Goal: Contribute content: Contribute content

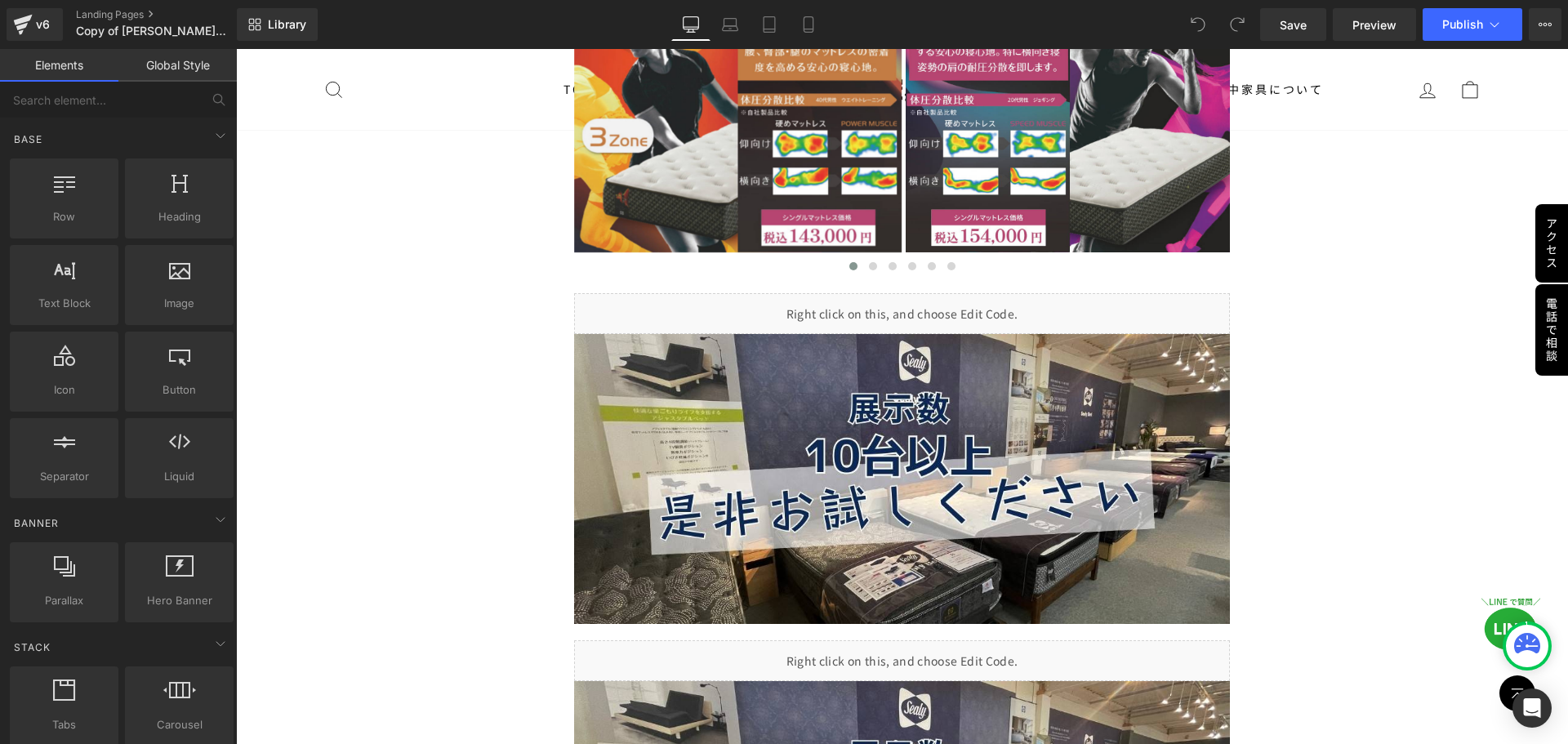
scroll to position [3931, 0]
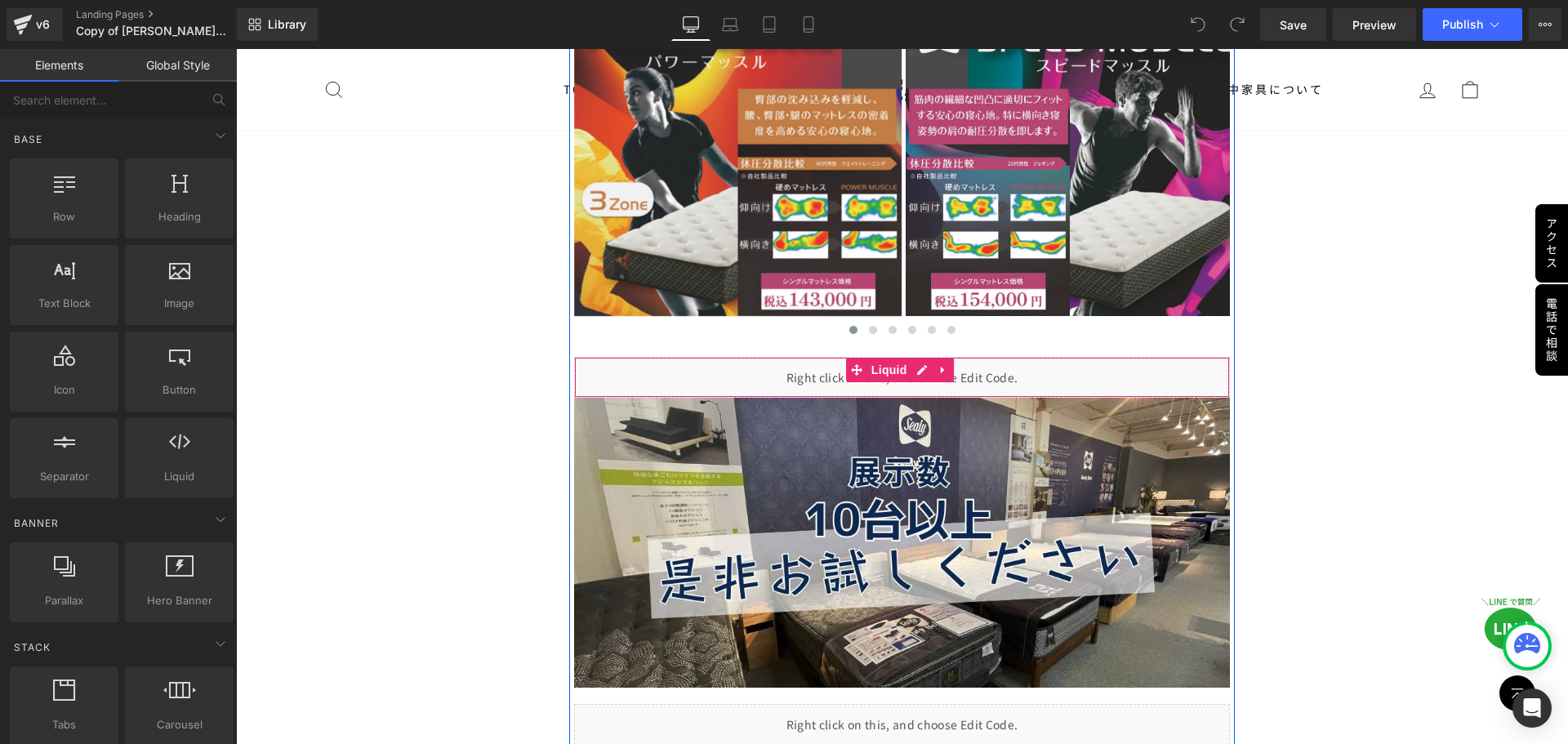
click at [945, 364] on icon at bounding box center [943, 370] width 12 height 12
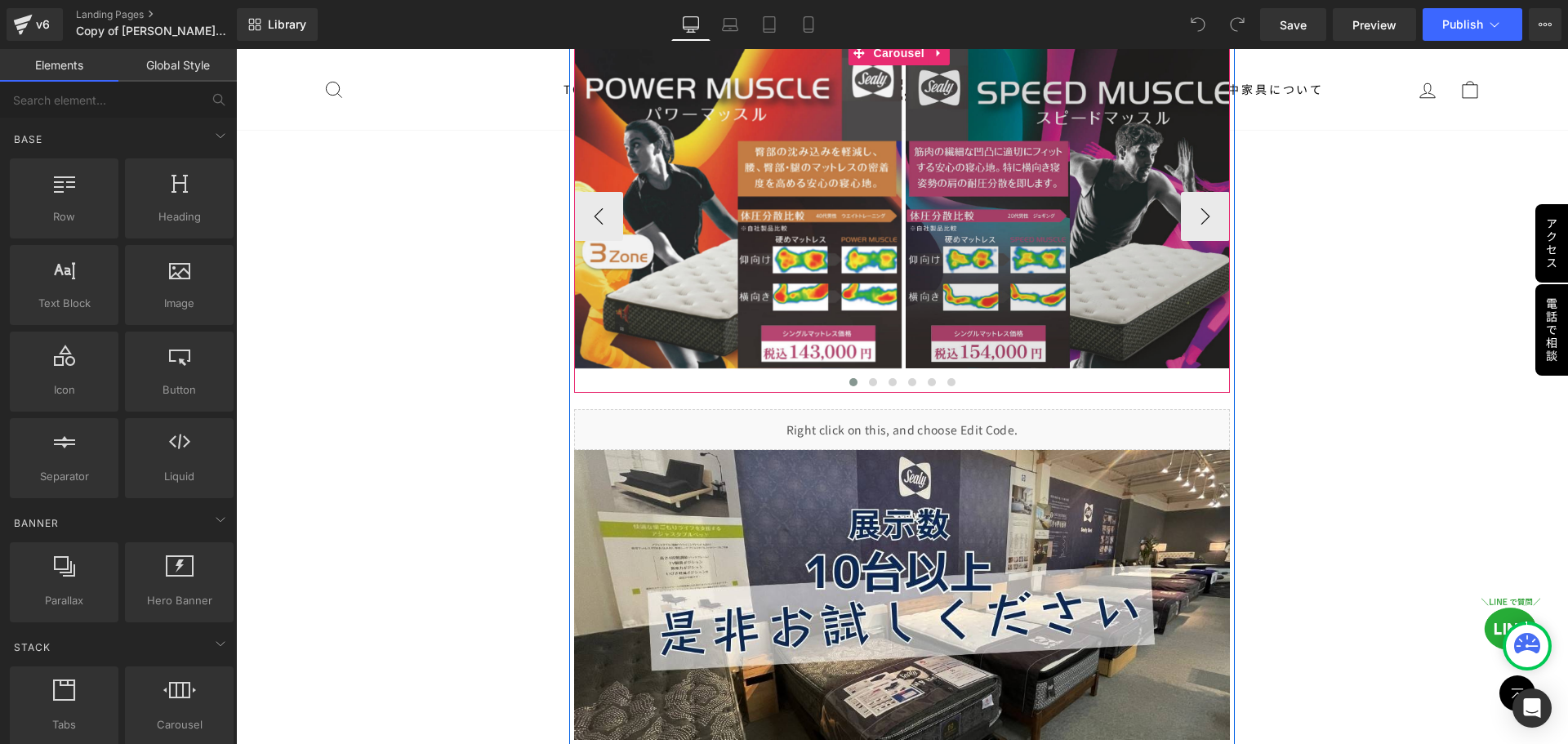
scroll to position [3849, 0]
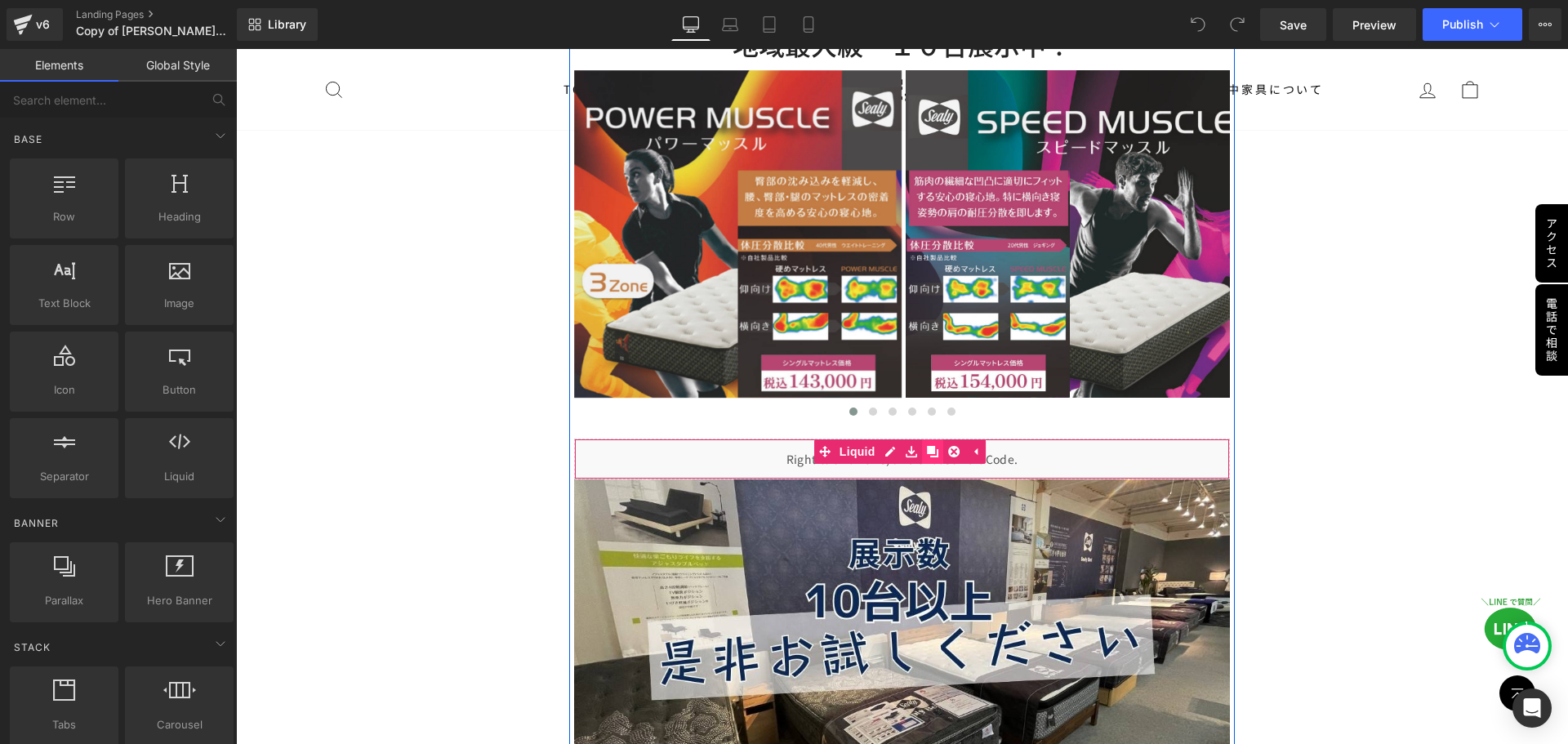
click at [932, 446] on icon at bounding box center [933, 452] width 12 height 12
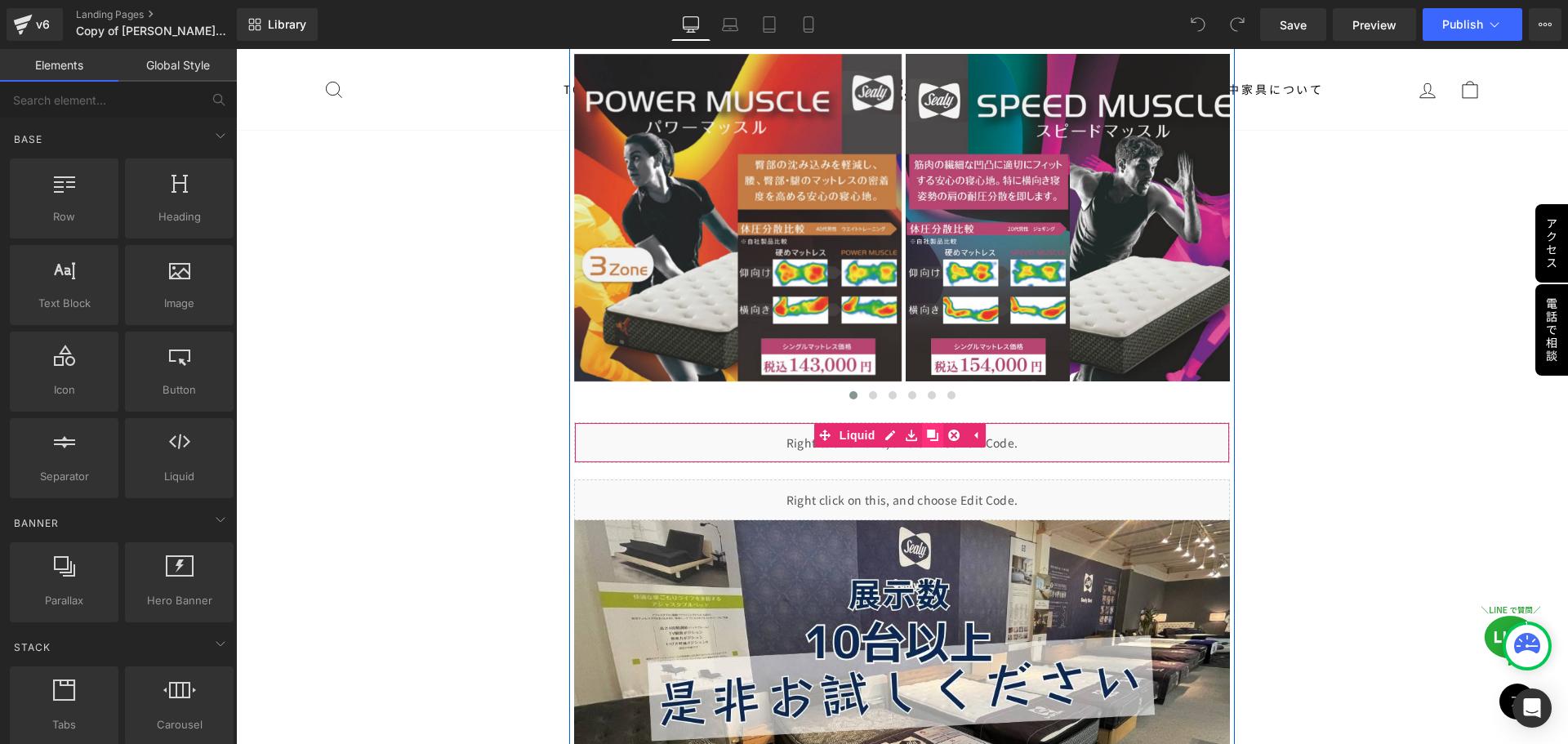
scroll to position [3832, 0]
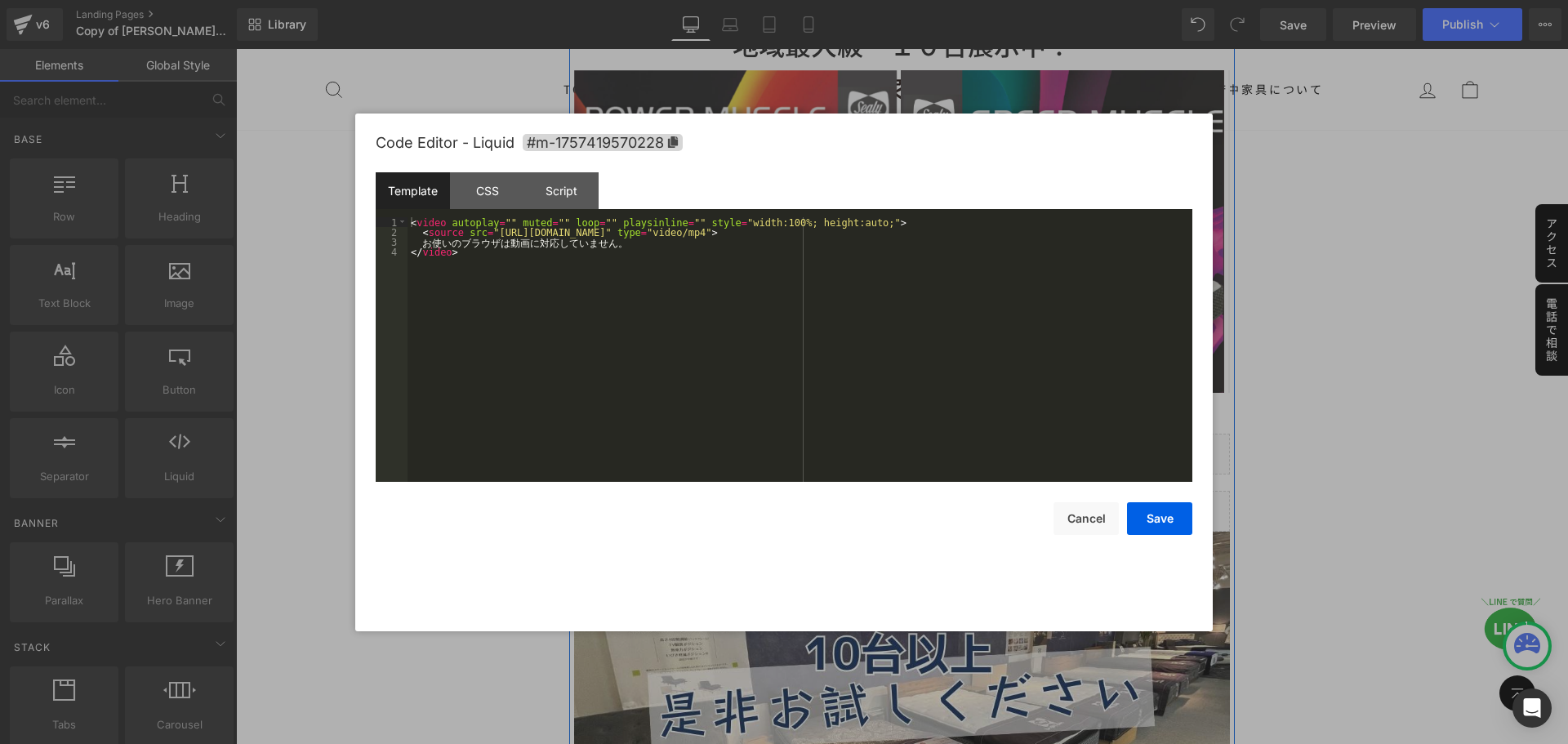
click at [890, 435] on div "Liquid" at bounding box center [903, 454] width 657 height 40
click at [548, 232] on div "< video autoplay = "" muted = "" loop = "" playsinline = "" style = "width:100%…" at bounding box center [800, 359] width 785 height 284
click at [481, 232] on div "< video autoplay = "" muted = "" loop = "" playsinline = "" style = "width:100%…" at bounding box center [800, 359] width 785 height 284
drag, startPoint x: 485, startPoint y: 232, endPoint x: 842, endPoint y: 234, distance: 357.0
click at [842, 234] on div "< video autoplay = "" muted = "" loop = "" playsinline = "" style = "width:100%…" at bounding box center [800, 359] width 785 height 284
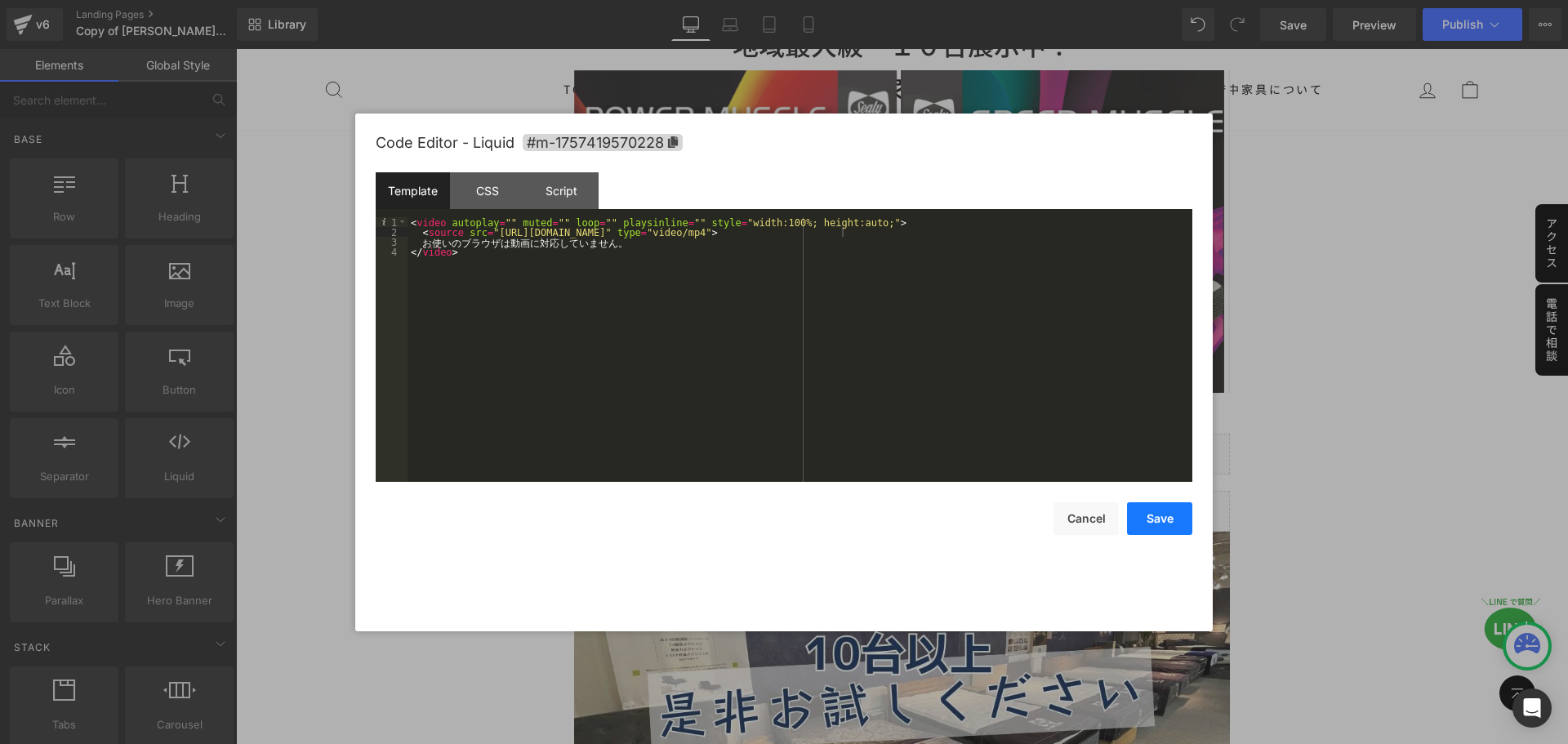
click at [1169, 519] on button "Save" at bounding box center [1159, 518] width 65 height 33
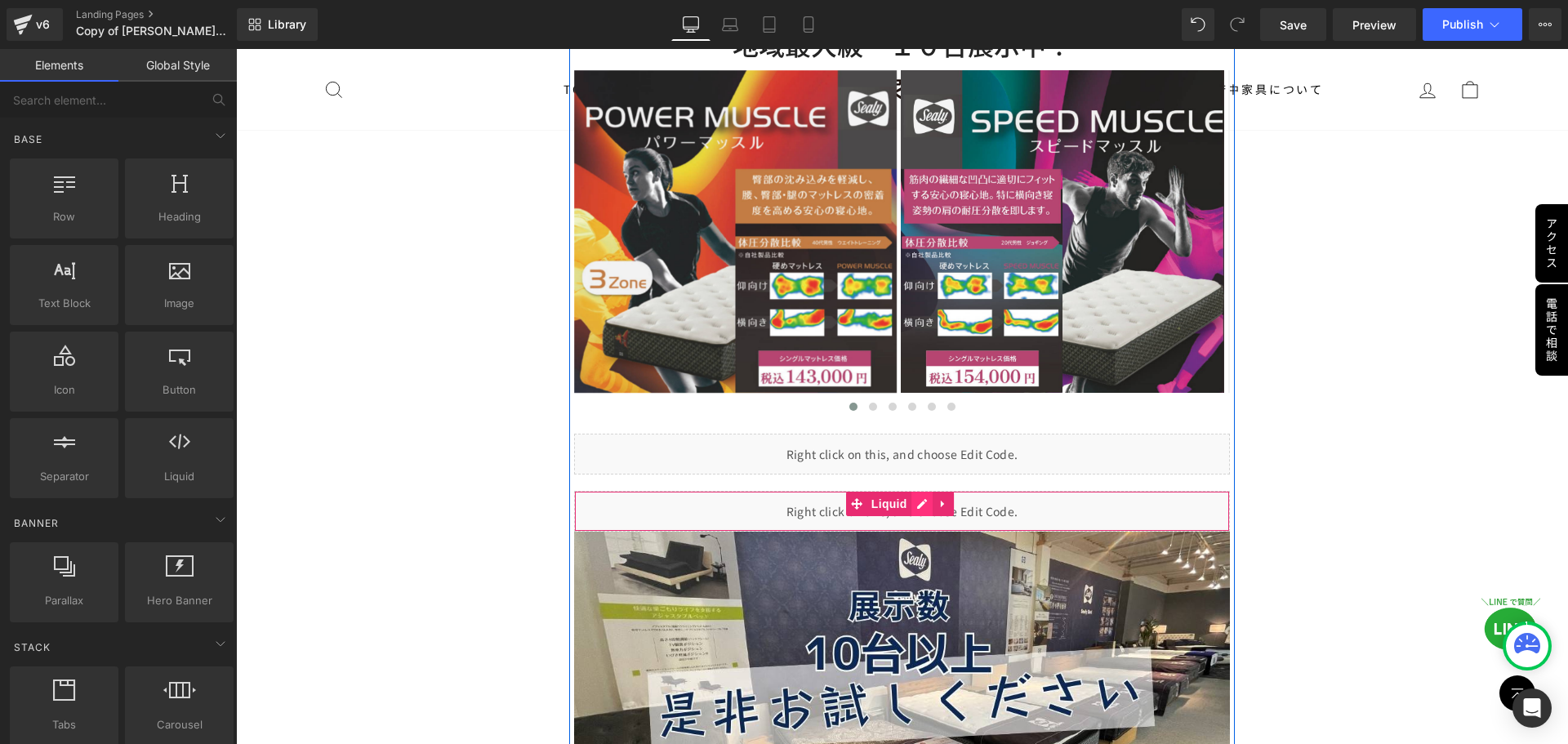
click at [918, 491] on div "Liquid" at bounding box center [903, 511] width 657 height 40
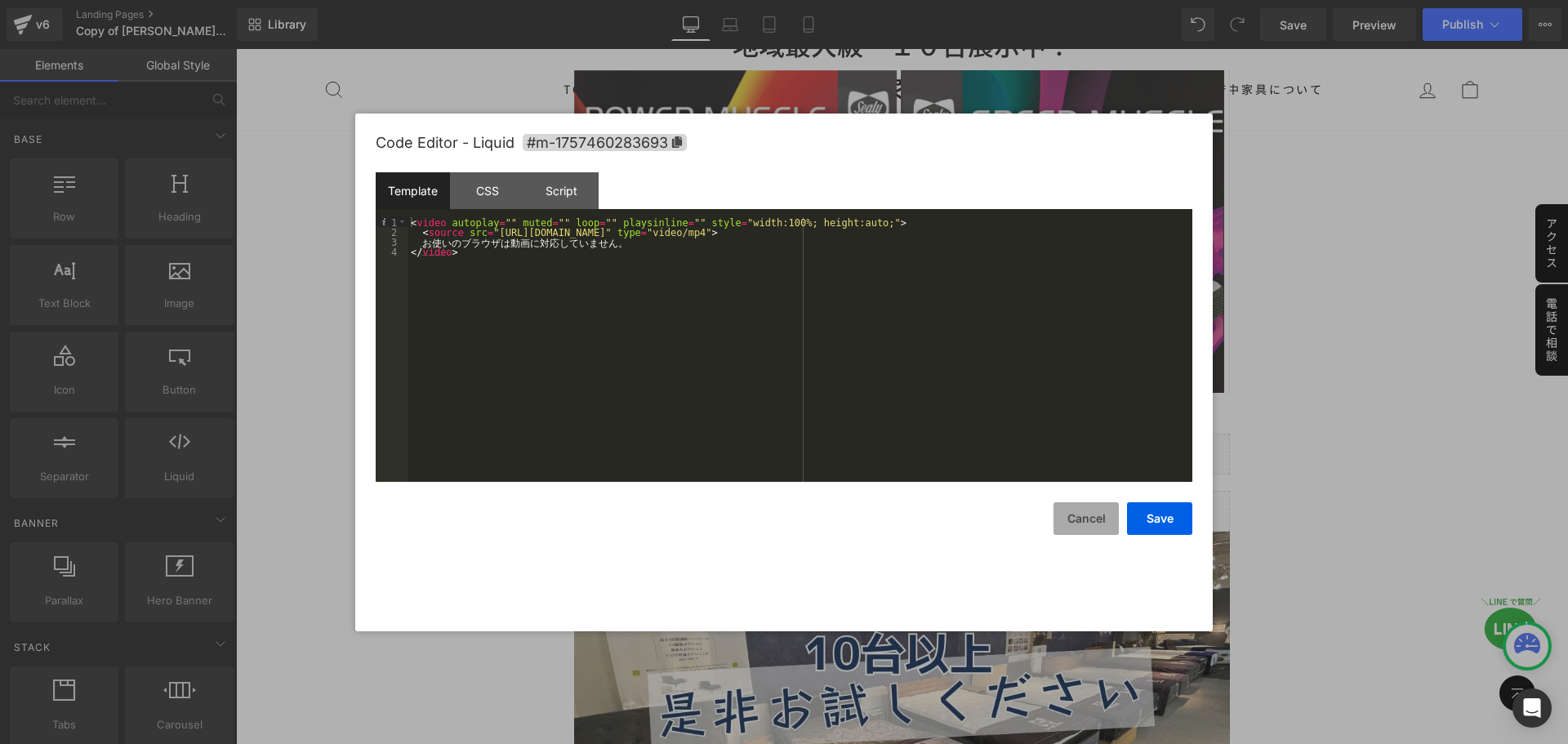
click at [1076, 514] on button "Cancel" at bounding box center [1086, 518] width 65 height 33
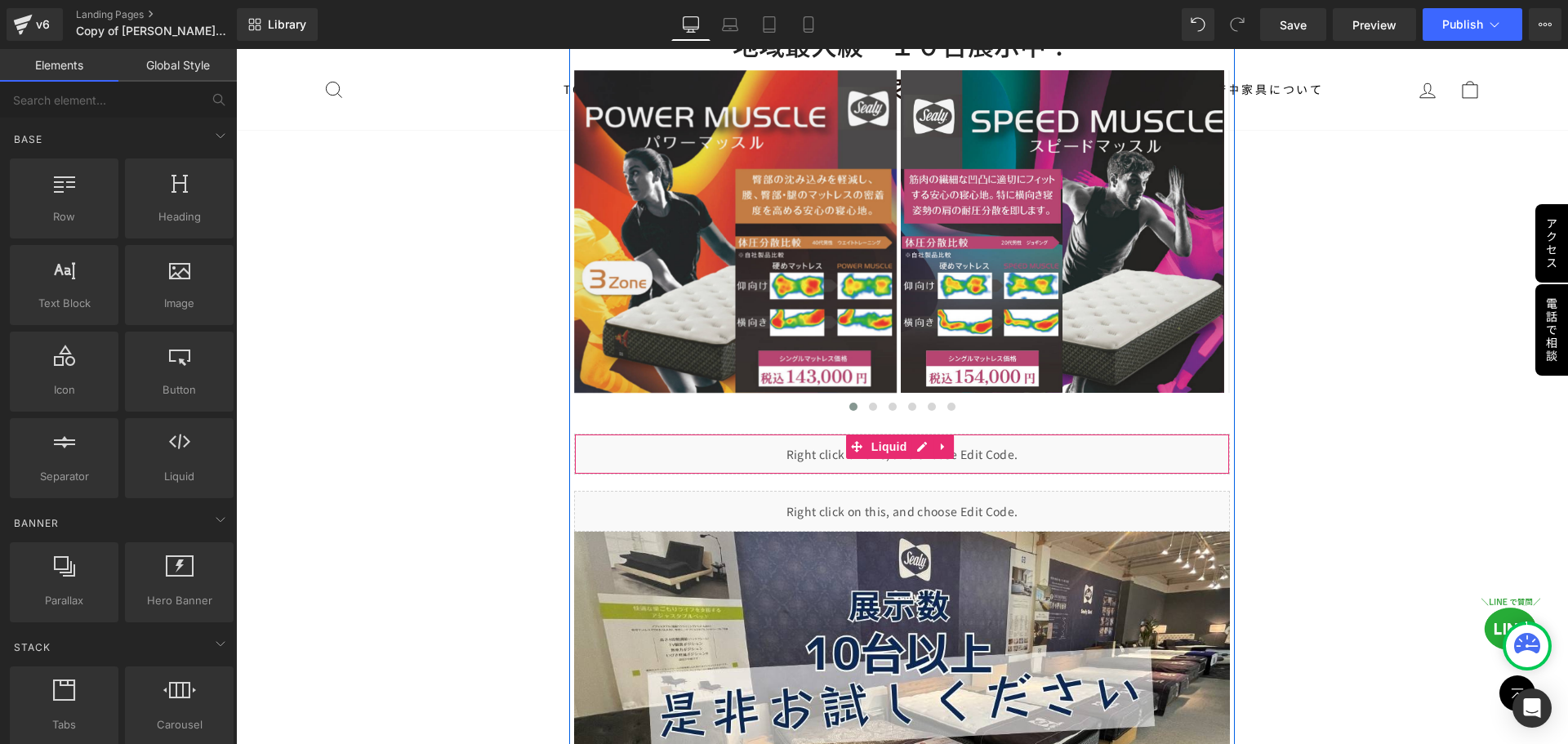
click at [919, 434] on div "Liquid" at bounding box center [903, 454] width 657 height 40
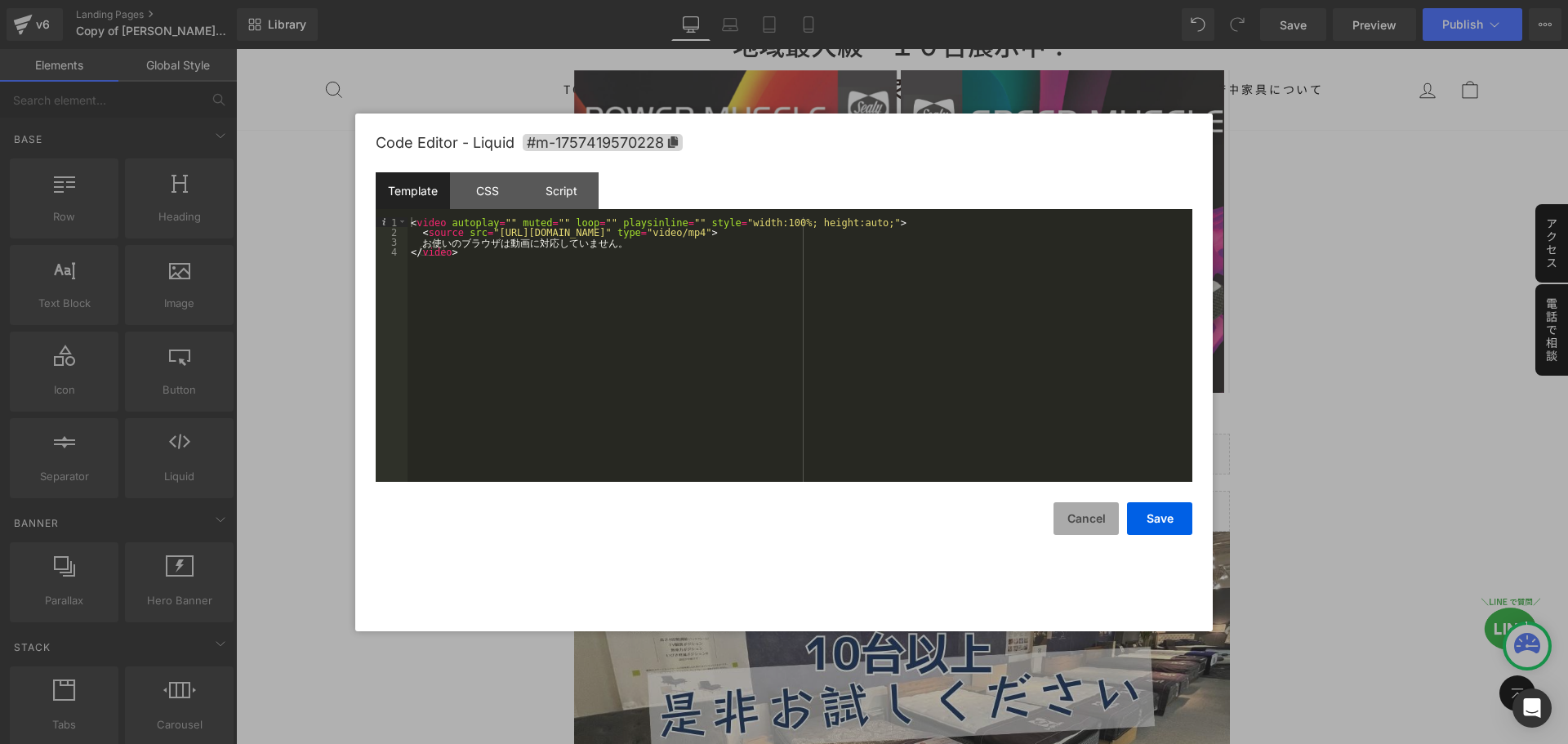
click at [1075, 512] on button "Cancel" at bounding box center [1086, 518] width 65 height 33
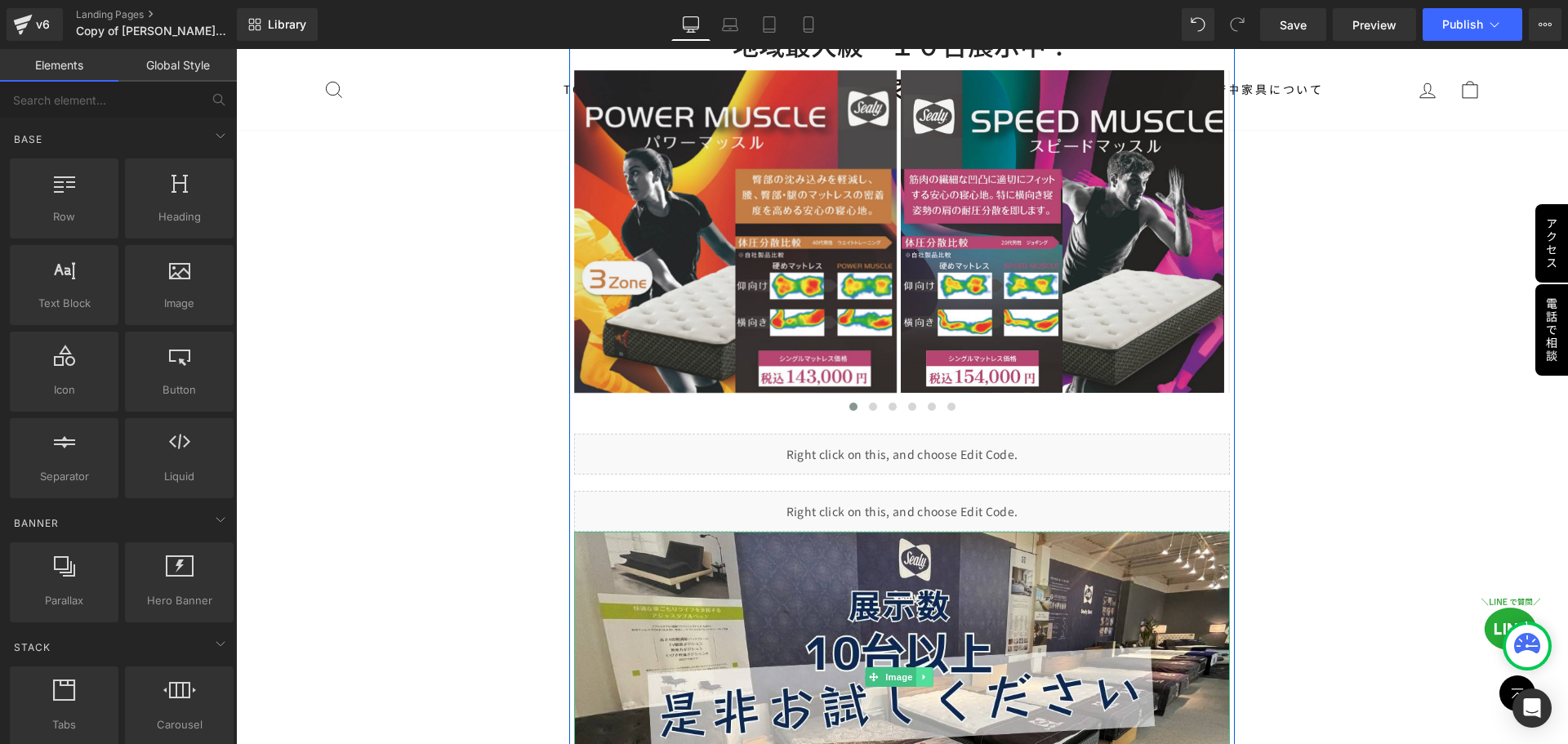
click at [923, 672] on icon at bounding box center [924, 677] width 9 height 10
click at [912, 672] on icon at bounding box center [916, 676] width 9 height 9
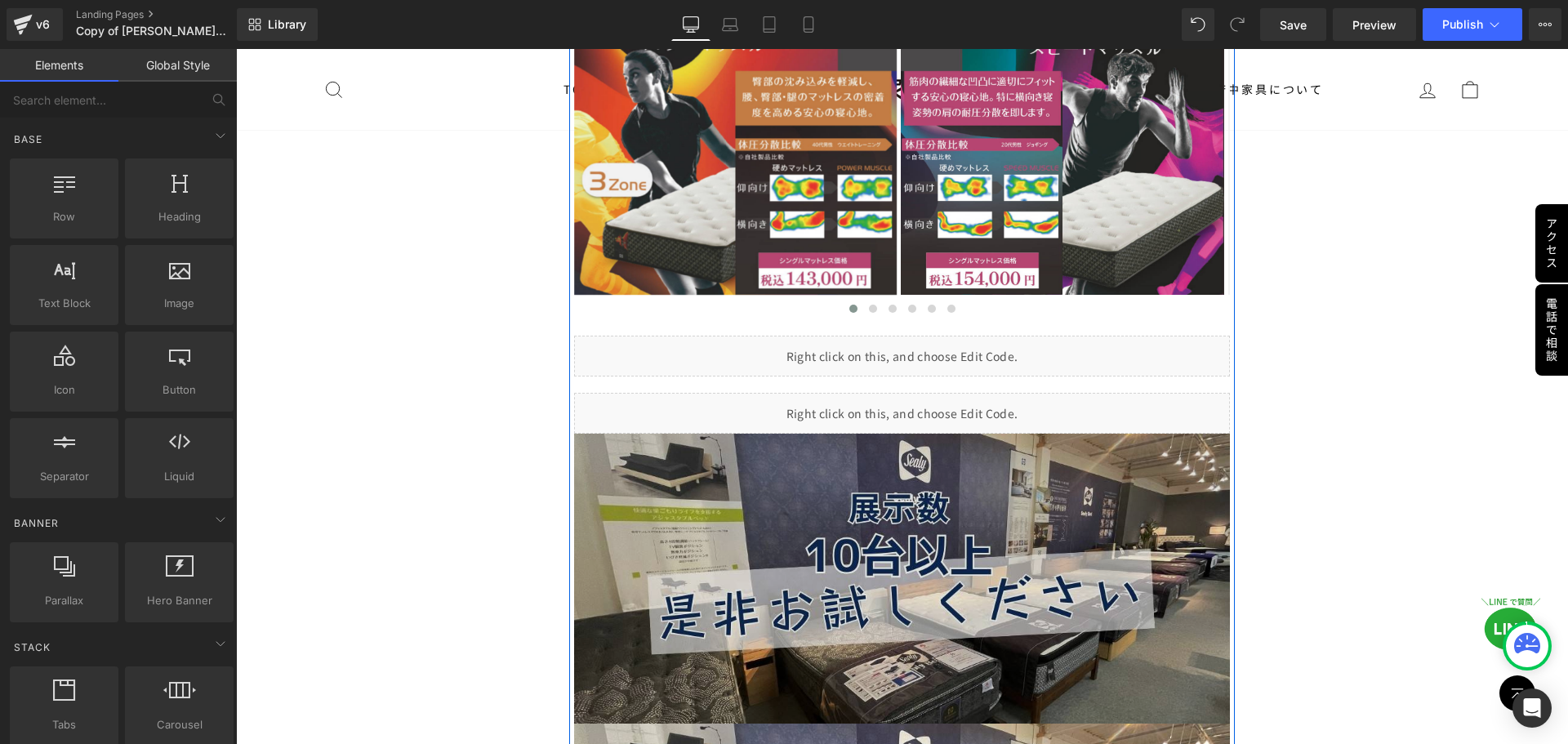
scroll to position [3870, 0]
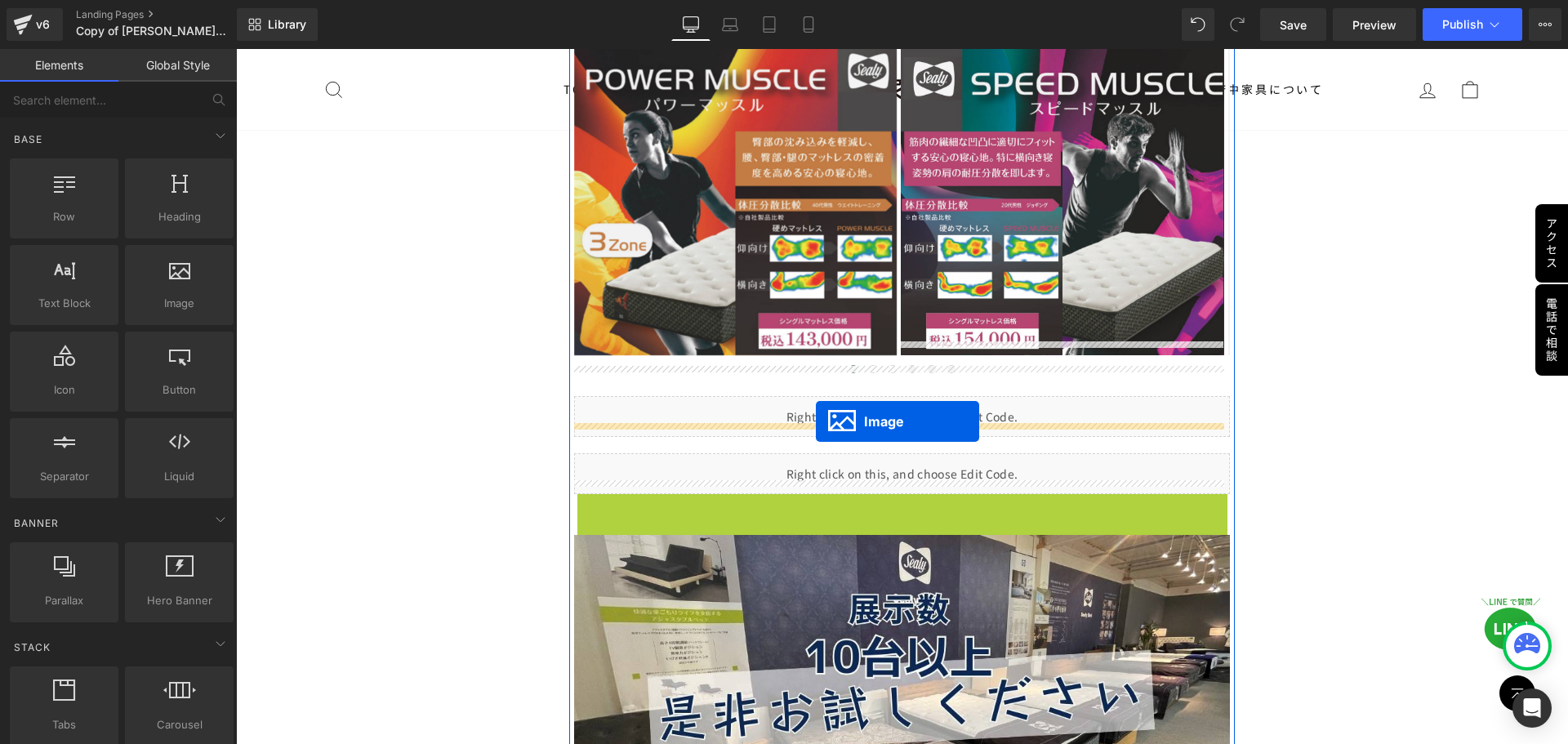
drag, startPoint x: 841, startPoint y: 624, endPoint x: 816, endPoint y: 421, distance: 204.5
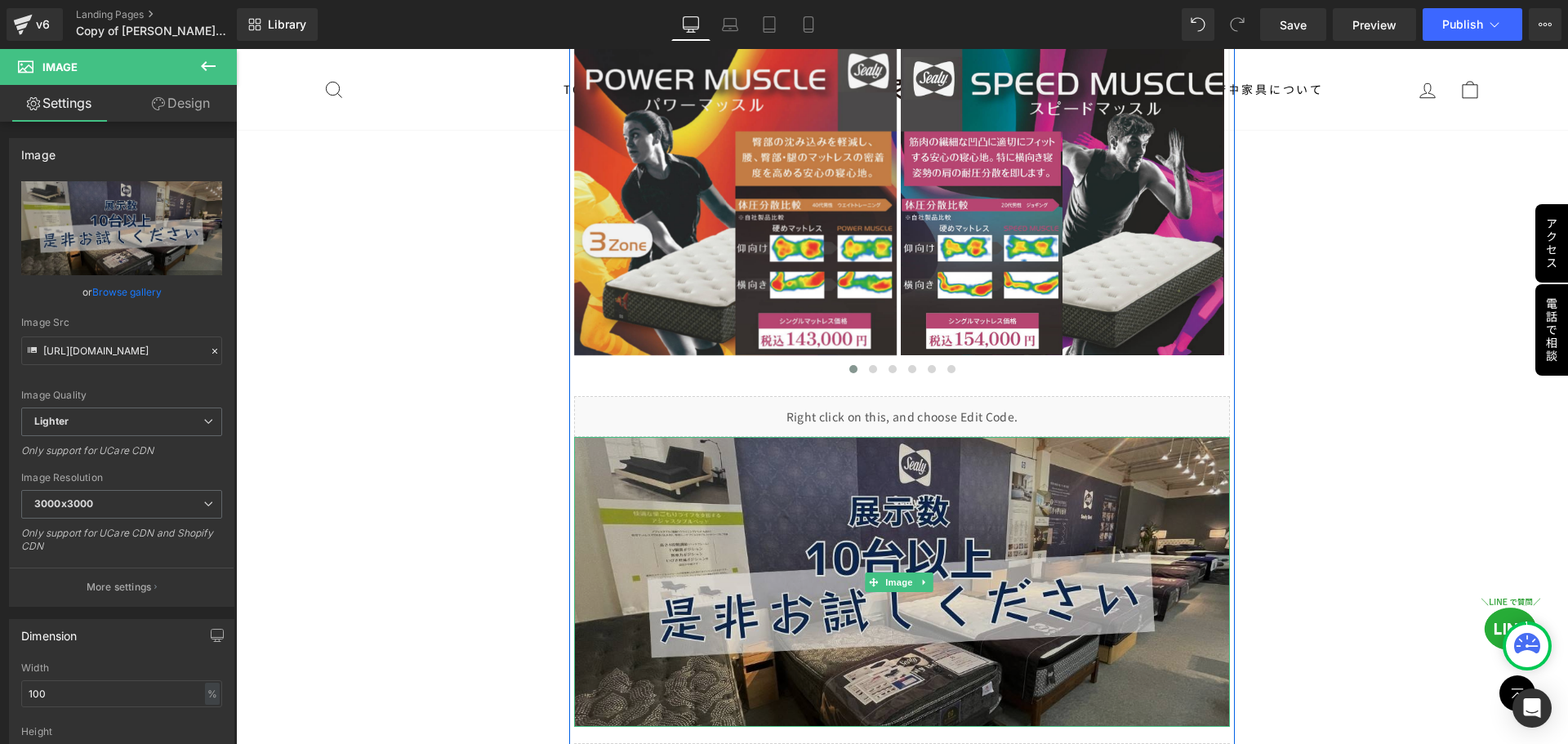
click at [839, 565] on img at bounding box center [903, 582] width 657 height 290
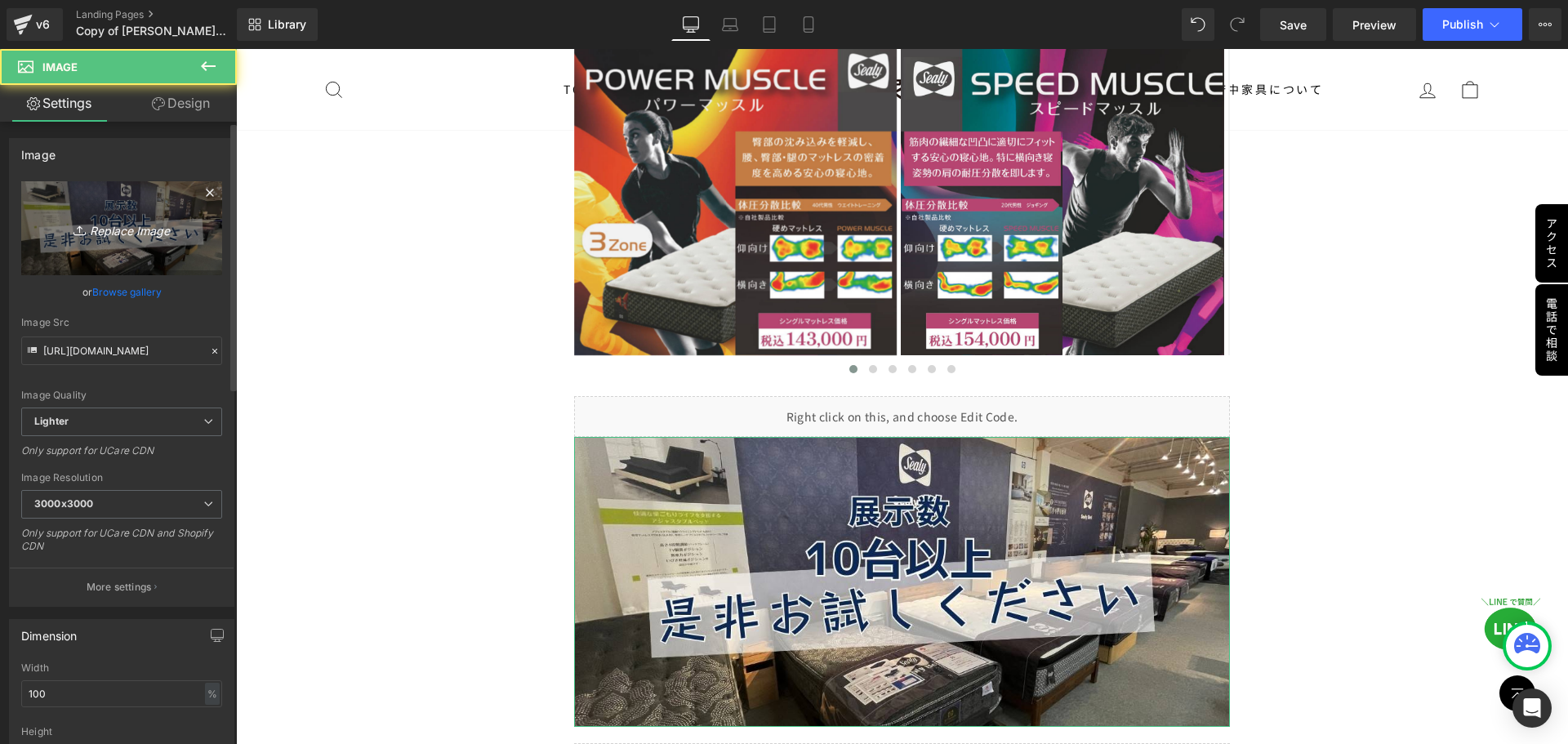
click at [124, 212] on link "Replace Image" at bounding box center [122, 228] width 201 height 94
type input "C:\fakepath\シーリー体験.jpg"
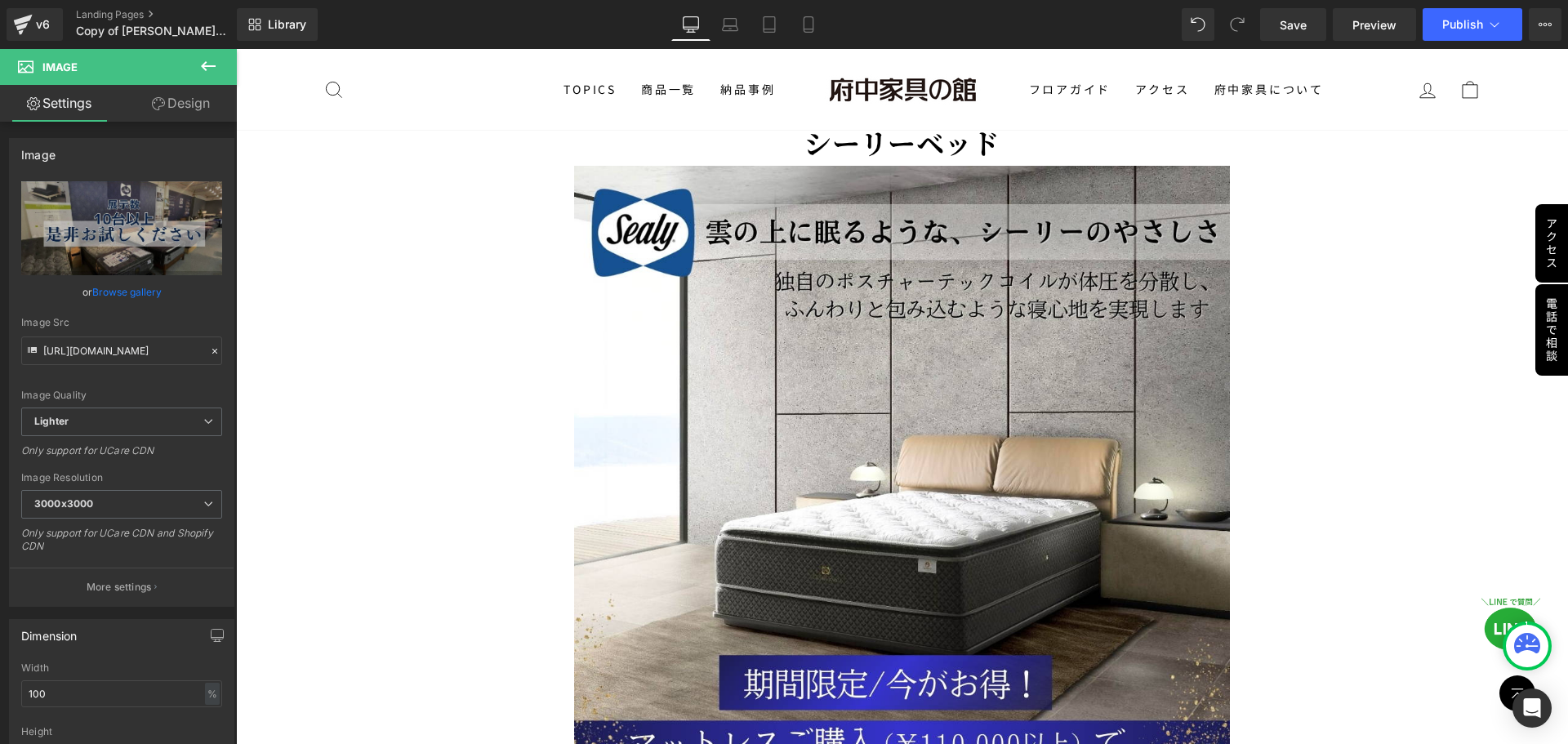
scroll to position [2972, 0]
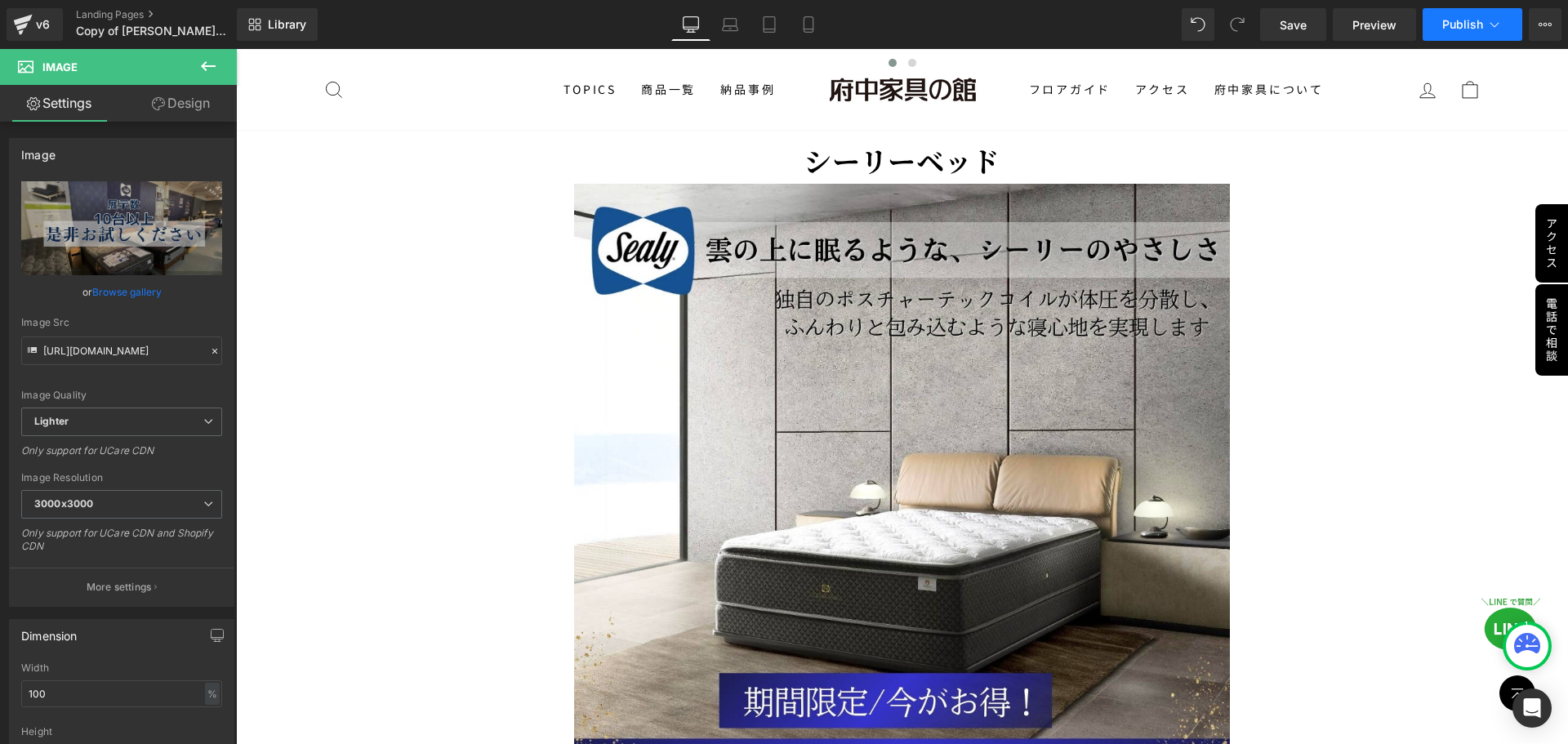
click at [1462, 36] on button "Publish" at bounding box center [1472, 24] width 100 height 33
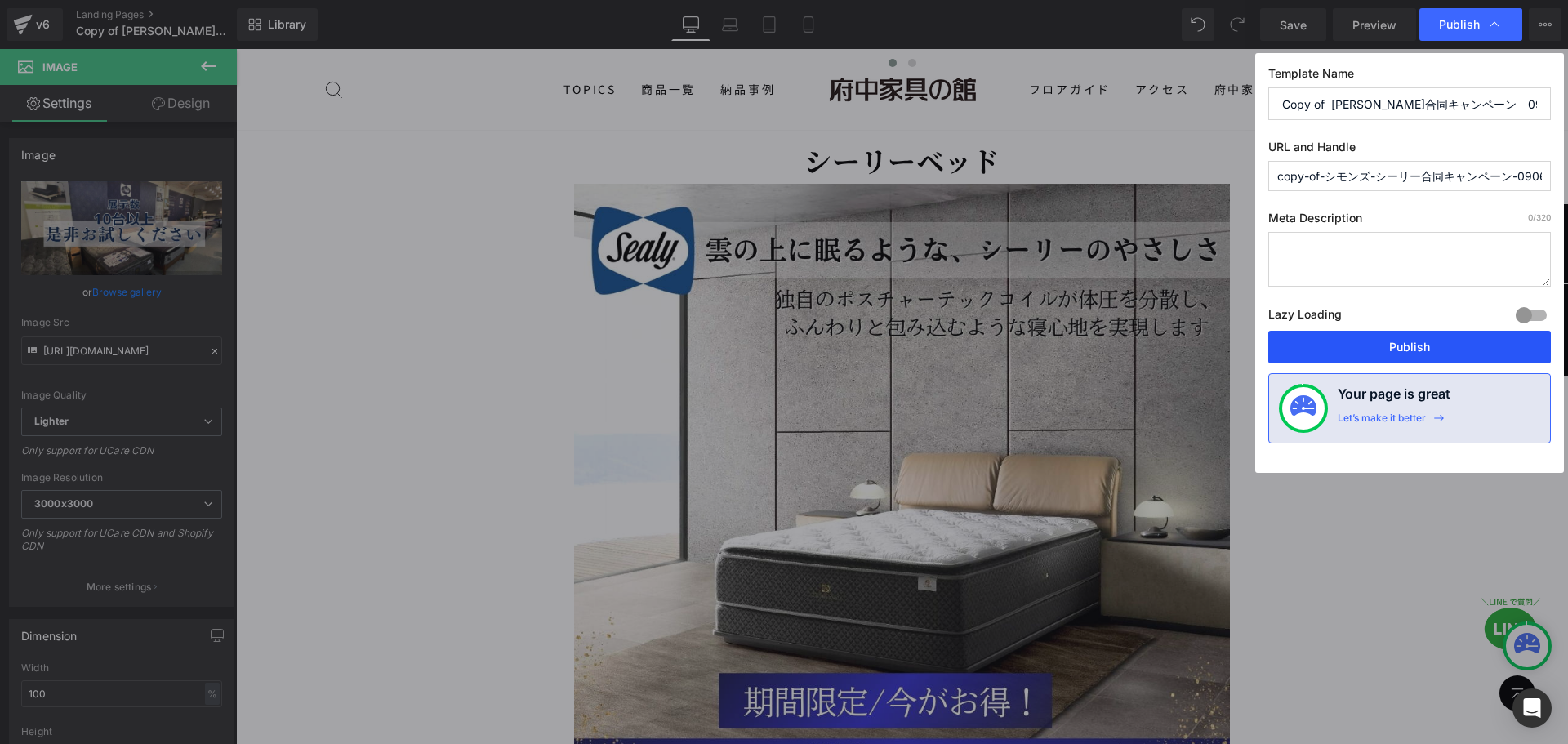
click at [1431, 353] on button "Publish" at bounding box center [1410, 346] width 282 height 33
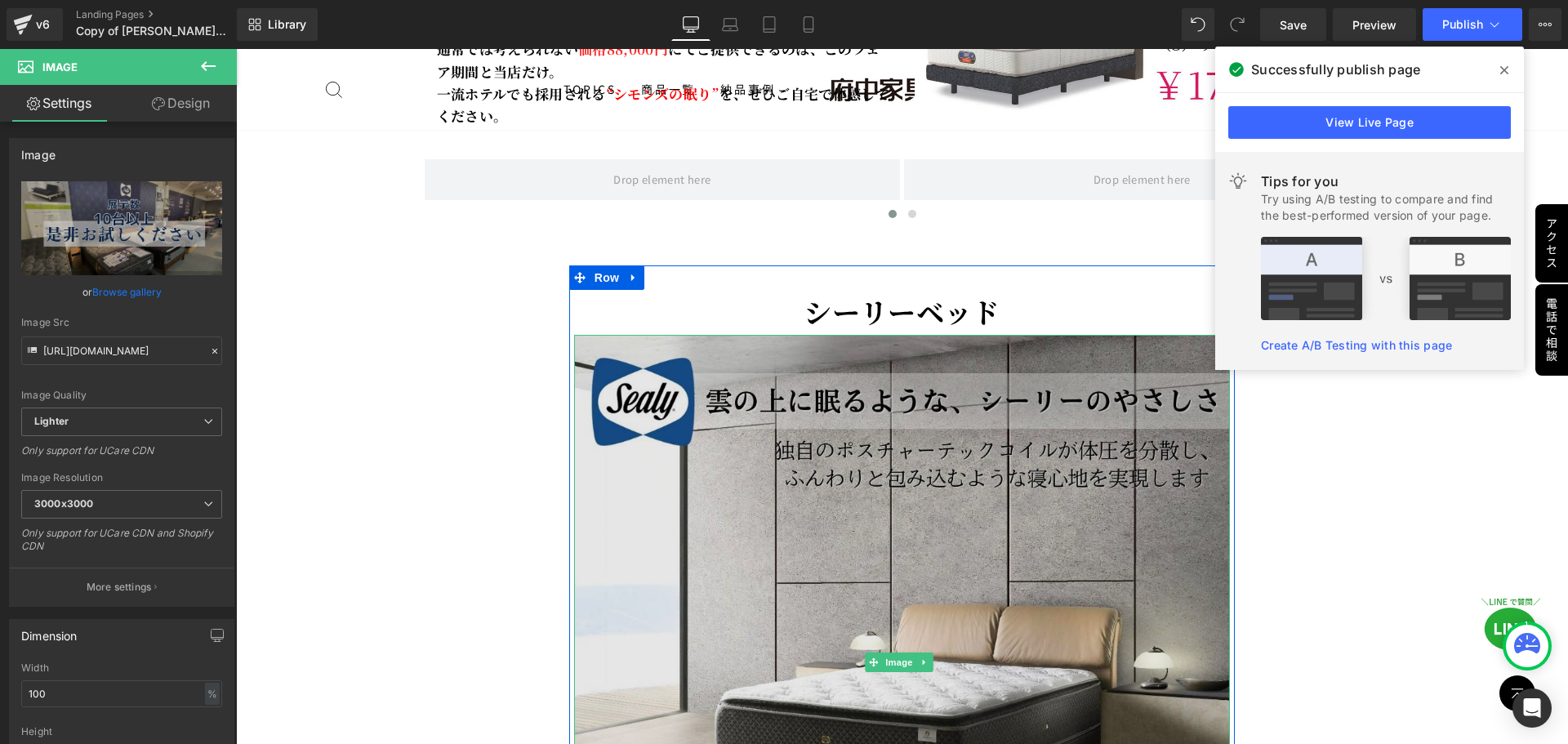
scroll to position [3053, 0]
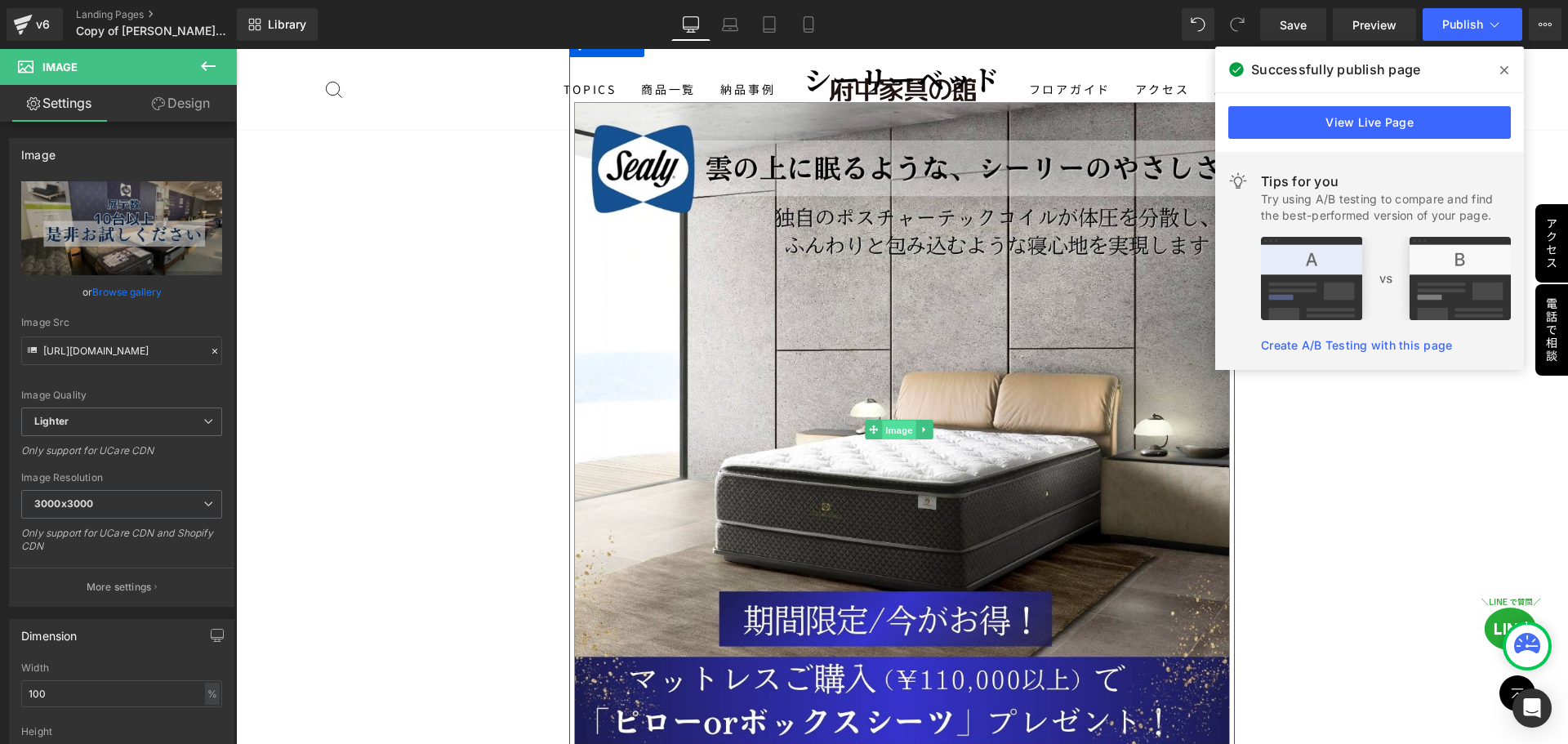
click at [892, 420] on span "Image" at bounding box center [899, 430] width 35 height 20
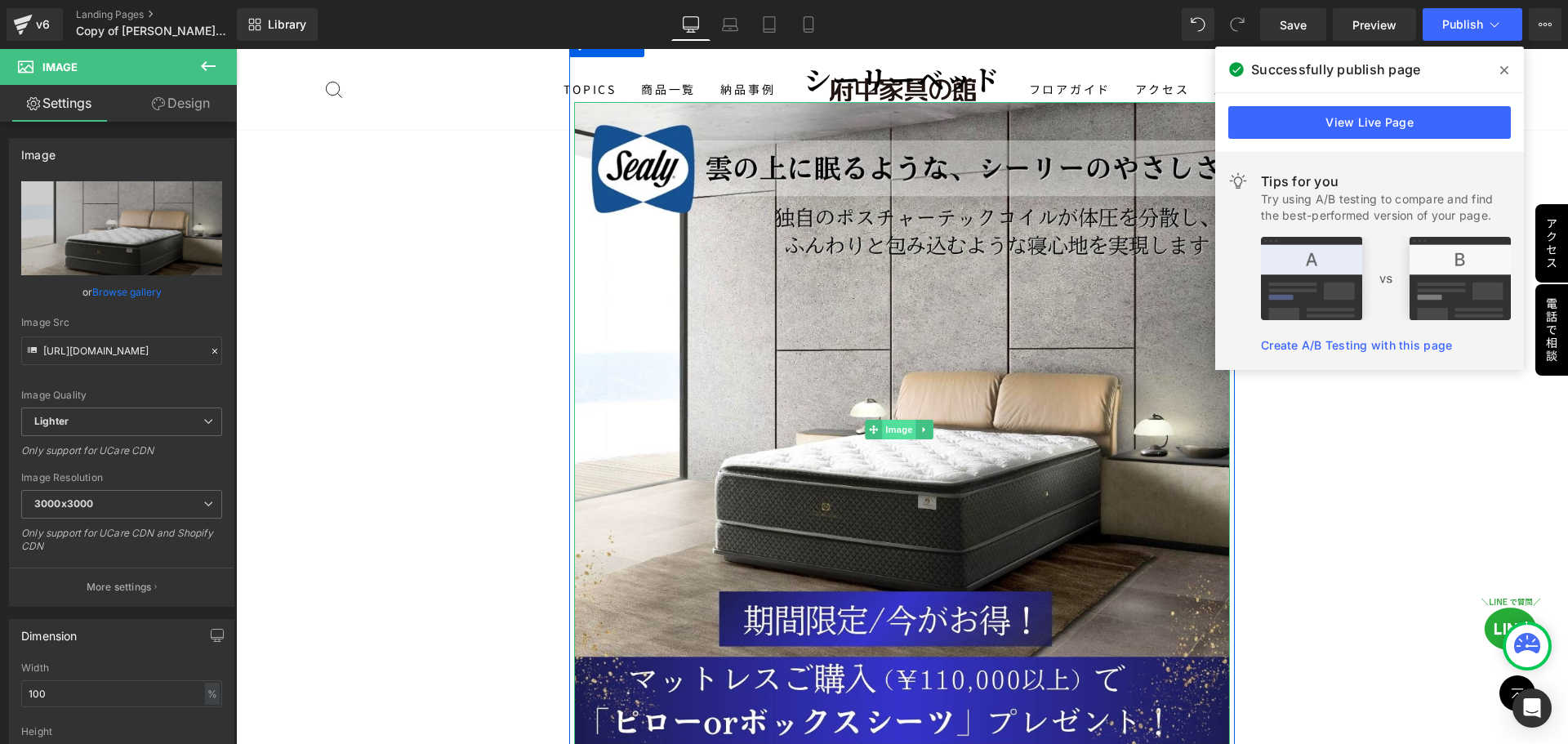
click at [896, 422] on span "Image" at bounding box center [899, 430] width 35 height 20
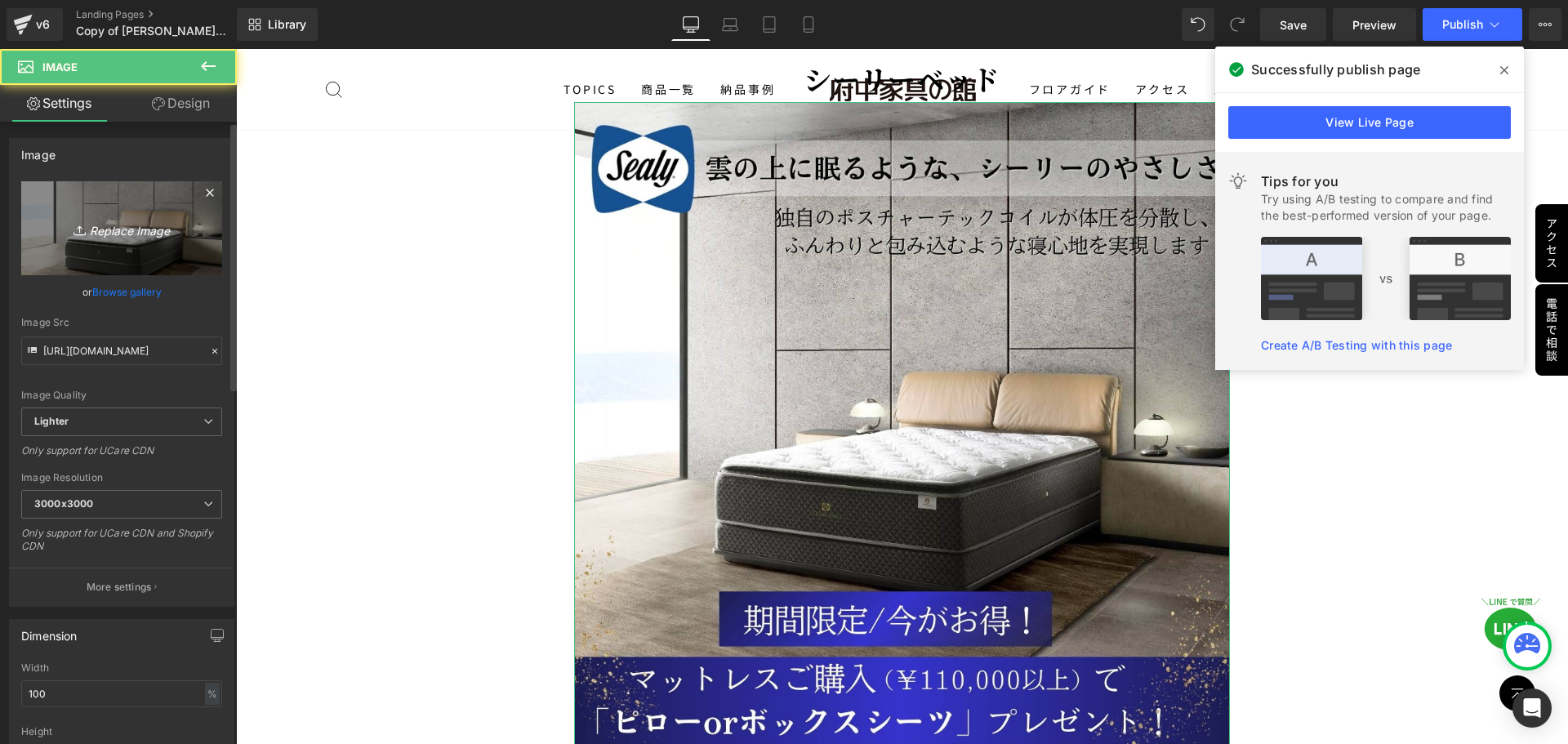
click at [110, 238] on icon "Replace Image" at bounding box center [121, 228] width 130 height 21
type input "C:\fakepath\シーリーキャンペーン (1).jpg"
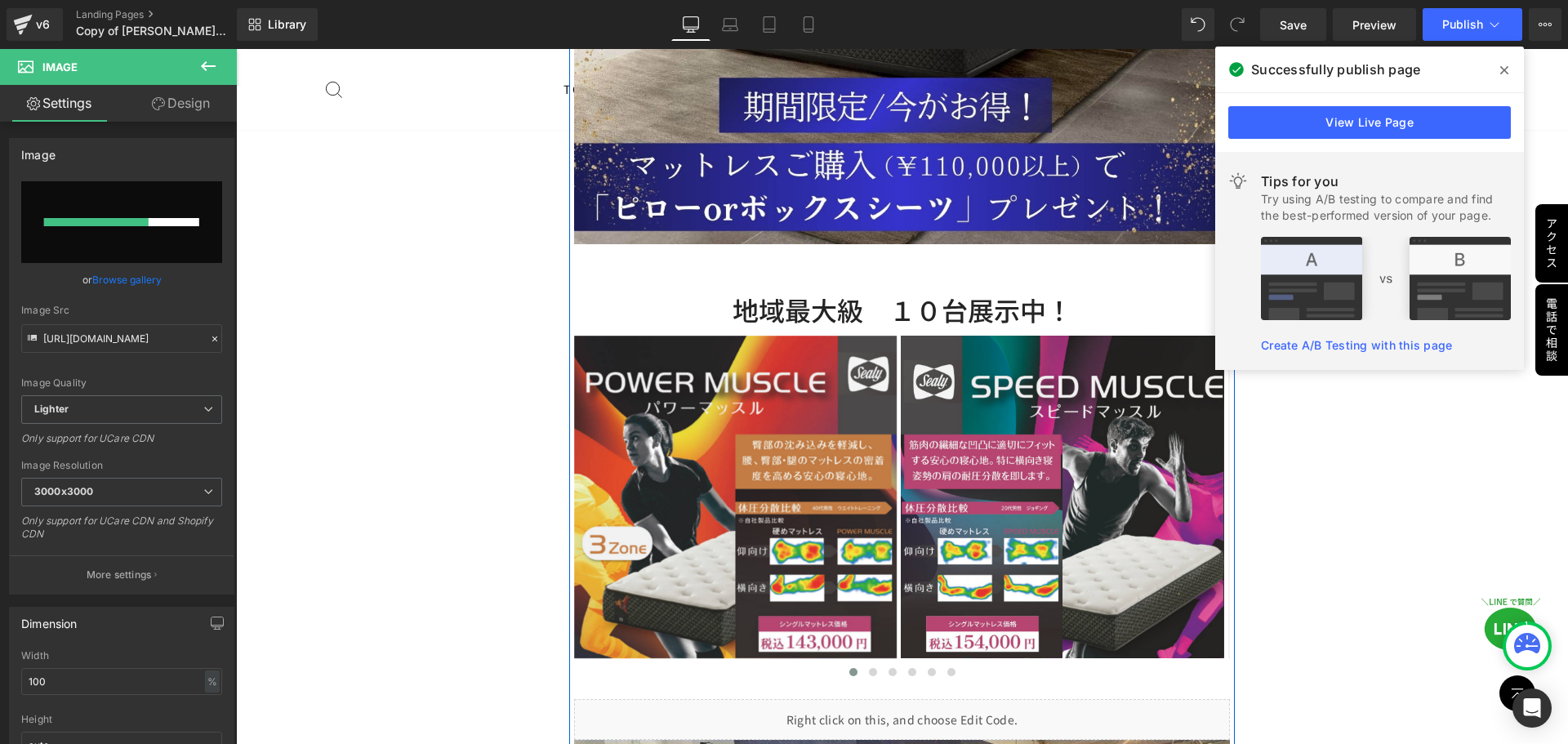
scroll to position [3543, 0]
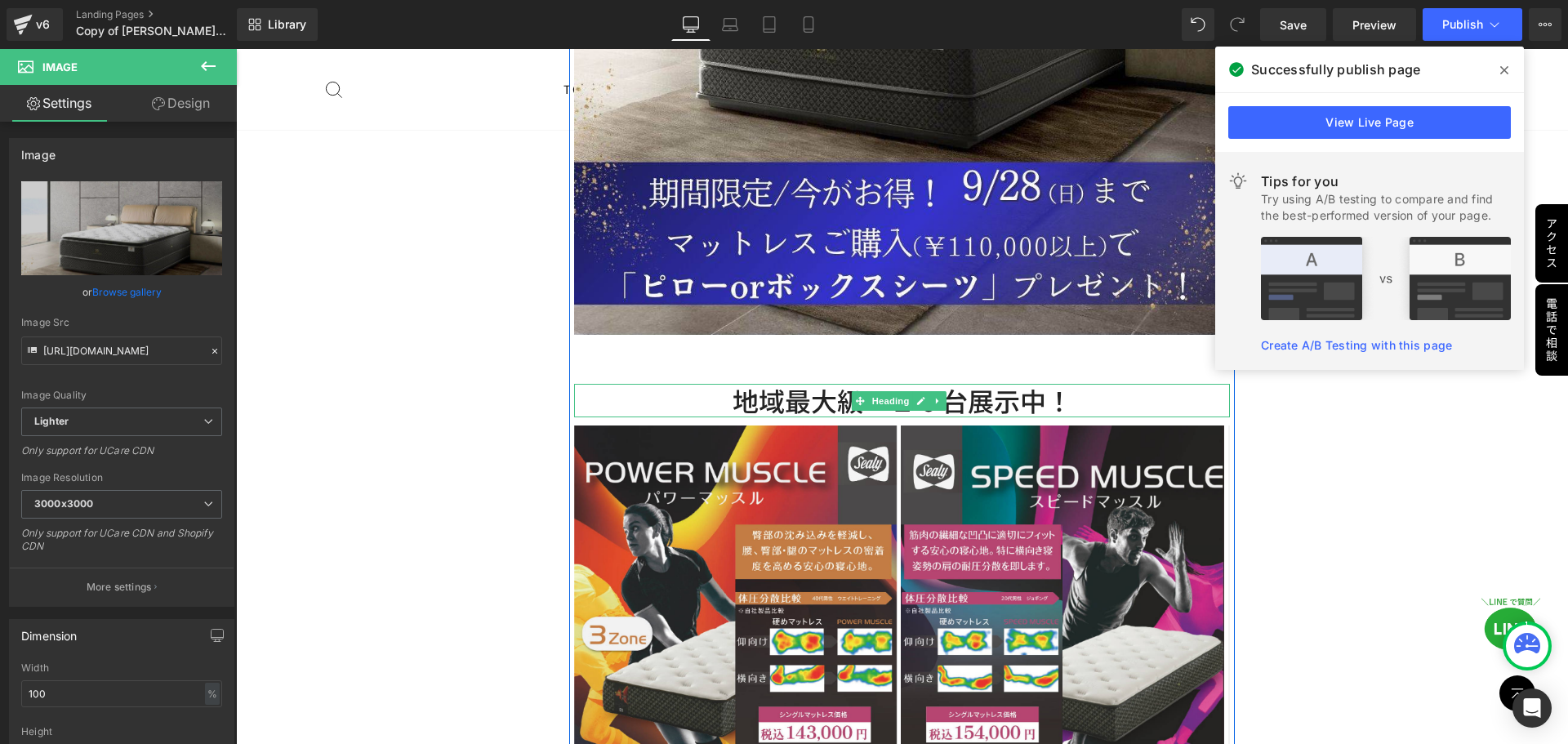
click at [818, 398] on h2 "地域最大級　１０台展示中！" at bounding box center [903, 401] width 657 height 35
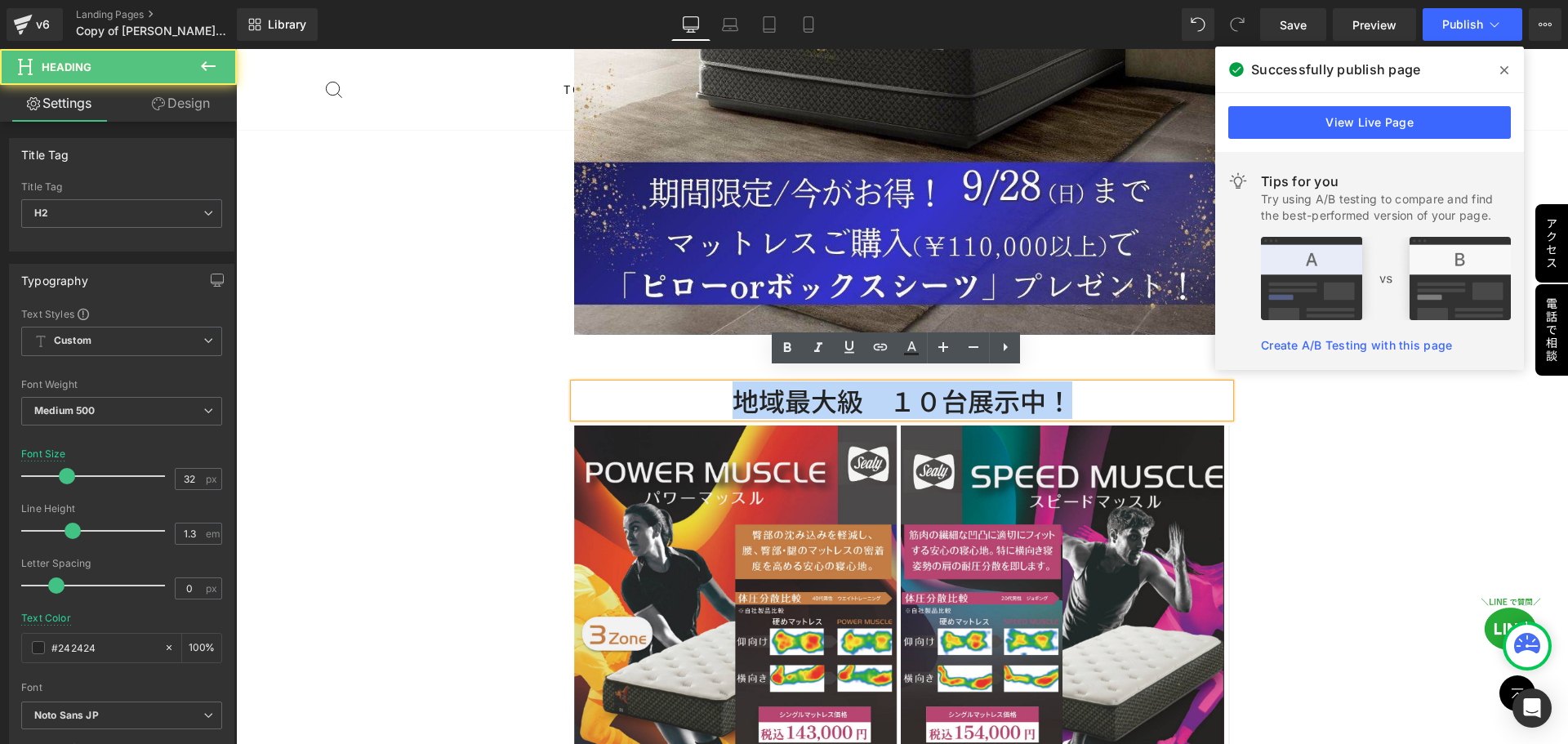
drag, startPoint x: 728, startPoint y: 391, endPoint x: 1117, endPoint y: 389, distance: 389.0
click at [1117, 389] on h2 "地域最大級　１０台展示中！" at bounding box center [903, 401] width 657 height 35
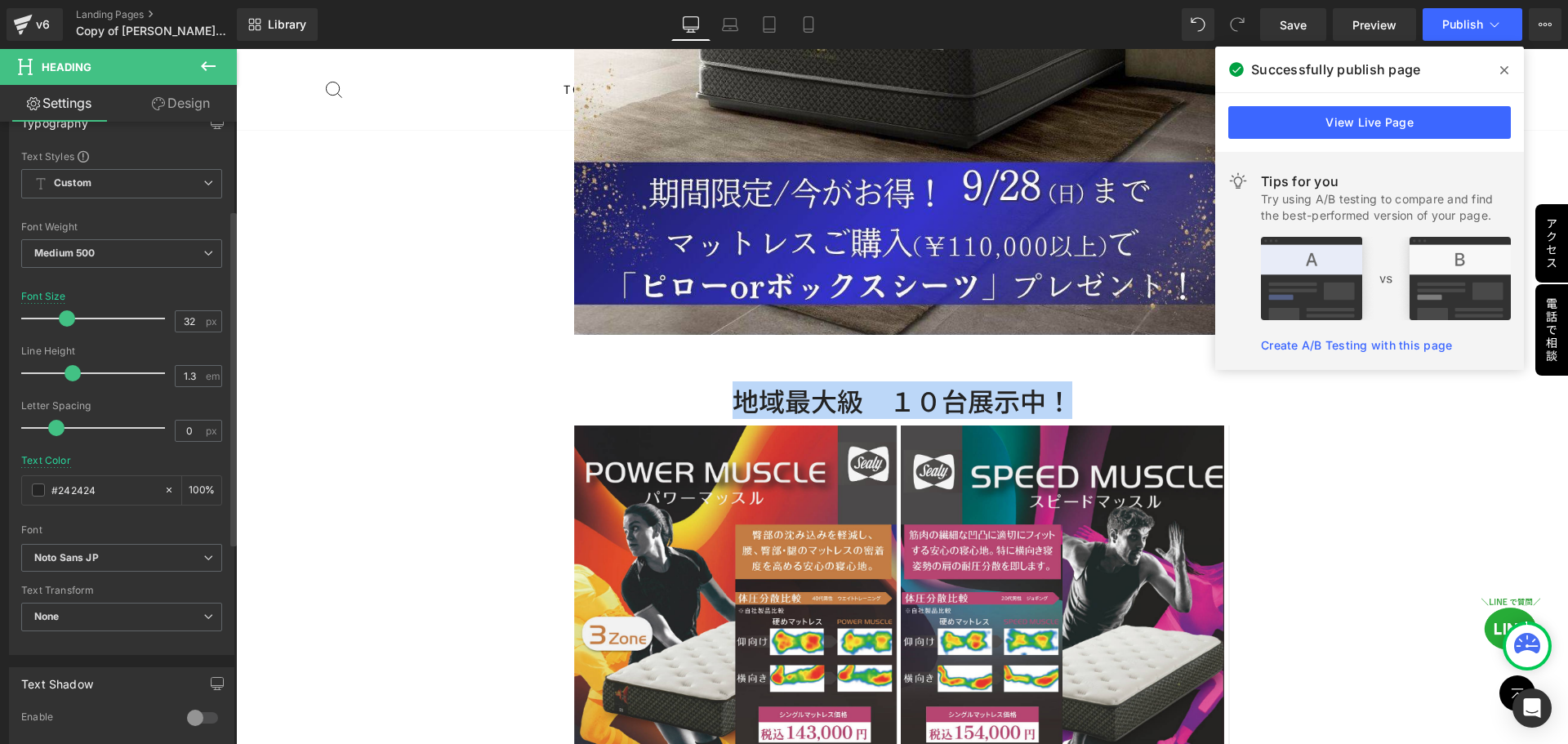
scroll to position [164, 0]
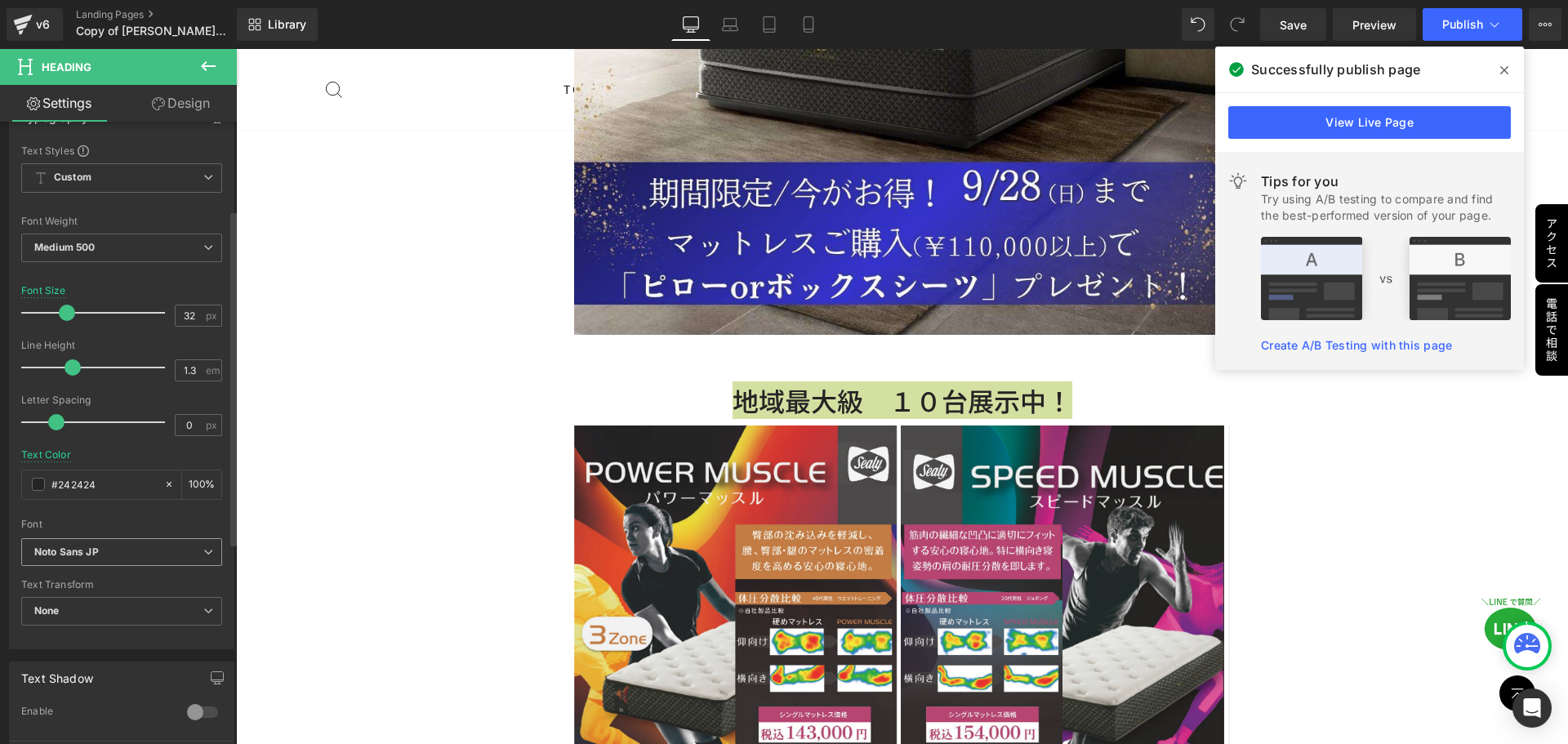
click at [120, 557] on b "Noto Sans JP" at bounding box center [118, 553] width 169 height 14
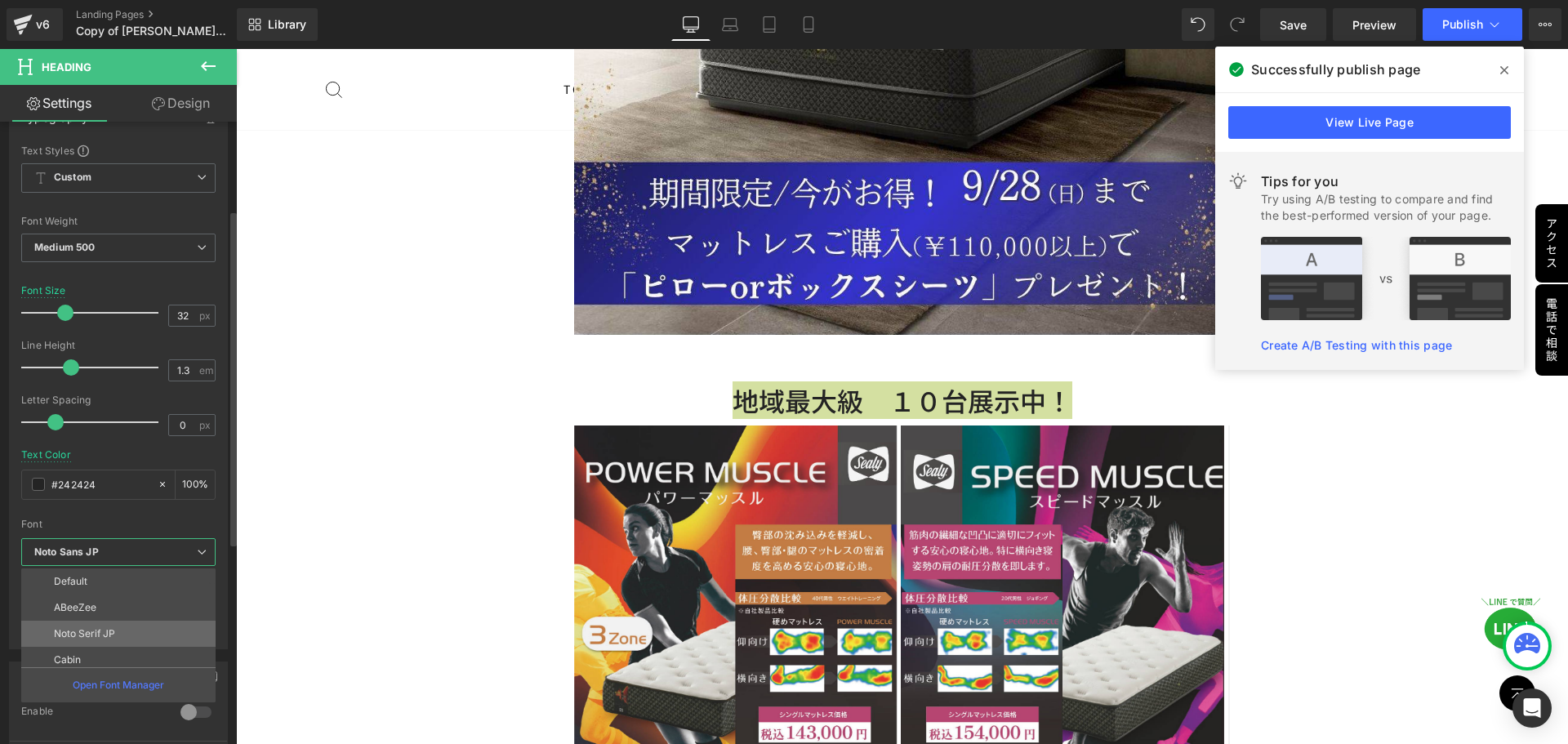
click at [107, 634] on p "Noto Serif JP" at bounding box center [85, 634] width 61 height 12
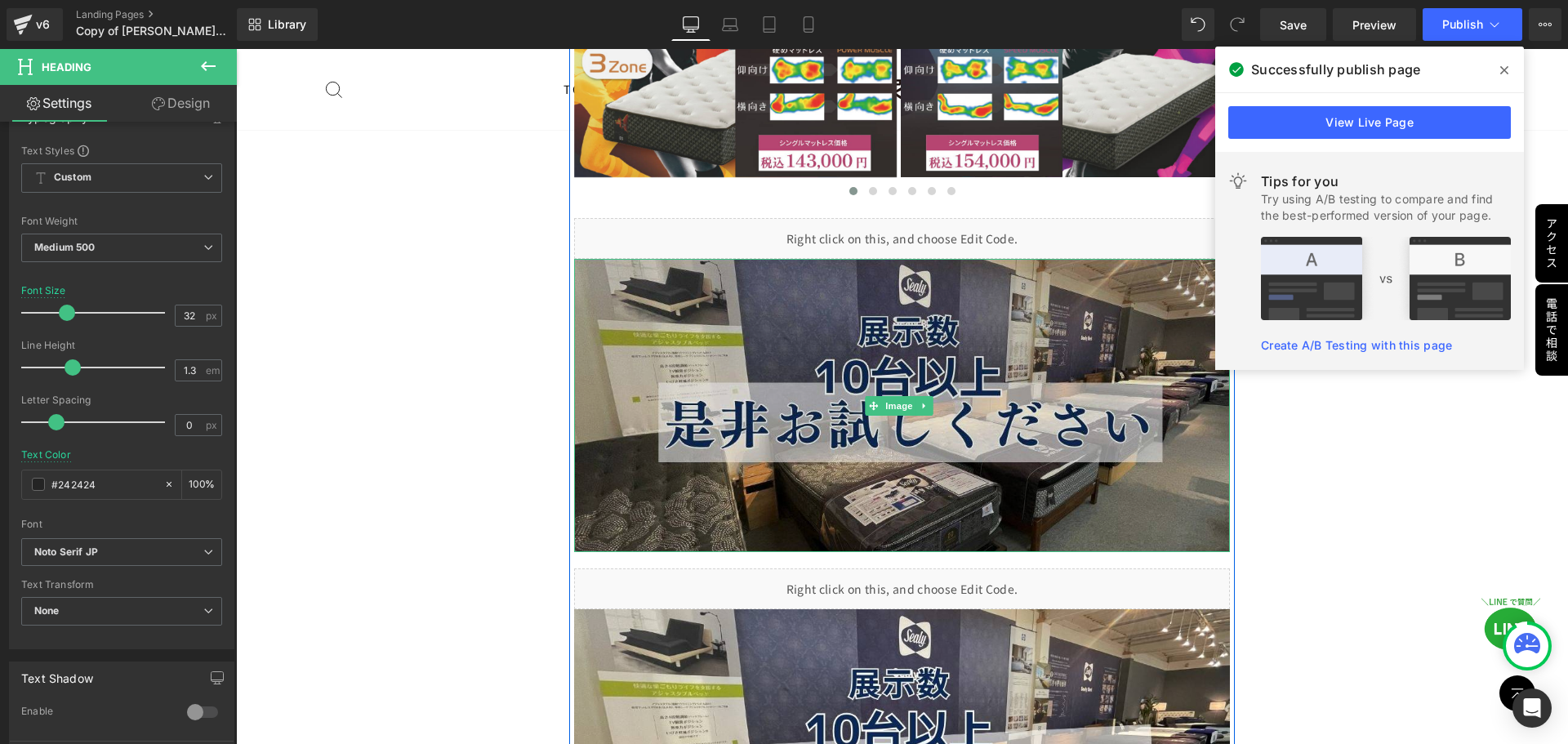
scroll to position [4034, 0]
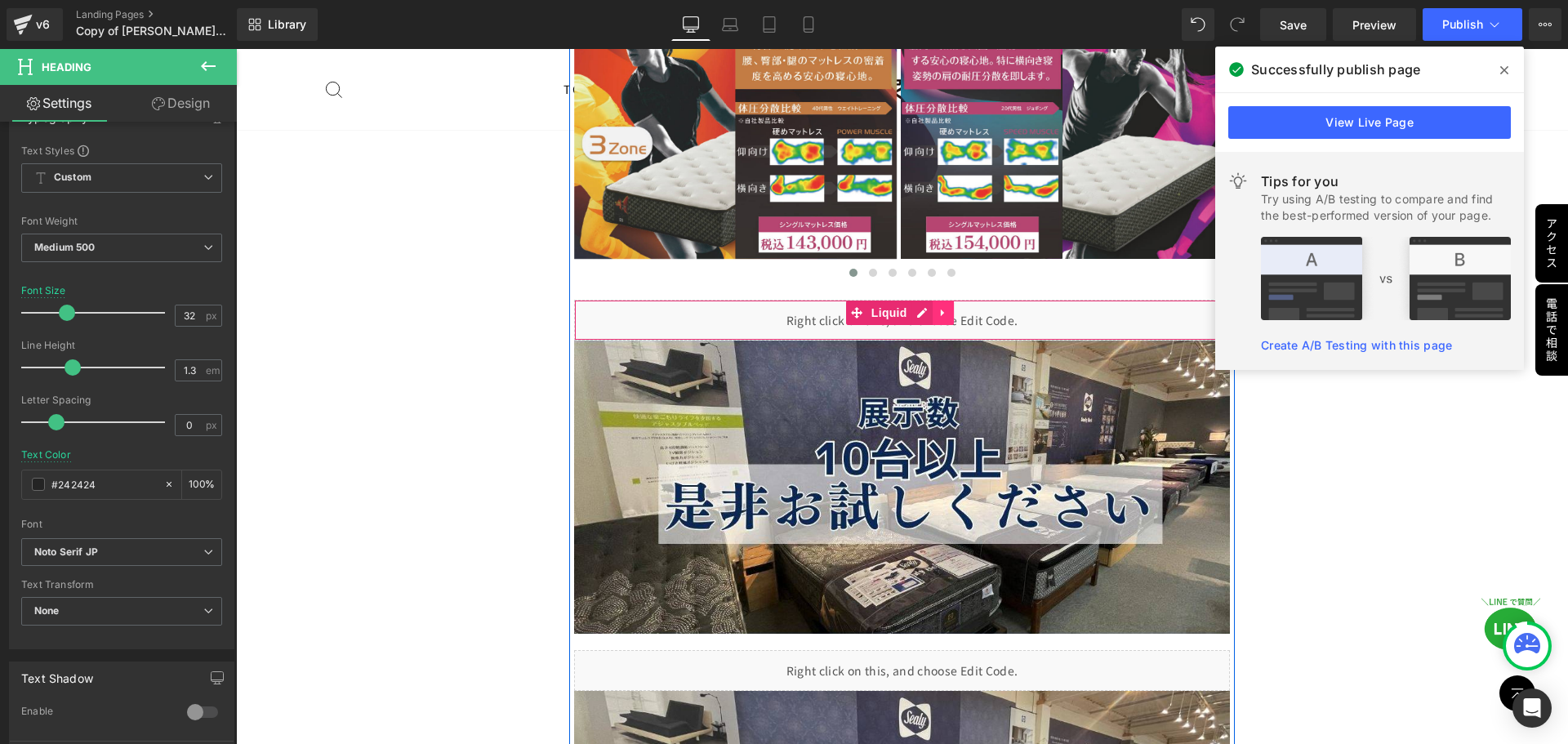
click at [941, 306] on icon at bounding box center [943, 312] width 12 height 12
click at [928, 307] on icon at bounding box center [933, 313] width 12 height 12
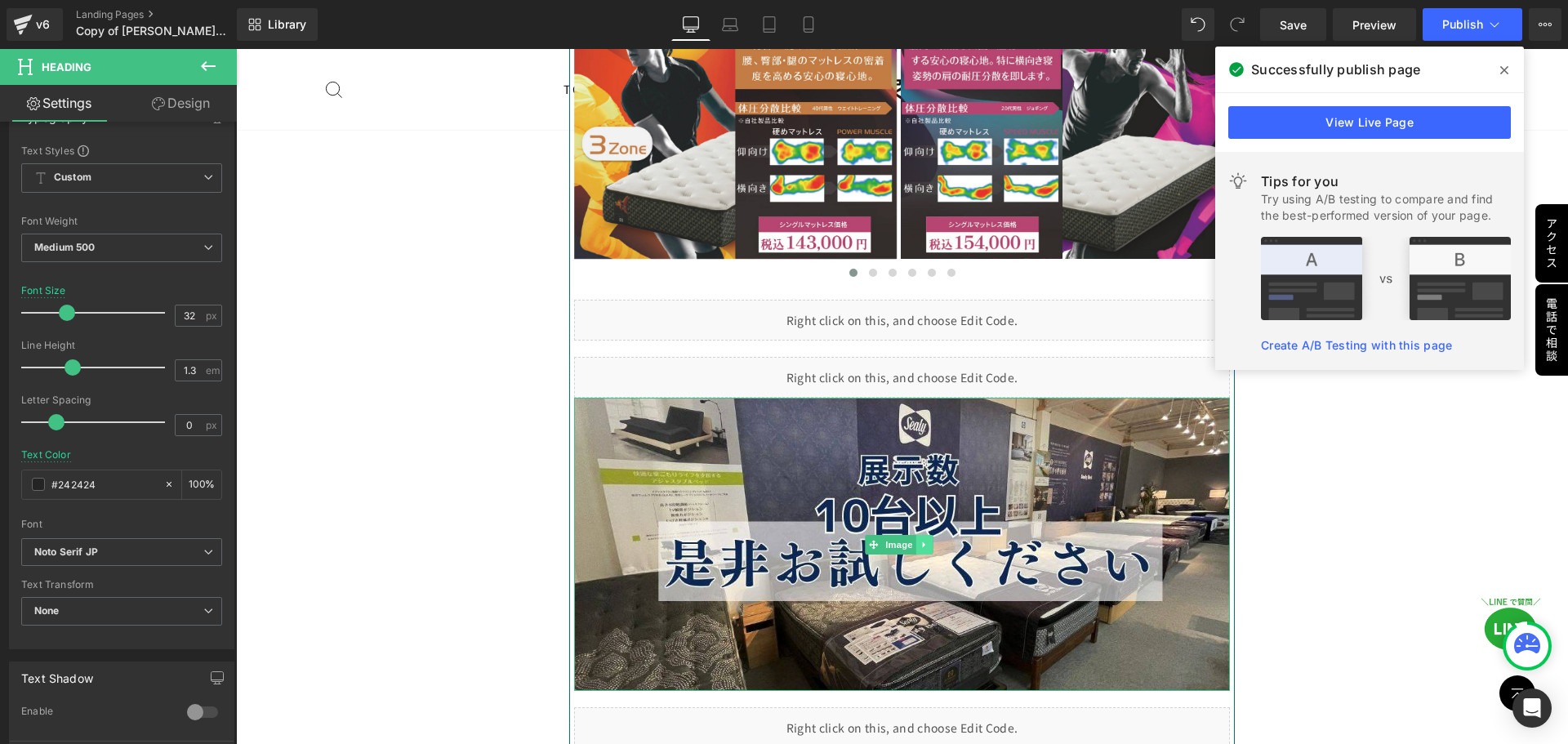
click at [929, 535] on link at bounding box center [925, 545] width 17 height 20
click at [913, 540] on icon at bounding box center [916, 544] width 9 height 9
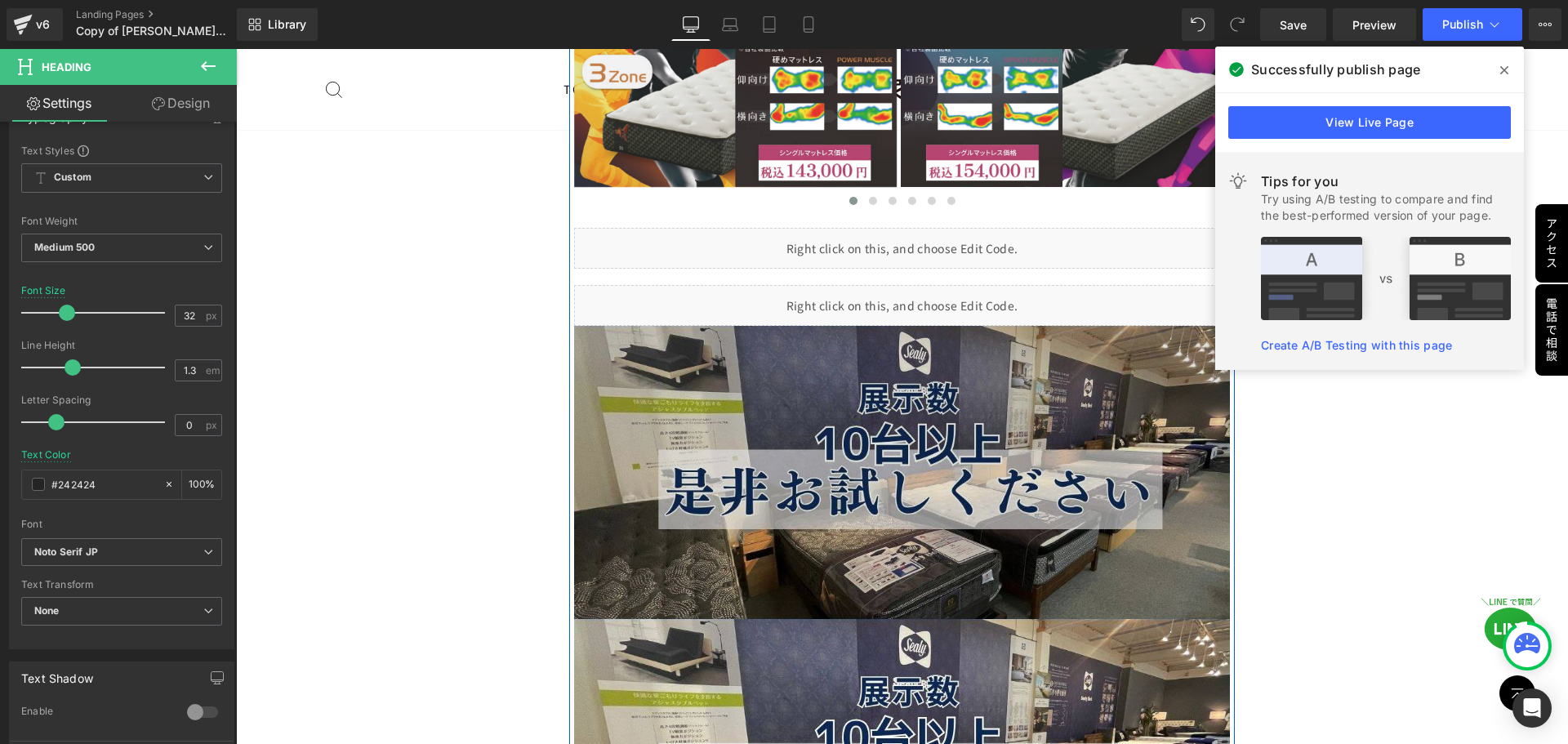
scroll to position [4104, 0]
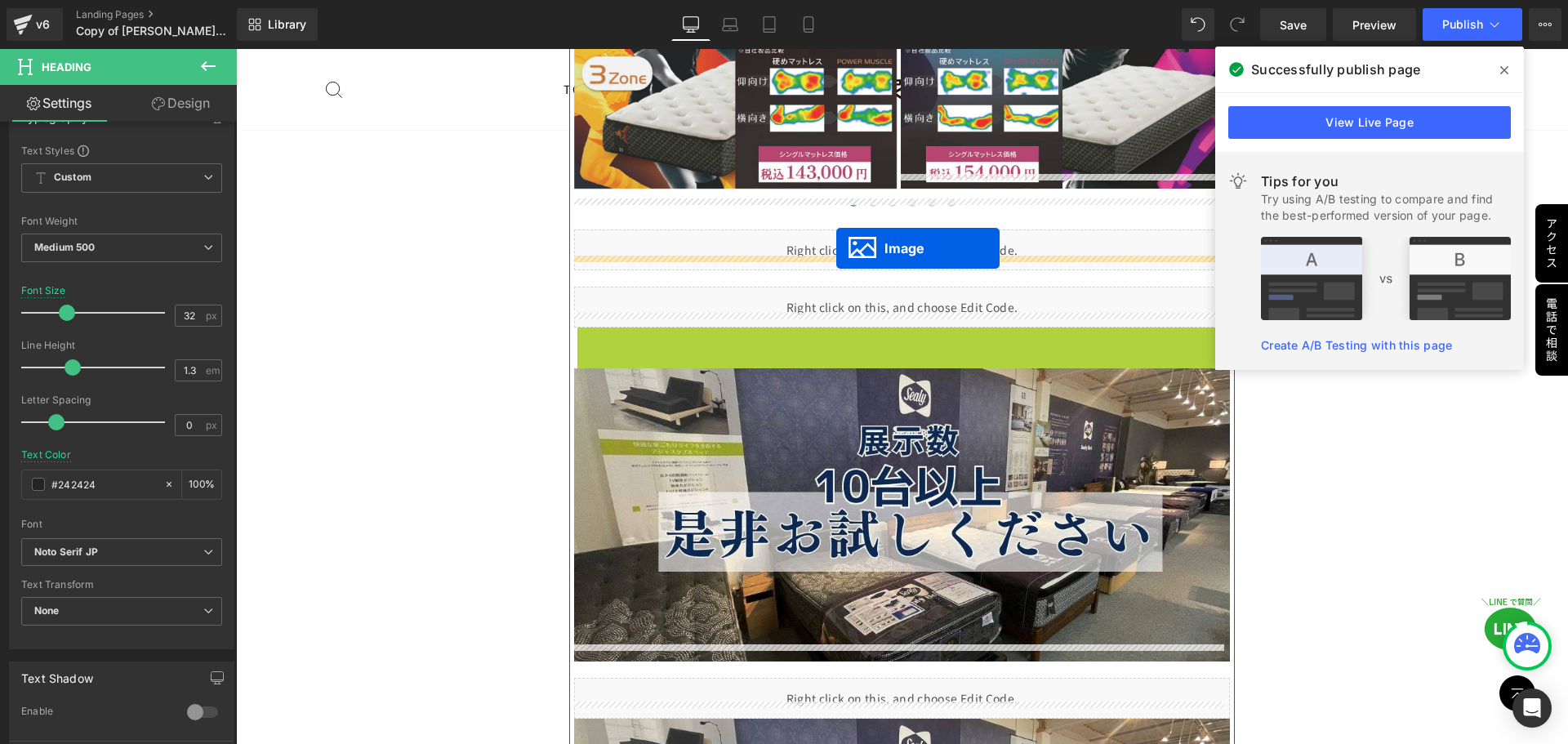
drag, startPoint x: 843, startPoint y: 458, endPoint x: 837, endPoint y: 249, distance: 209.1
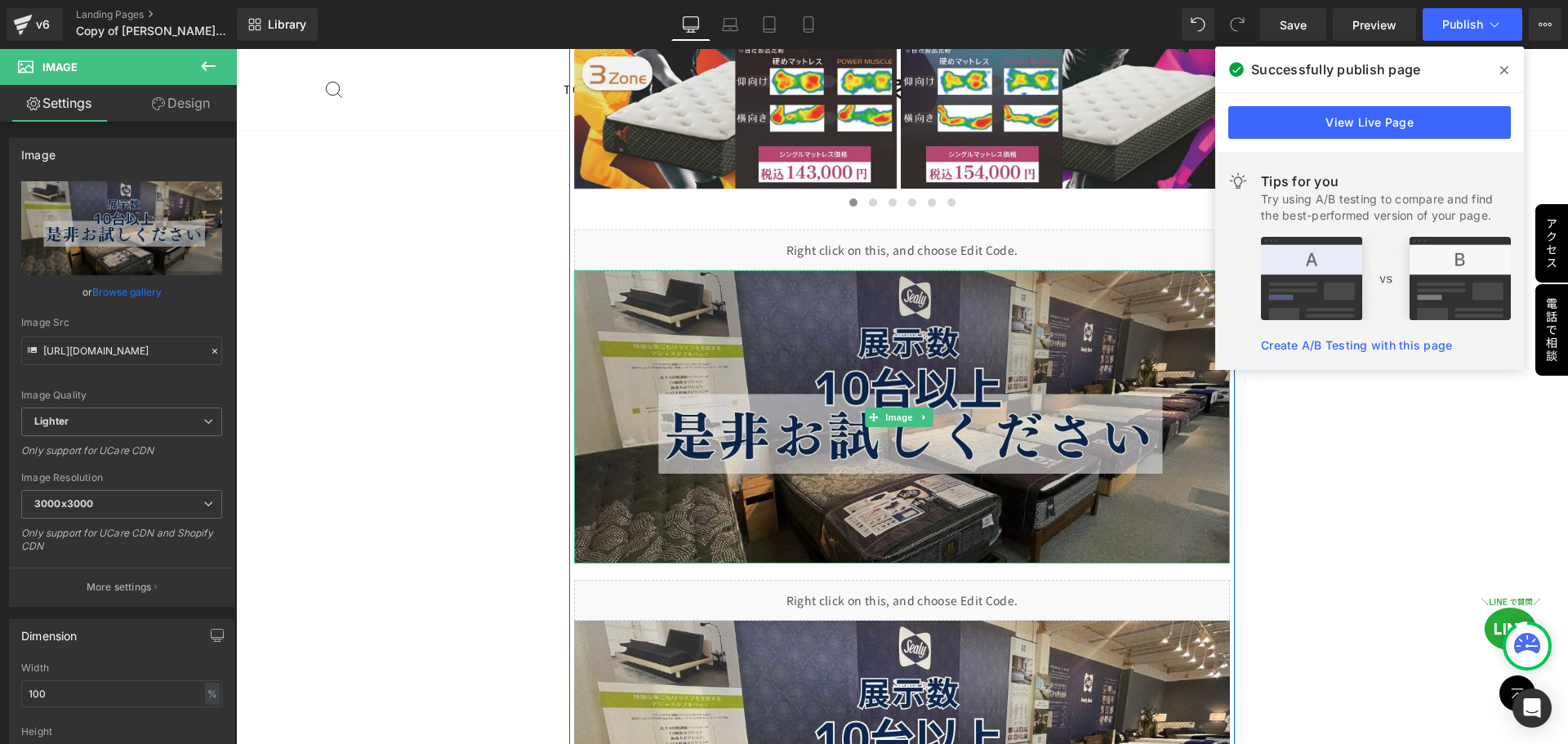
click at [767, 368] on img at bounding box center [903, 416] width 657 height 293
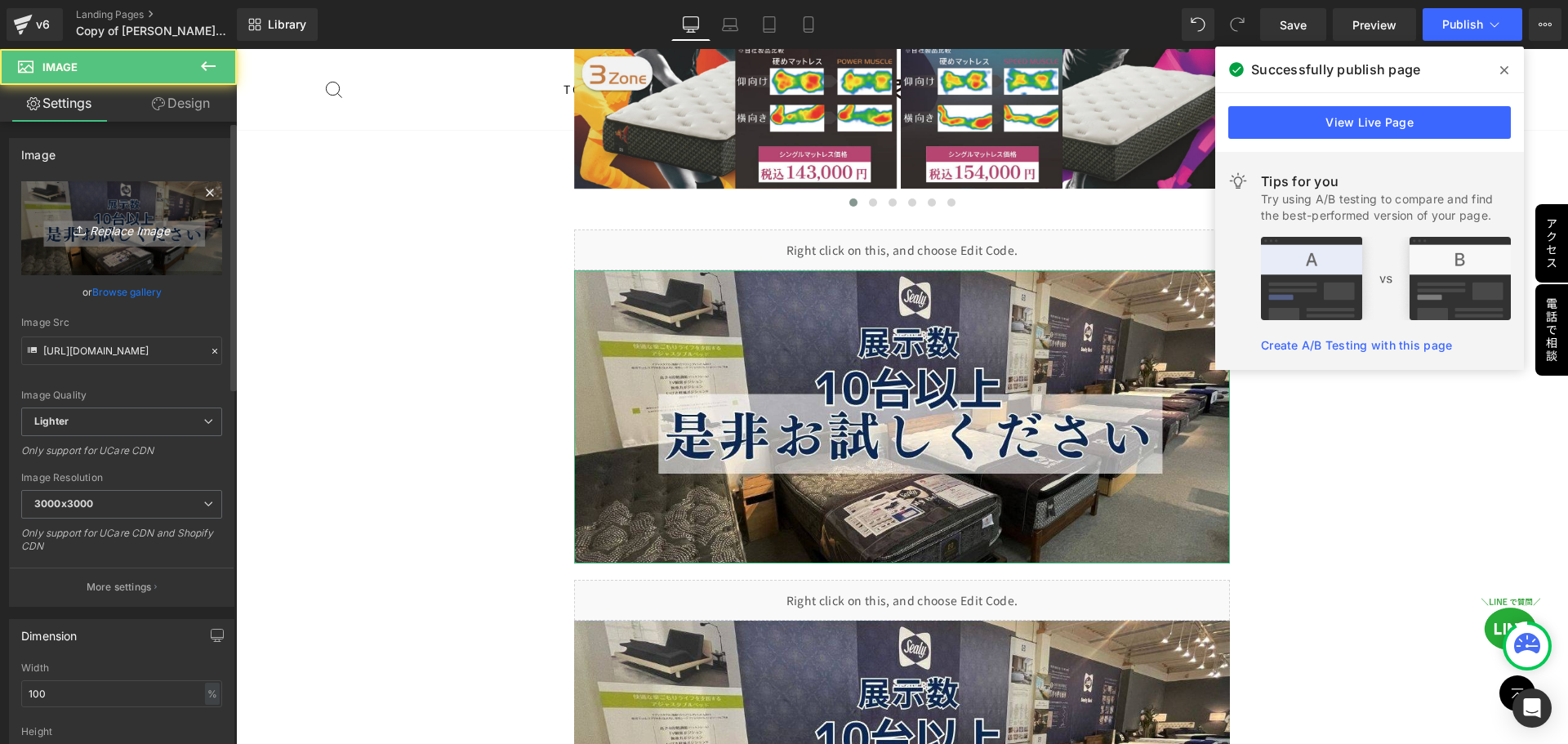
click at [118, 229] on icon "Replace Image" at bounding box center [121, 228] width 130 height 21
type input "C:\fakepath\シーリーキャンペーン (2).jpg"
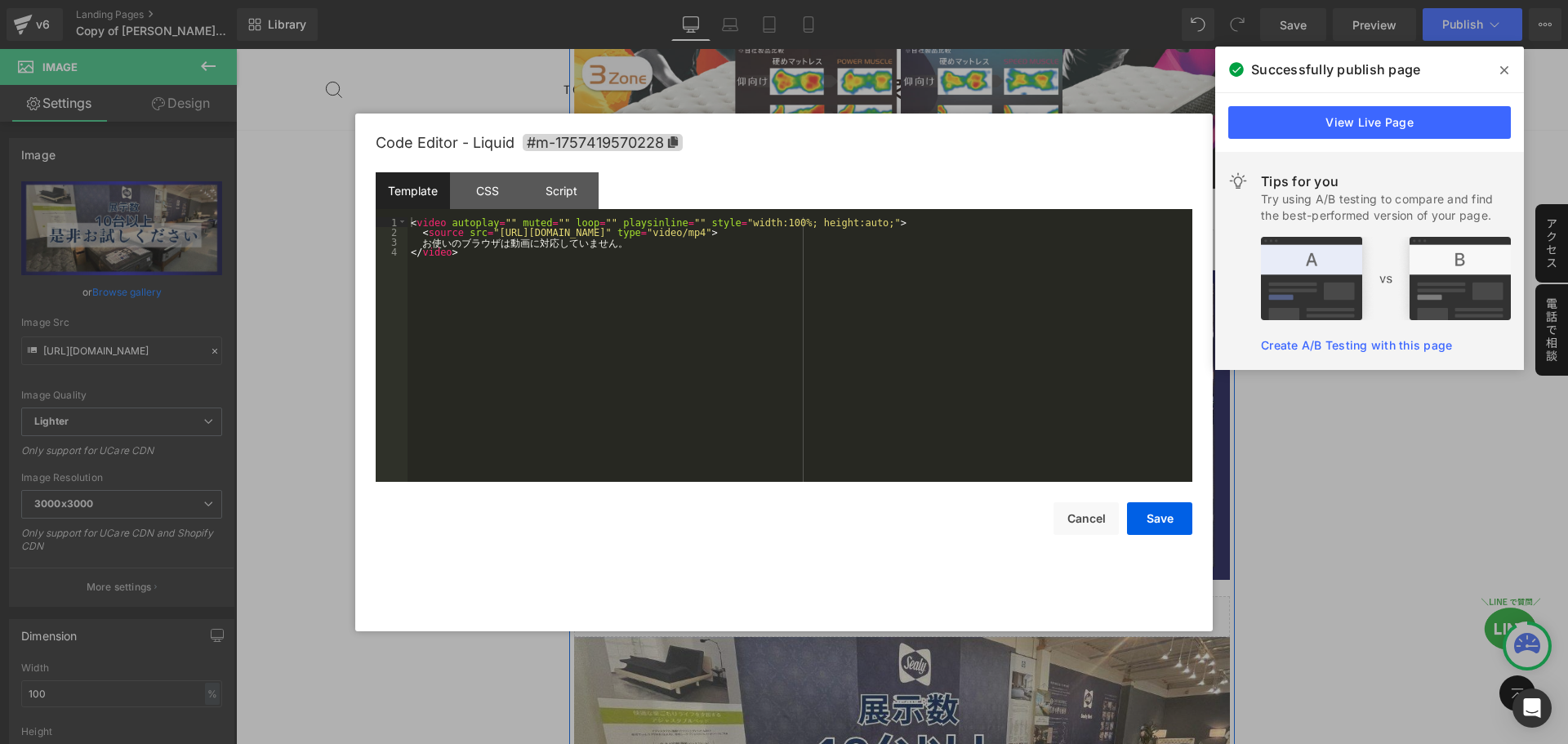
drag, startPoint x: 892, startPoint y: 225, endPoint x: 1127, endPoint y: 274, distance: 240.1
click at [892, 230] on div "Liquid" at bounding box center [903, 250] width 657 height 40
click at [695, 235] on div "< video autoplay = "" muted = "" loop = "" playsinline = "" style = "width:100%…" at bounding box center [800, 359] width 785 height 284
drag, startPoint x: 843, startPoint y: 232, endPoint x: 485, endPoint y: 235, distance: 358.0
click at [485, 235] on div "< video autoplay = "" muted = "" loop = "" playsinline = "" style = "width:100%…" at bounding box center [800, 359] width 785 height 284
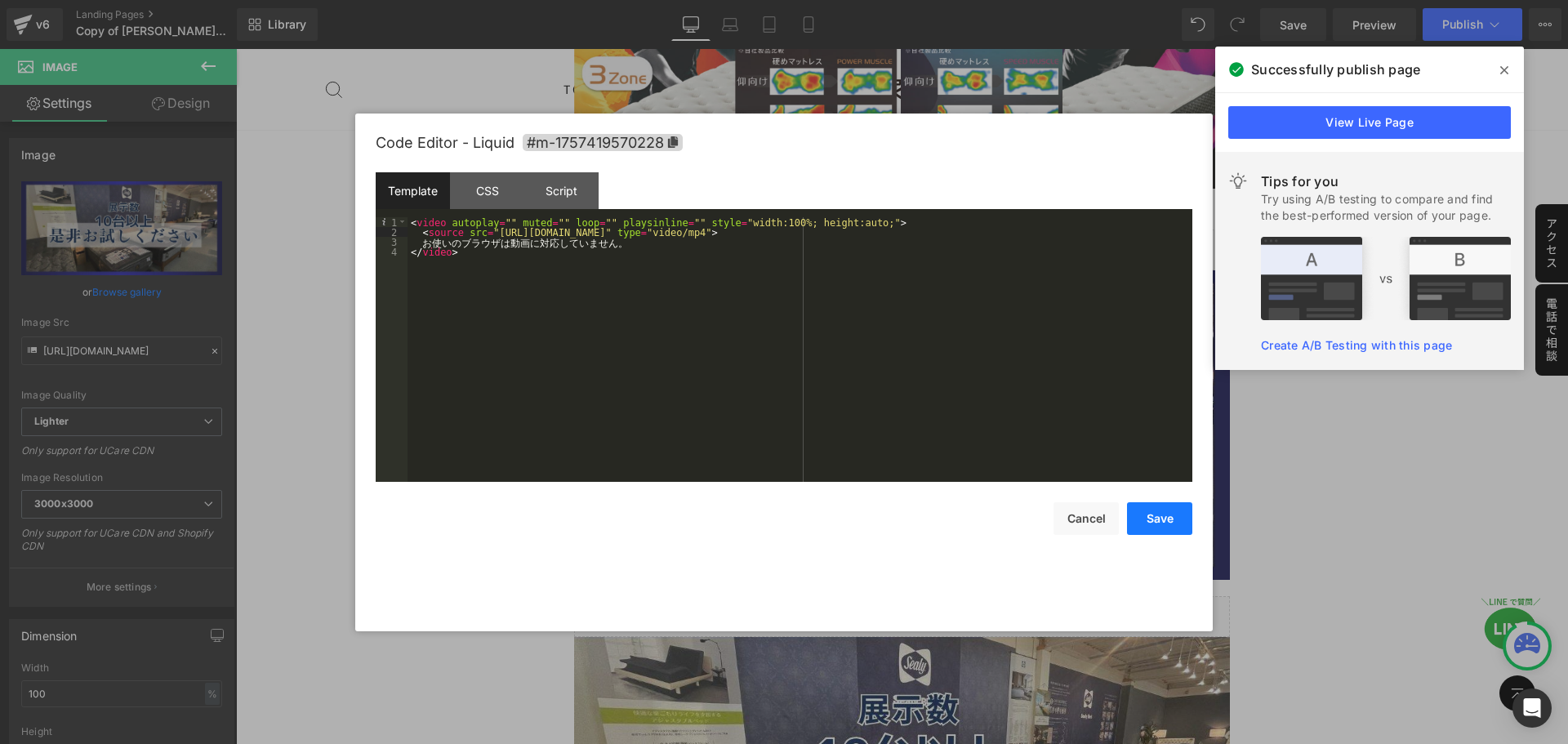
click at [1156, 517] on button "Save" at bounding box center [1159, 518] width 65 height 33
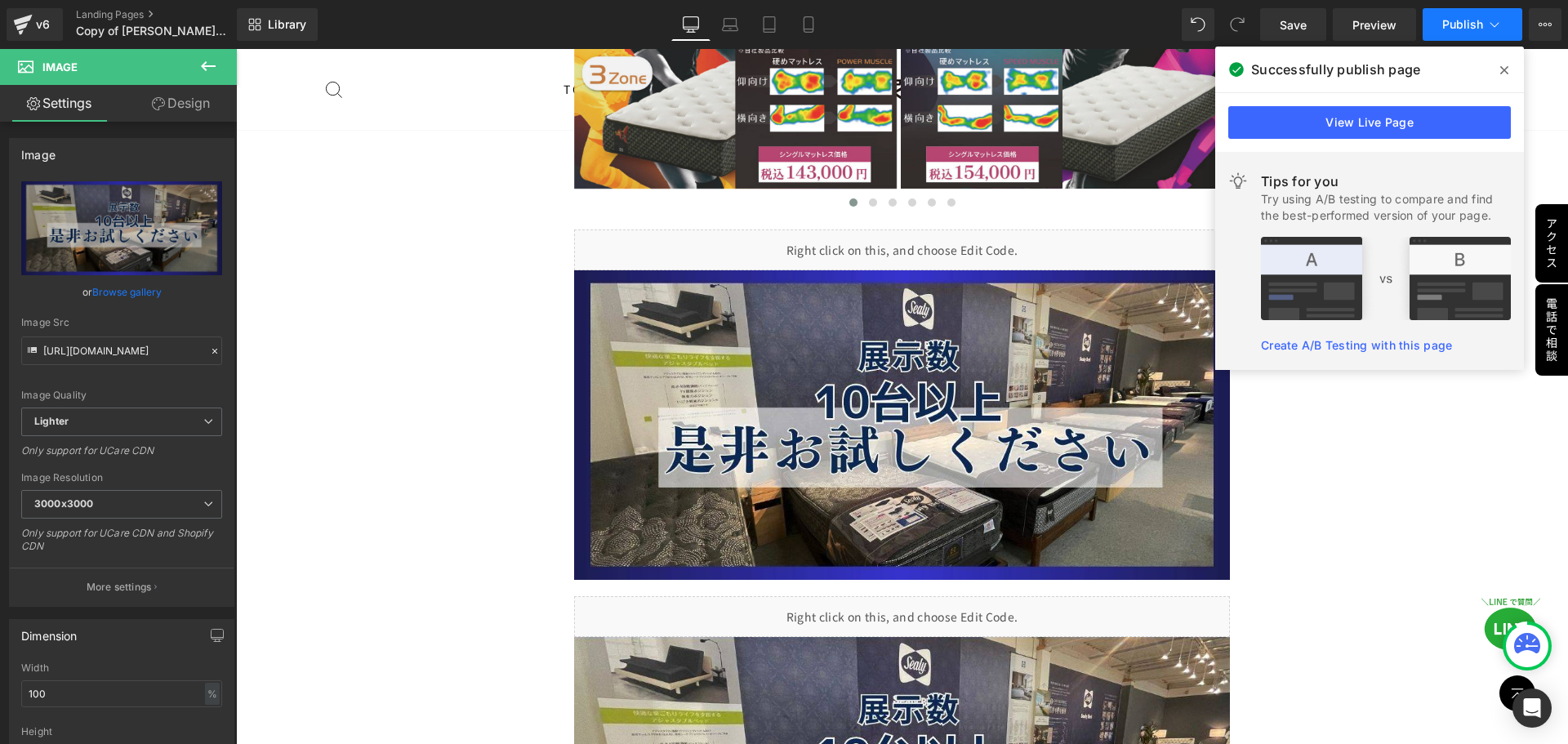
click at [1477, 24] on span "Publish" at bounding box center [1462, 24] width 40 height 13
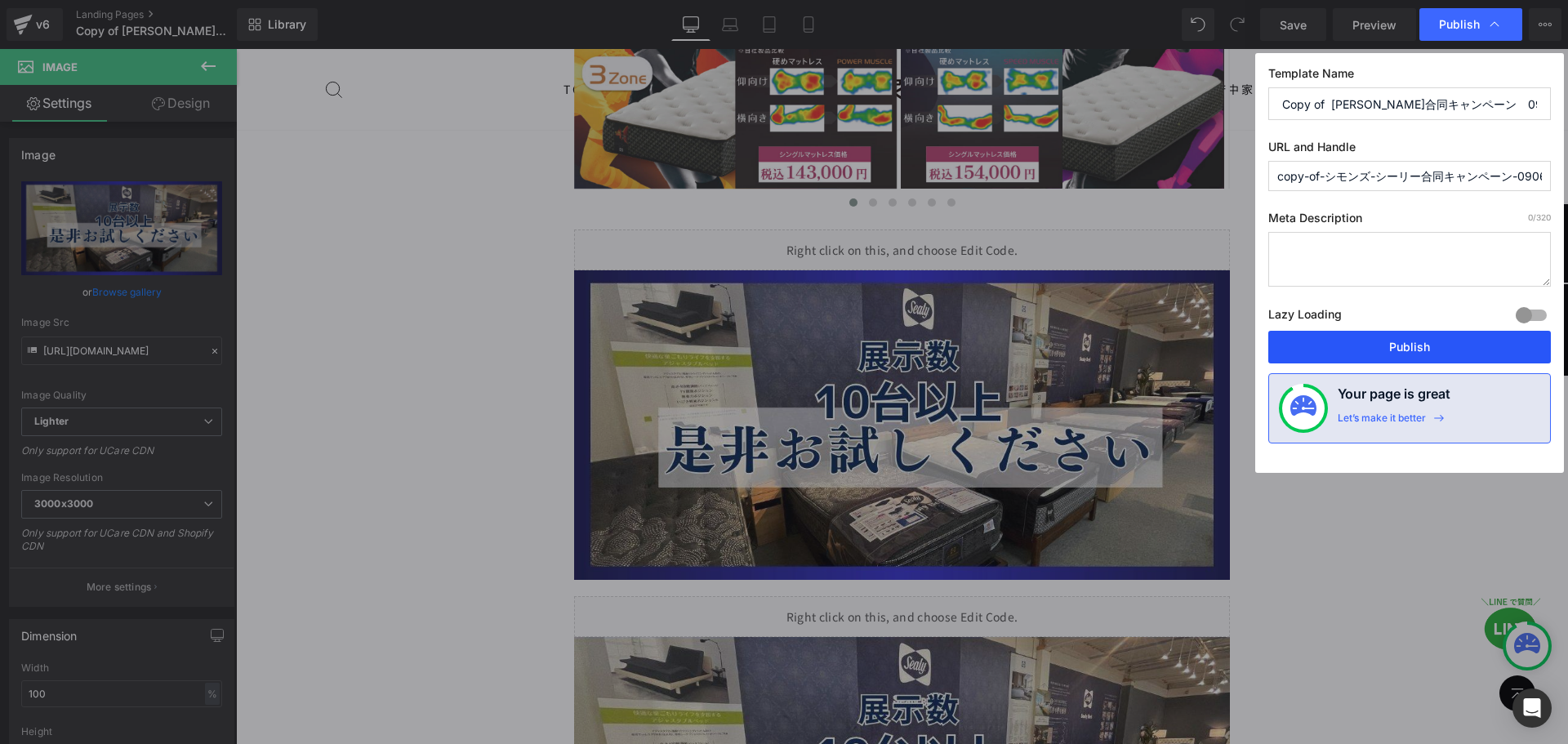
click at [1384, 342] on button "Publish" at bounding box center [1410, 346] width 282 height 33
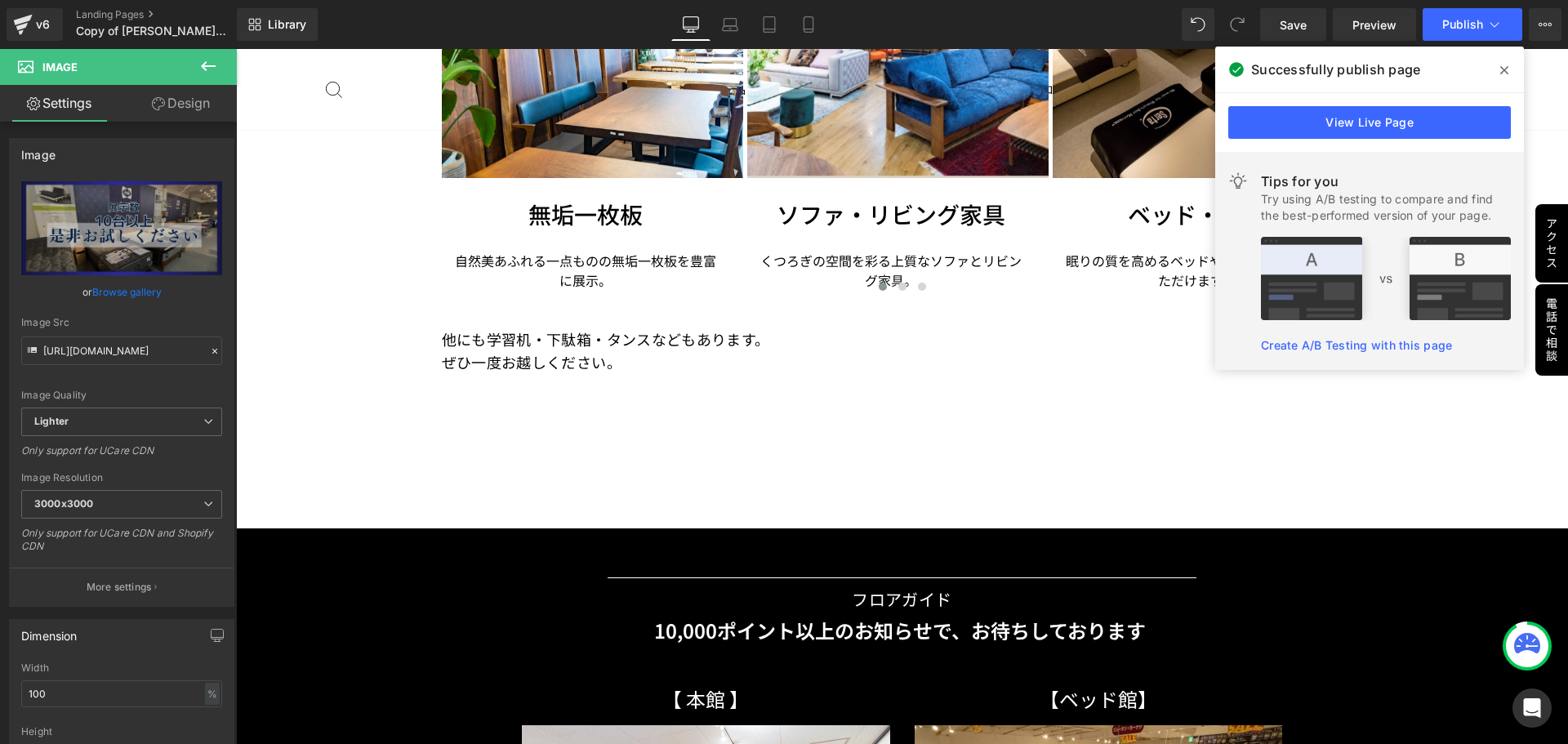
scroll to position [8678, 0]
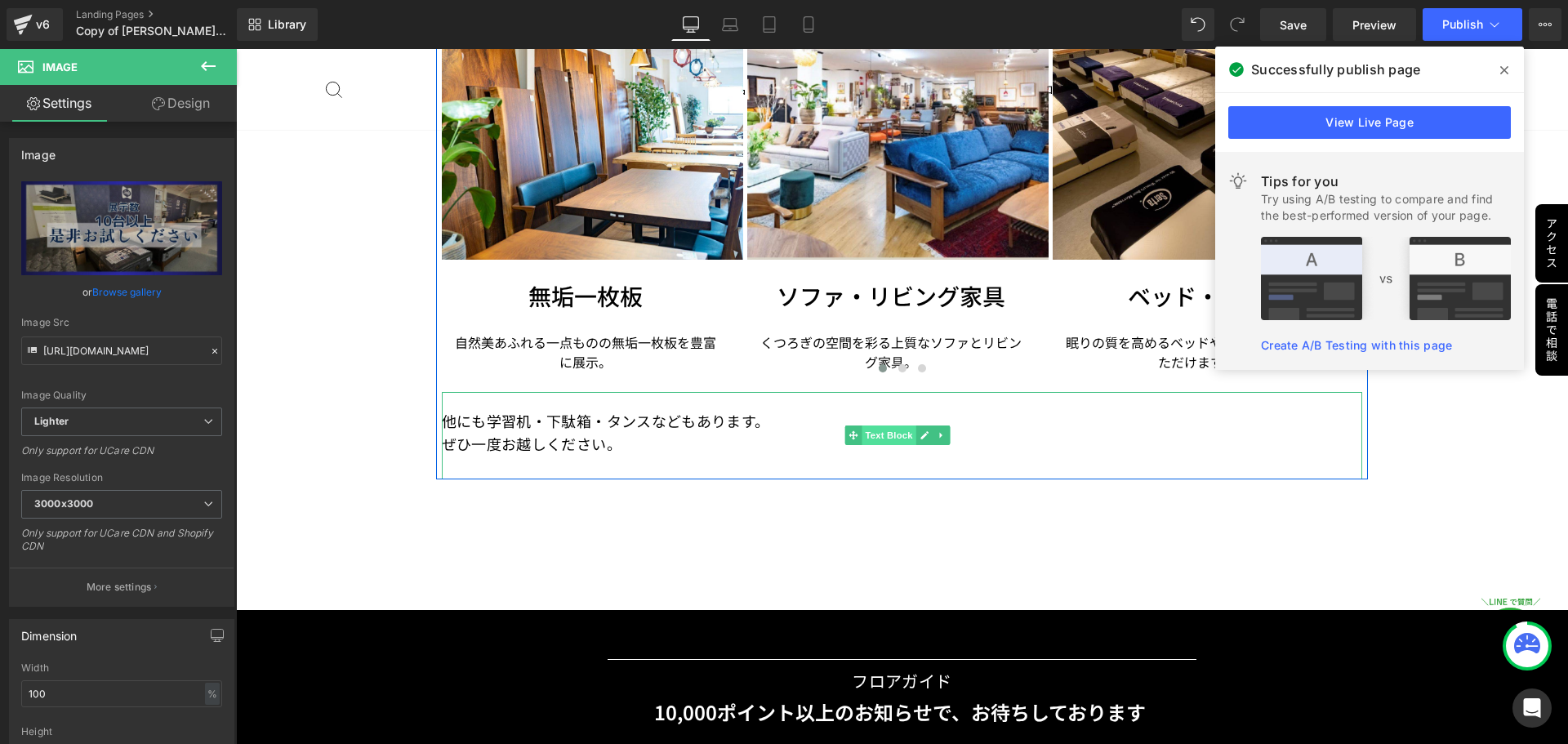
click at [898, 425] on span "Text Block" at bounding box center [889, 435] width 54 height 20
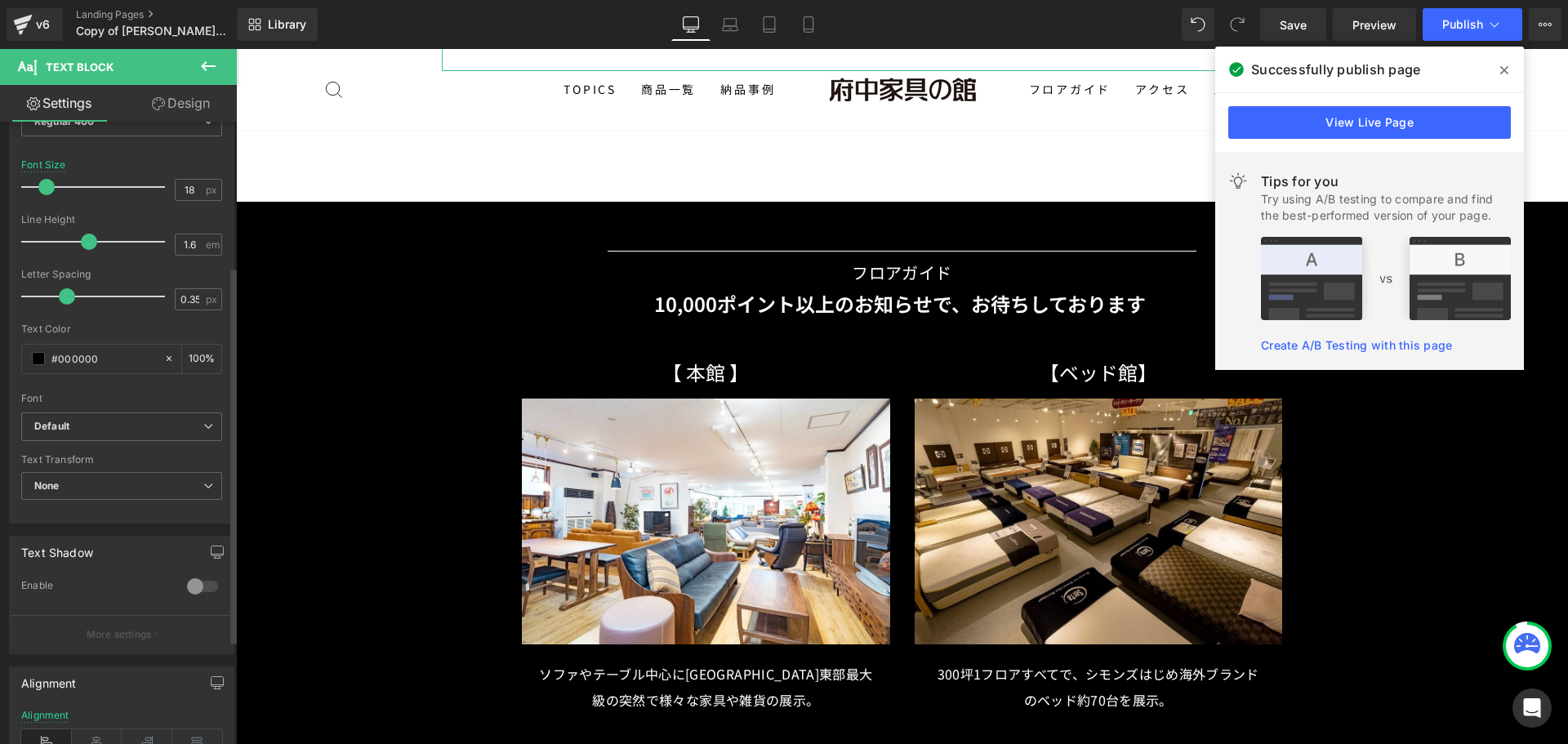
scroll to position [409, 0]
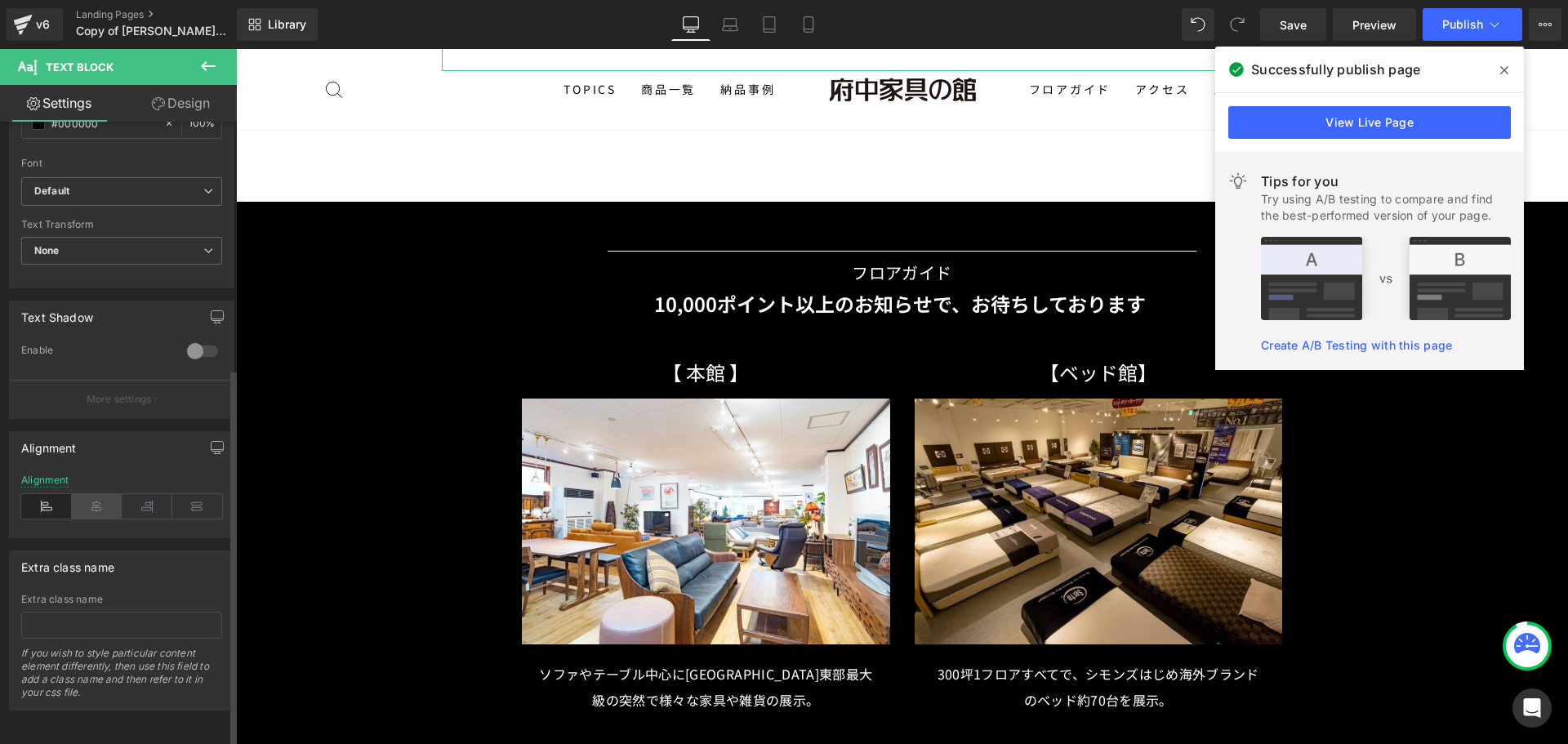
click at [102, 499] on icon at bounding box center [97, 506] width 50 height 25
click at [808, 22] on icon at bounding box center [808, 25] width 17 height 17
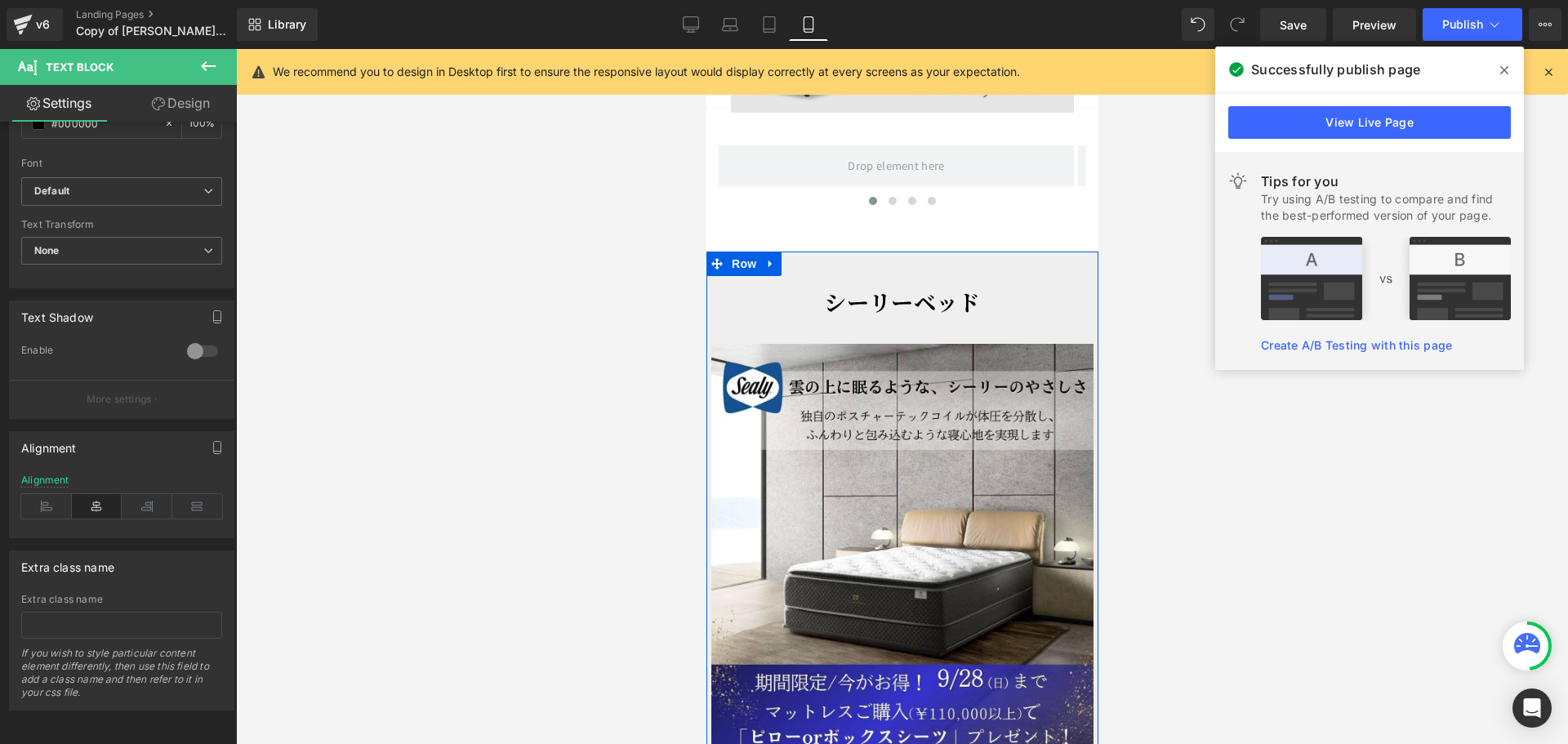
scroll to position [2532, 0]
click at [1033, 285] on p "シーリーベッド" at bounding box center [901, 303] width 382 height 36
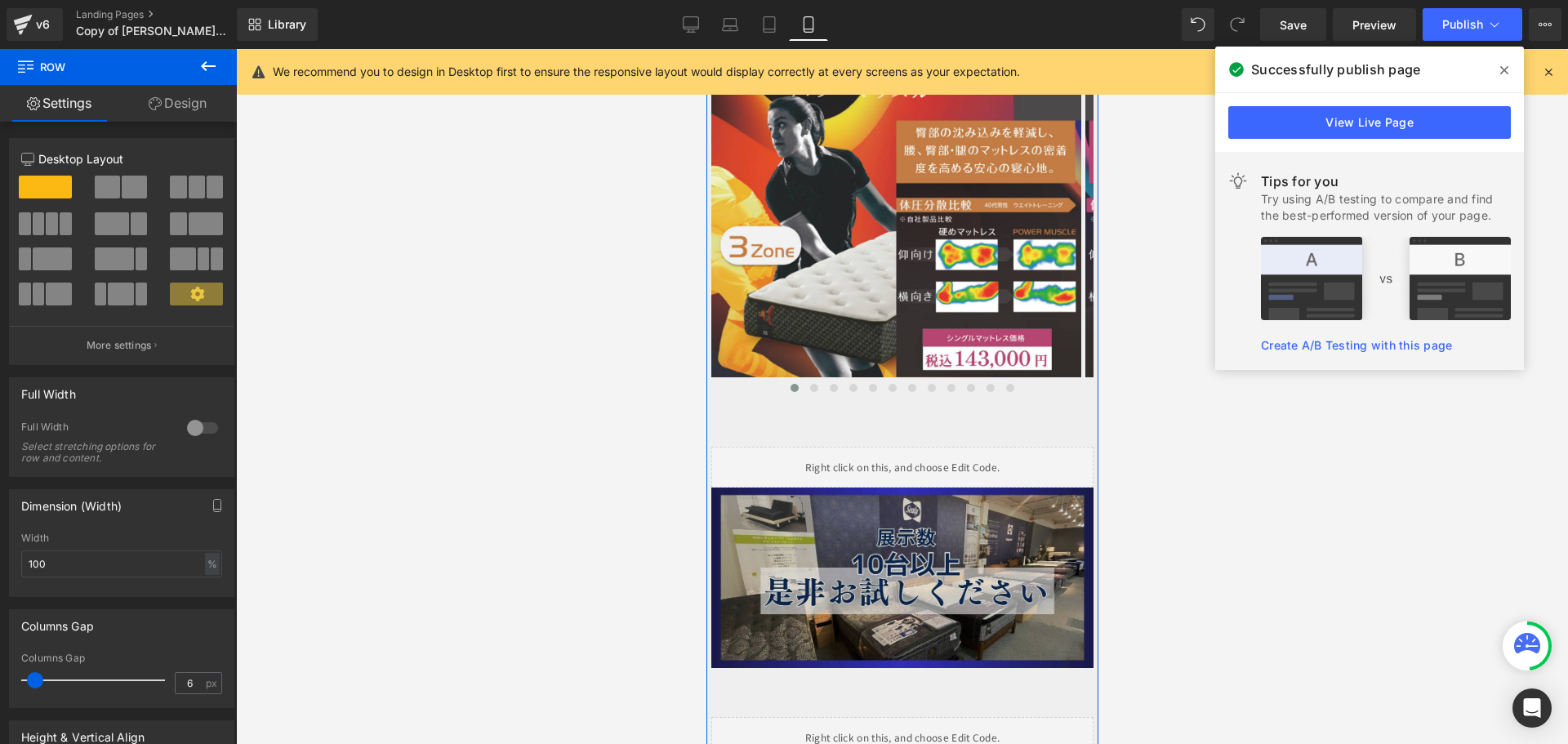
scroll to position [3349, 0]
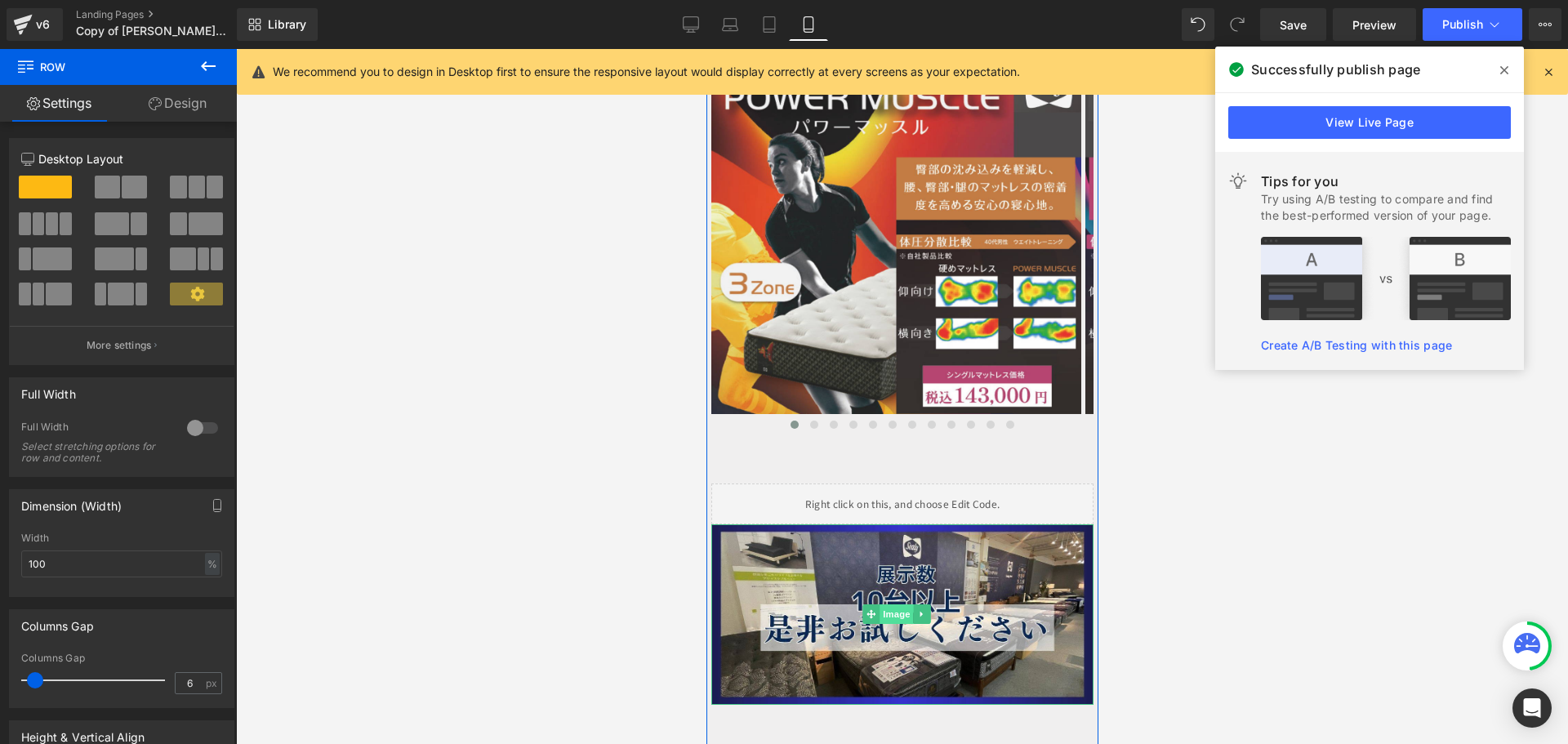
click at [907, 605] on span "Image" at bounding box center [896, 615] width 35 height 20
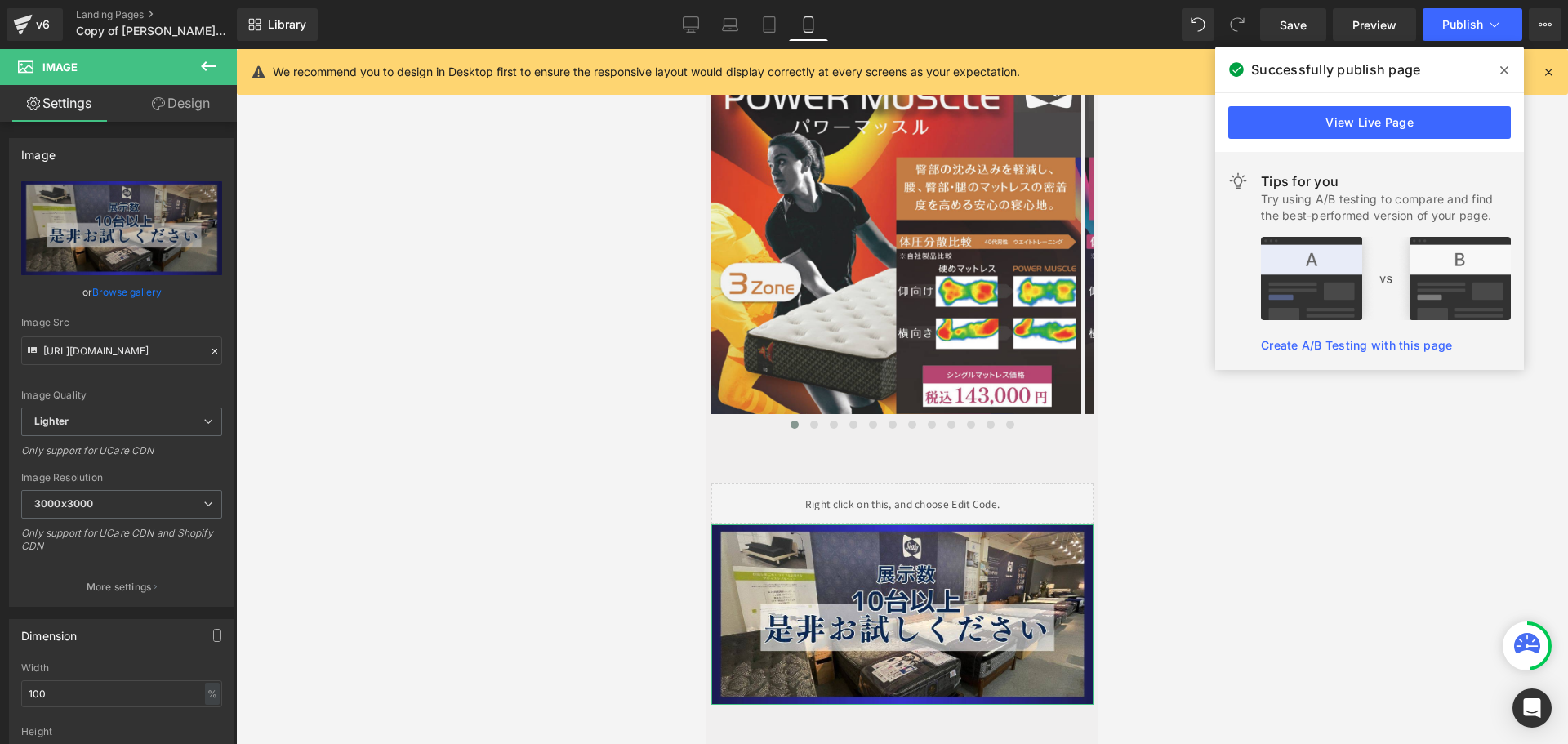
click at [197, 102] on link "Design" at bounding box center [181, 103] width 118 height 37
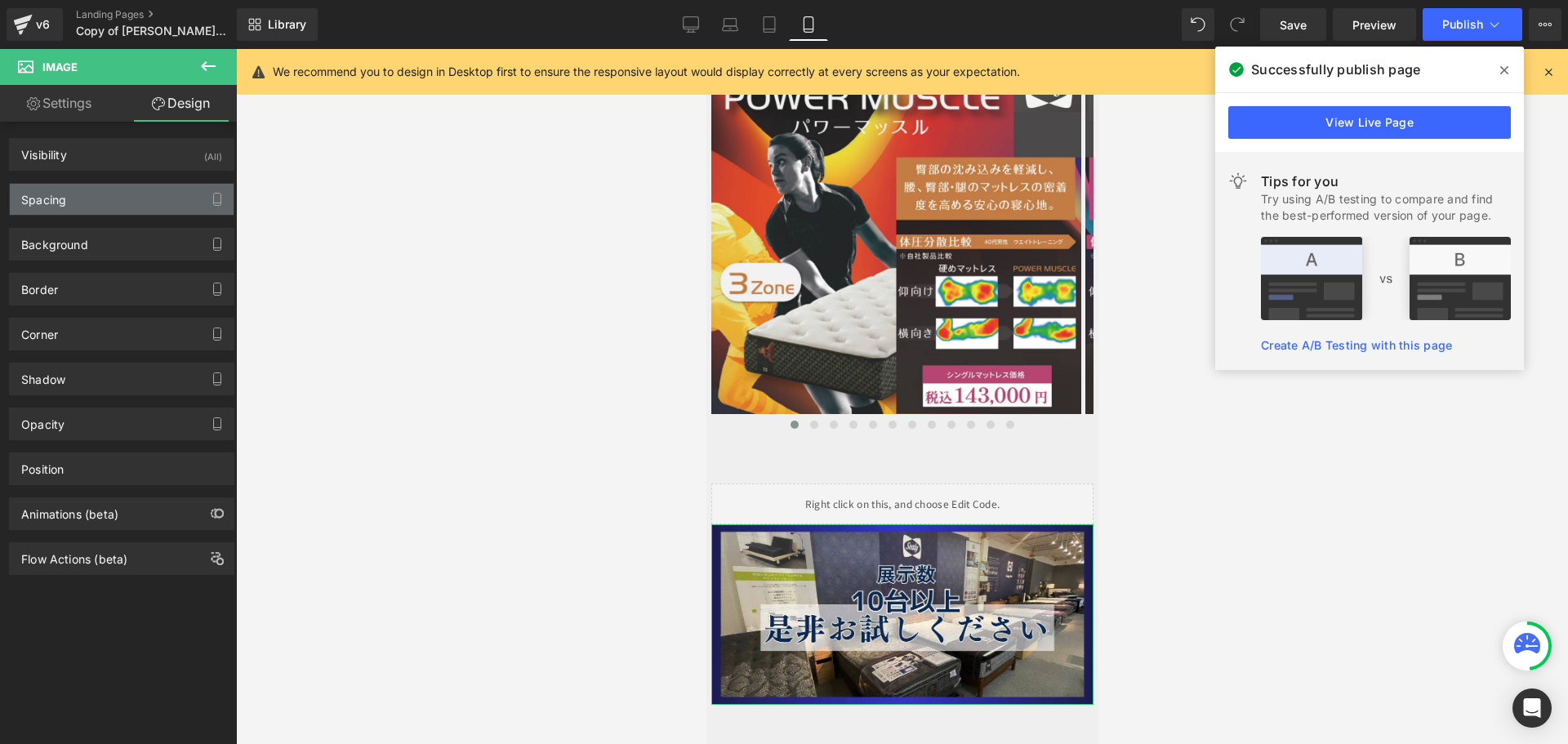
click at [111, 202] on div "Spacing" at bounding box center [121, 198] width 224 height 31
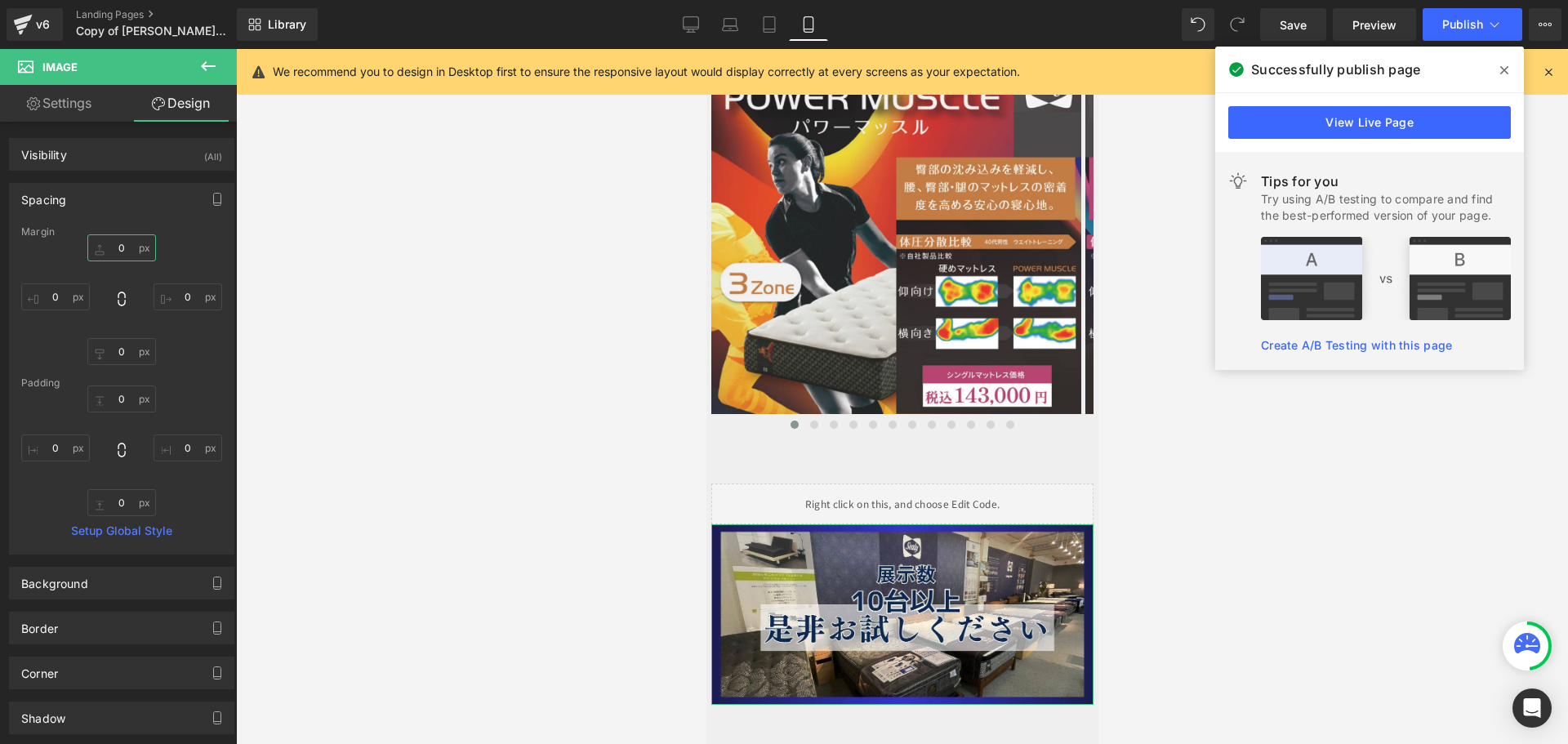
click at [130, 255] on input "text" at bounding box center [122, 248] width 69 height 27
type input "-5"
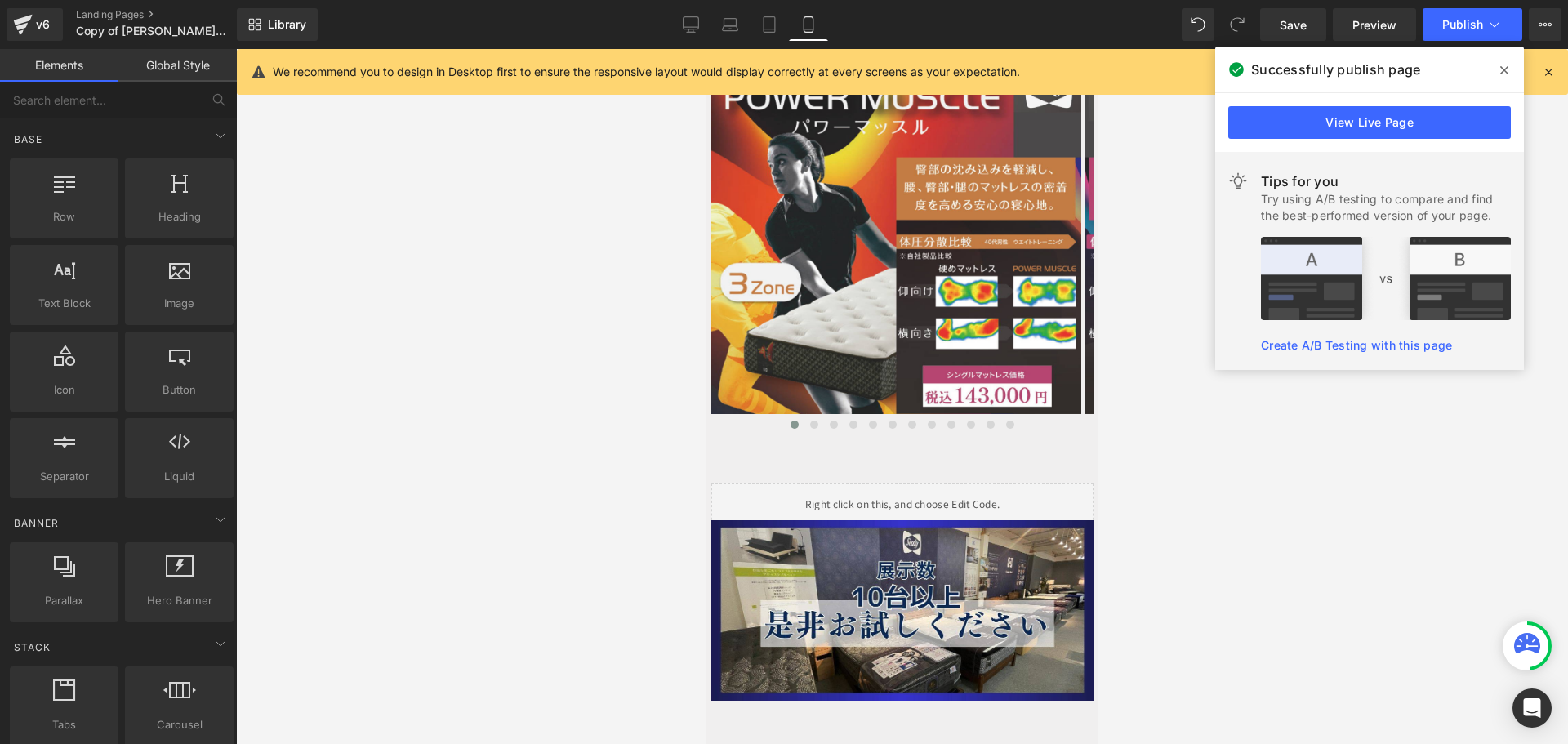
click at [316, 294] on div at bounding box center [902, 397] width 1332 height 695
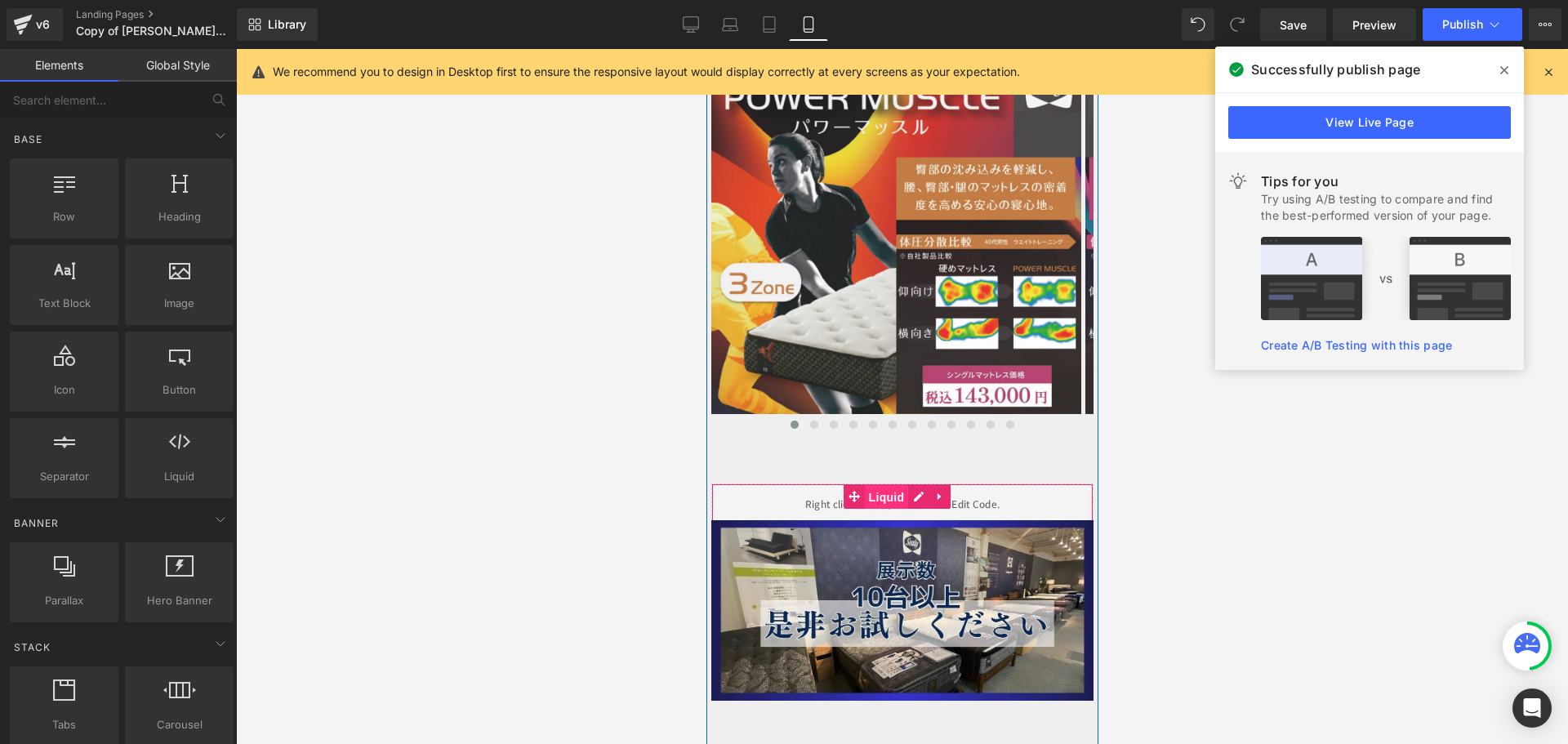
click at [882, 485] on span "Liquid" at bounding box center [886, 497] width 44 height 25
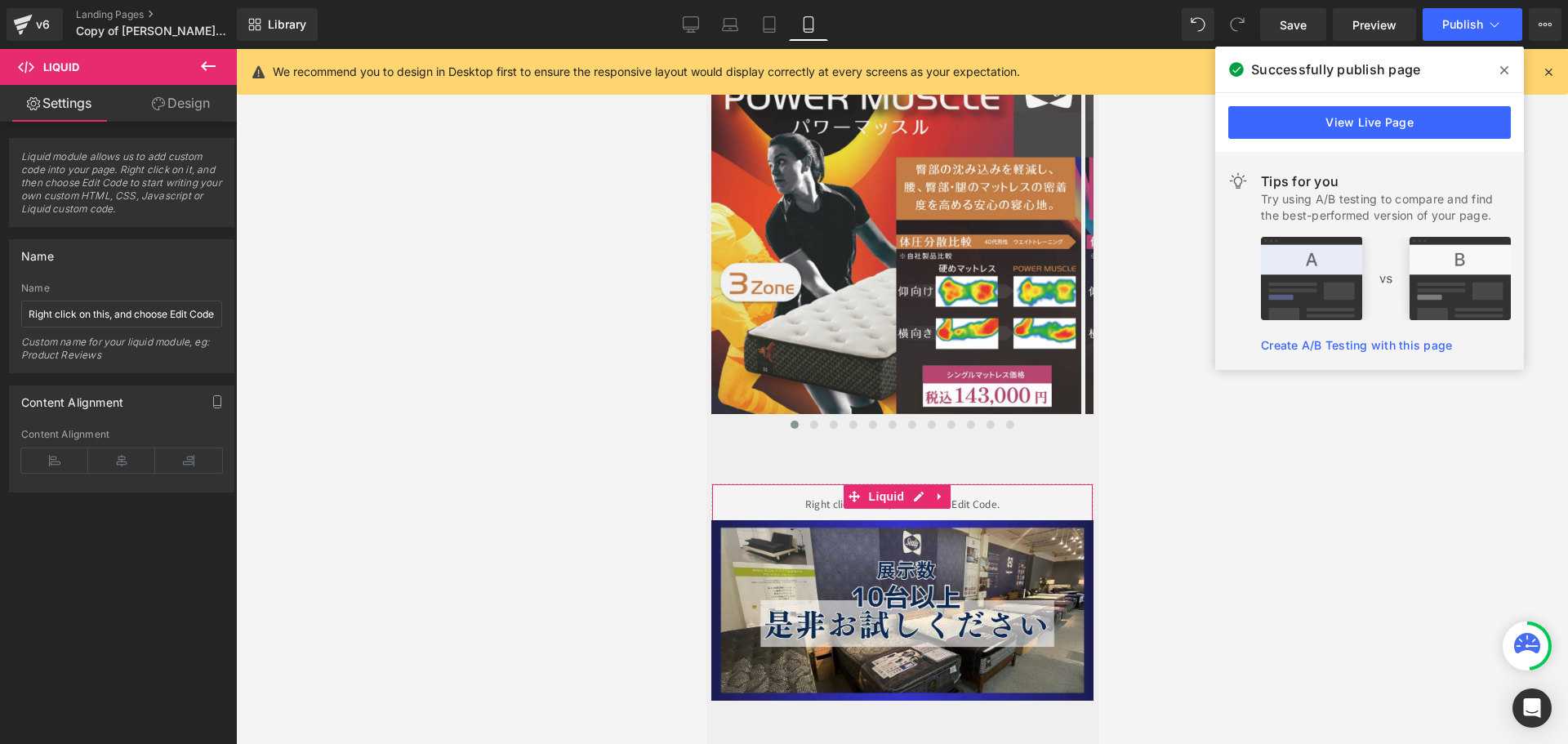
click at [187, 103] on link "Design" at bounding box center [181, 103] width 118 height 37
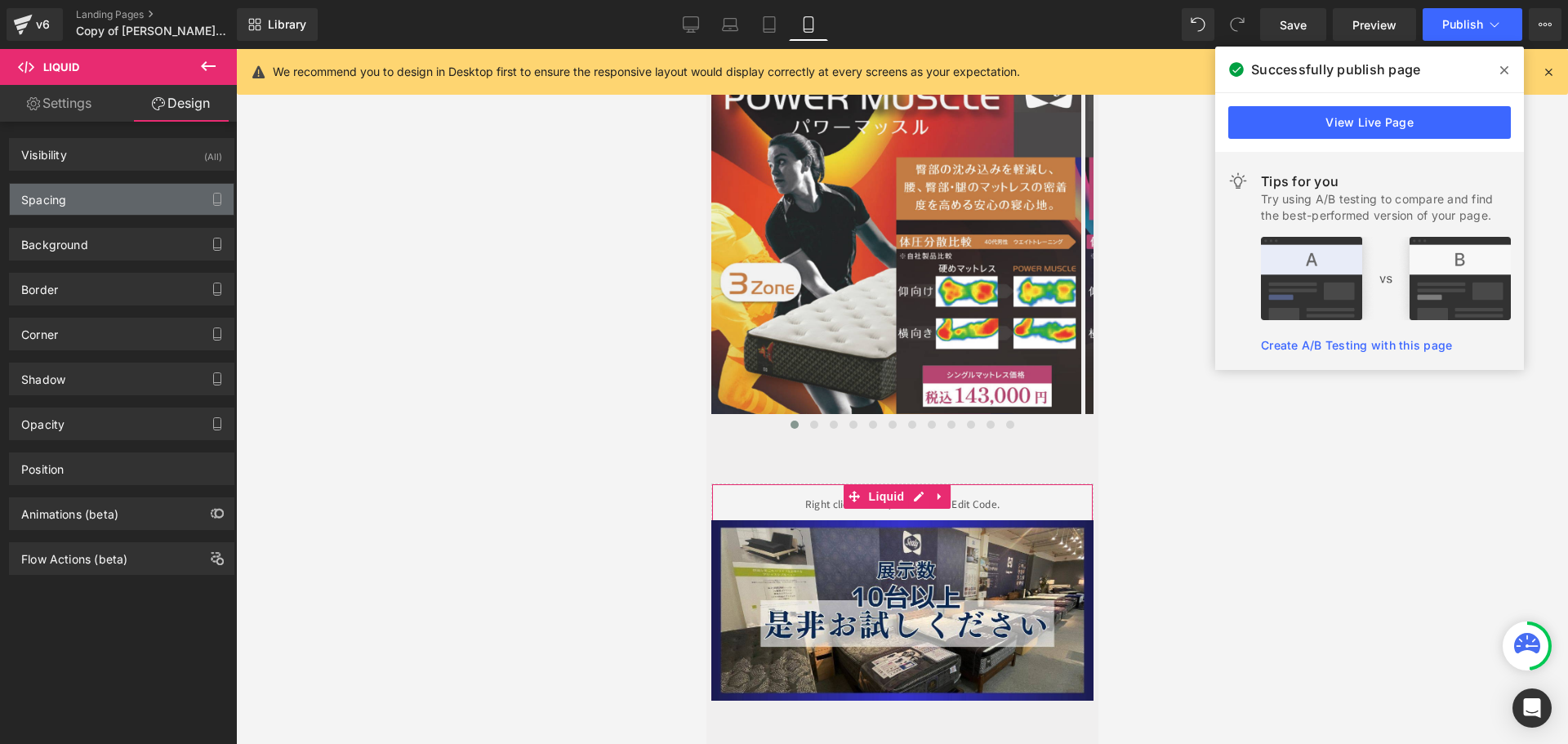
click at [98, 197] on div "Spacing" at bounding box center [121, 198] width 224 height 31
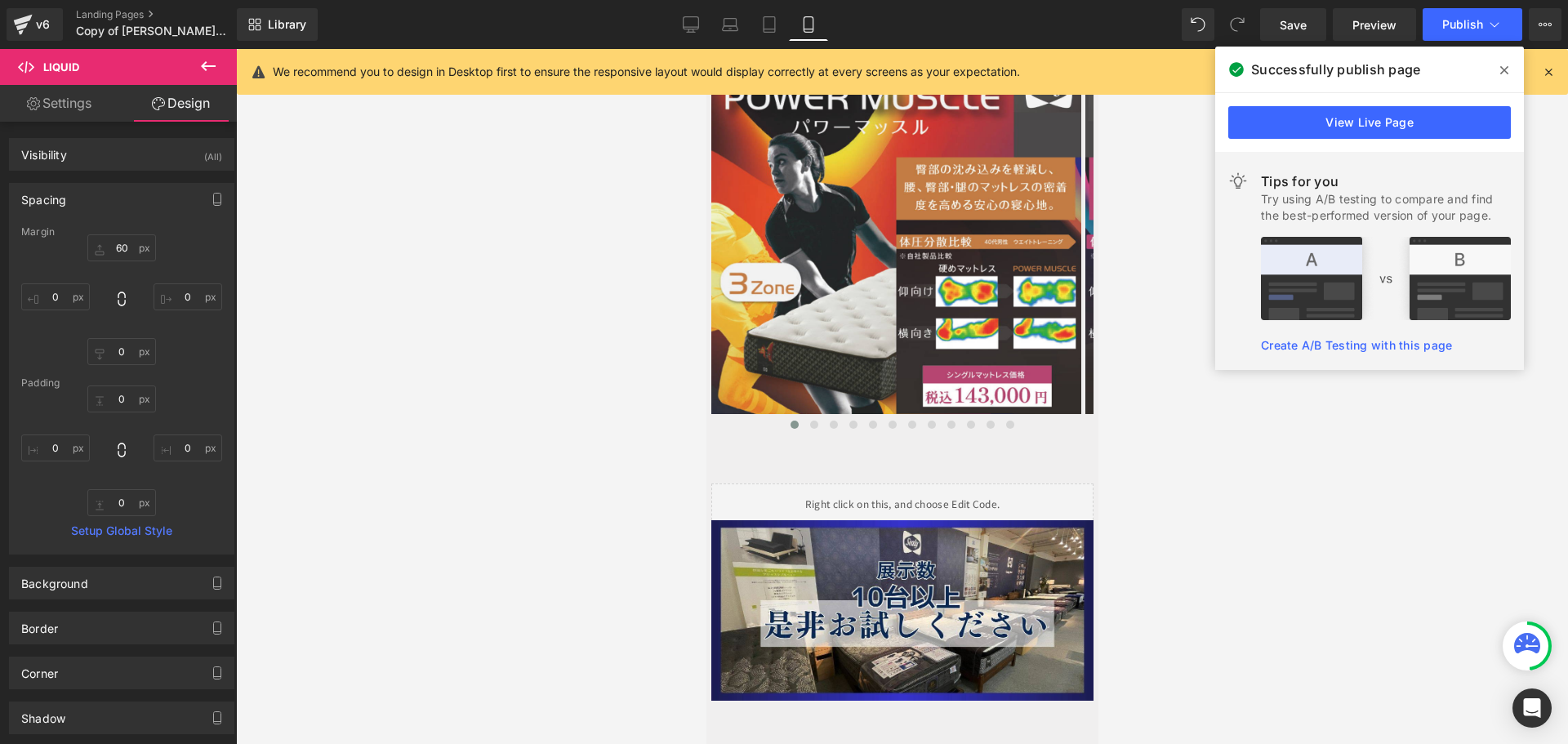
click at [519, 473] on div at bounding box center [902, 397] width 1332 height 695
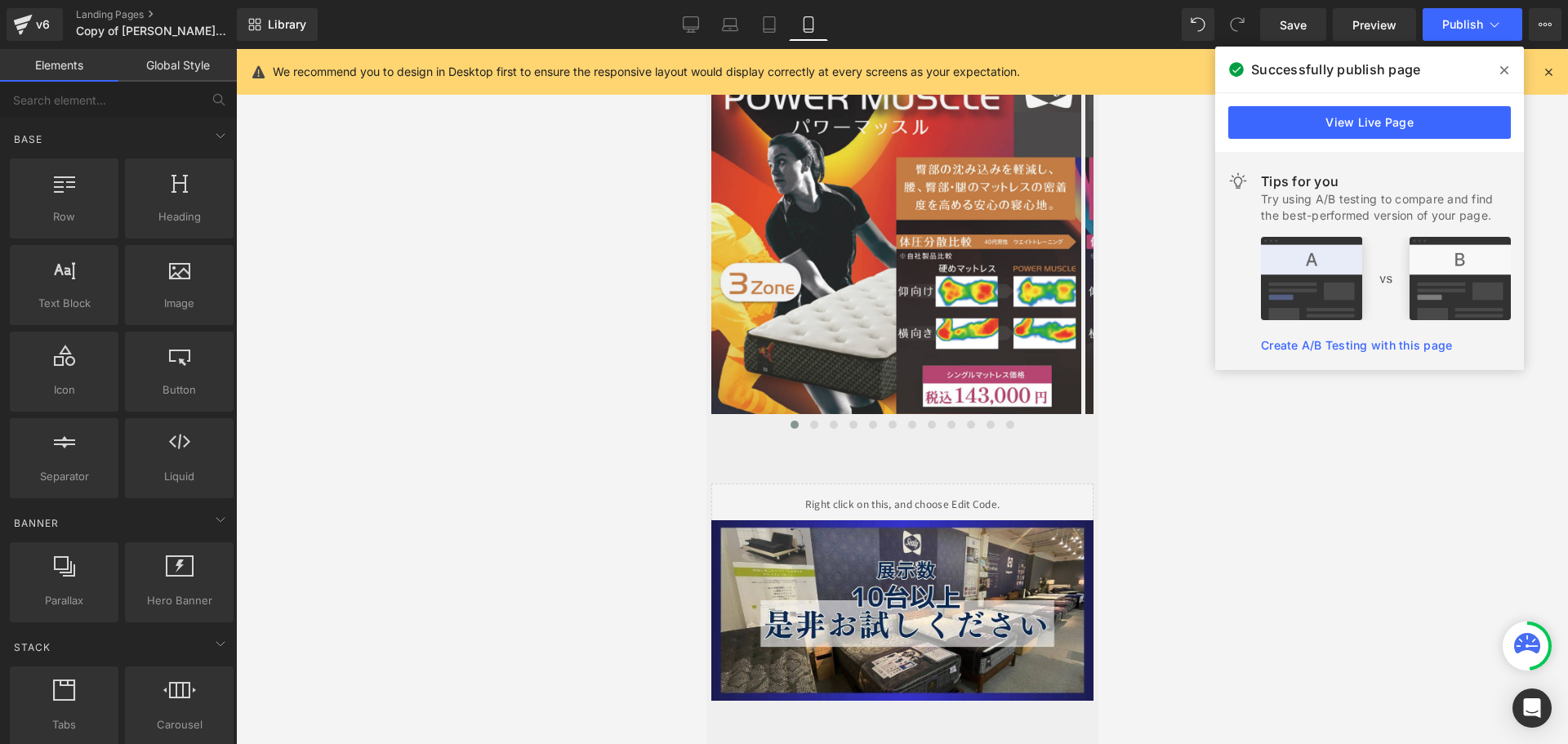
click at [1230, 533] on div at bounding box center [902, 397] width 1332 height 695
click at [1465, 18] on span "Publish" at bounding box center [1462, 24] width 40 height 13
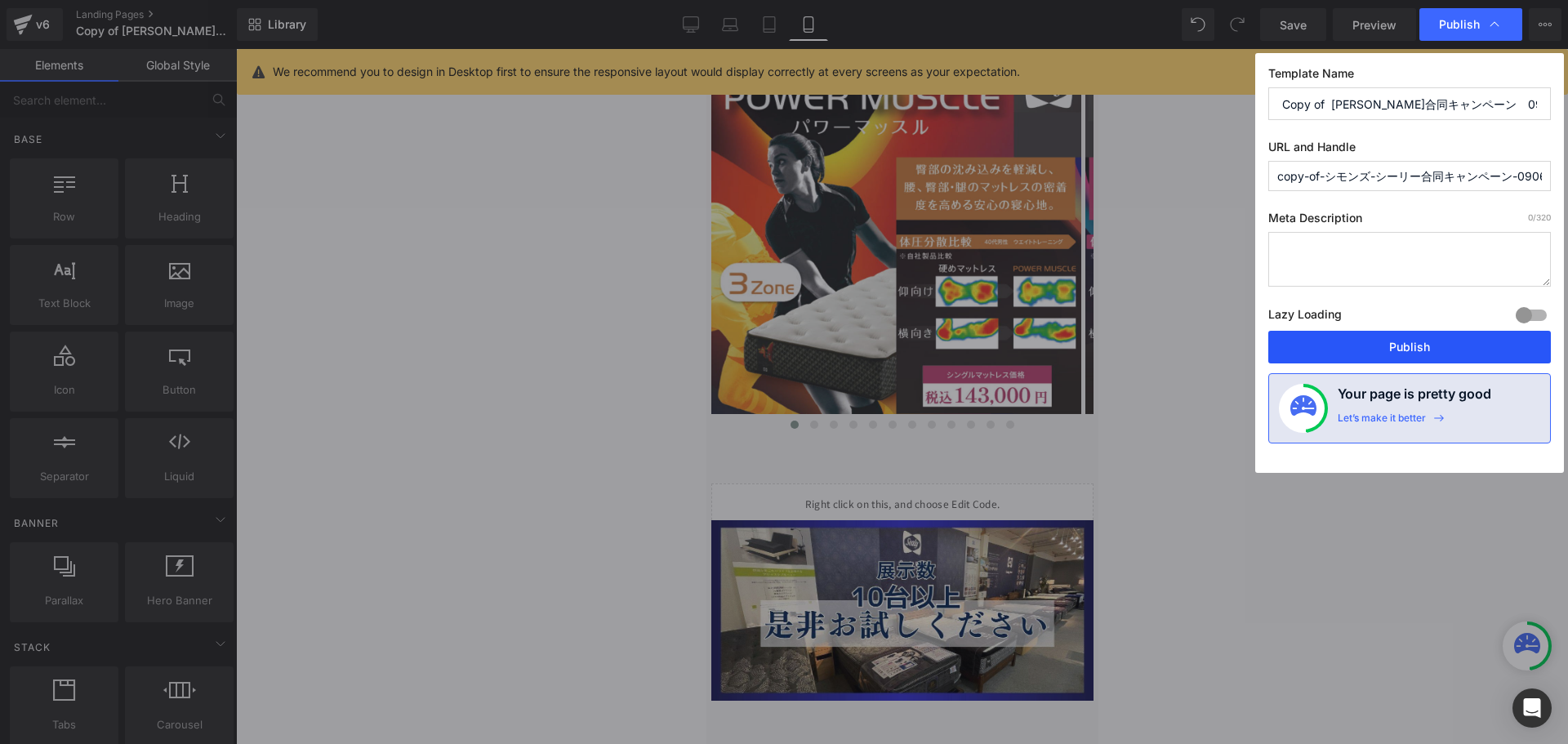
click at [1395, 347] on button "Publish" at bounding box center [1410, 346] width 282 height 33
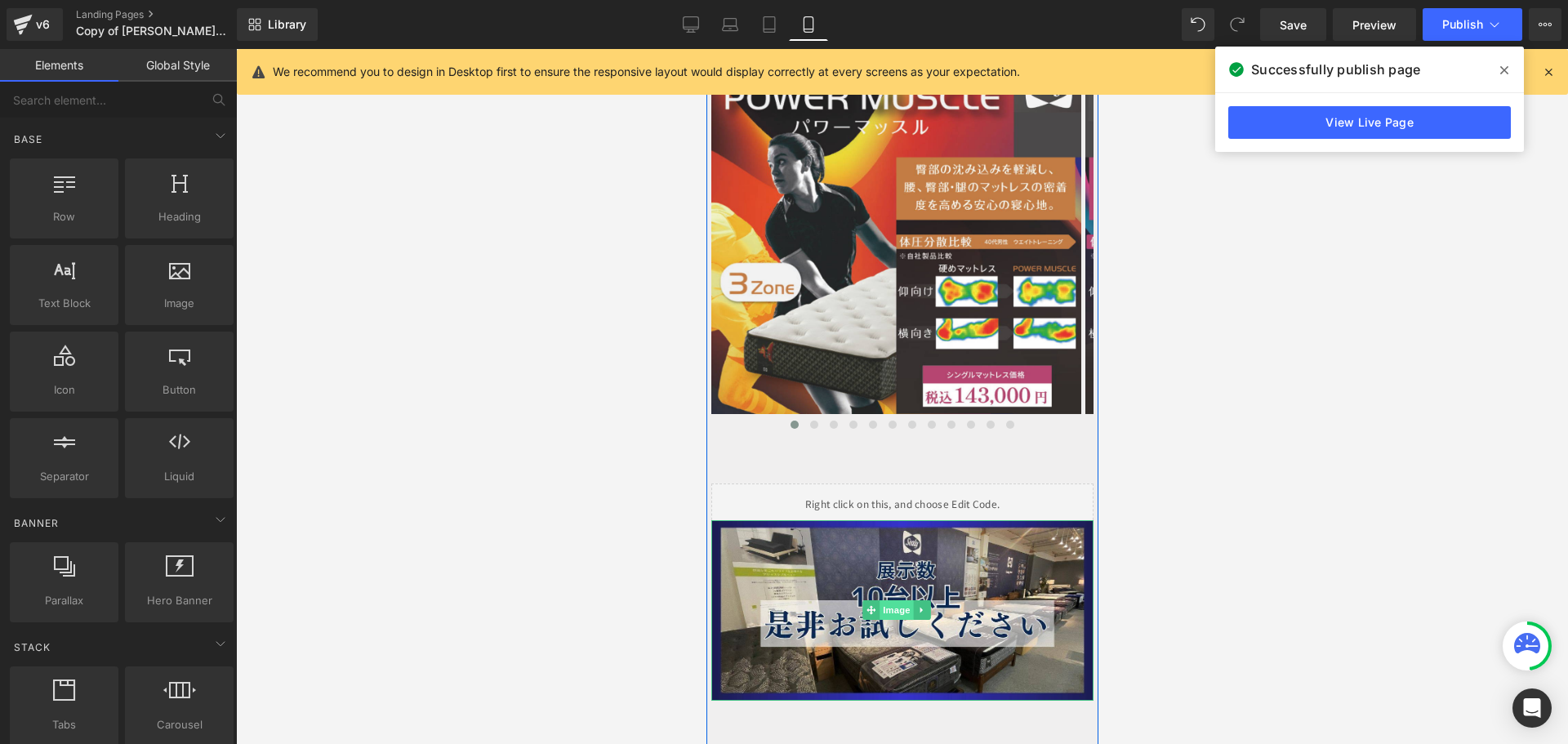
drag, startPoint x: 896, startPoint y: 539, endPoint x: 892, endPoint y: 548, distance: 9.8
click at [898, 600] on span "Image" at bounding box center [896, 610] width 35 height 20
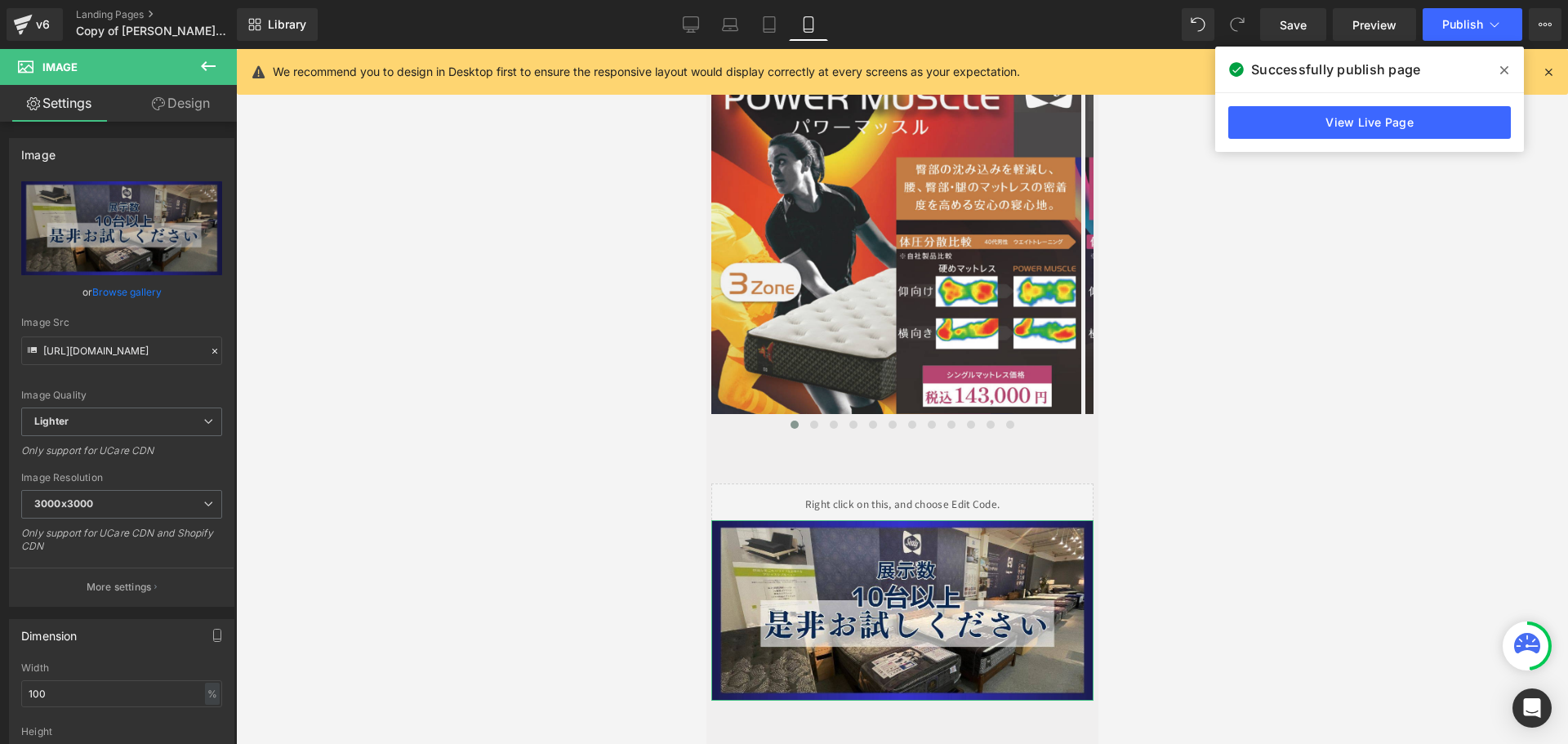
click at [184, 112] on link "Design" at bounding box center [181, 103] width 118 height 37
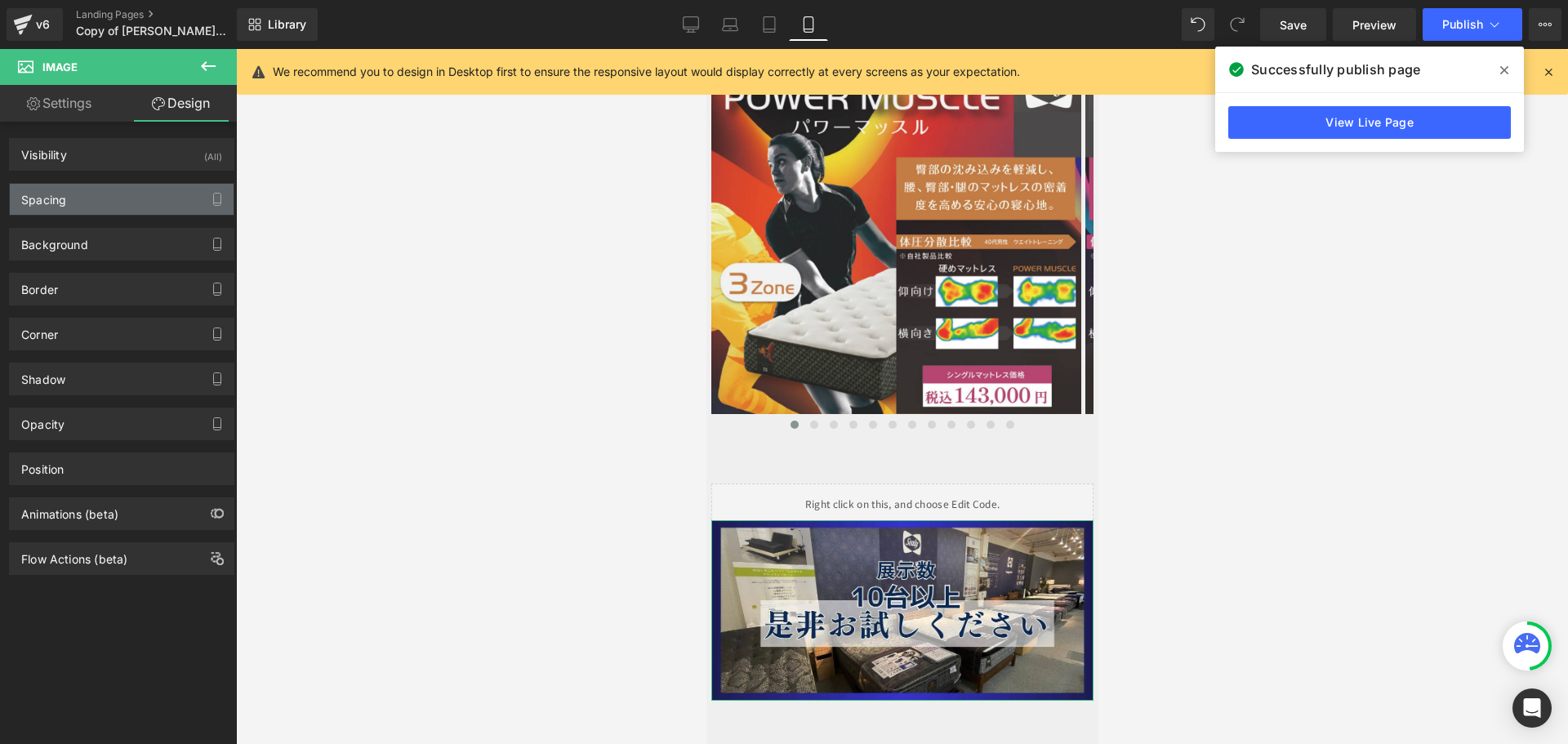
click at [152, 194] on div "Spacing" at bounding box center [121, 198] width 224 height 31
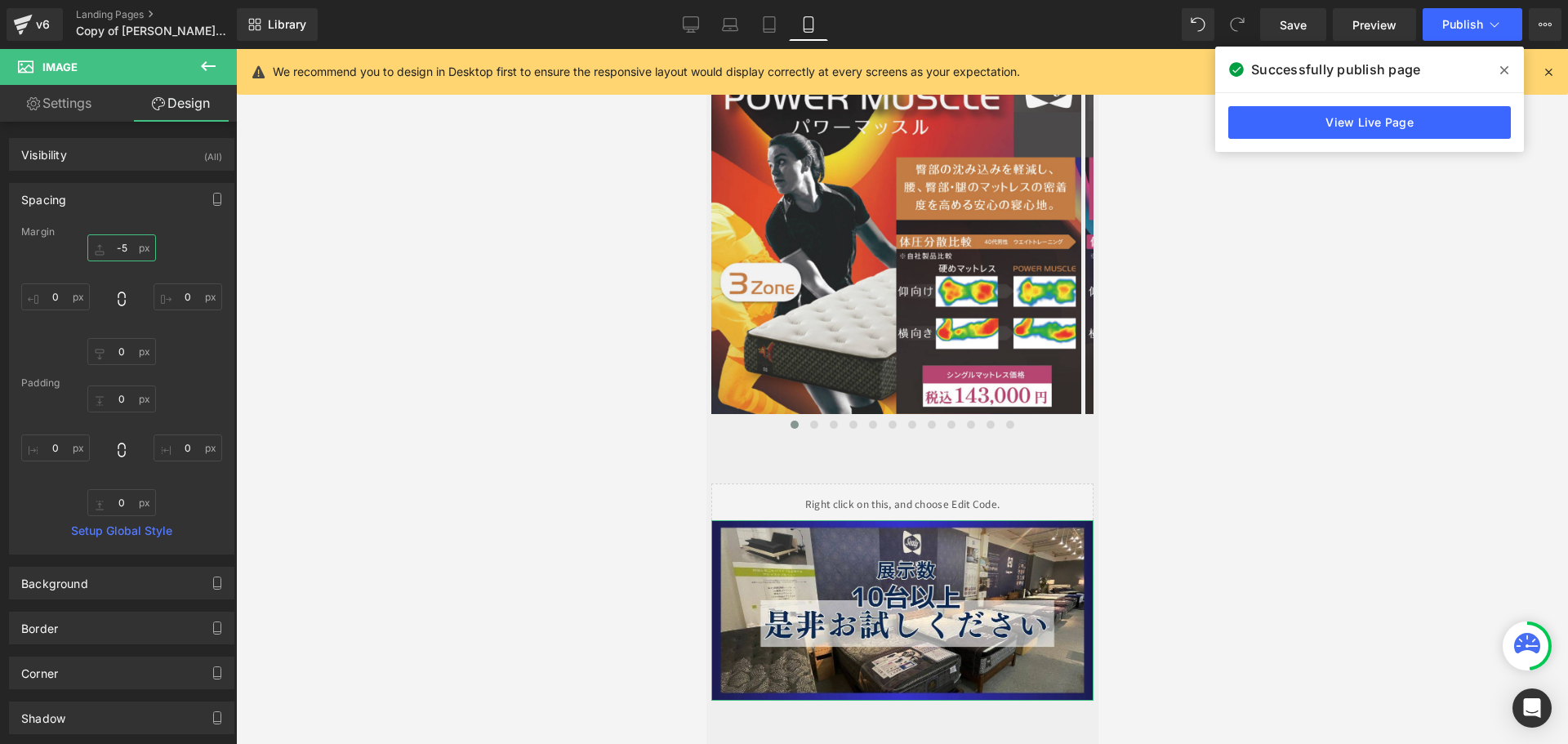
click at [125, 252] on input "-5" at bounding box center [122, 248] width 69 height 27
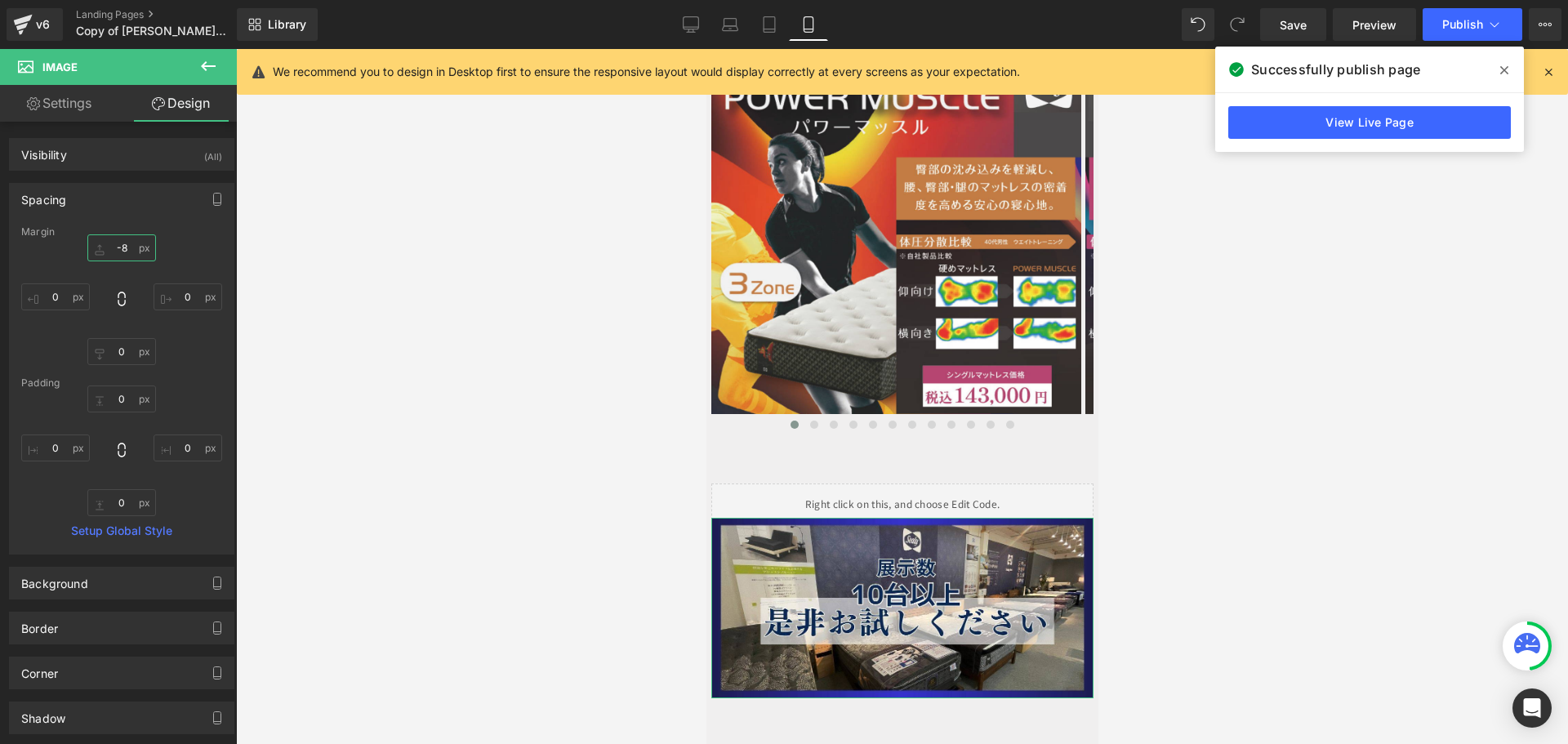
type input "-8"
click at [1461, 19] on span "Publish" at bounding box center [1462, 24] width 40 height 13
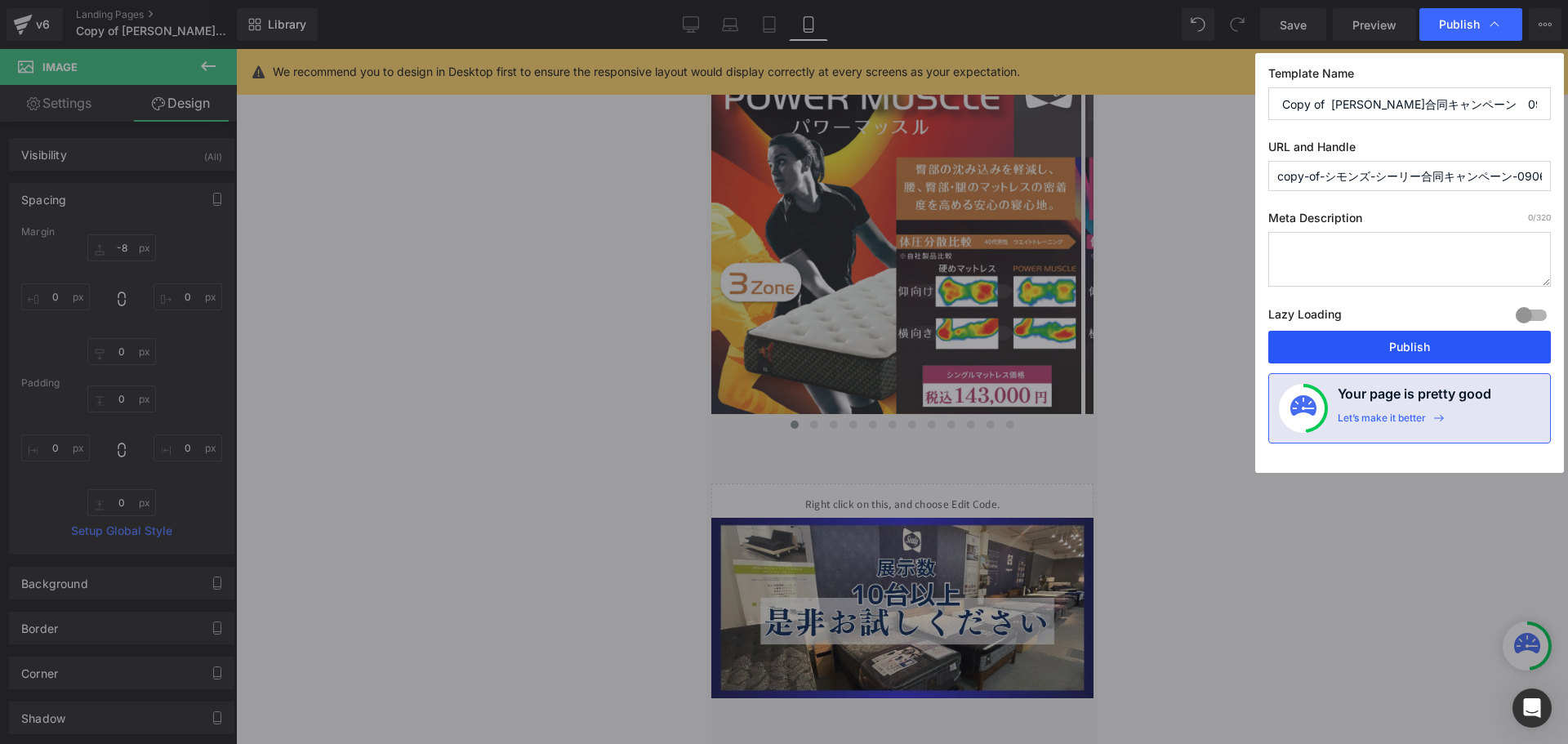
click at [1409, 354] on button "Publish" at bounding box center [1410, 346] width 282 height 33
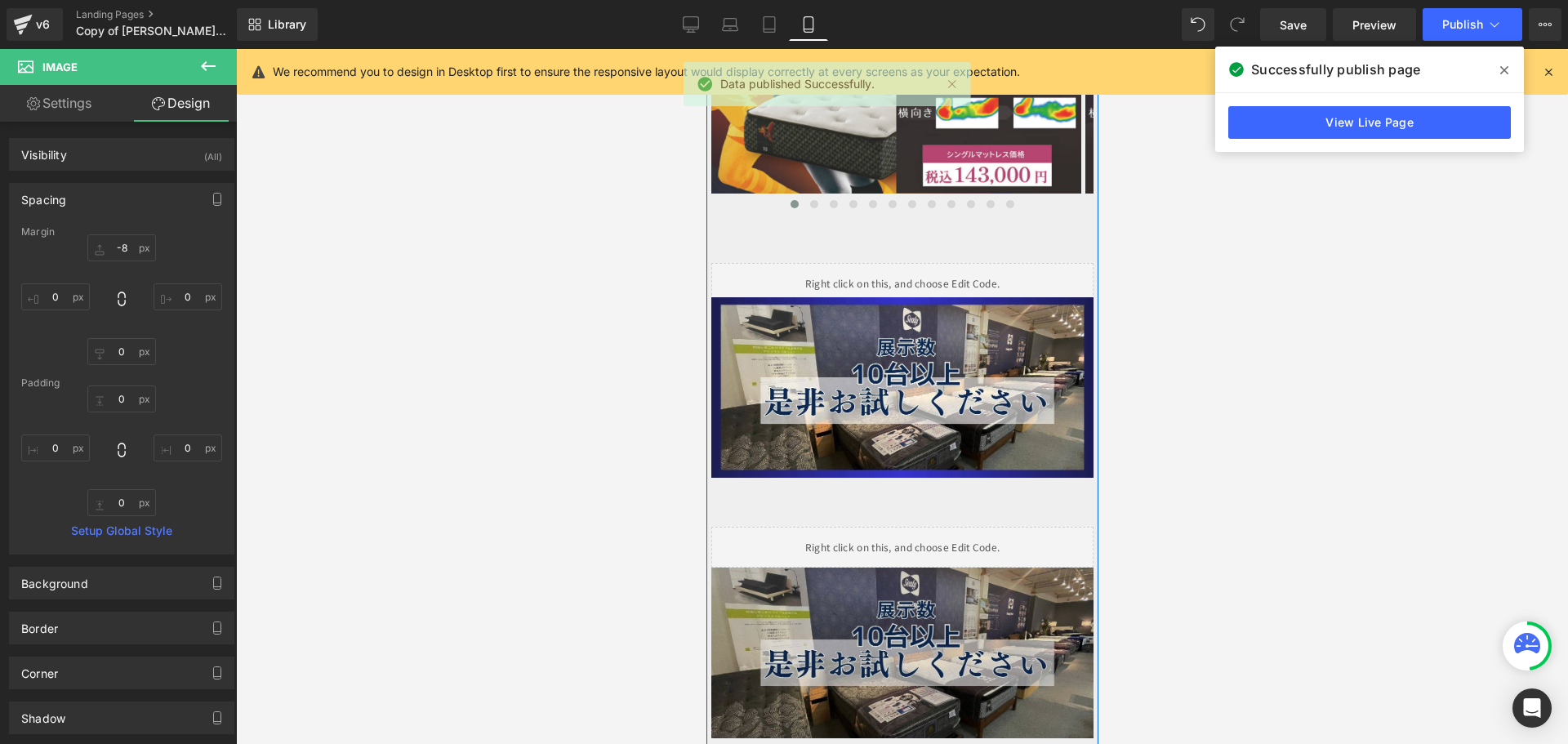
scroll to position [3594, 0]
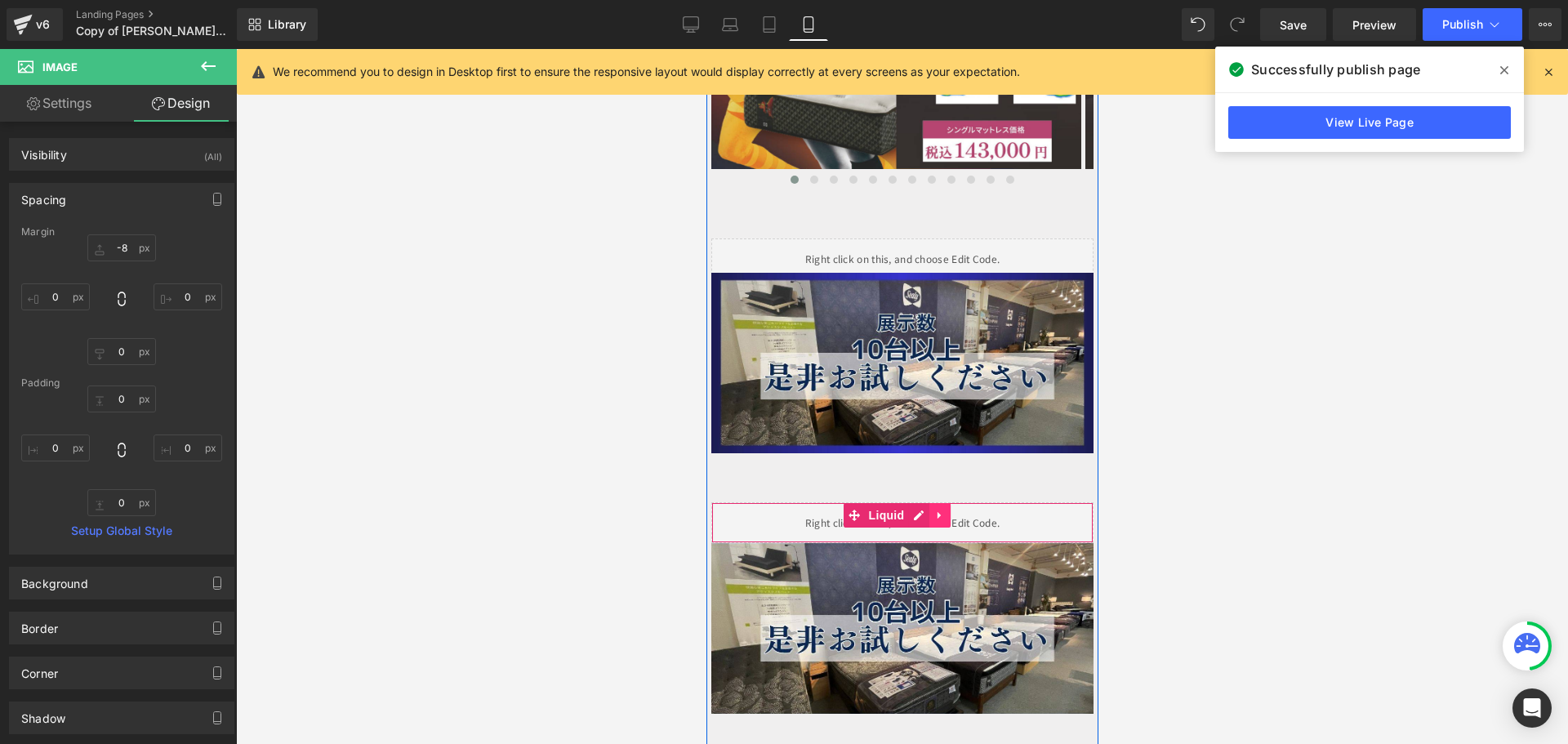
click at [946, 503] on link at bounding box center [939, 515] width 22 height 25
click at [946, 510] on icon at bounding box center [950, 516] width 12 height 12
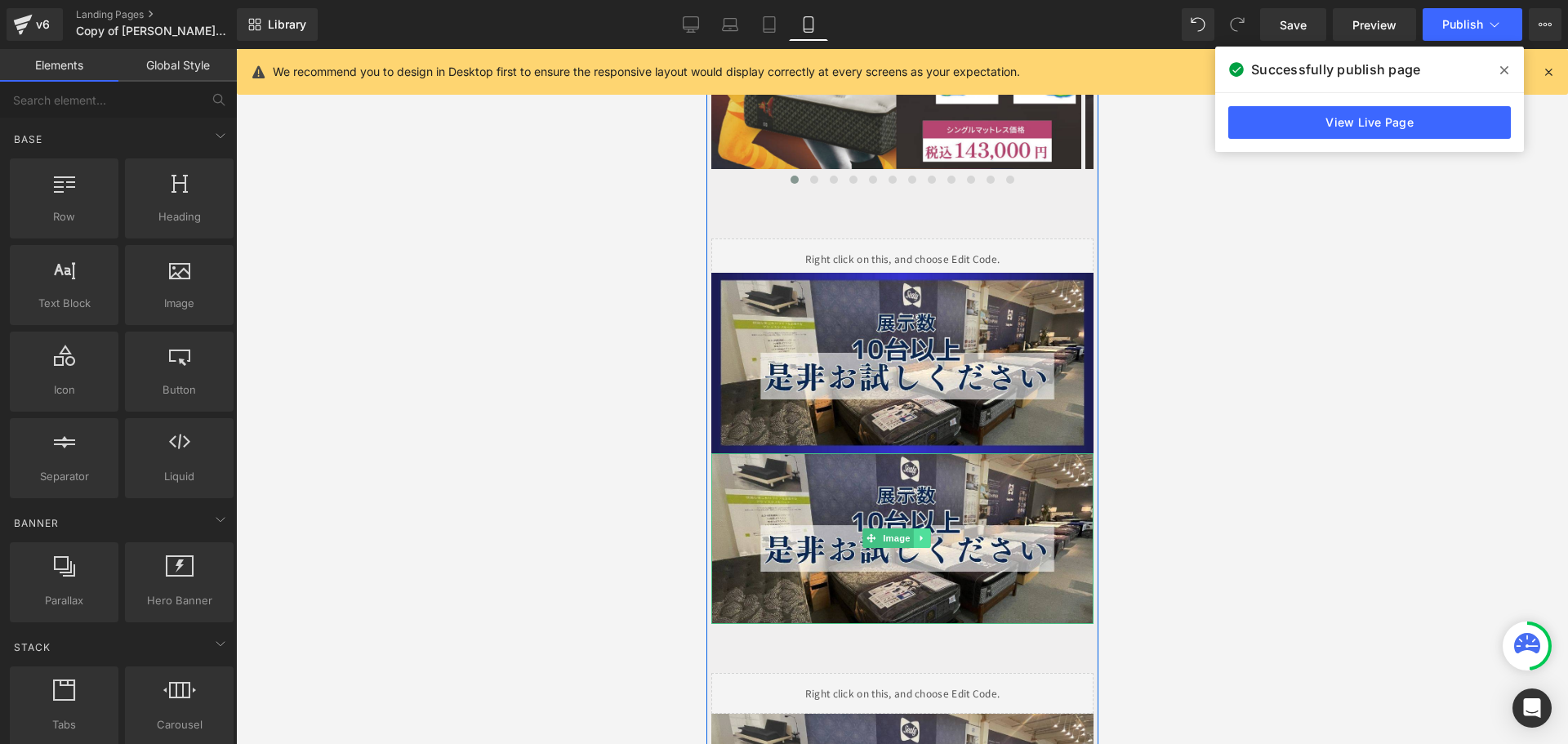
click at [928, 529] on link at bounding box center [921, 539] width 17 height 20
click at [929, 534] on icon at bounding box center [929, 538] width 9 height 9
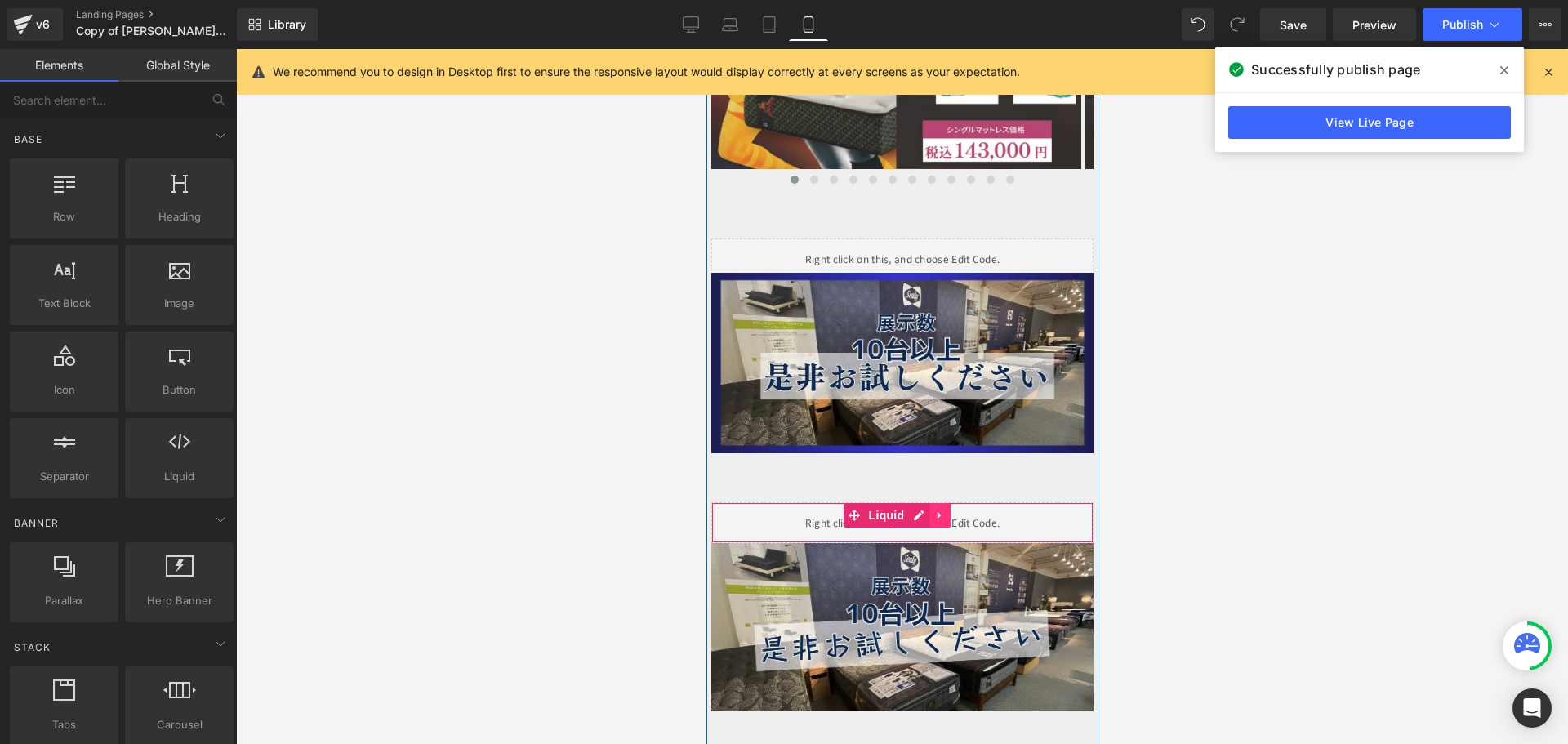
click at [940, 509] on icon at bounding box center [939, 515] width 12 height 12
click at [951, 510] on icon at bounding box center [950, 516] width 12 height 12
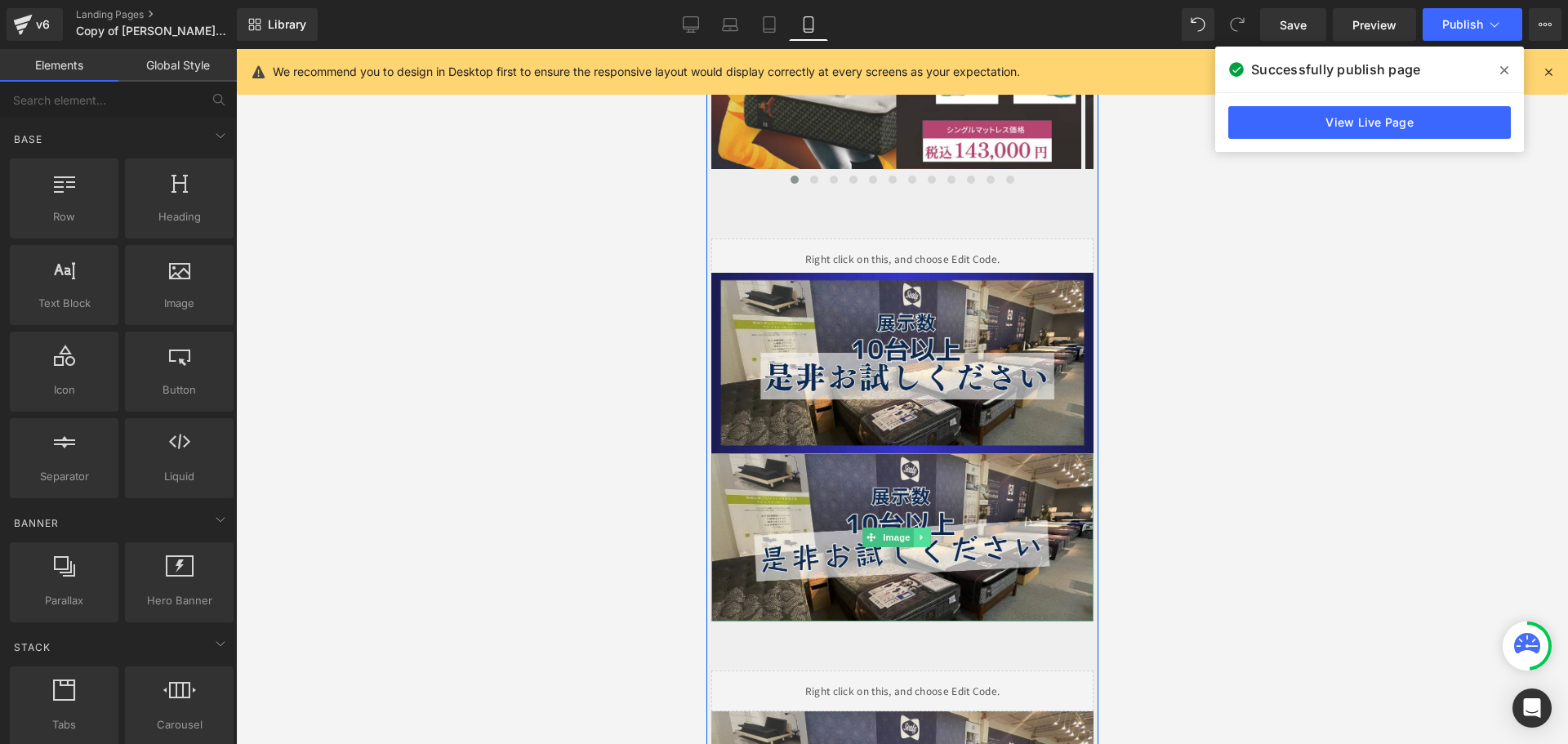
click at [926, 533] on icon at bounding box center [921, 538] width 9 height 10
click at [926, 533] on icon at bounding box center [929, 538] width 9 height 10
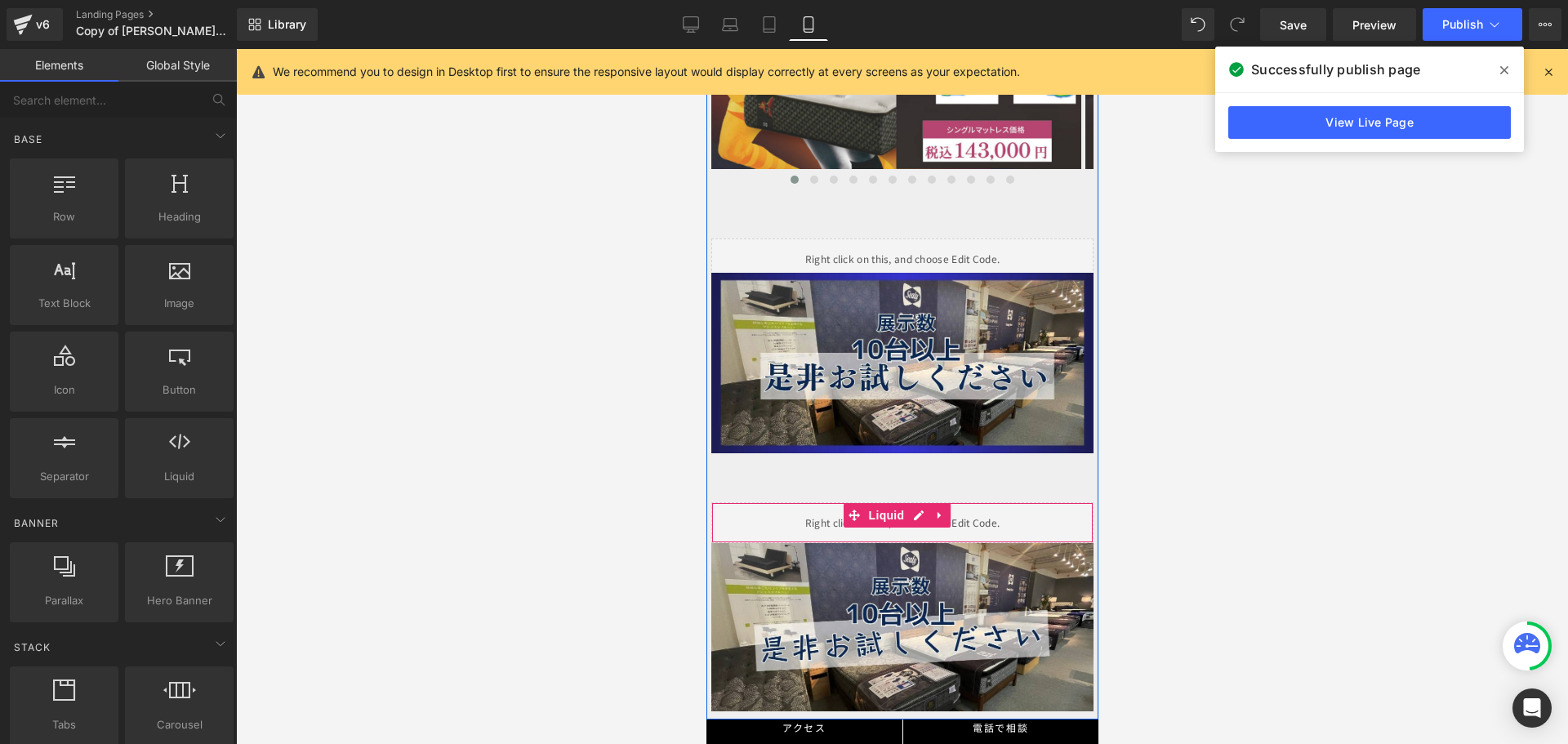
click at [943, 509] on icon at bounding box center [939, 515] width 12 height 12
click at [952, 503] on link at bounding box center [950, 515] width 22 height 25
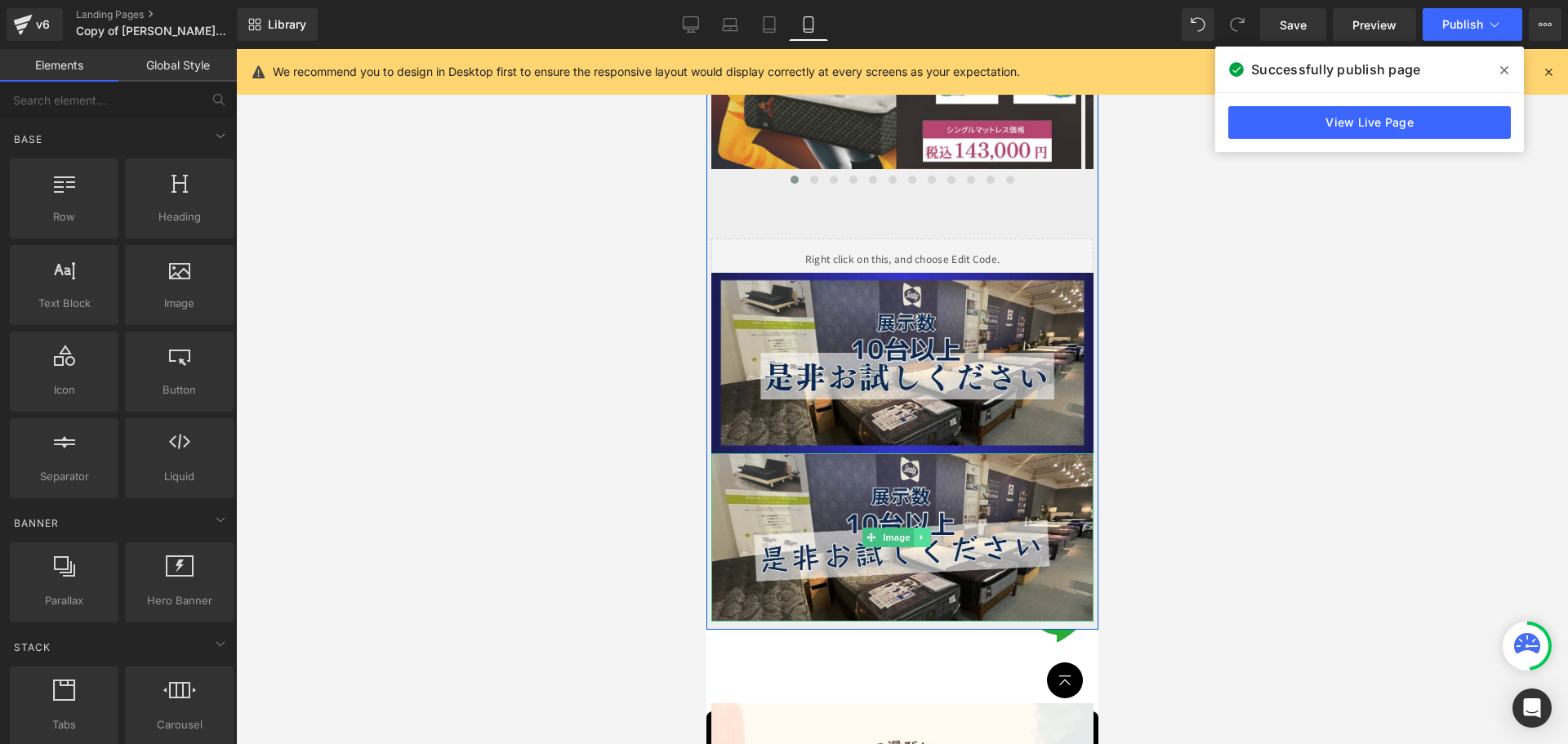
click at [925, 533] on icon at bounding box center [921, 538] width 9 height 10
click at [930, 533] on icon at bounding box center [929, 538] width 9 height 10
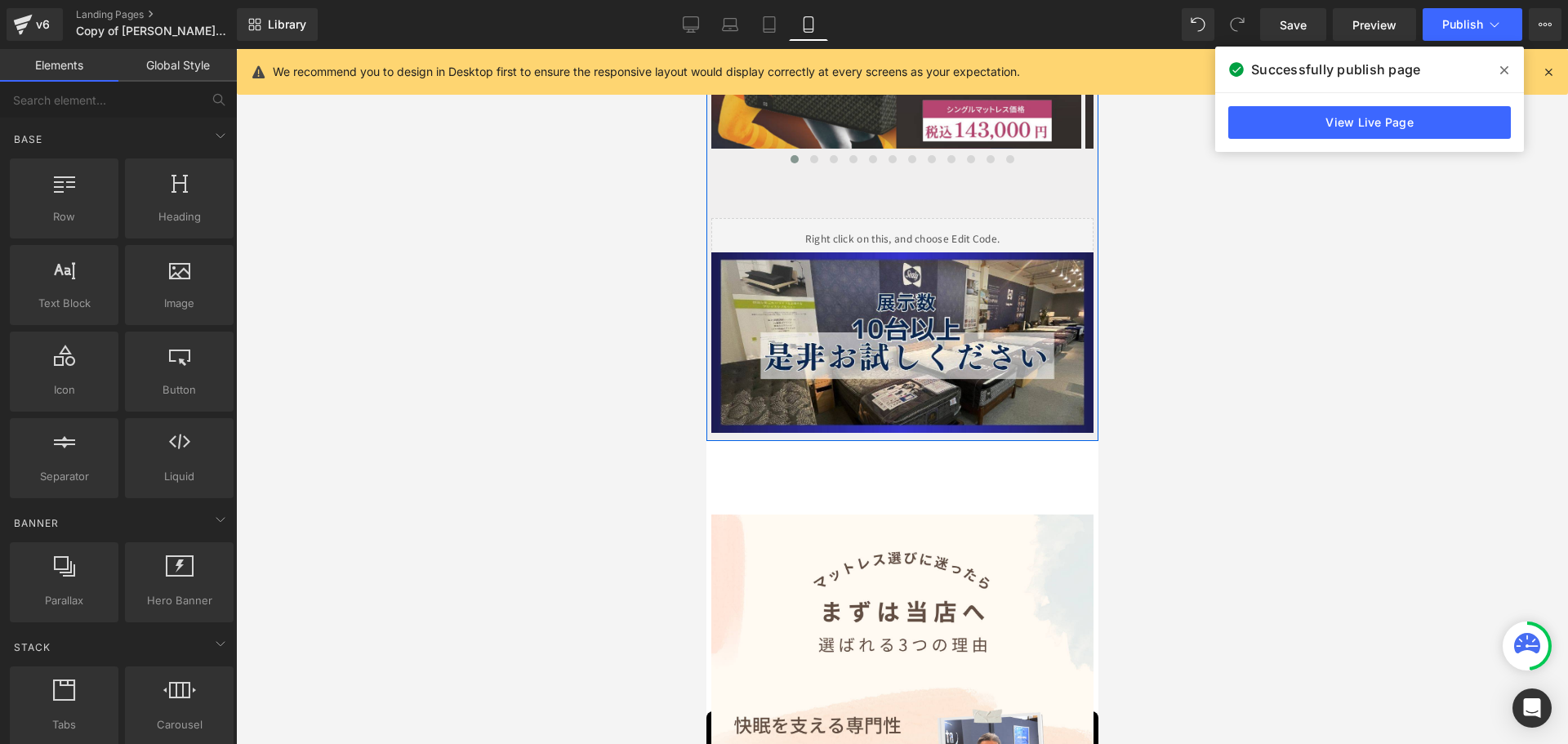
scroll to position [3727, 0]
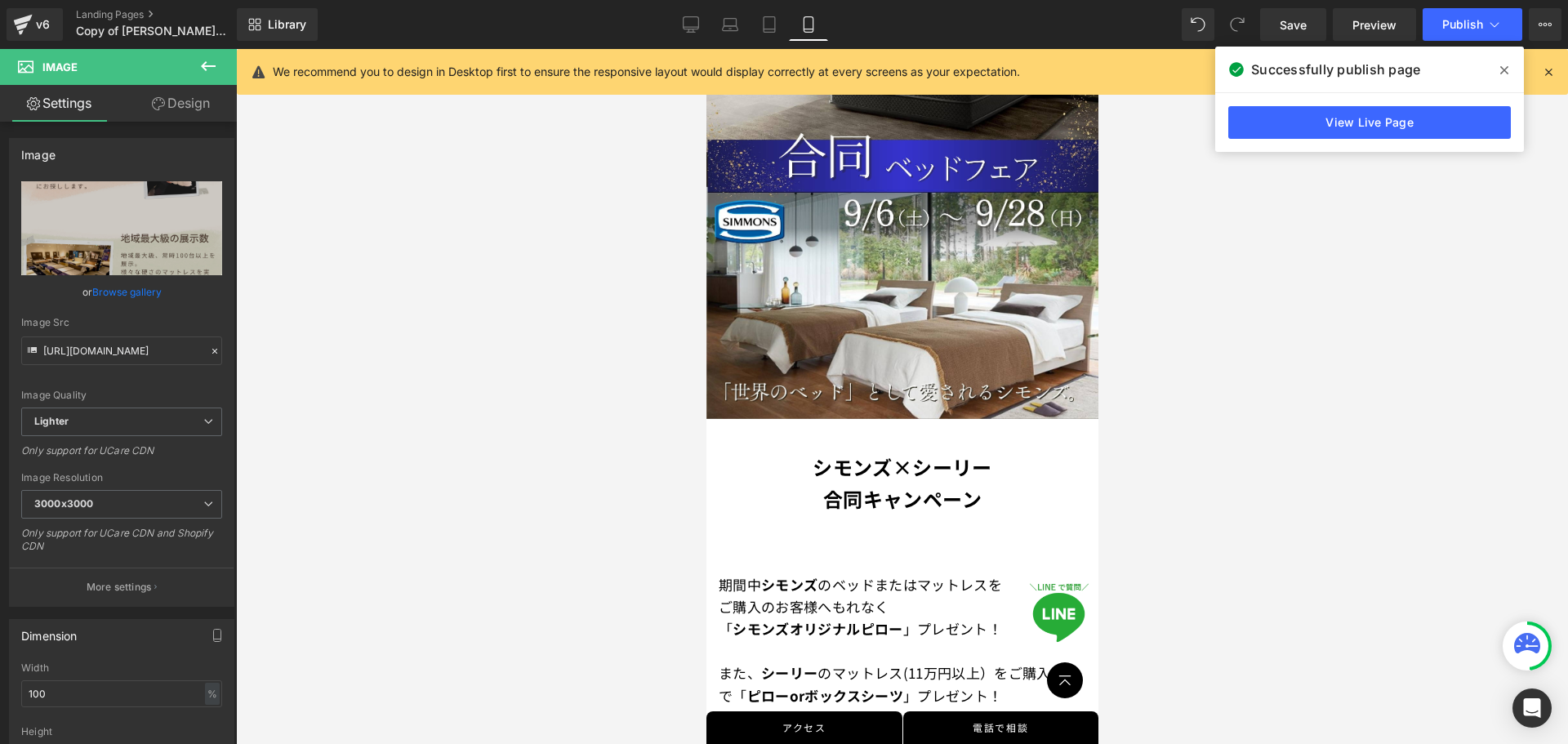
scroll to position [245, 0]
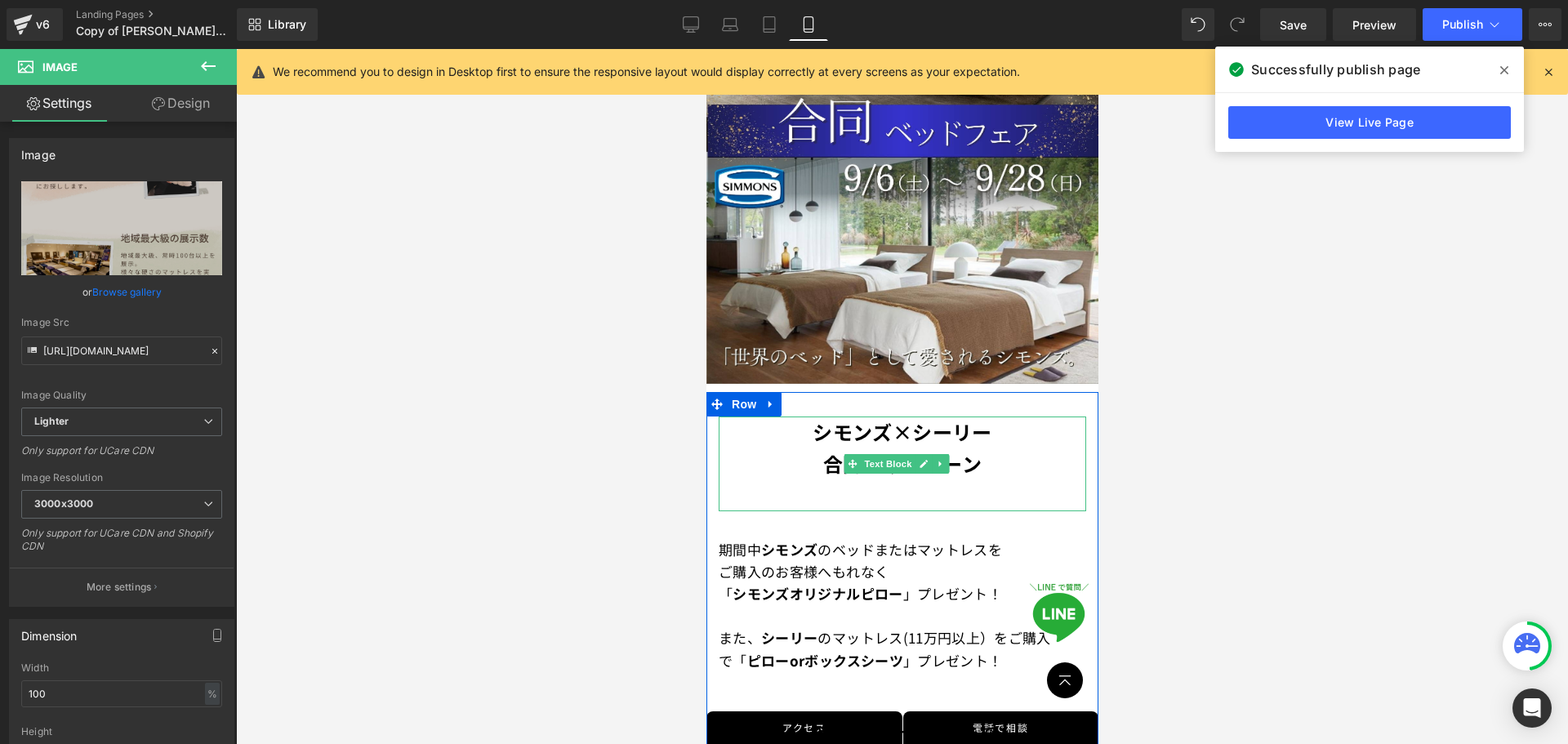
click at [829, 451] on font "合同キャンペーン" at bounding box center [902, 463] width 159 height 29
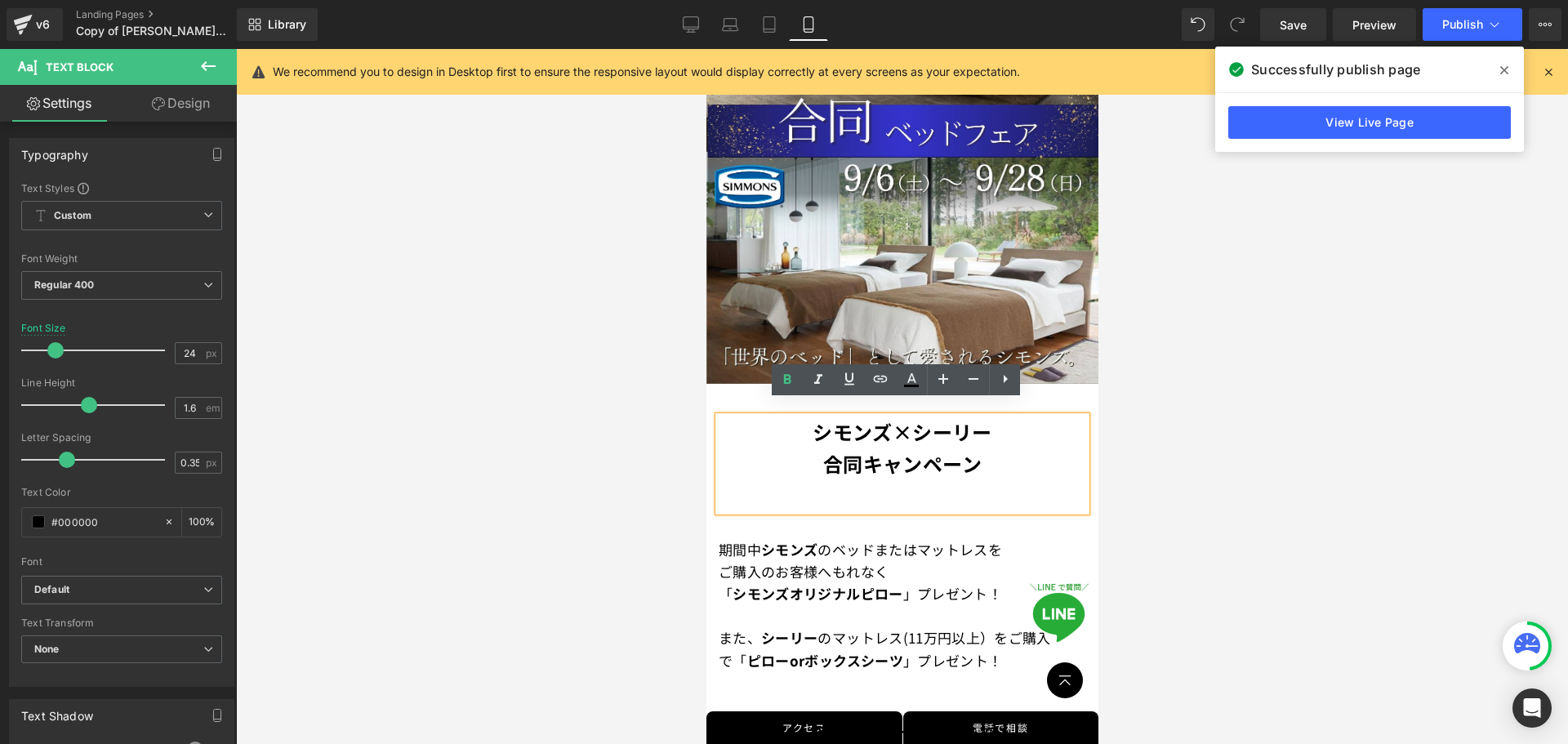
drag, startPoint x: 863, startPoint y: 451, endPoint x: 1013, endPoint y: 450, distance: 150.0
click at [1013, 450] on p "合同キャンペーン" at bounding box center [902, 463] width 368 height 31
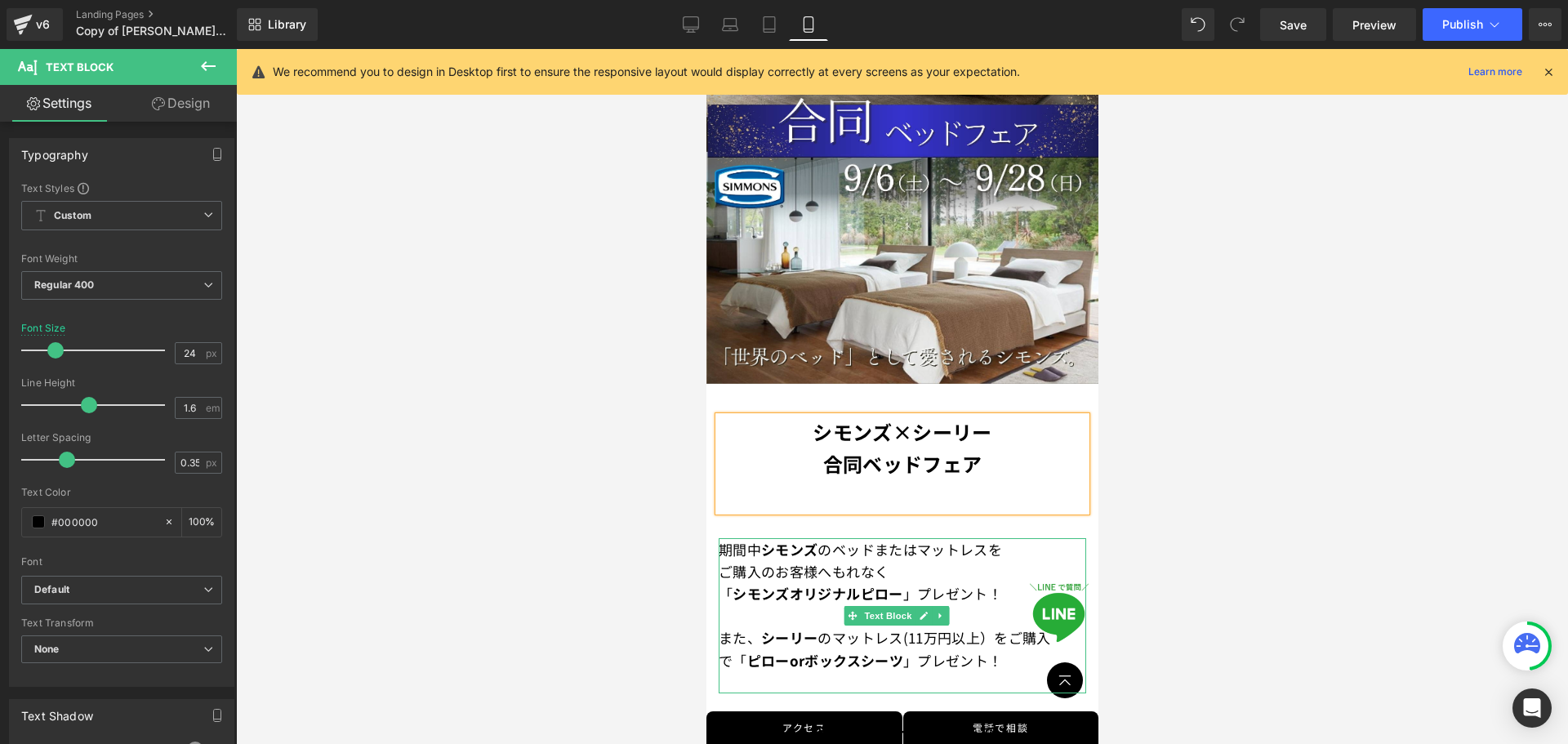
click at [832, 544] on p "期間中　 シモンズ のベッドまたはマットレスを" at bounding box center [902, 550] width 368 height 22
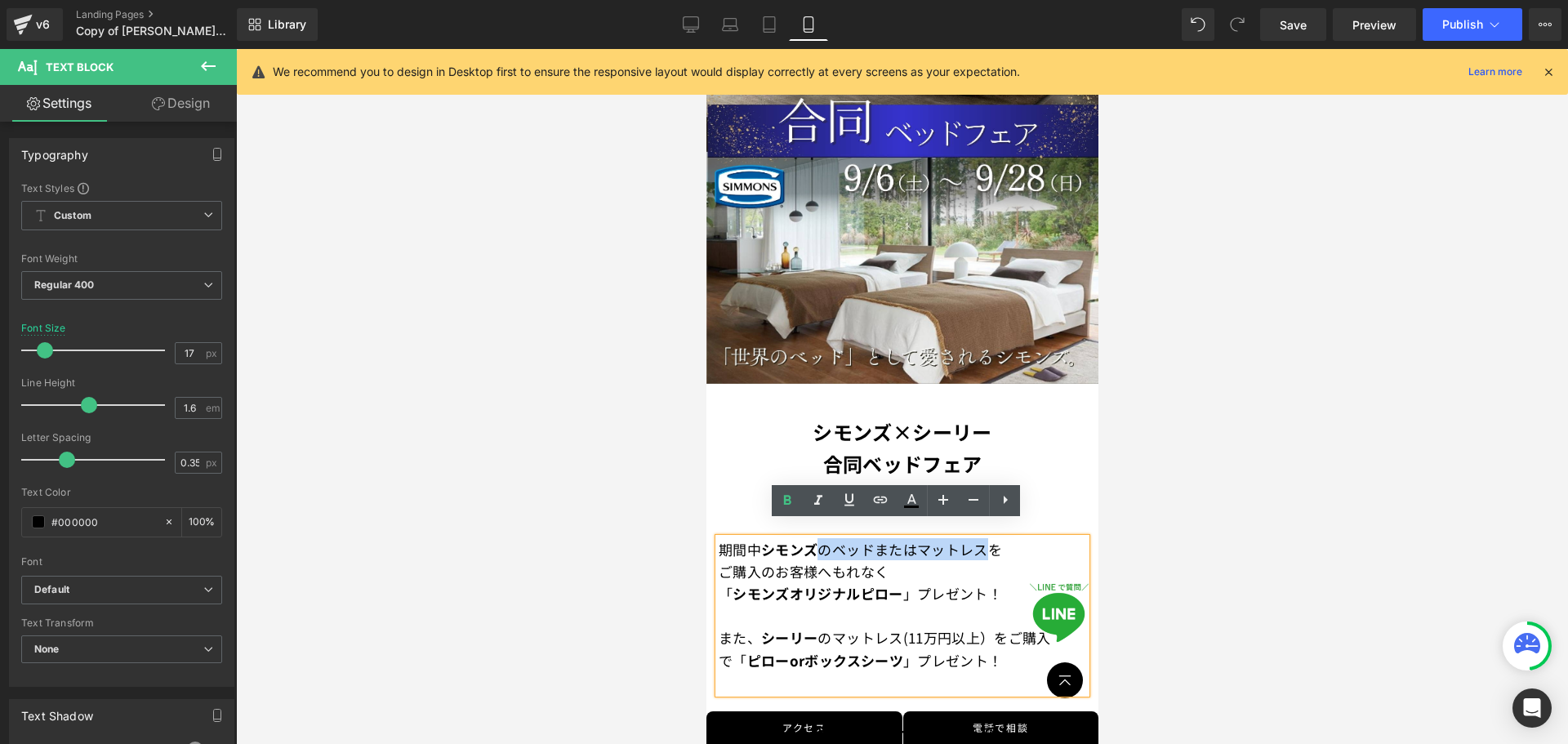
drag, startPoint x: 835, startPoint y: 538, endPoint x: 999, endPoint y: 535, distance: 164.0
click at [999, 539] on font "シモンズ のベッドまたはマットレスを" at bounding box center [881, 549] width 241 height 21
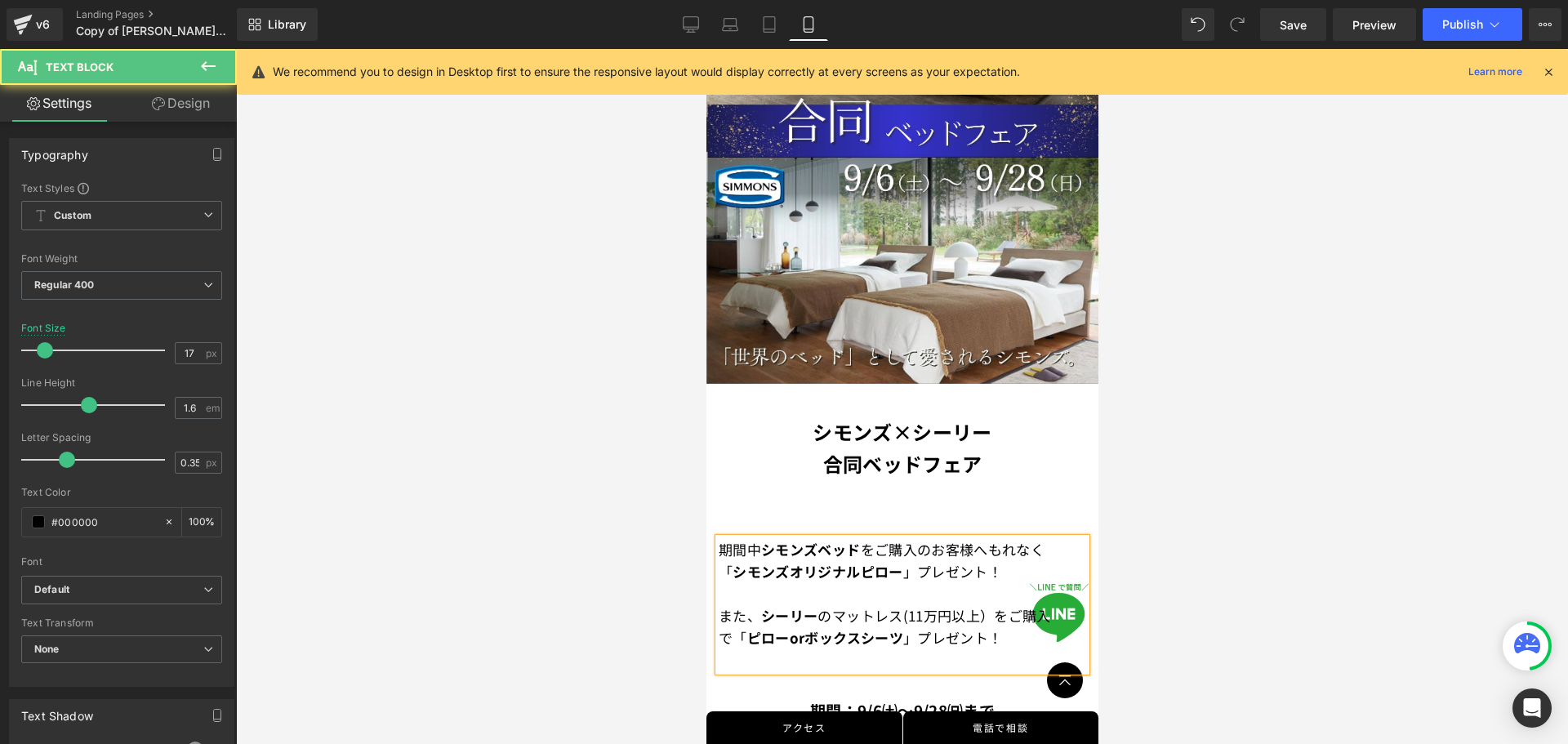
click at [1048, 560] on p "「 シモンズオリジナルピロー 」プレゼント！" at bounding box center [902, 571] width 368 height 22
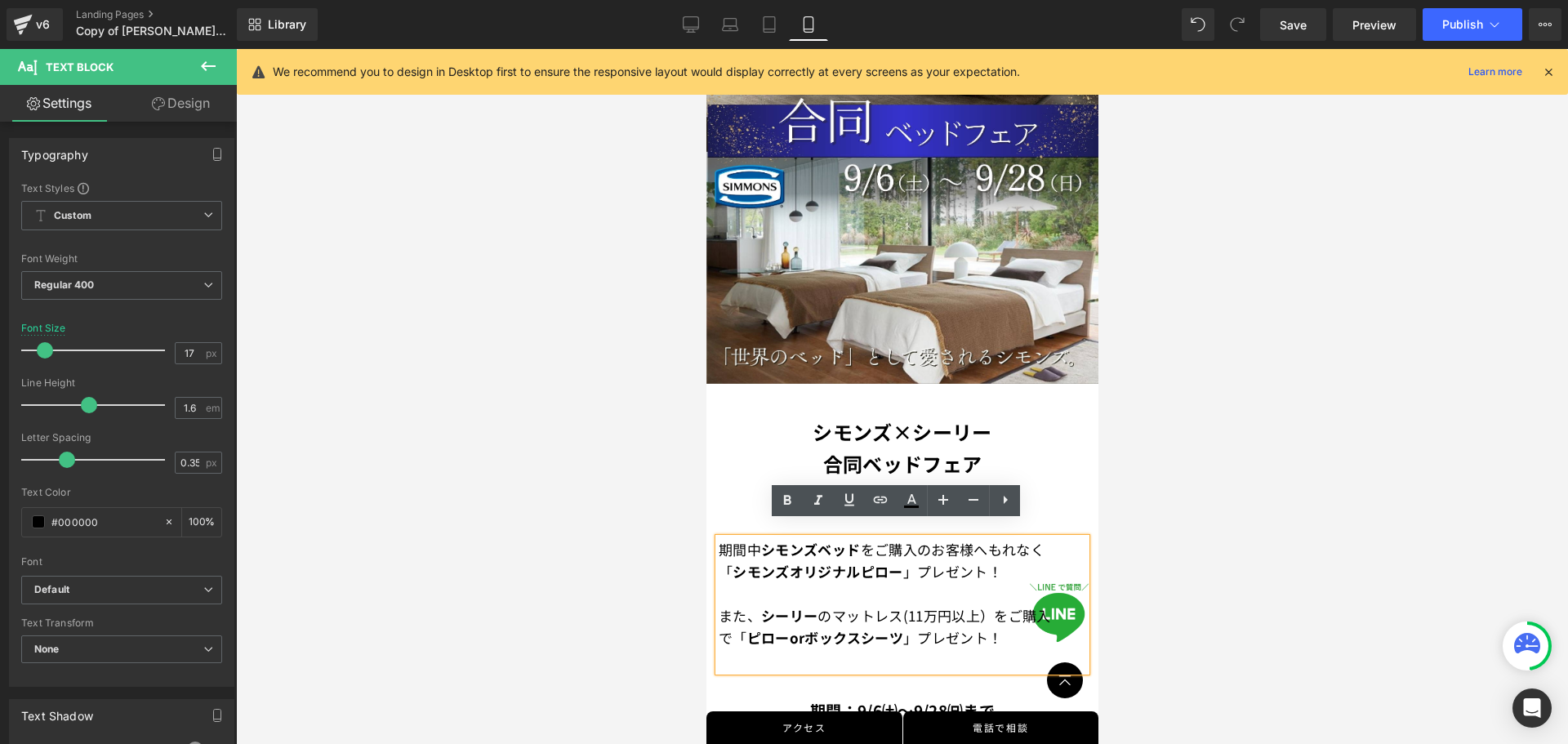
click at [830, 605] on font "また、 [PERSON_NAME] のマットレス(11万円以上）をご購入で" at bounding box center [884, 626] width 333 height 42
click at [859, 539] on strong "シモンズベッド" at bounding box center [810, 549] width 99 height 21
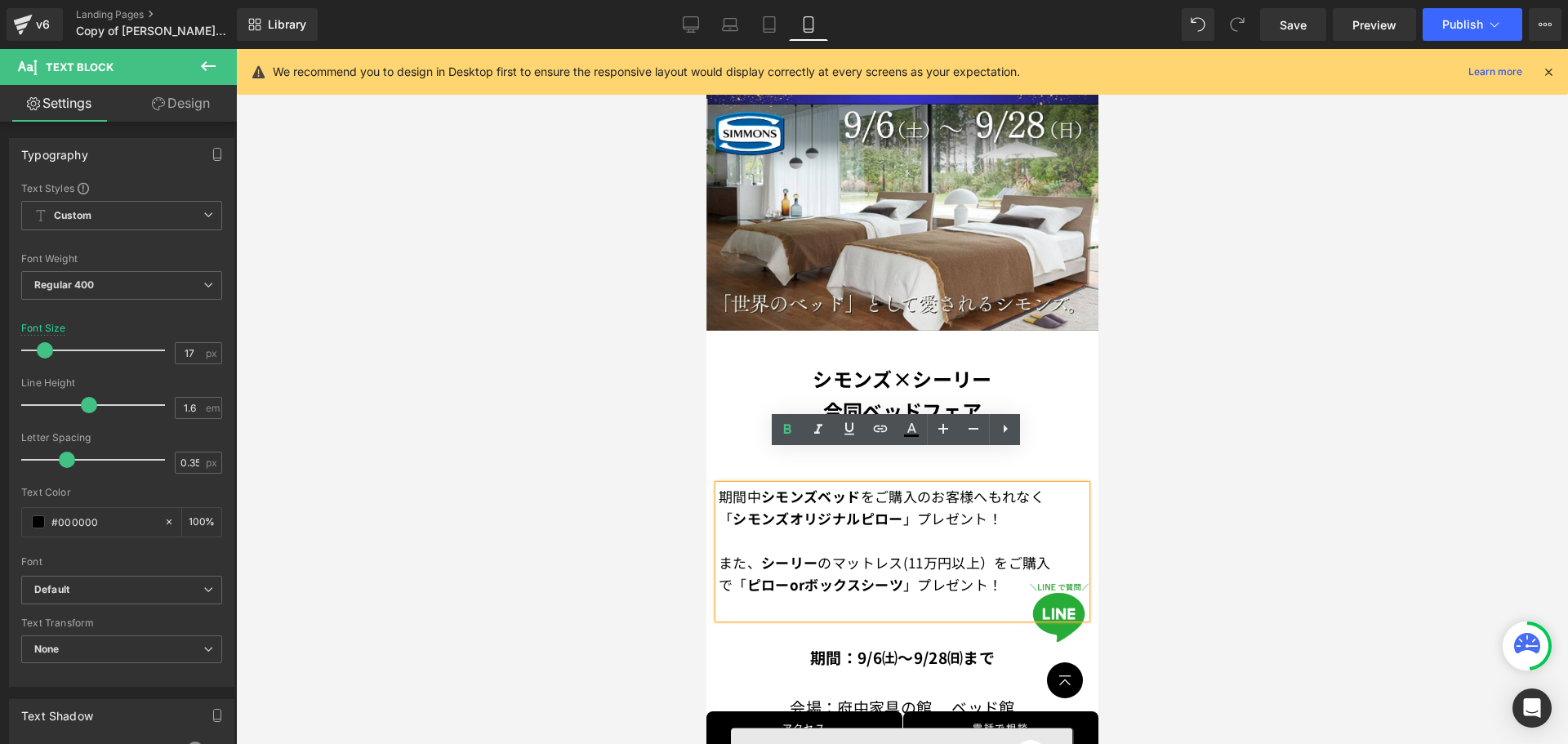
scroll to position [327, 0]
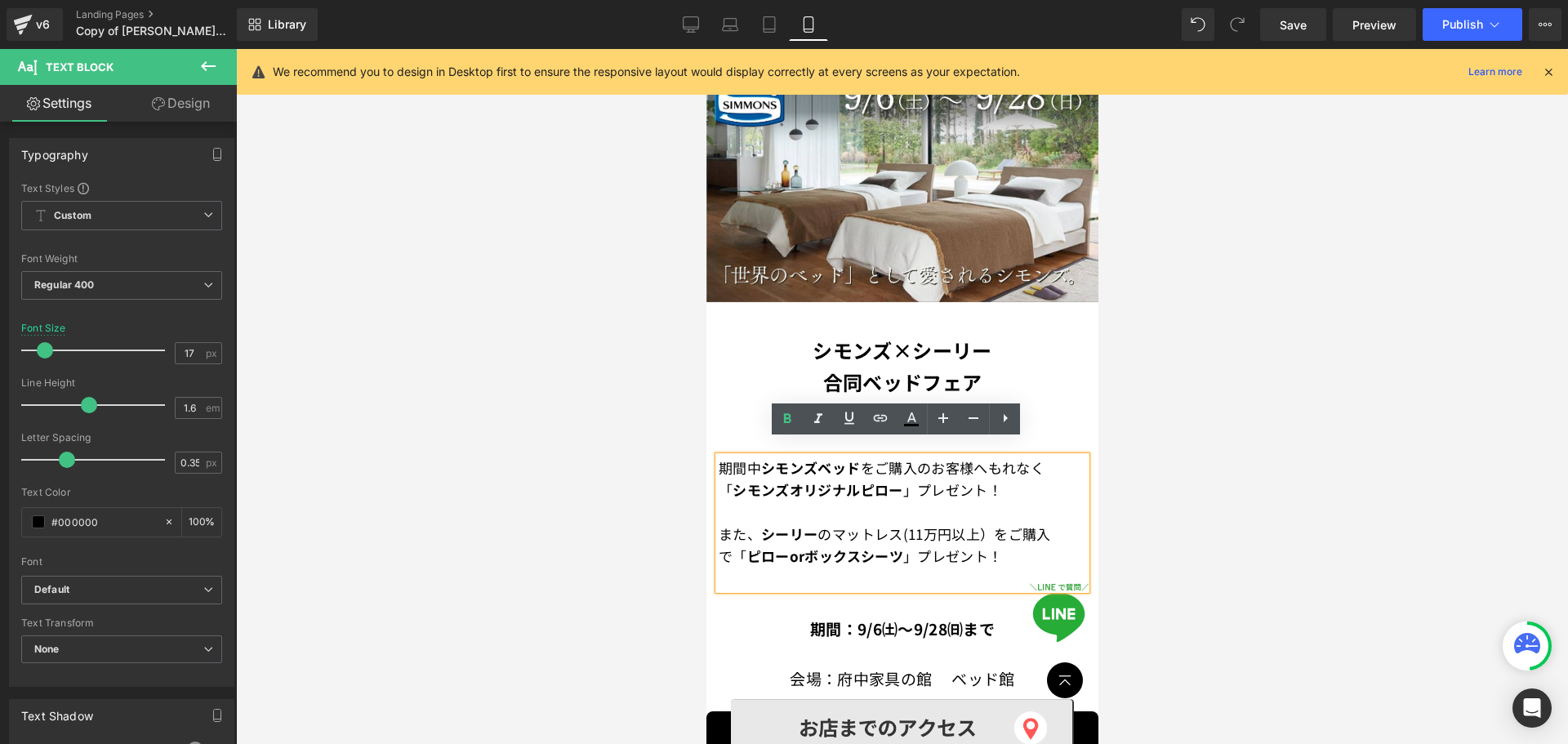
click at [1004, 479] on p "「 シモンズオリジナルピロー 」プレゼント！" at bounding box center [902, 489] width 368 height 22
click at [983, 567] on p at bounding box center [902, 578] width 368 height 22
click at [1044, 458] on span "もれなく" at bounding box center [1015, 468] width 56 height 21
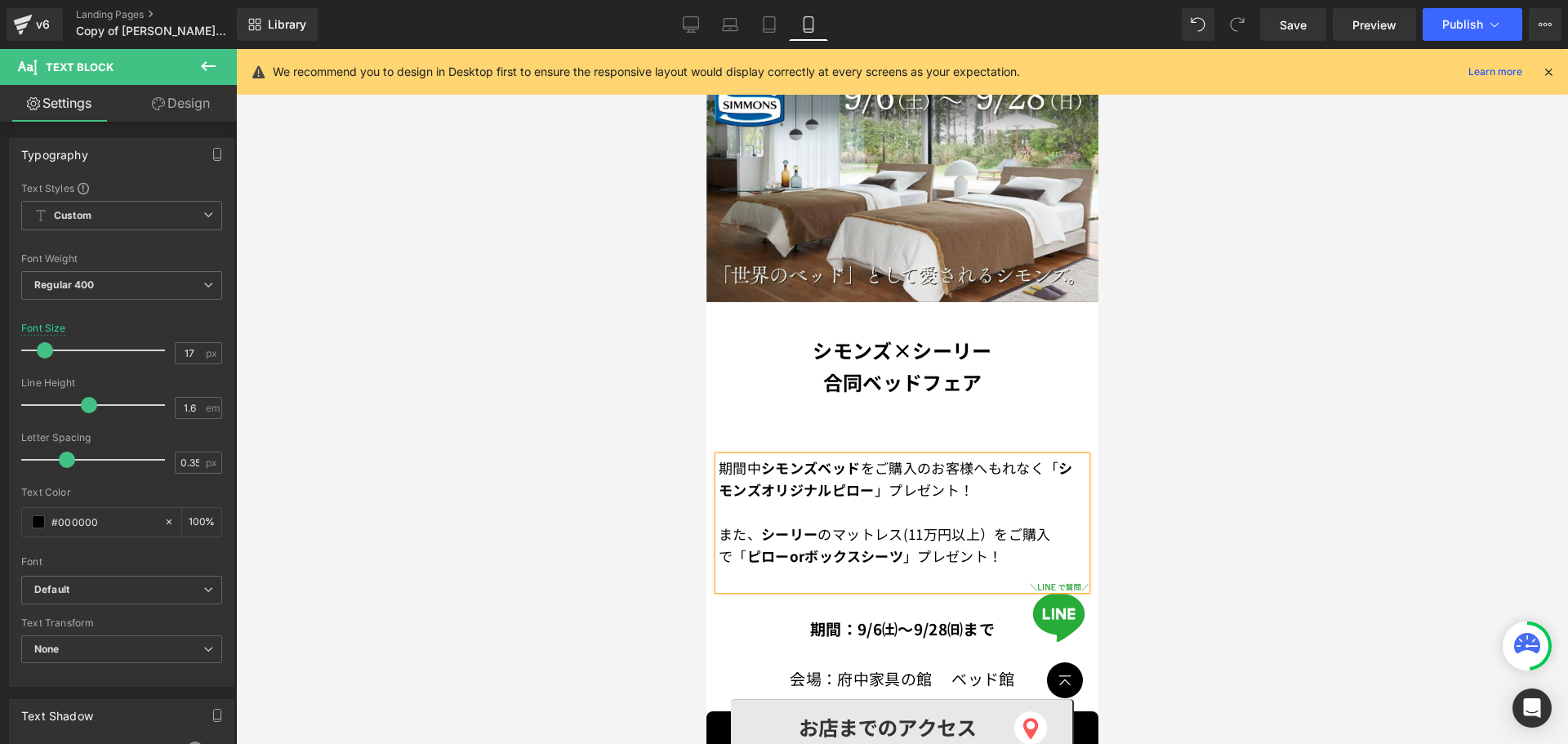
click at [1044, 458] on span "もれなく" at bounding box center [1015, 468] width 56 height 21
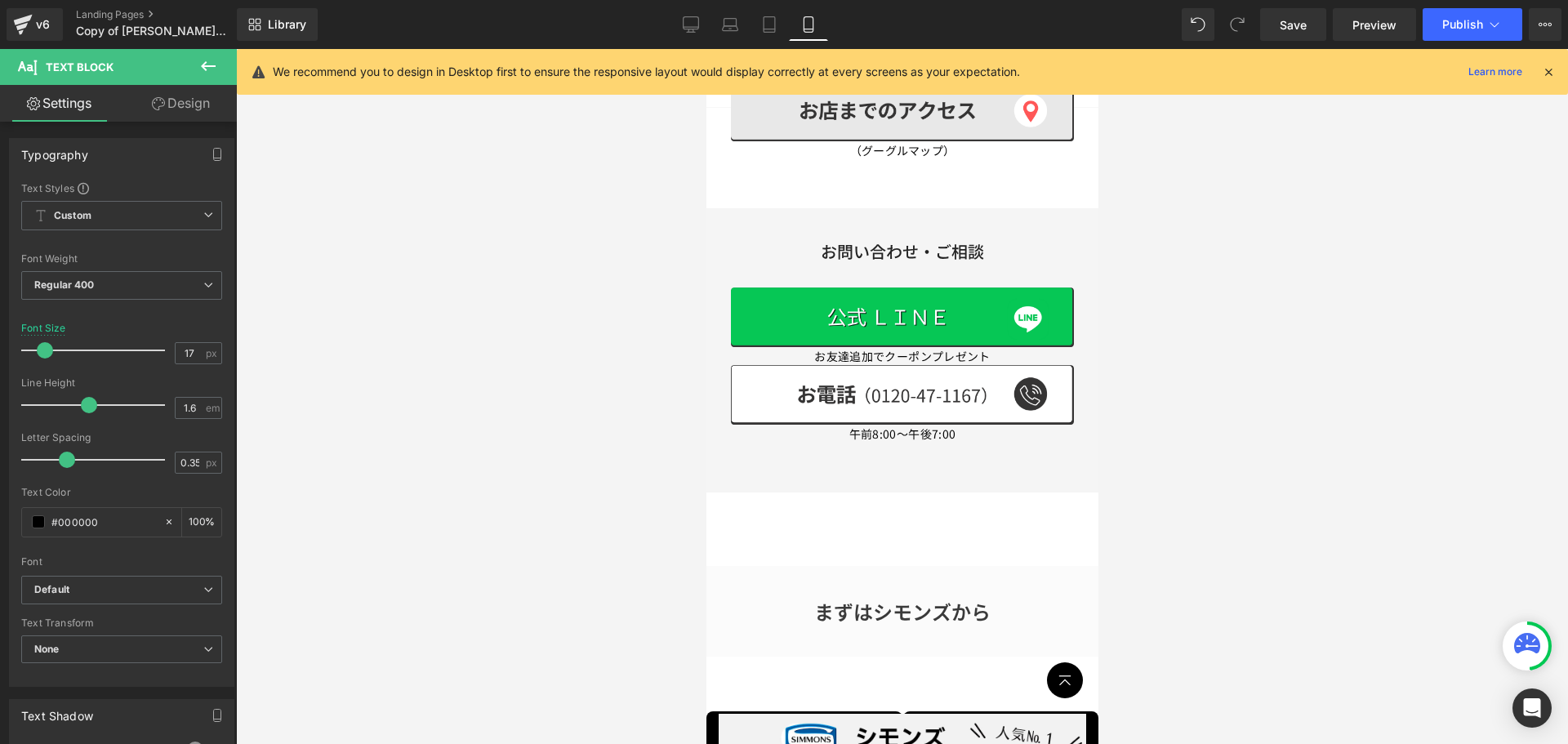
scroll to position [980, 0]
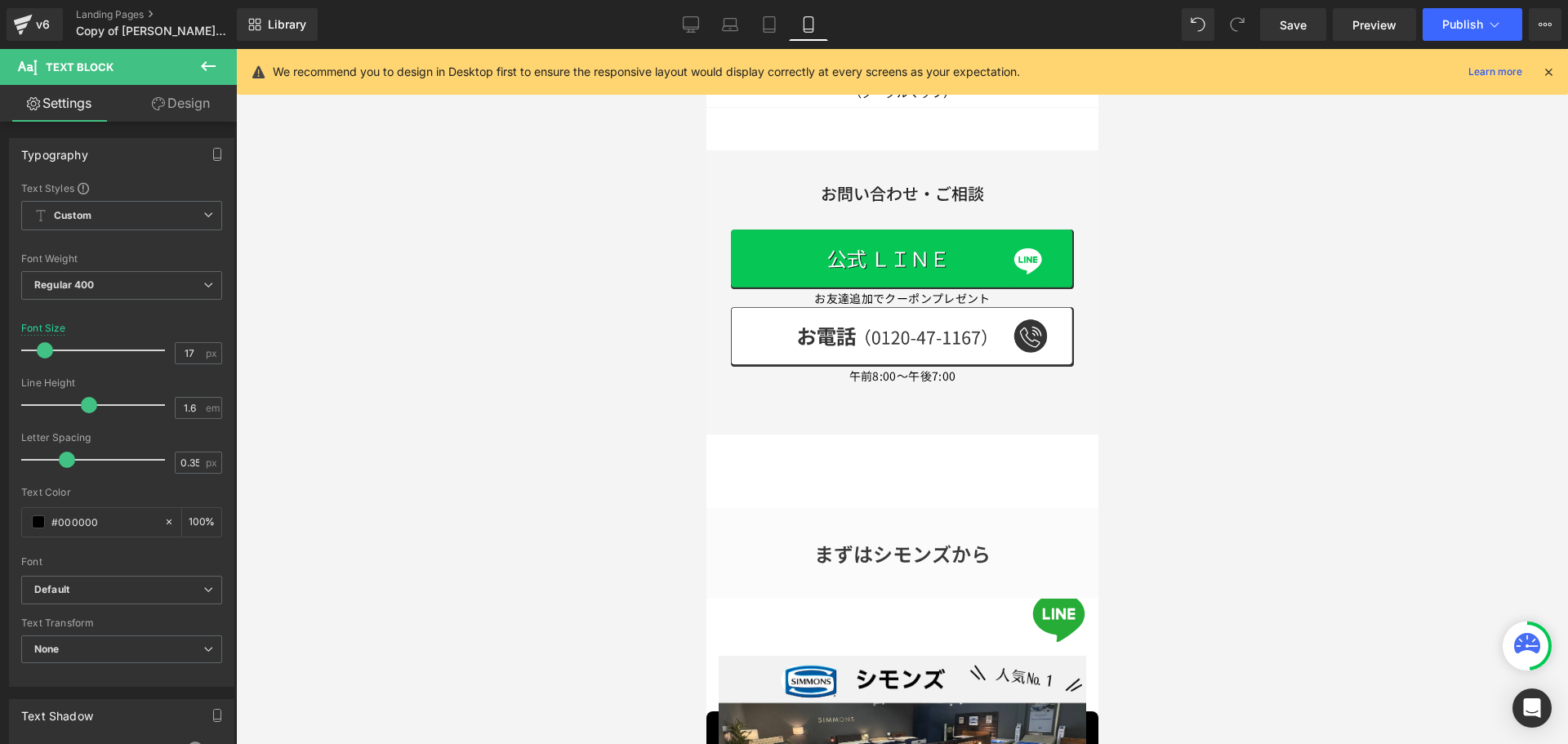
click at [951, 541] on div "まずはシモンズから Heading" at bounding box center [902, 554] width 369 height 26
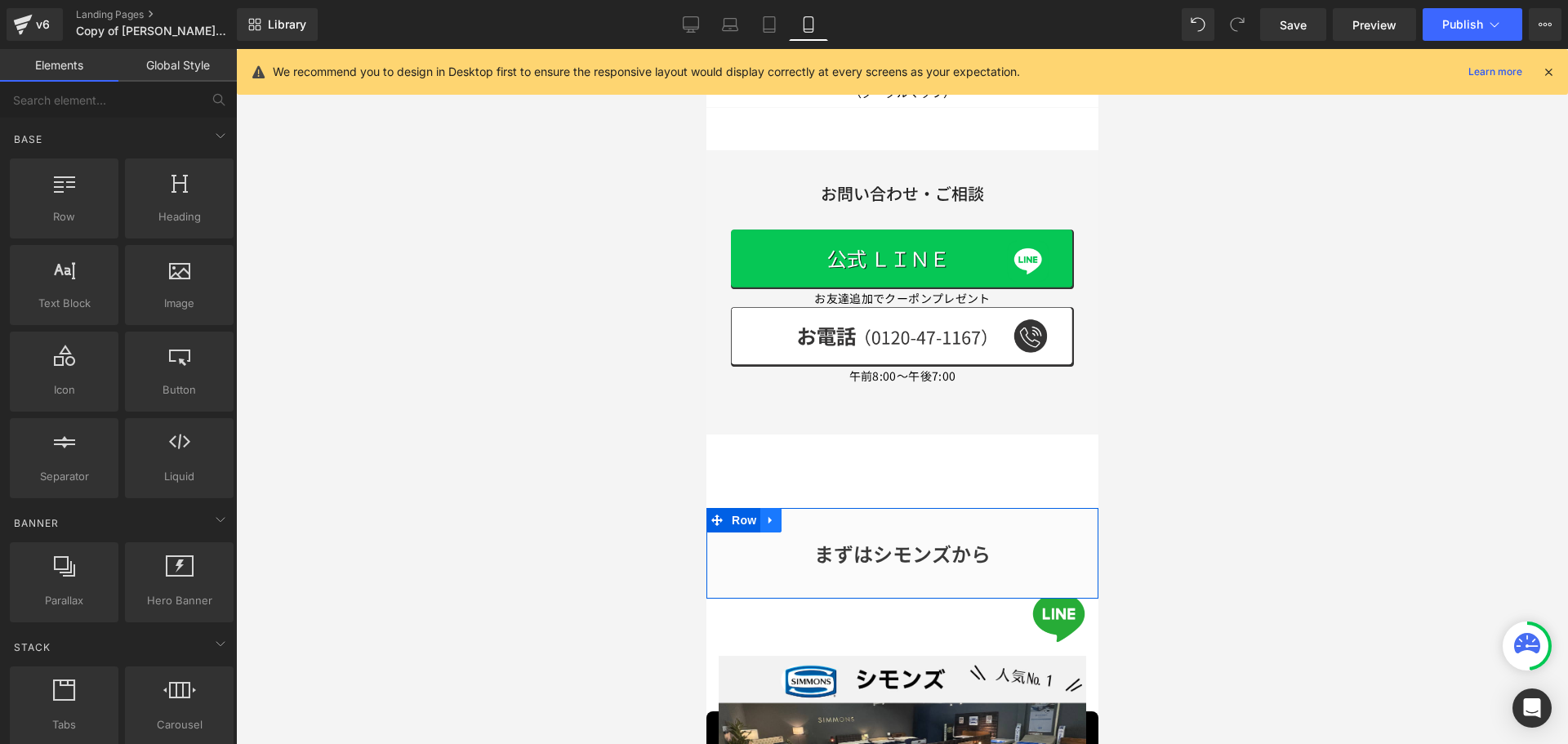
click at [773, 514] on icon at bounding box center [771, 520] width 12 height 12
click at [811, 515] on icon at bounding box center [813, 521] width 12 height 12
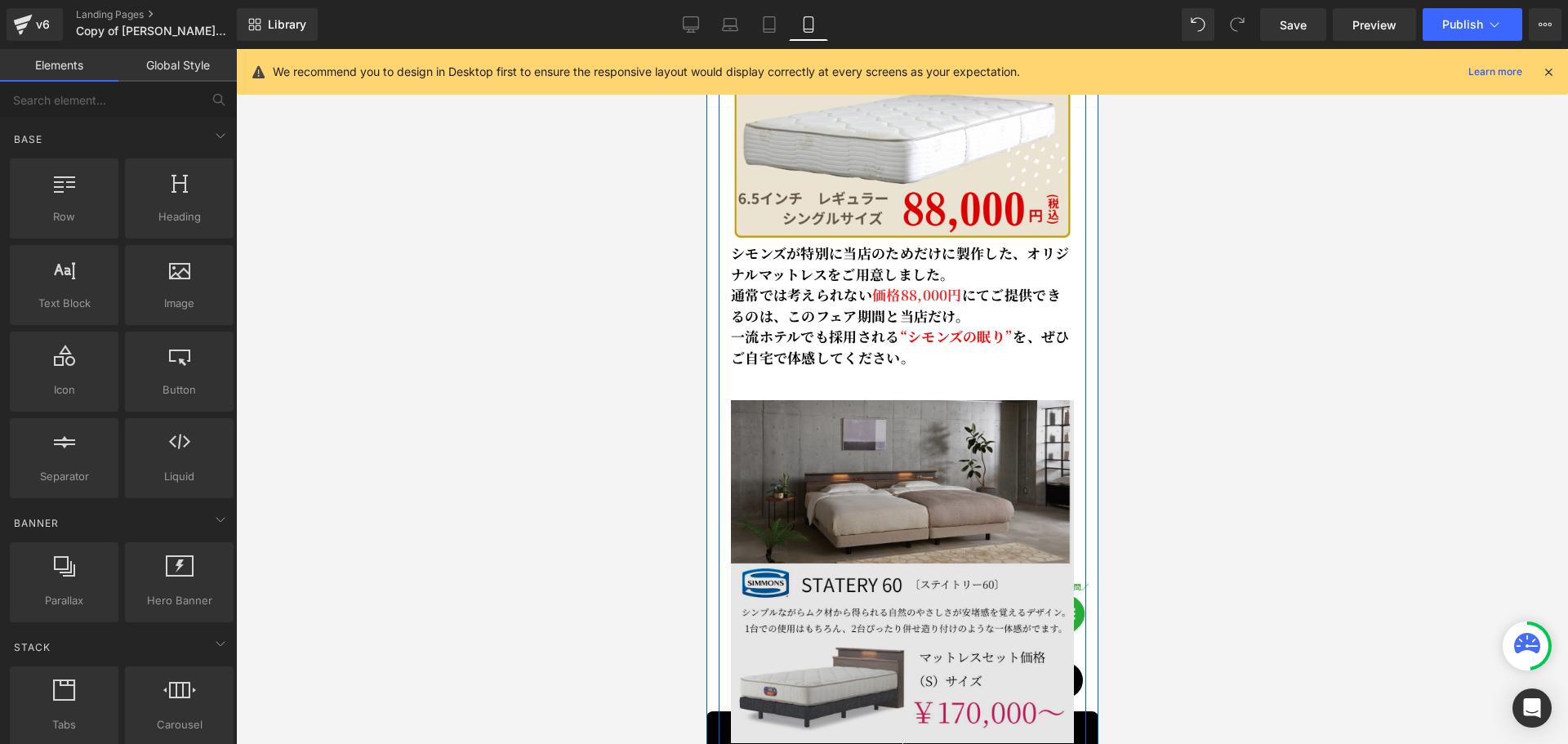
scroll to position [1715, 0]
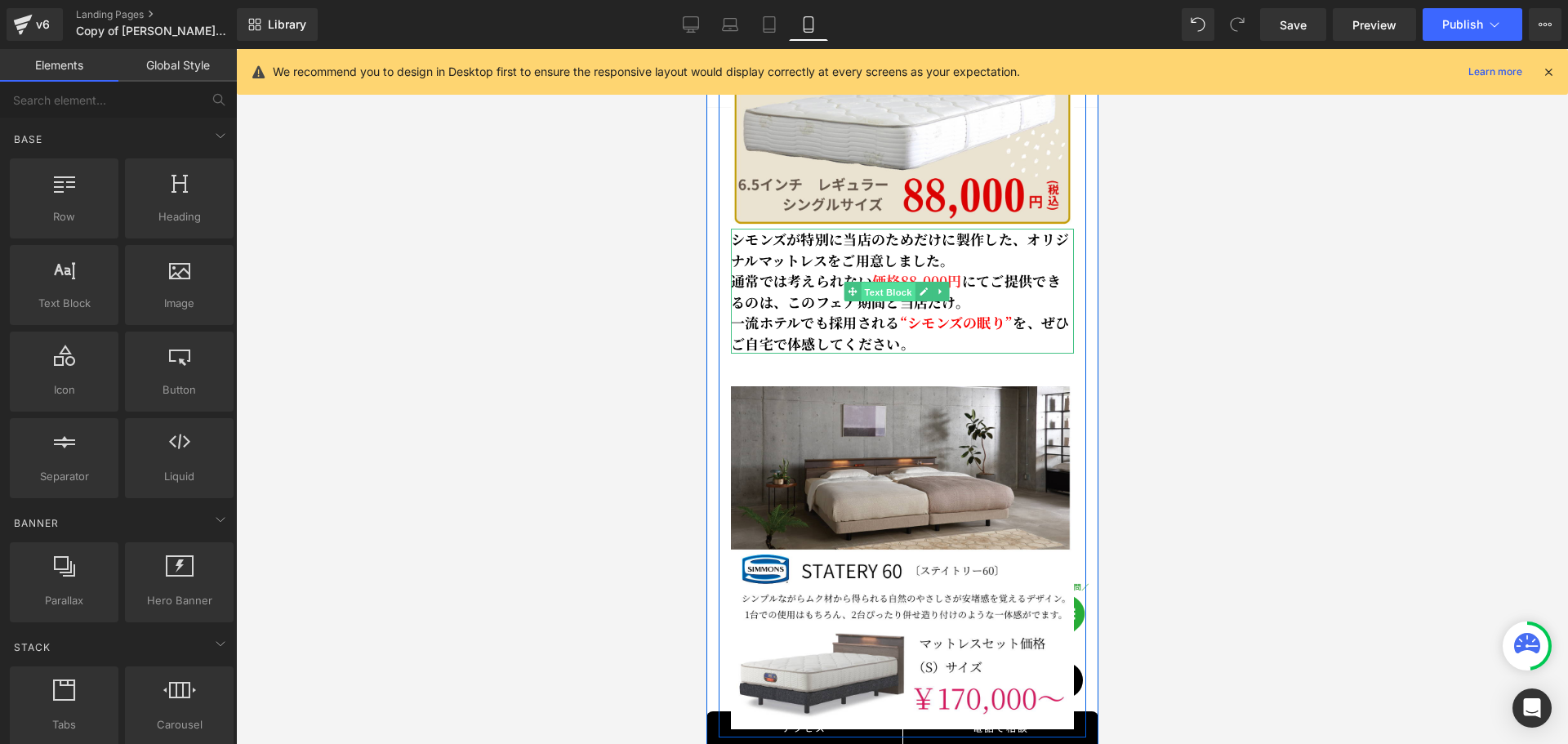
click at [882, 282] on span "Text Block" at bounding box center [887, 292] width 54 height 20
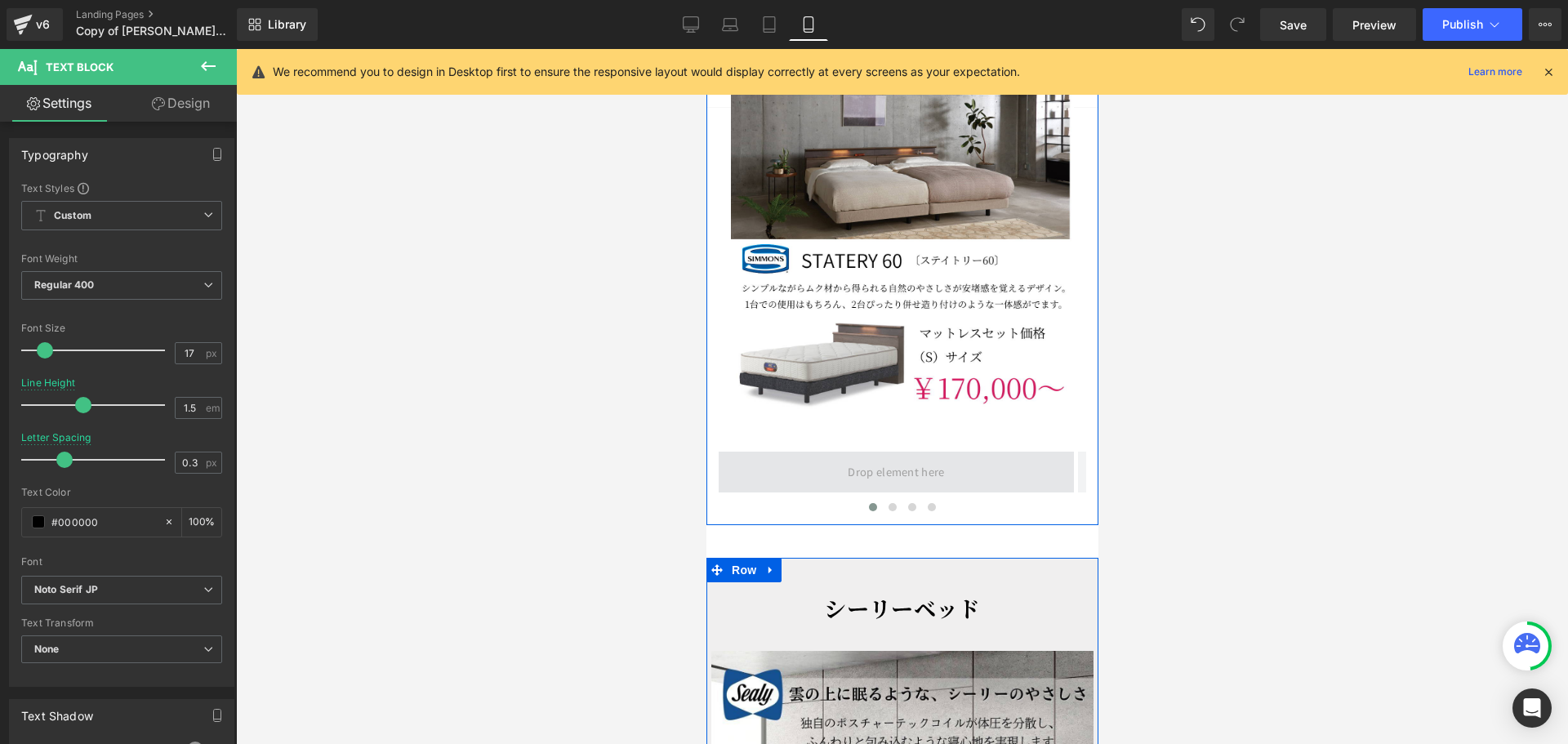
scroll to position [2043, 0]
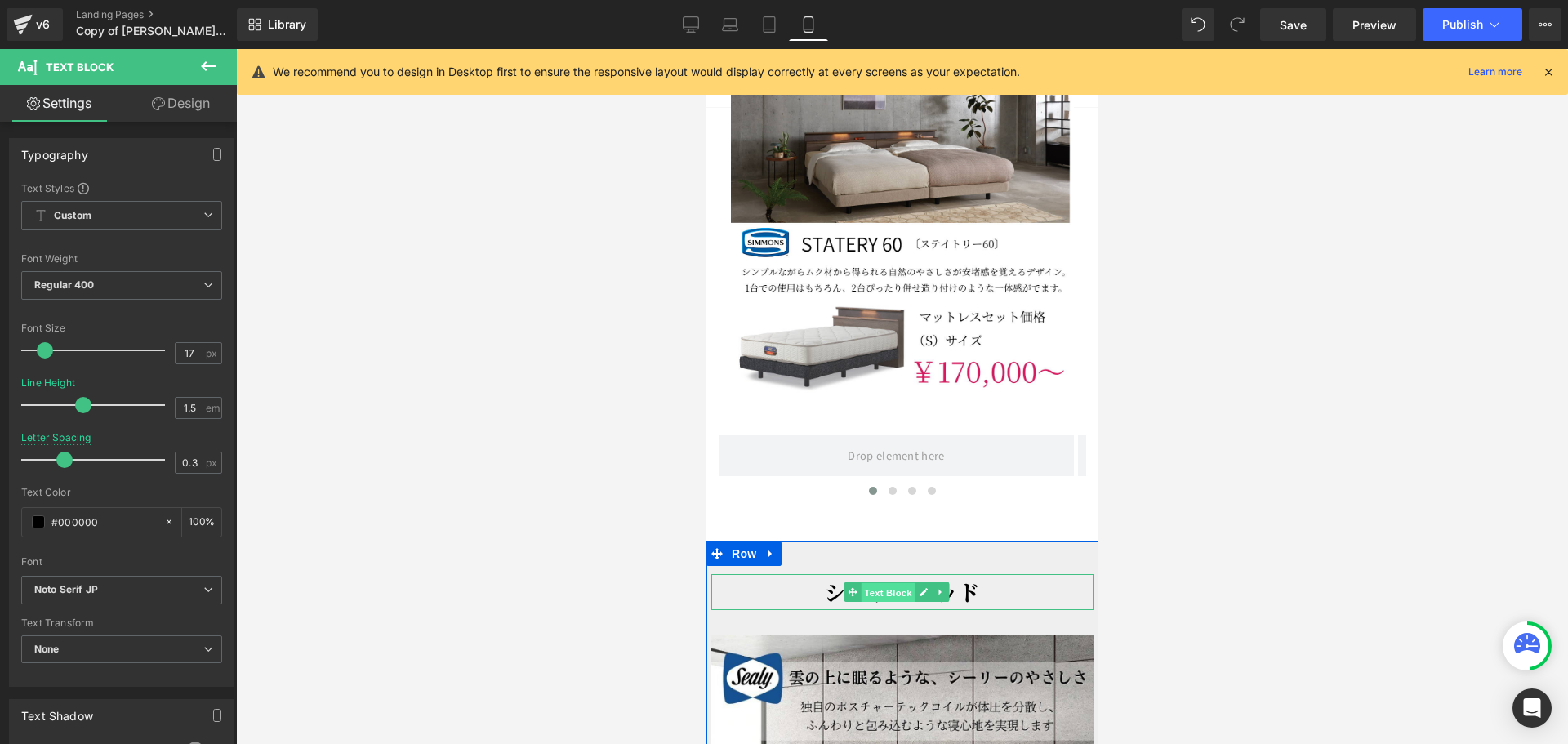
click at [875, 583] on span "Text Block" at bounding box center [887, 593] width 54 height 20
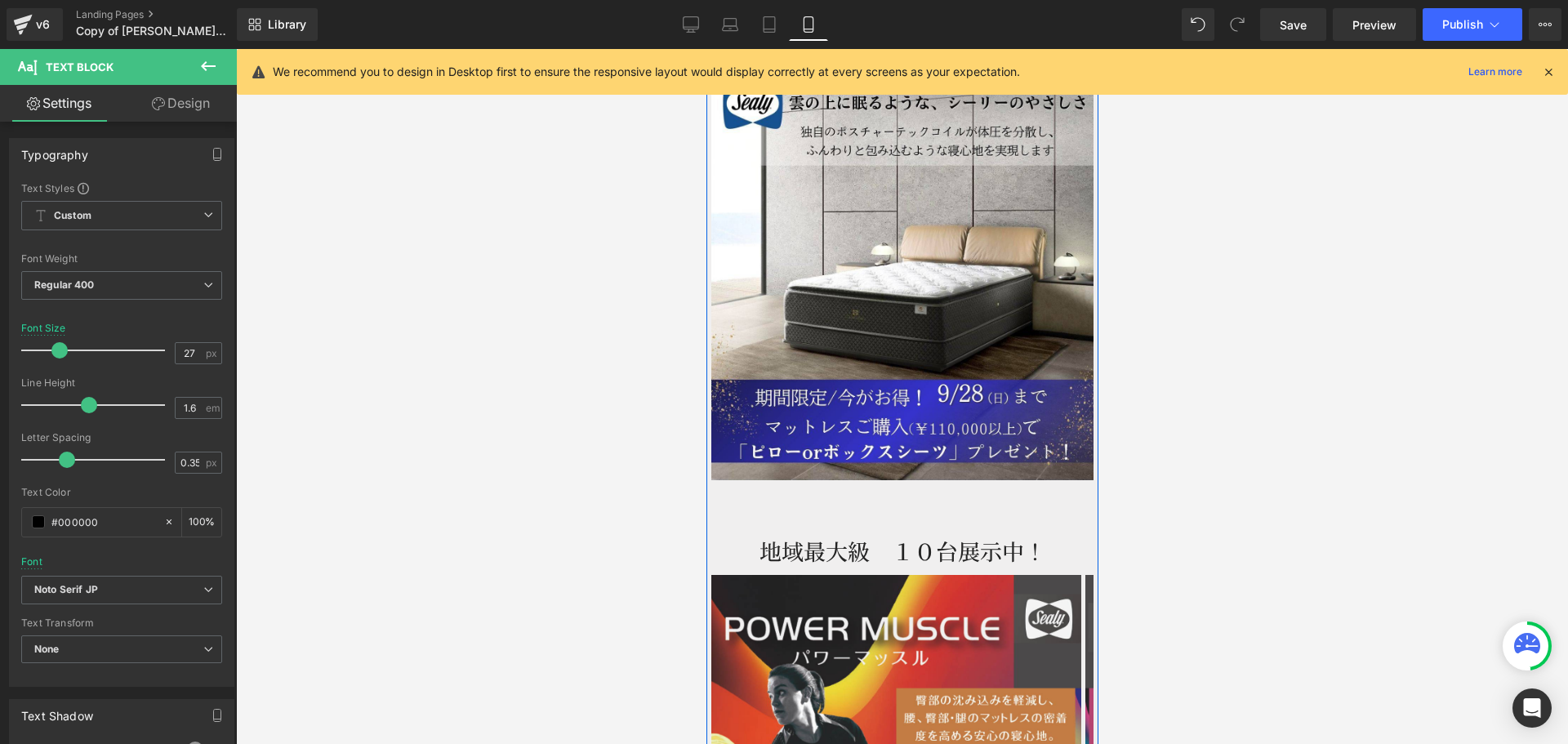
scroll to position [2696, 0]
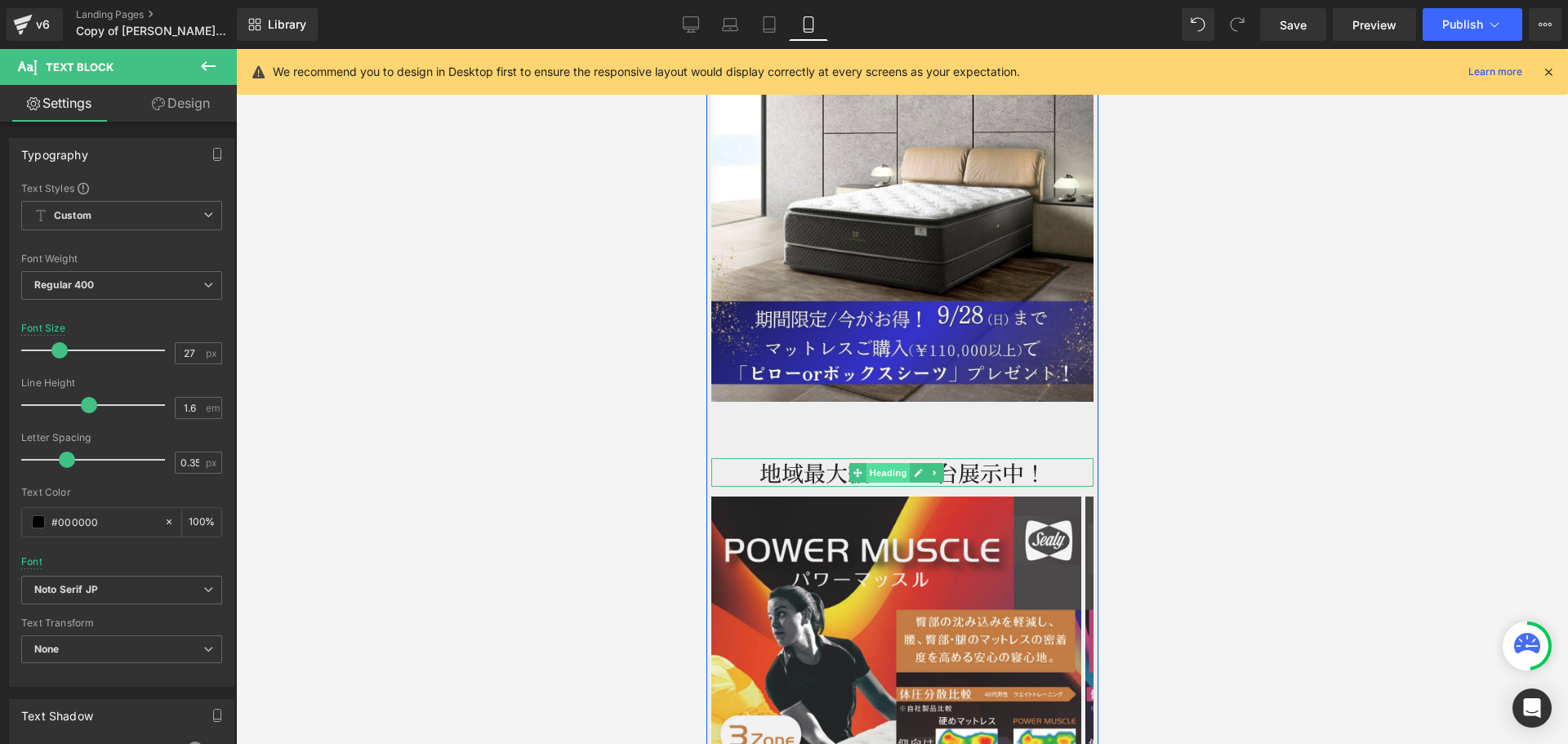
click at [890, 463] on span "Heading" at bounding box center [887, 473] width 44 height 20
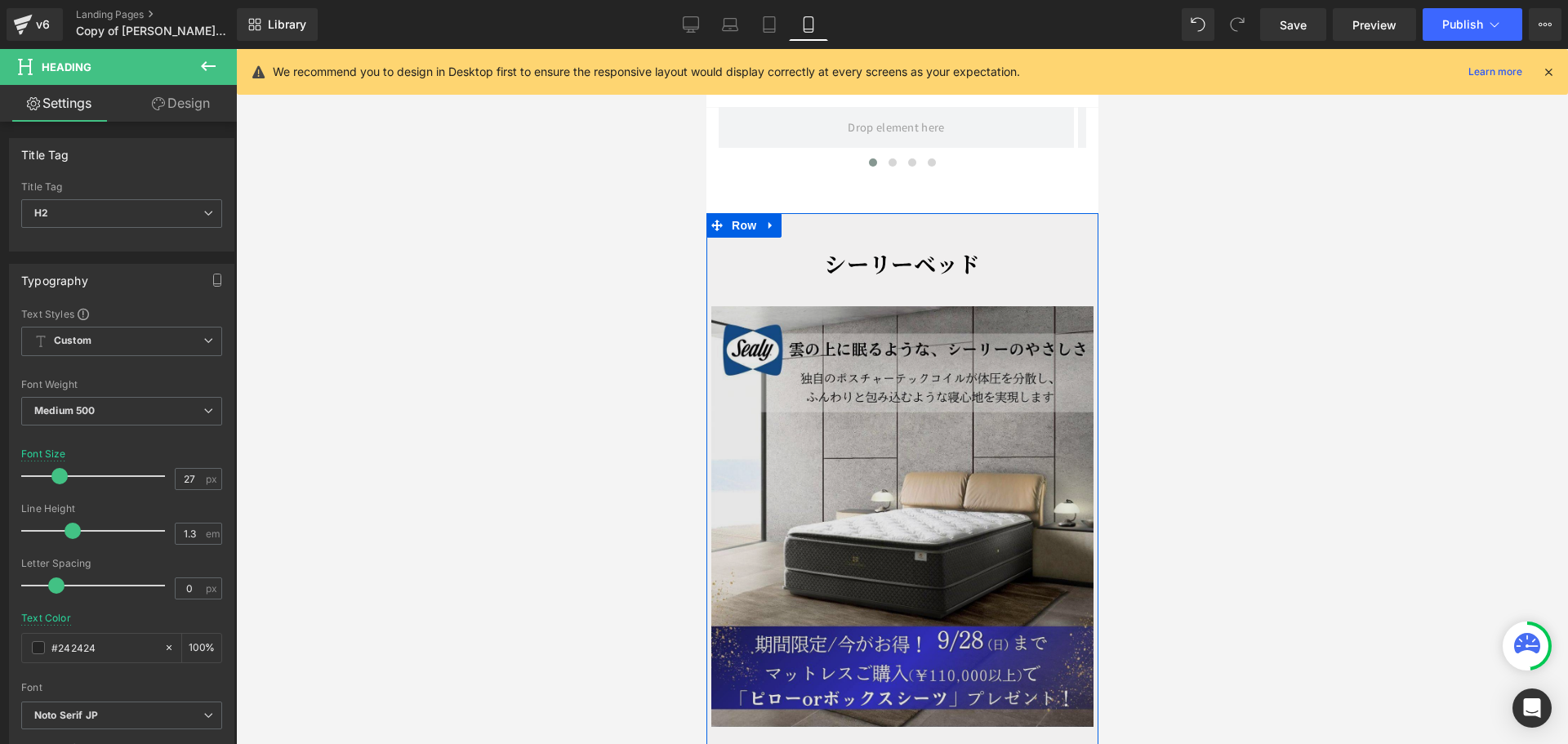
scroll to position [2369, 0]
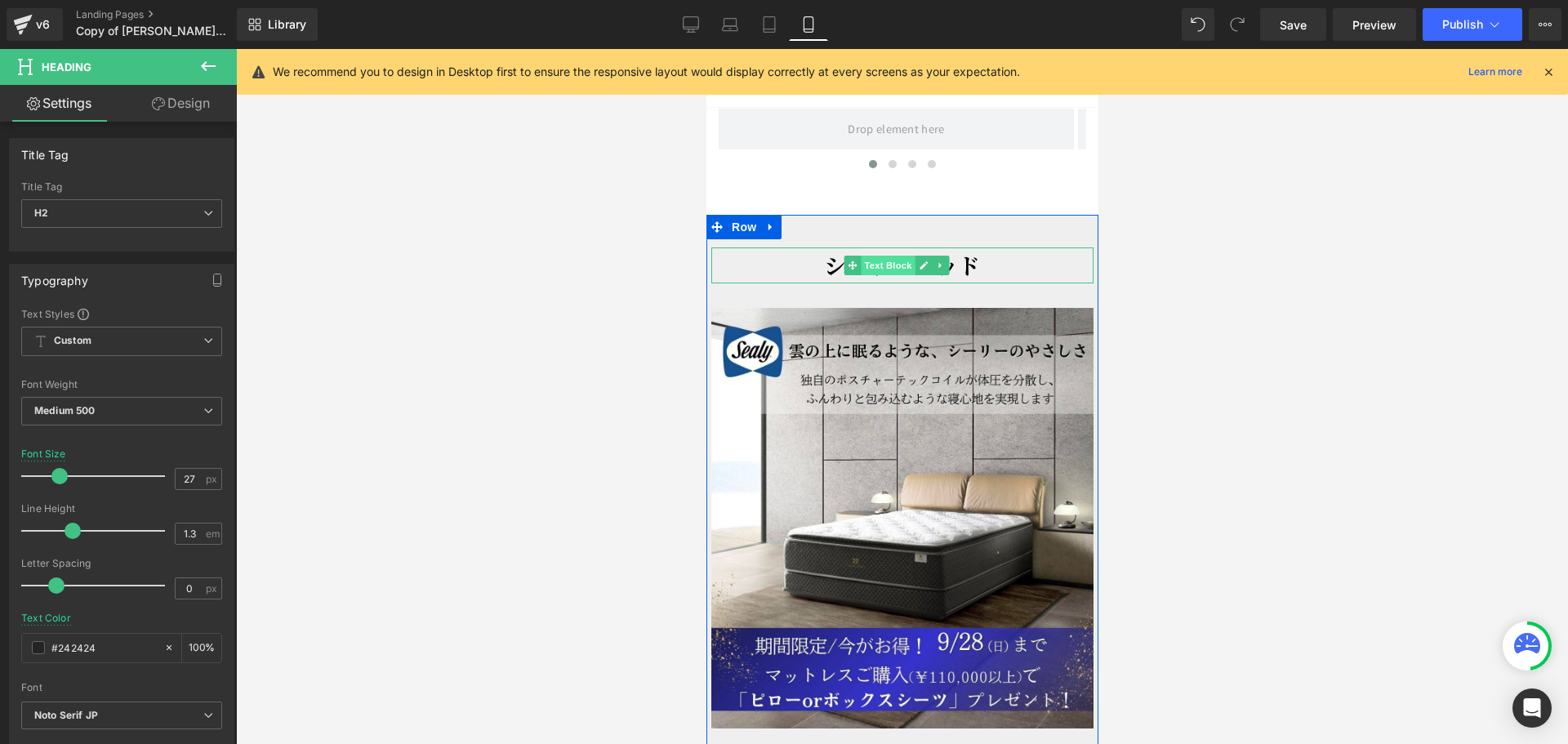
click at [909, 256] on span "Text Block" at bounding box center [887, 265] width 54 height 20
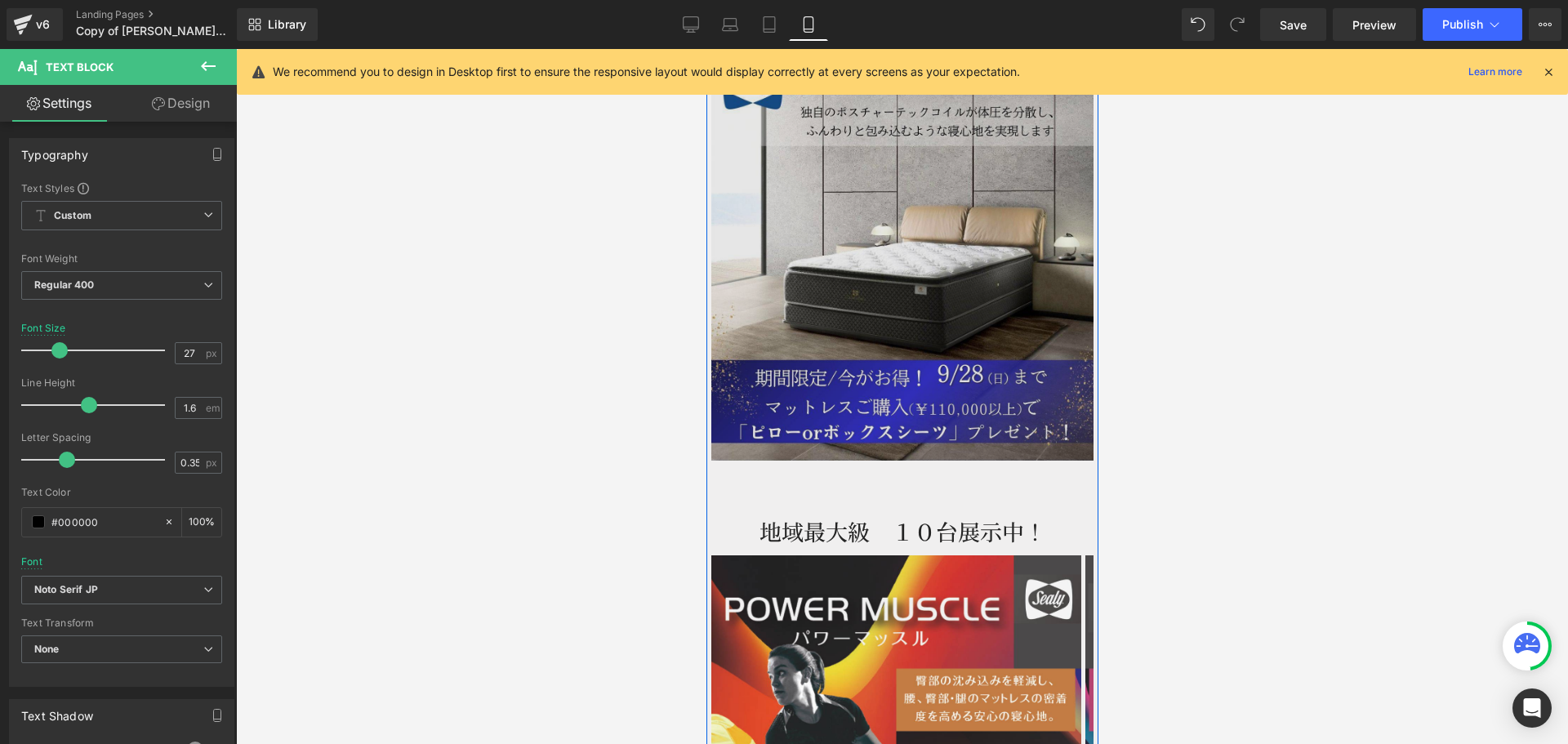
scroll to position [2696, 0]
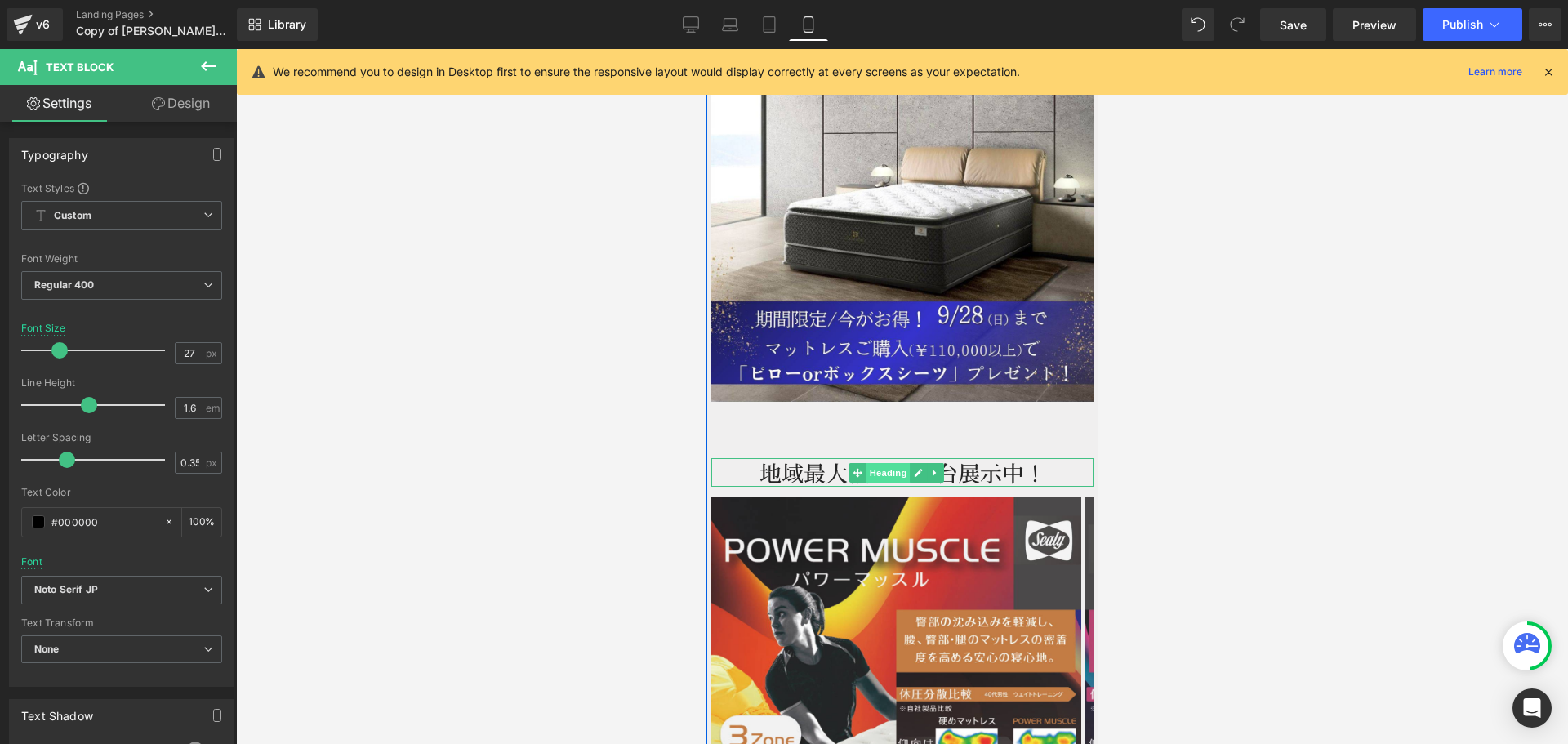
click at [876, 463] on span "Heading" at bounding box center [887, 473] width 44 height 20
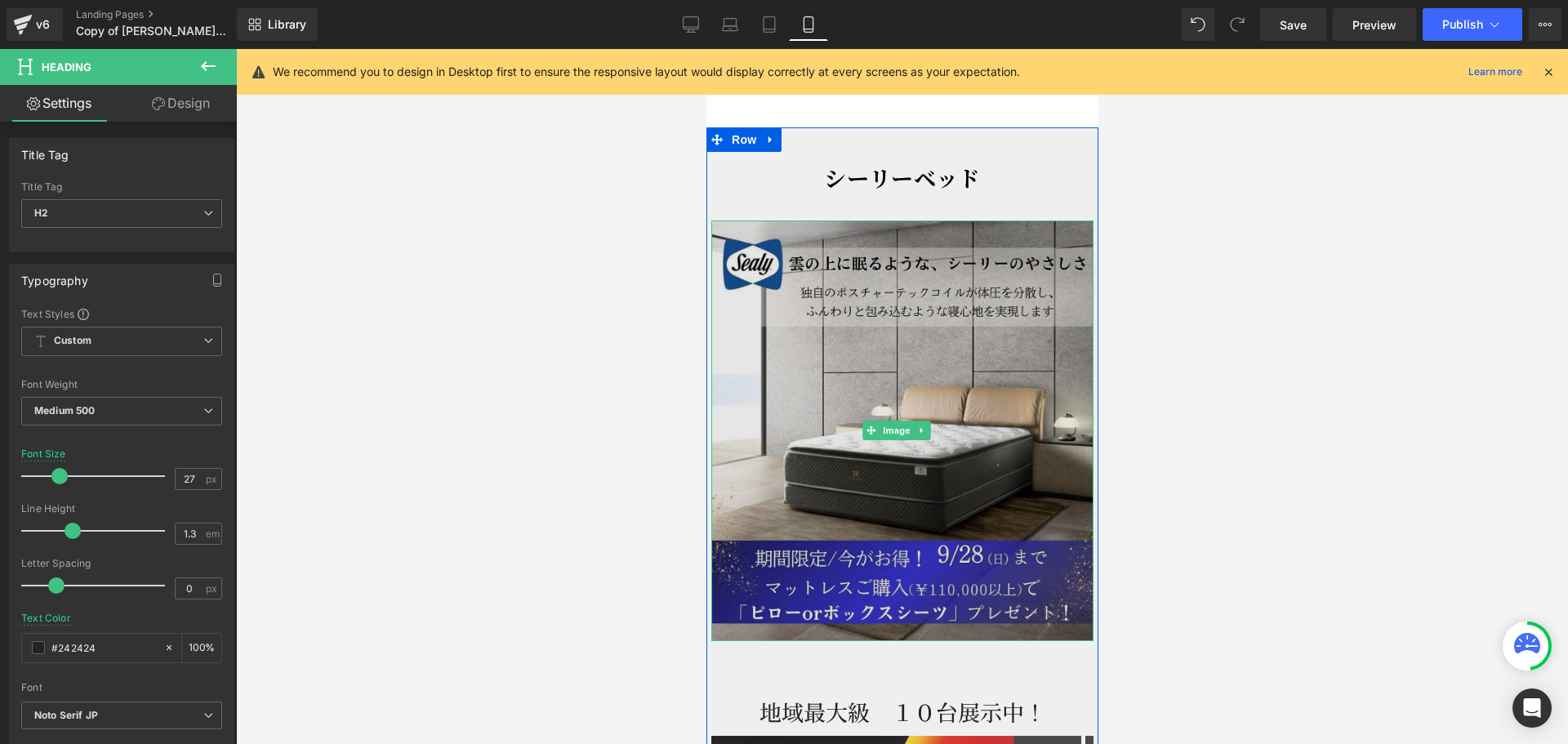
scroll to position [2451, 0]
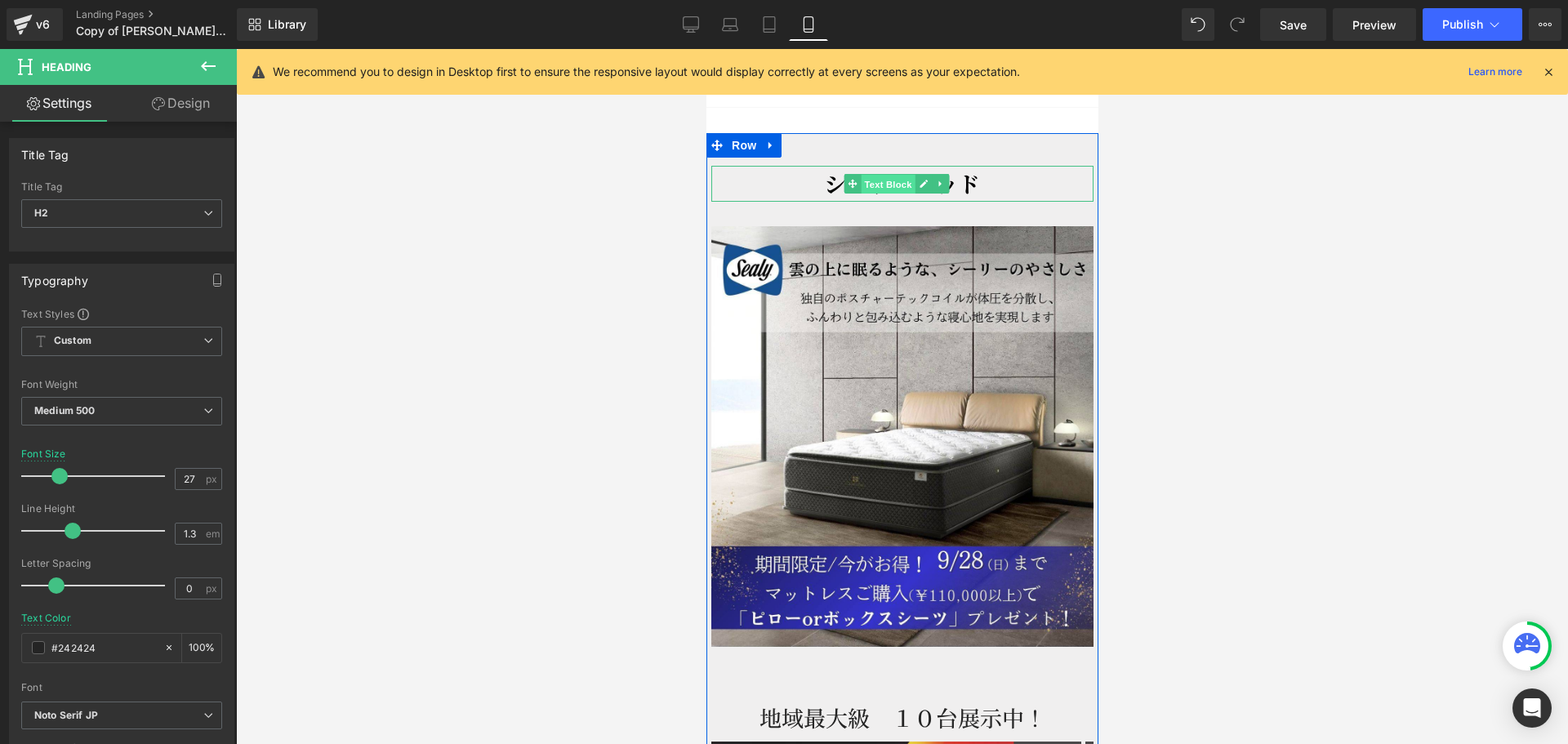
click at [901, 175] on span "Text Block" at bounding box center [887, 185] width 54 height 20
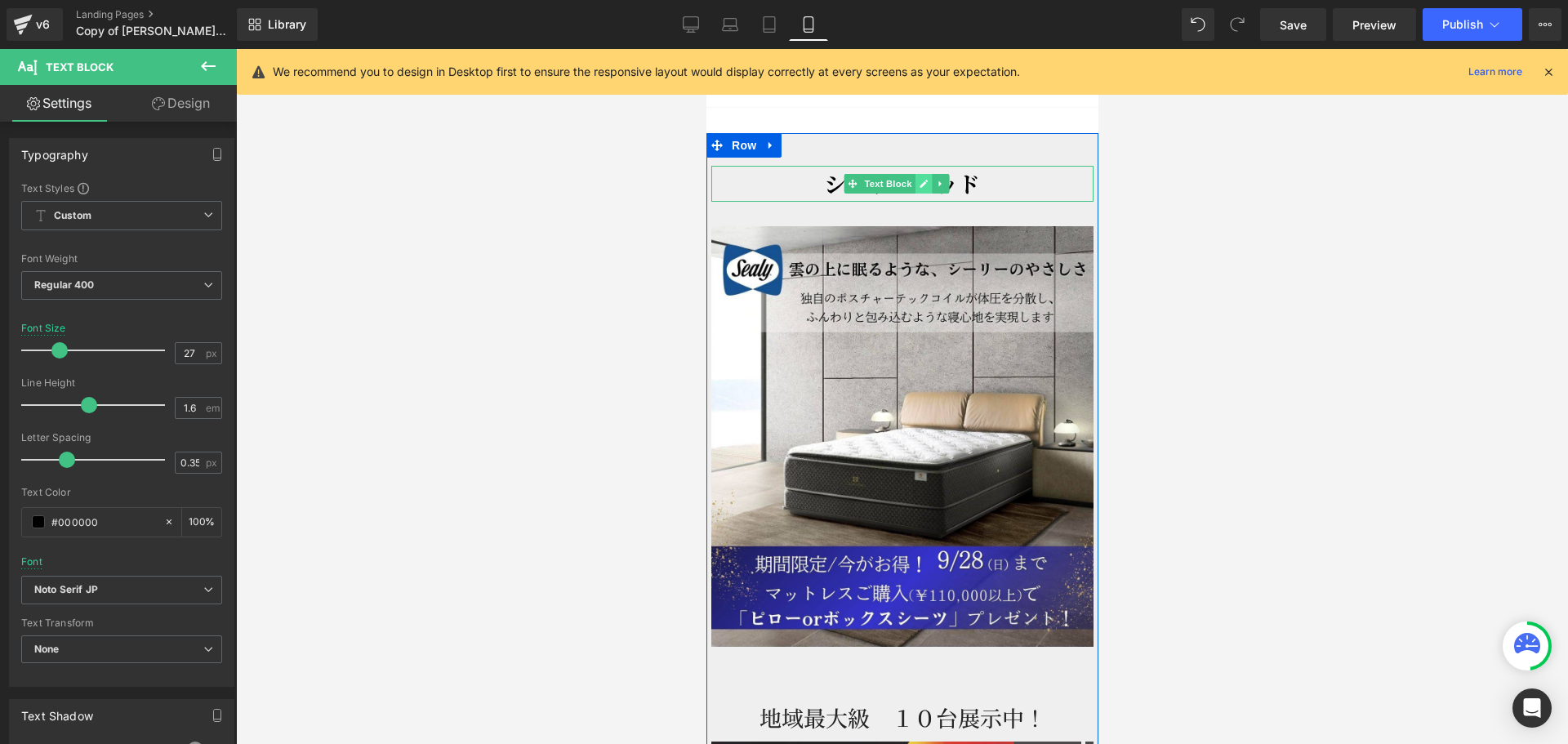
click at [930, 174] on link at bounding box center [922, 184] width 17 height 20
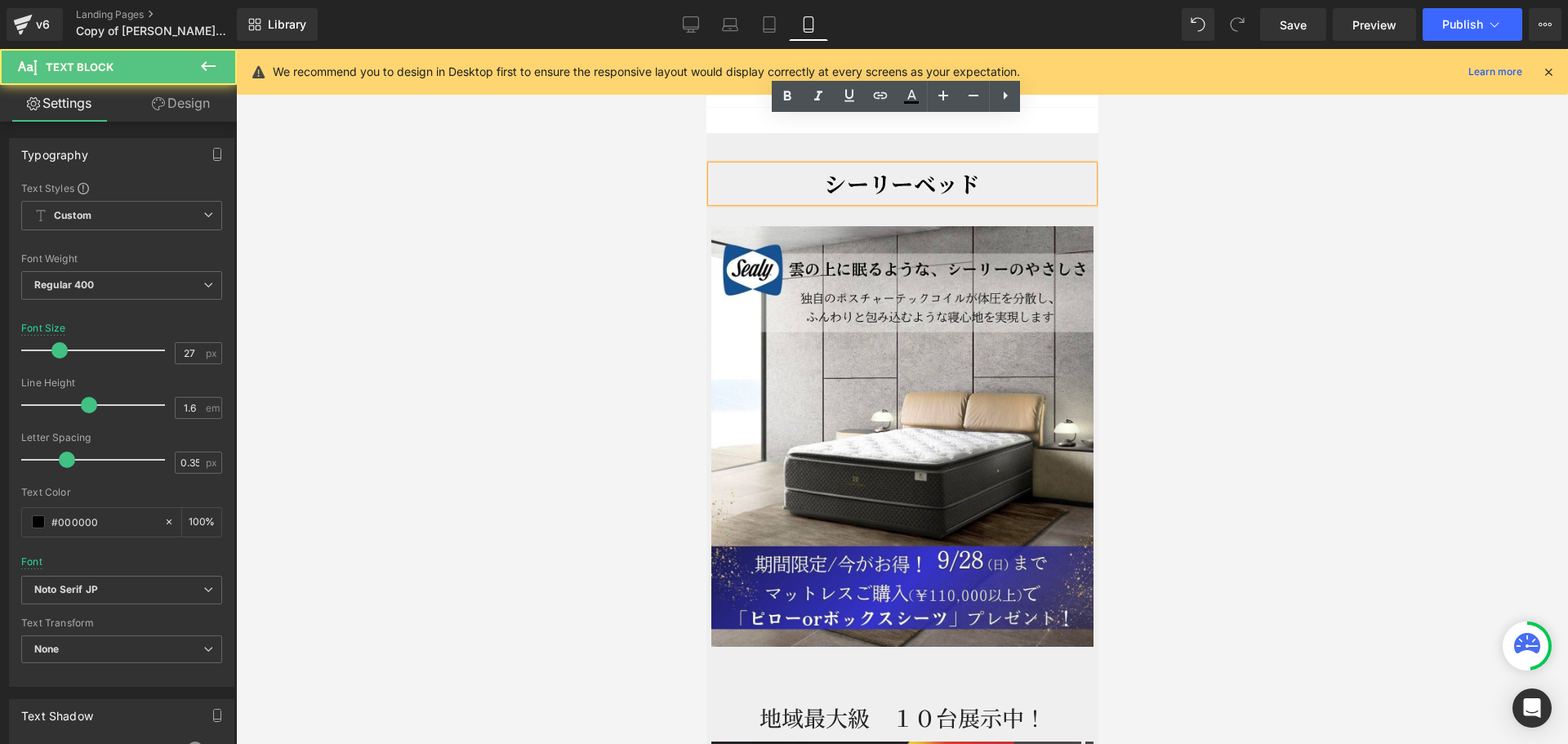
click at [877, 168] on strong "シーリーベッド" at bounding box center [901, 184] width 156 height 32
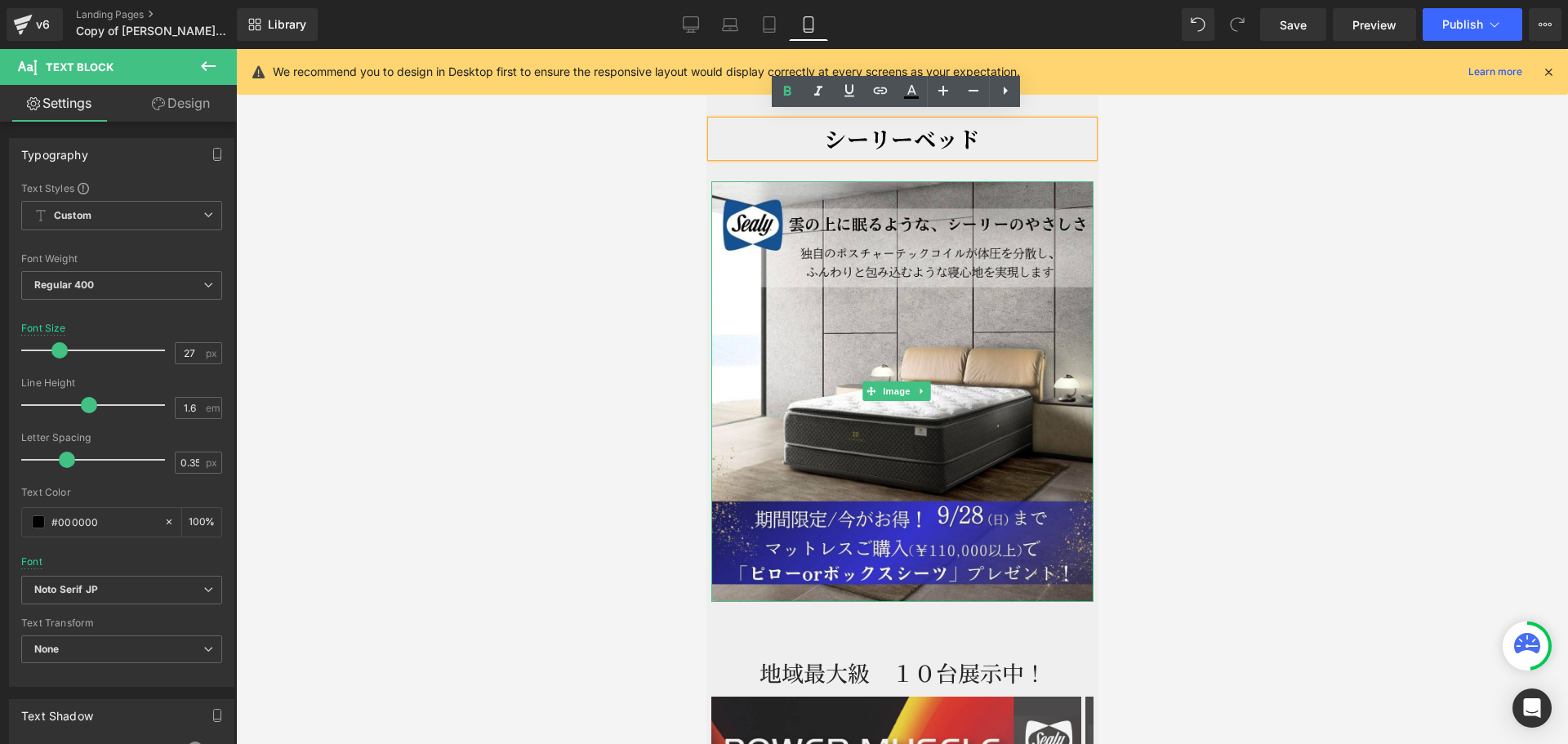
scroll to position [2532, 0]
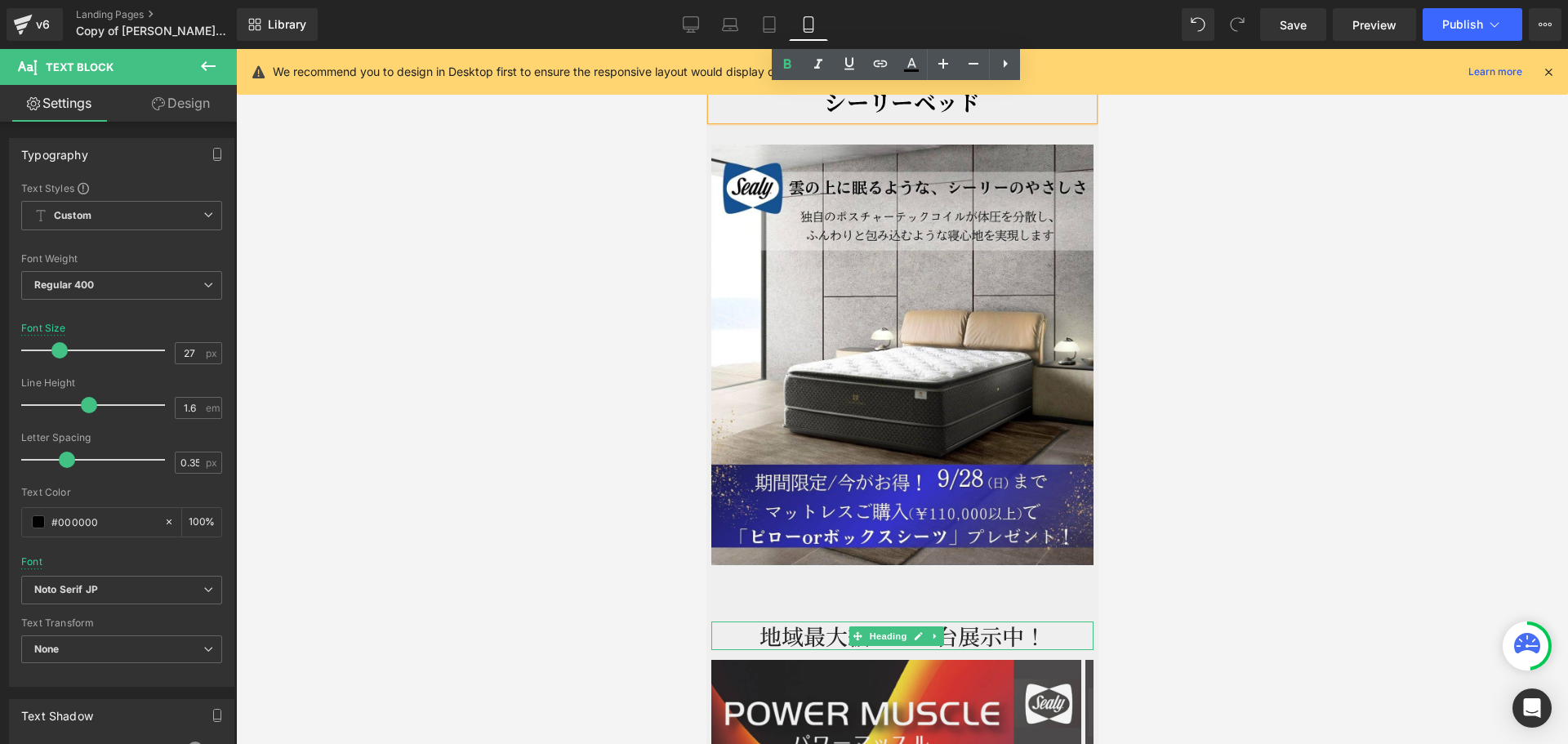
click at [1008, 622] on h2 "地域最大級　１０台展示中！" at bounding box center [901, 635] width 382 height 29
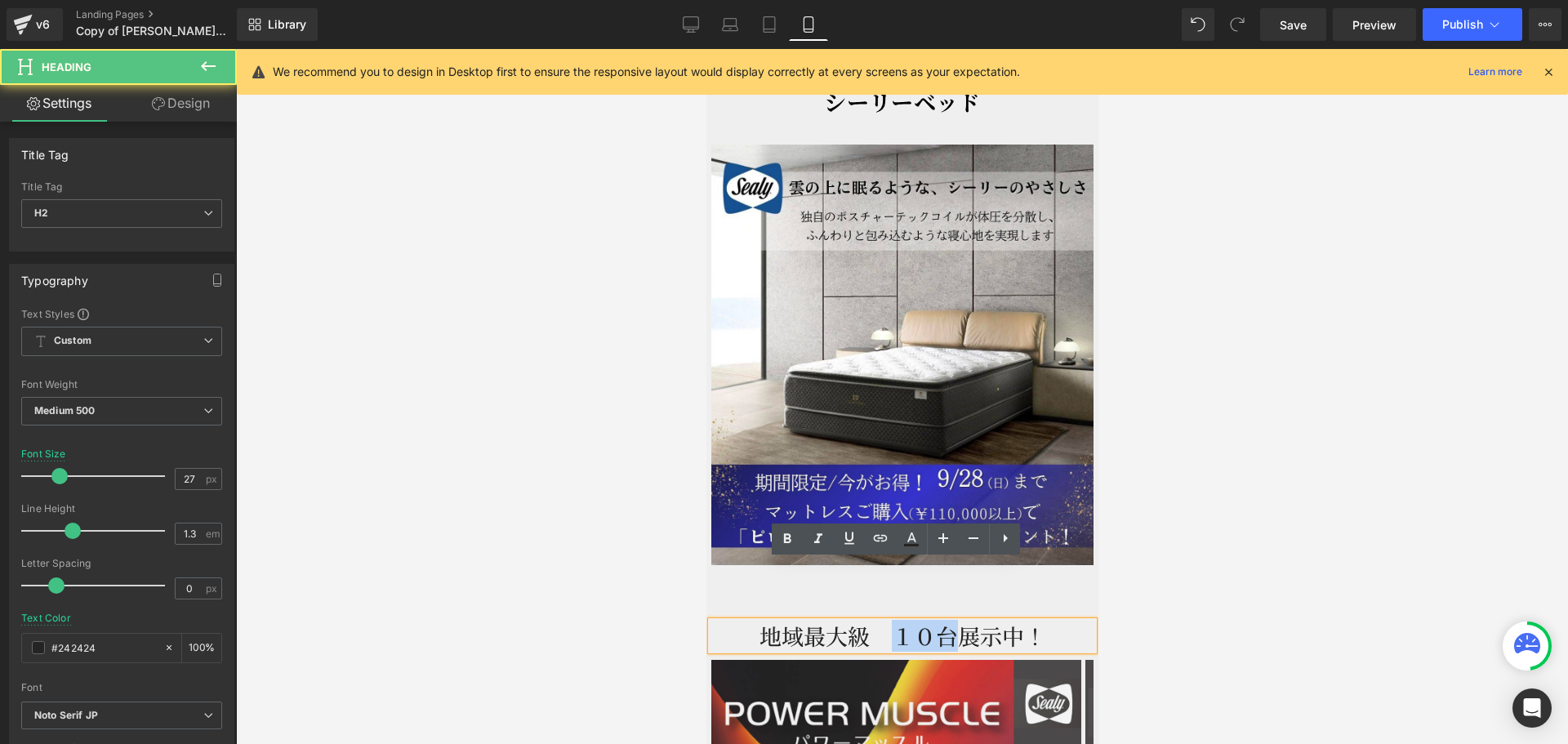
drag, startPoint x: 944, startPoint y: 576, endPoint x: 886, endPoint y: 571, distance: 58.2
click at [884, 622] on h2 "地域最大級　１０台展示中！" at bounding box center [901, 635] width 382 height 29
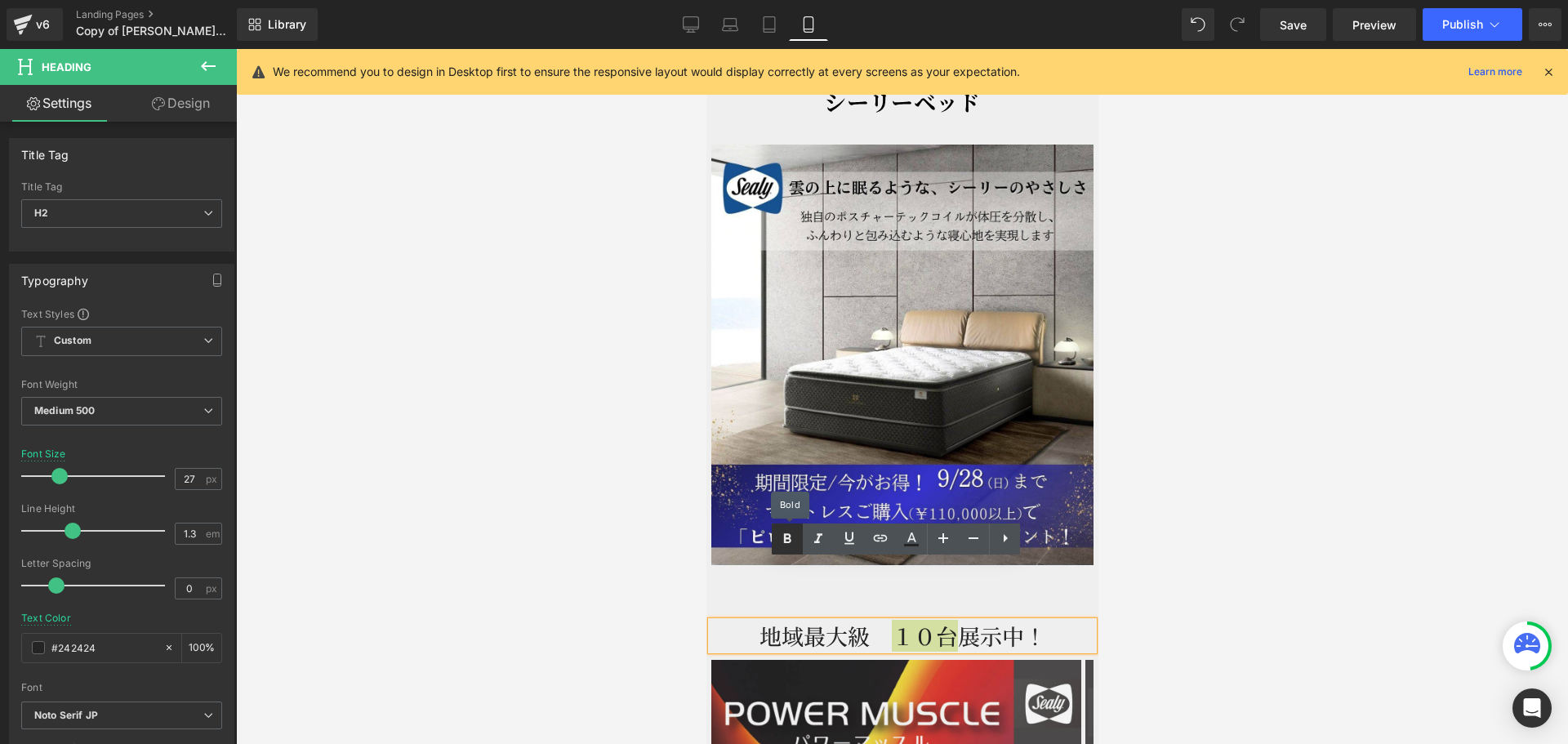
click at [793, 535] on icon at bounding box center [787, 539] width 20 height 20
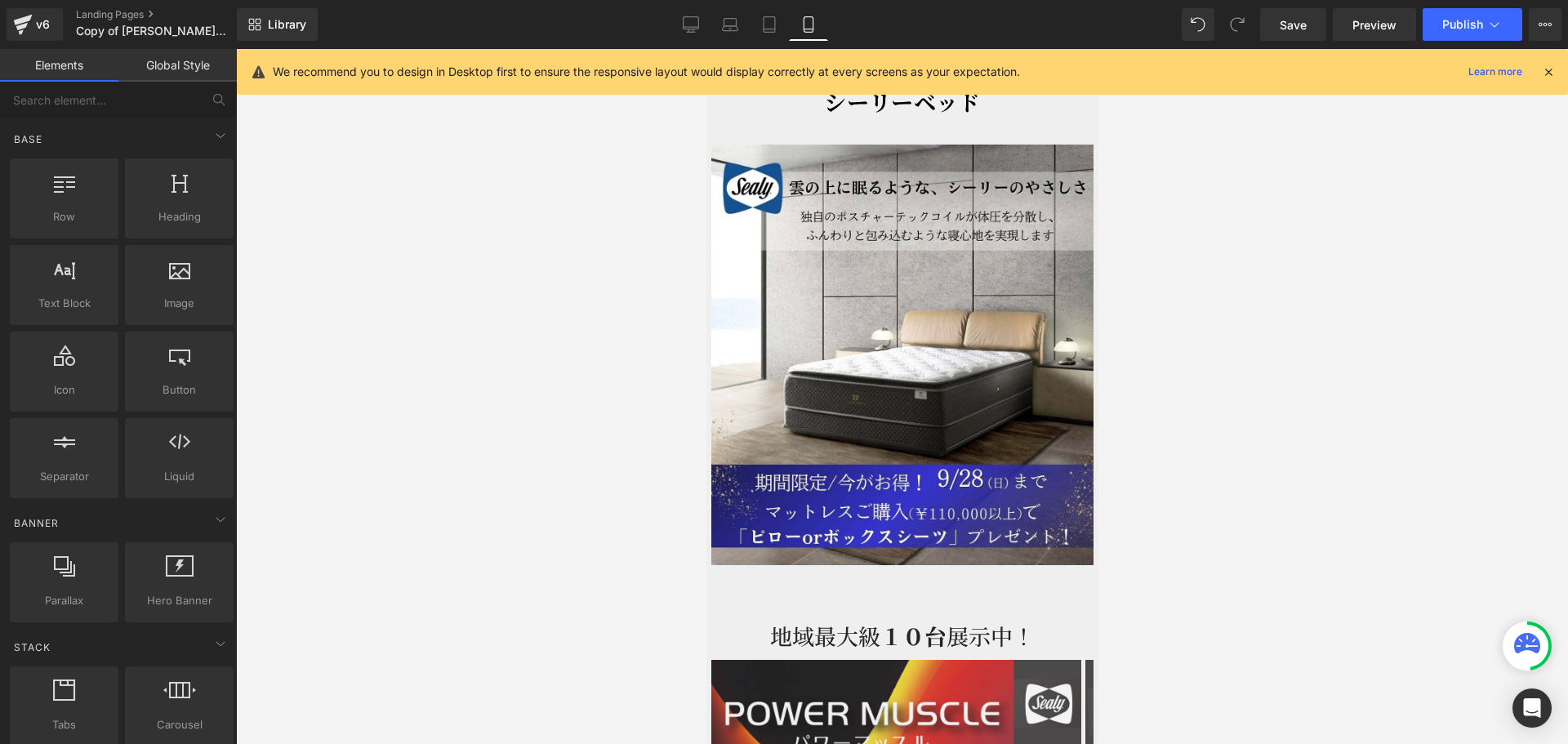
click at [1232, 536] on div at bounding box center [902, 397] width 1332 height 695
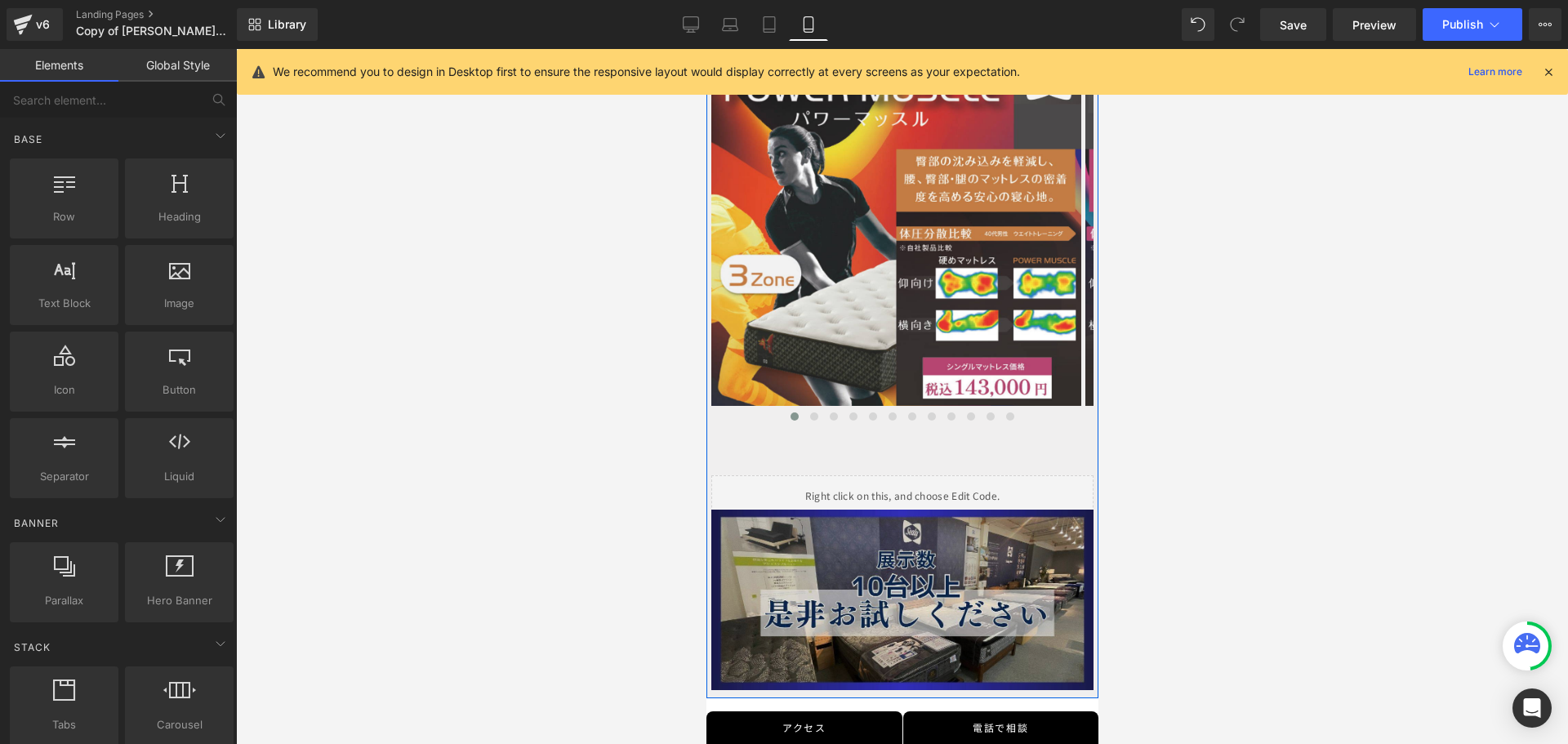
scroll to position [3186, 0]
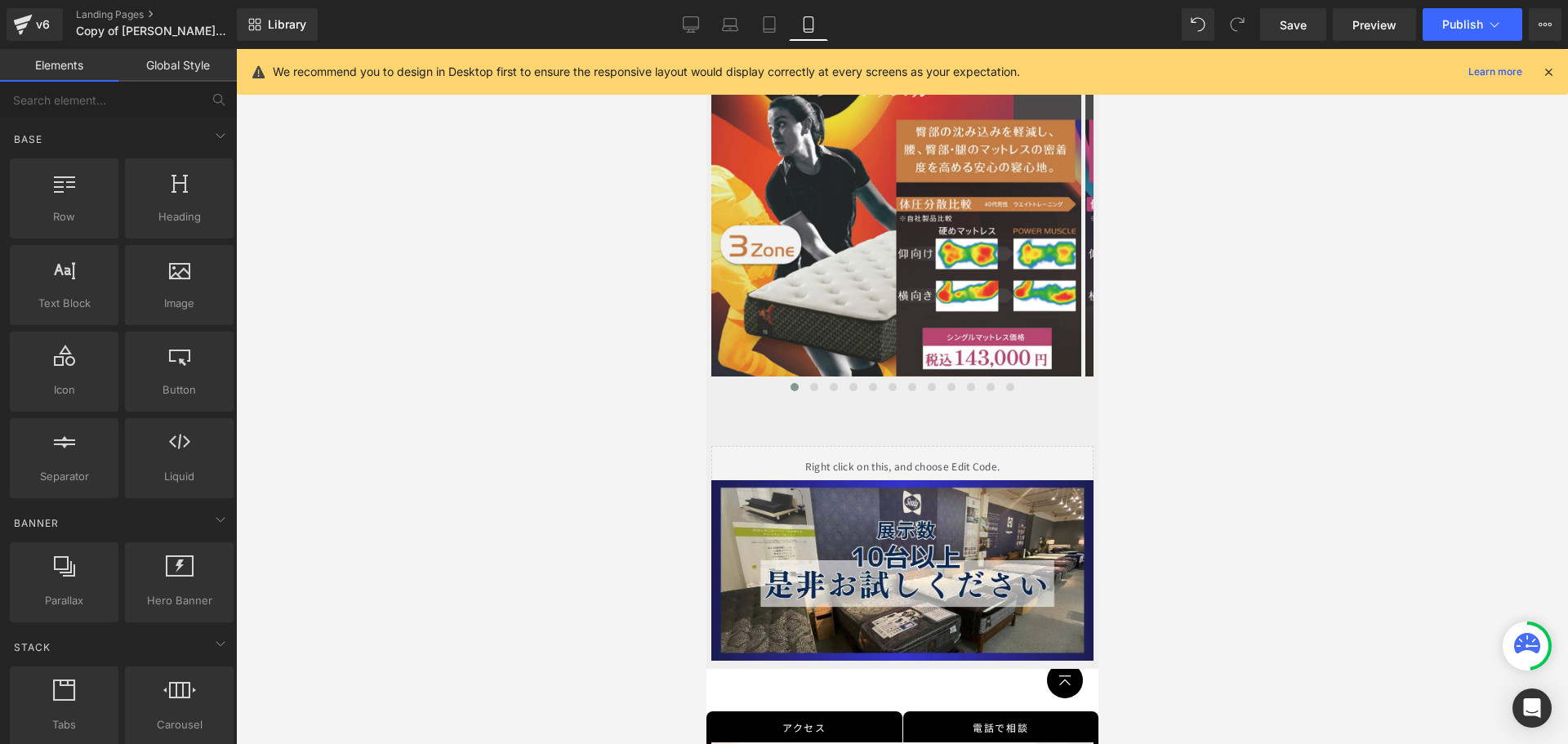
click at [1278, 487] on div at bounding box center [902, 397] width 1332 height 695
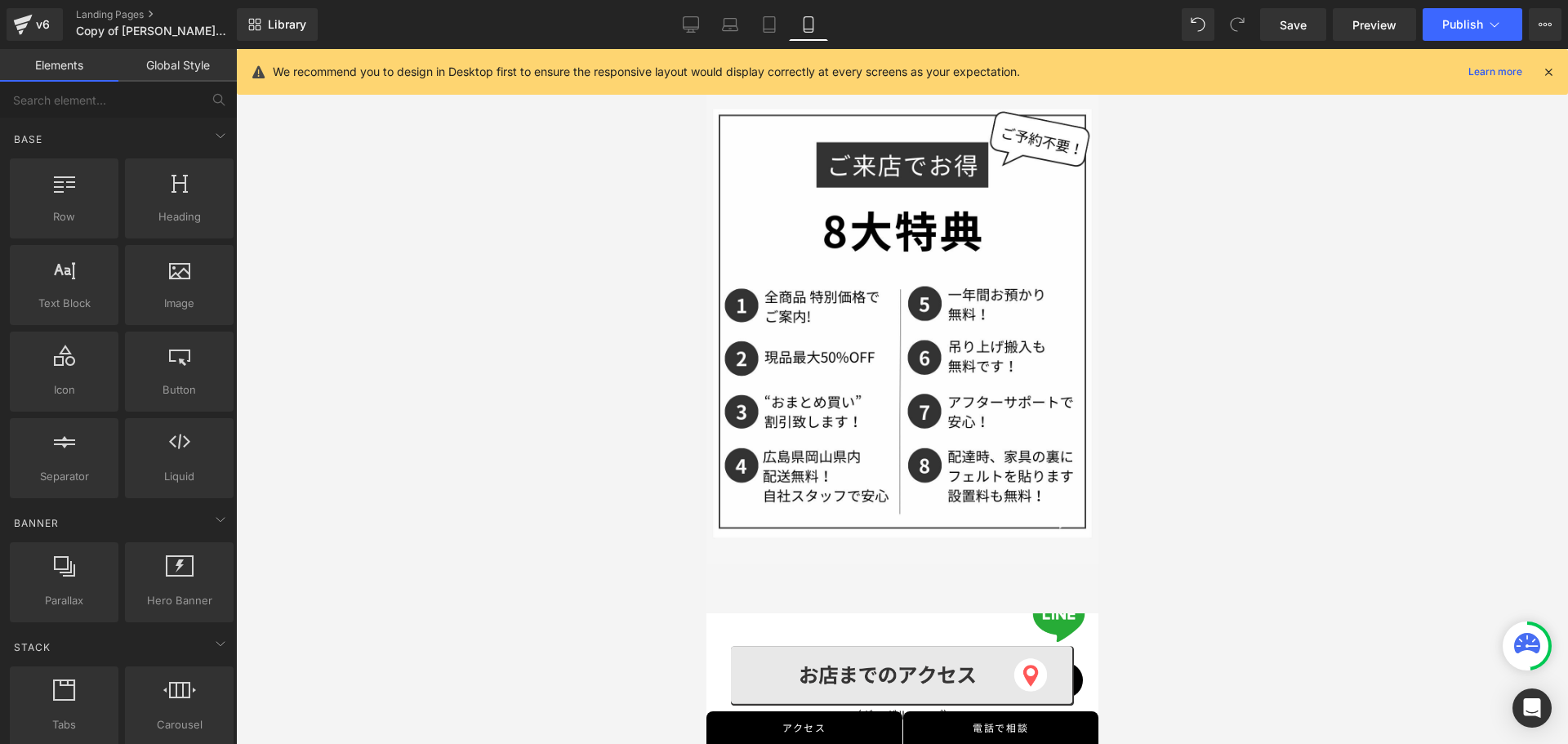
scroll to position [4737, 0]
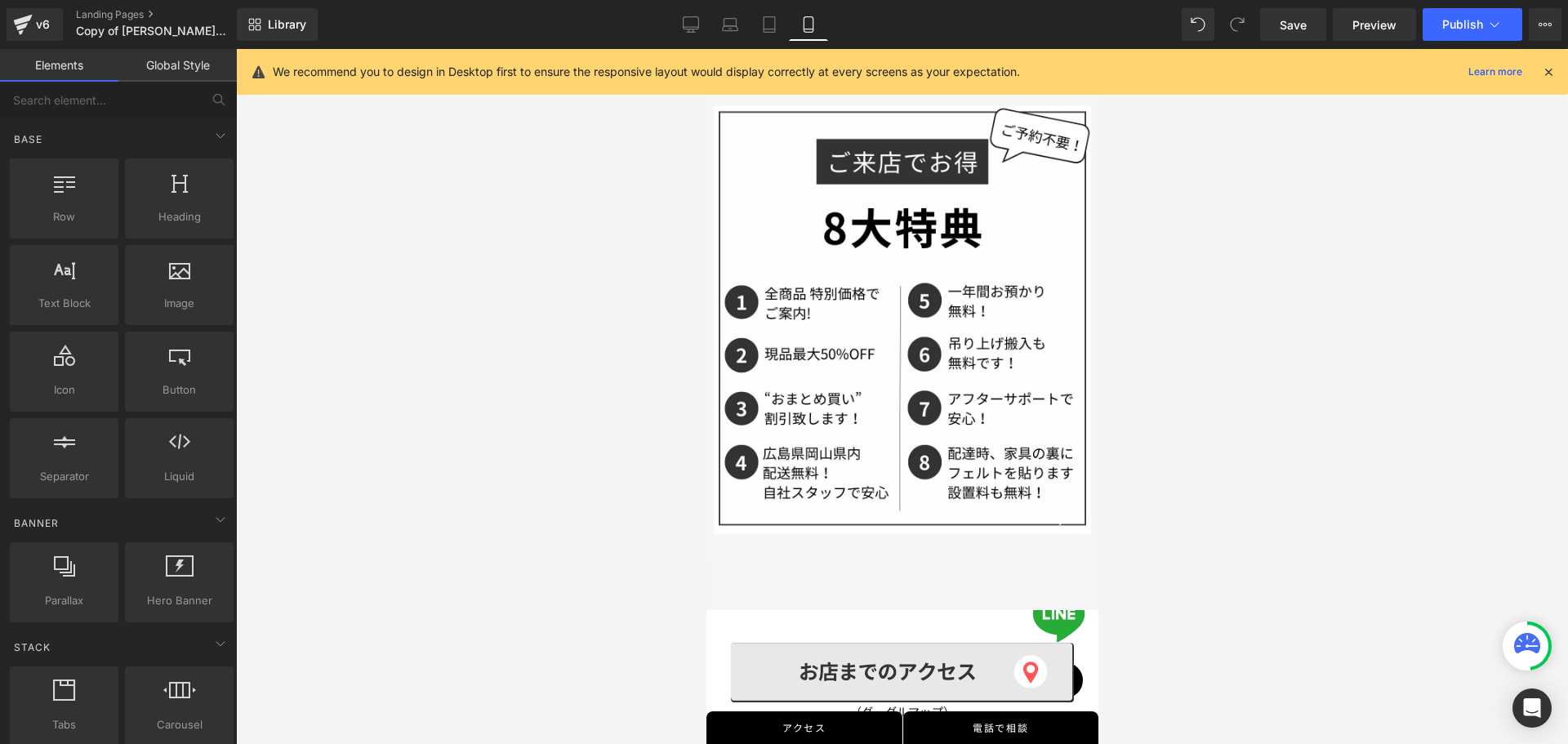
click at [362, 200] on div at bounding box center [902, 397] width 1332 height 695
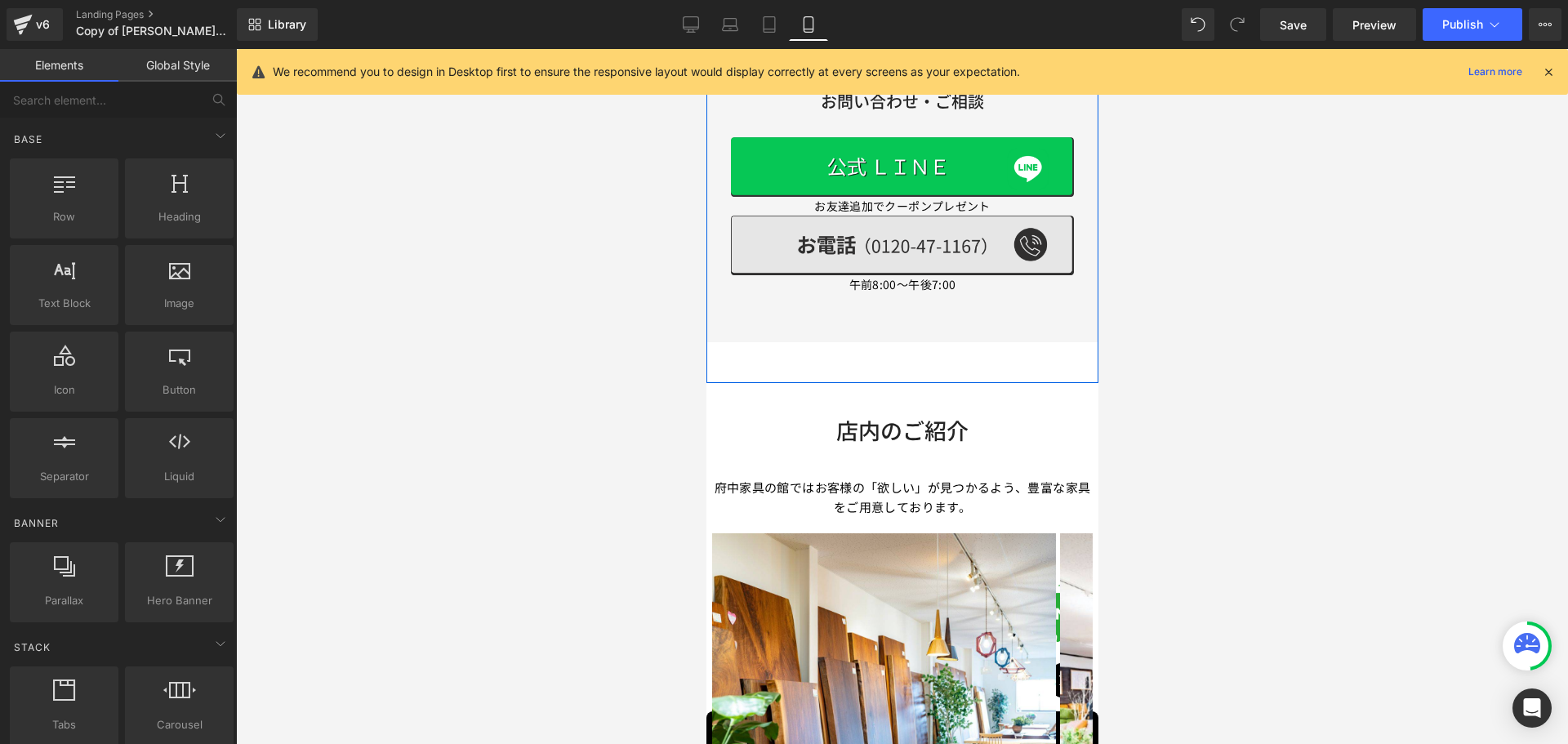
scroll to position [5473, 0]
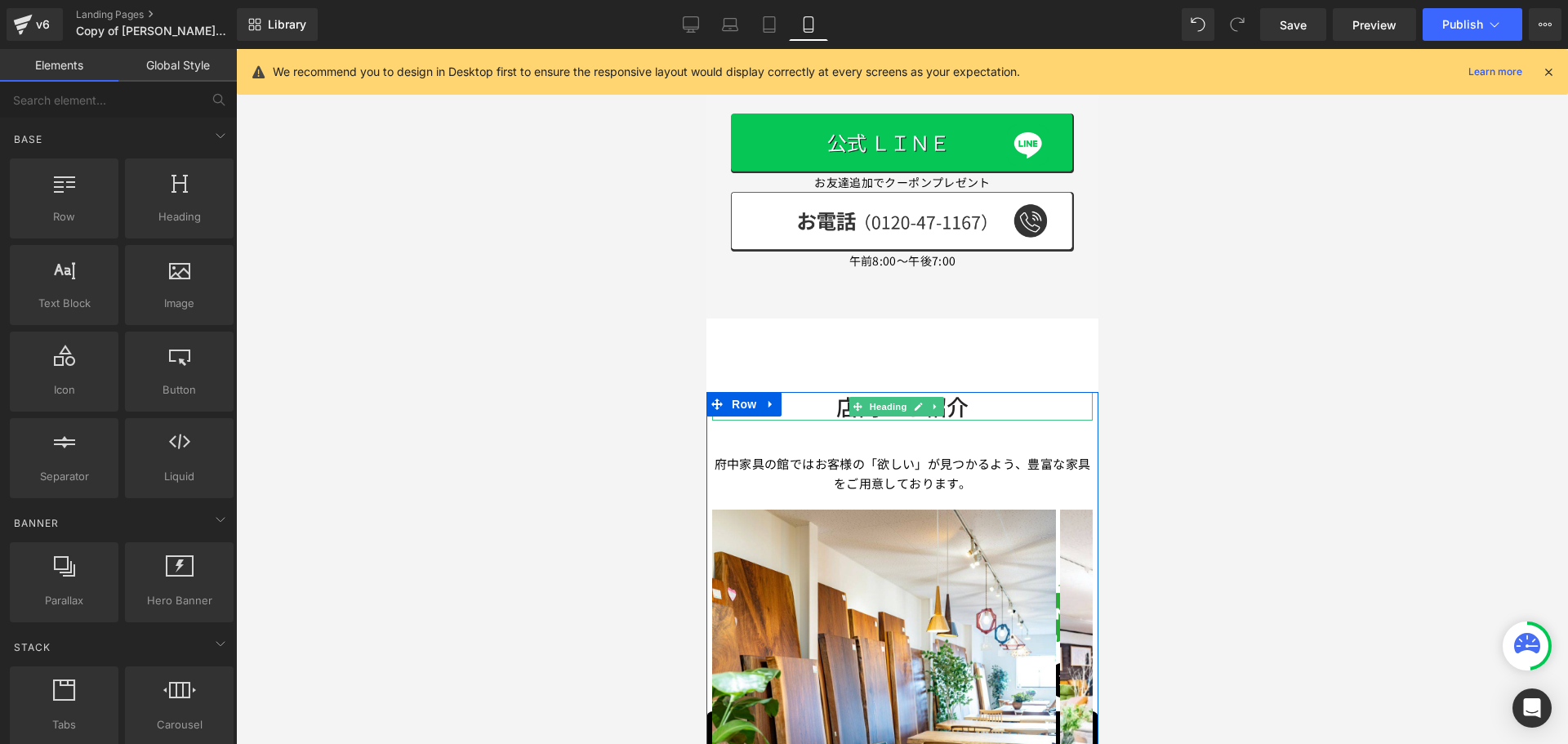
click at [836, 391] on font "店内のご紹介" at bounding box center [902, 407] width 132 height 32
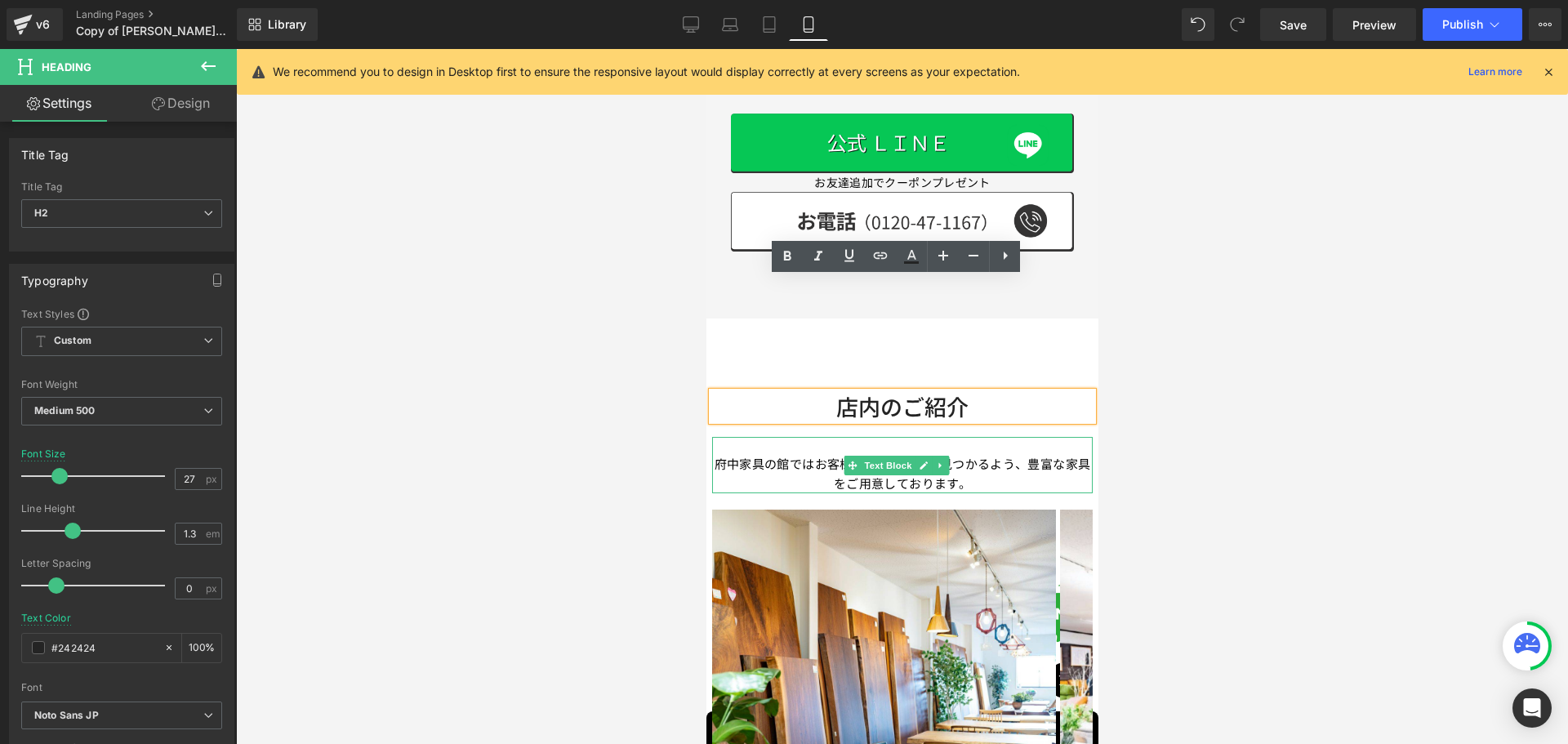
click at [842, 455] on font "府中家具の館ではお客様の「欲しい」が見つかるよう、豊富な家具をご用意しております。" at bounding box center [903, 473] width 377 height 37
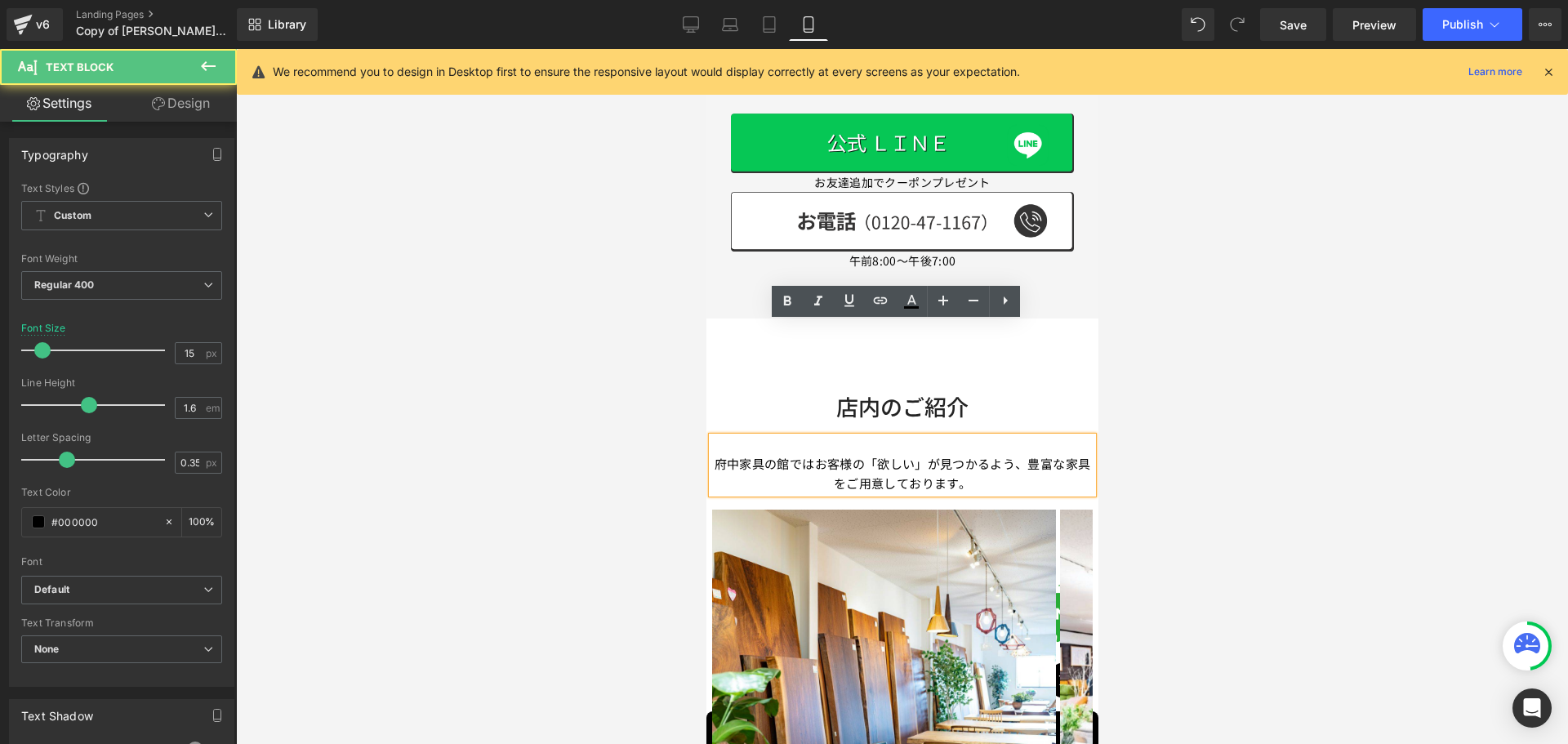
click at [838, 455] on font "府中家具の館ではお客様の「欲しい」が見つかるよう、豊富な家具をご用意しております。" at bounding box center [903, 473] width 377 height 37
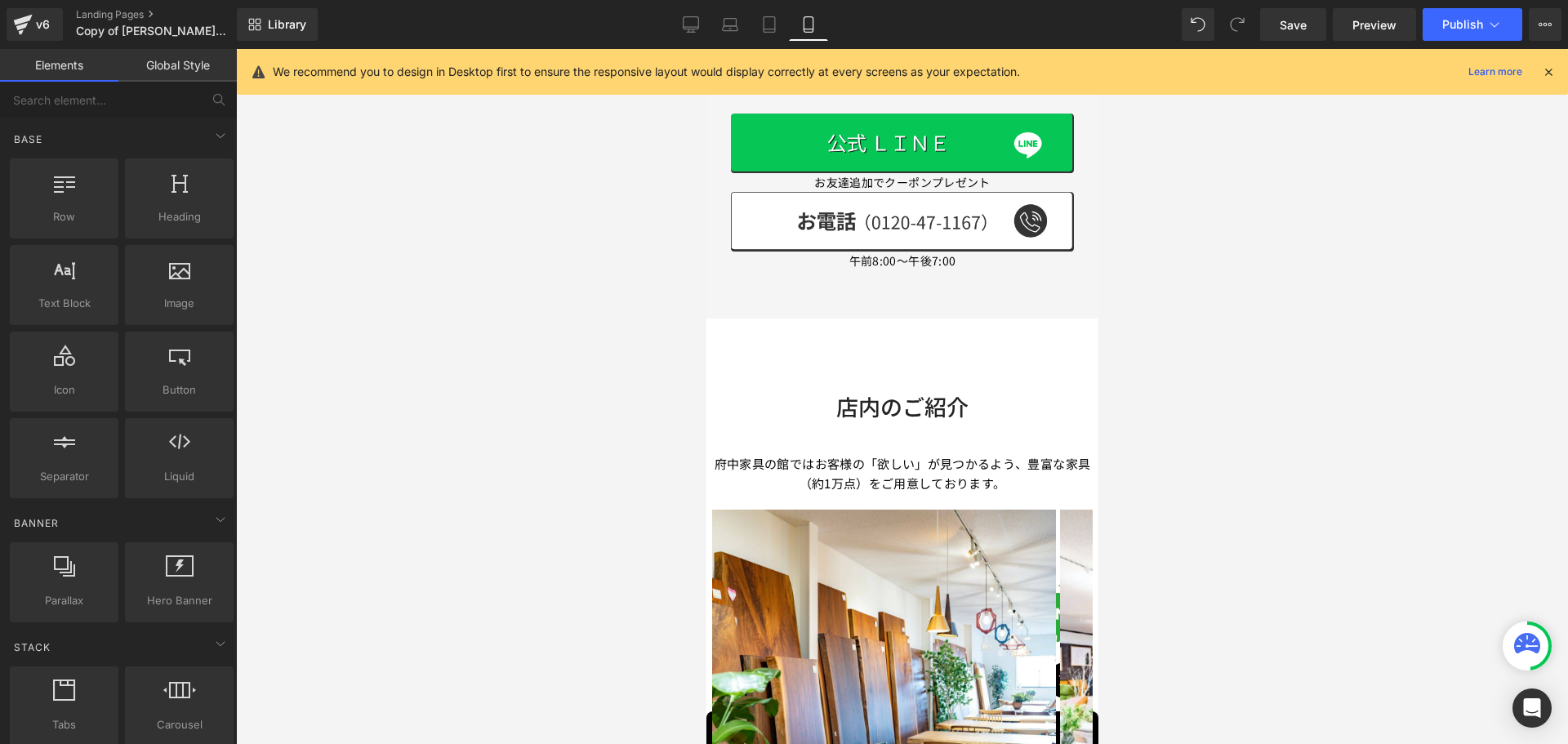
click at [1192, 330] on div at bounding box center [902, 397] width 1332 height 695
click at [1455, 36] on button "Publish" at bounding box center [1472, 24] width 100 height 33
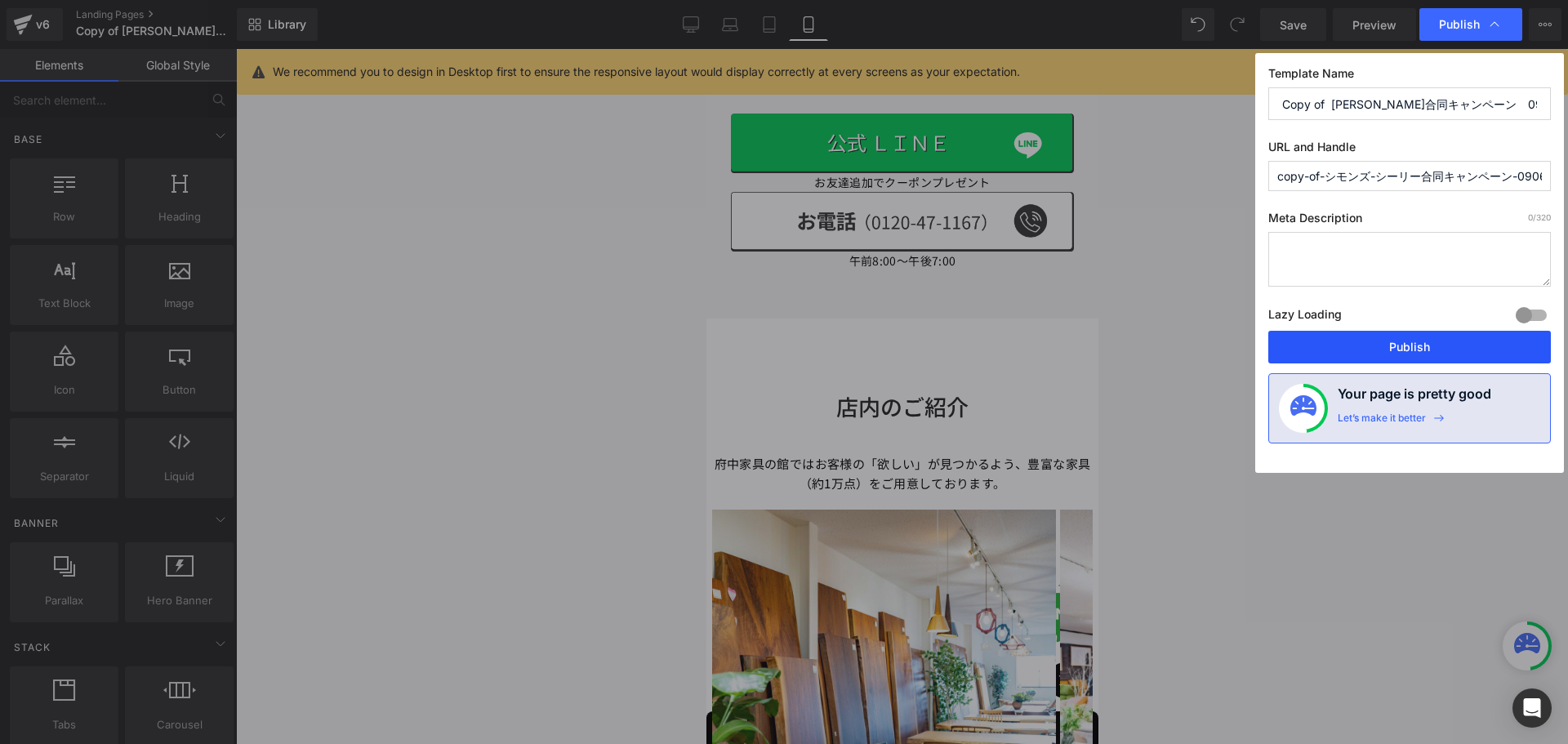
click at [1407, 345] on button "Publish" at bounding box center [1410, 346] width 282 height 33
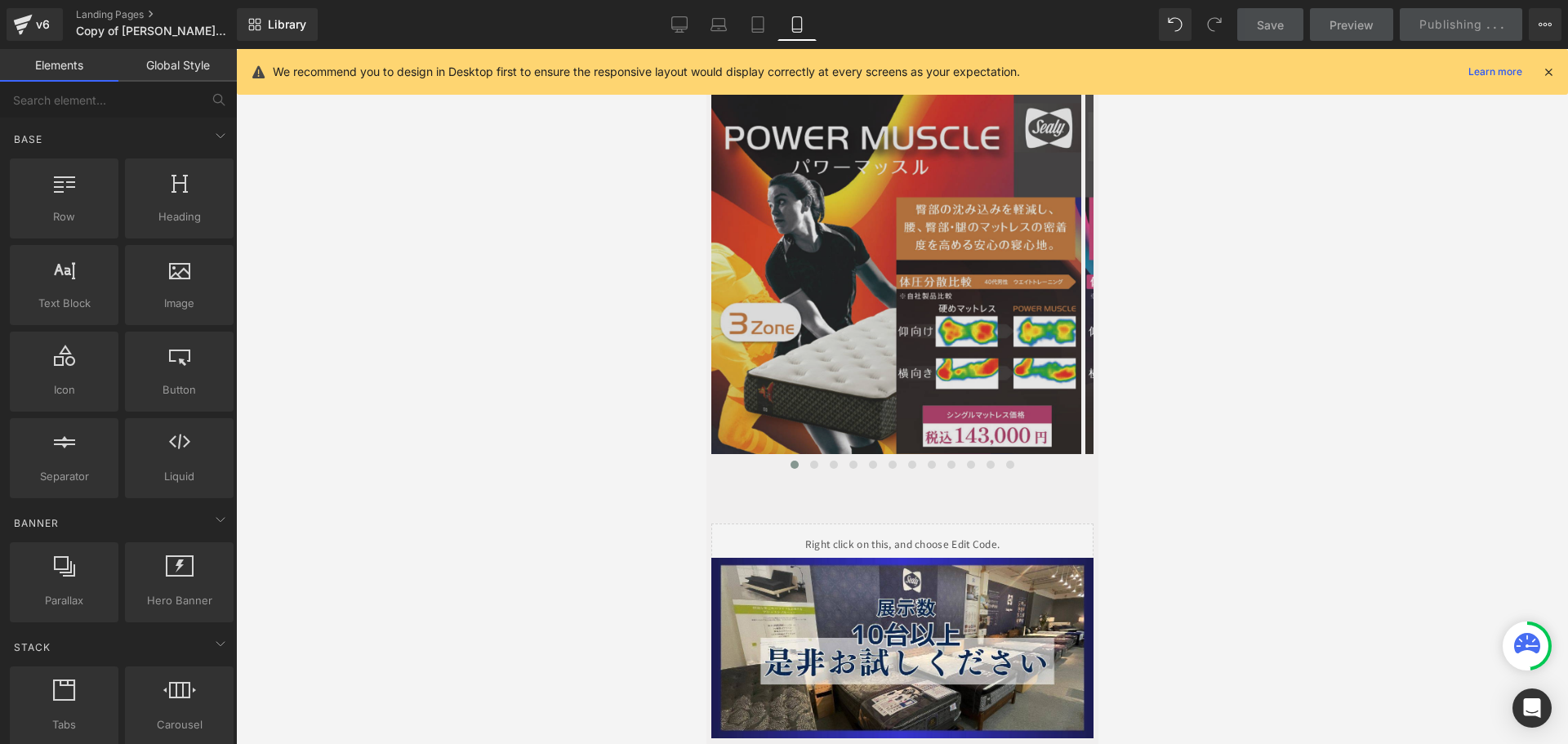
scroll to position [3022, 0]
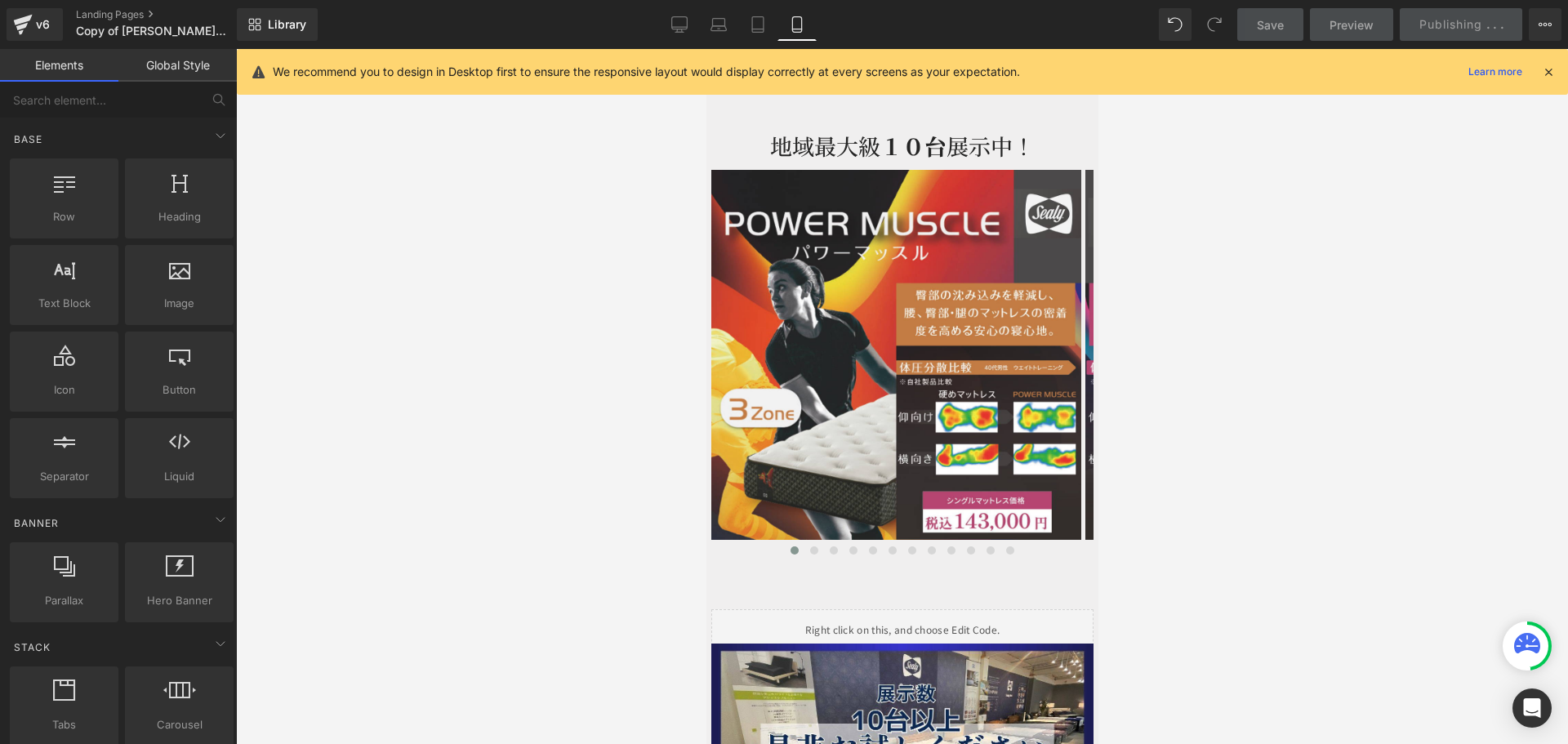
click at [635, 432] on div at bounding box center [902, 397] width 1332 height 695
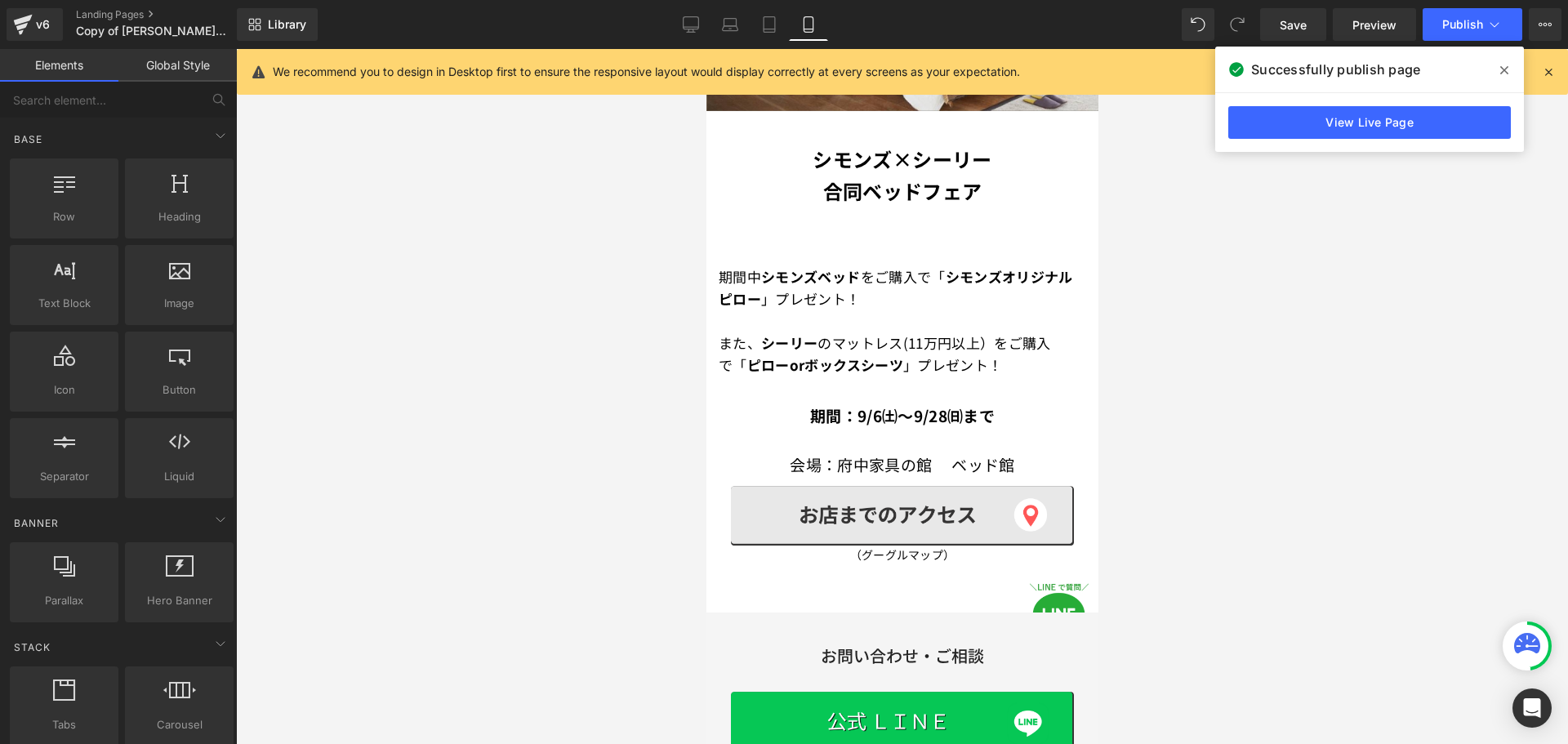
scroll to position [508, 0]
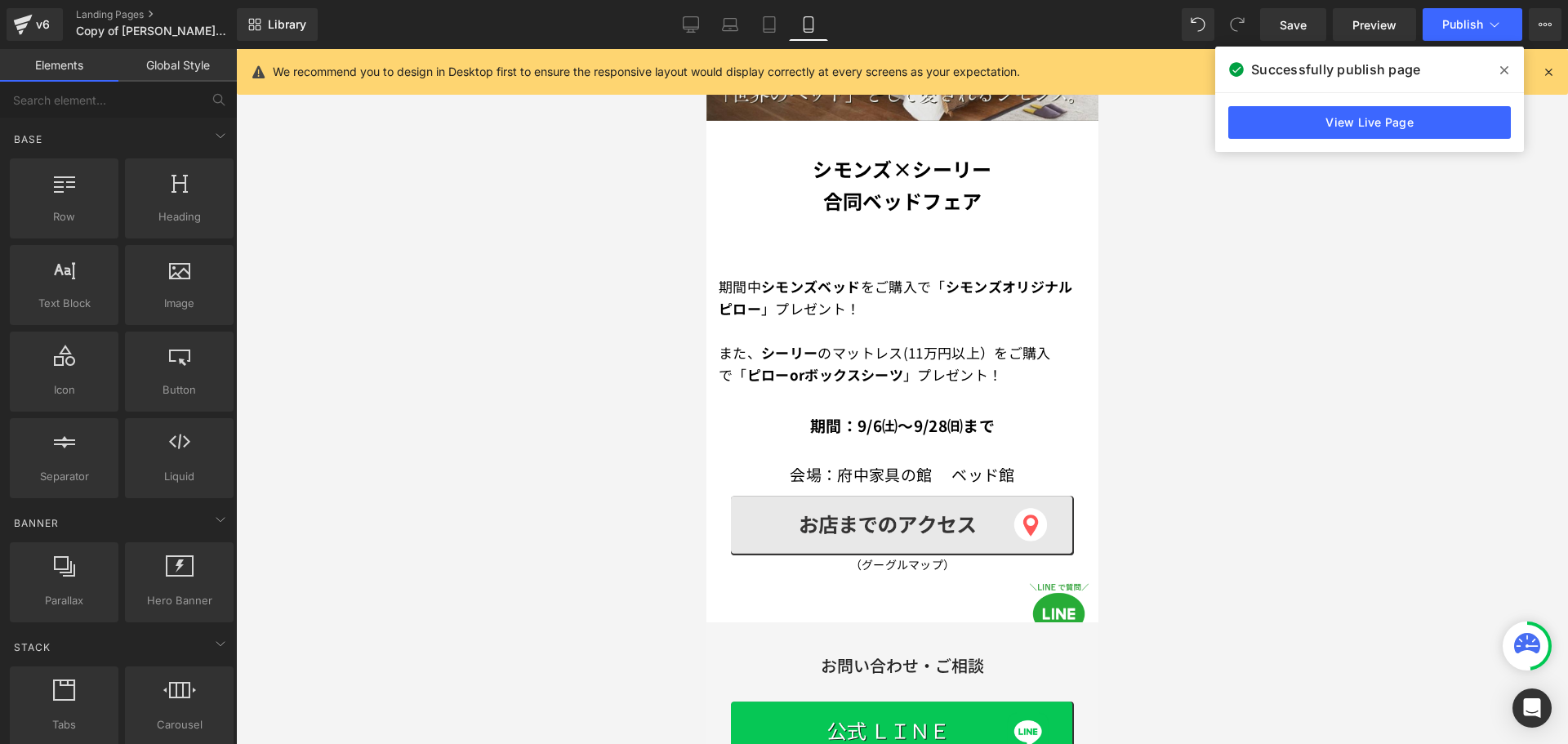
drag, startPoint x: 1089, startPoint y: 339, endPoint x: 1809, endPoint y: 192, distance: 734.9
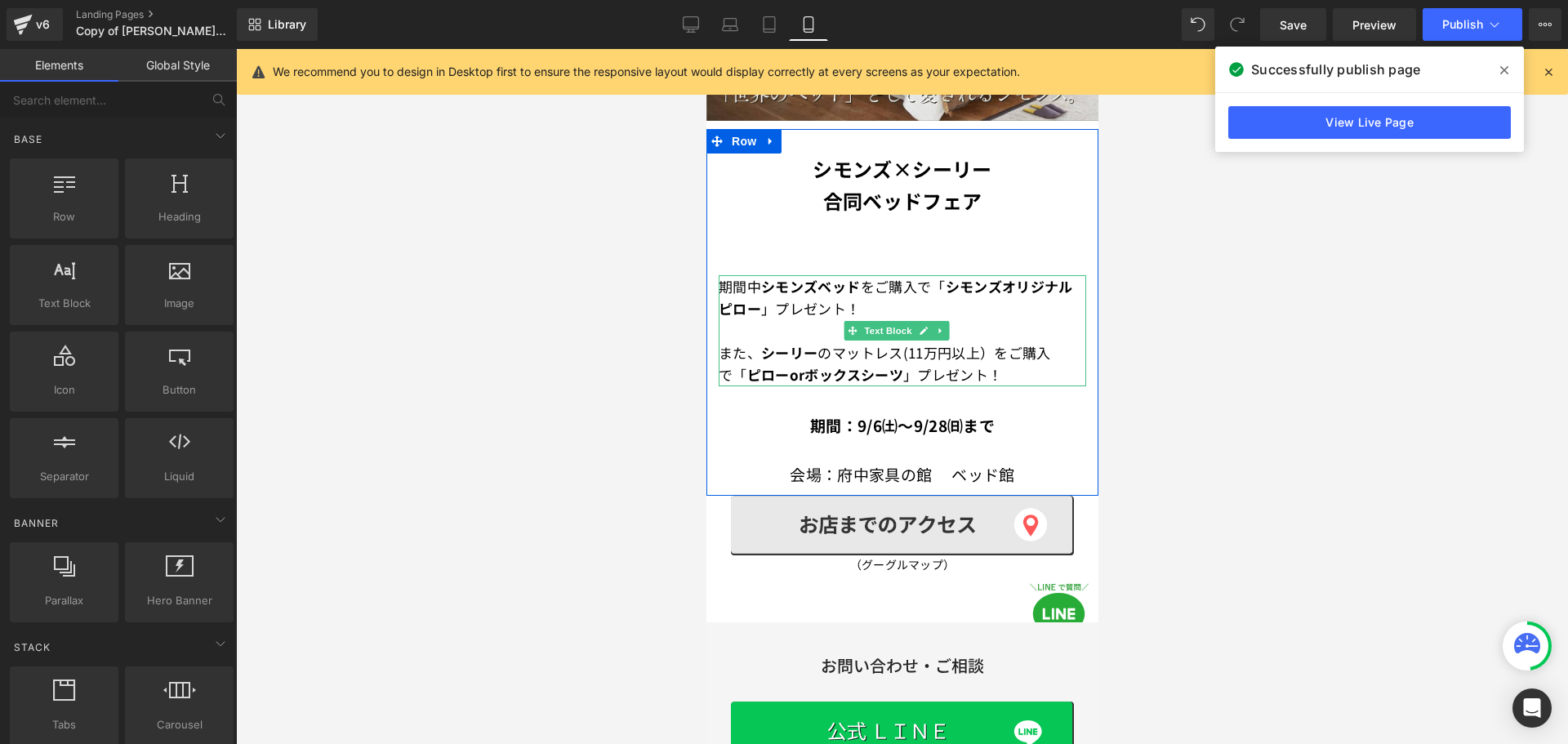
click at [857, 276] on strong "シモンズベッド" at bounding box center [810, 286] width 99 height 21
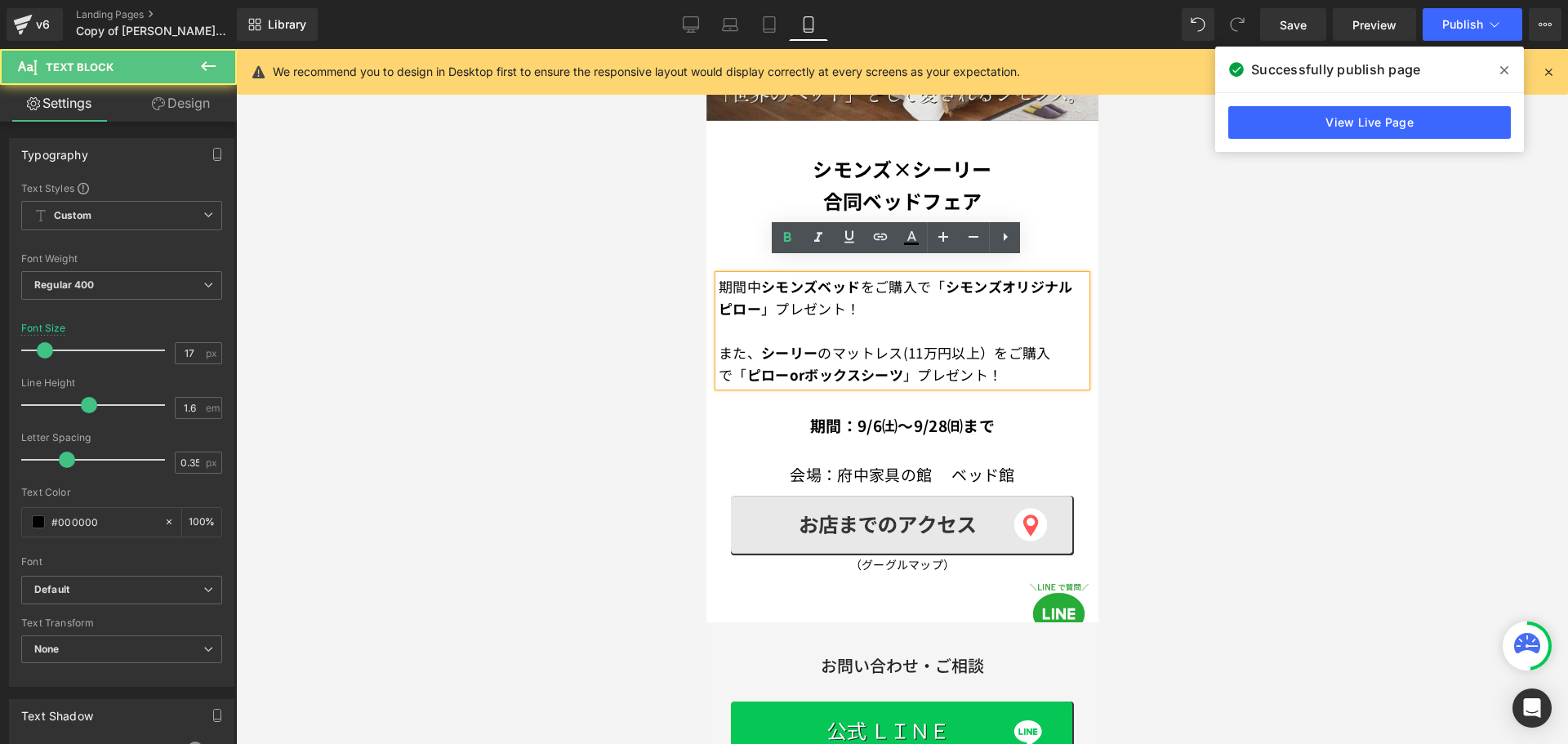
click at [1136, 256] on div at bounding box center [902, 397] width 1332 height 695
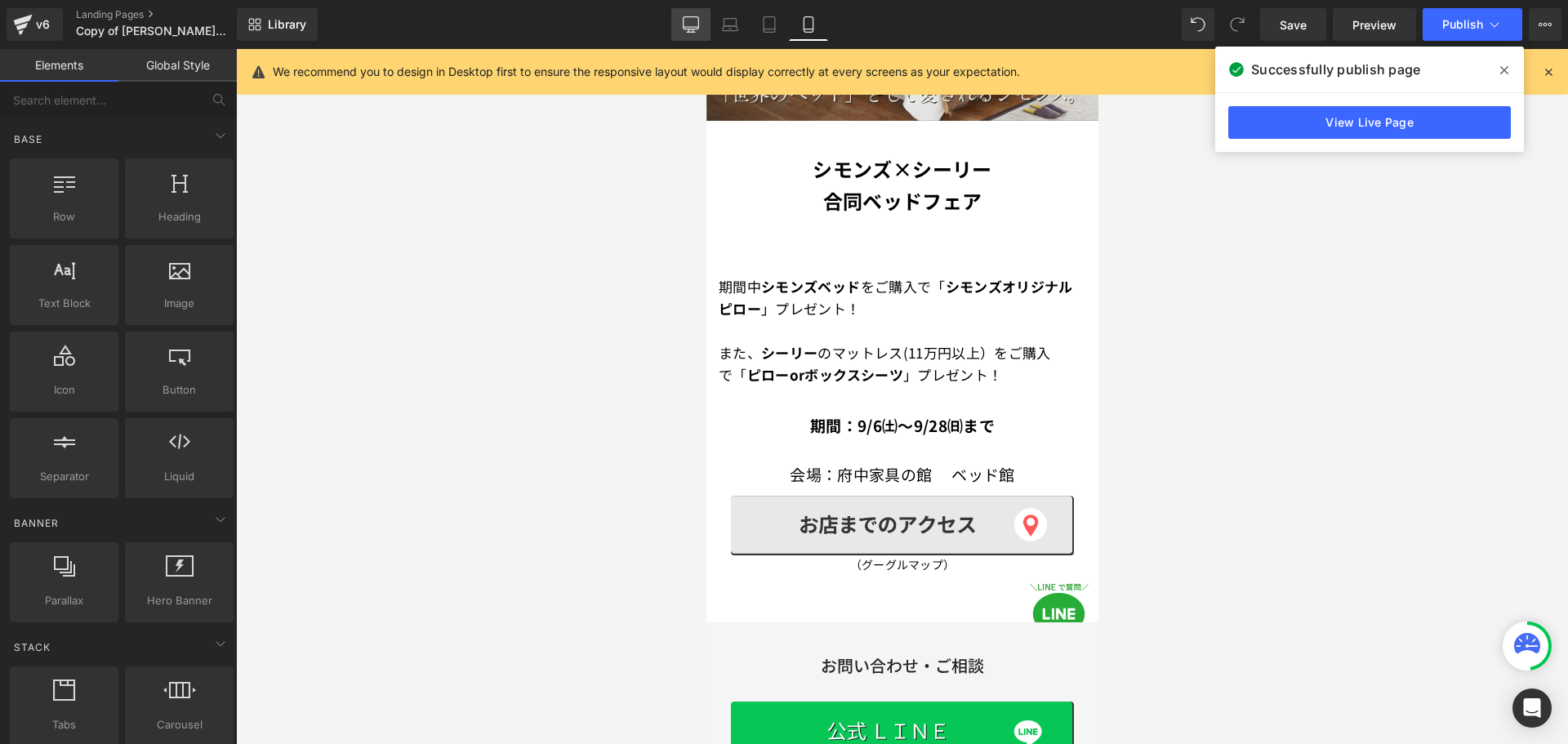
click at [699, 32] on icon at bounding box center [691, 25] width 17 height 17
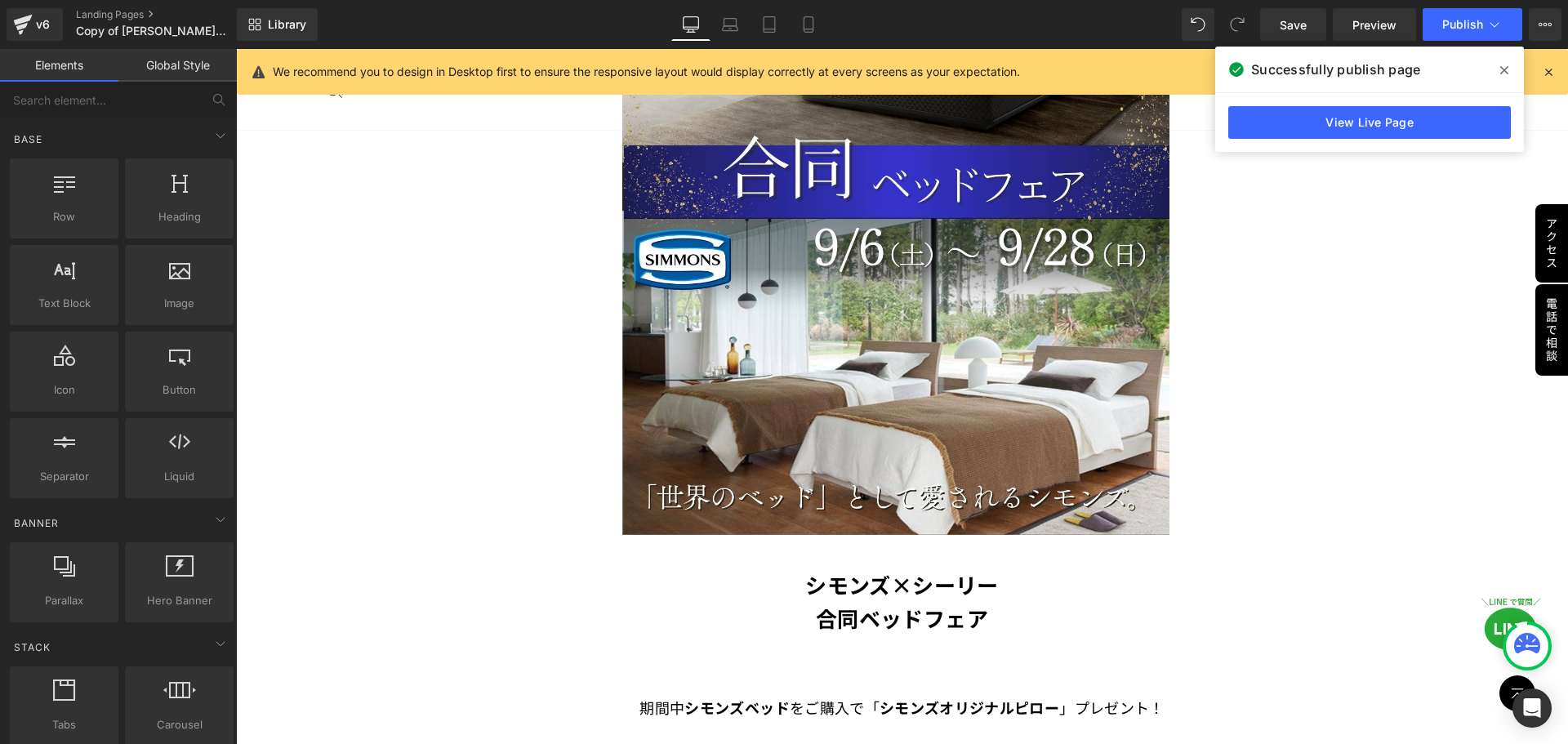
scroll to position [590, 0]
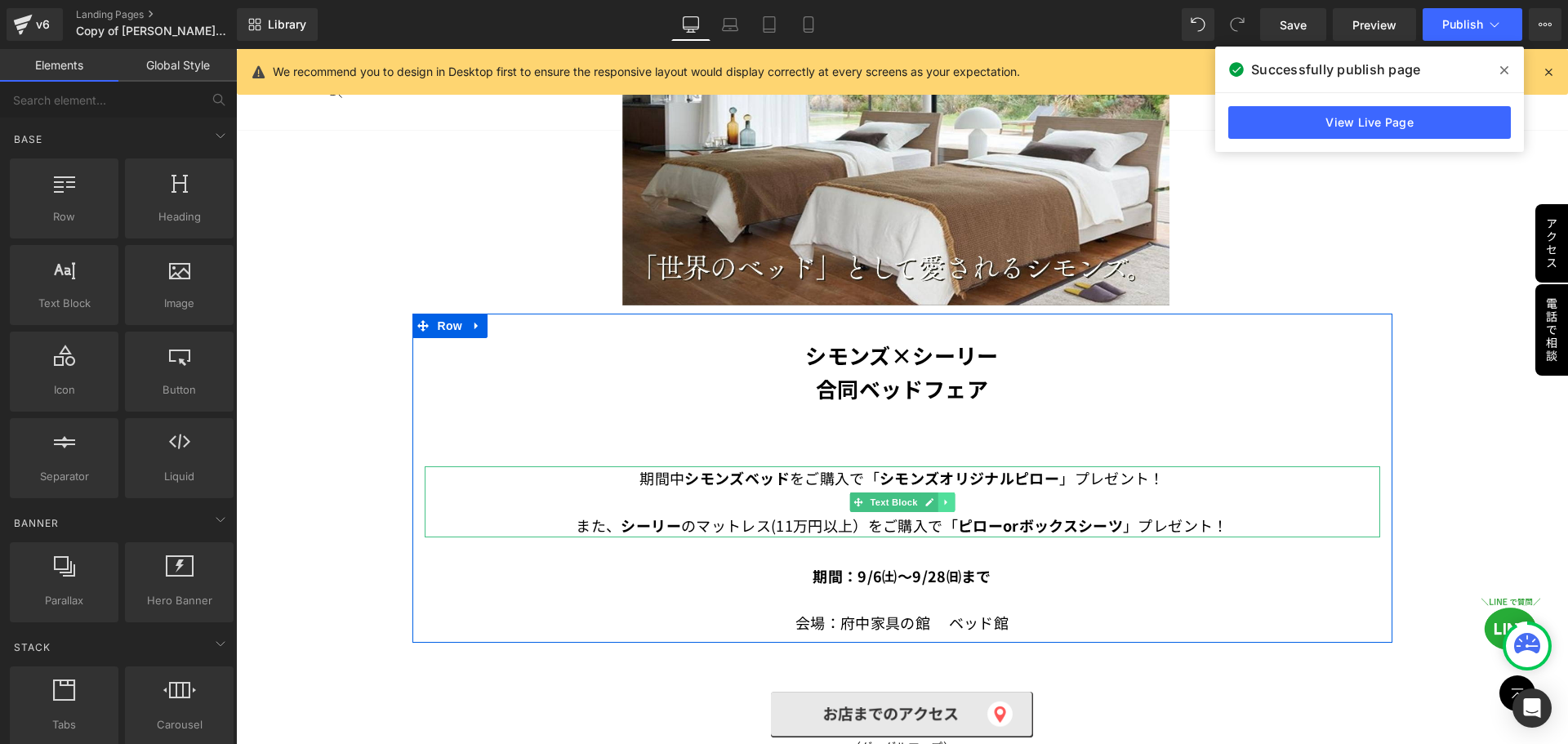
click at [943, 497] on icon at bounding box center [945, 502] width 9 height 10
click at [933, 497] on icon at bounding box center [936, 501] width 9 height 9
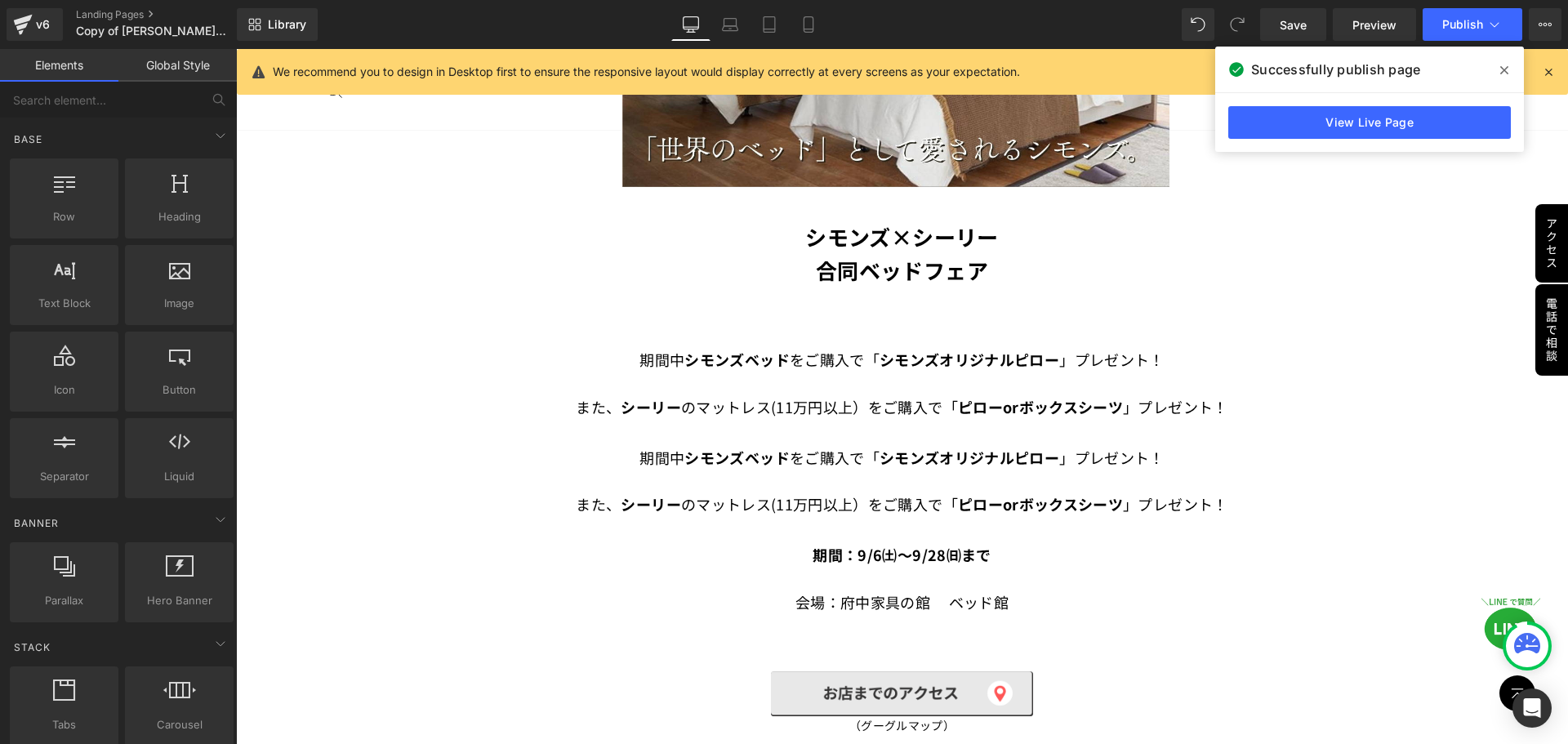
scroll to position [707, 0]
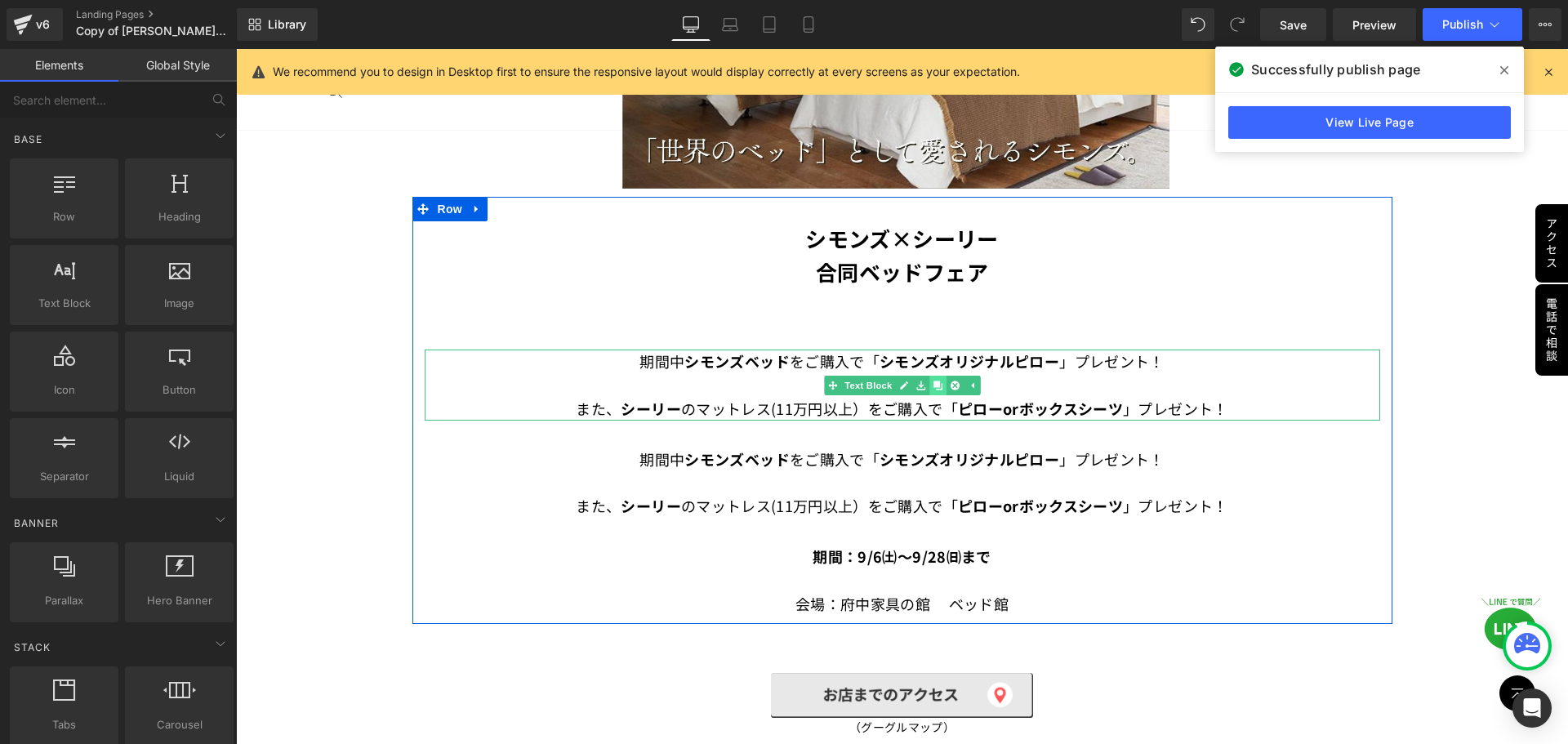
click at [933, 381] on icon at bounding box center [936, 385] width 9 height 9
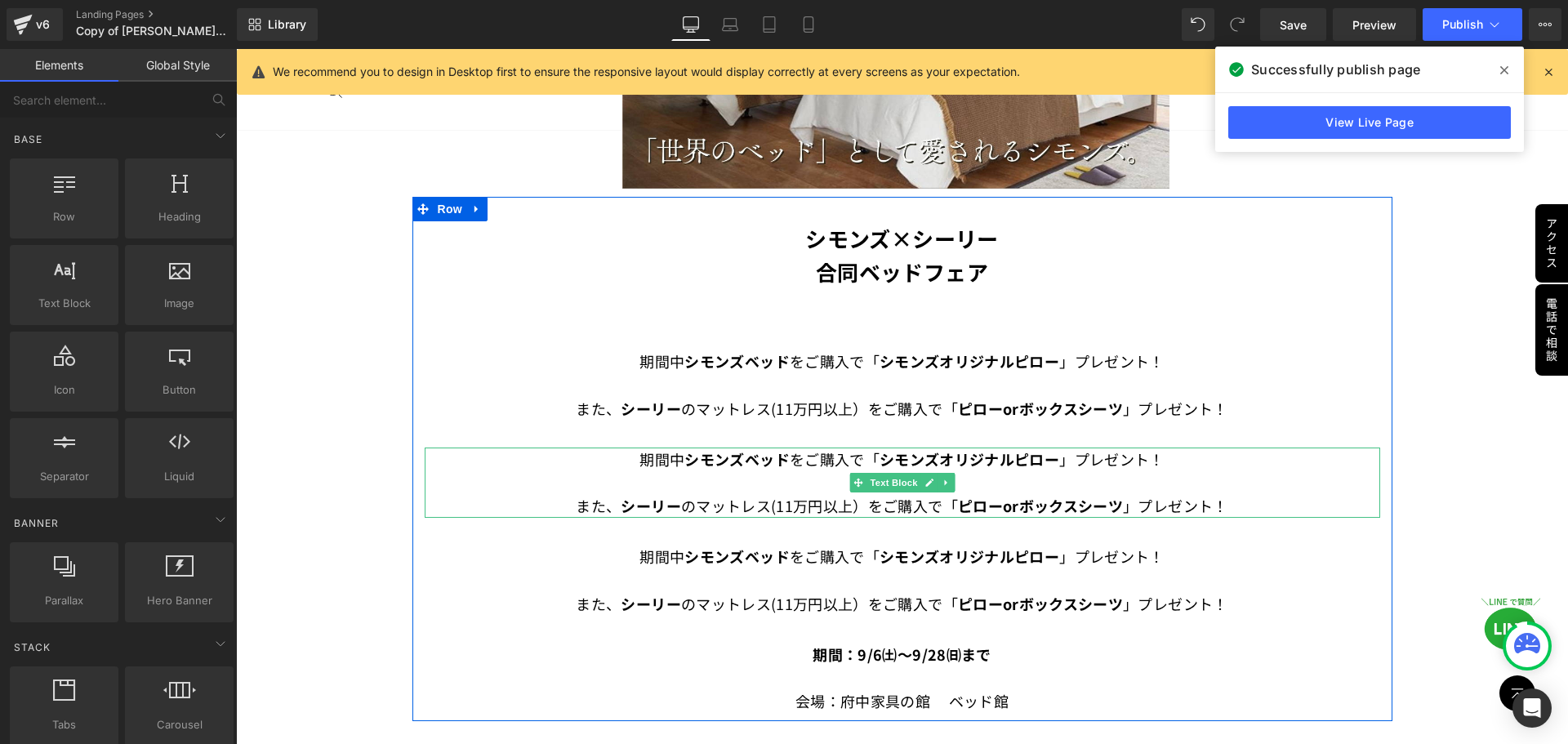
click at [923, 453] on strong "シモンズオリジナルピロー" at bounding box center [970, 459] width 180 height 22
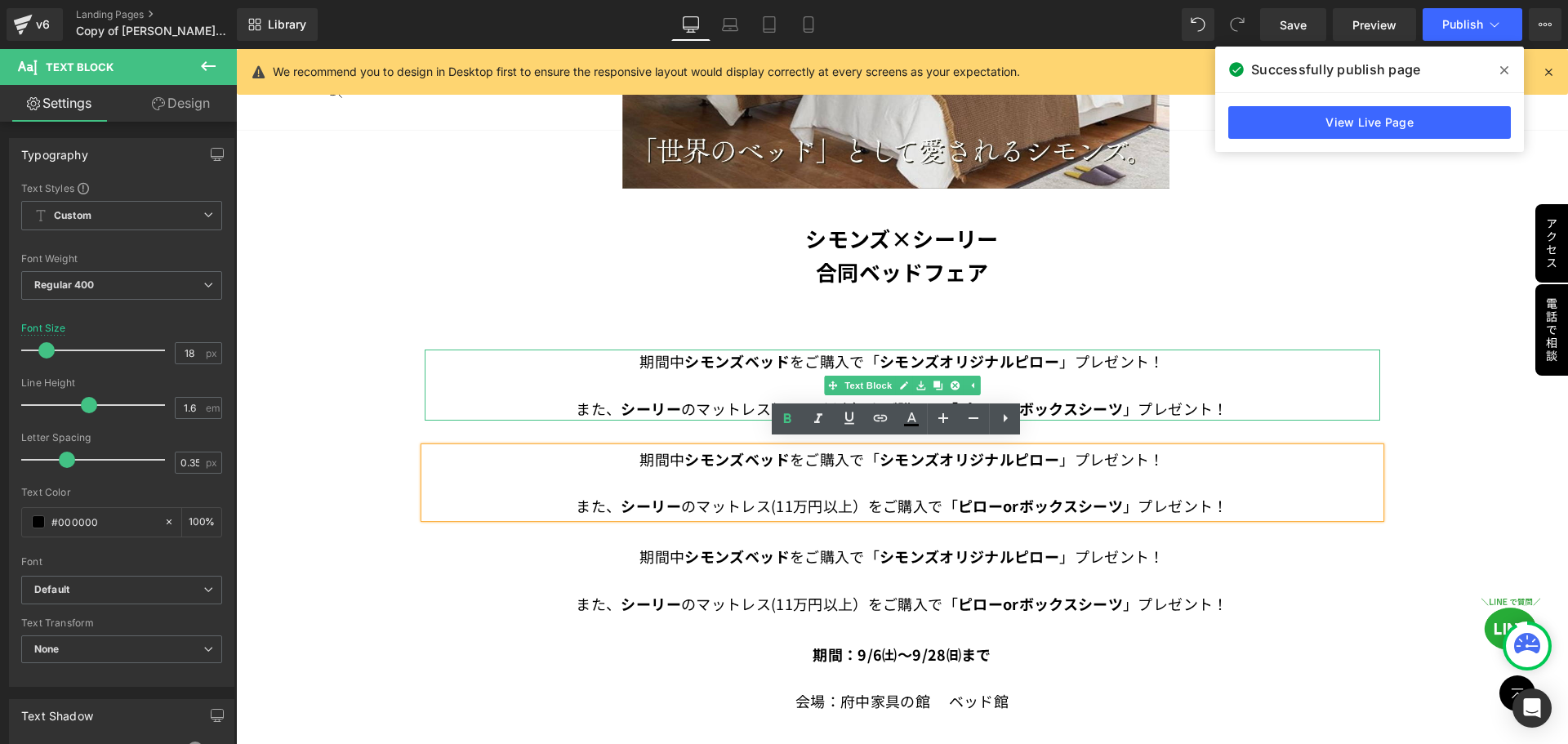
click at [766, 382] on p at bounding box center [902, 385] width 956 height 24
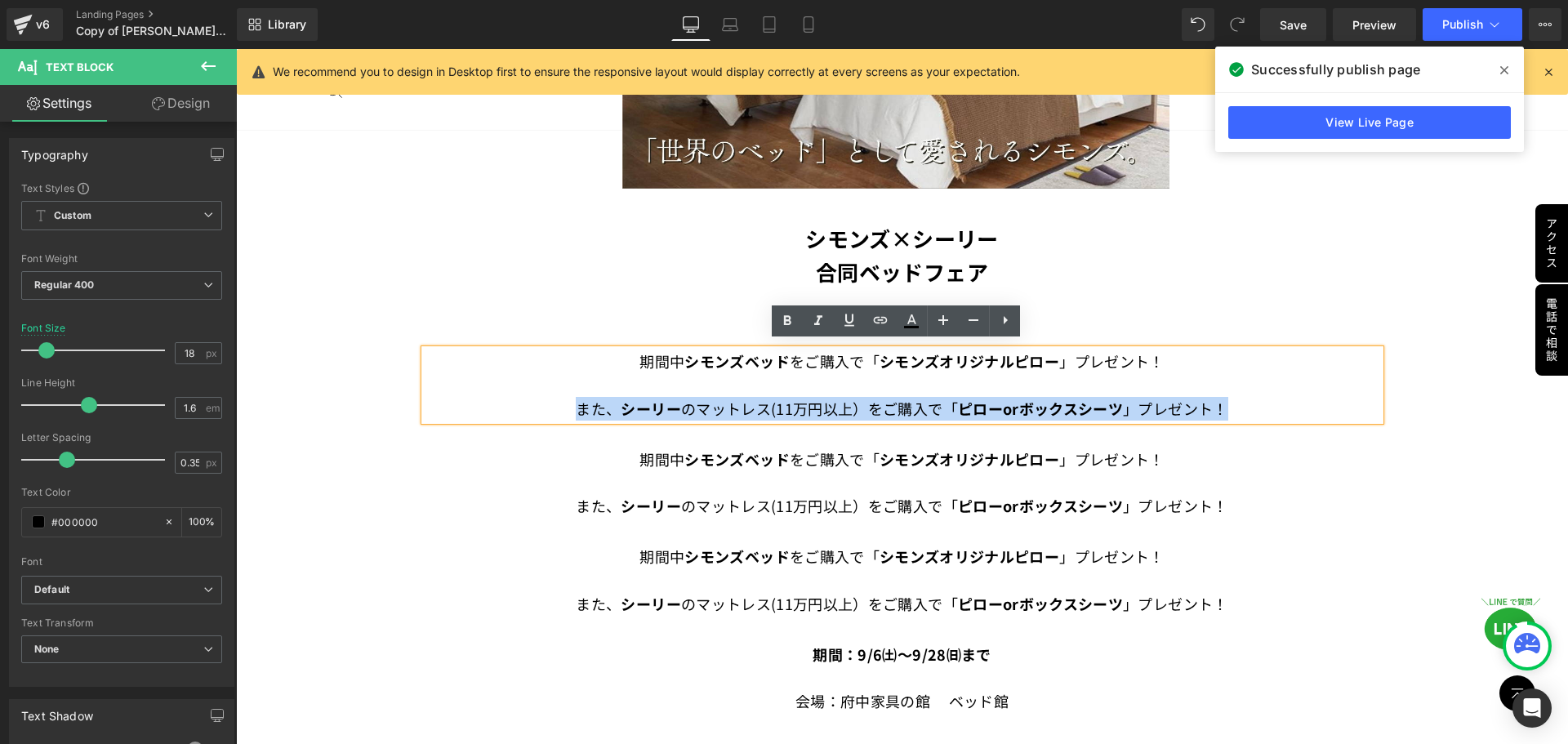
drag, startPoint x: 567, startPoint y: 404, endPoint x: 1209, endPoint y: 417, distance: 642.1
click at [1208, 417] on div "期間中　 シモンズベッド を ご購入で 「 シモンズオリジナルピロー 」プレゼント！ また、 [PERSON_NAME] のマットレス(11万円以上）をご購入…" at bounding box center [902, 384] width 956 height 70
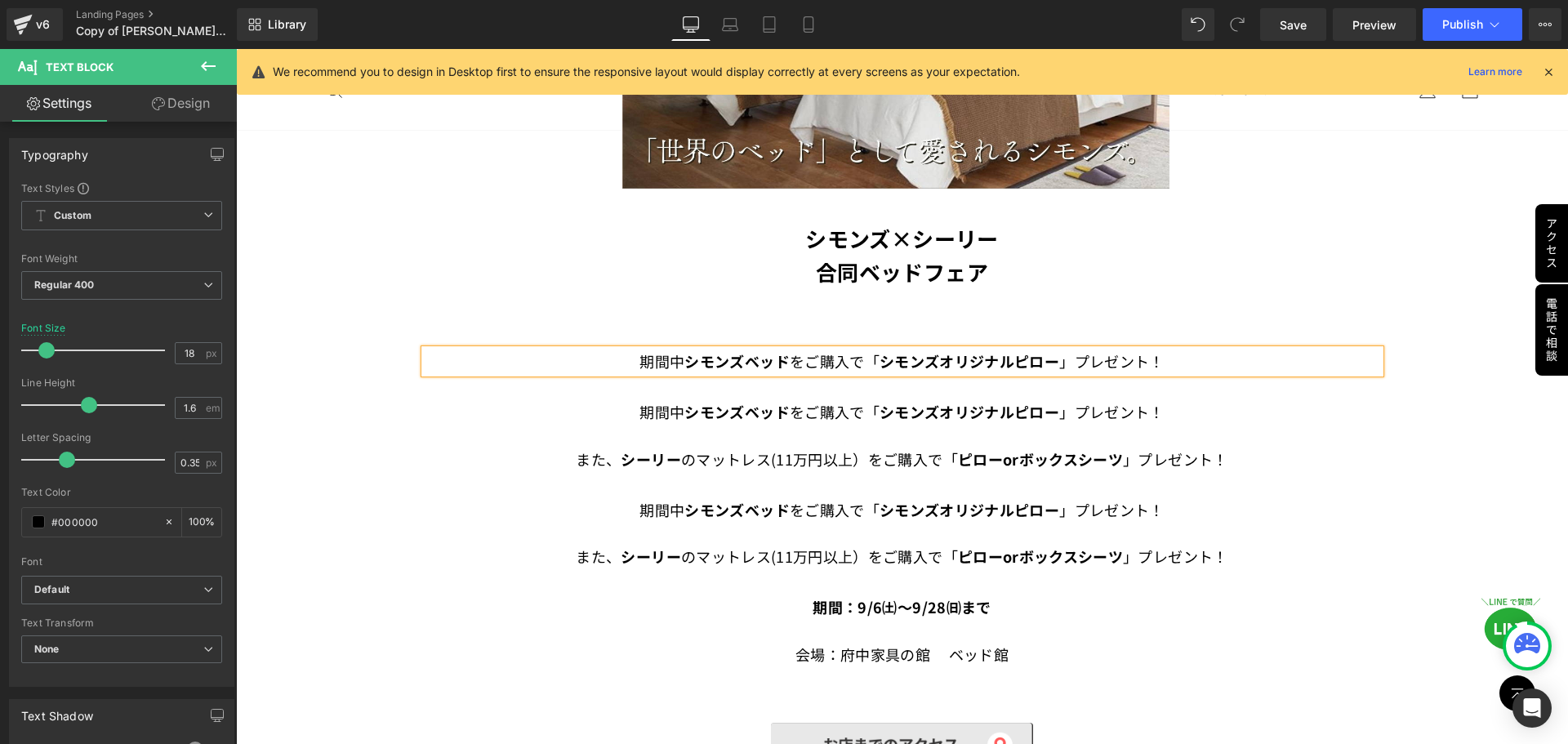
click at [1122, 448] on p "また、 [PERSON_NAME] のマットレス(11万円以上）をご購入で 「 ピローor ボックスシーツ 」プレゼント！" at bounding box center [902, 460] width 956 height 24
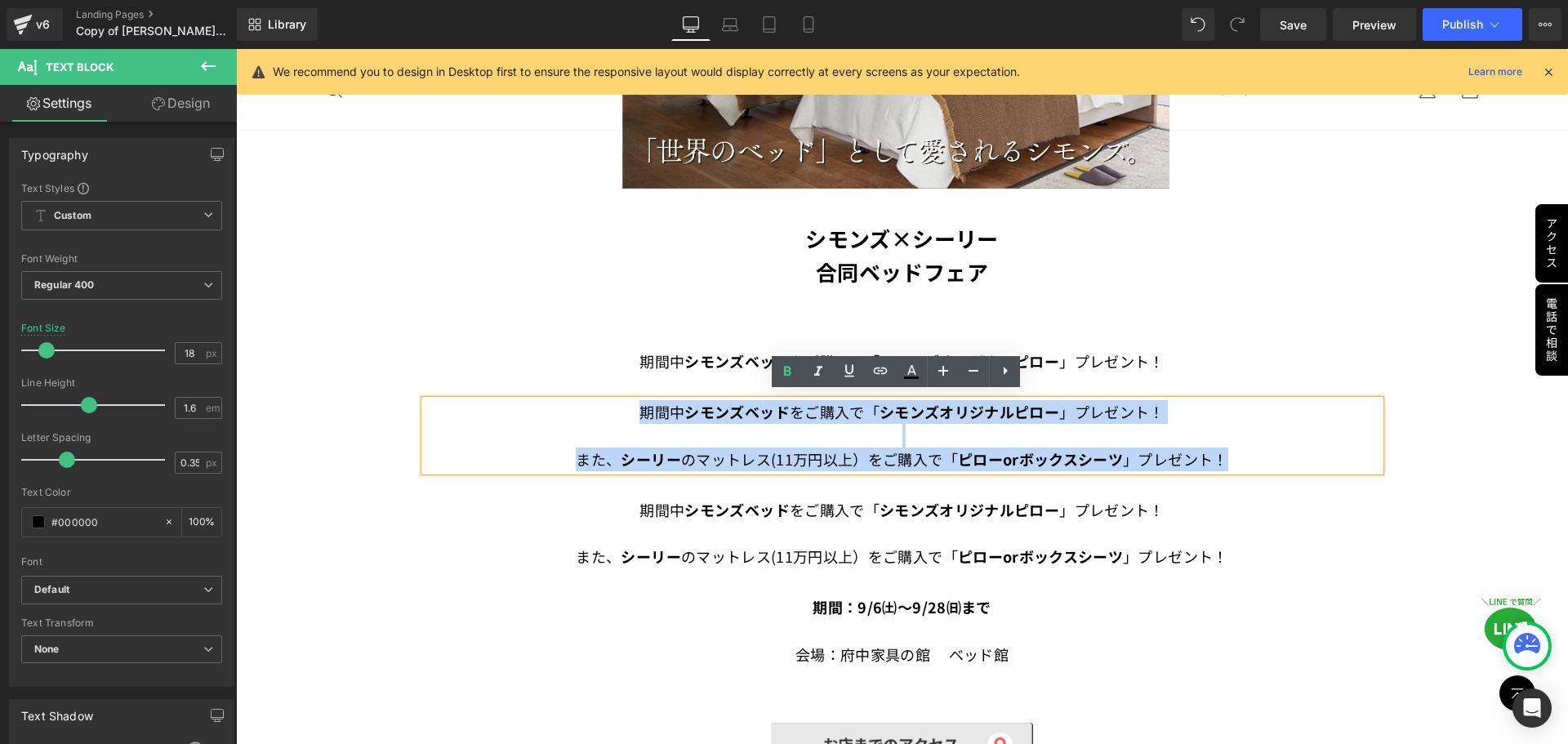
drag, startPoint x: 1234, startPoint y: 455, endPoint x: 600, endPoint y: 401, distance: 636.3
click at [600, 401] on div "期間中　 シモンズベッド を ご購入で 「 シモンズオリジナルピロー 」プレゼント！ また、 [PERSON_NAME] のマットレス(11万円以上）をご購入…" at bounding box center [902, 435] width 956 height 70
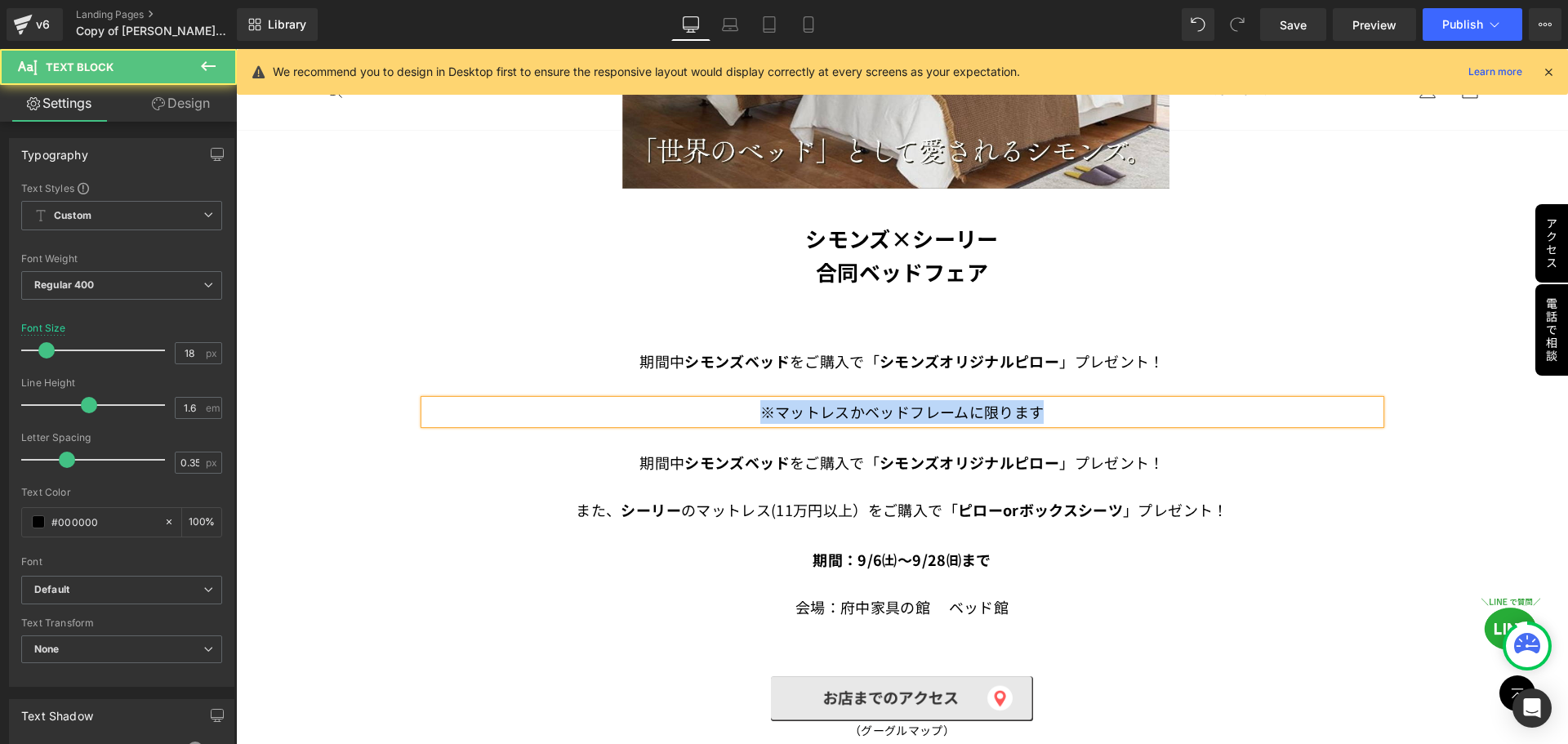
drag, startPoint x: 682, startPoint y: 401, endPoint x: 973, endPoint y: 410, distance: 291.1
click at [1080, 401] on p "※マットレスかベッドフレームに限ります" at bounding box center [902, 412] width 956 height 24
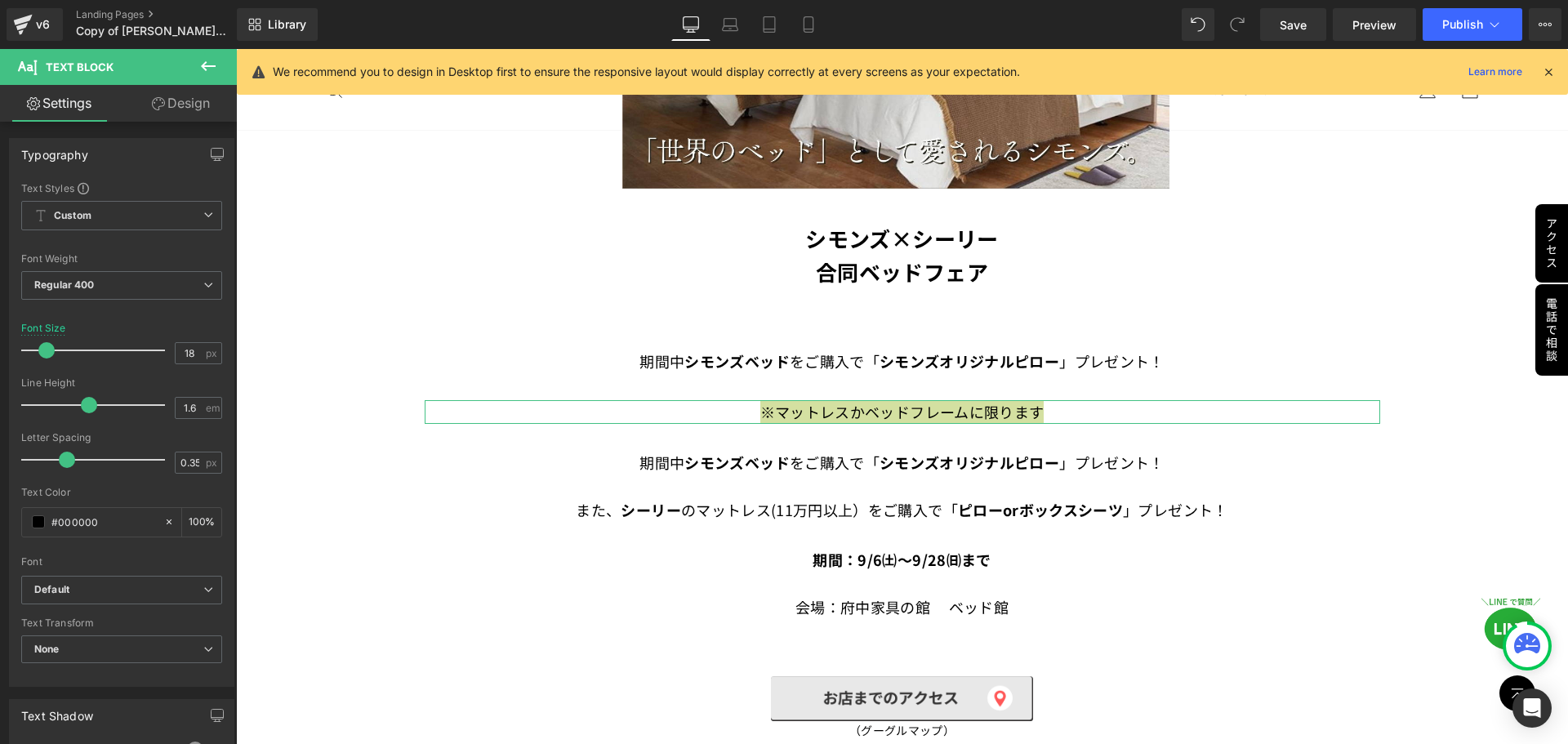
click at [199, 102] on link "Design" at bounding box center [181, 103] width 118 height 37
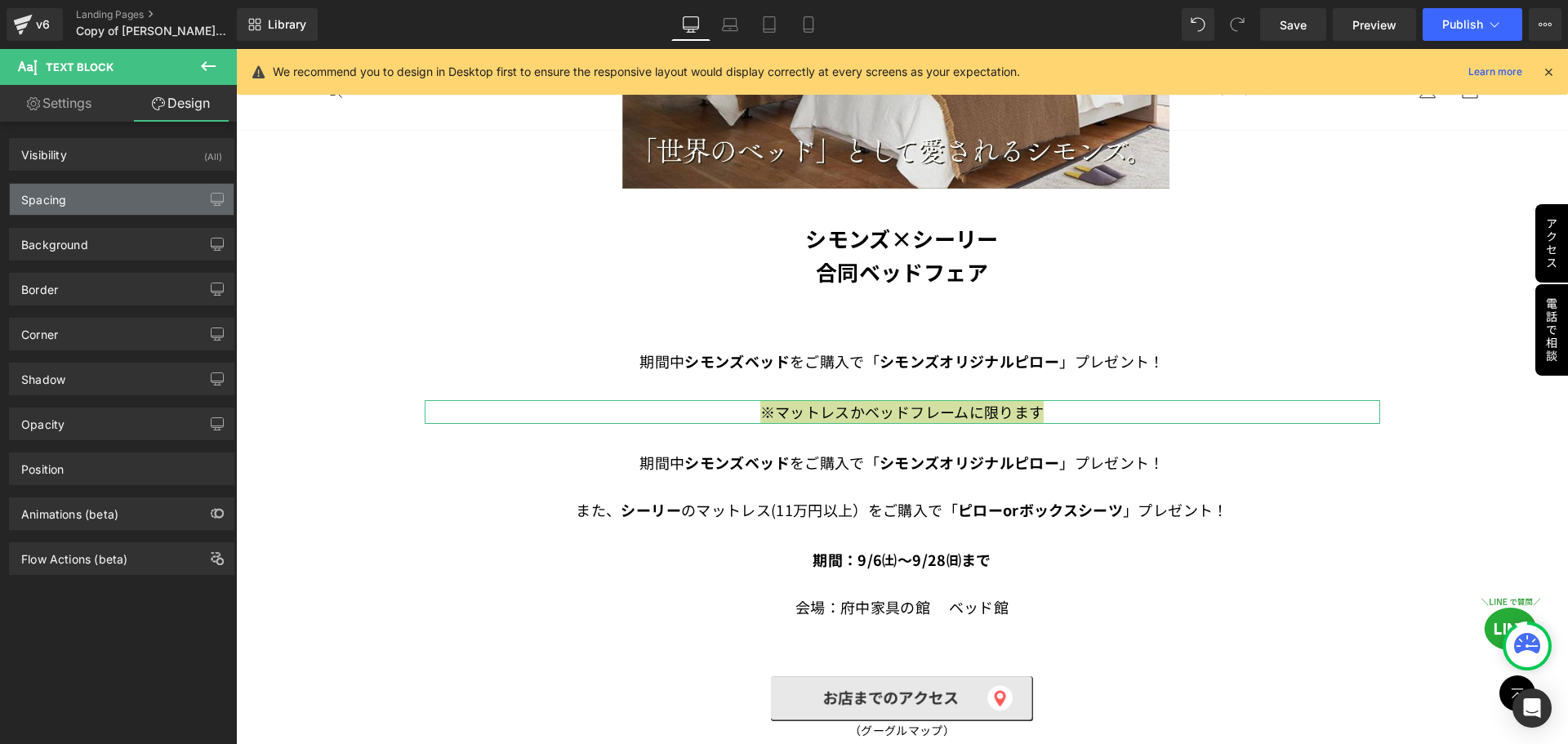
click at [132, 198] on div "Spacing" at bounding box center [121, 198] width 224 height 31
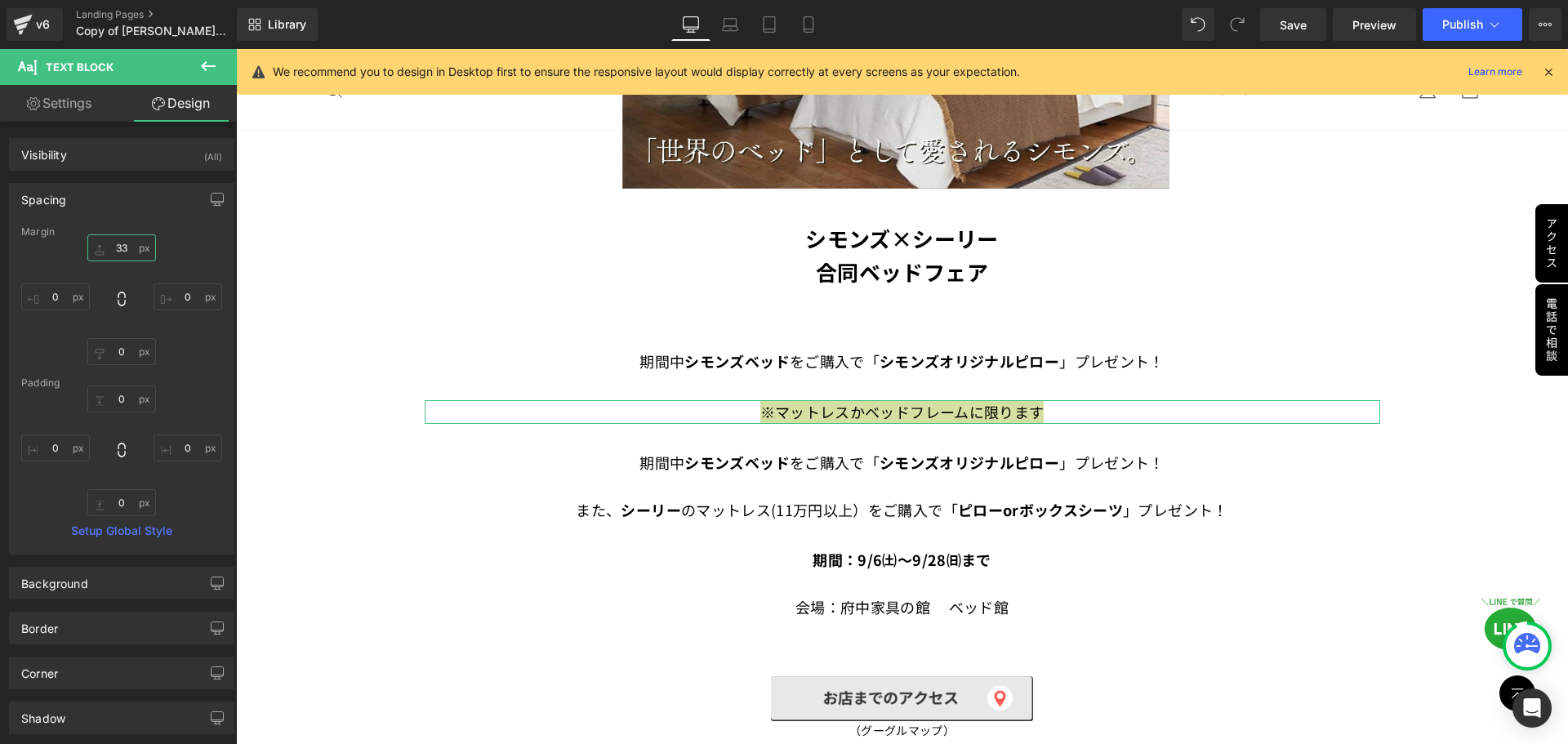
click at [133, 243] on input "text" at bounding box center [122, 248] width 69 height 27
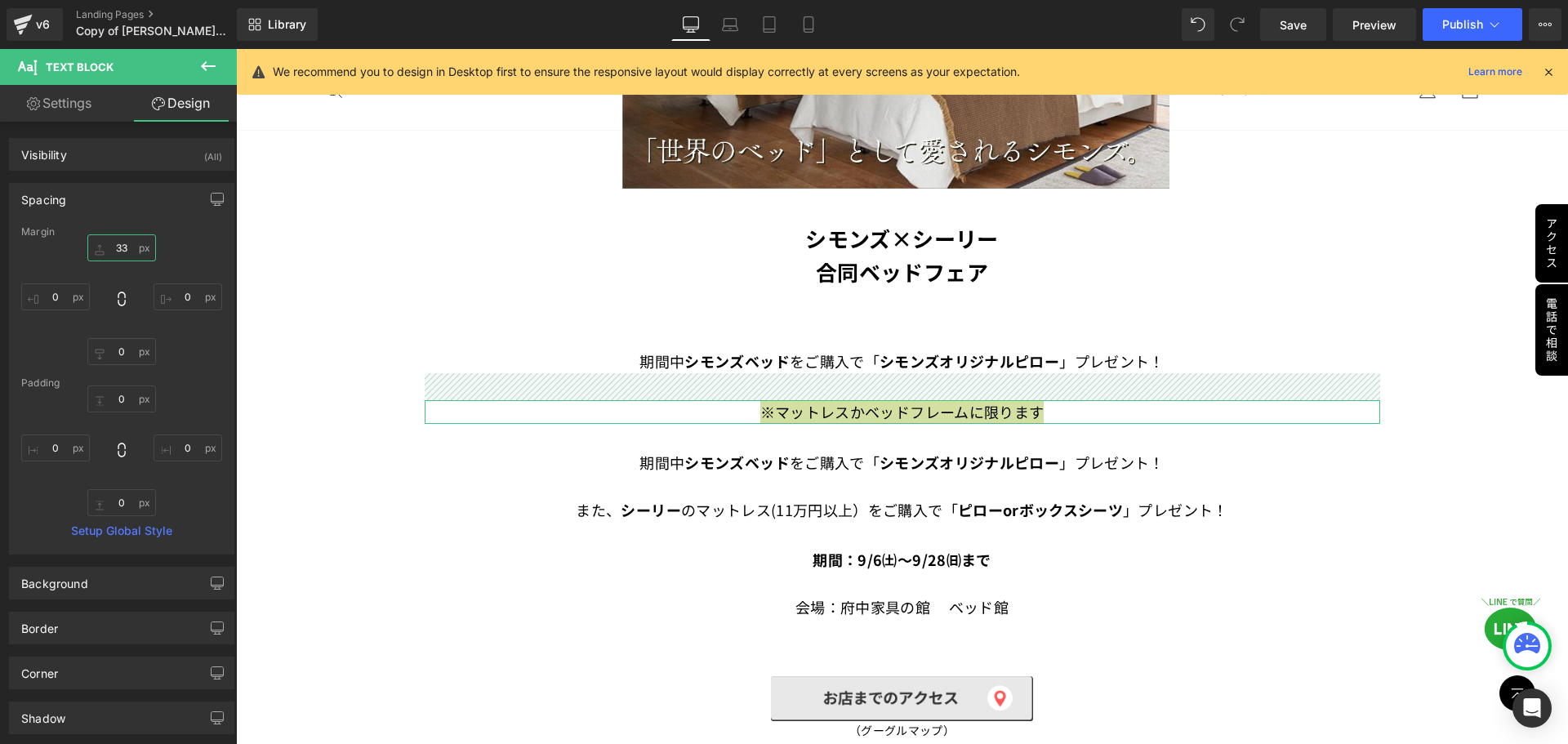
type input "0"
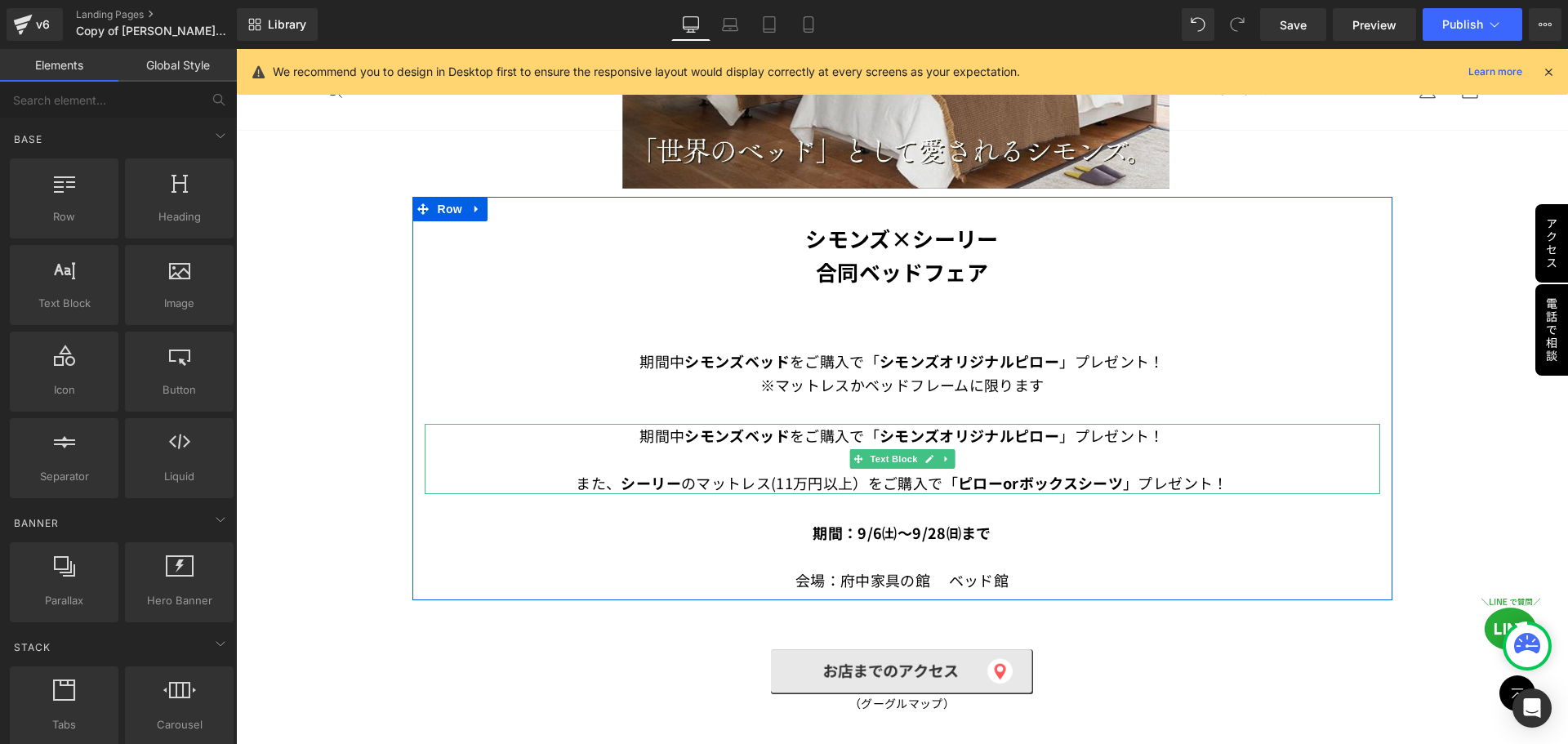
click at [913, 429] on strong "シモンズオリジナルピロー" at bounding box center [970, 435] width 180 height 22
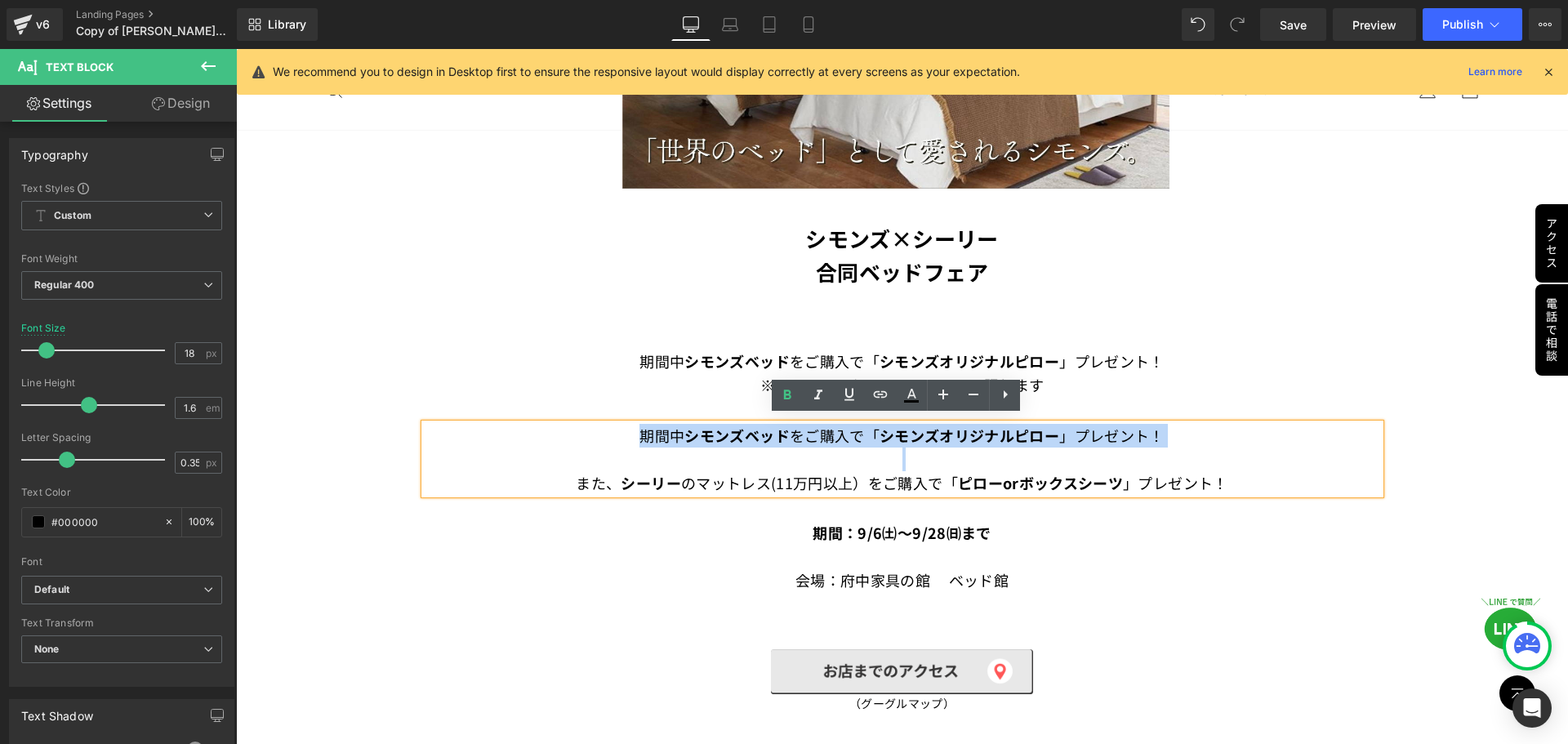
drag, startPoint x: 731, startPoint y: 431, endPoint x: 1221, endPoint y: 441, distance: 490.1
click at [1216, 442] on div "期間中　 シモンズベッド を ご購入で 「 シモンズオリジナルピロー 」プレゼント！ また、 [PERSON_NAME] のマットレス(11万円以上）をご購入…" at bounding box center [902, 459] width 956 height 70
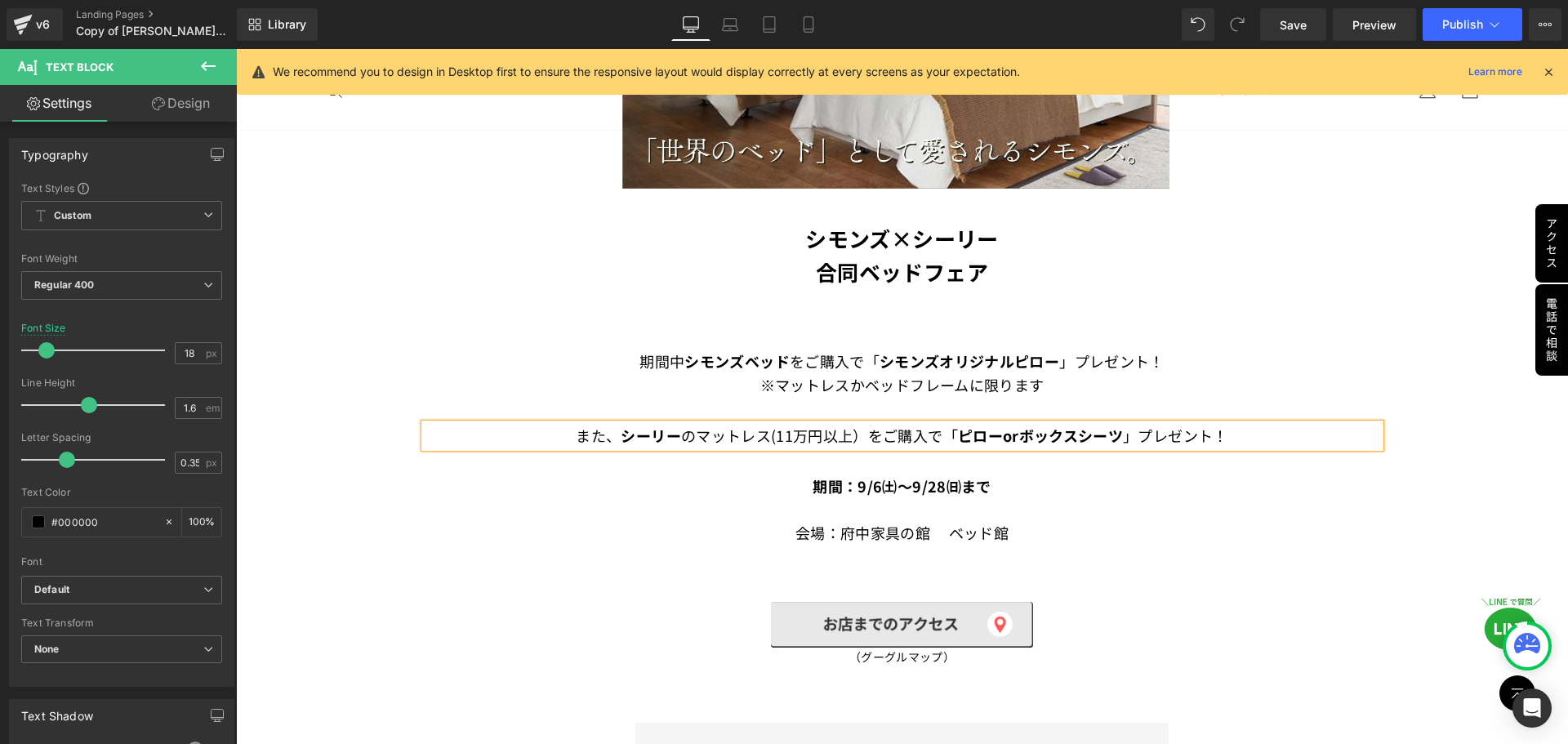
click at [1357, 505] on p at bounding box center [902, 510] width 956 height 24
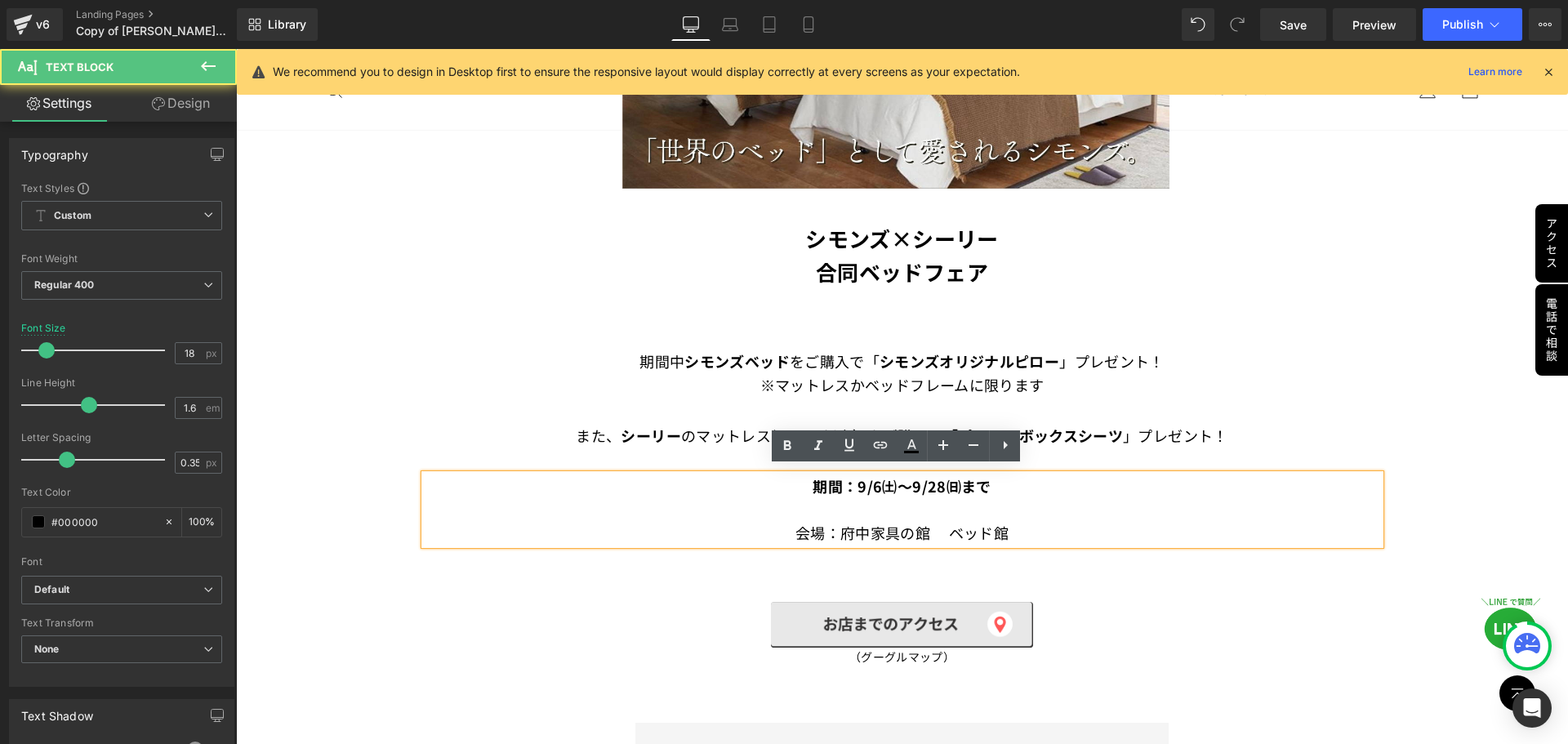
click at [1326, 358] on p "期間中　 シモンズベッド を ご購入で 「 シモンズオリジナルピロー 」プレゼント！" at bounding box center [902, 361] width 956 height 24
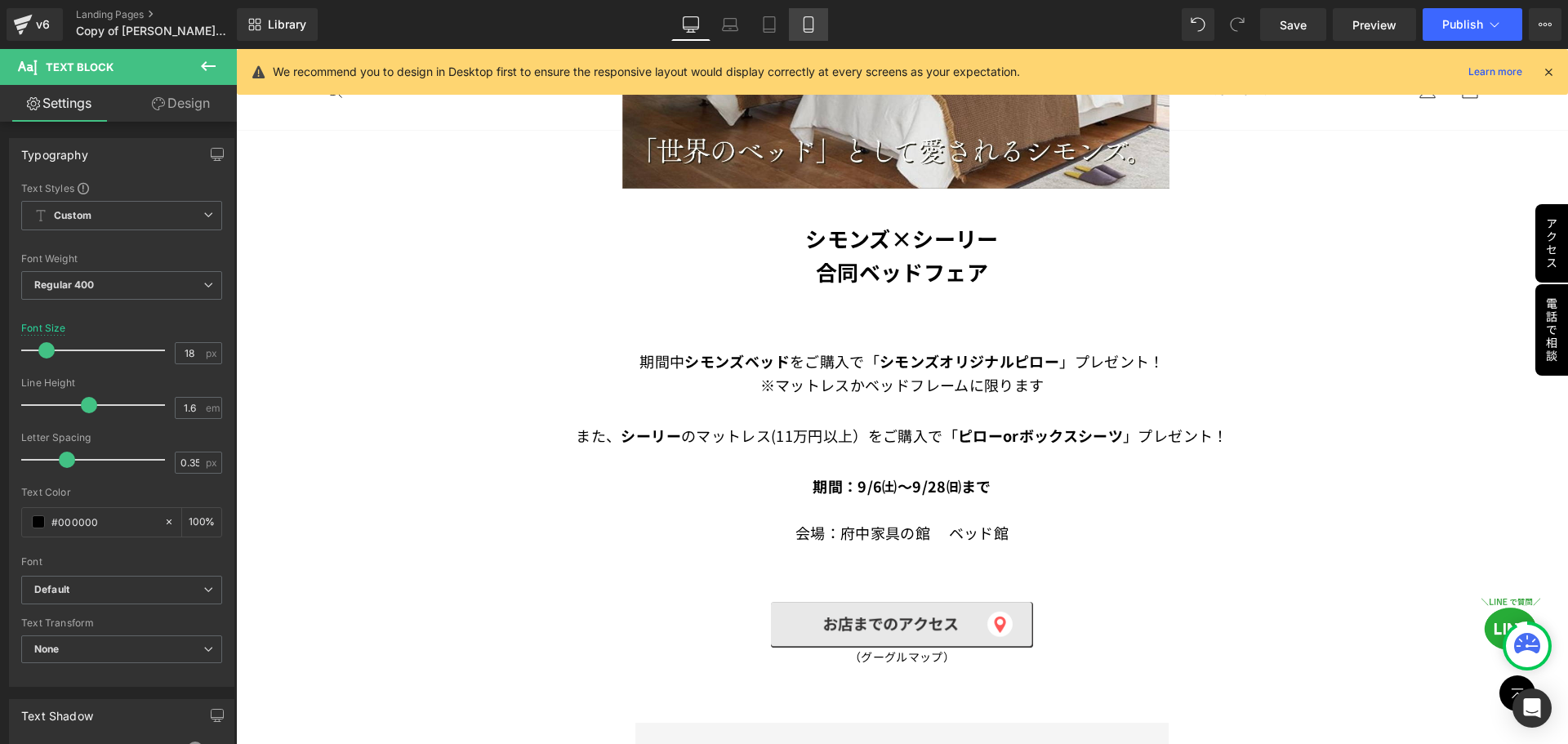
click at [817, 23] on icon at bounding box center [808, 25] width 17 height 17
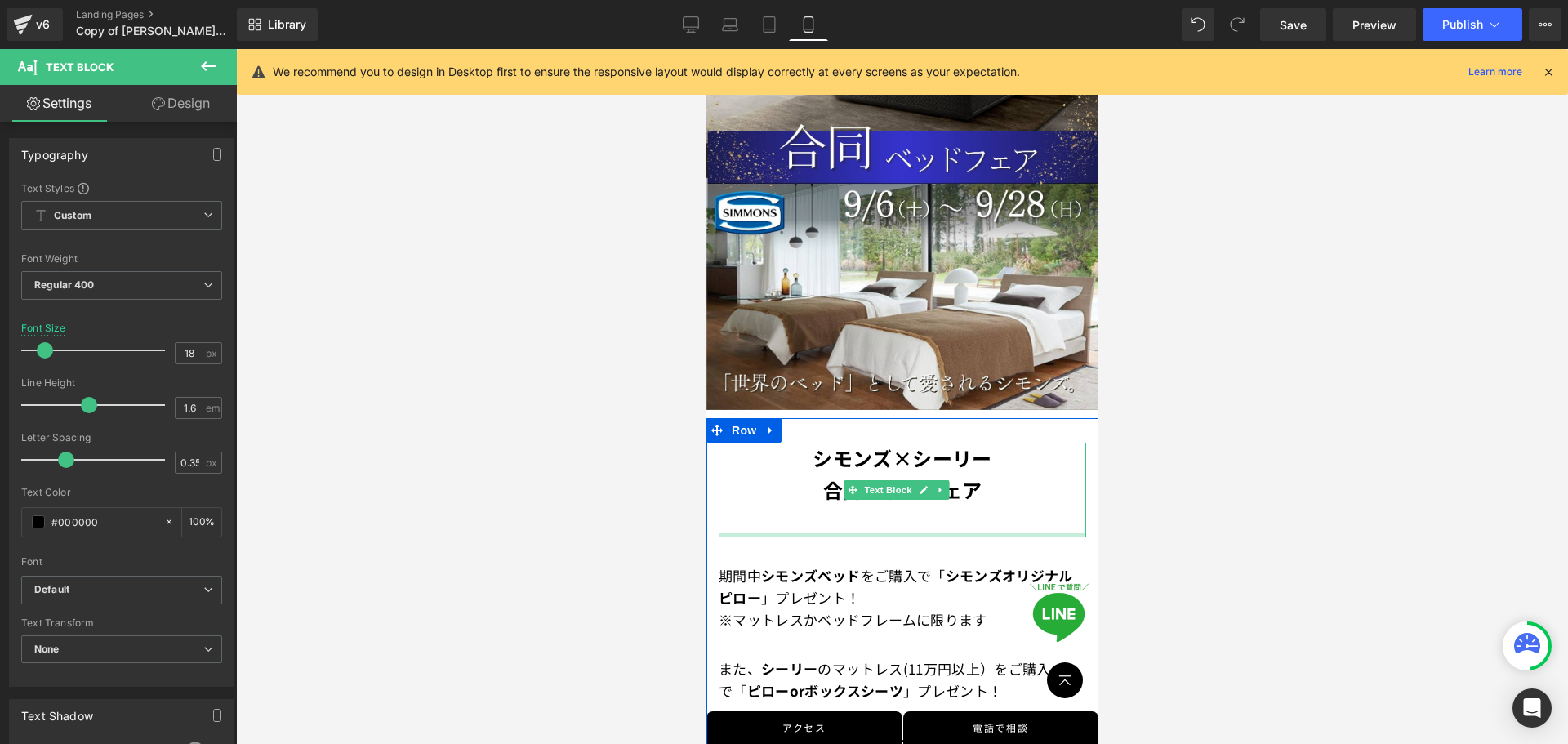
scroll to position [301, 0]
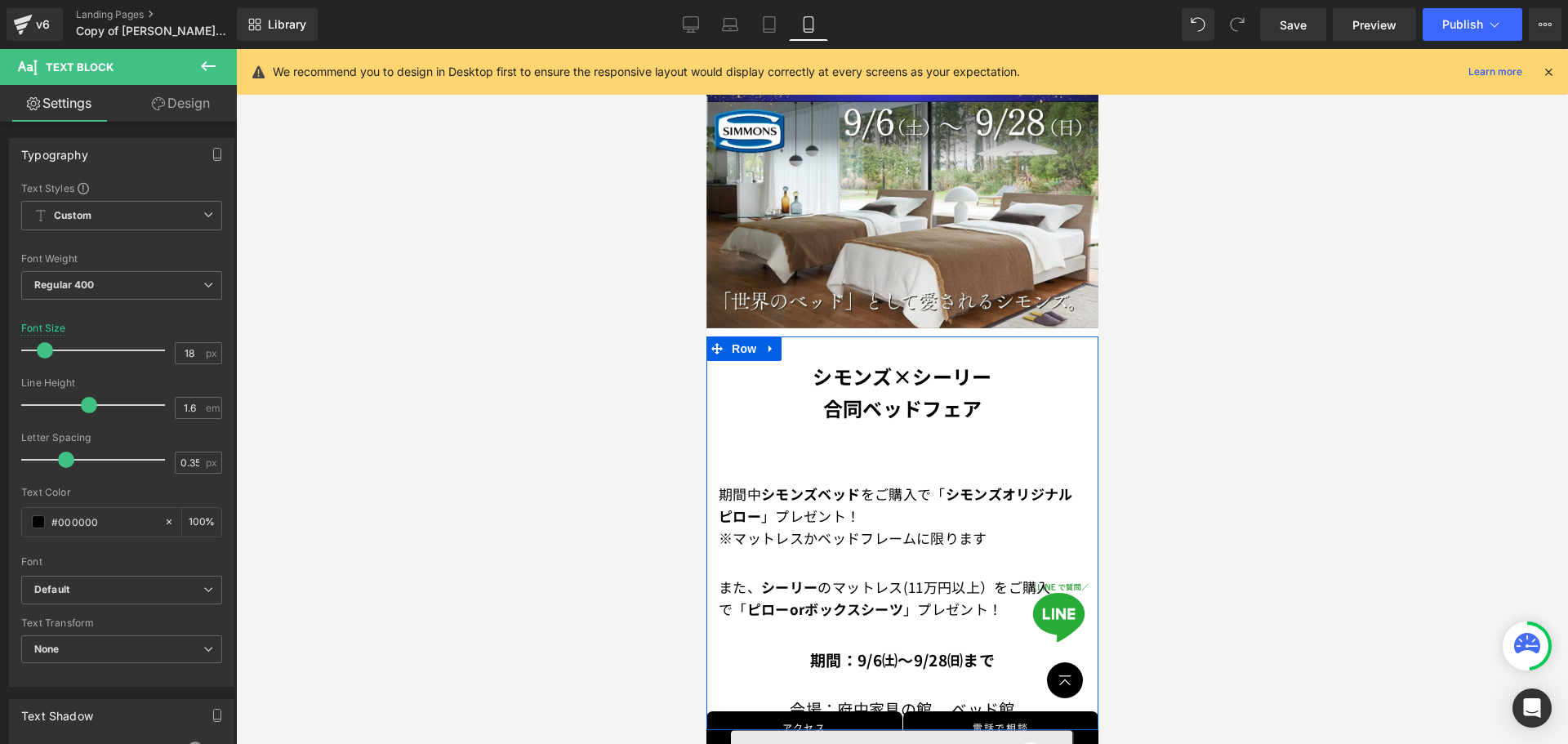
click at [810, 527] on p "※マットレスかベッドフレームに限ります" at bounding box center [902, 538] width 368 height 22
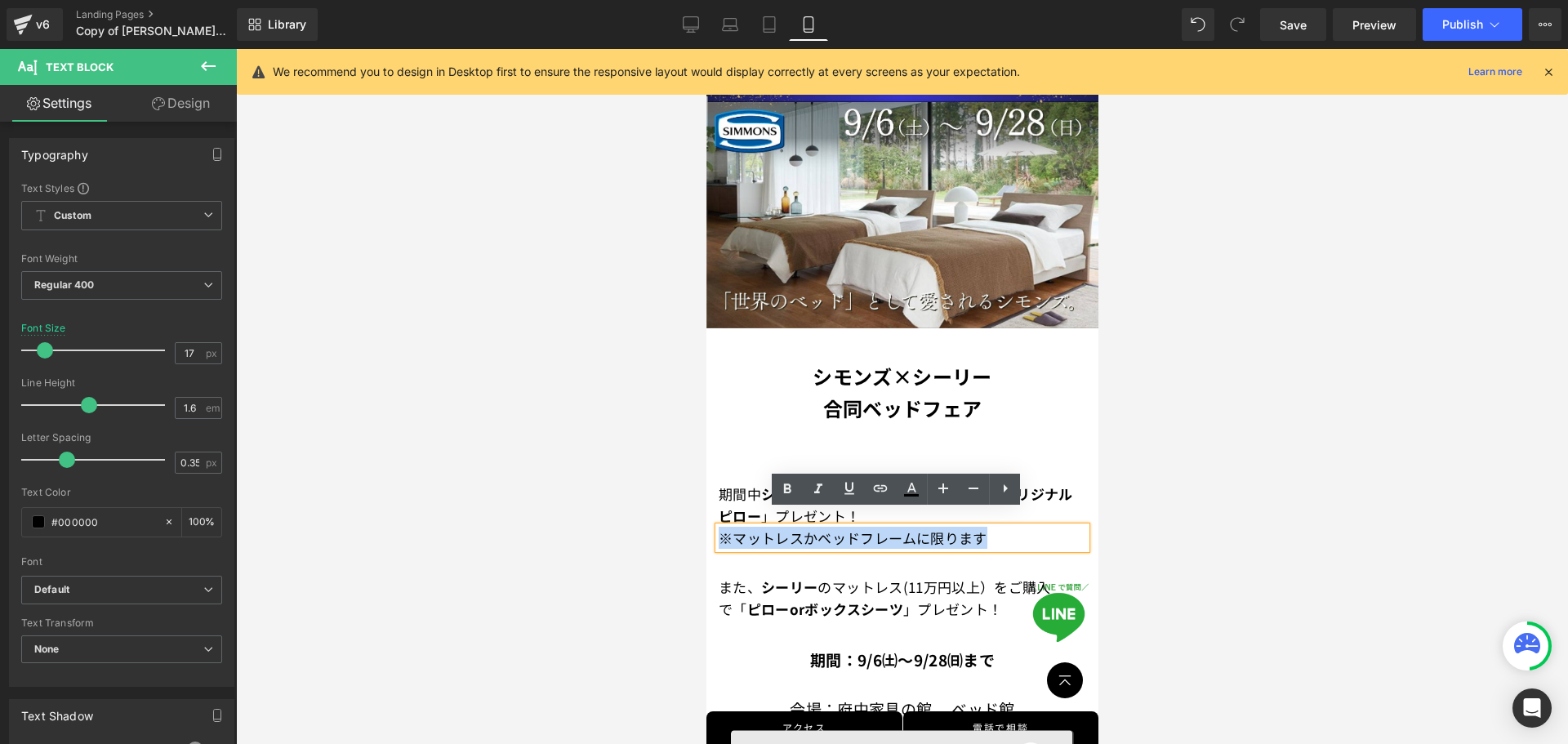
drag, startPoint x: 718, startPoint y: 524, endPoint x: 988, endPoint y: 524, distance: 270.0
click at [988, 527] on p "※マットレスかベッドフレームに限ります" at bounding box center [902, 538] width 368 height 22
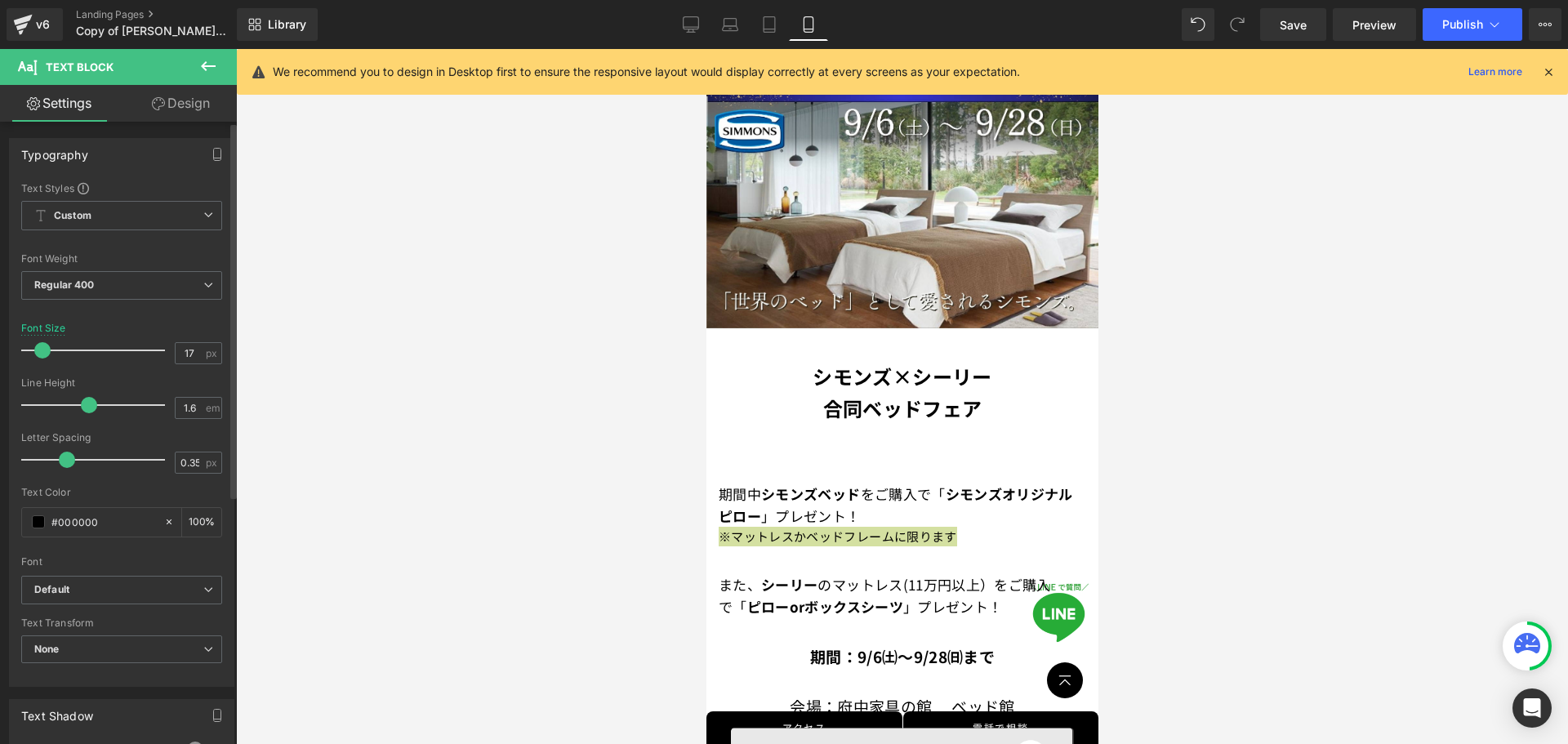
click at [41, 350] on span at bounding box center [42, 350] width 17 height 17
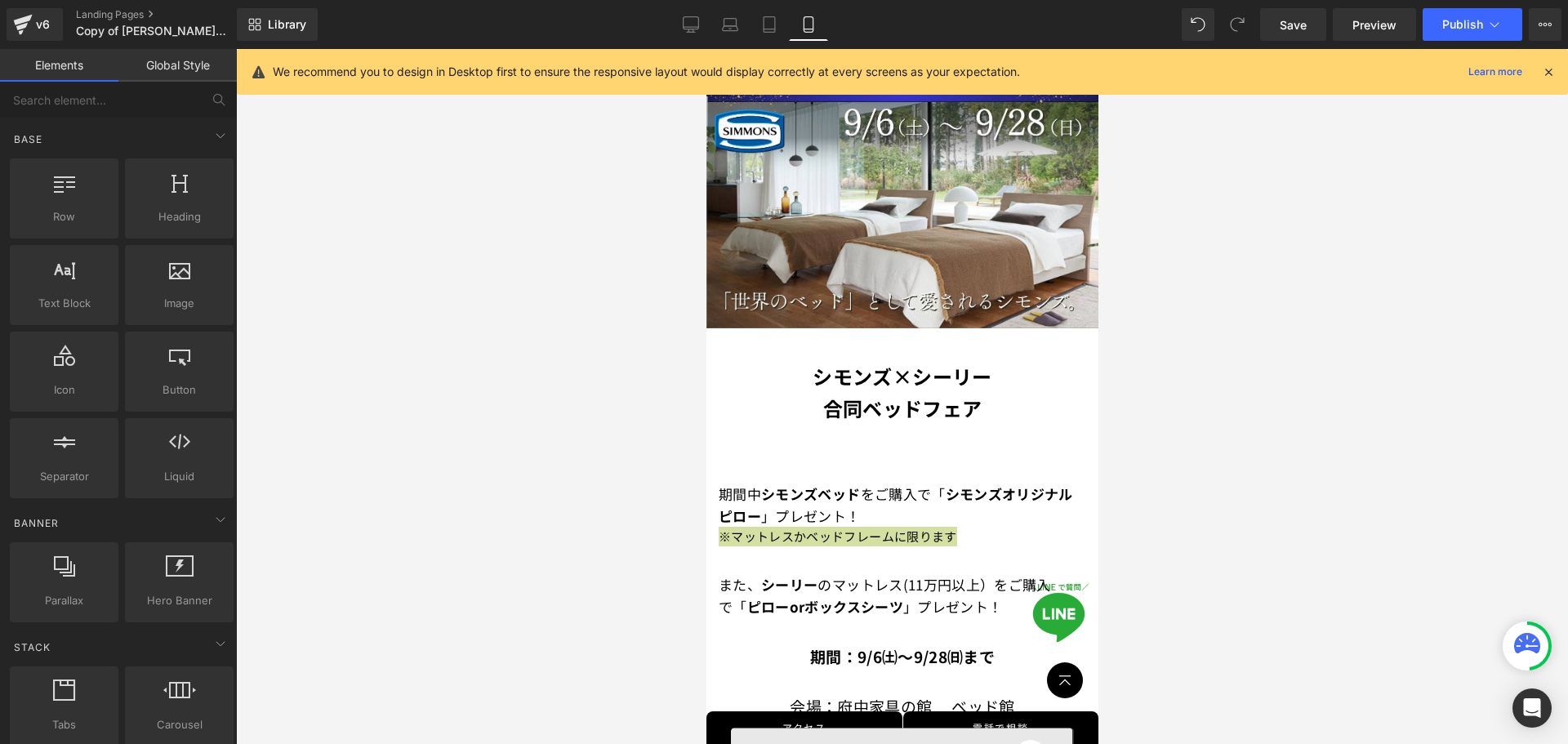
click at [1247, 486] on div at bounding box center [902, 397] width 1332 height 695
click at [1157, 529] on div at bounding box center [902, 397] width 1332 height 695
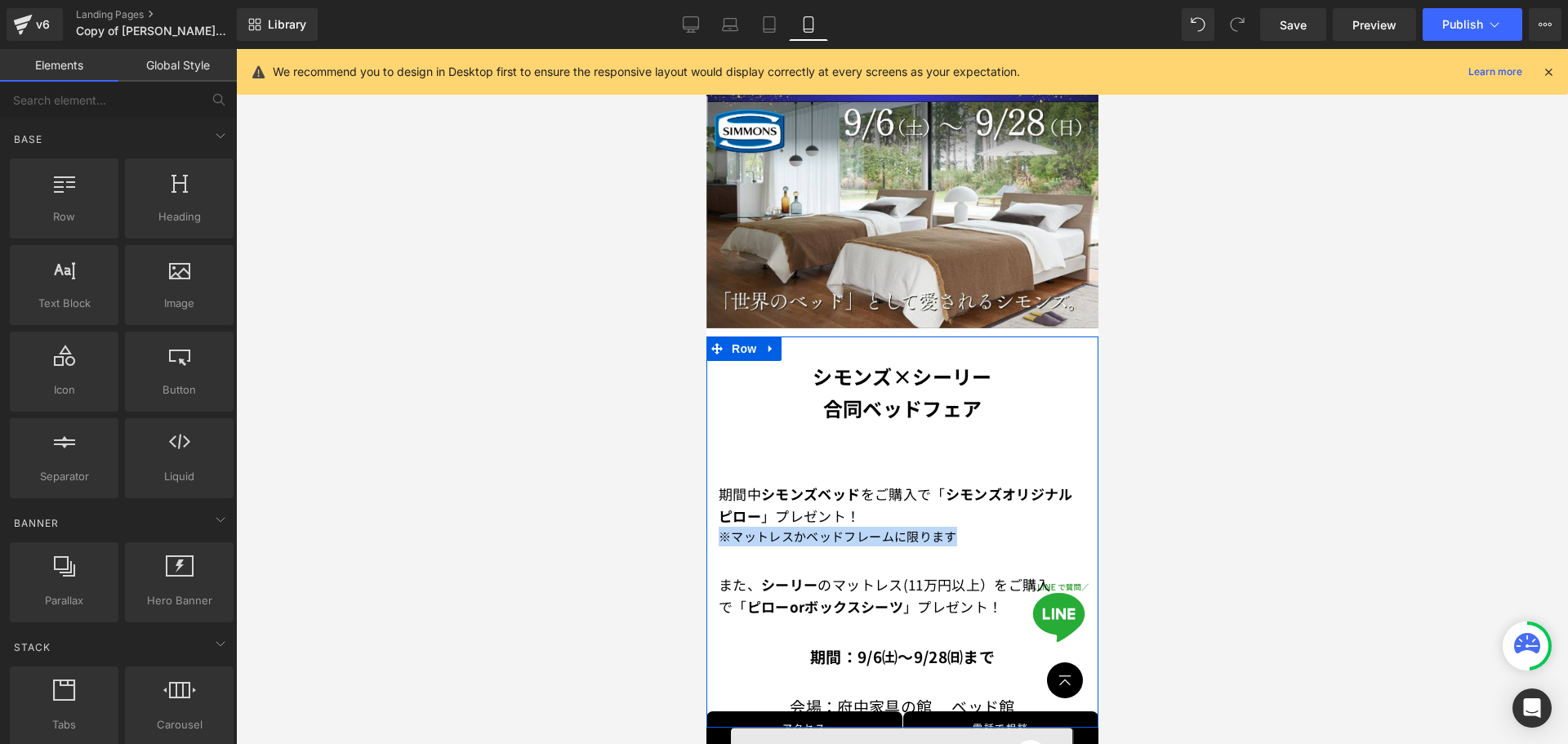
click at [847, 542] on div "シモンズ×シーリー 合同ベッドフェア Text Block 期間中　 シモンズベッド を ご購入で 「 シモンズオリジナルピロー 」プレゼント！ Text B…" at bounding box center [901, 540] width 392 height 358
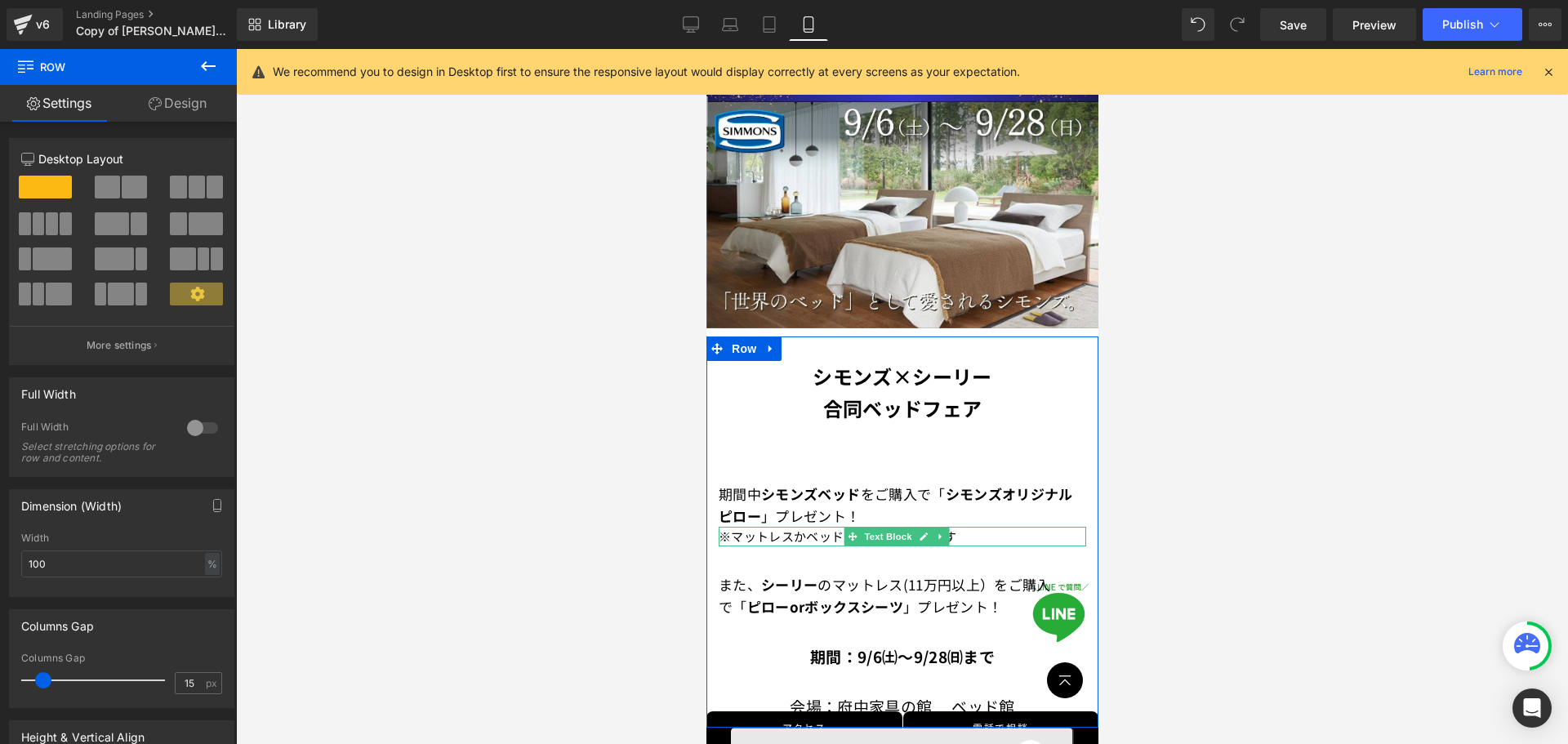
click at [799, 527] on p "※マットレスかベッドフレームに限ります" at bounding box center [902, 537] width 368 height 20
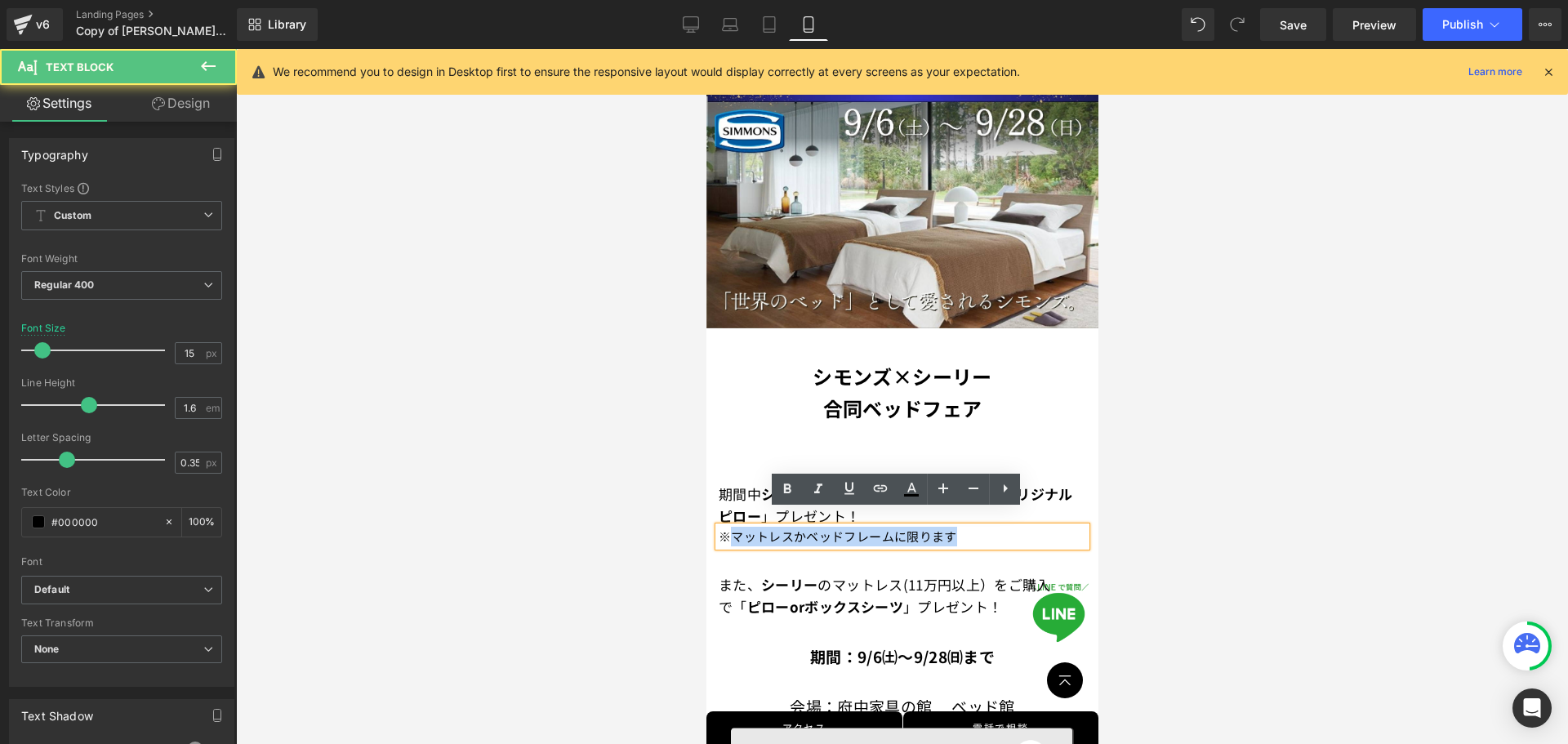
drag, startPoint x: 956, startPoint y: 524, endPoint x: 734, endPoint y: 526, distance: 222.0
click at [734, 527] on p "※マットレスかベッドフレームに限ります" at bounding box center [902, 537] width 368 height 20
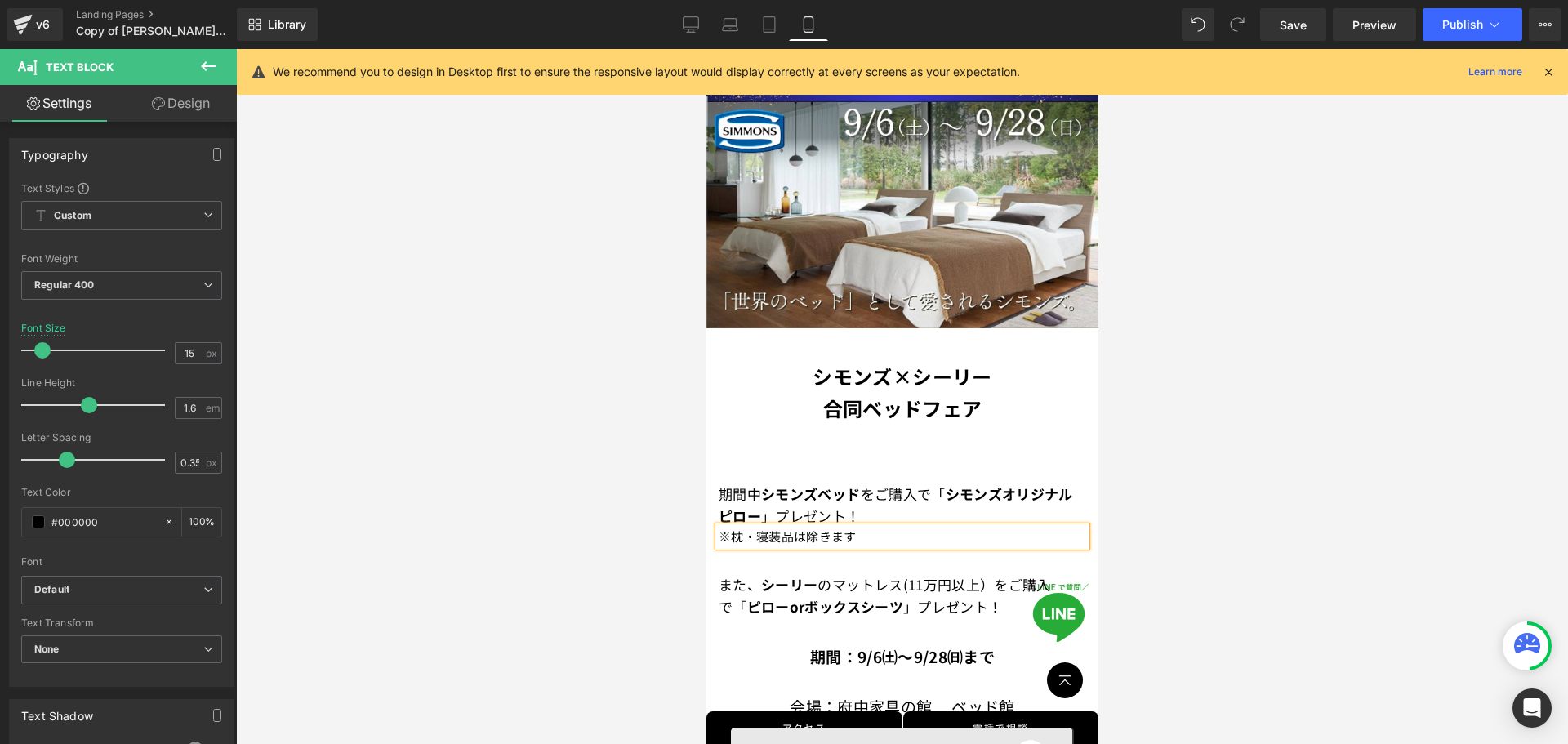
click at [1180, 515] on div at bounding box center [902, 397] width 1332 height 695
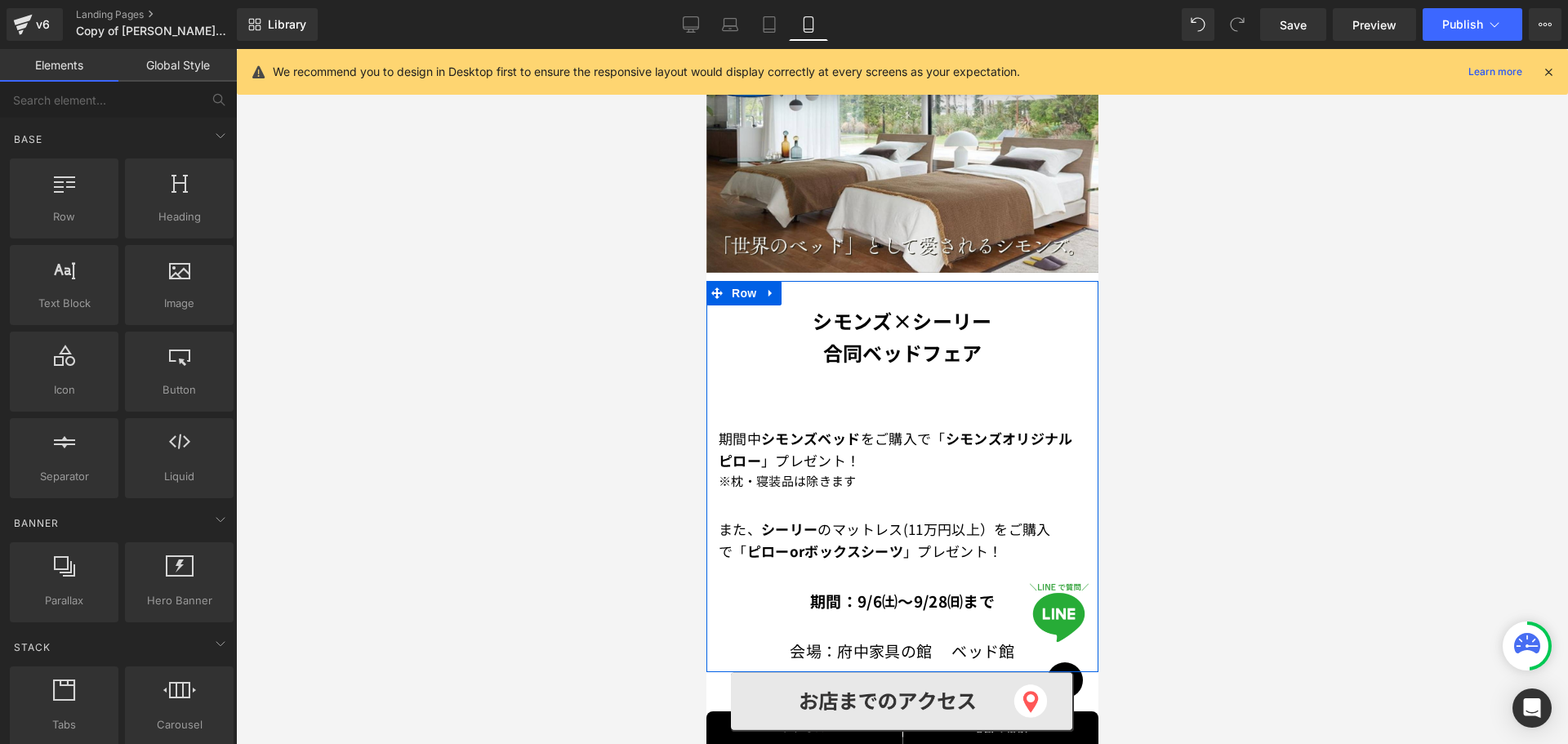
scroll to position [382, 0]
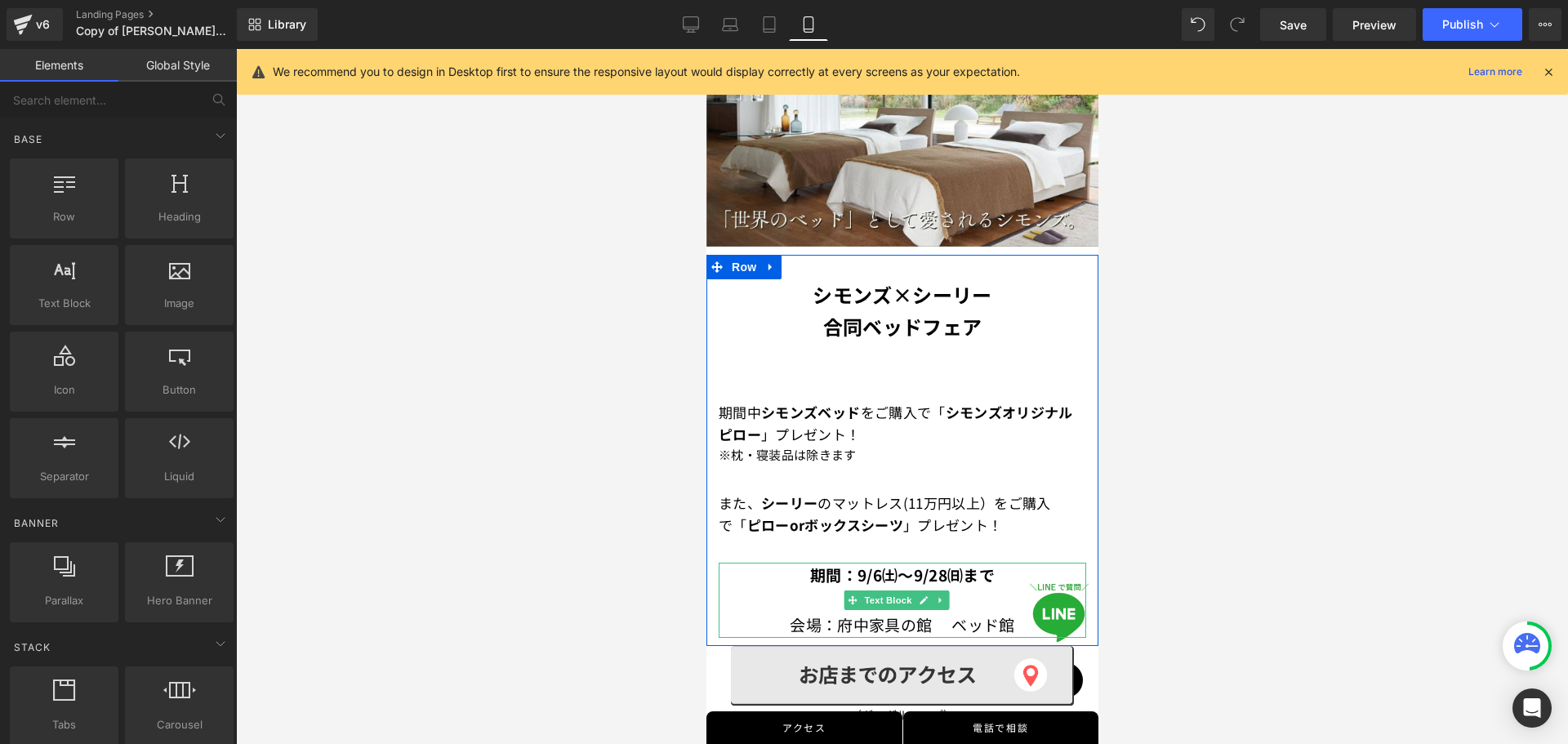
click at [828, 588] on p at bounding box center [902, 600] width 368 height 25
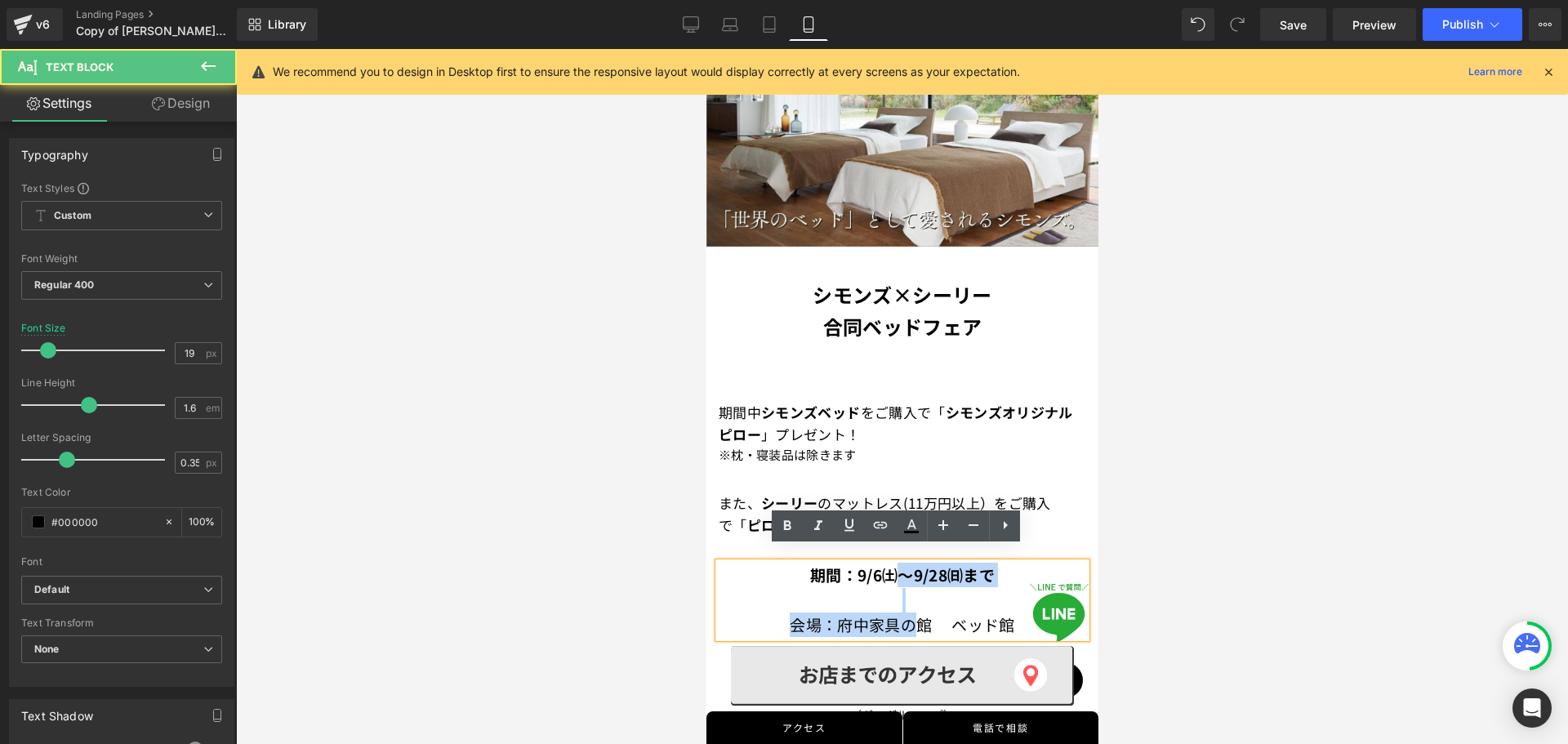
drag, startPoint x: 896, startPoint y: 570, endPoint x: 903, endPoint y: 618, distance: 48.5
click at [903, 618] on div "期間：9/6㈯～9/28㈰まで 会場：府中家具の館　 ベッド館" at bounding box center [902, 599] width 368 height 74
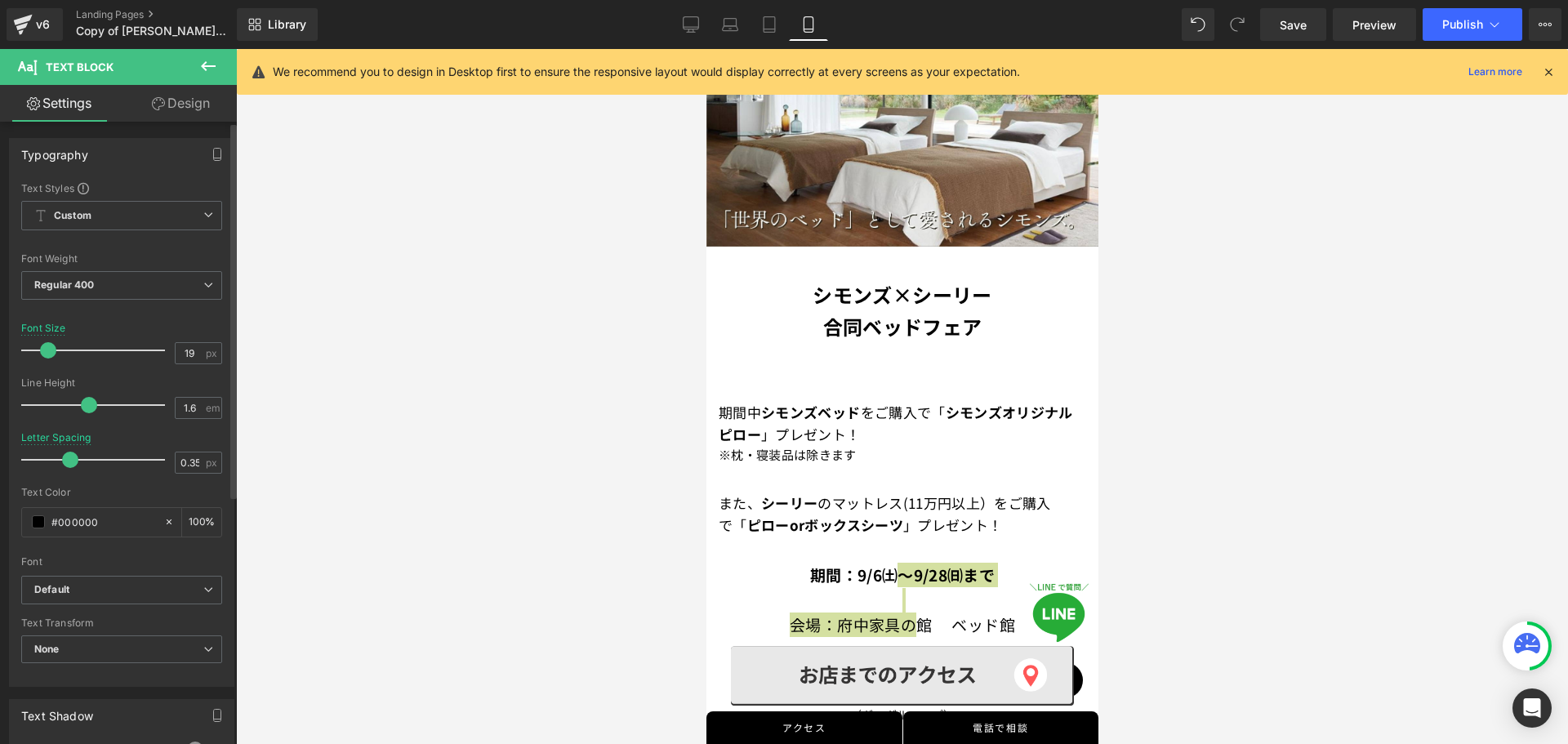
click at [70, 463] on span at bounding box center [70, 460] width 17 height 17
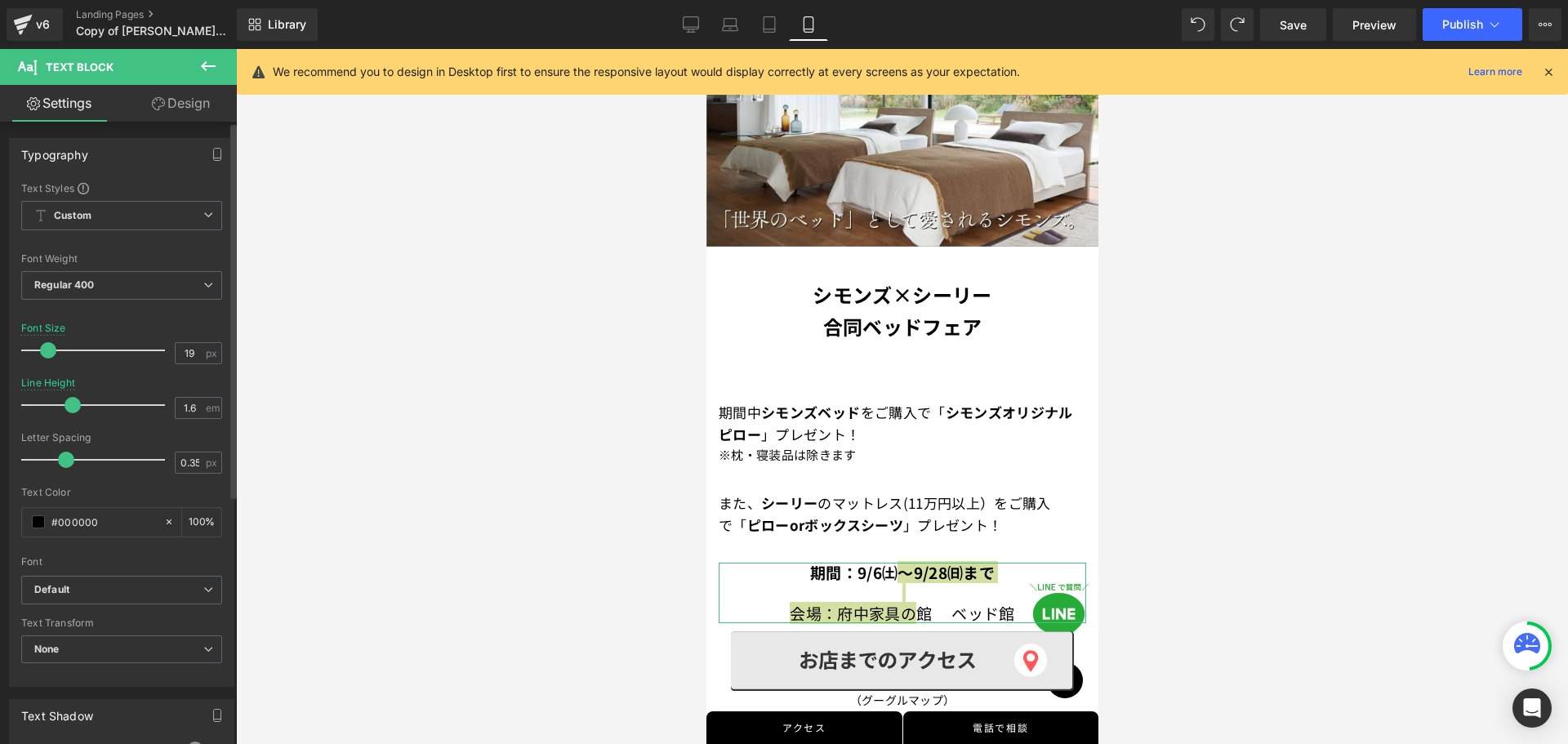
drag, startPoint x: 86, startPoint y: 406, endPoint x: 68, endPoint y: 404, distance: 18.1
click at [68, 404] on span at bounding box center [72, 405] width 17 height 17
click at [1171, 485] on div at bounding box center [902, 397] width 1332 height 695
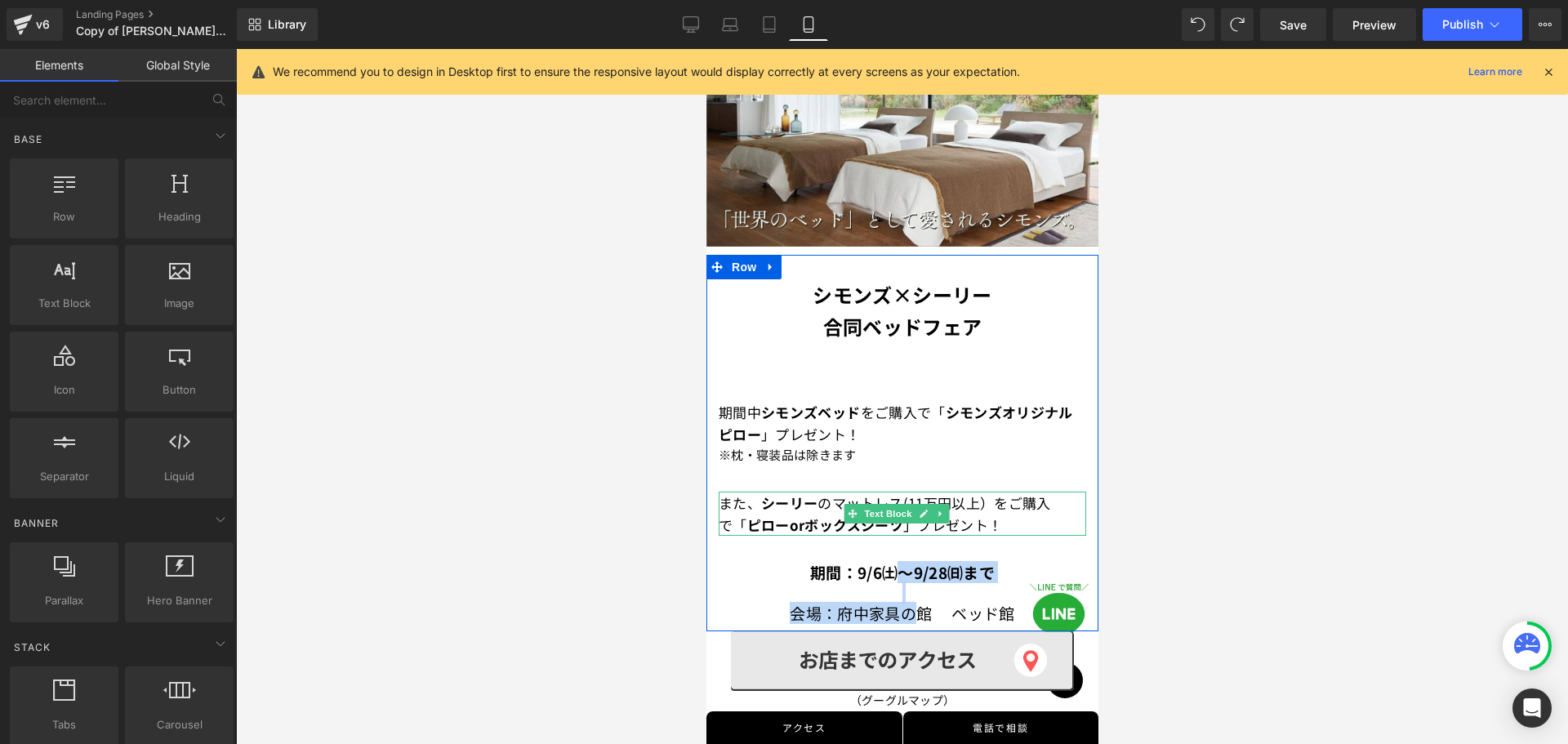
click at [831, 515] on strong "ボックスシーツ" at bounding box center [853, 525] width 98 height 21
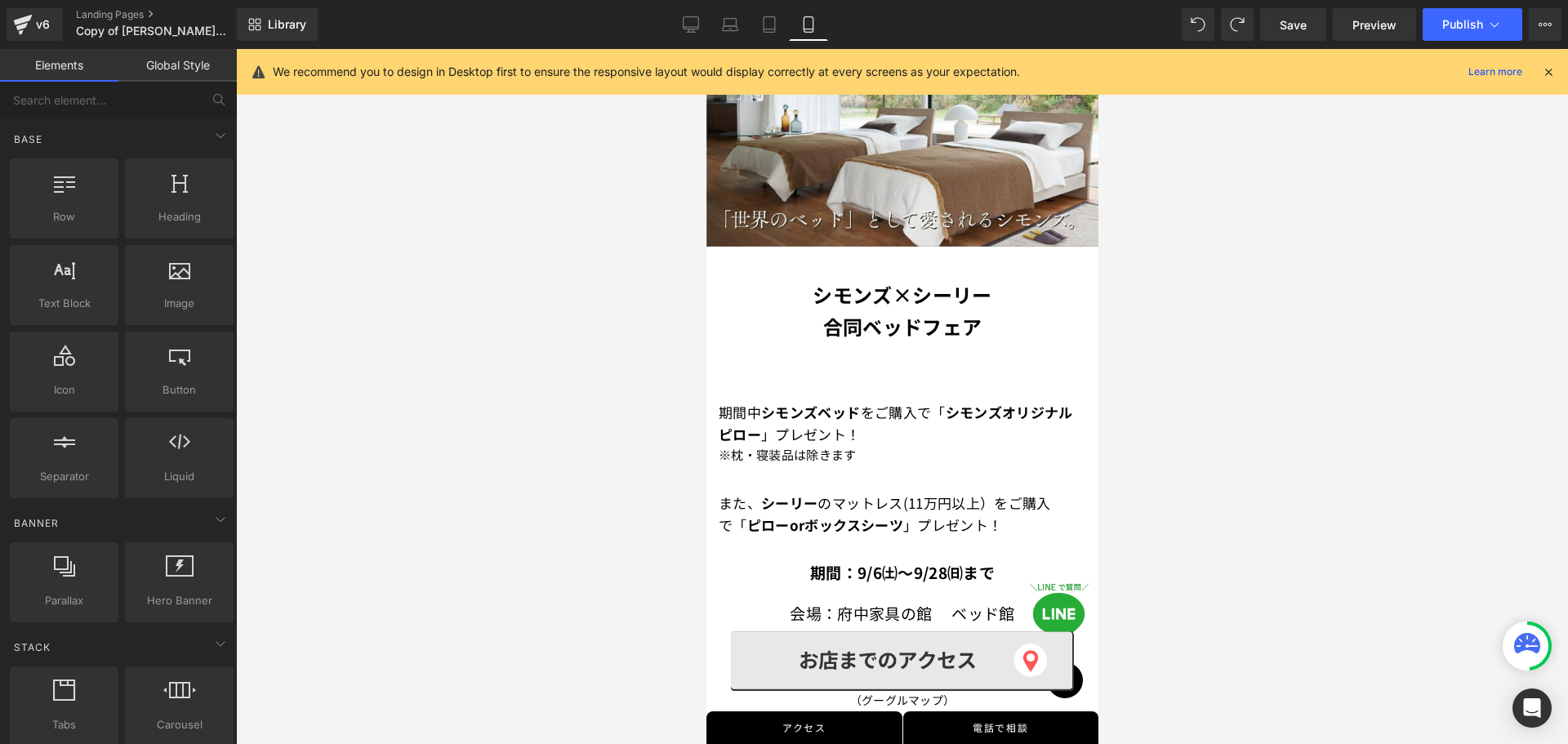
click at [1269, 479] on div at bounding box center [902, 397] width 1332 height 695
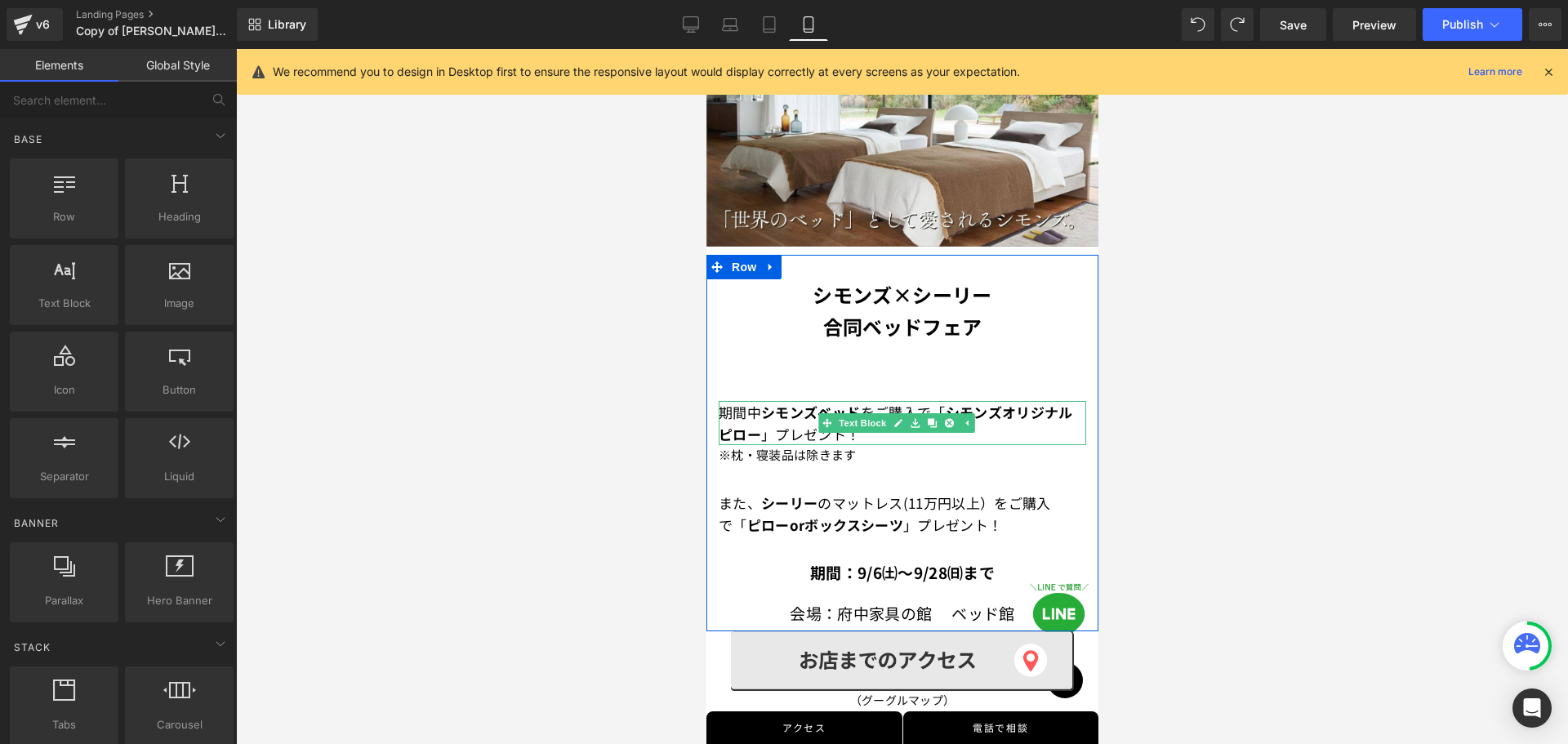
click at [764, 411] on strong "シモンズオリジナルピロー" at bounding box center [895, 422] width 354 height 42
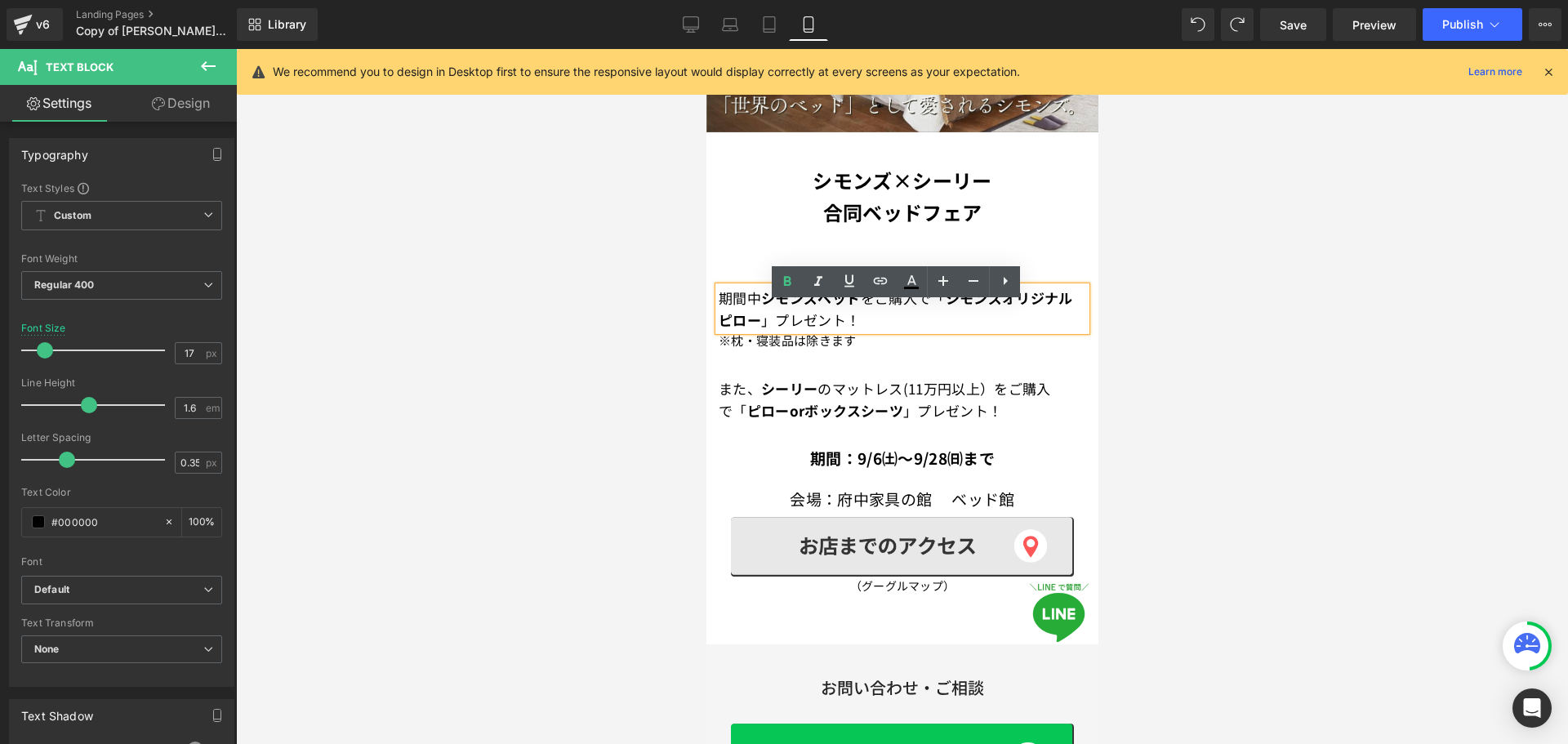
scroll to position [546, 0]
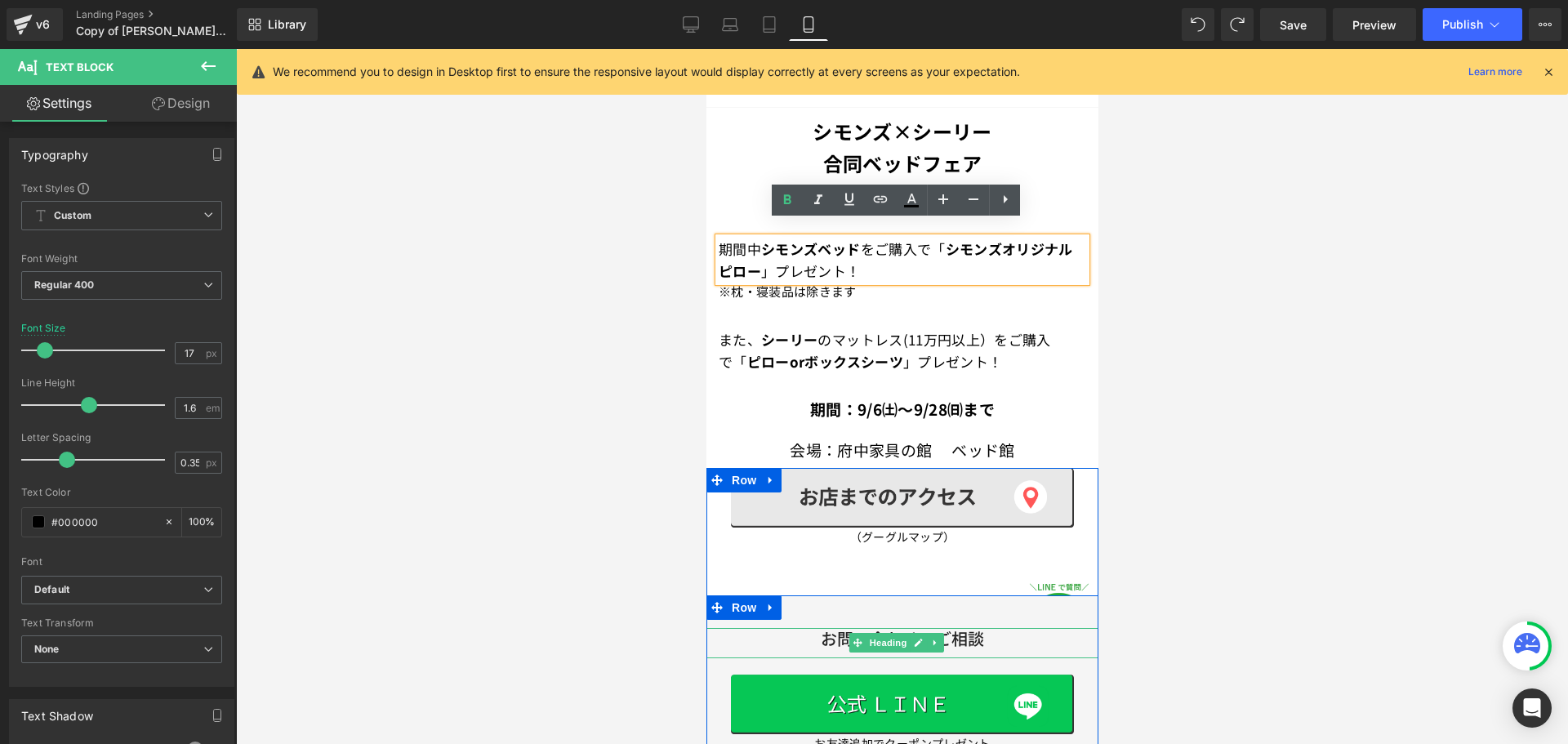
drag, startPoint x: 958, startPoint y: 630, endPoint x: 970, endPoint y: 623, distance: 13.9
click at [958, 630] on font "お問い合わせ・ご相談" at bounding box center [902, 638] width 164 height 24
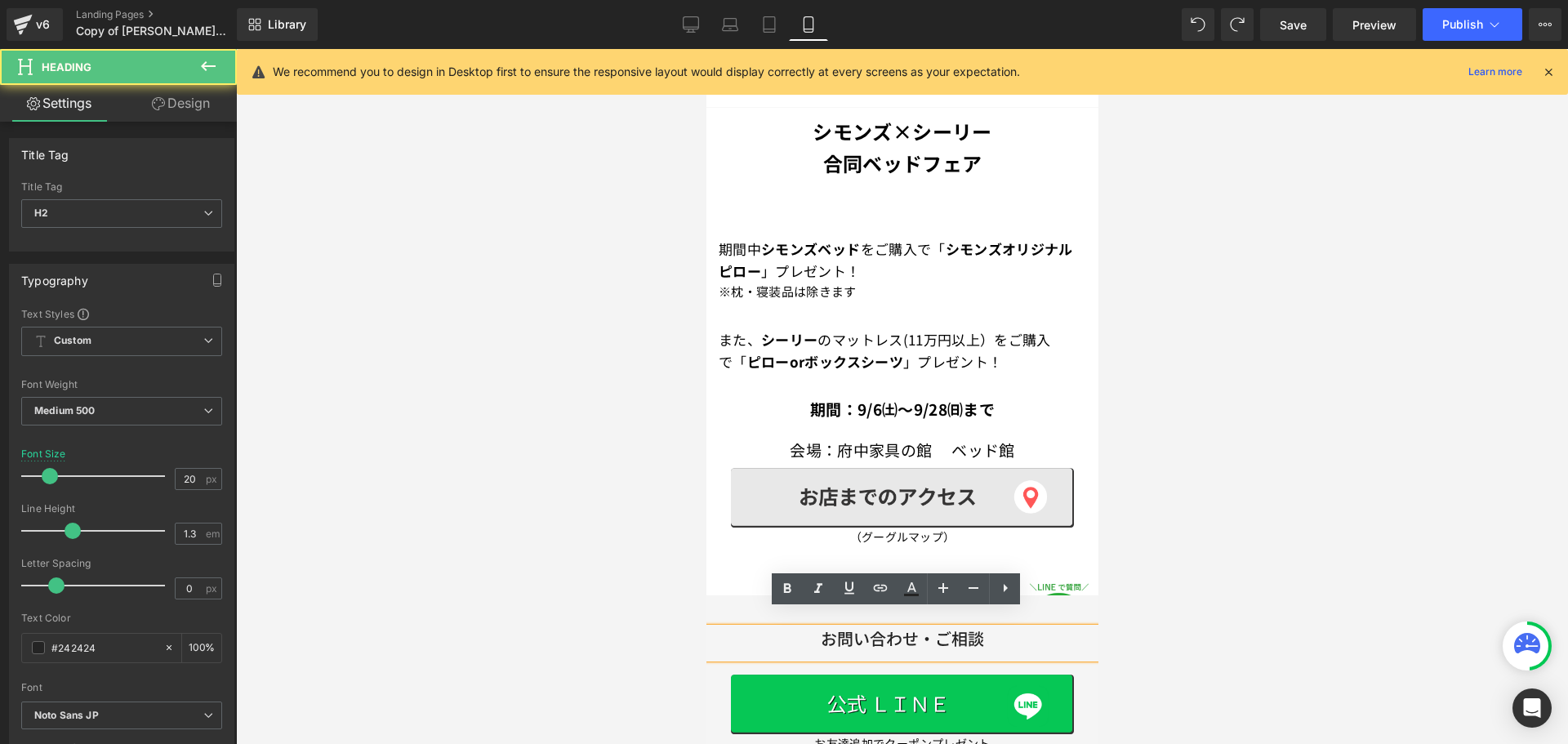
click at [986, 629] on h2 "お問い合わせ・ご相談" at bounding box center [901, 639] width 392 height 22
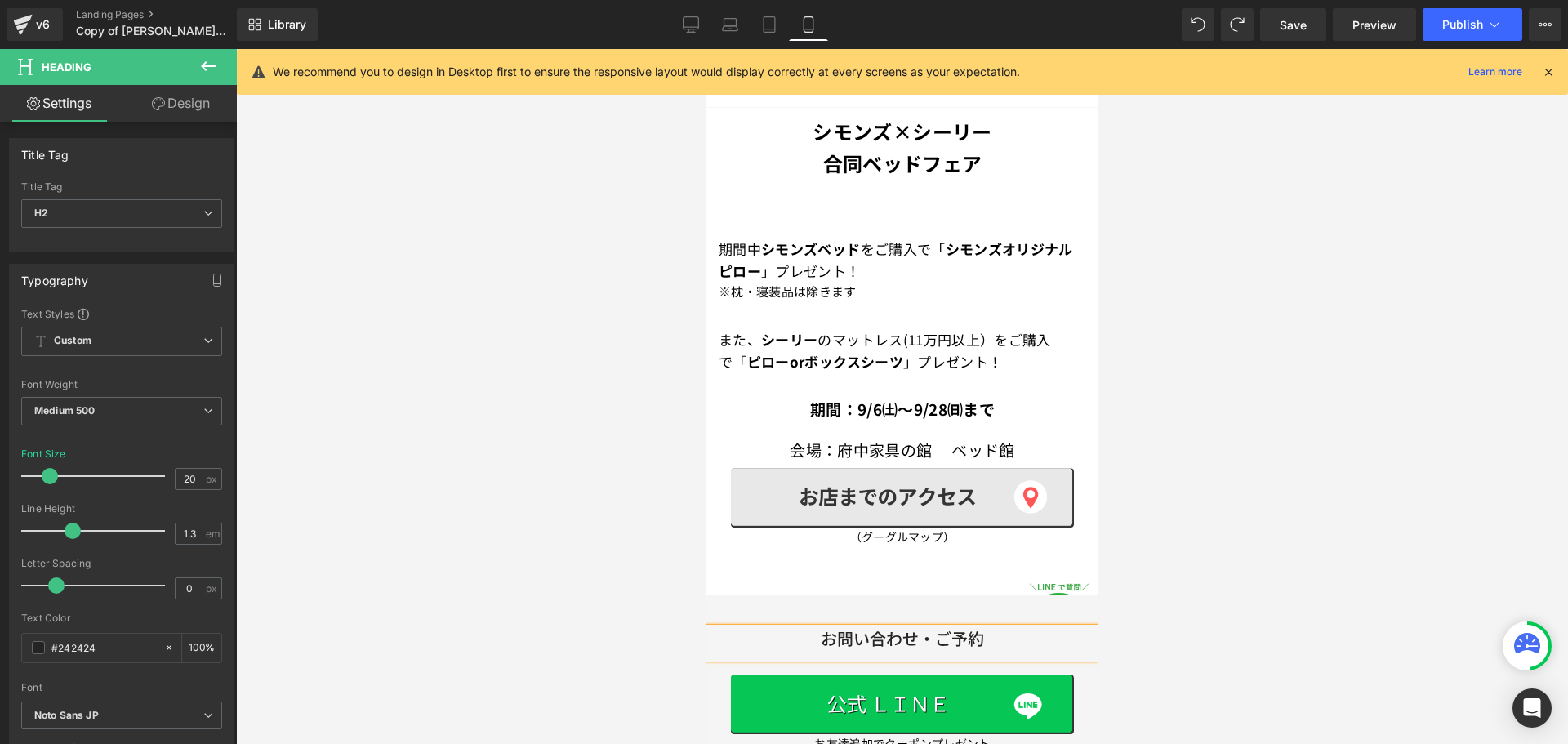
scroll to position [709, 0]
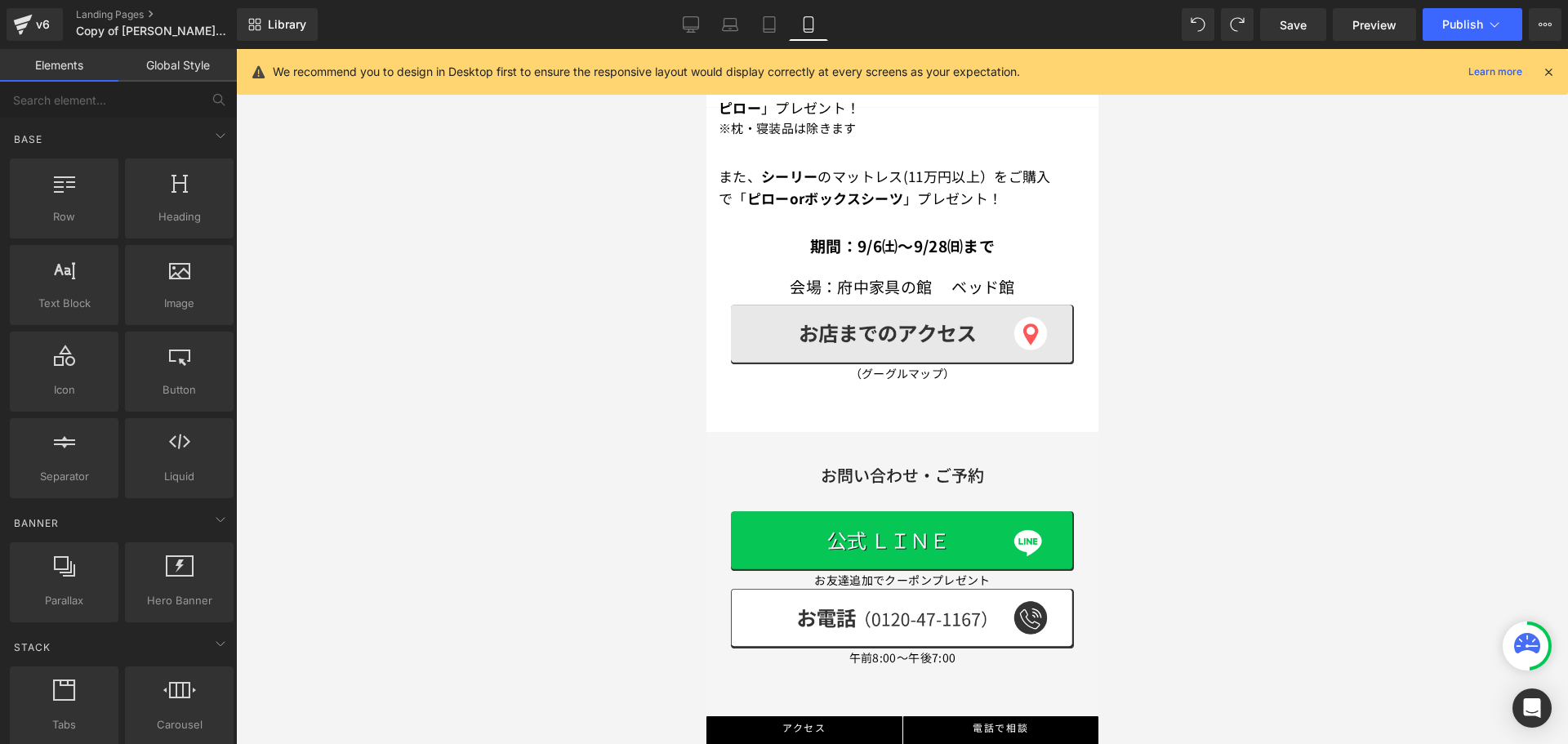
click at [1222, 584] on div at bounding box center [902, 397] width 1332 height 695
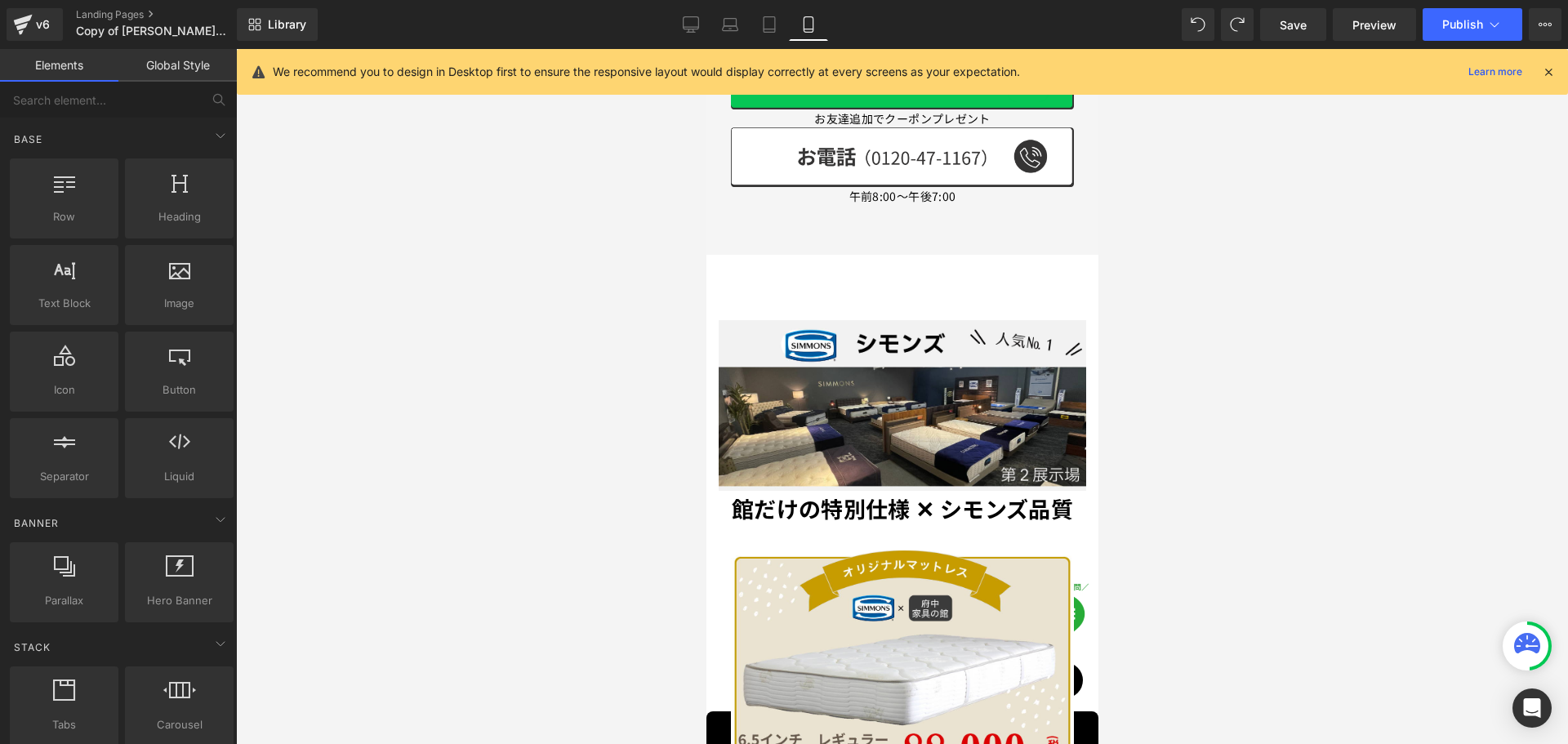
scroll to position [1199, 0]
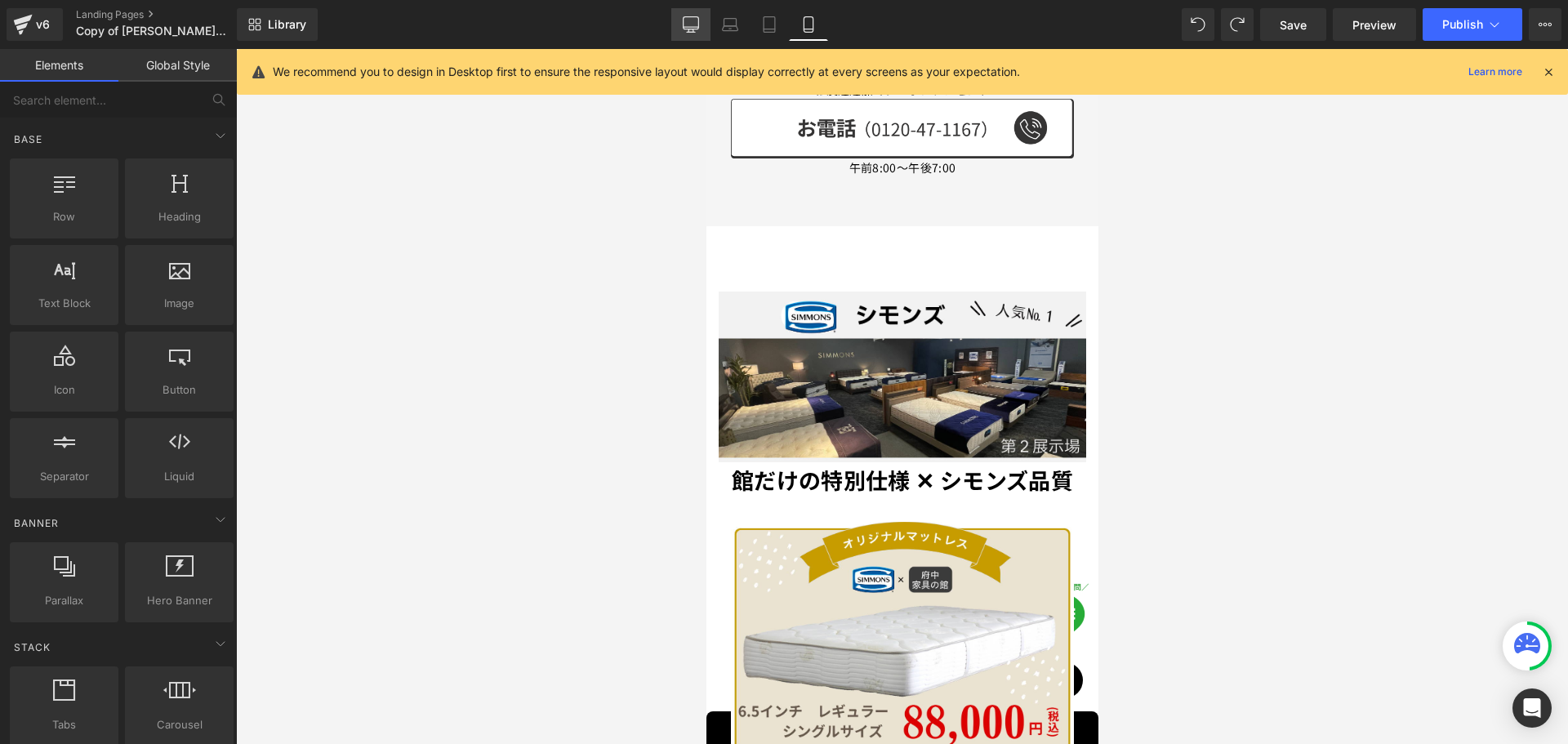
click at [688, 24] on icon at bounding box center [691, 25] width 17 height 17
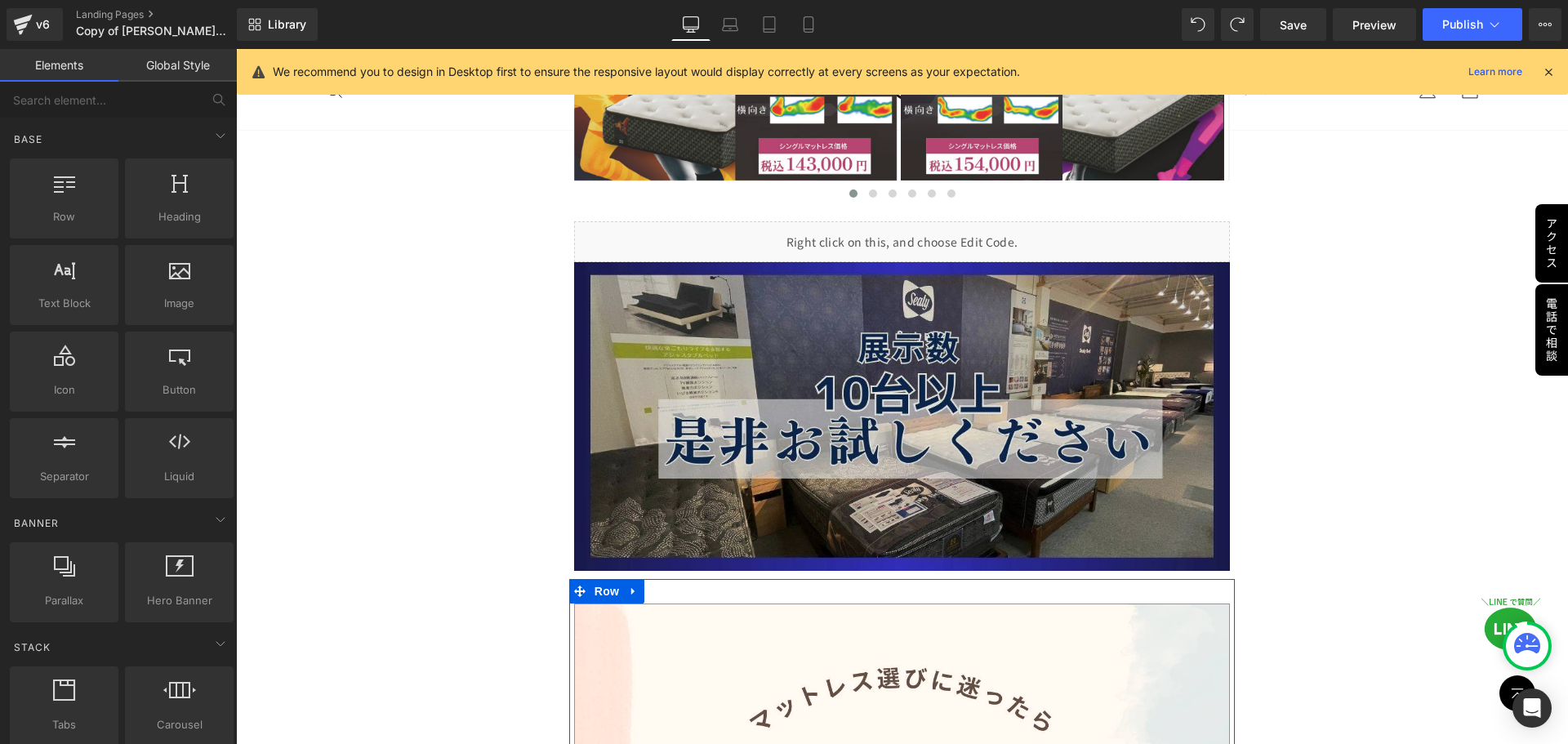
scroll to position [3850, 0]
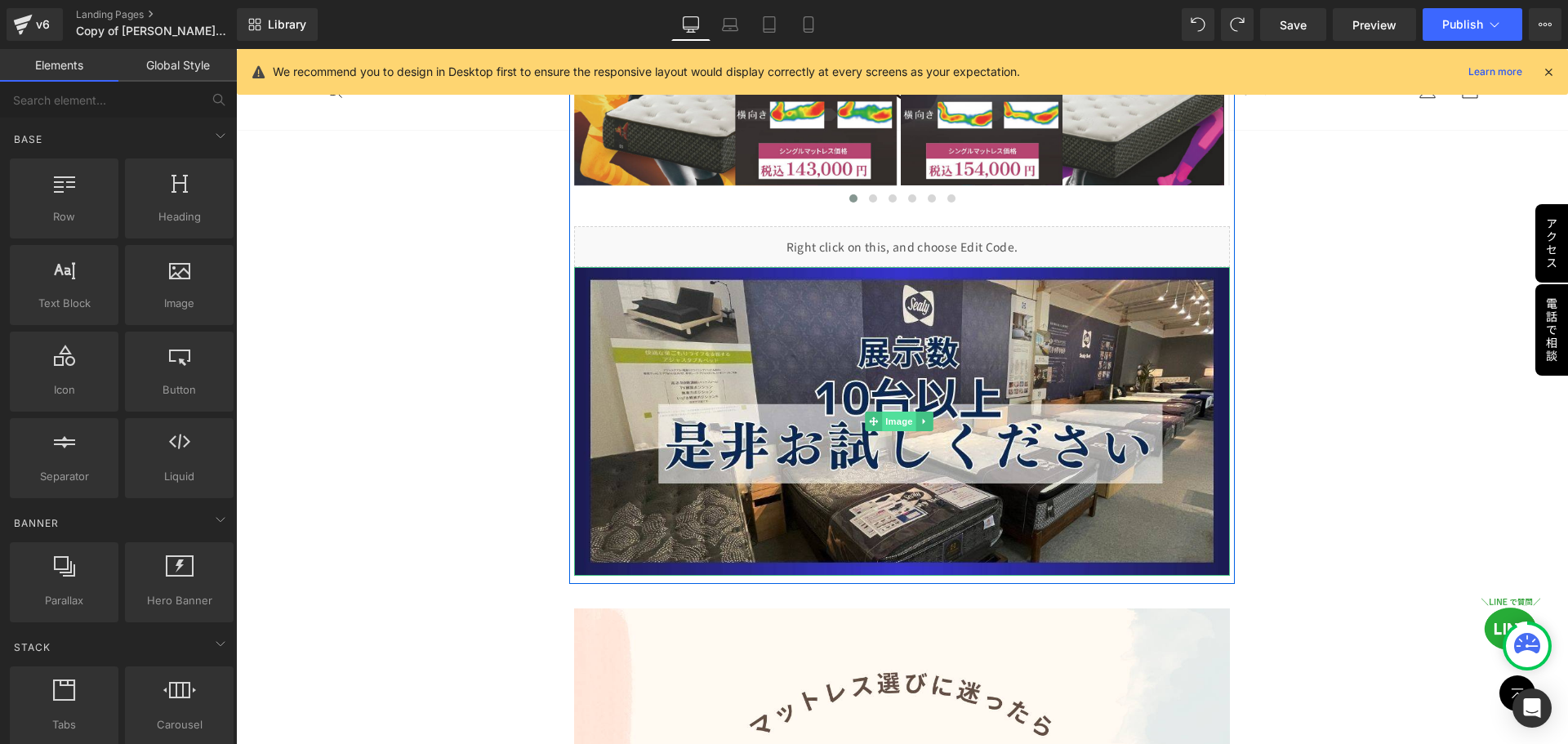
click at [894, 411] on span "Image" at bounding box center [899, 421] width 35 height 20
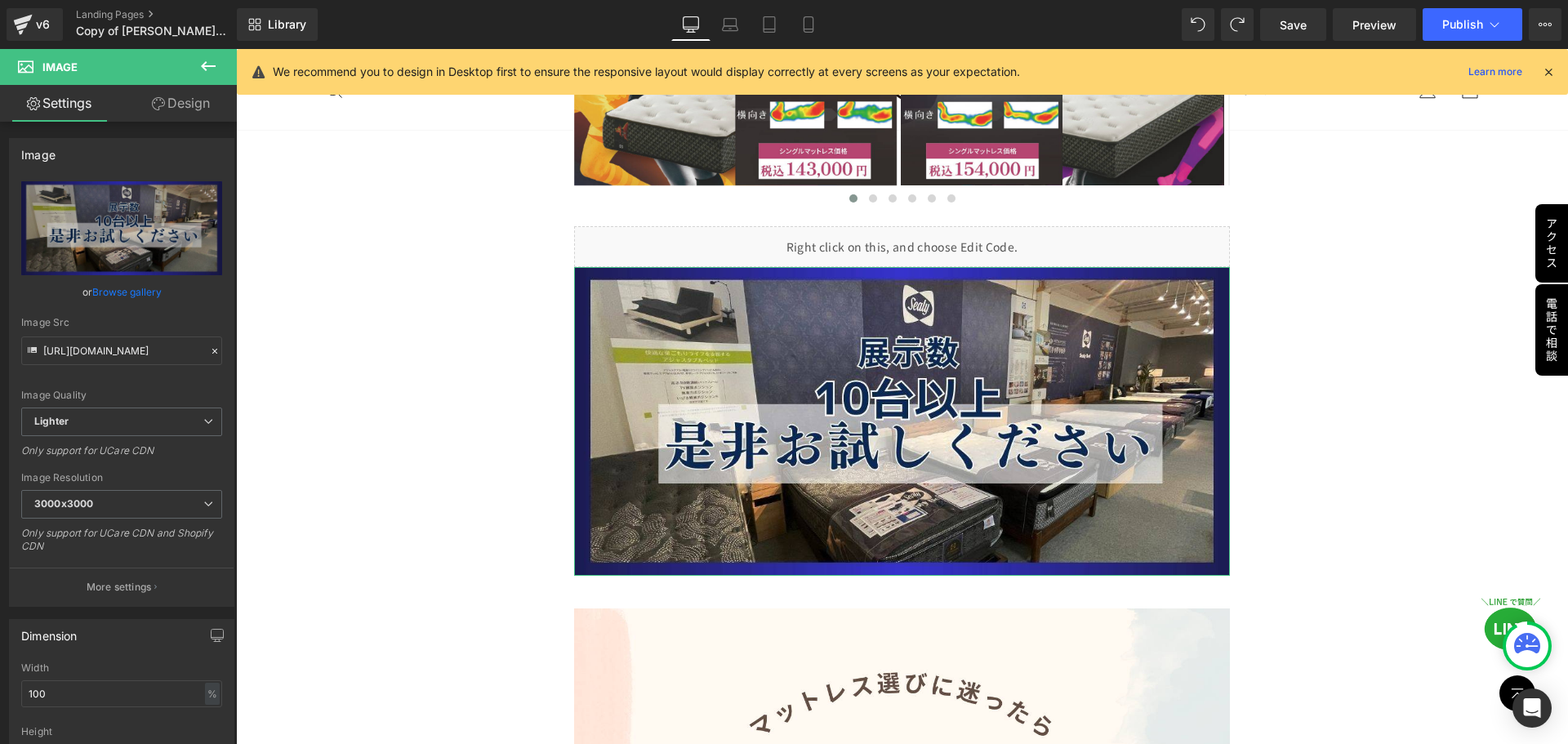
click at [198, 109] on link "Design" at bounding box center [181, 103] width 118 height 37
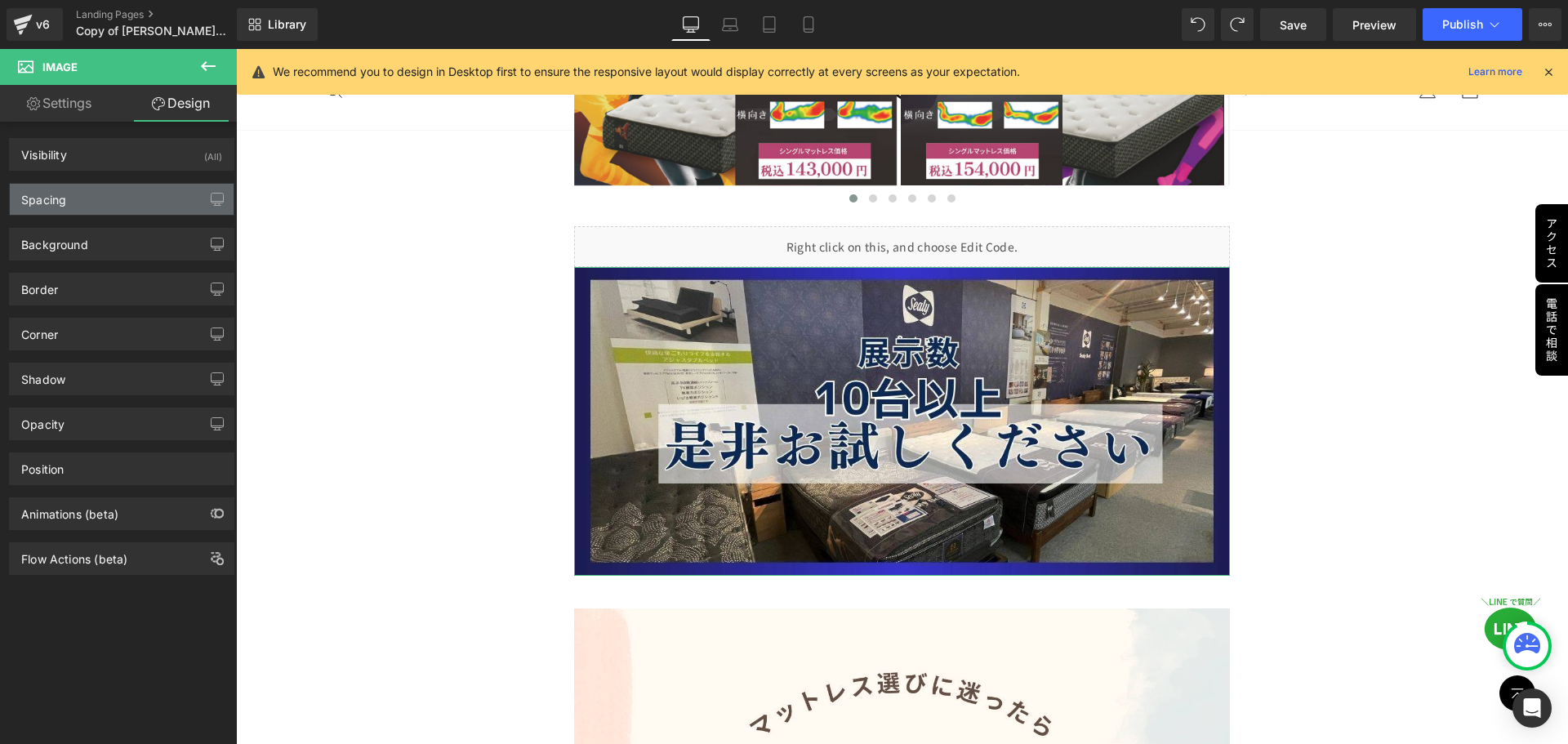
click at [112, 201] on div "Spacing" at bounding box center [121, 198] width 224 height 31
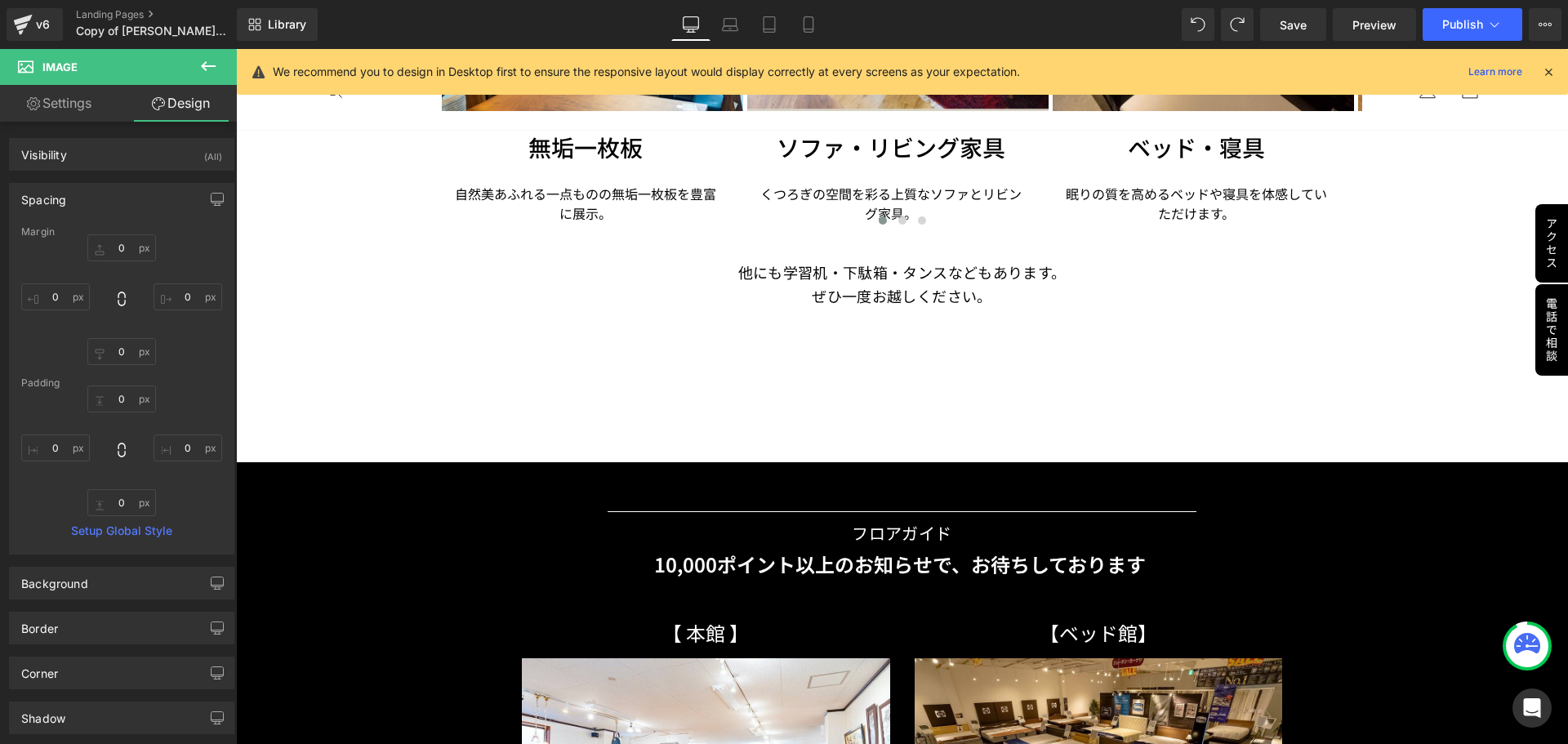
scroll to position [7527, 0]
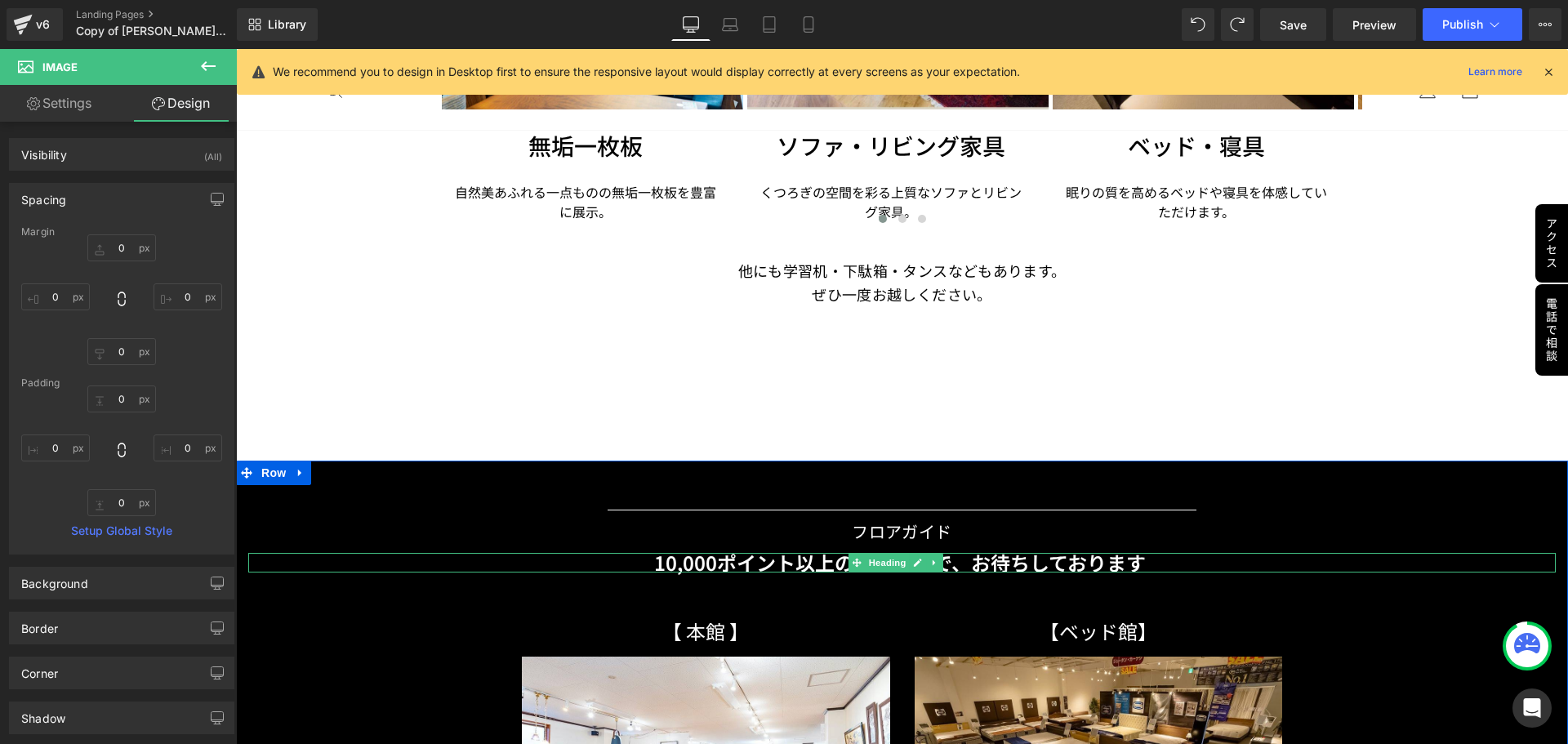
click at [747, 548] on font "10,000ポイント以上のお知らせ" at bounding box center [793, 561] width 278 height 29
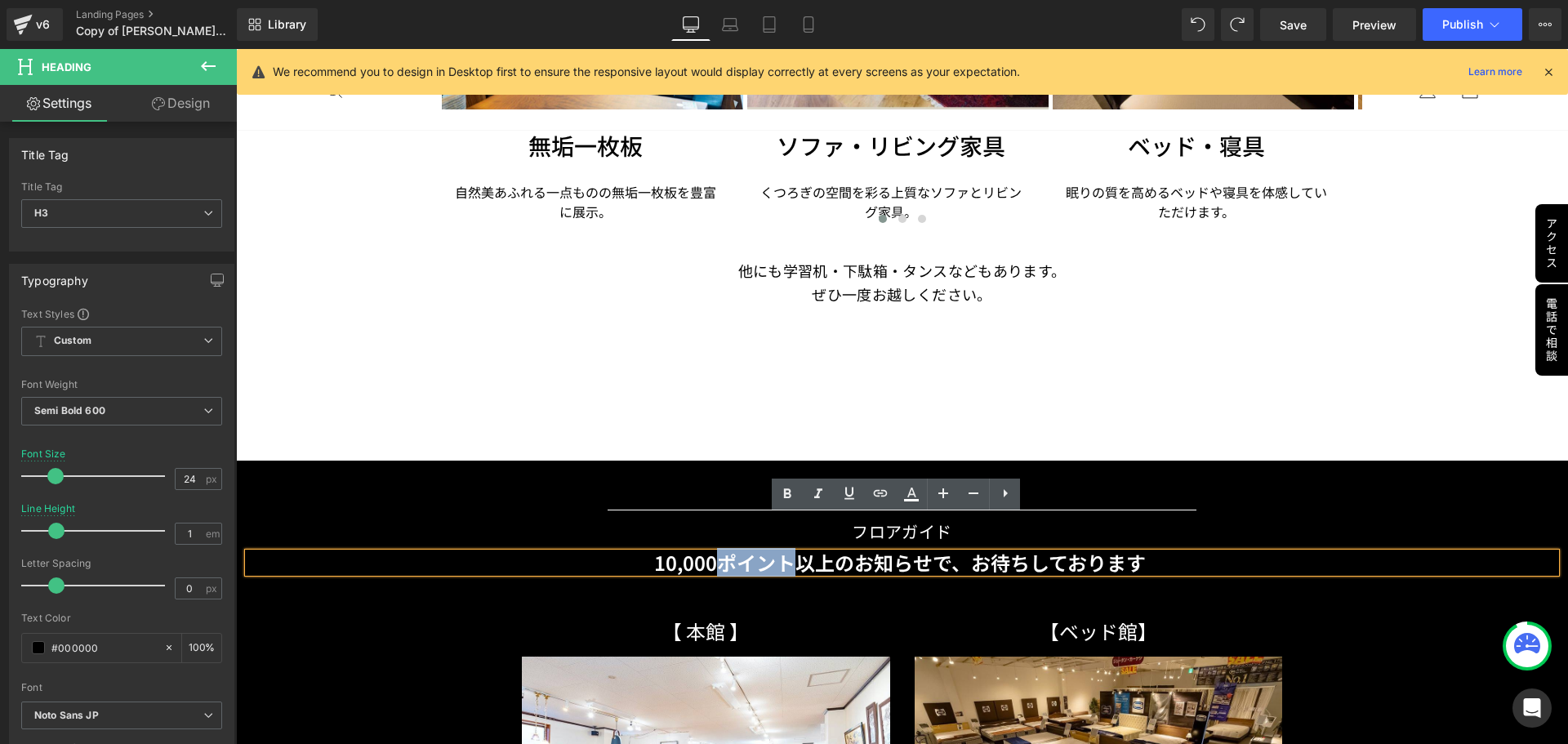
drag, startPoint x: 718, startPoint y: 523, endPoint x: 789, endPoint y: 523, distance: 71.0
click at [789, 548] on font "10,000ポイント以上のお知らせ" at bounding box center [793, 561] width 278 height 29
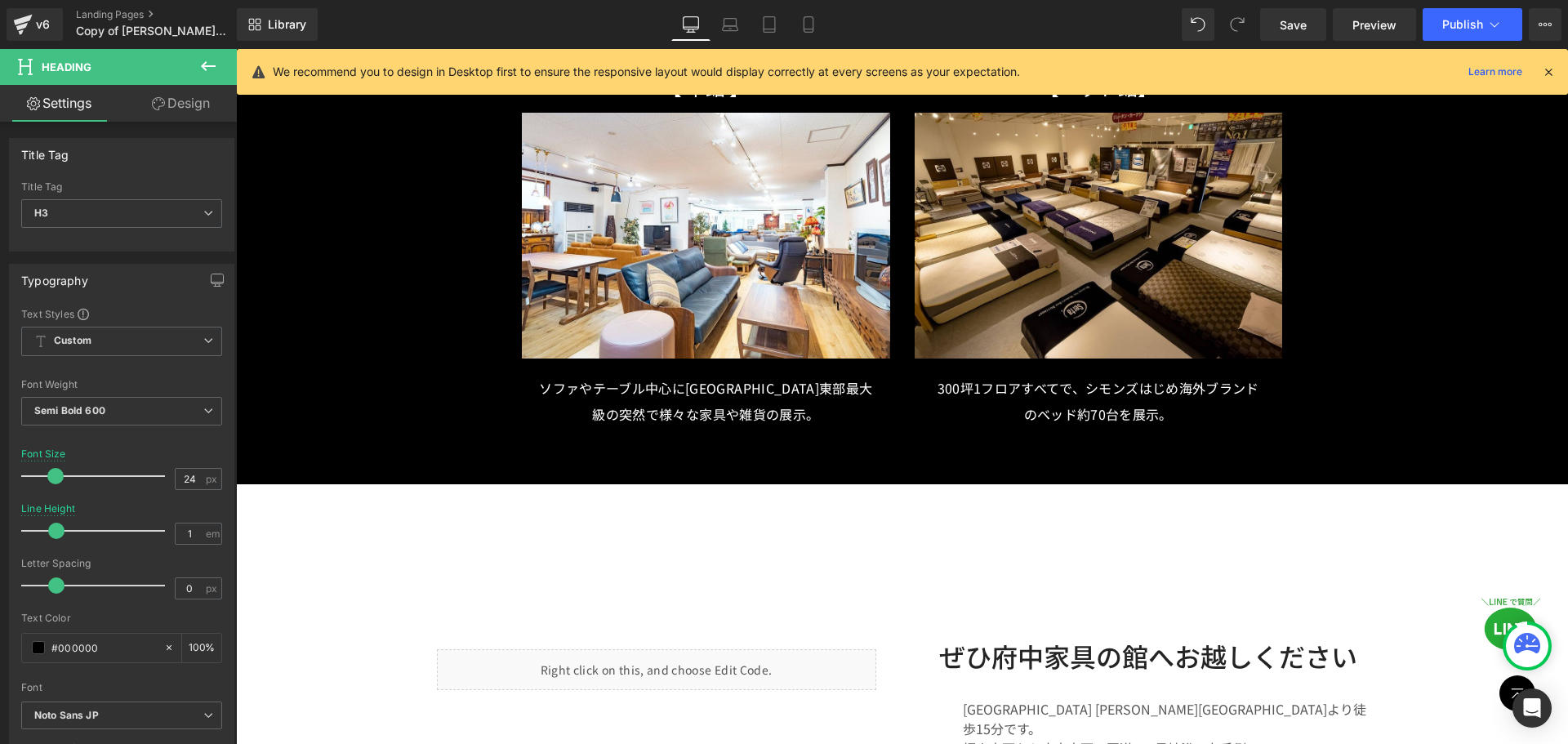
scroll to position [8098, 0]
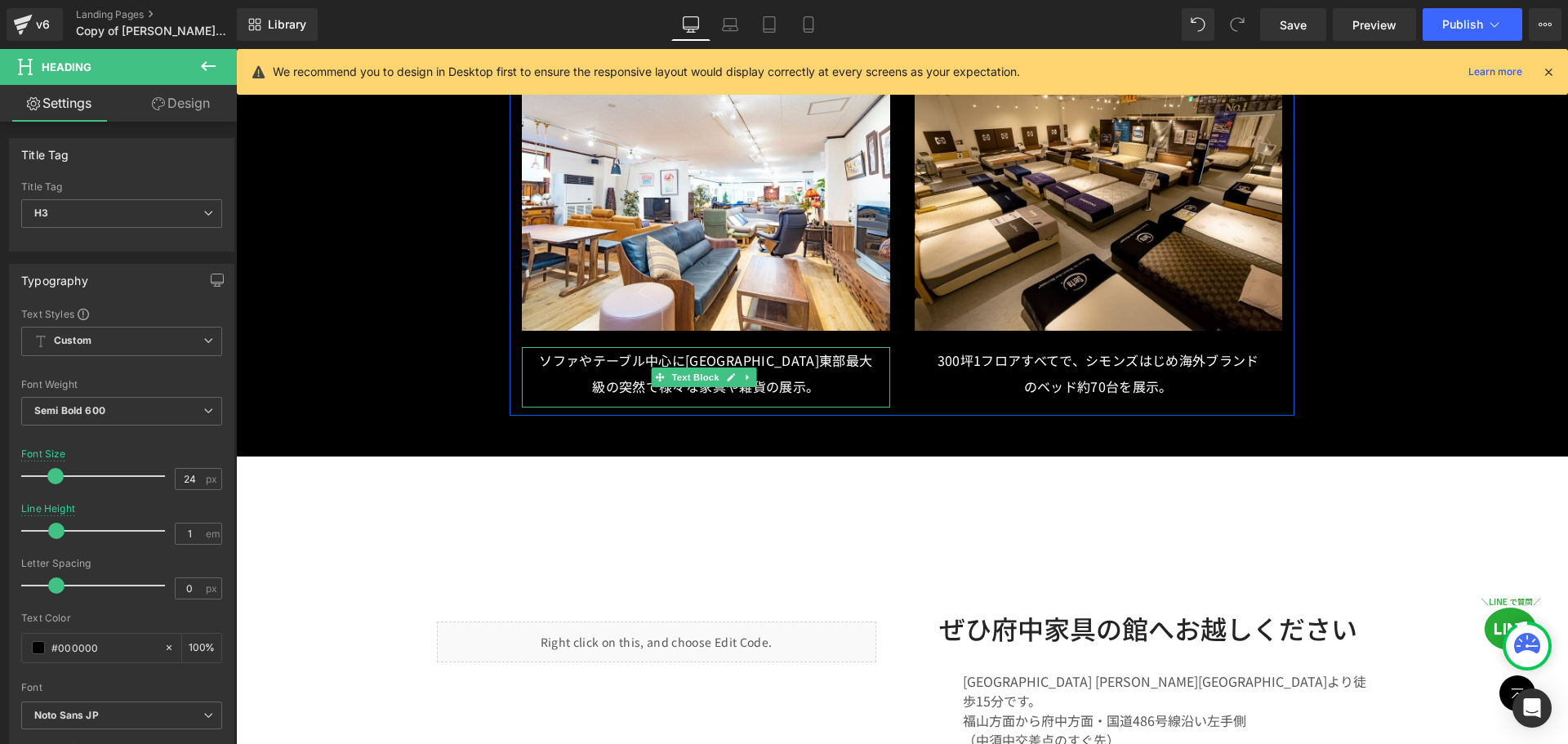
click at [813, 350] on font "ソファやテーブル中心に[GEOGRAPHIC_DATA]東部最大級の突然で様々な家具や雑貨の展示。" at bounding box center [706, 373] width 334 height 45
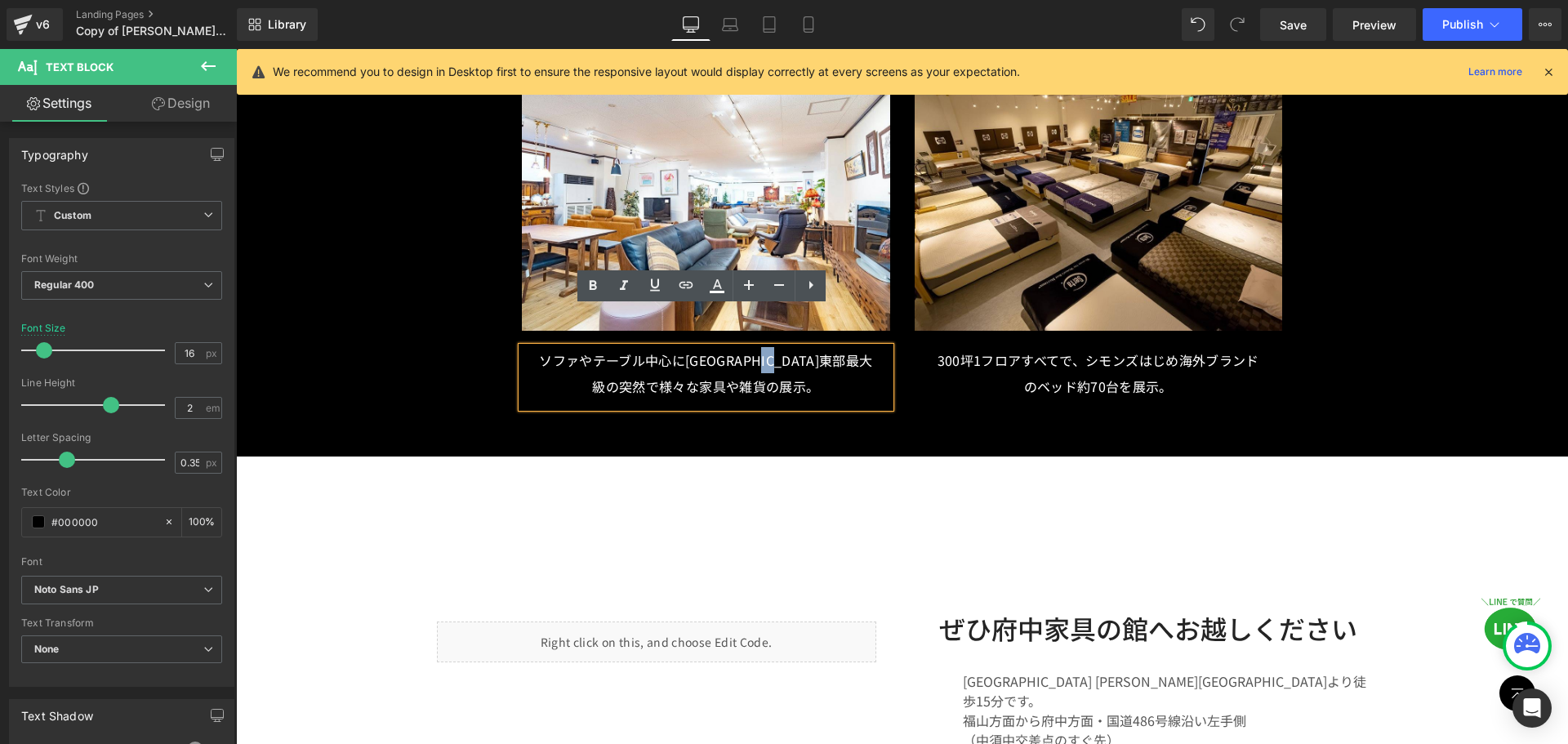
drag, startPoint x: 814, startPoint y: 320, endPoint x: 841, endPoint y: 326, distance: 27.7
click at [841, 350] on font "ソファやテーブル中心に[GEOGRAPHIC_DATA]東部最大級の突然で様々な家具や雑貨の展示。" at bounding box center [706, 373] width 334 height 45
click at [572, 350] on font "ソファやテーブル中心に[GEOGRAPHIC_DATA]東部最大級の品揃え様々な家具や雑貨を展示中。" at bounding box center [706, 373] width 334 height 45
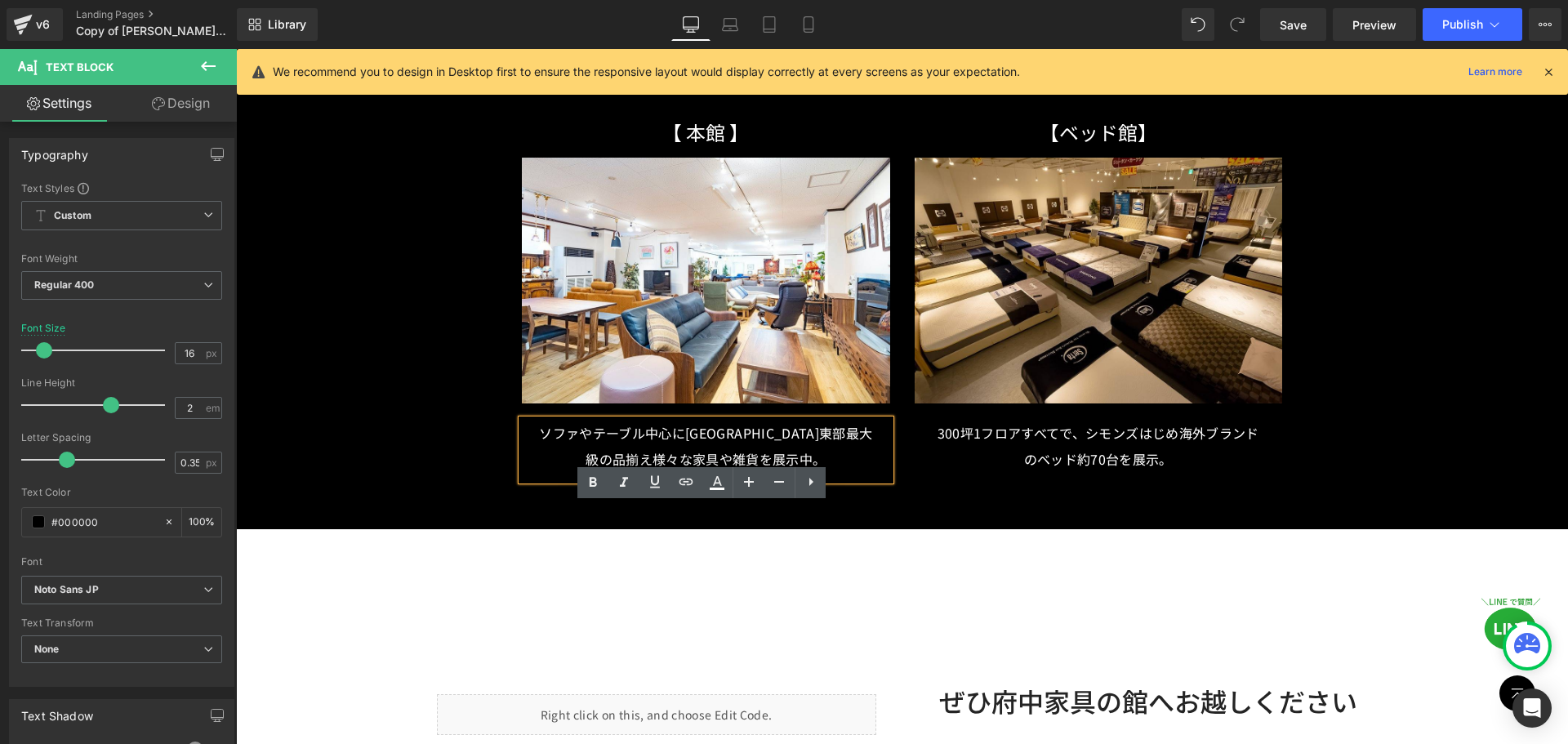
scroll to position [7853, 0]
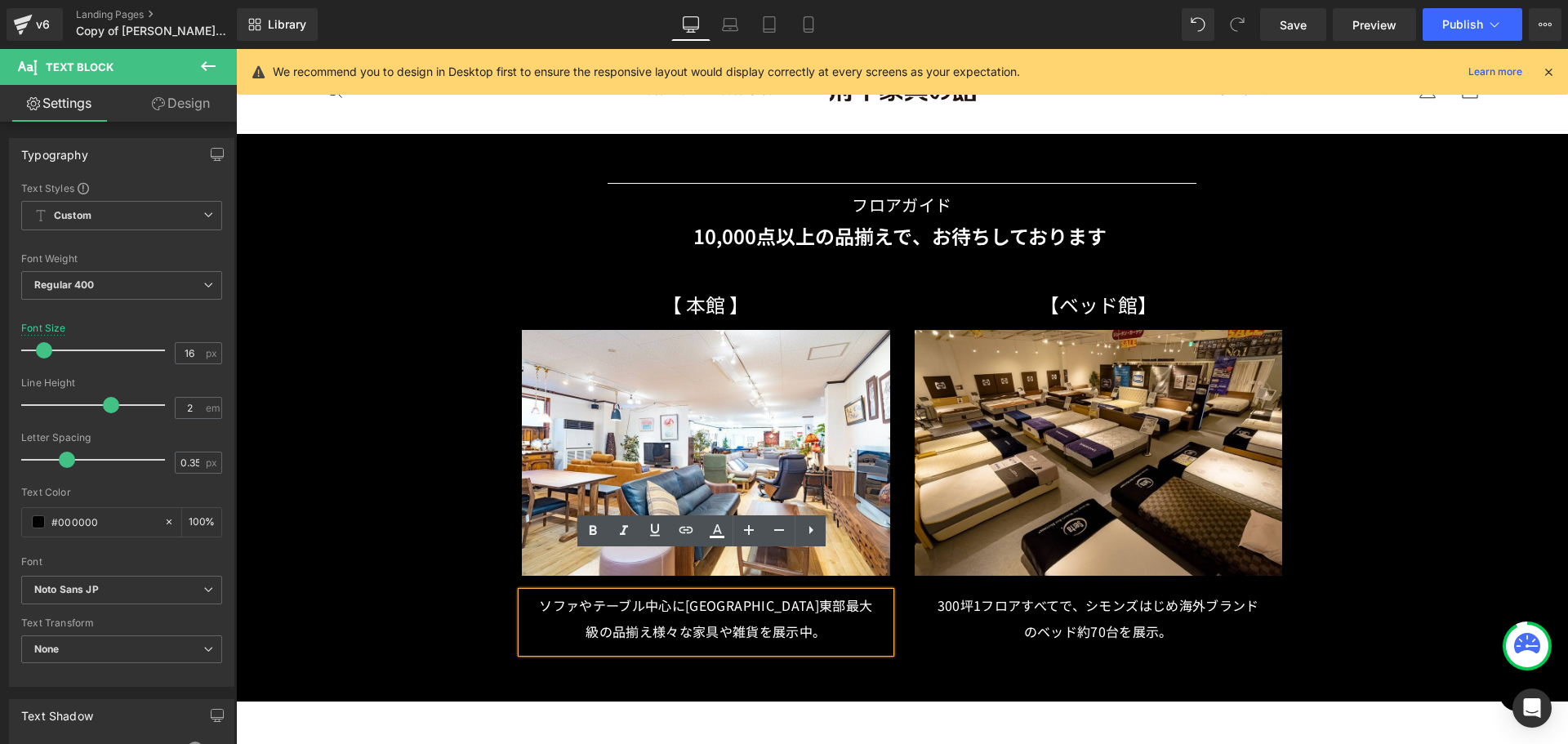
click at [860, 221] on font "10,000点以上の品揃えで" at bounding box center [803, 235] width 219 height 29
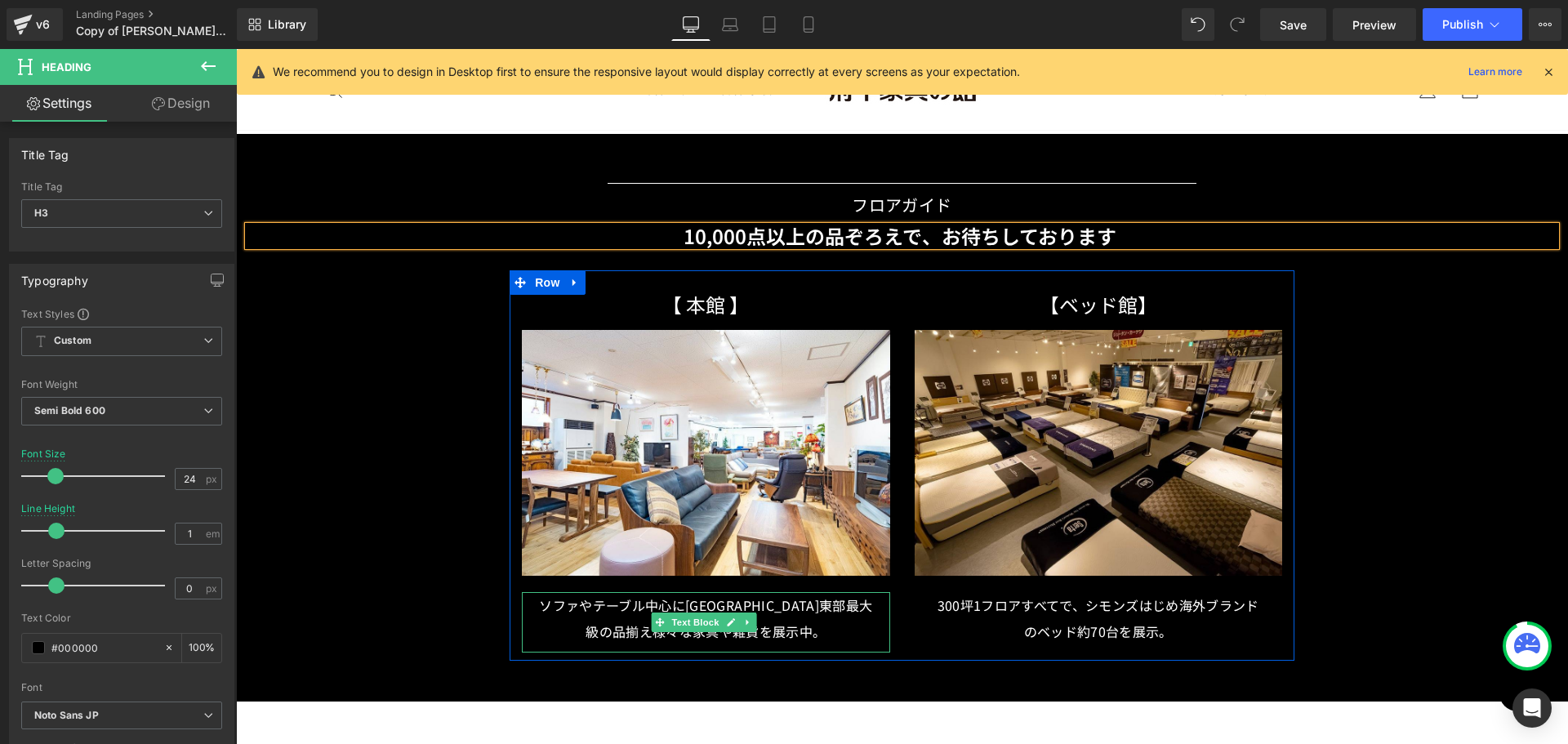
click at [653, 602] on font "ソファやテーブル中心に[GEOGRAPHIC_DATA]東部最大級の品揃え様々な家具や雑貨を展示中。" at bounding box center [706, 618] width 334 height 45
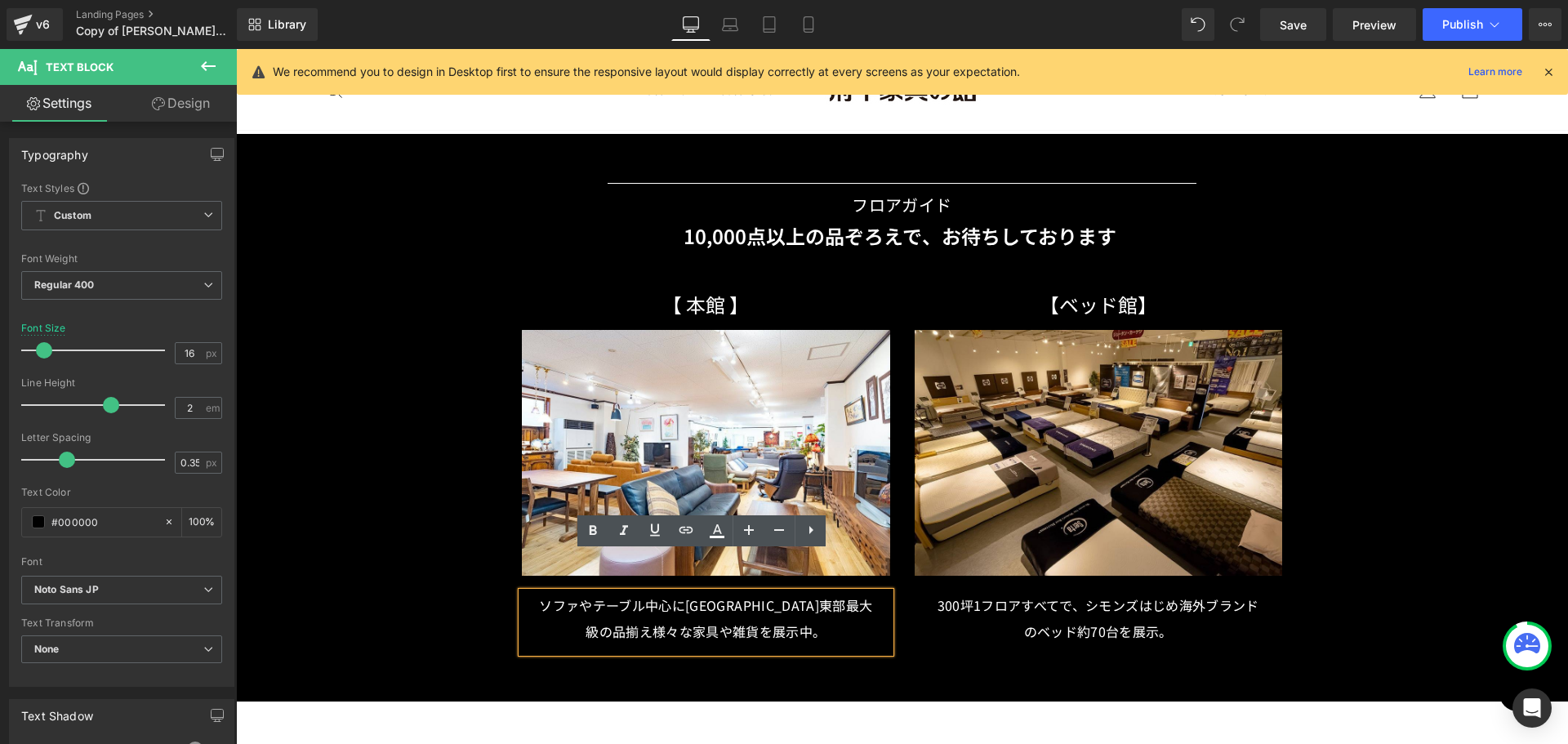
click at [721, 595] on font "ソファやテーブル中心に[GEOGRAPHIC_DATA]東部最大級の品揃え様々な家具や雑貨を展示中。" at bounding box center [706, 618] width 334 height 45
click at [857, 592] on p "ソファやテーブル中心に[GEOGRAPHIC_DATA]東部最大級の品揃え様々な家具や雑貨を展示中。" at bounding box center [706, 618] width 335 height 52
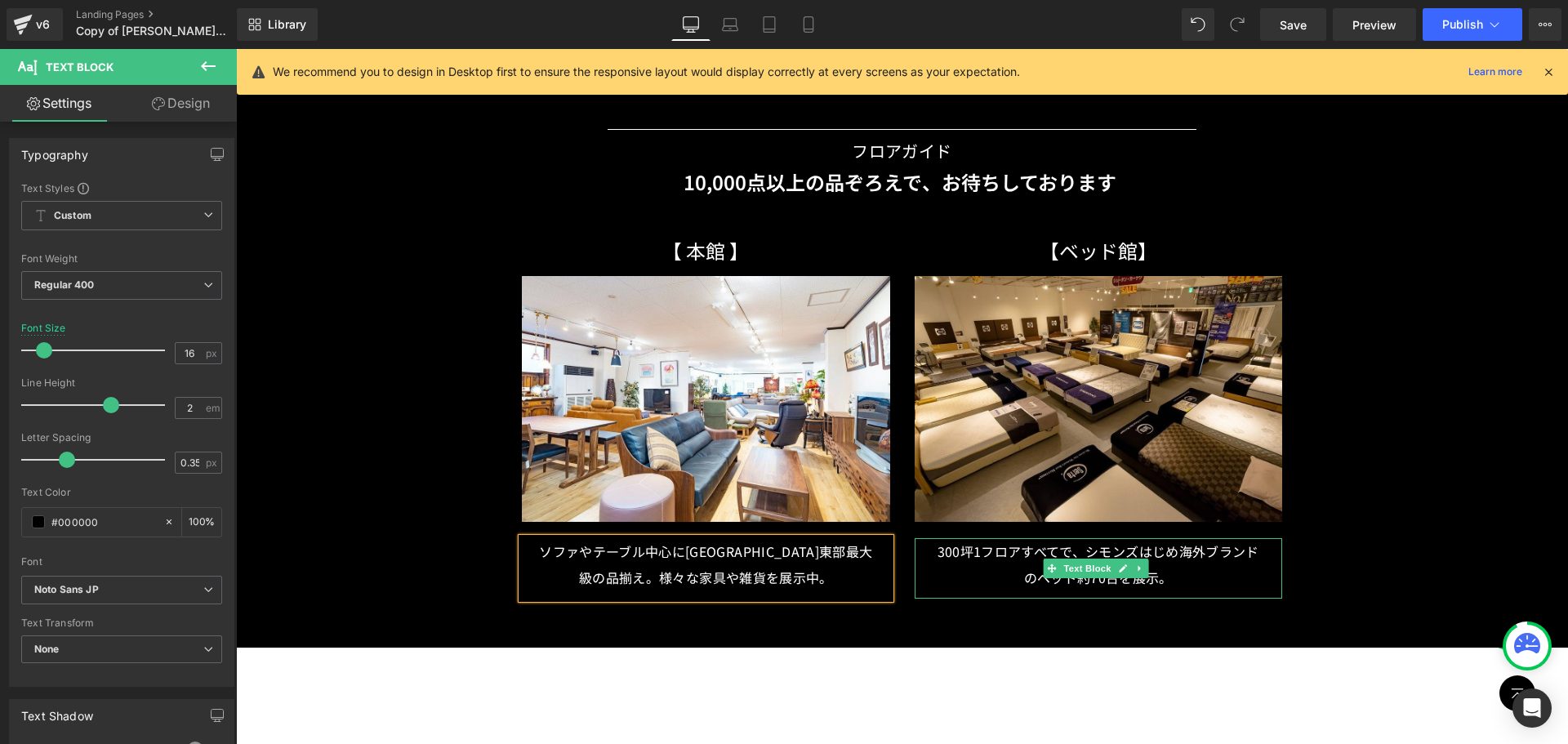
scroll to position [7935, 0]
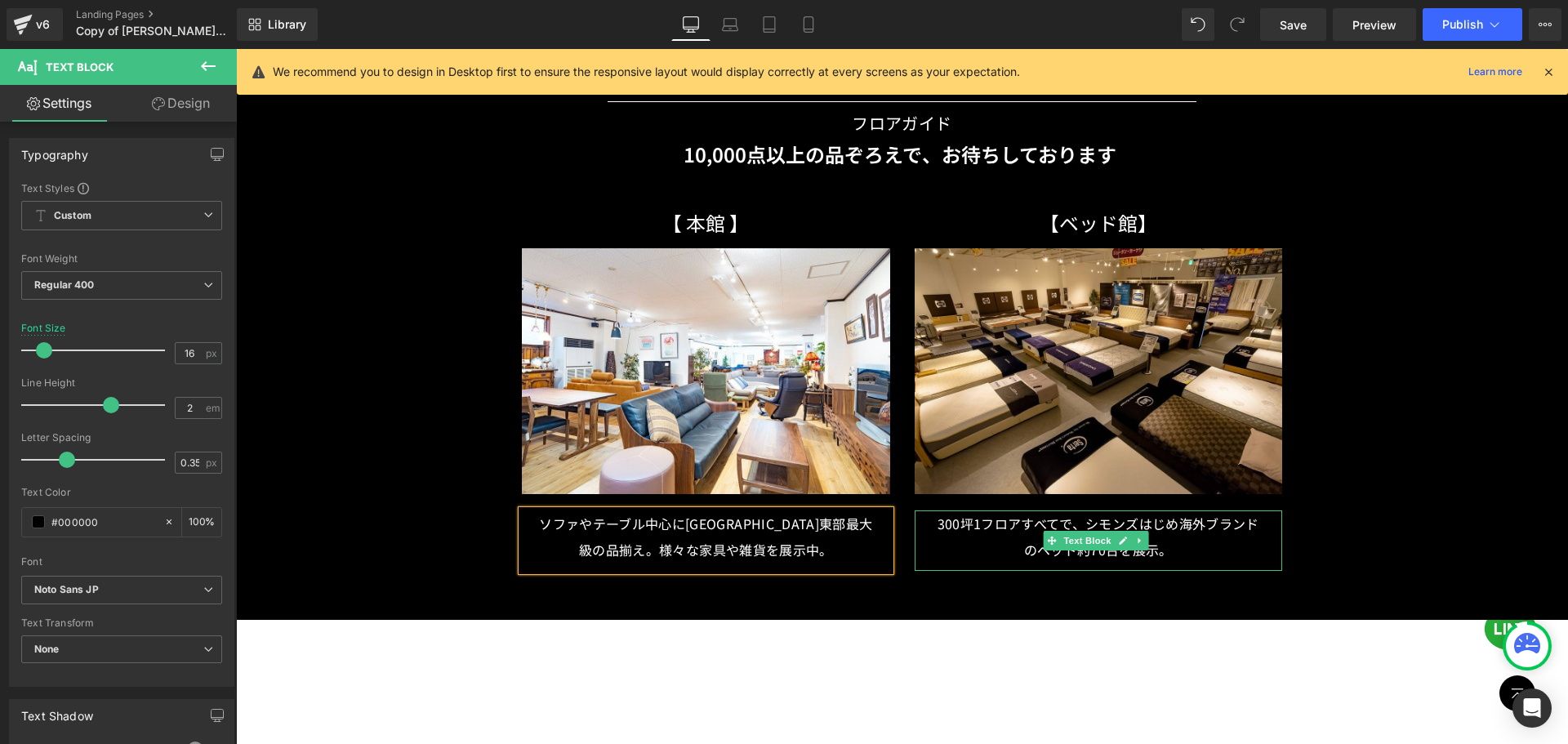
click at [1083, 514] on font "300坪1フロアすべてで、シモンズはじめ海外ブランドのベッド約70台を展示。" at bounding box center [1098, 537] width 322 height 45
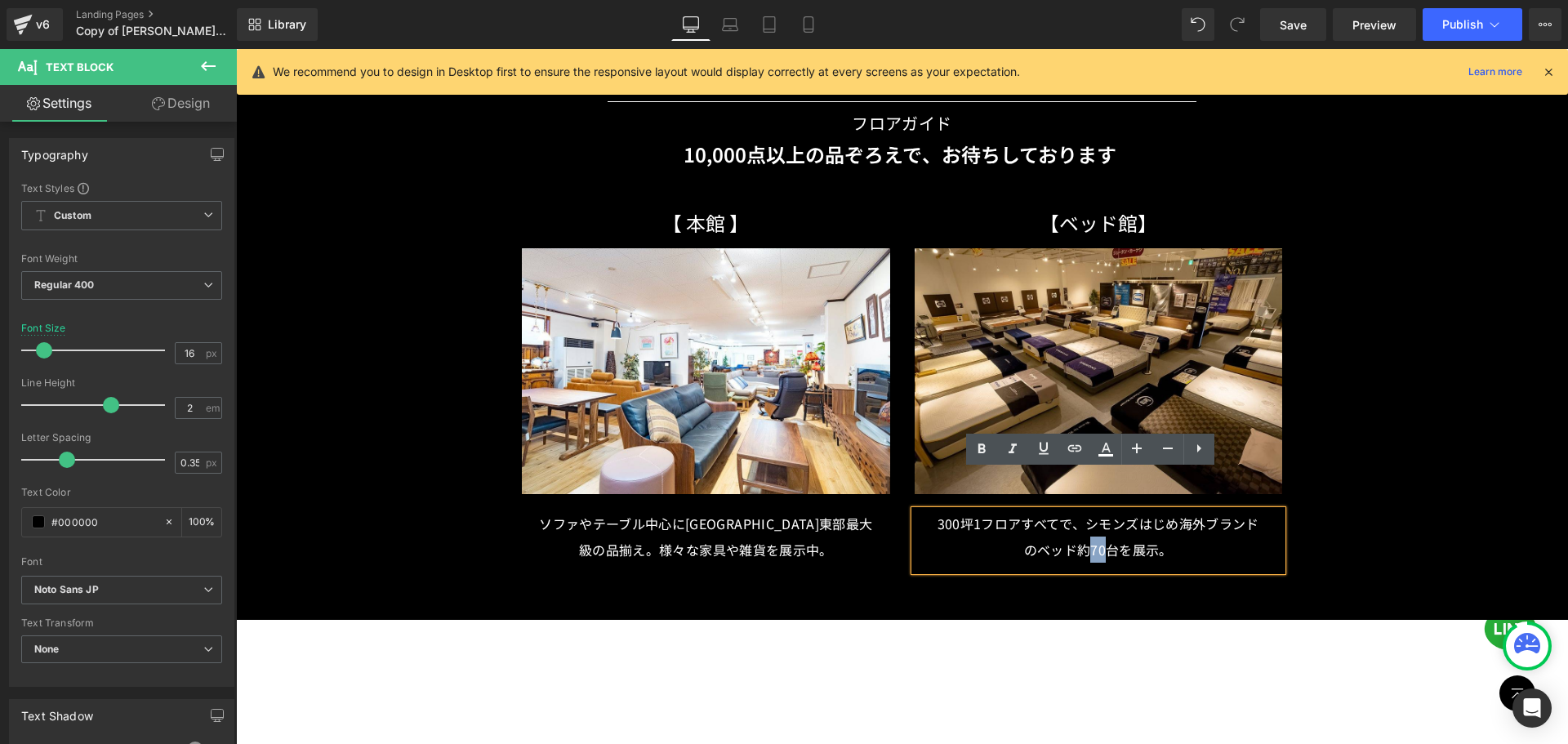
drag, startPoint x: 1083, startPoint y: 512, endPoint x: 1098, endPoint y: 518, distance: 16.2
click at [1098, 518] on font "300坪1フロアすべてで、シモンズはじめ海外ブランドのベッド約70台を展示。" at bounding box center [1098, 537] width 322 height 45
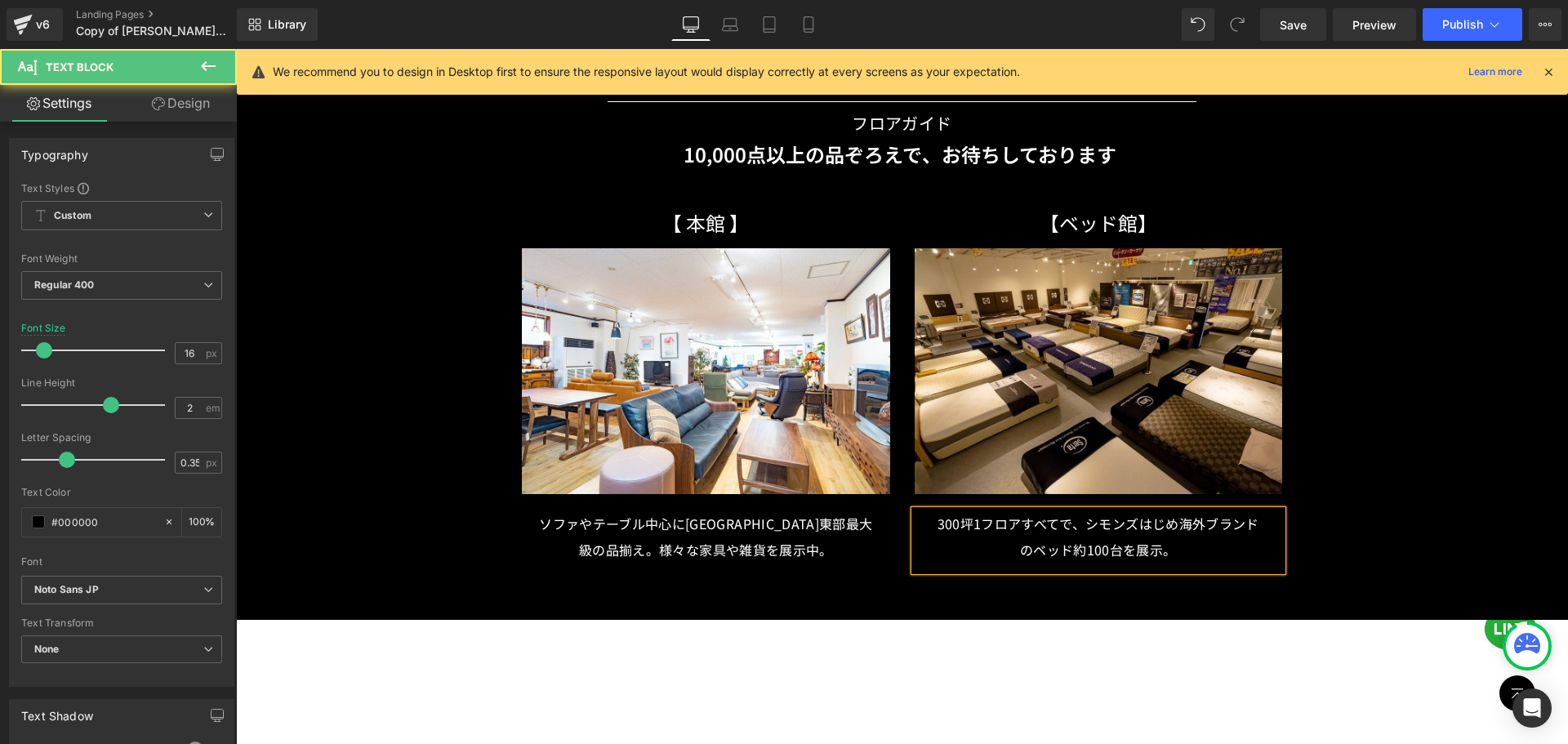
click at [1156, 514] on font "300坪1フロアすべてで、シモンズはじめ海外ブランドのベッド約100台を展示。" at bounding box center [1098, 537] width 322 height 45
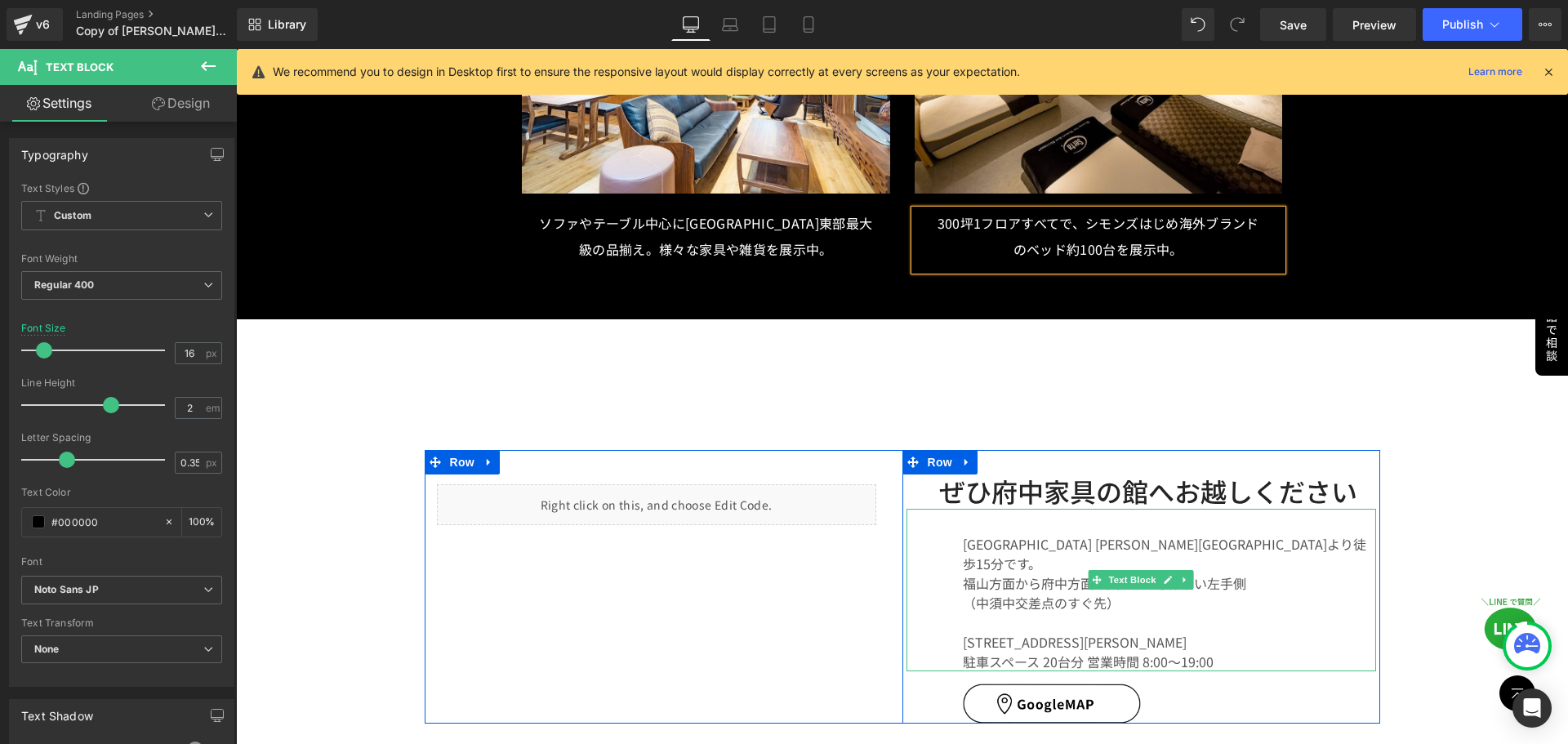
scroll to position [8262, 0]
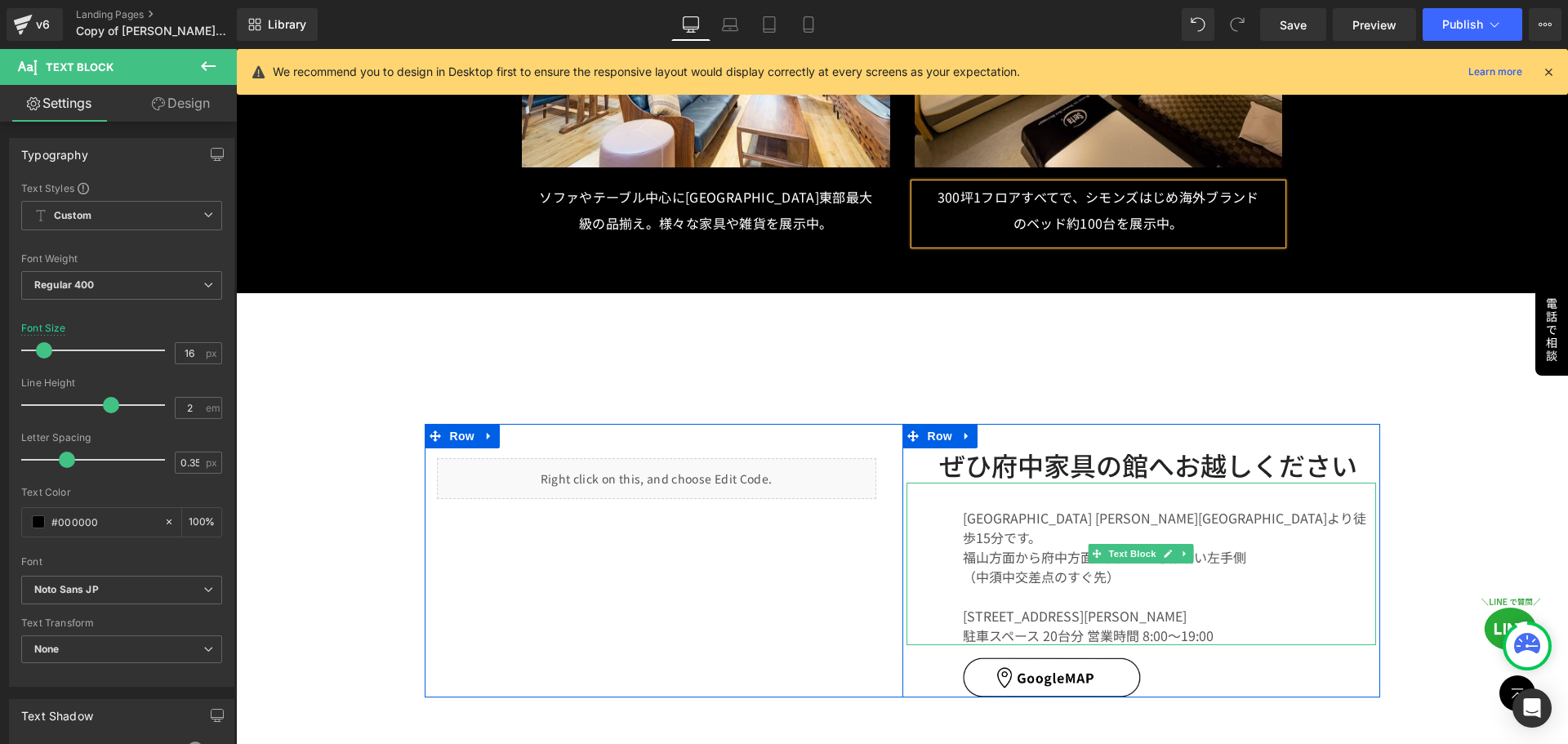
click at [1045, 626] on font "駐車スペース 20台分 営業時間 8:00～19:00" at bounding box center [1088, 635] width 251 height 20
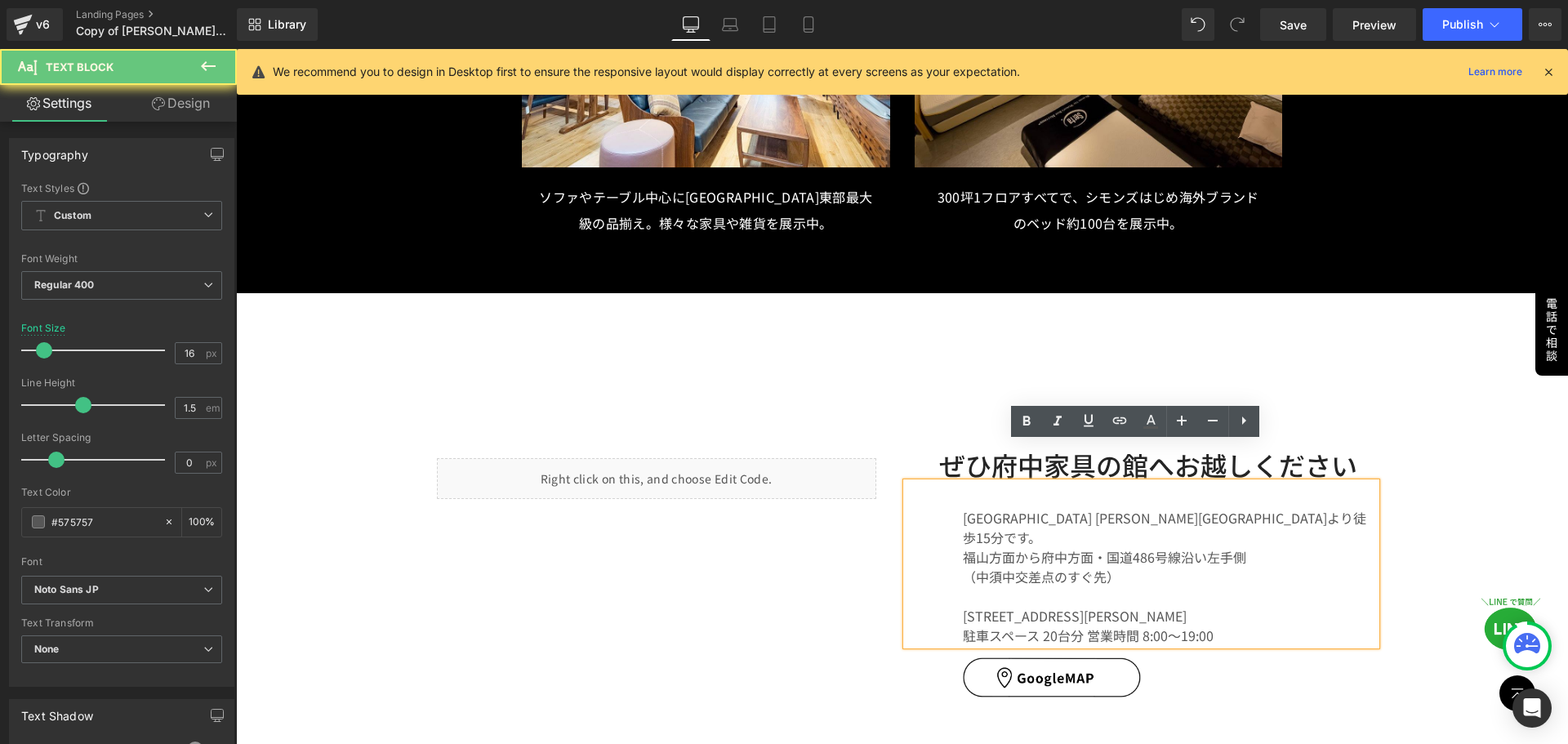
click at [1049, 626] on font "駐車スペース 20台分 営業時間 8:00～19:00" at bounding box center [1088, 635] width 251 height 20
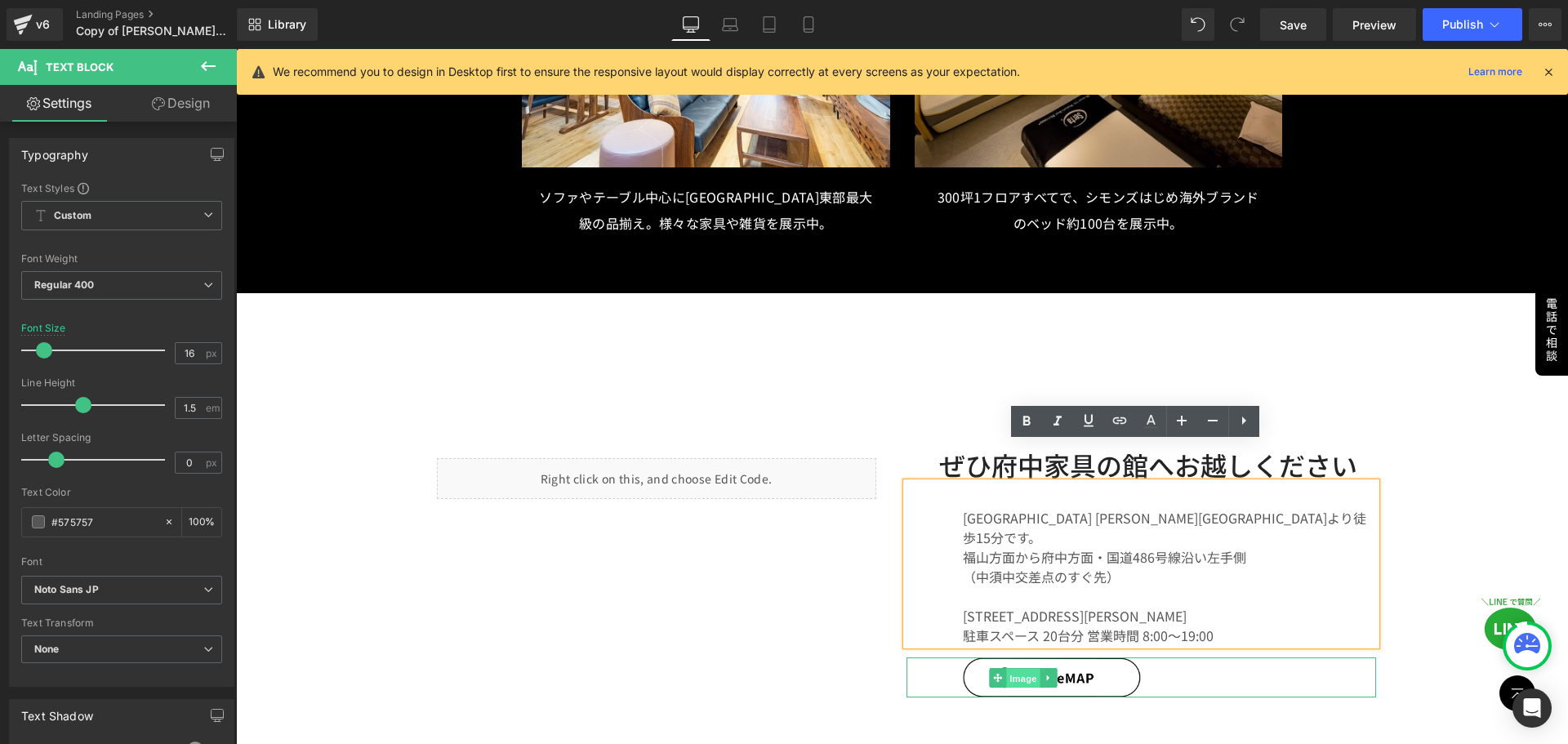
click at [1016, 668] on span "Image" at bounding box center [1023, 678] width 35 height 20
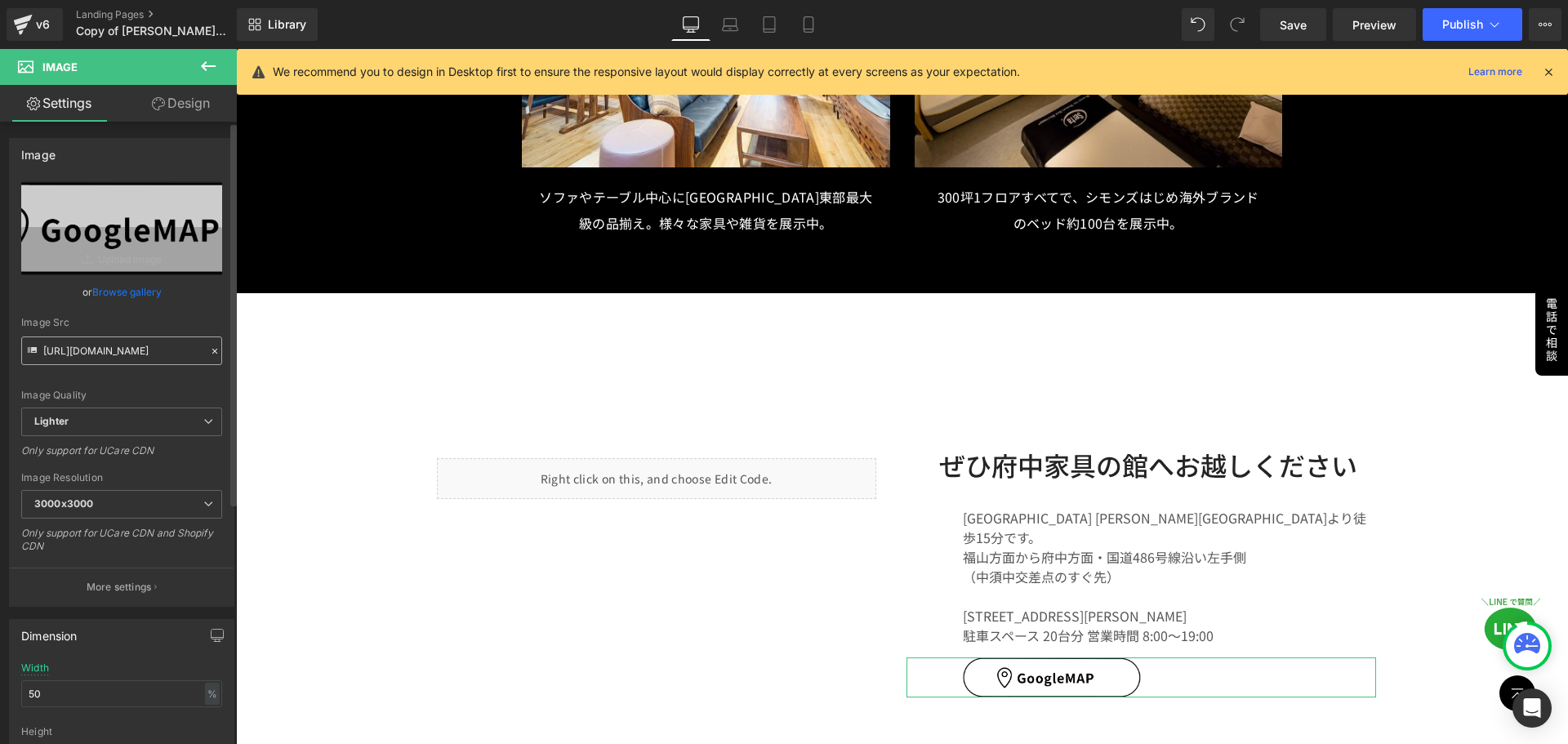
click at [117, 344] on input "[URL][DOMAIN_NAME]" at bounding box center [122, 350] width 201 height 29
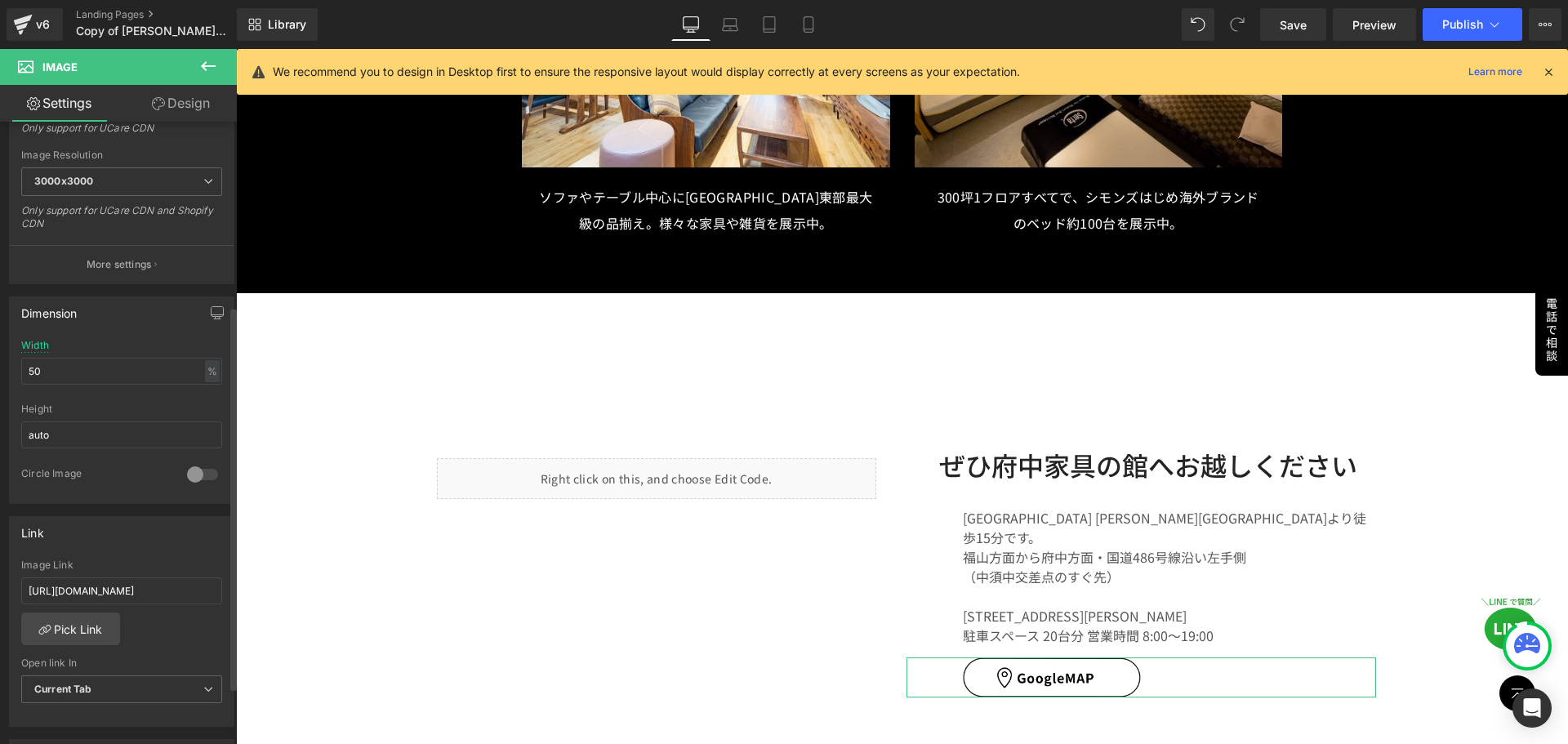
scroll to position [327, 0]
click at [154, 586] on input "[URL][DOMAIN_NAME]" at bounding box center [122, 586] width 201 height 27
click at [140, 590] on input "[URL][DOMAIN_NAME]" at bounding box center [122, 586] width 201 height 27
paste input "[DOMAIN_NAME][URL]"
type input "[URL][DOMAIN_NAME]"
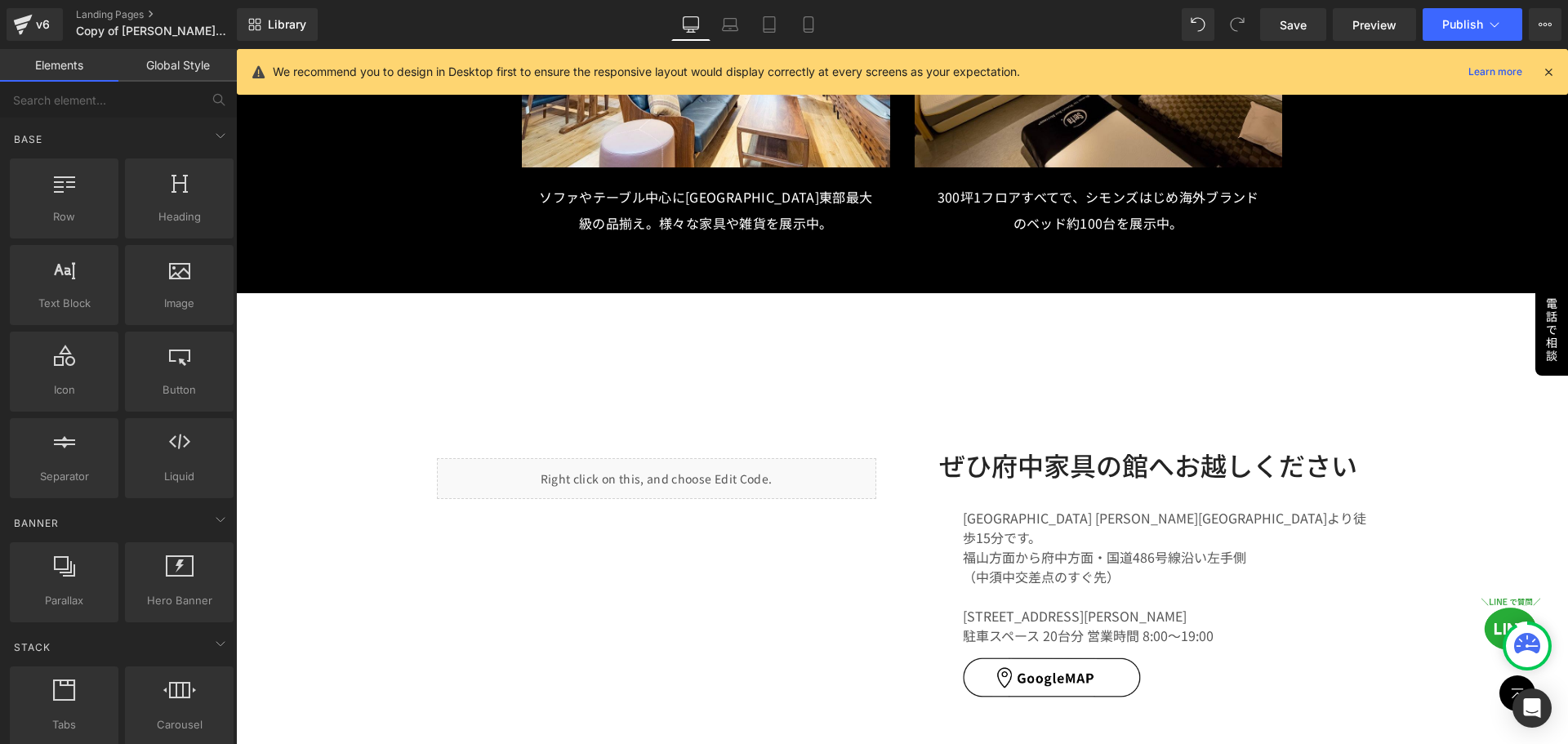
scroll to position [0, 0]
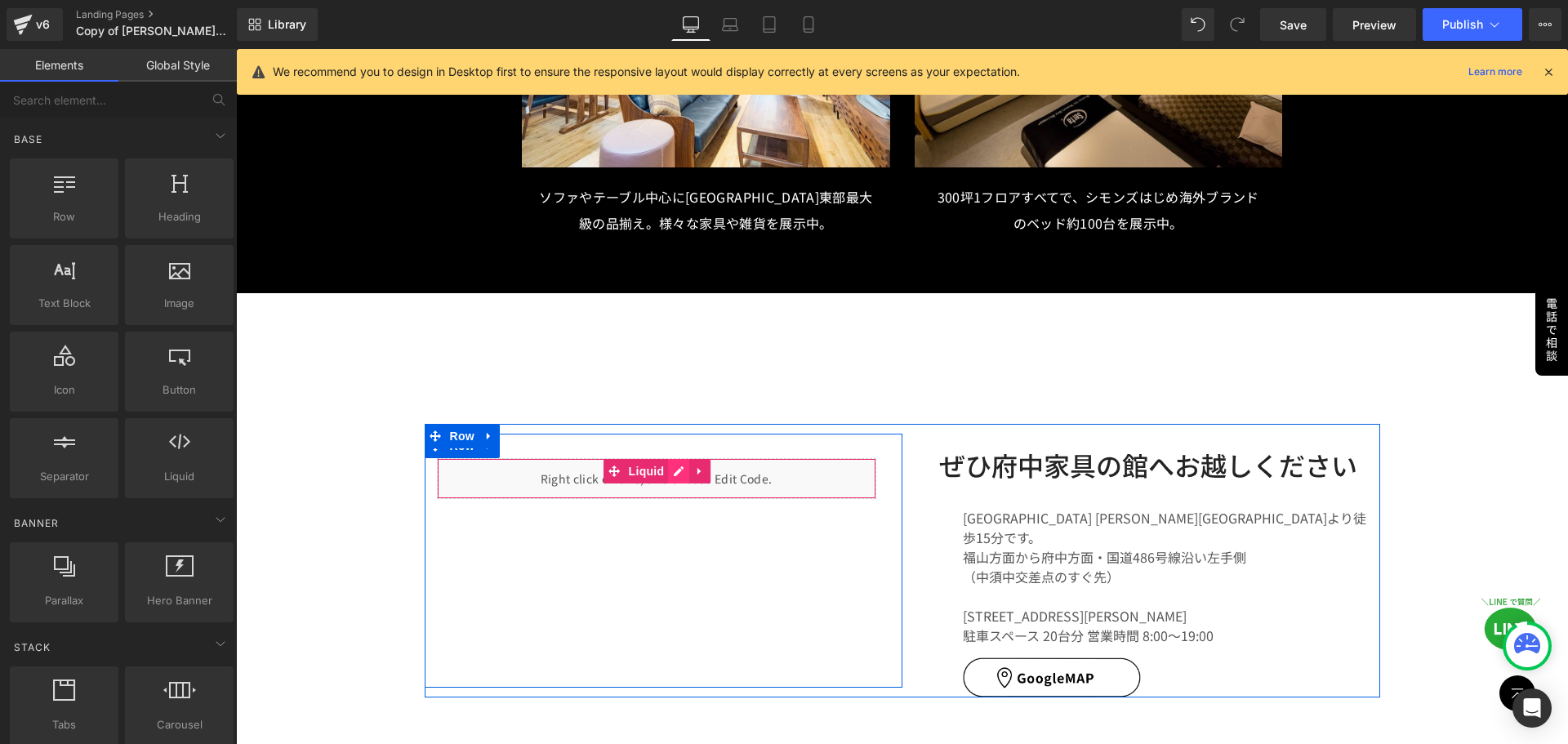
click at [674, 458] on div "Liquid" at bounding box center [656, 478] width 439 height 40
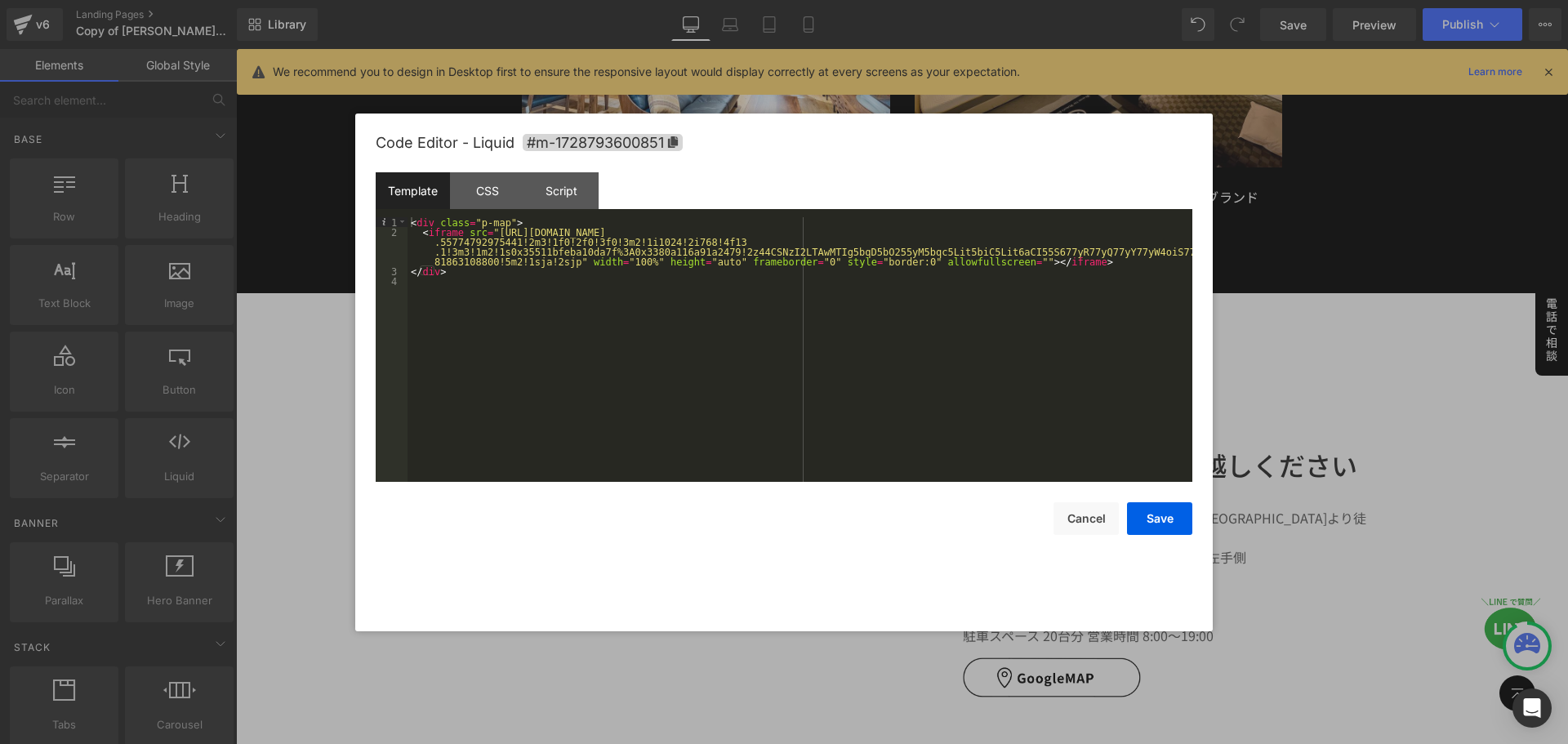
click at [776, 259] on div "< div class = "p-map" > < iframe src = "[URL][DOMAIN_NAME] .55774792975441!2m3!…" at bounding box center [800, 359] width 785 height 284
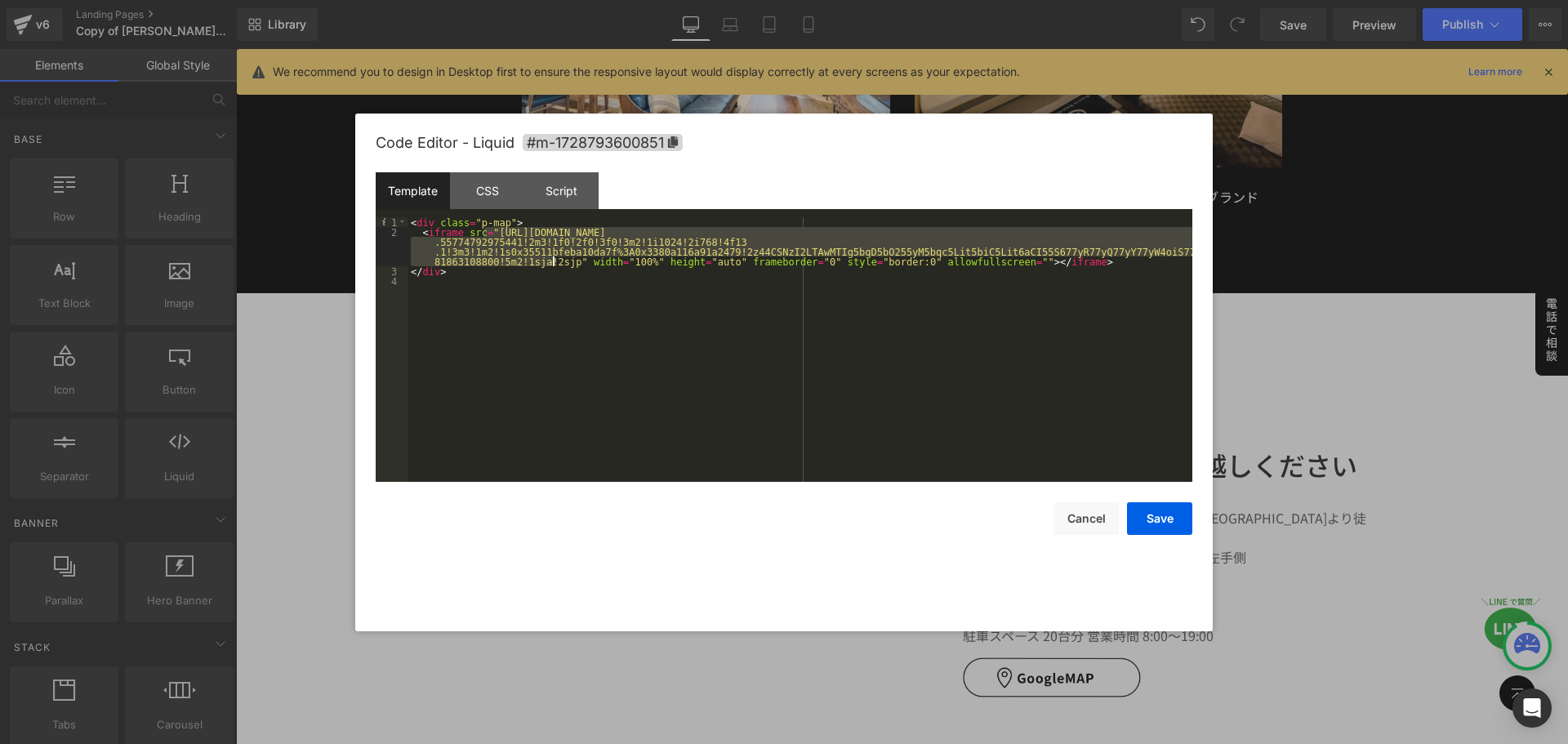
drag, startPoint x: 485, startPoint y: 230, endPoint x: 552, endPoint y: 260, distance: 73.4
click at [552, 260] on div "< div class = "p-map" > < iframe src = "[URL][DOMAIN_NAME] .55774792975441!2m3!…" at bounding box center [800, 359] width 785 height 284
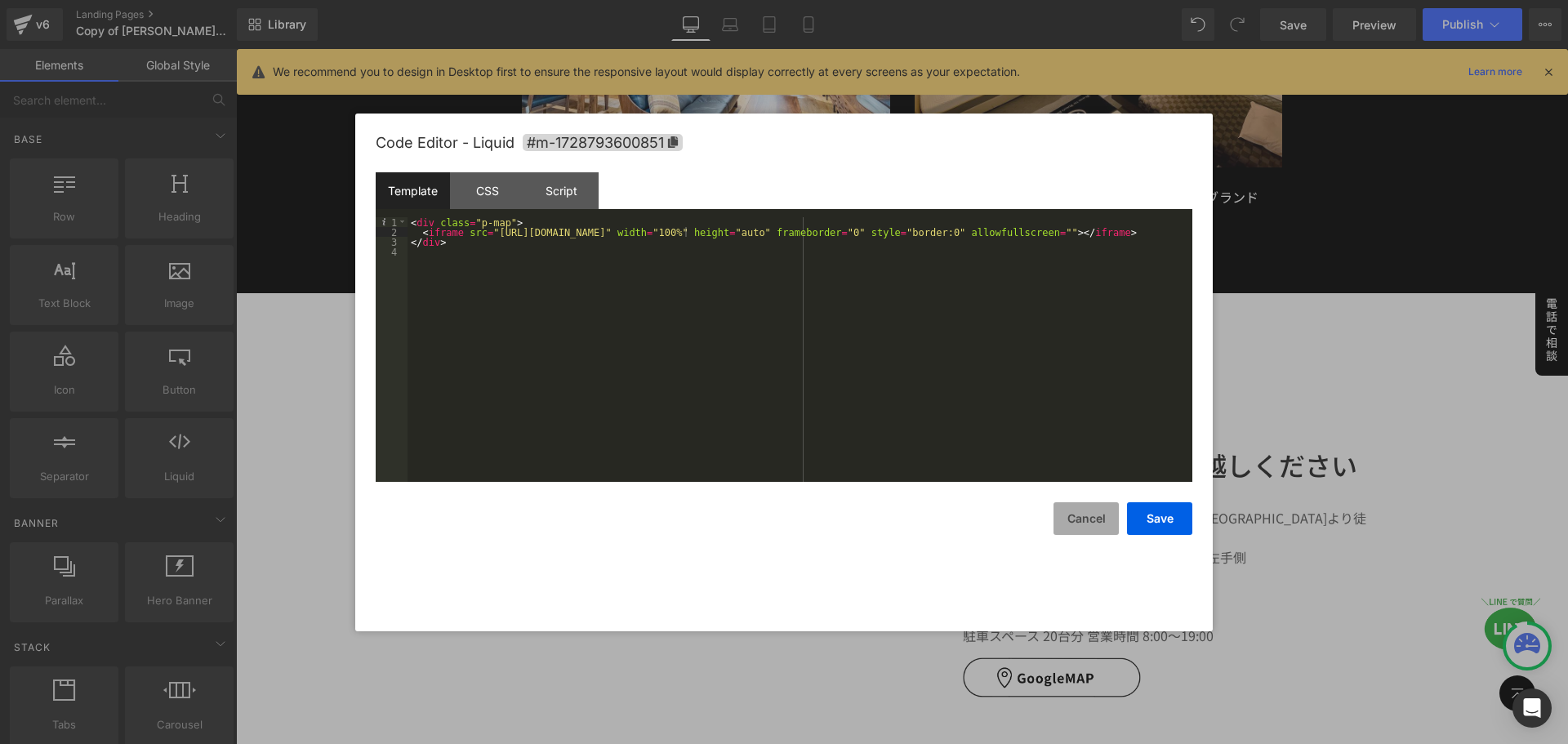
click at [1103, 519] on button "Cancel" at bounding box center [1086, 518] width 65 height 33
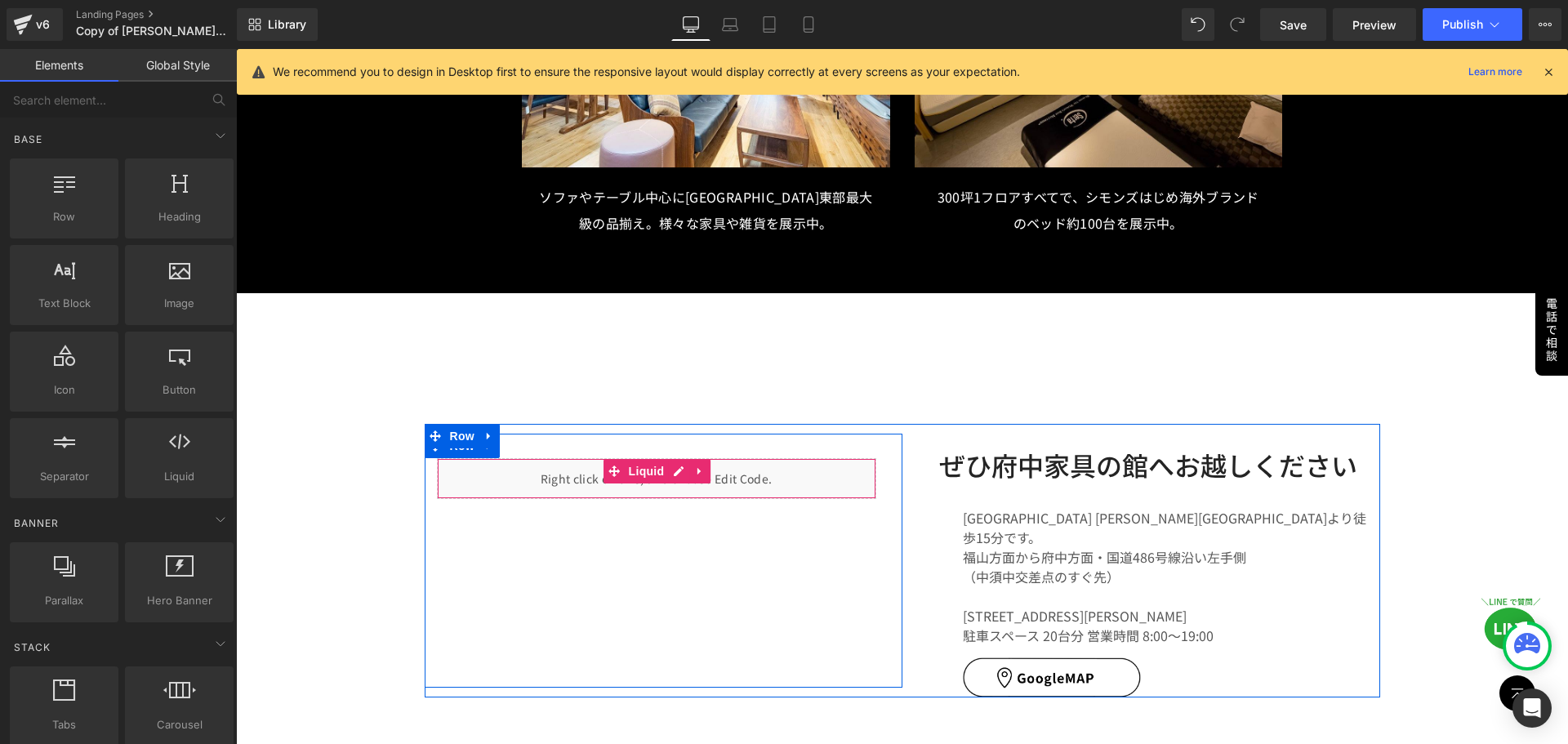
click at [673, 458] on div "Liquid" at bounding box center [656, 478] width 439 height 40
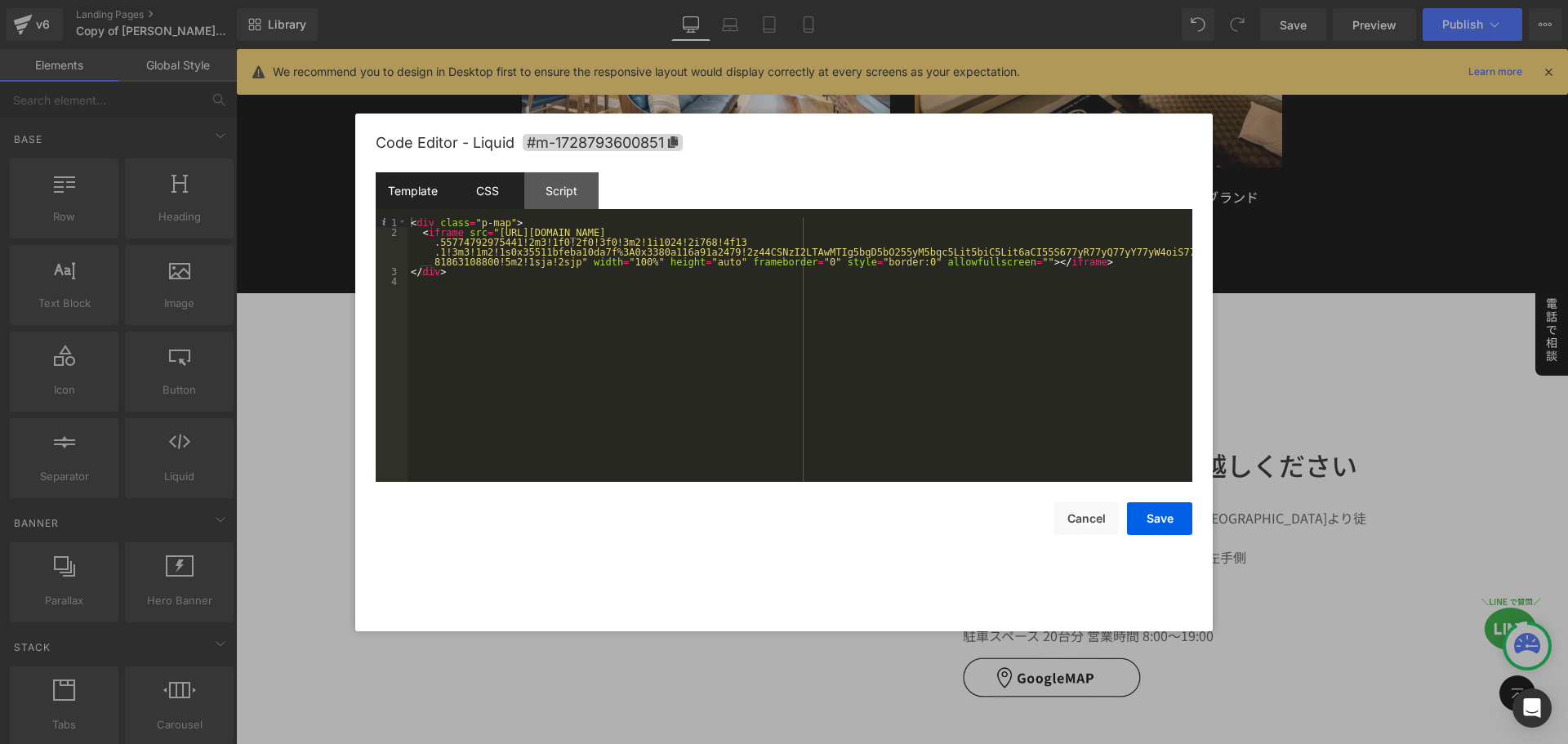
click at [487, 185] on div "CSS" at bounding box center [486, 190] width 74 height 37
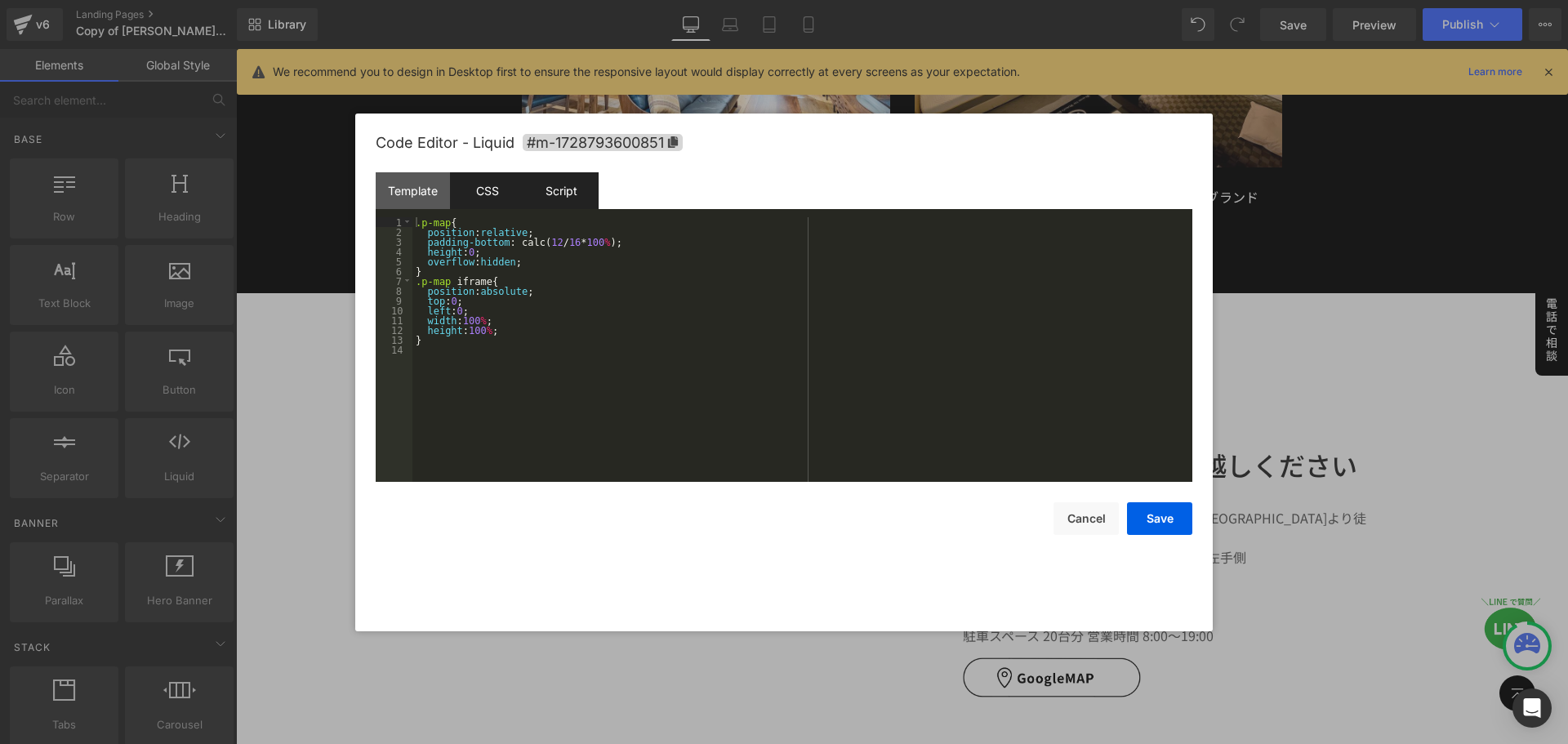
click at [558, 183] on div "Script" at bounding box center [560, 190] width 74 height 37
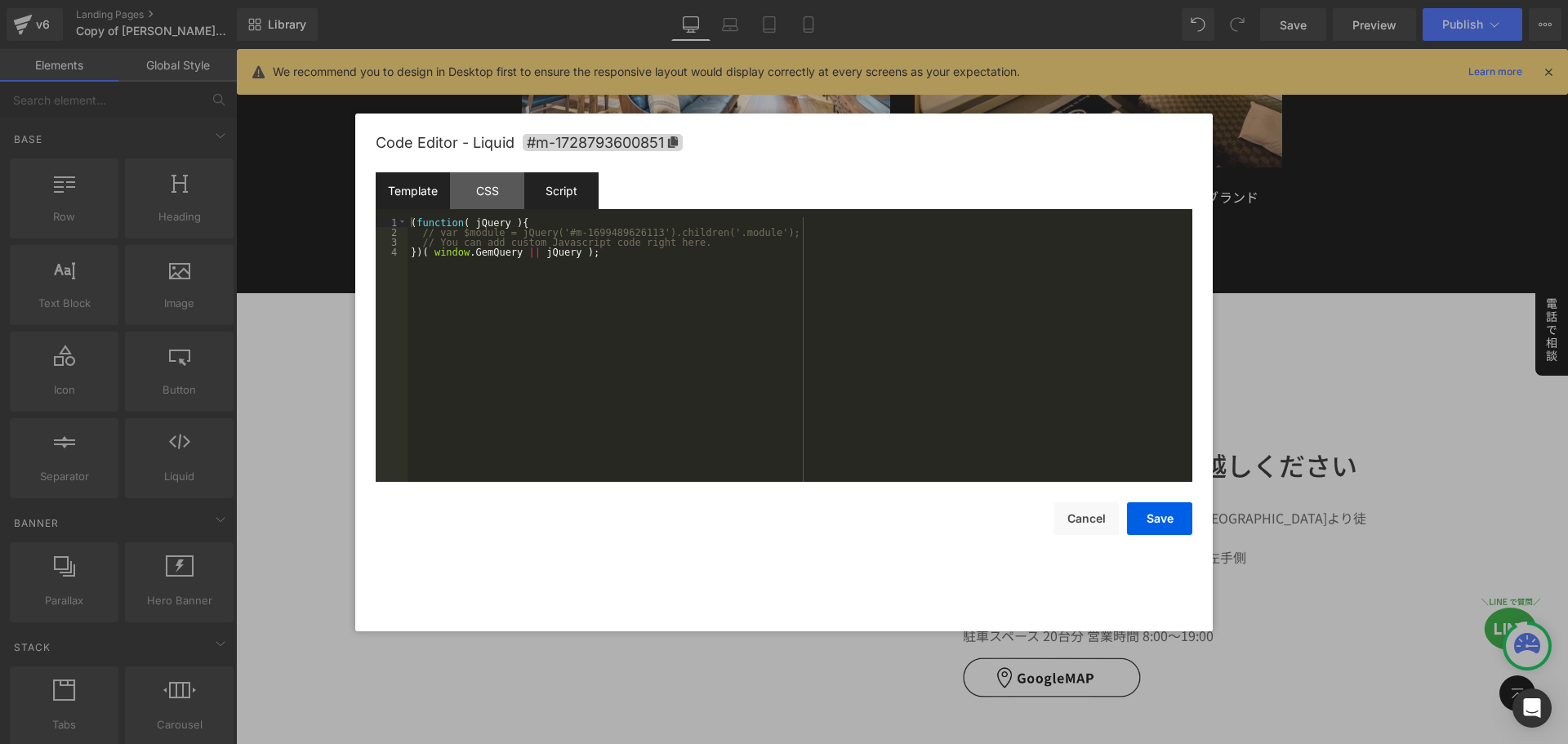
click at [425, 193] on div "Template" at bounding box center [412, 190] width 74 height 37
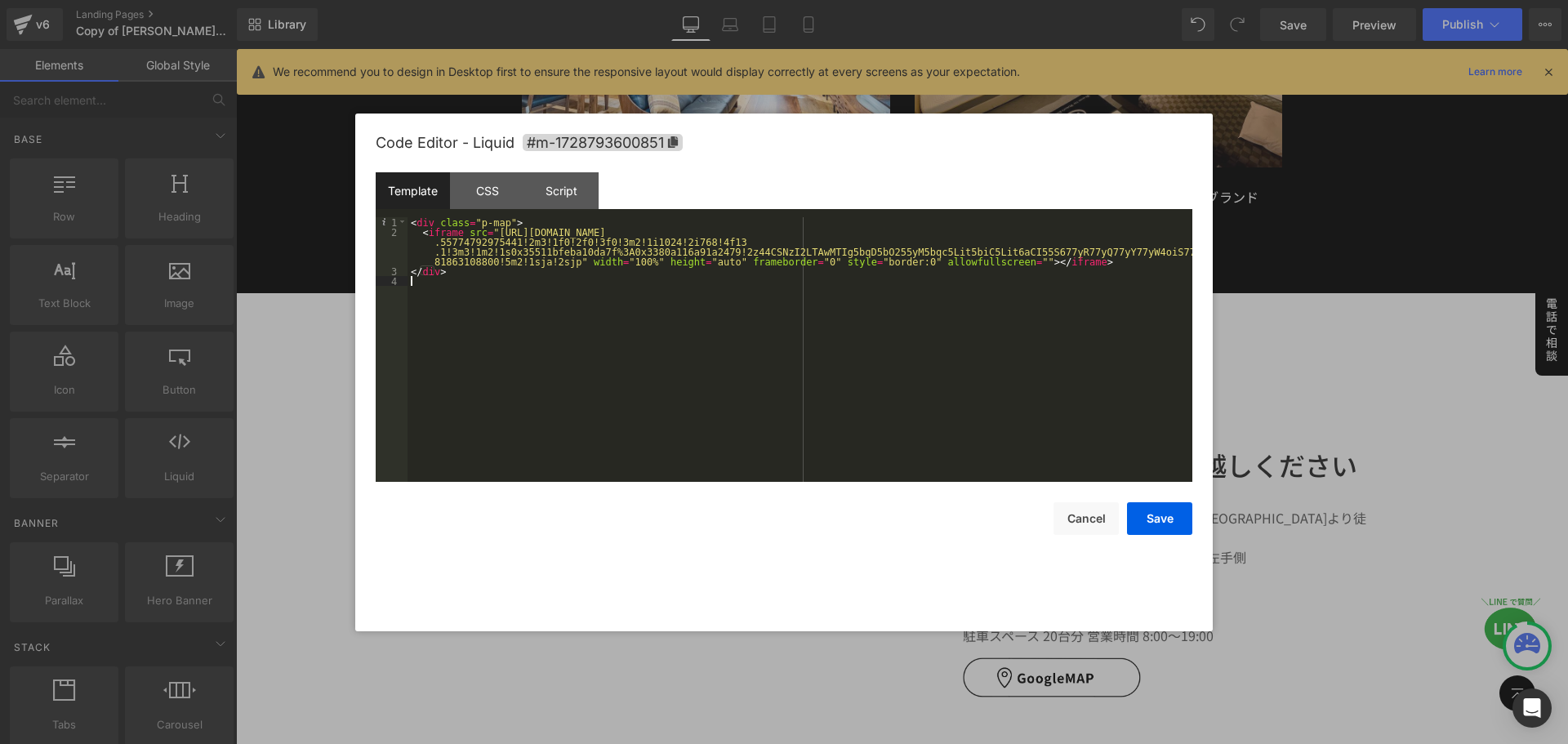
click at [467, 282] on div "< div class = "p-map" > < iframe src = "[URL][DOMAIN_NAME] .55774792975441!2m3!…" at bounding box center [800, 359] width 785 height 284
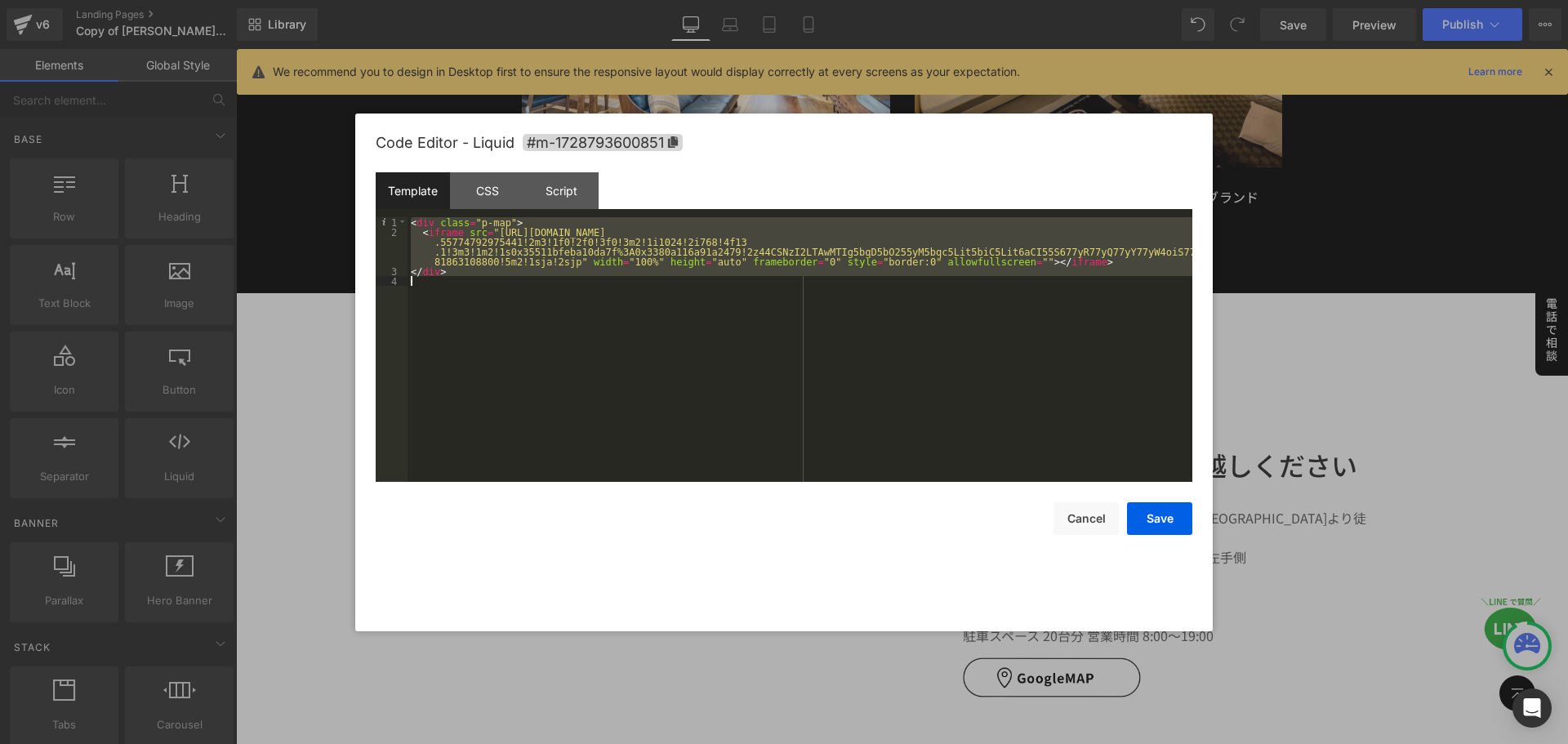
click at [695, 324] on div "< div class = "p-map" > < iframe src = "[URL][DOMAIN_NAME] .55774792975441!2m3!…" at bounding box center [800, 349] width 785 height 264
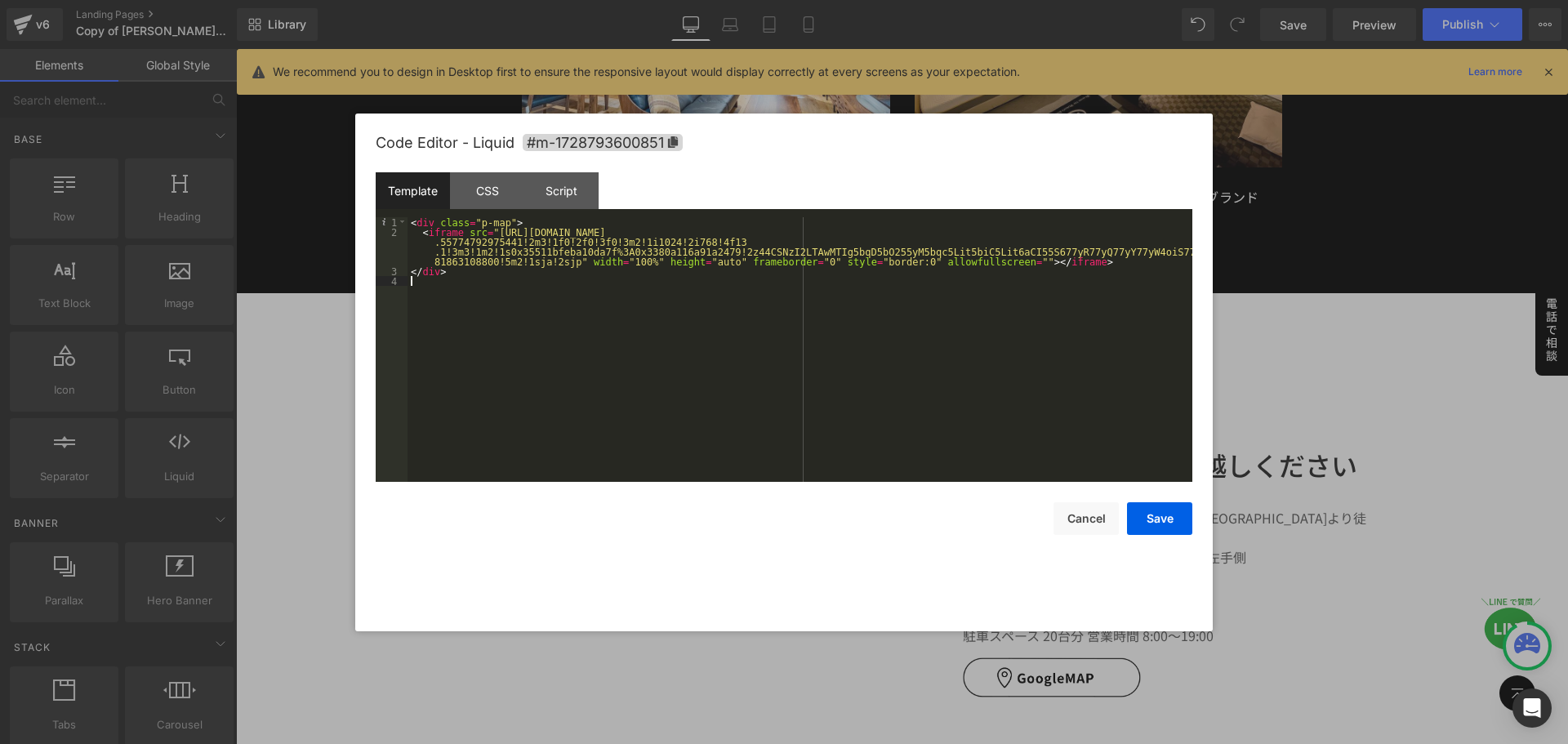
click at [683, 232] on div "< div class = "p-map" > < iframe src = "[URL][DOMAIN_NAME] .55774792975441!2m3!…" at bounding box center [800, 359] width 785 height 284
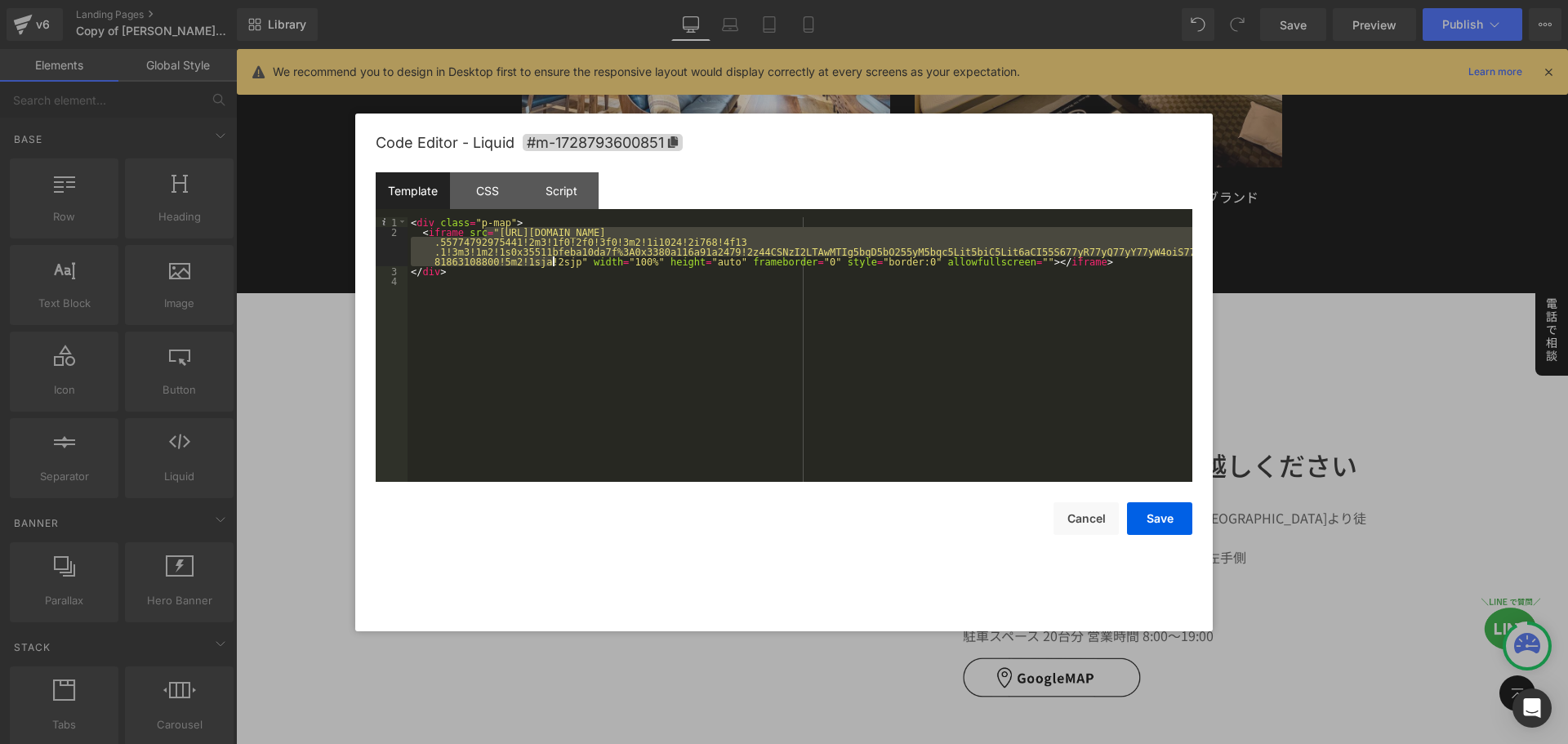
drag, startPoint x: 485, startPoint y: 230, endPoint x: 553, endPoint y: 263, distance: 75.6
click at [553, 263] on div "< div class = "p-map" > < iframe src = "[URL][DOMAIN_NAME] .55774792975441!2m3!…" at bounding box center [800, 359] width 785 height 284
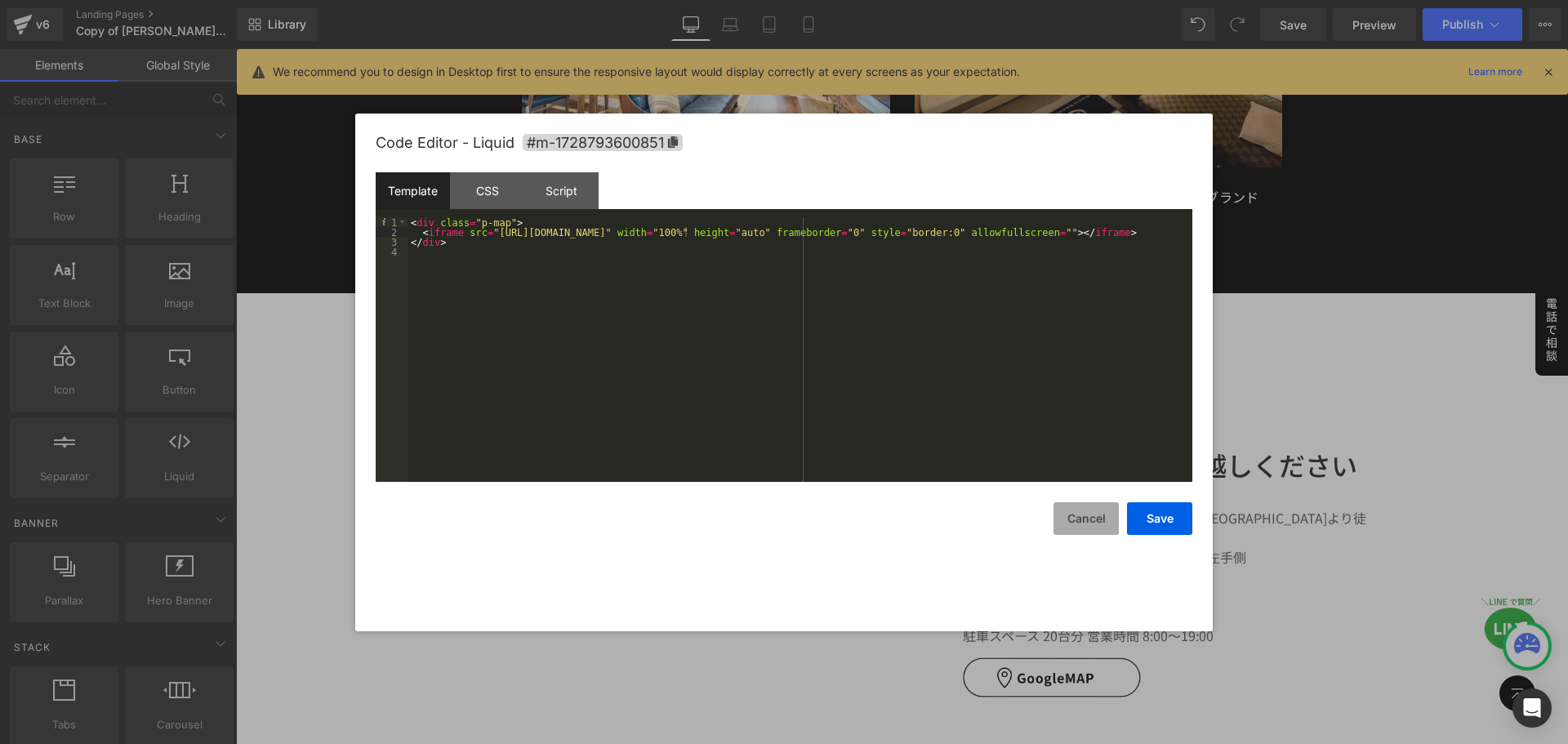
click at [1087, 513] on button "Cancel" at bounding box center [1086, 518] width 65 height 33
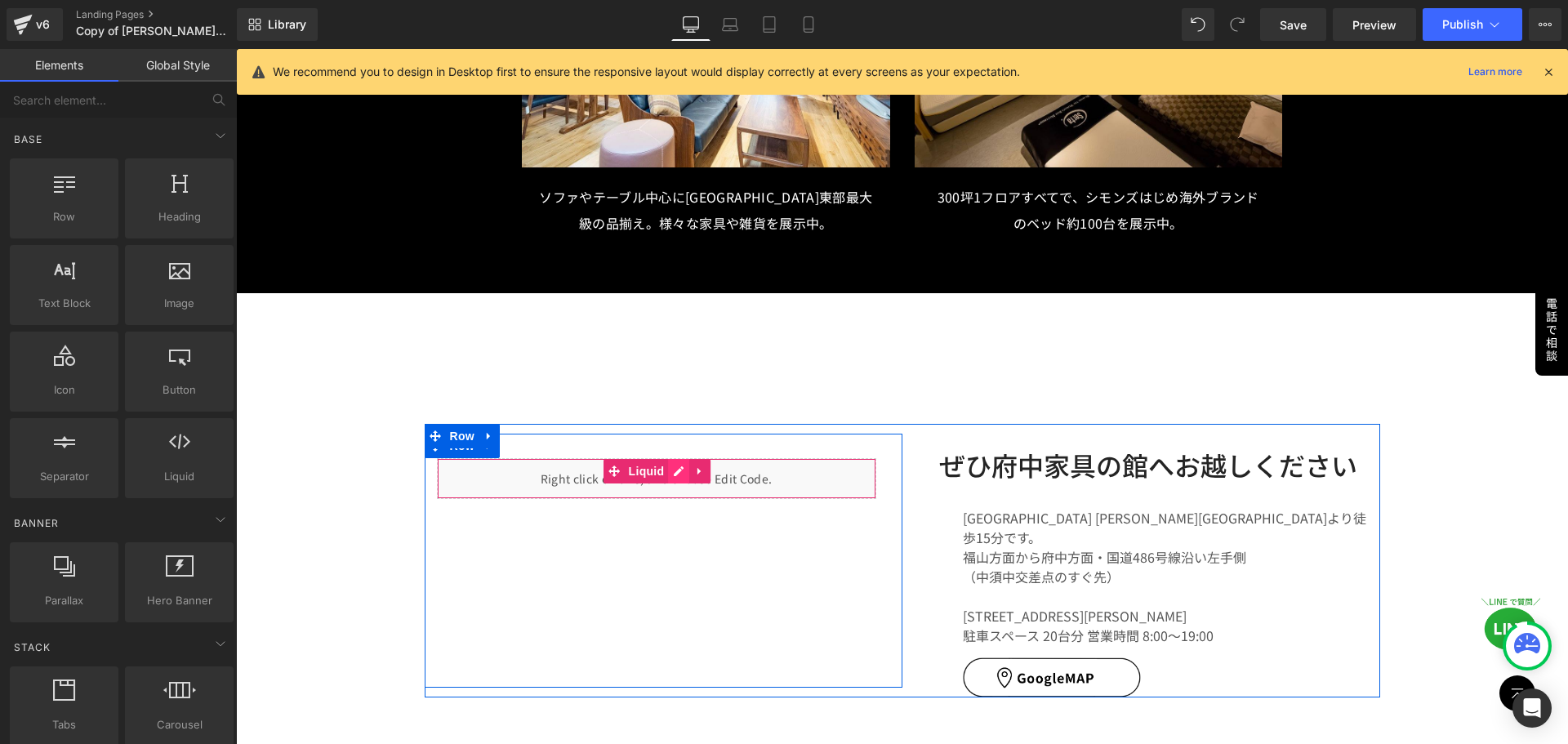
click at [671, 458] on div "Liquid" at bounding box center [656, 478] width 439 height 40
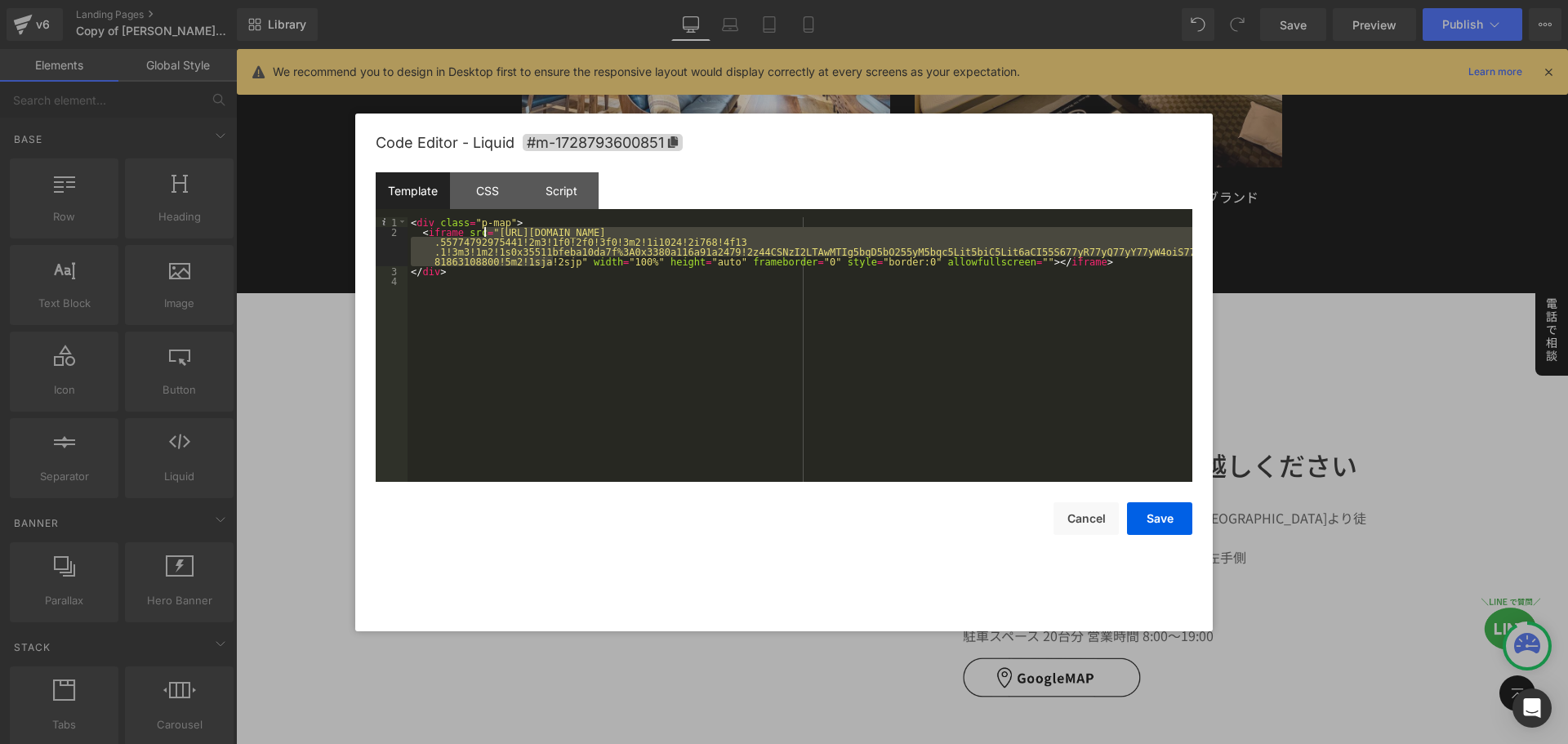
drag, startPoint x: 553, startPoint y: 261, endPoint x: 482, endPoint y: 234, distance: 76.0
click at [482, 234] on div "< div class = "p-map" > < iframe src = "[URL][DOMAIN_NAME] .55774792975441!2m3!…" at bounding box center [800, 359] width 785 height 284
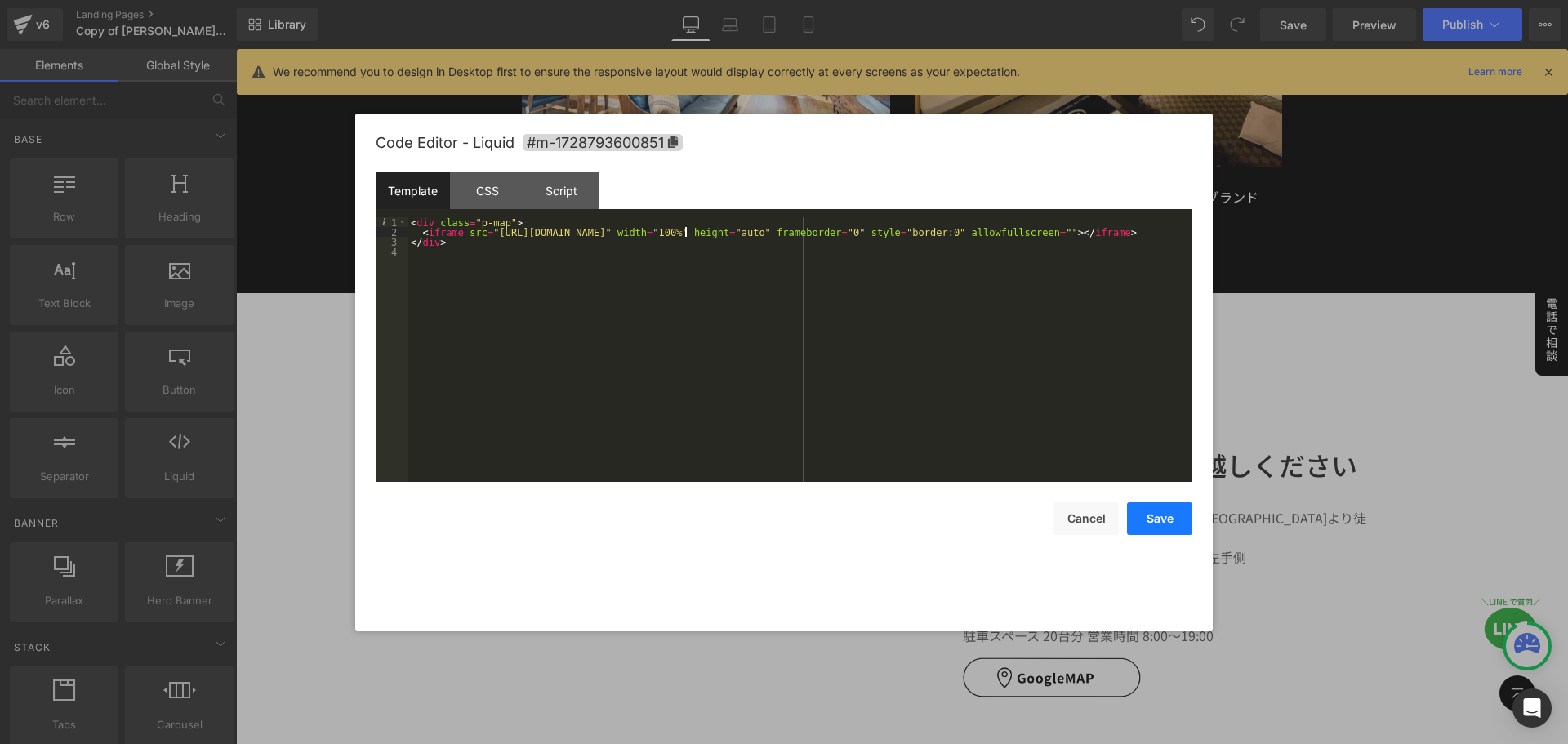
click at [1171, 515] on button "Save" at bounding box center [1159, 518] width 65 height 33
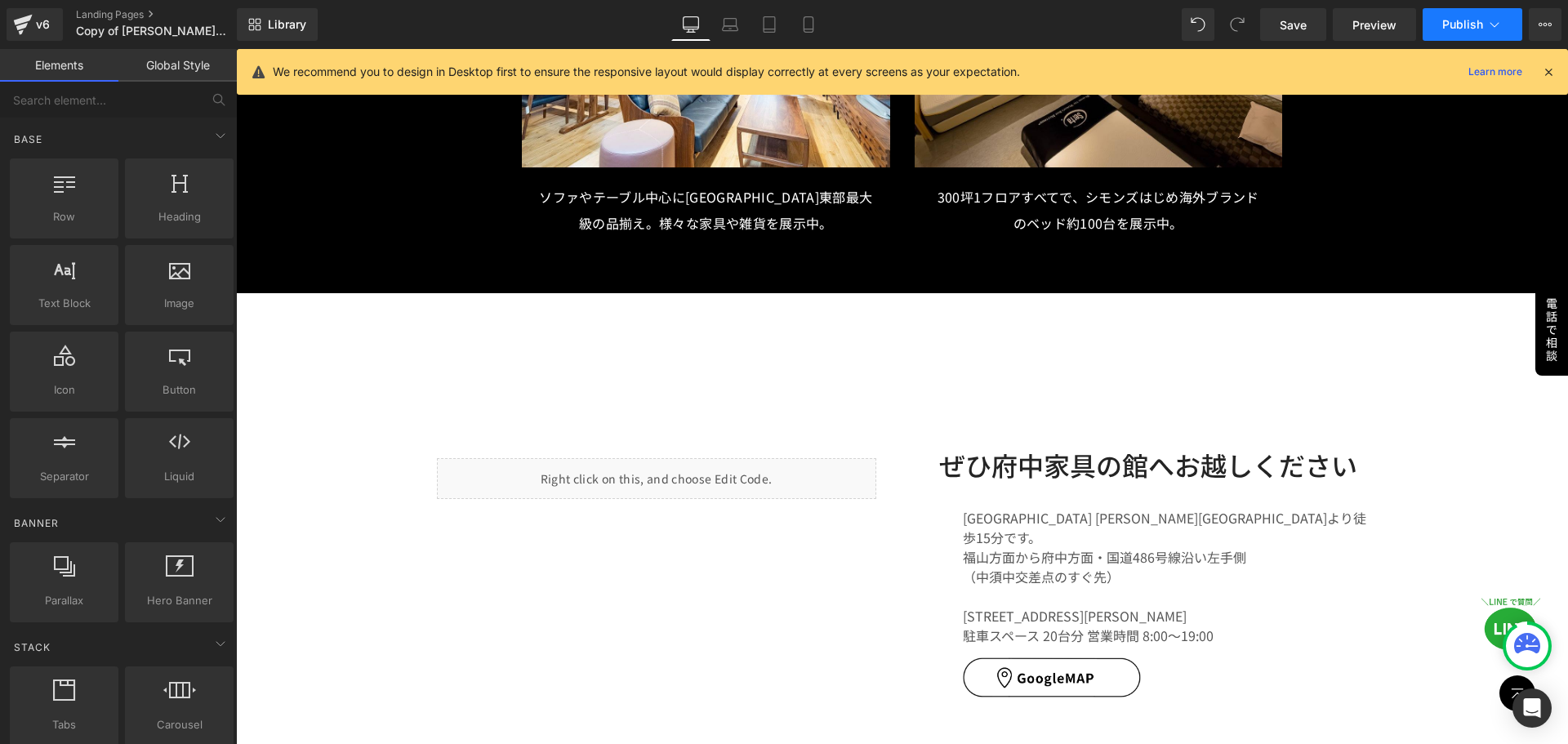
click at [1473, 30] on span "Publish" at bounding box center [1462, 24] width 40 height 13
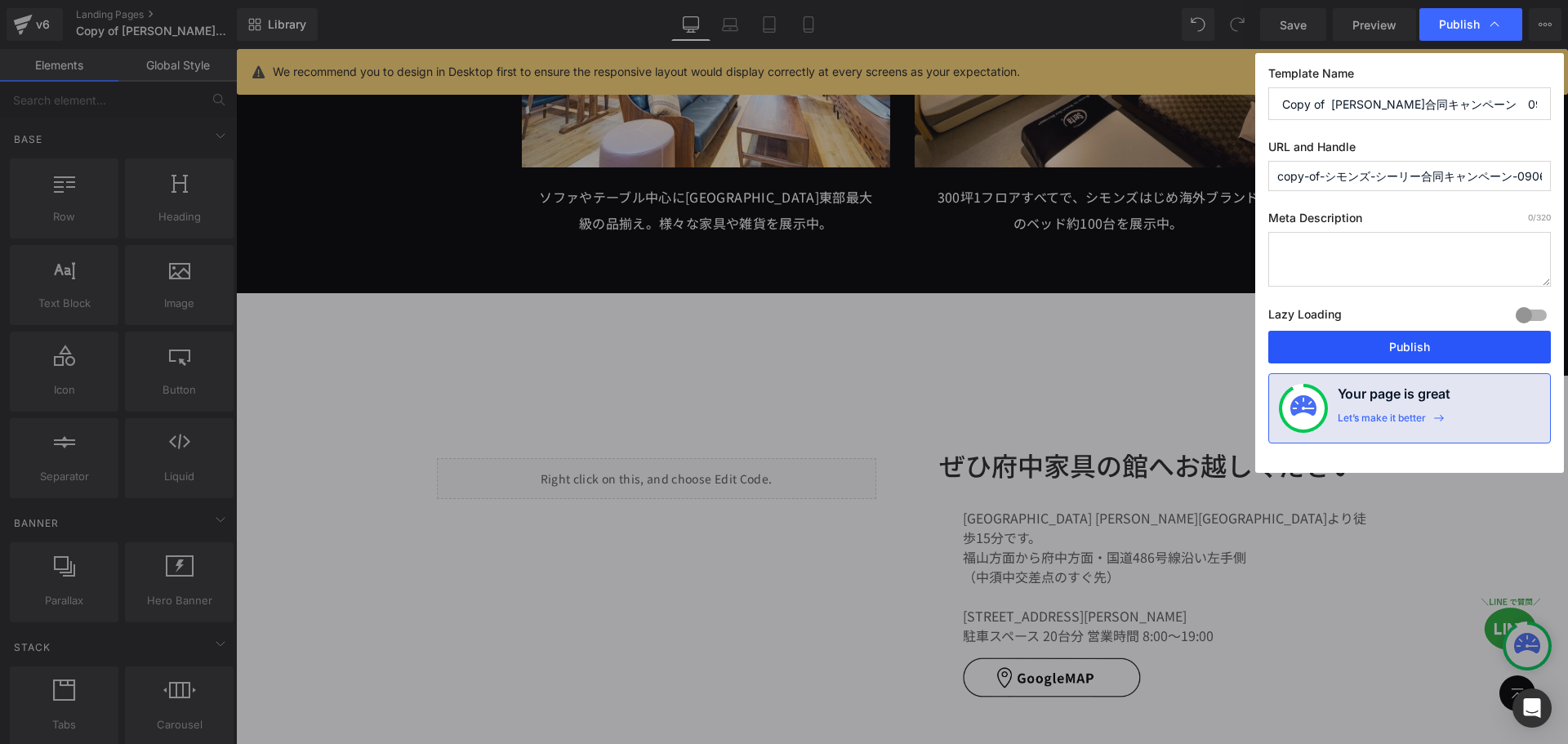
click at [1396, 339] on button "Publish" at bounding box center [1410, 346] width 282 height 33
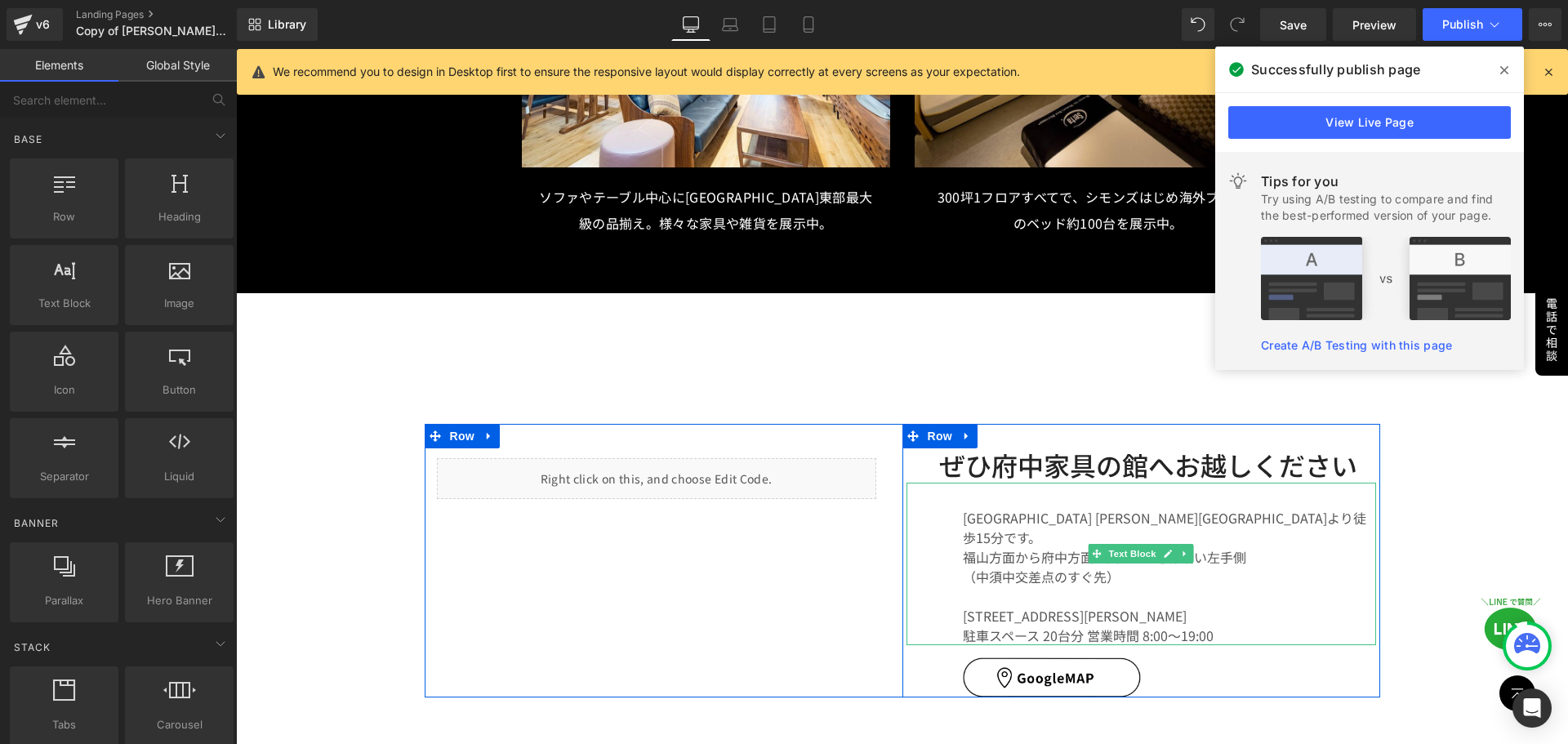
click at [992, 567] on font "（中須中交差点のすぐ先）" at bounding box center [1041, 577] width 157 height 20
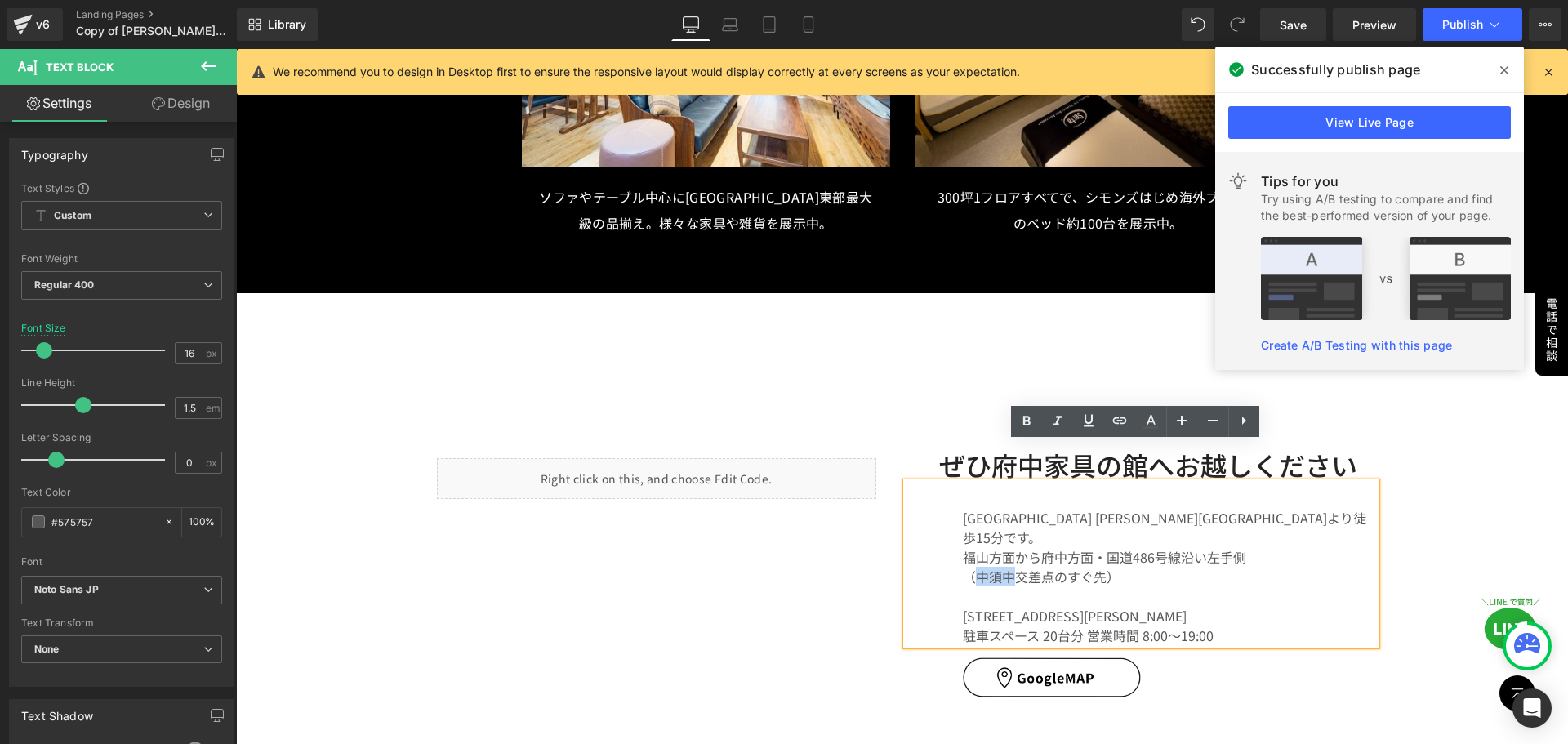
drag, startPoint x: 970, startPoint y: 515, endPoint x: 1004, endPoint y: 520, distance: 34.4
click at [1004, 567] on font "（中須中交差点のすぐ先）" at bounding box center [1041, 577] width 157 height 20
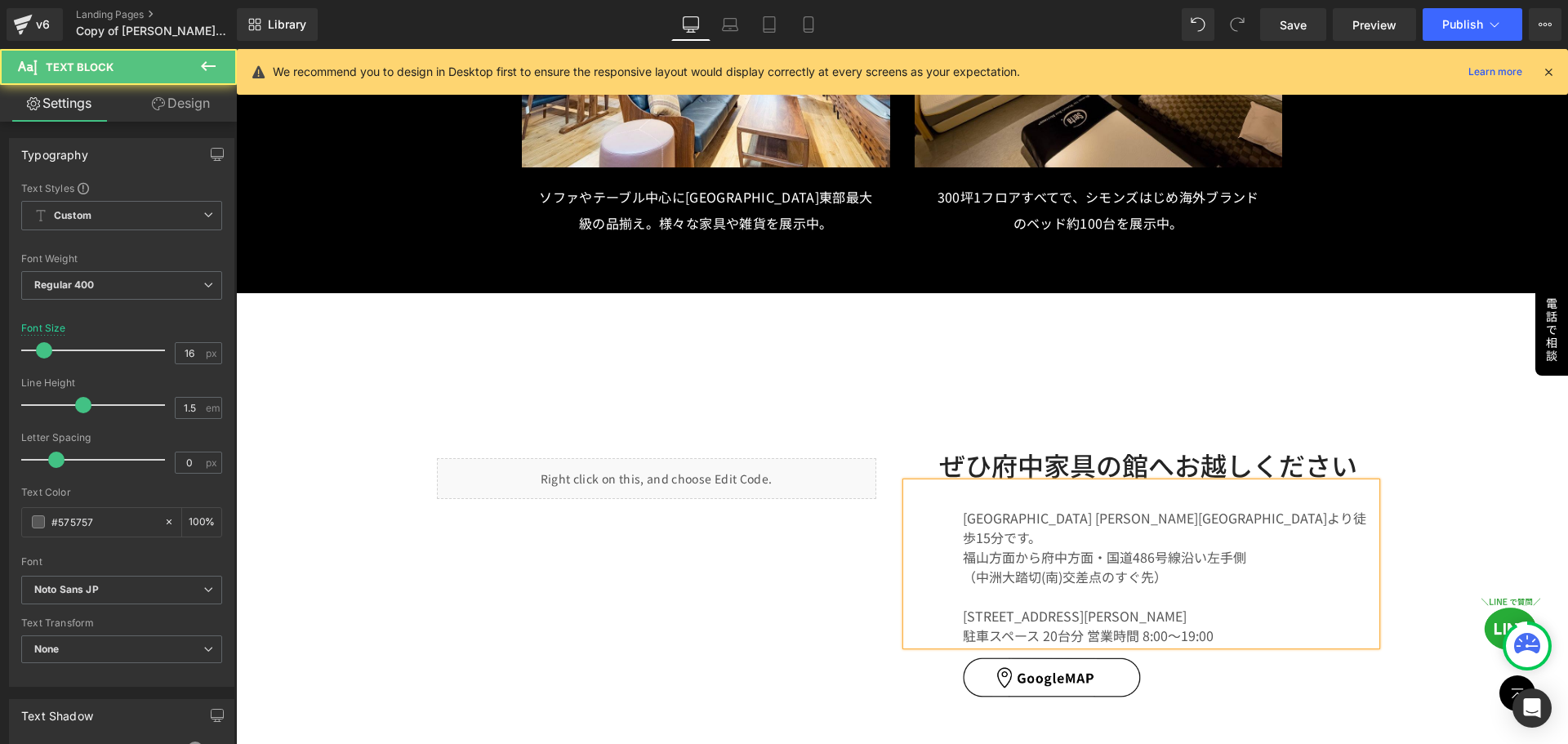
drag, startPoint x: 1097, startPoint y: 483, endPoint x: 1125, endPoint y: 484, distance: 28.0
click at [1098, 508] on font "[GEOGRAPHIC_DATA] [PERSON_NAME][GEOGRAPHIC_DATA]より徒歩15分です。" at bounding box center [1164, 528] width 404 height 39
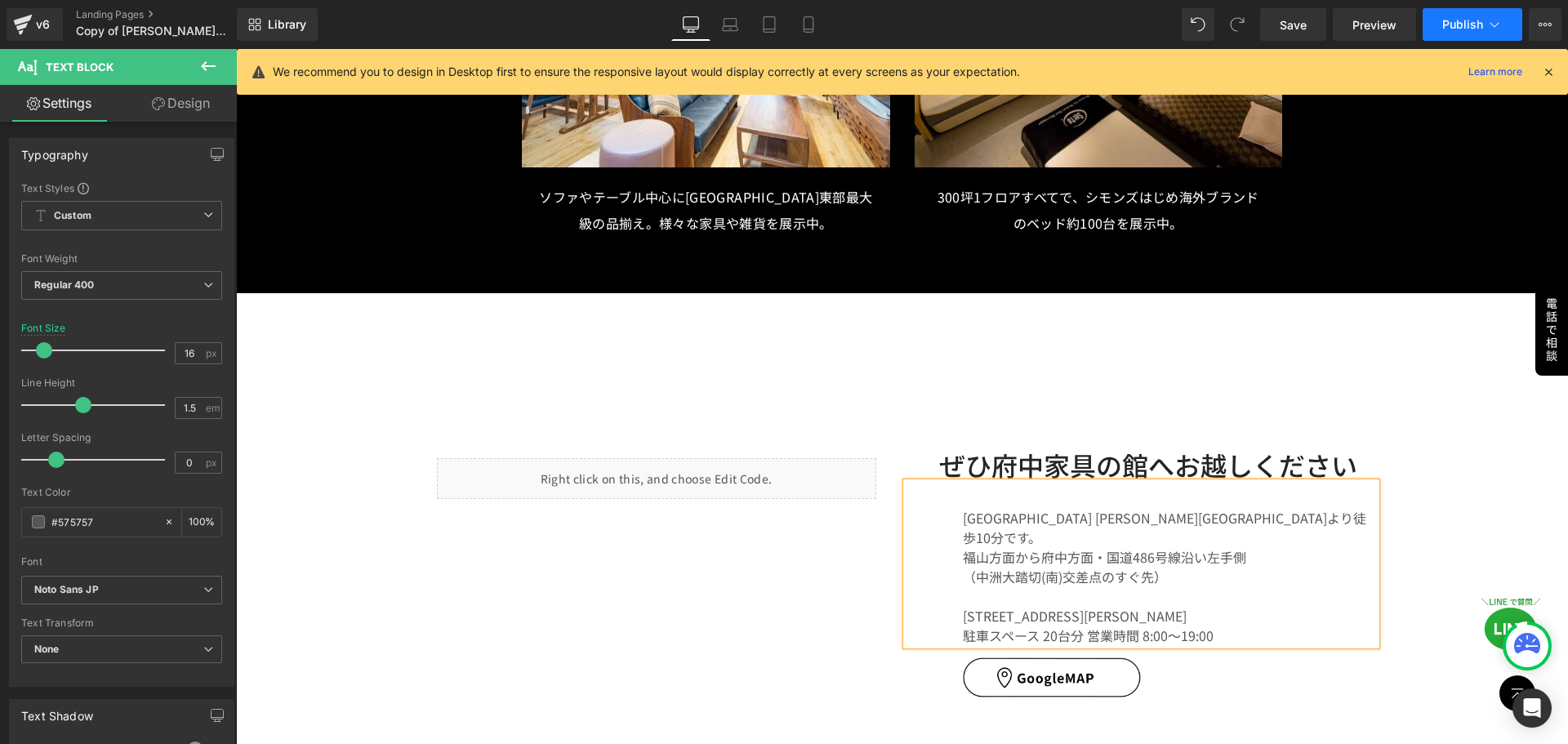
click at [1474, 15] on button "Publish" at bounding box center [1472, 24] width 100 height 33
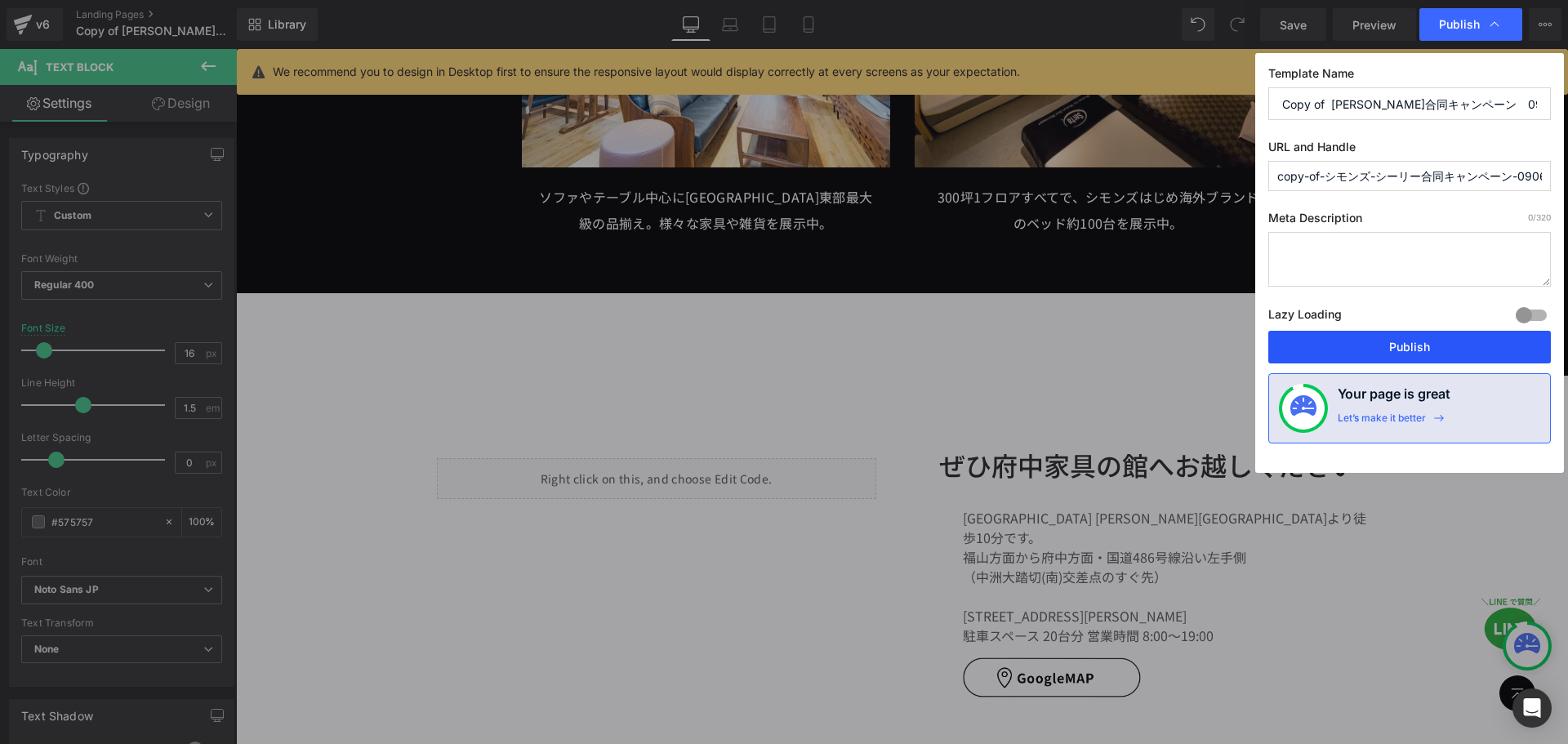
click at [1409, 337] on button "Publish" at bounding box center [1410, 346] width 282 height 33
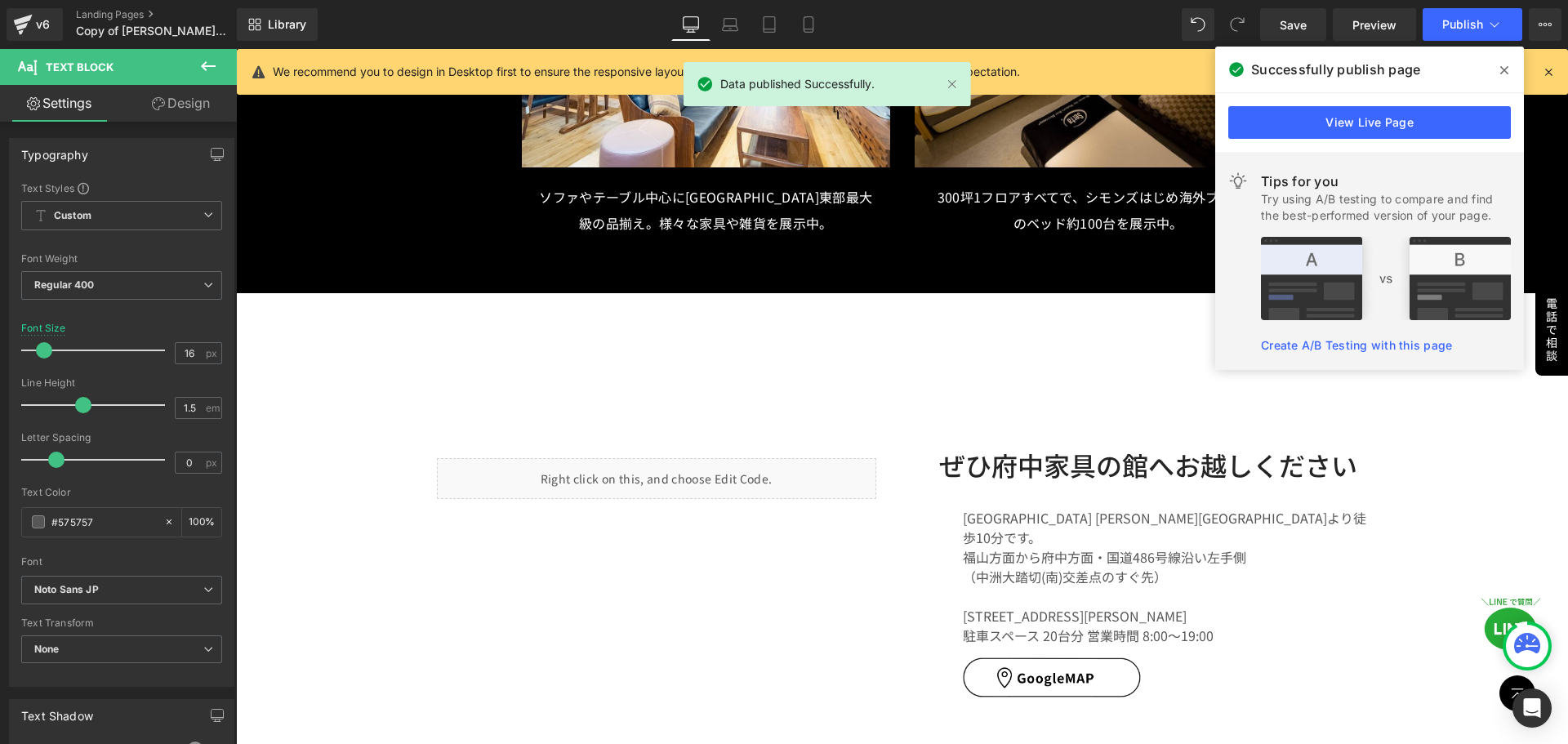
click at [1549, 73] on icon at bounding box center [1548, 71] width 15 height 15
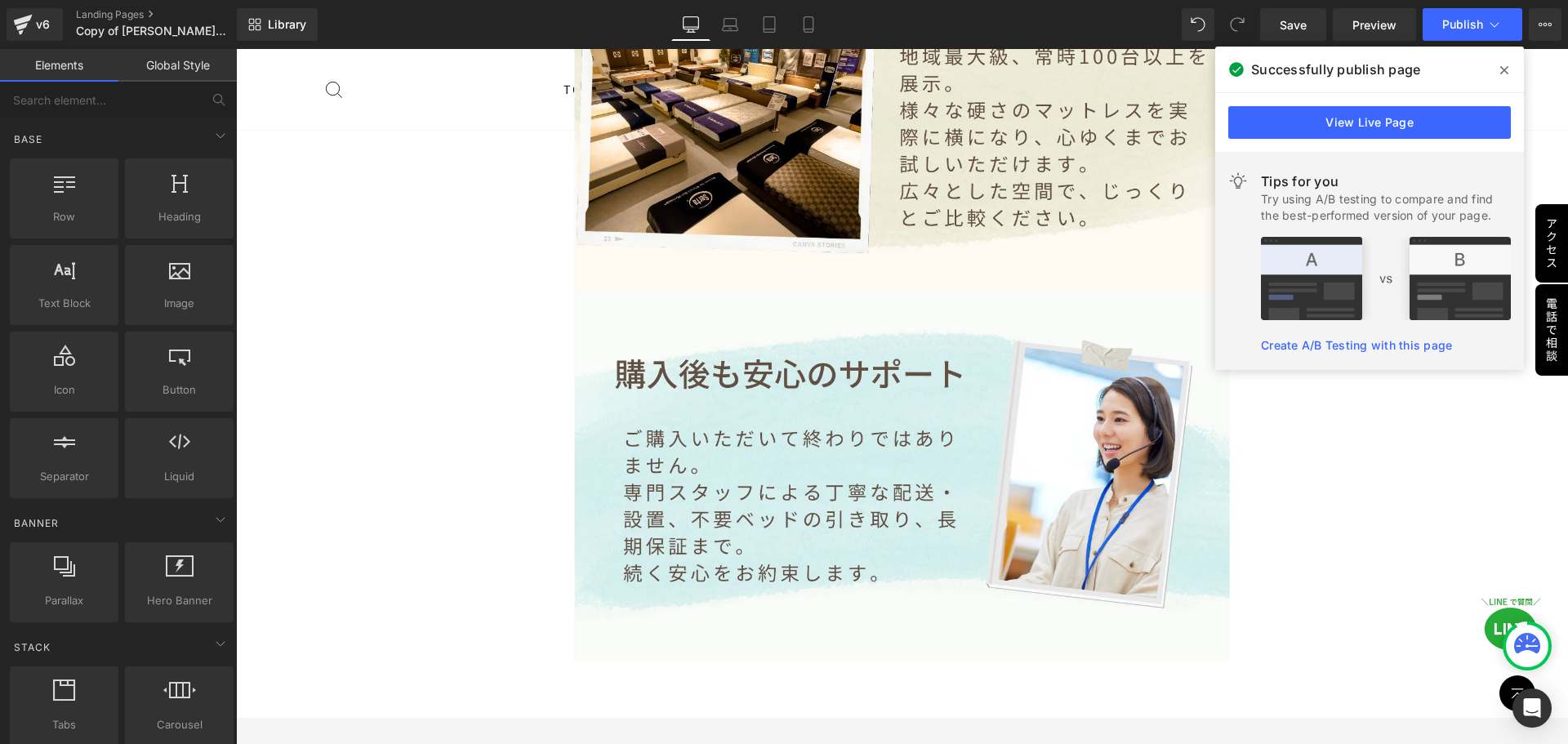
scroll to position [4749, 0]
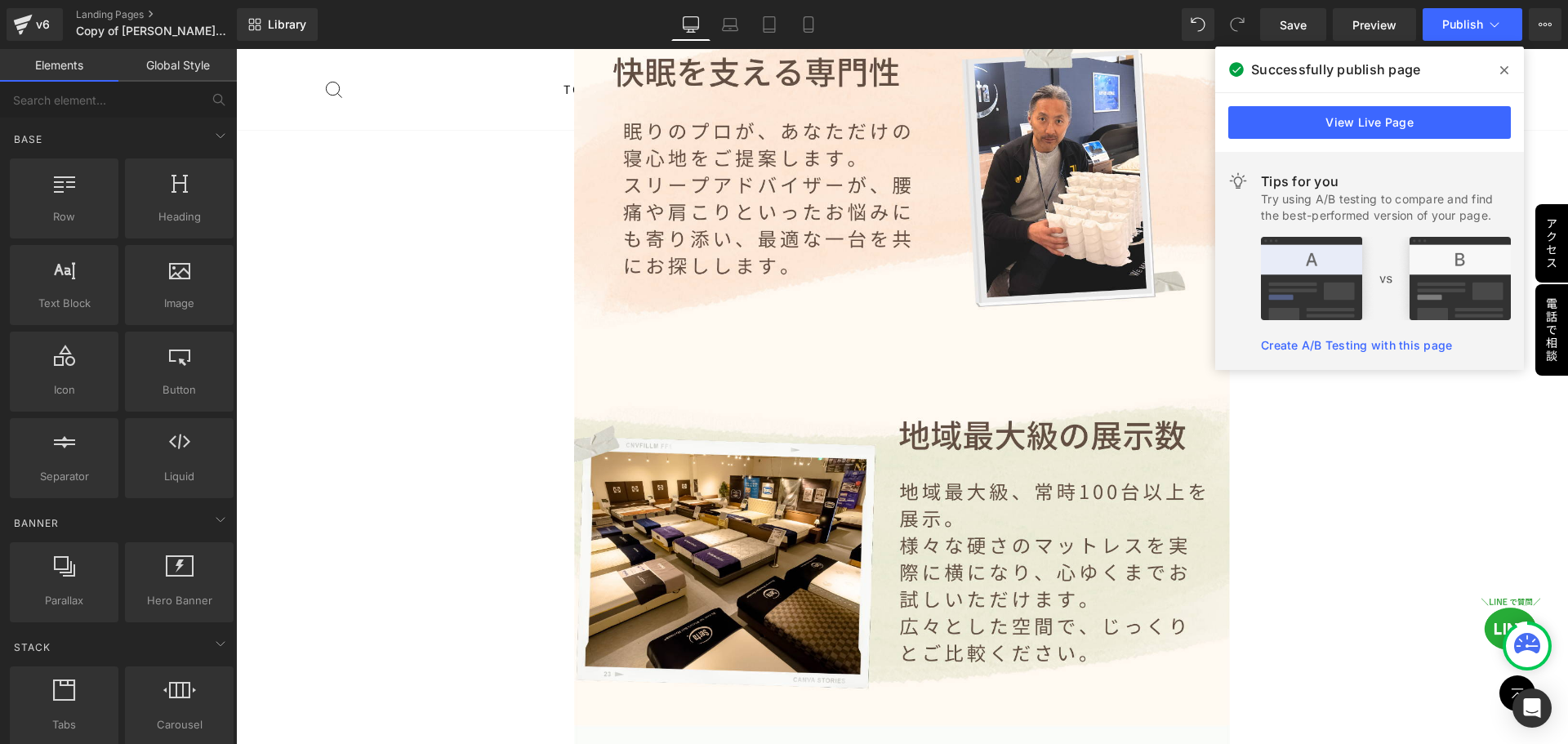
drag, startPoint x: 469, startPoint y: 390, endPoint x: 478, endPoint y: 392, distance: 9.2
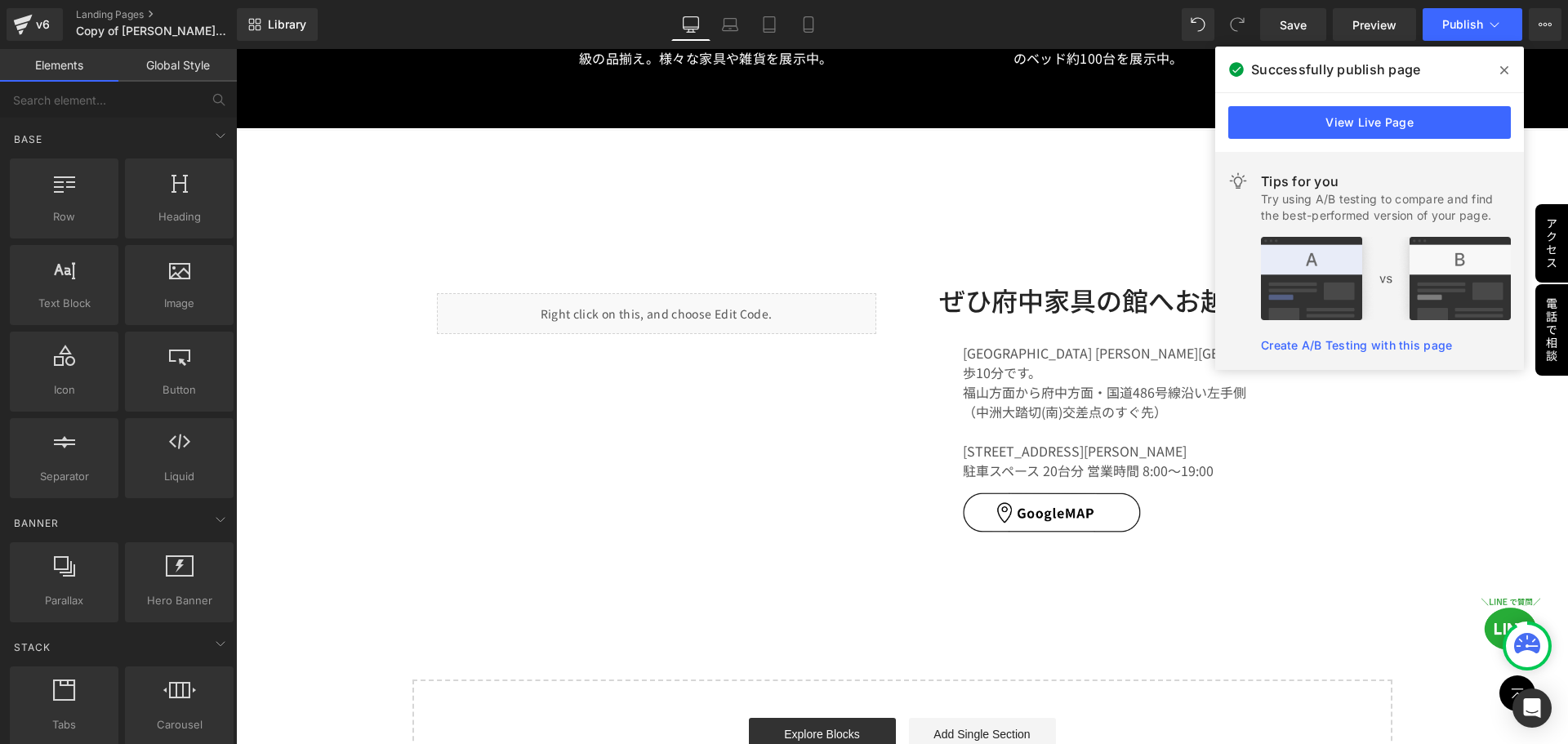
scroll to position [8425, 0]
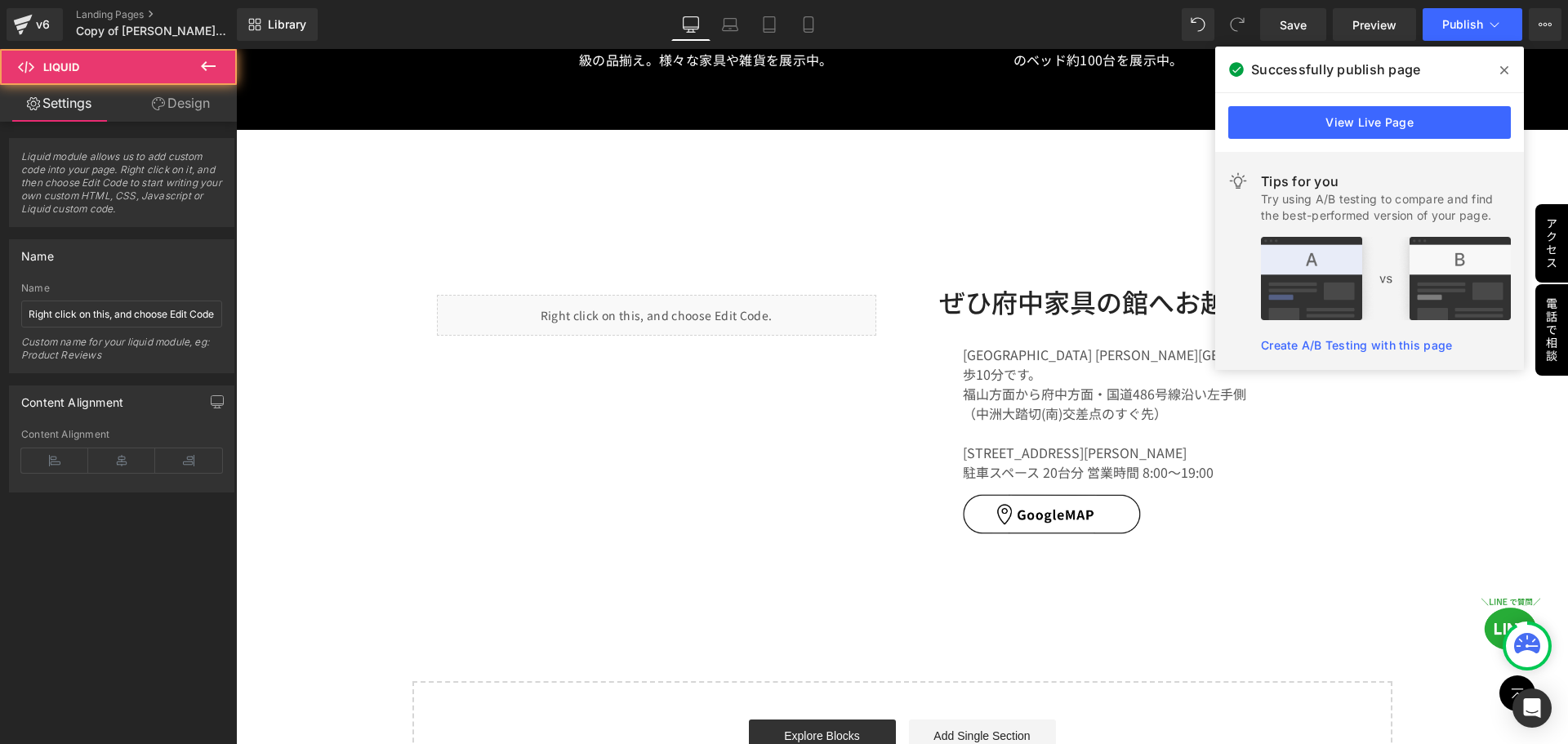
click at [638, 295] on div "Liquid" at bounding box center [656, 315] width 439 height 40
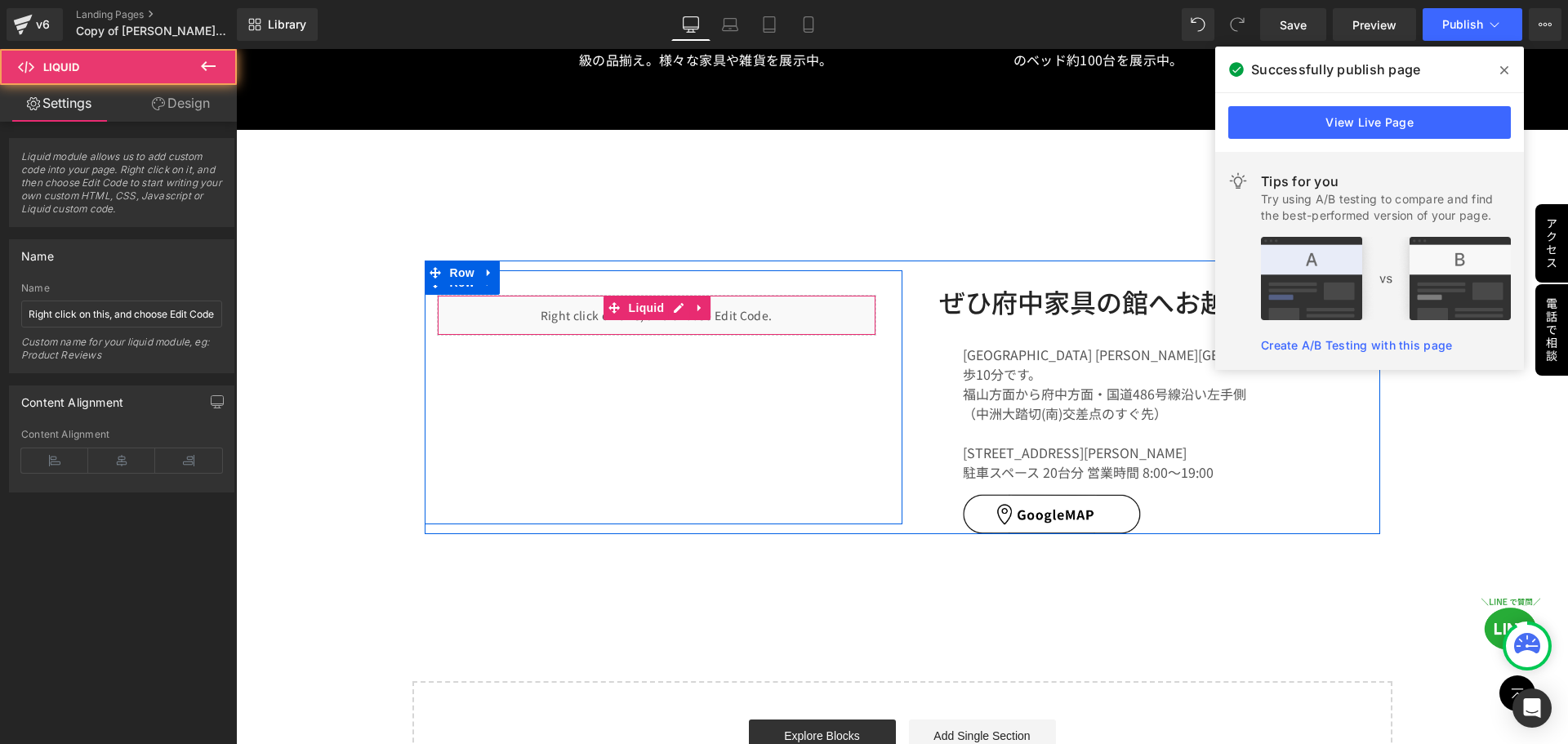
click at [666, 295] on div "Liquid" at bounding box center [656, 315] width 439 height 40
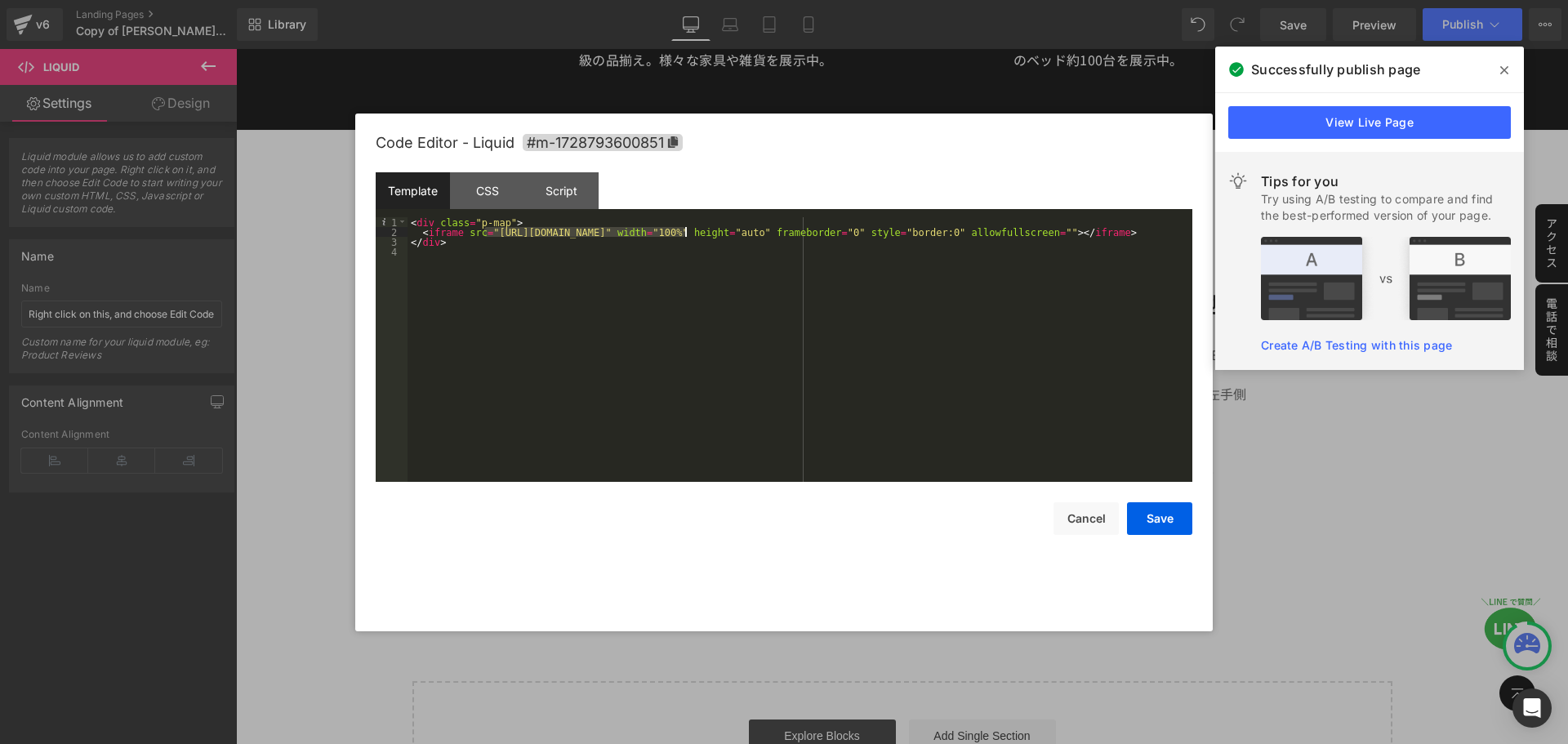
drag, startPoint x: 482, startPoint y: 234, endPoint x: 686, endPoint y: 234, distance: 204.0
click at [686, 234] on div "< div class = "p-map" > < iframe src = "[URL][DOMAIN_NAME]" width = "100%" heig…" at bounding box center [800, 359] width 785 height 284
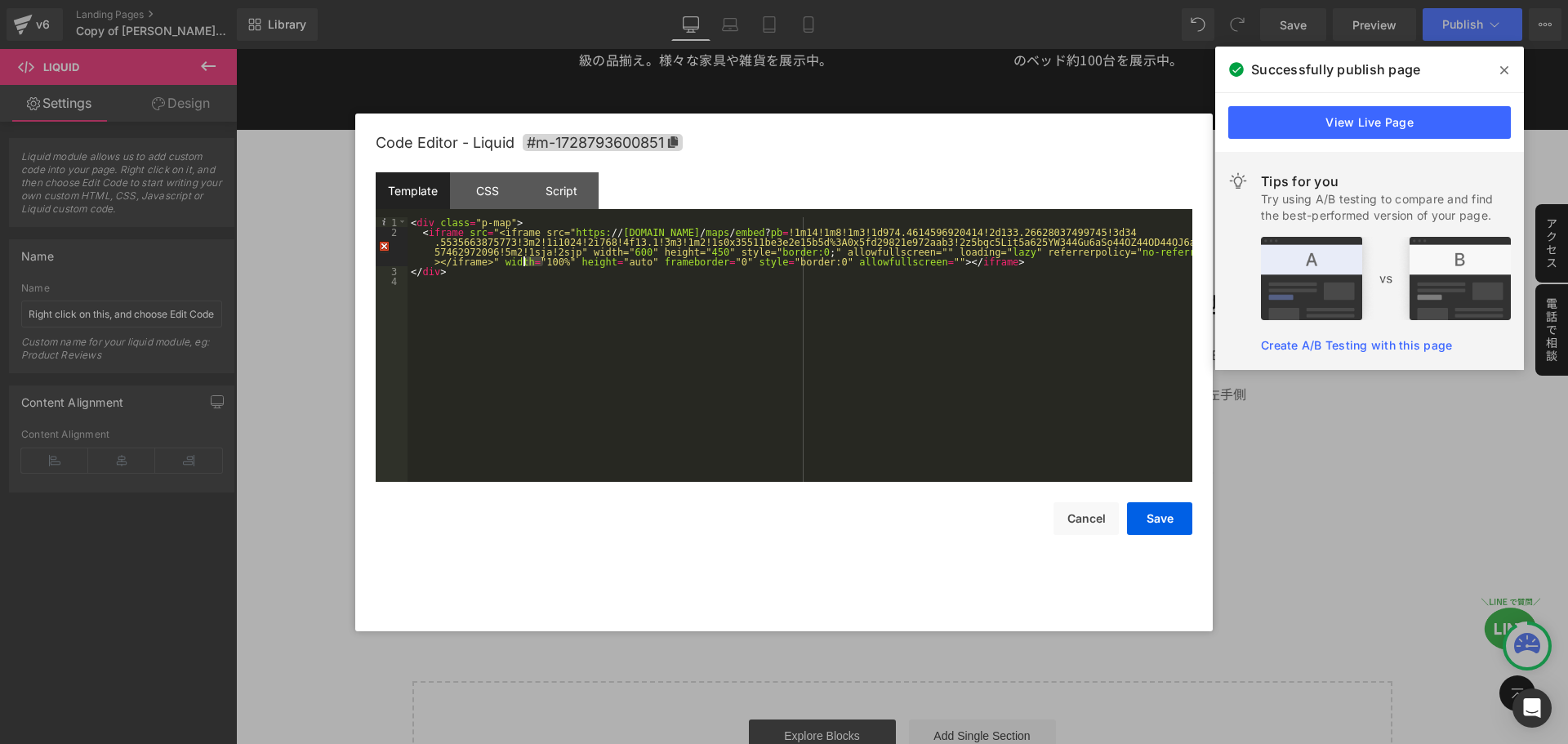
drag, startPoint x: 544, startPoint y: 262, endPoint x: 524, endPoint y: 263, distance: 20.0
click at [524, 263] on div "< div class = "p-map" > < iframe src = "<iframe src=" https: // [DOMAIN_NAME] /…" at bounding box center [800, 359] width 785 height 284
click at [612, 250] on div "< div class = "p-map" > < iframe src = "<iframe src=" https: // [DOMAIN_NAME] /…" at bounding box center [800, 359] width 785 height 284
drag, startPoint x: 611, startPoint y: 252, endPoint x: 599, endPoint y: 249, distance: 12.4
click at [599, 249] on div "< div class = "p-map" > < iframe src = "<iframe src=" https: // [DOMAIN_NAME] /…" at bounding box center [800, 359] width 785 height 284
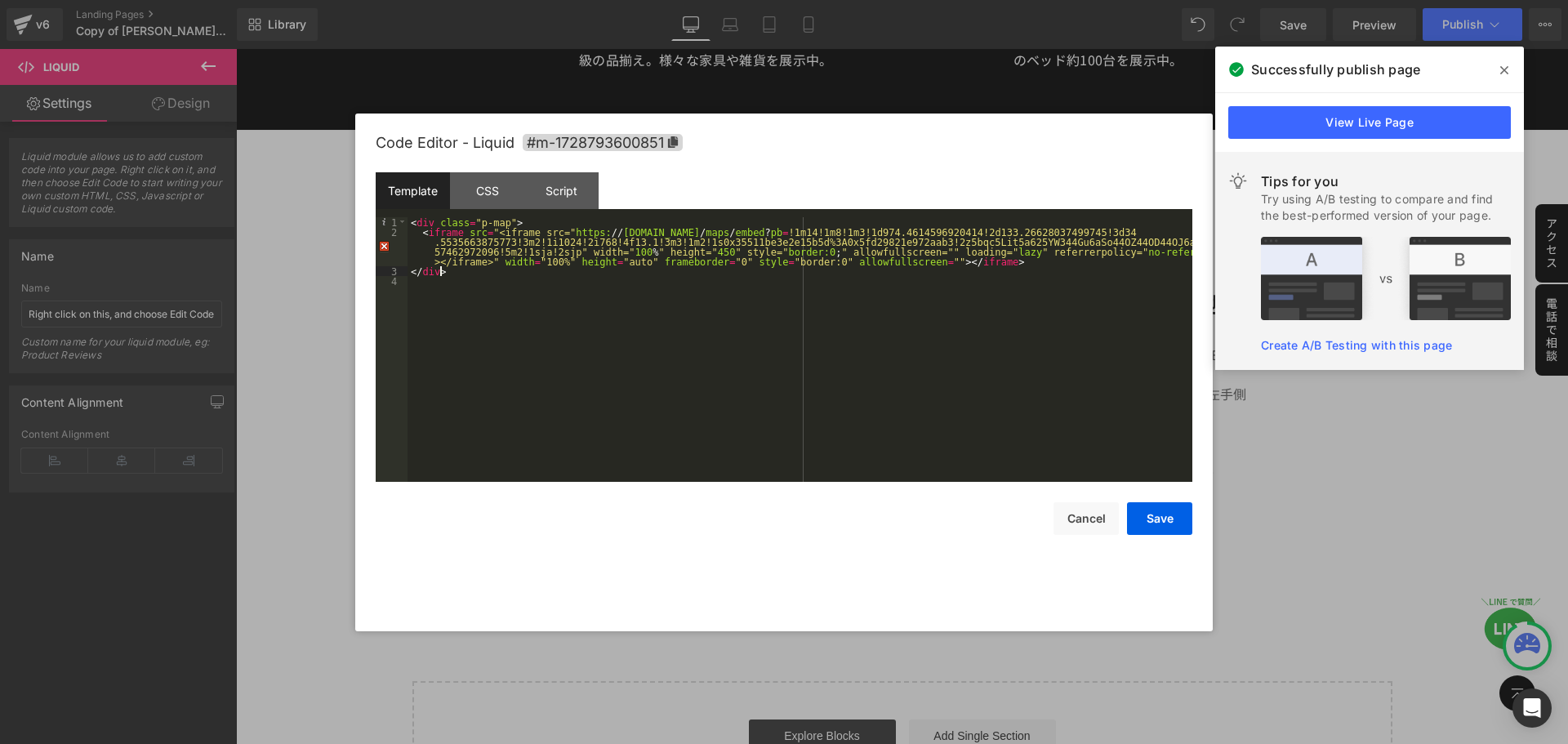
click at [609, 266] on div "< div class = "p-map" > < iframe src = "<iframe src=" https: // [DOMAIN_NAME] /…" at bounding box center [800, 359] width 785 height 284
drag, startPoint x: 612, startPoint y: 266, endPoint x: 598, endPoint y: 263, distance: 14.3
click at [598, 263] on div "< div class = "p-map" > < iframe src = "<iframe src=" https: // [DOMAIN_NAME] /…" at bounding box center [800, 359] width 785 height 284
click at [596, 263] on div "< div class = "p-map" > < iframe src = "<iframe src=" https: // [DOMAIN_NAME] /…" at bounding box center [800, 349] width 785 height 264
click at [667, 249] on div "< div class = "p-map" > < iframe src = "<iframe src=" https: // [DOMAIN_NAME] /…" at bounding box center [800, 359] width 785 height 284
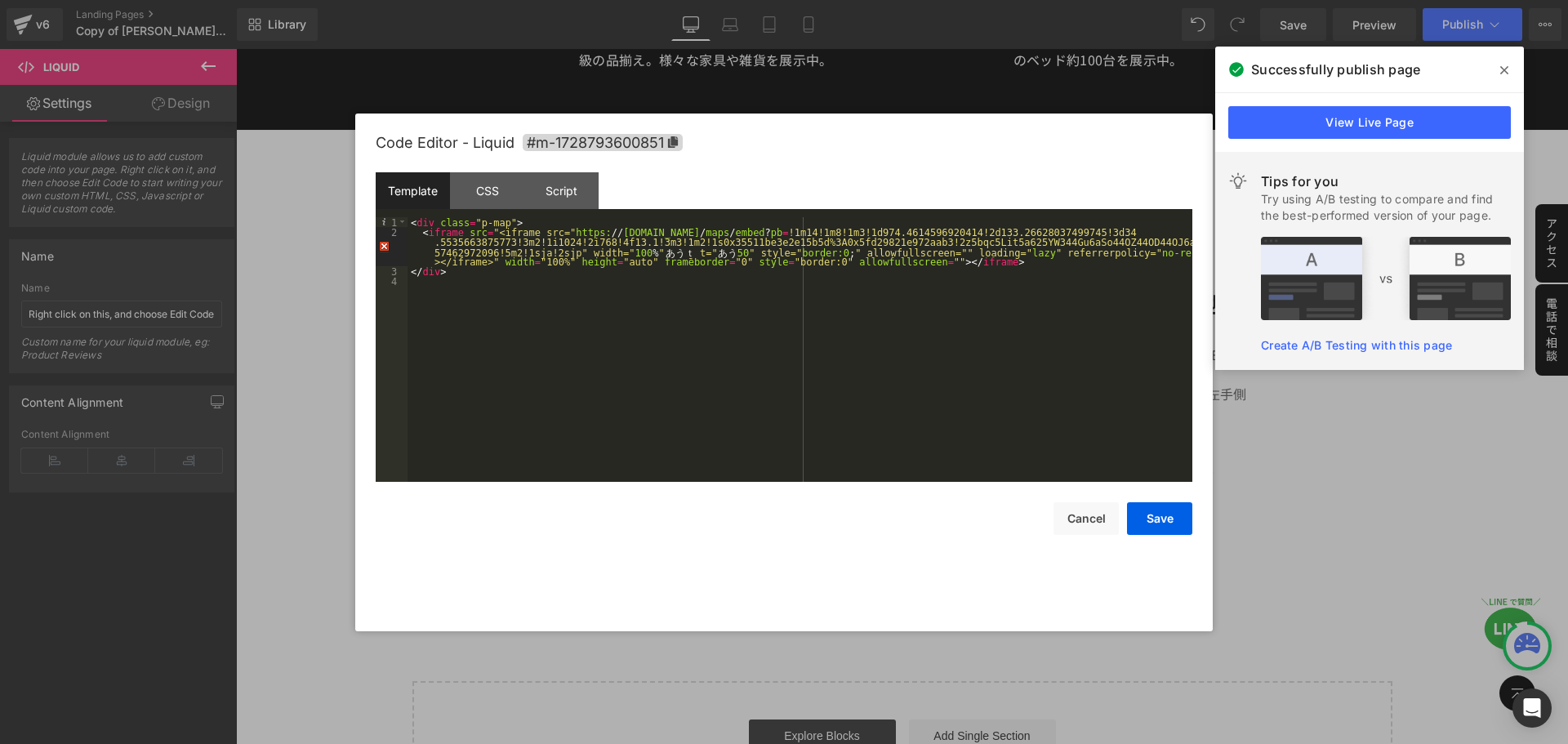
scroll to position [0, 0]
type textarea "auto"
click at [693, 265] on div "< div class = "p-map" > < iframe src = "<iframe src=" https: // [DOMAIN_NAME] /…" at bounding box center [800, 359] width 785 height 284
drag, startPoint x: 618, startPoint y: 261, endPoint x: 856, endPoint y: 264, distance: 238.0
click at [856, 264] on div "< div class = "p-map" > < iframe src = "<iframe src=" https: // [DOMAIN_NAME] /…" at bounding box center [800, 359] width 785 height 284
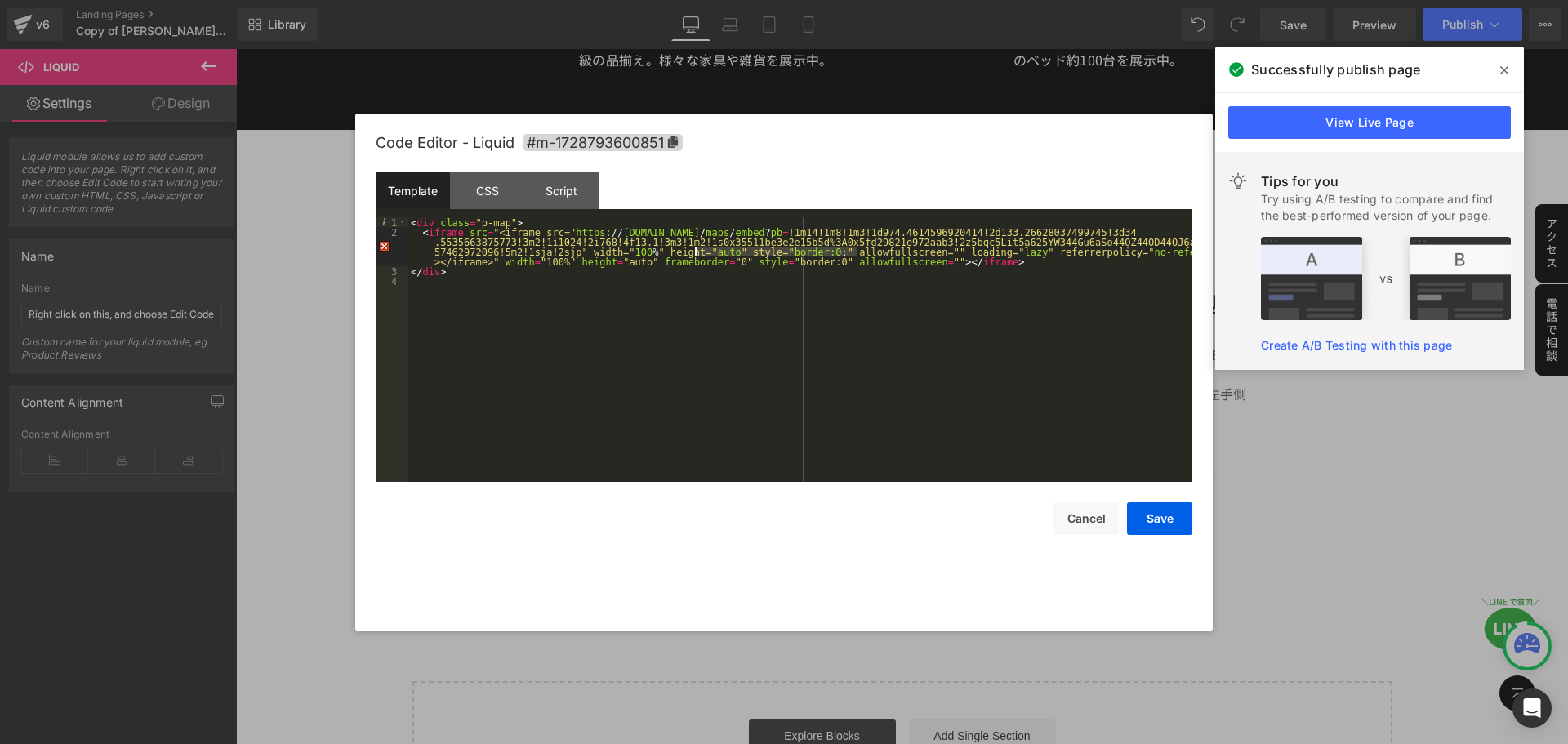
drag, startPoint x: 857, startPoint y: 254, endPoint x: 697, endPoint y: 251, distance: 160.0
click at [697, 251] on div "< div class = "p-map" > < iframe src = "<iframe src=" https: // [DOMAIN_NAME] /…" at bounding box center [800, 359] width 785 height 284
drag, startPoint x: 994, startPoint y: 260, endPoint x: 541, endPoint y: 262, distance: 453.0
click at [541, 262] on div "< div class = "p-map" > < iframe src = "<iframe src=" https: // [DOMAIN_NAME] /…" at bounding box center [800, 359] width 785 height 284
click at [1157, 515] on button "Save" at bounding box center [1159, 518] width 65 height 33
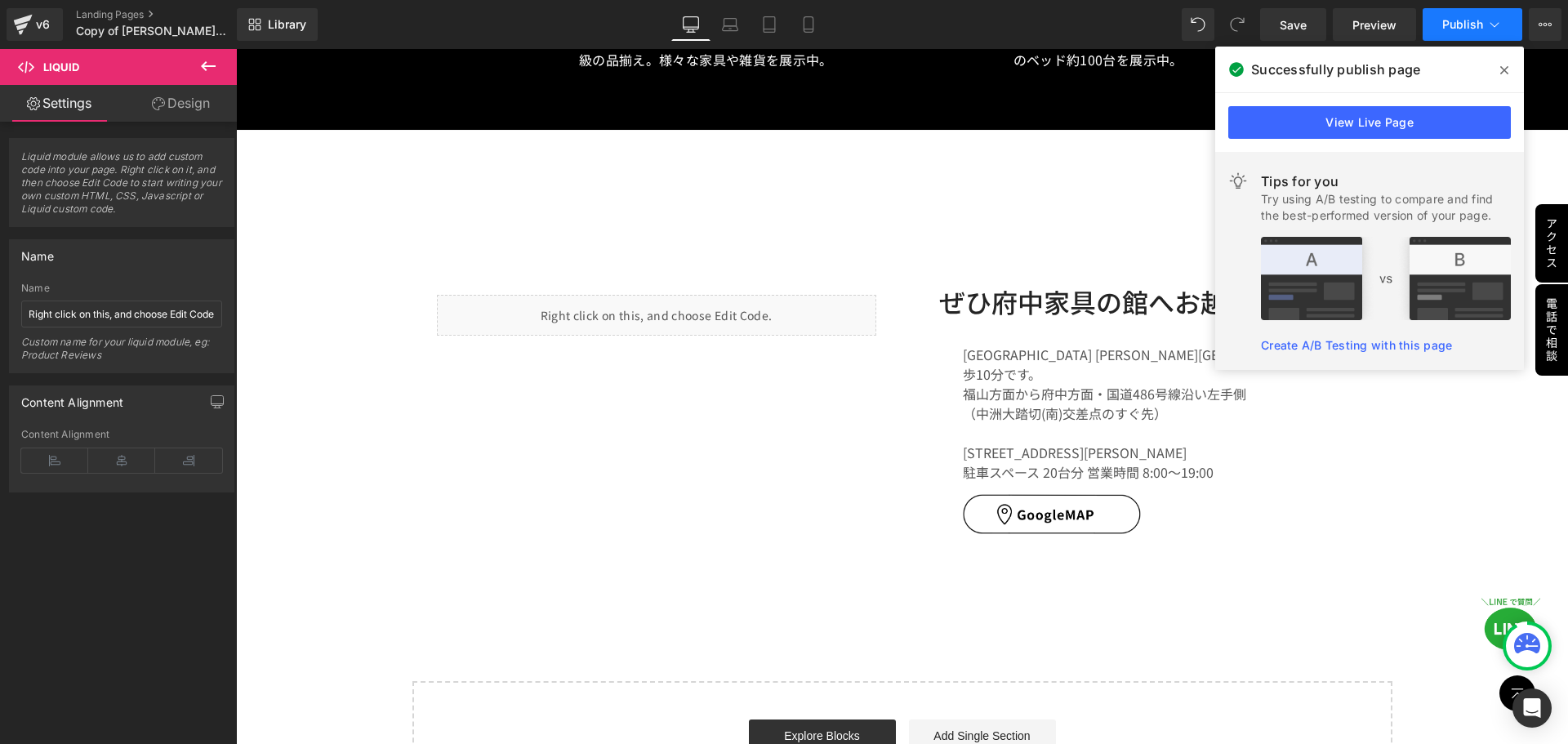
click at [1459, 23] on span "Publish" at bounding box center [1462, 24] width 40 height 13
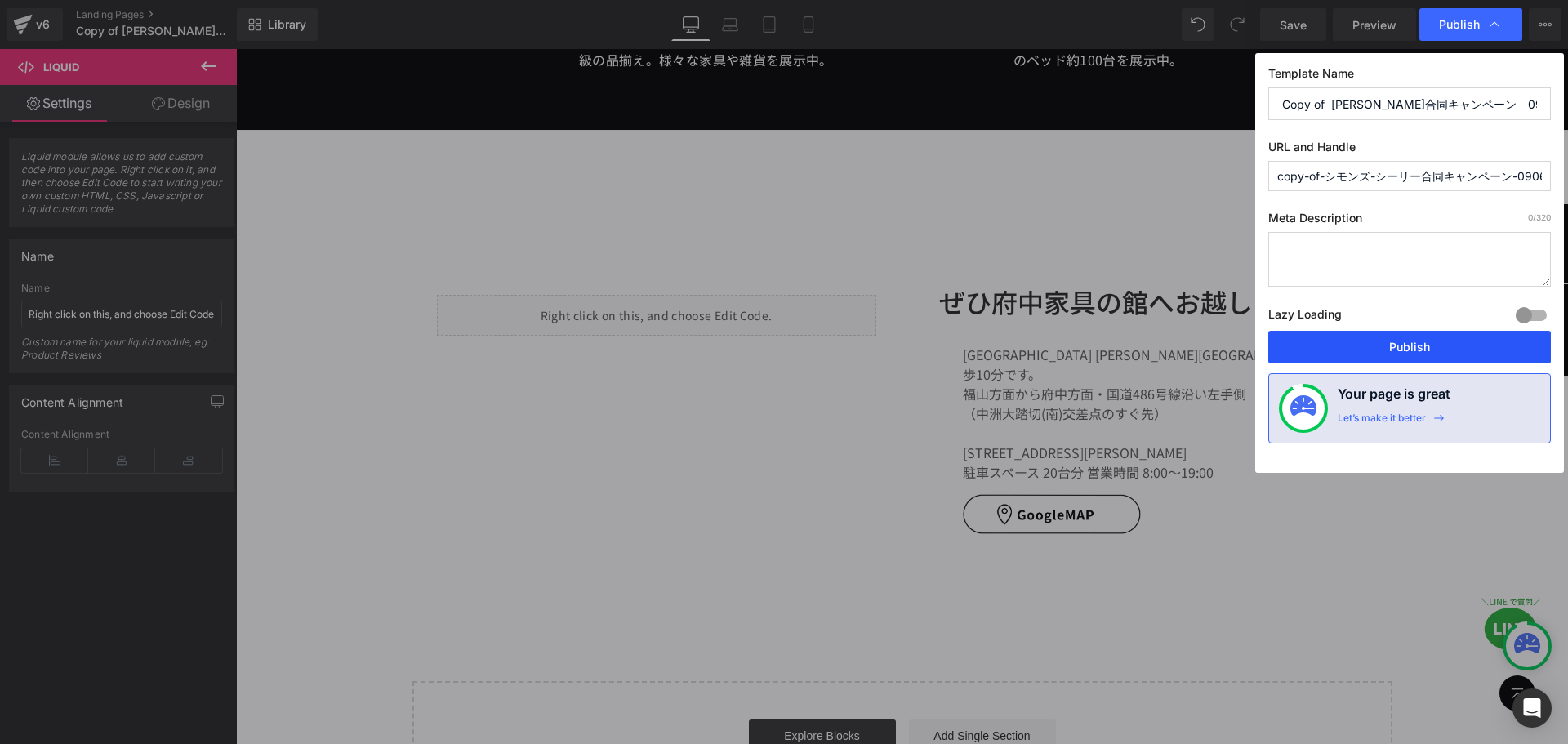
click at [1405, 348] on button "Publish" at bounding box center [1410, 346] width 282 height 33
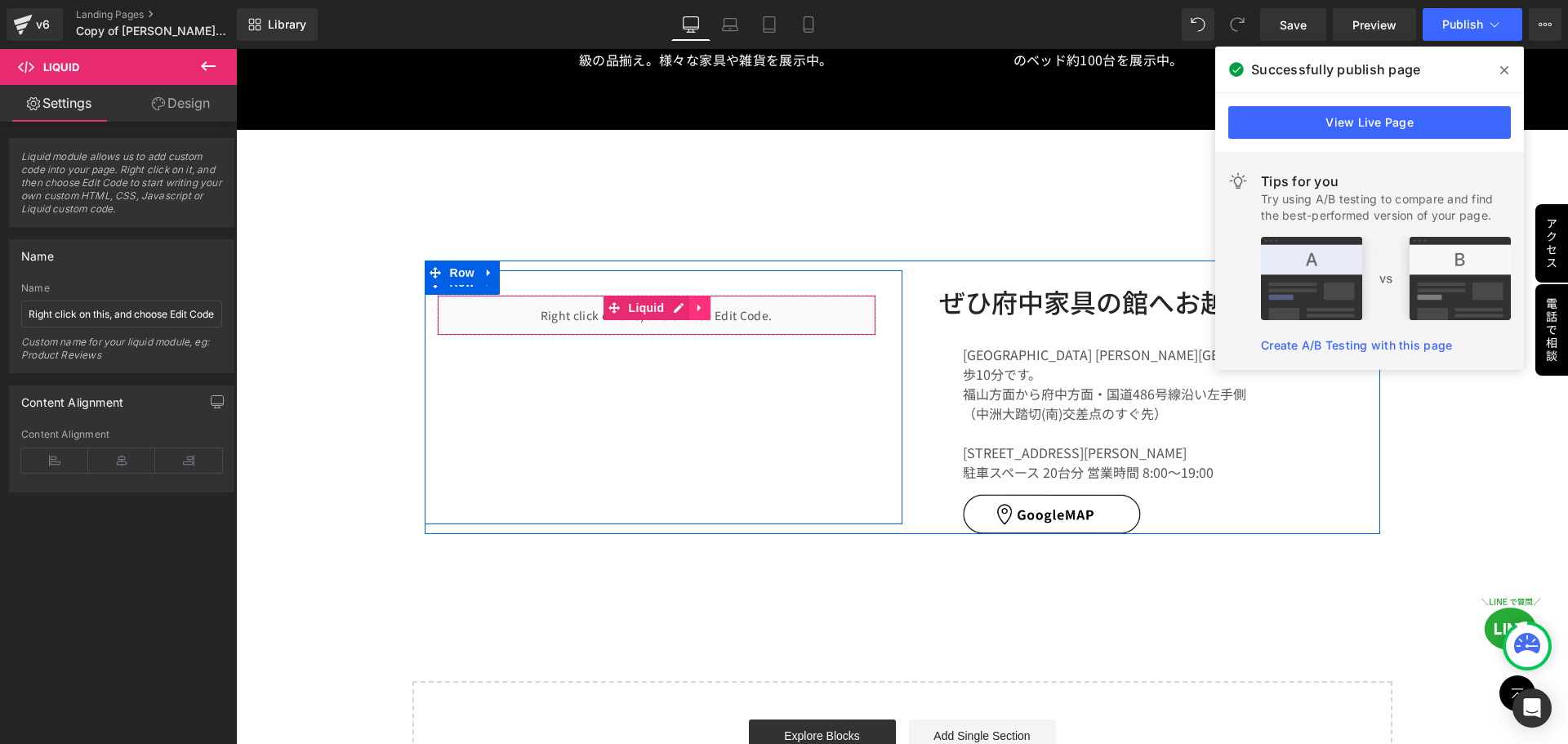
click at [696, 302] on icon at bounding box center [701, 308] width 12 height 12
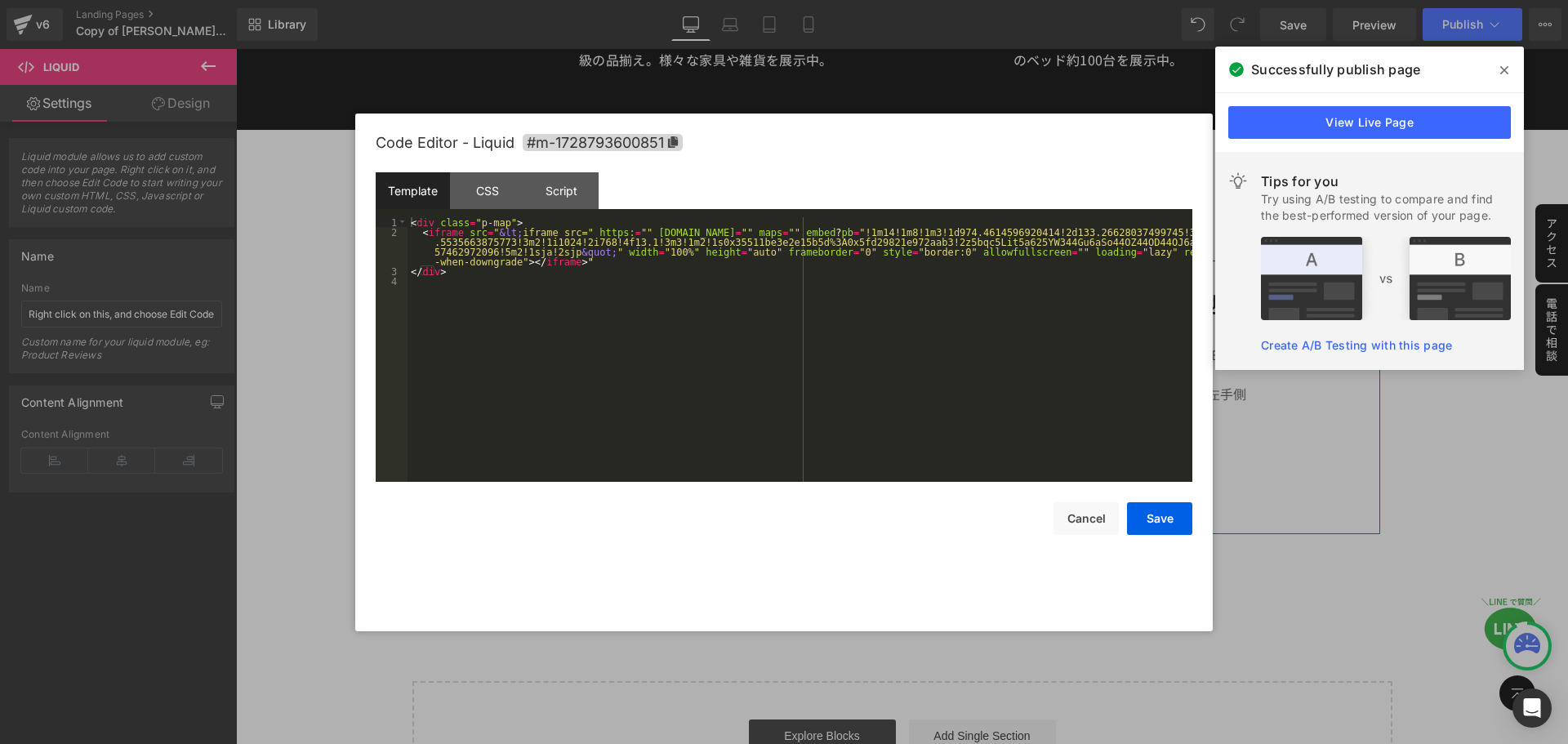
click at [642, 295] on div "Liquid" at bounding box center [656, 315] width 439 height 40
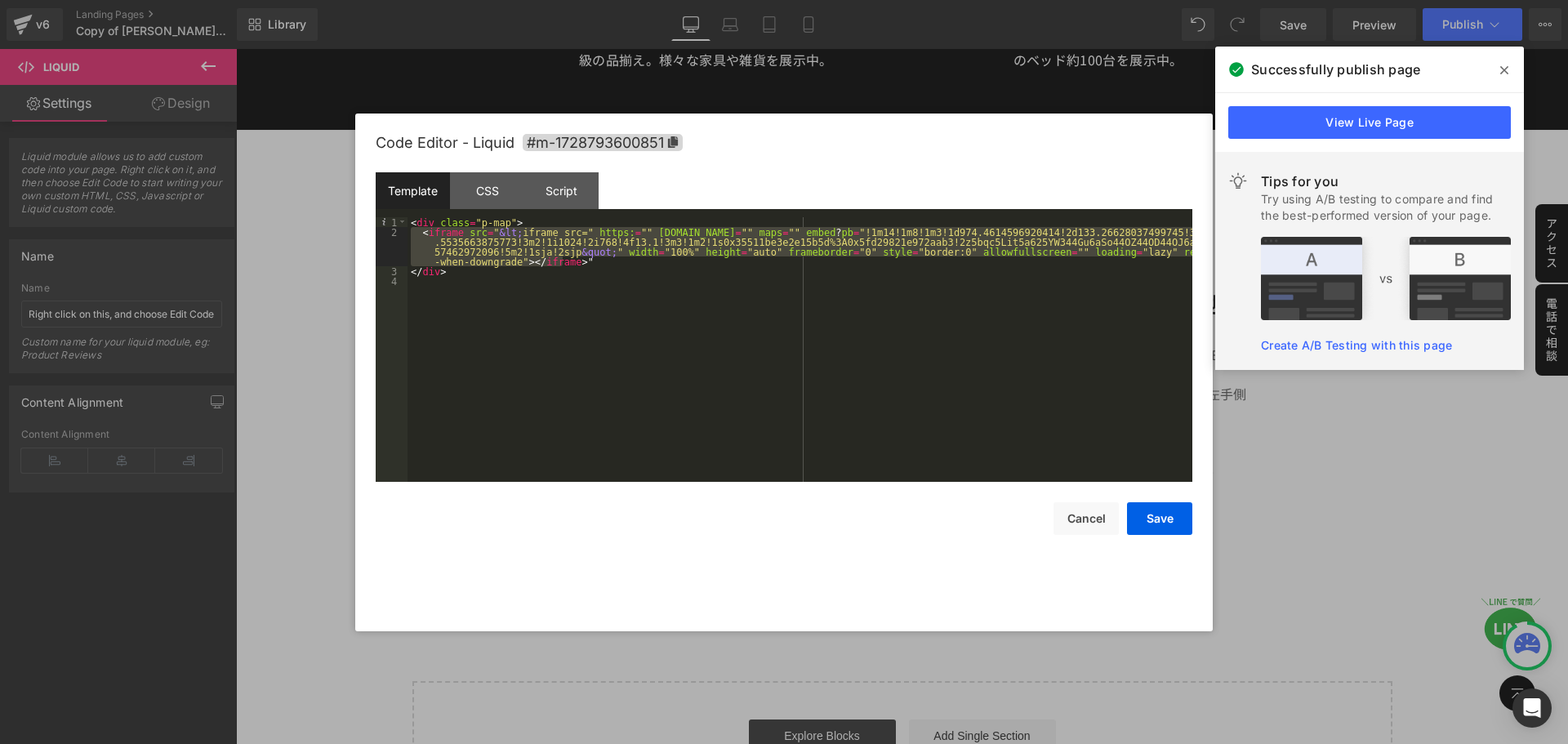
drag, startPoint x: 578, startPoint y: 260, endPoint x: 411, endPoint y: 232, distance: 169.3
click at [411, 232] on div "< div class = "p-map" > < iframe src = " &lt; iframe src=" https: = "" [DOMAIN_…" at bounding box center [800, 359] width 785 height 284
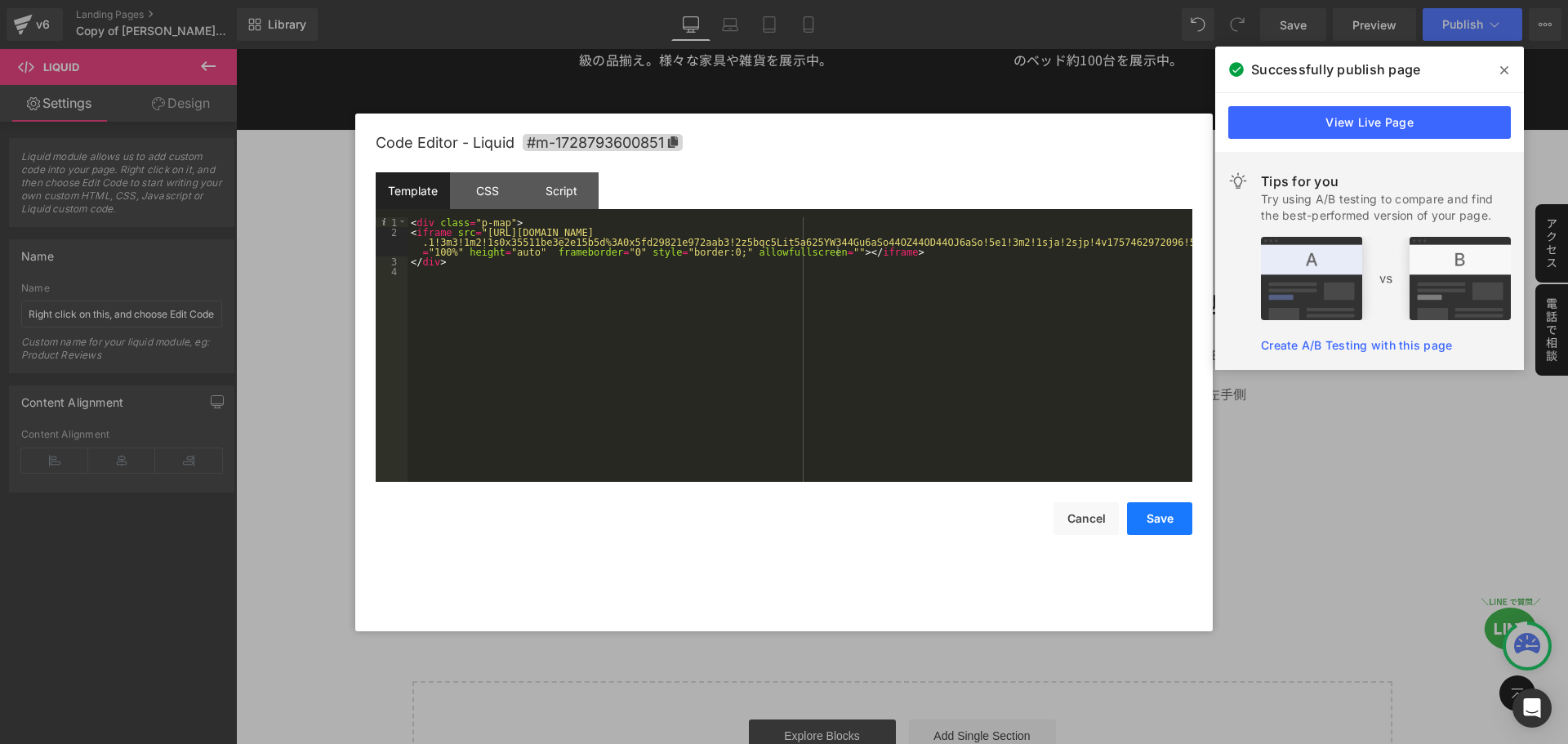
click at [1164, 520] on button "Save" at bounding box center [1159, 518] width 65 height 33
click at [673, 295] on div "Liquid" at bounding box center [656, 315] width 439 height 40
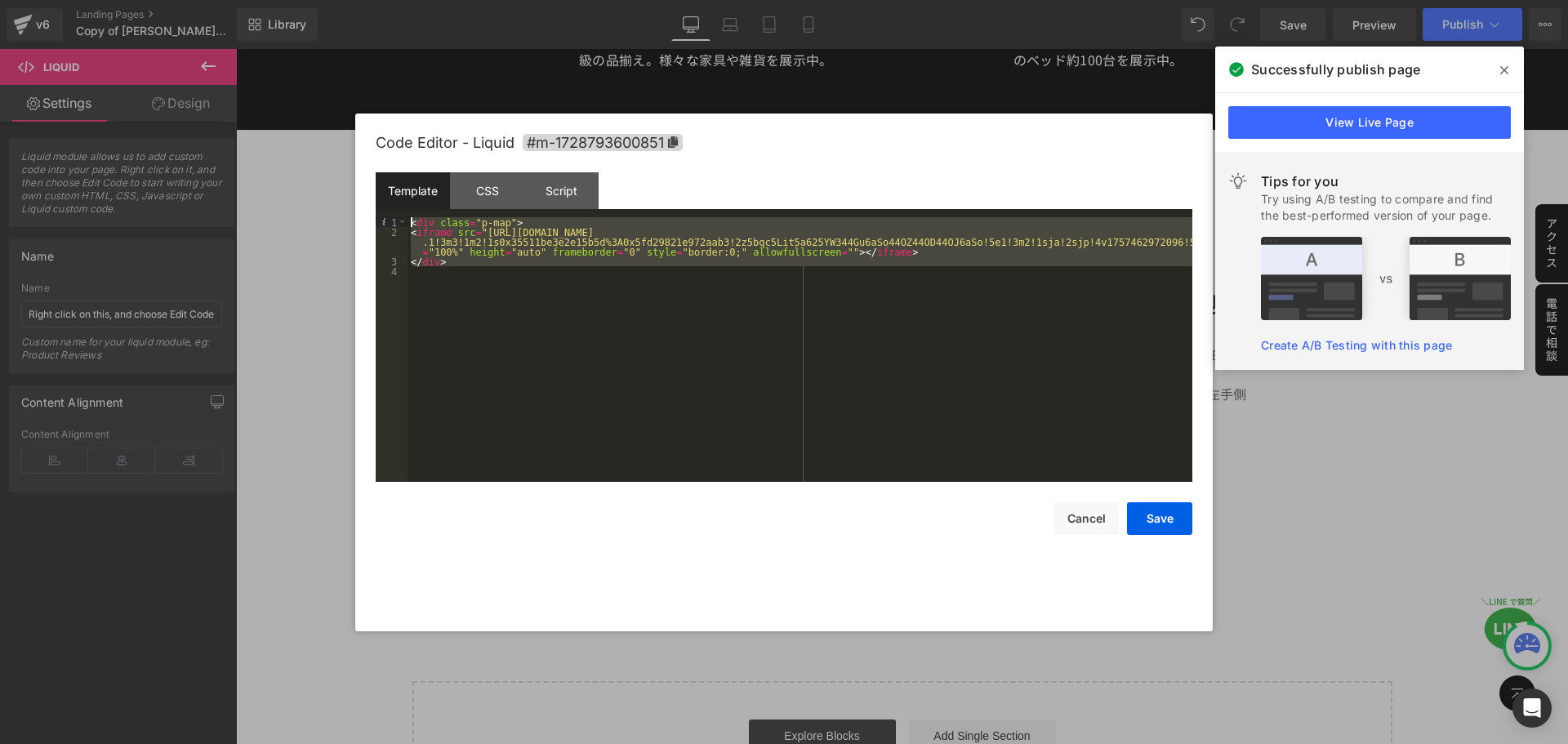
drag, startPoint x: 500, startPoint y: 271, endPoint x: 404, endPoint y: 215, distance: 111.1
click at [404, 215] on div "Template CSS Script Data 1 2 3 4 < div class = "p-map" > < iframe src = "[URL][…" at bounding box center [784, 328] width 817 height 310
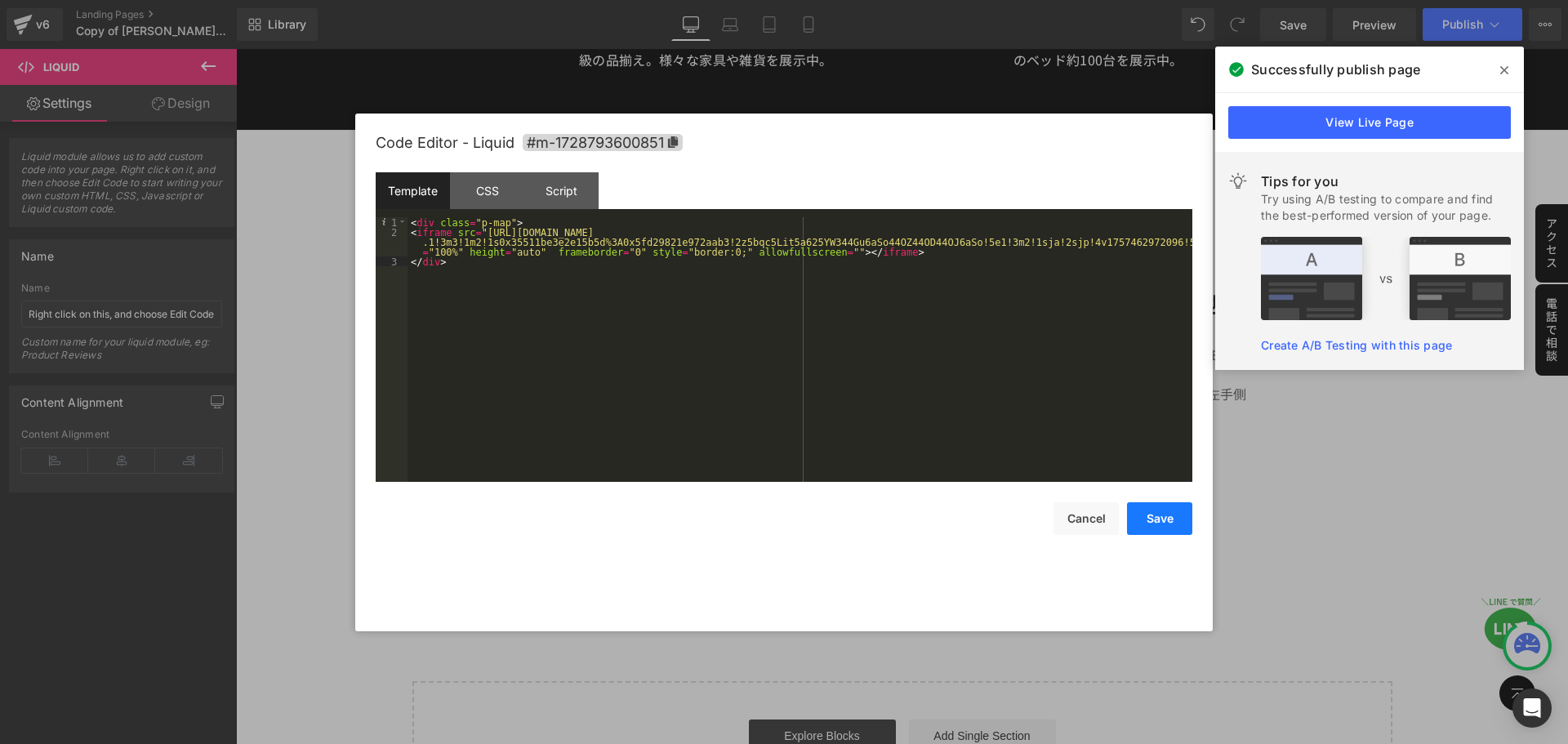
click at [1148, 520] on button "Save" at bounding box center [1159, 518] width 65 height 33
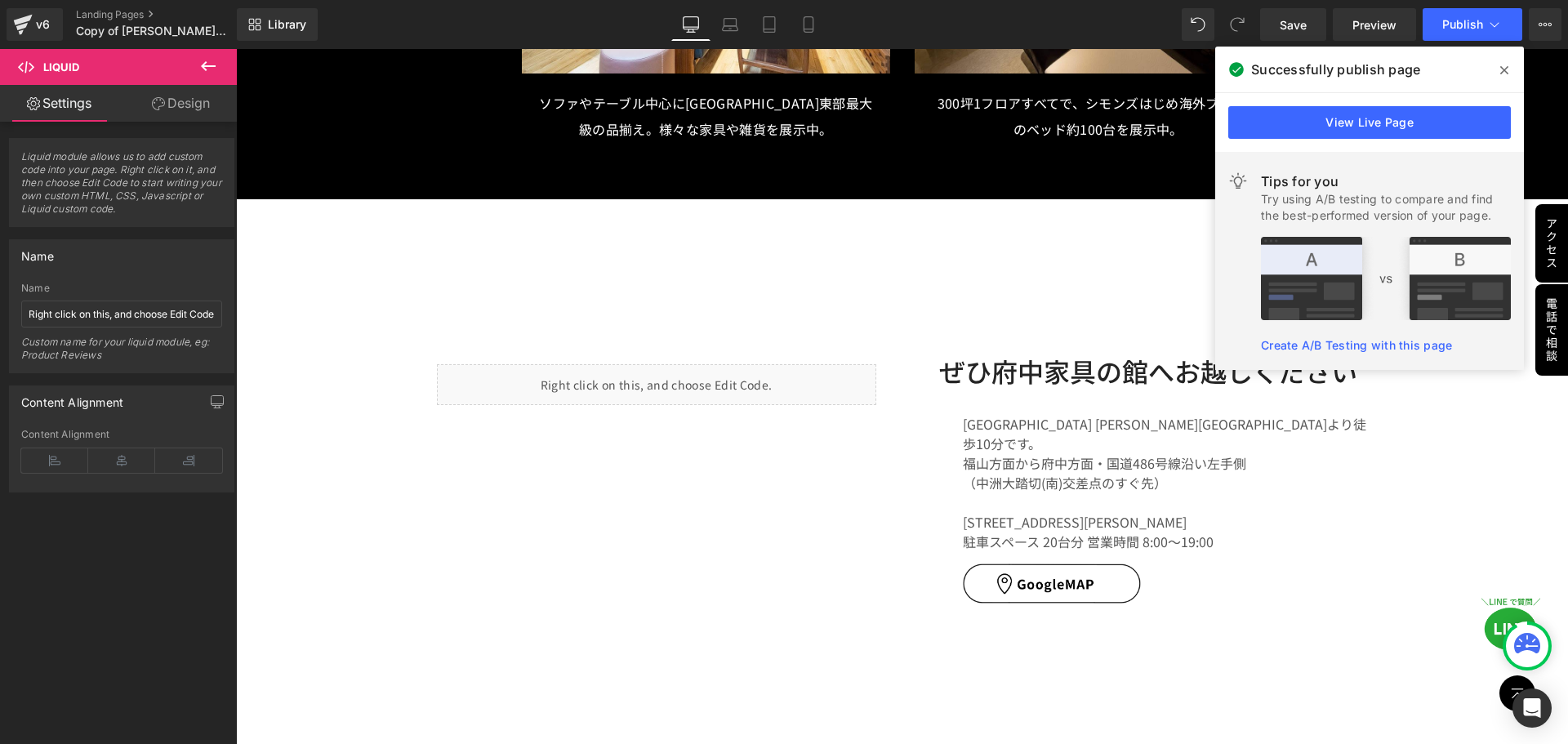
scroll to position [8344, 0]
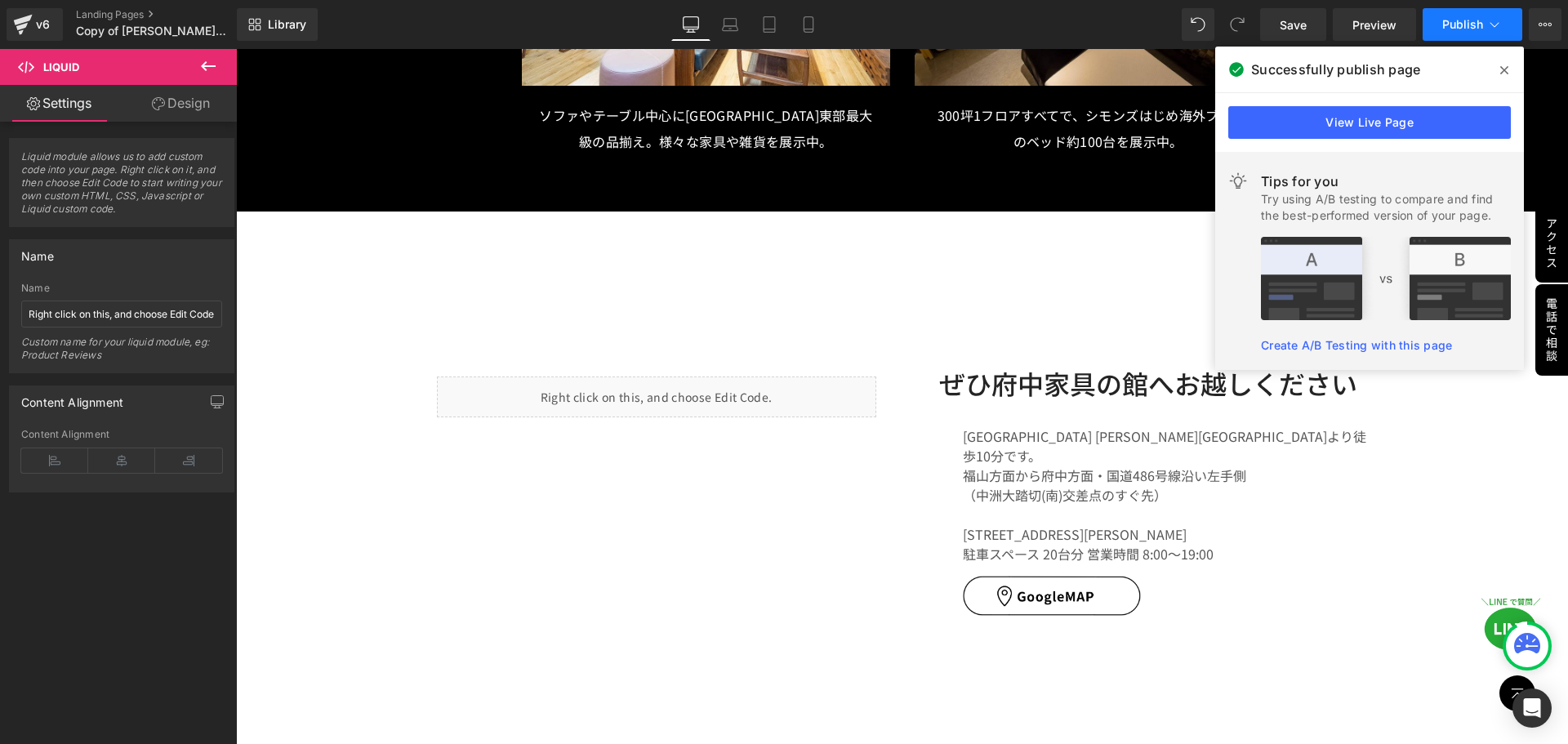
click at [1456, 20] on span "Publish" at bounding box center [1462, 24] width 40 height 13
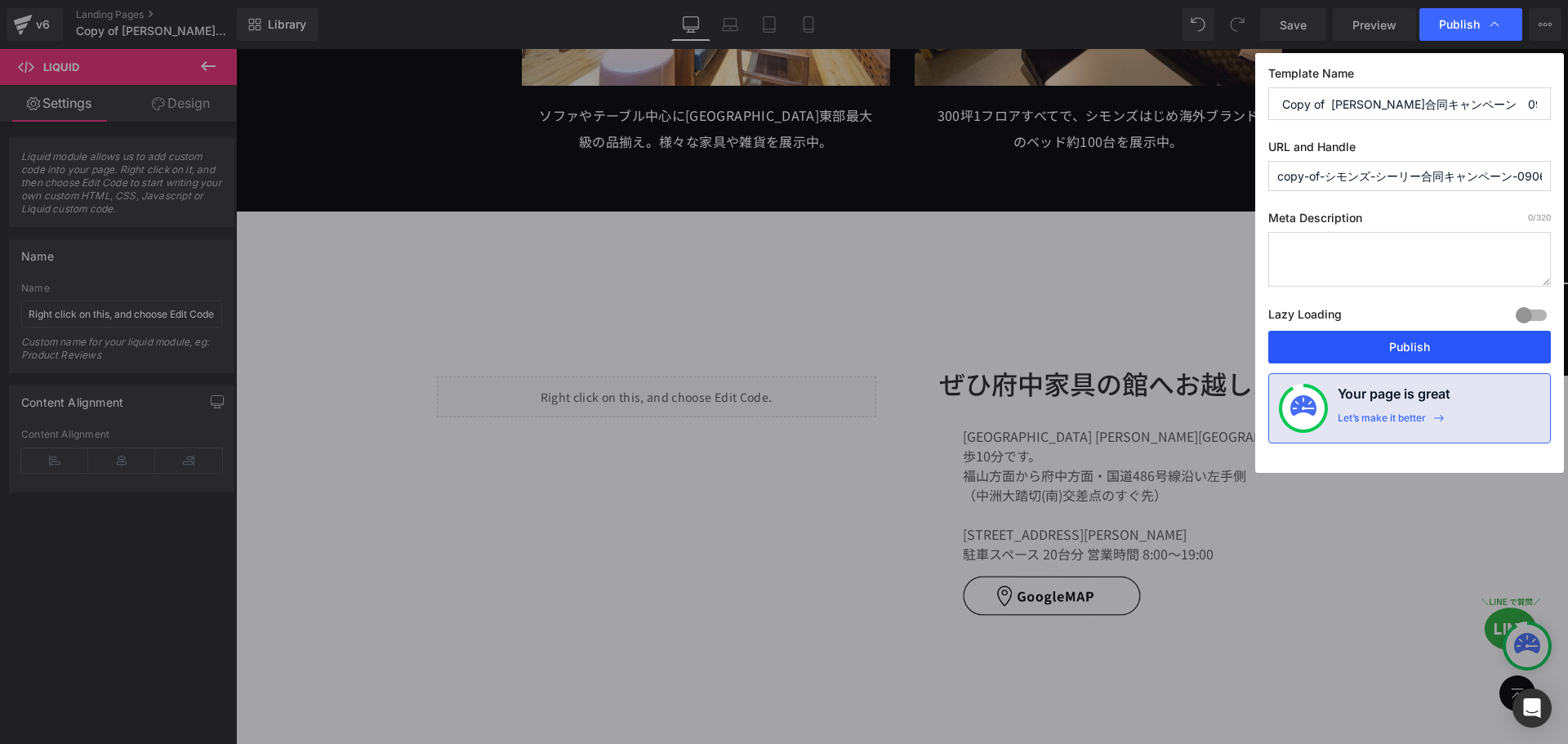
click at [1416, 349] on button "Publish" at bounding box center [1410, 346] width 282 height 33
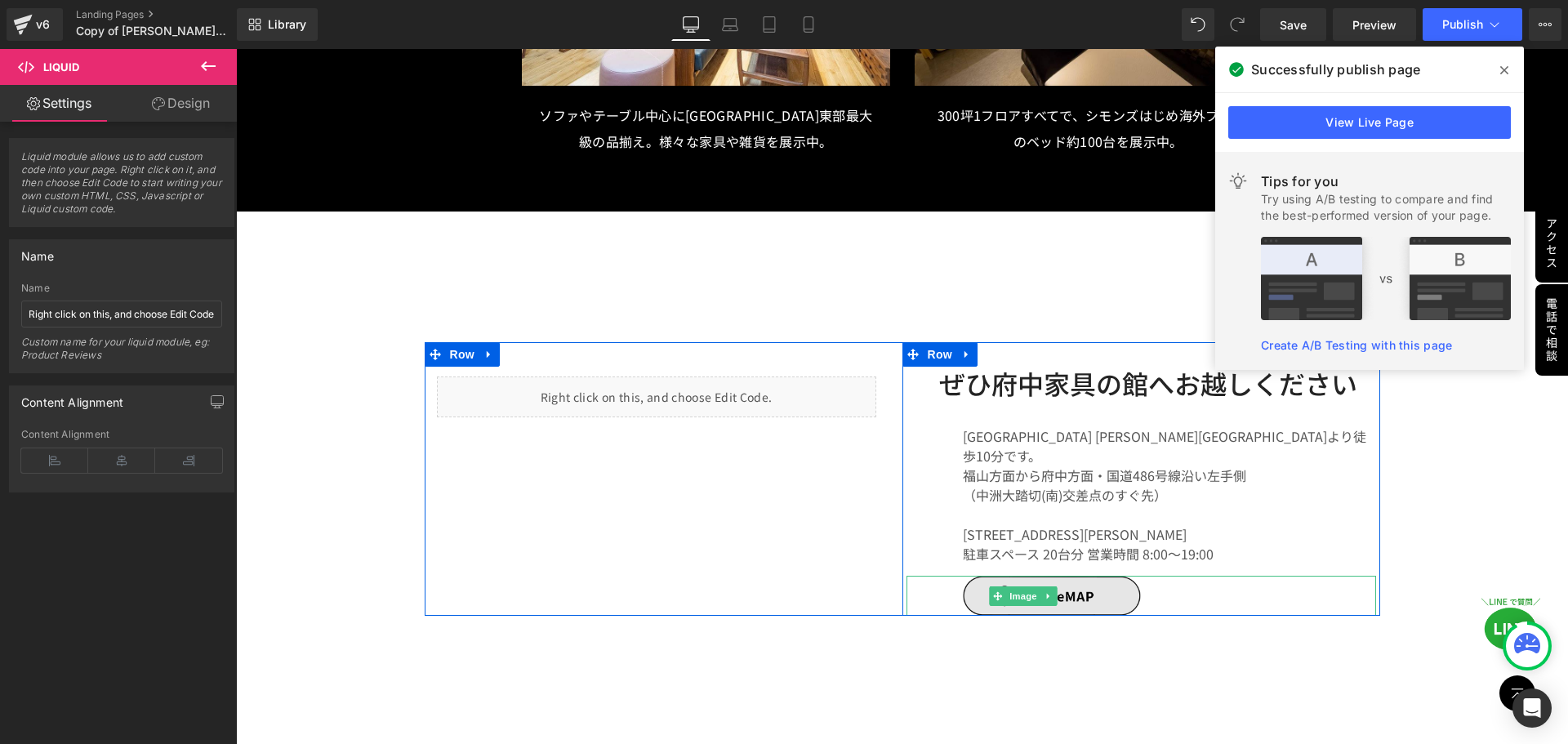
click at [1066, 576] on img at bounding box center [1024, 596] width 235 height 40
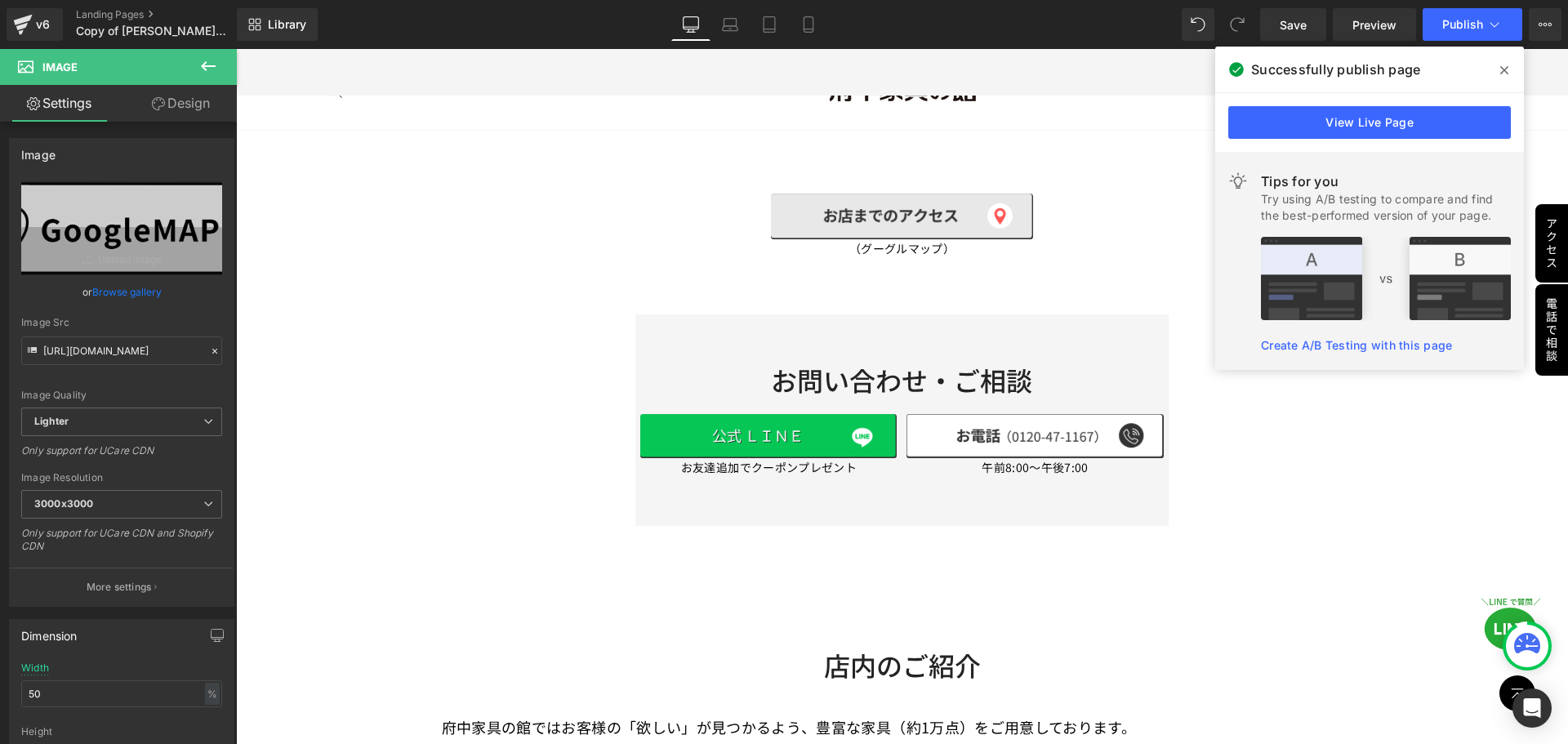
scroll to position [6383, 0]
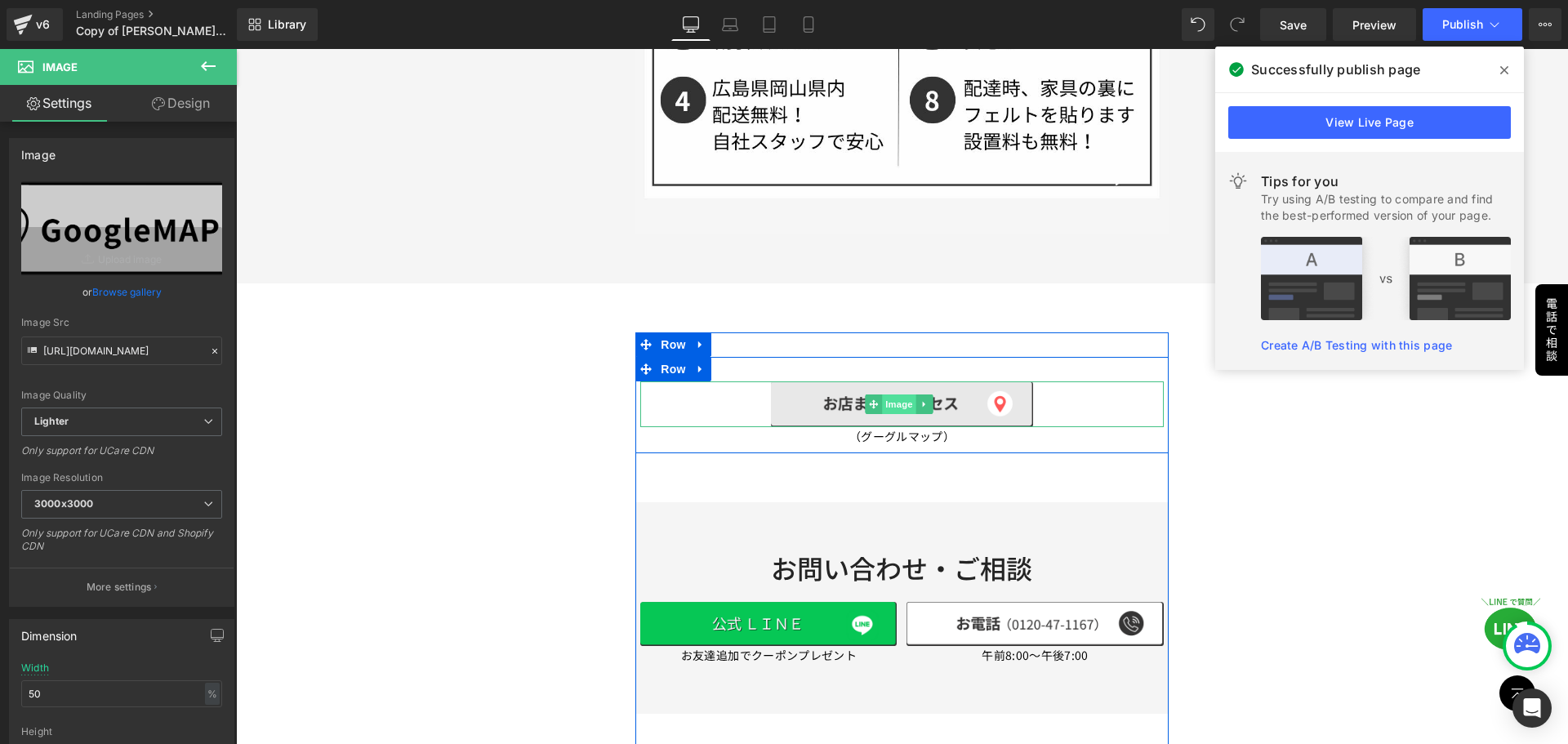
click at [892, 395] on span "Image" at bounding box center [900, 405] width 35 height 20
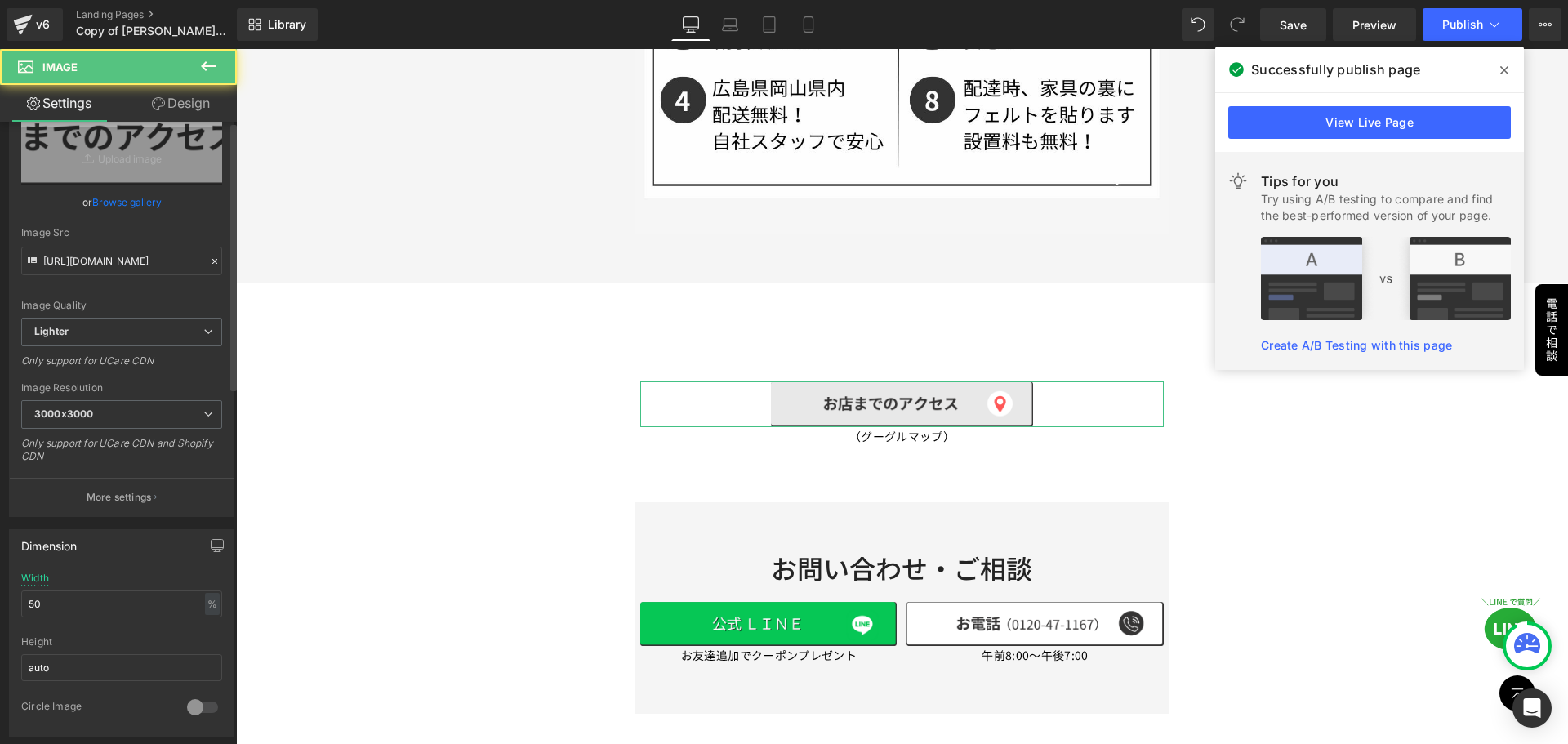
scroll to position [409, 0]
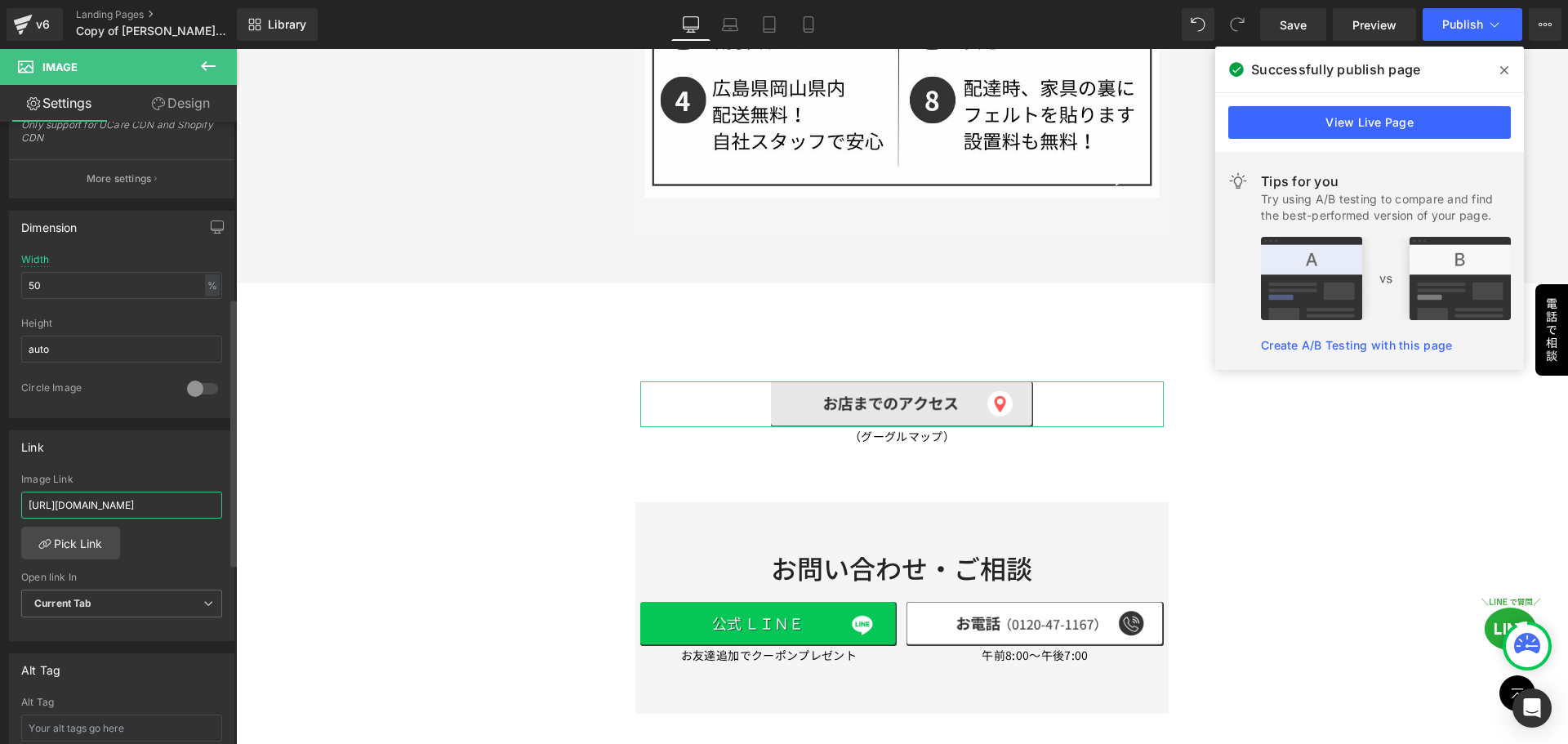
click at [176, 507] on input "[URL][DOMAIN_NAME]" at bounding box center [122, 504] width 201 height 27
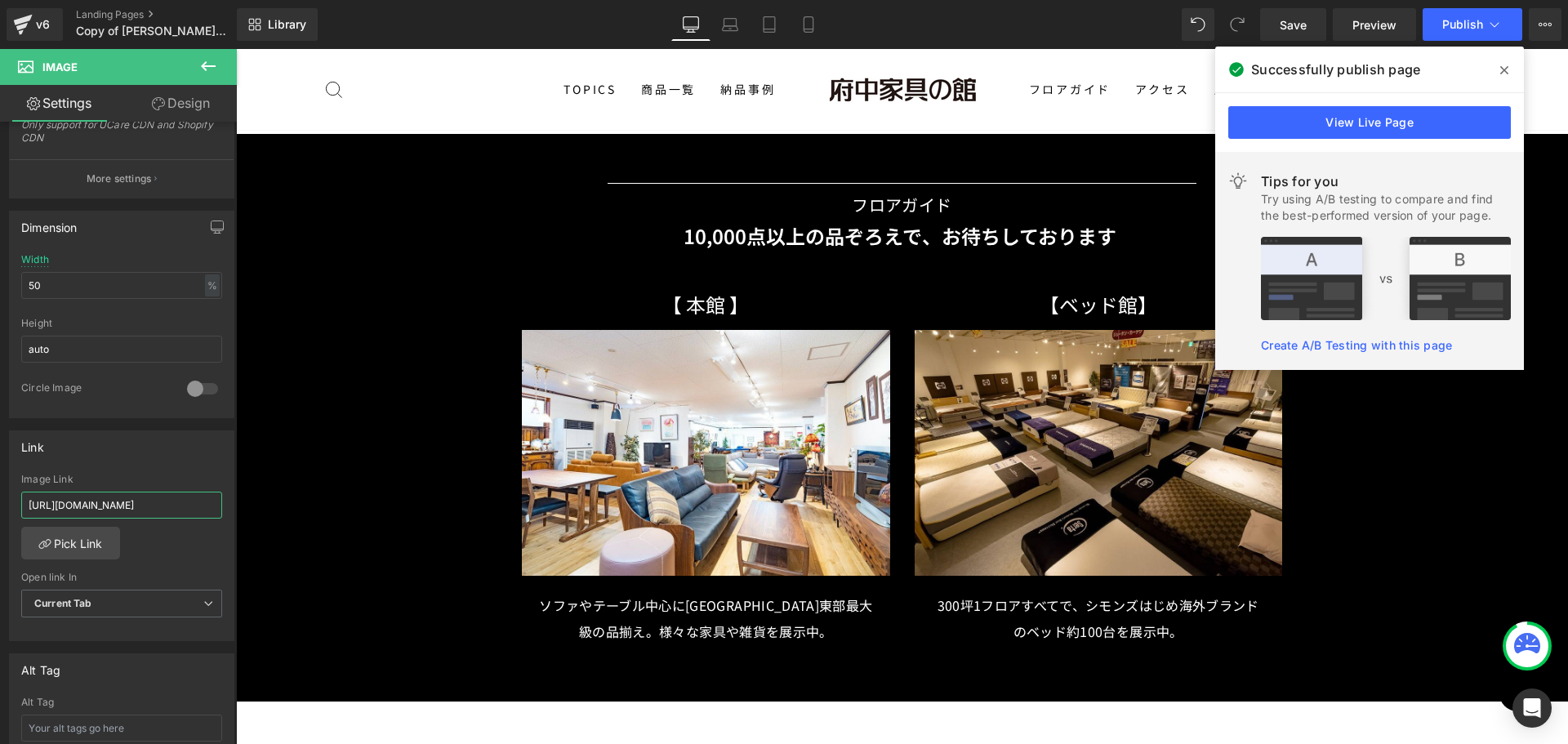
scroll to position [8344, 0]
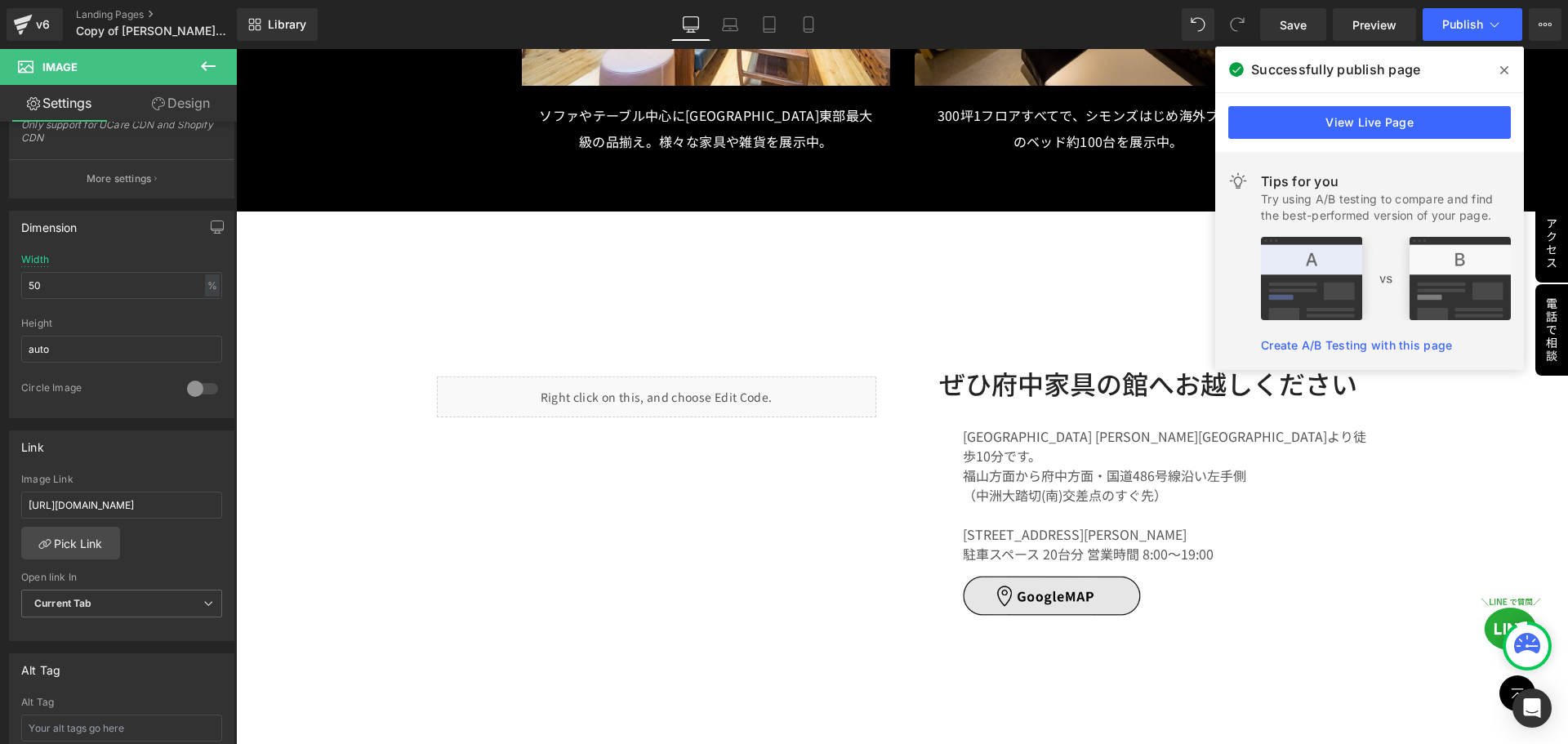
click at [1065, 576] on img at bounding box center [1024, 596] width 235 height 40
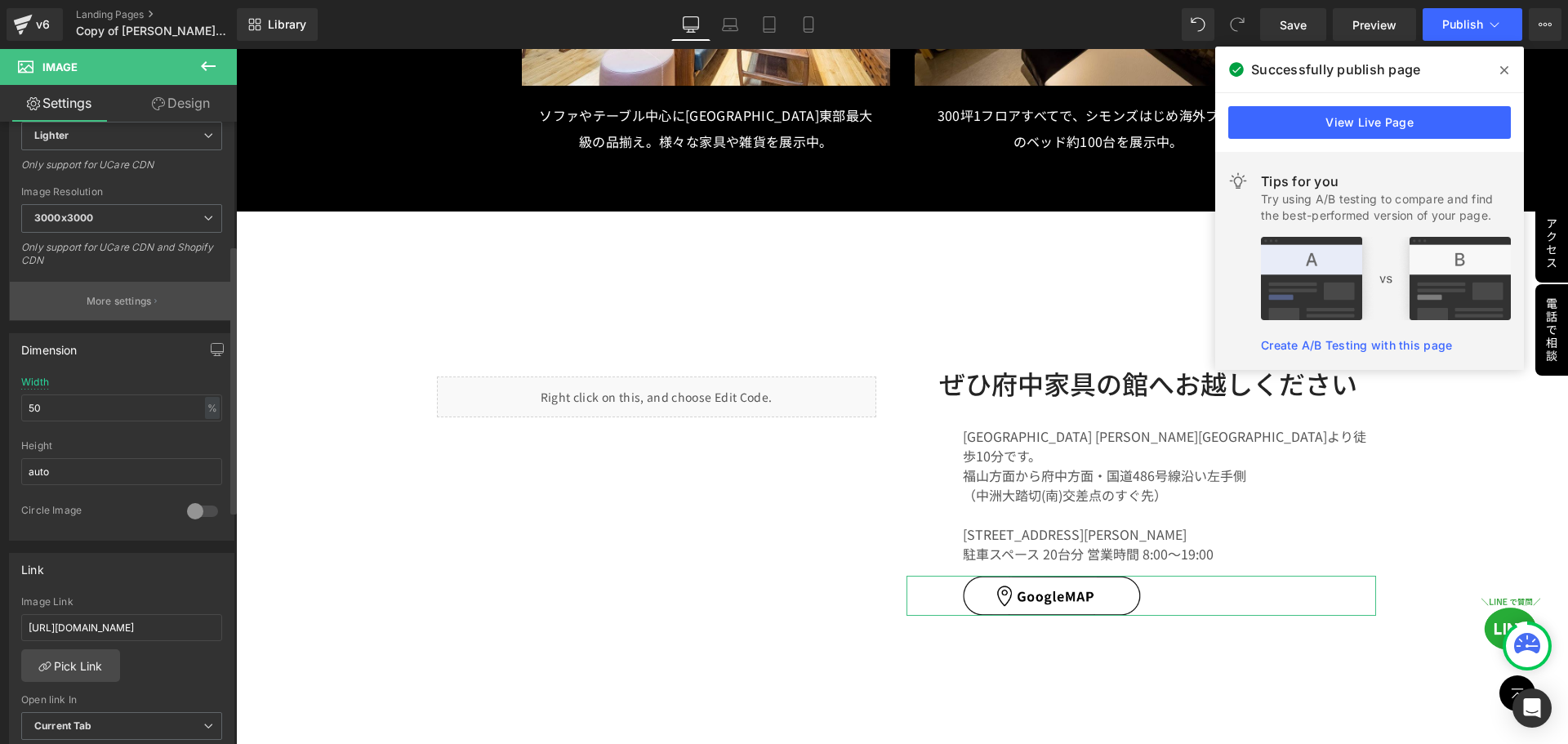
scroll to position [327, 0]
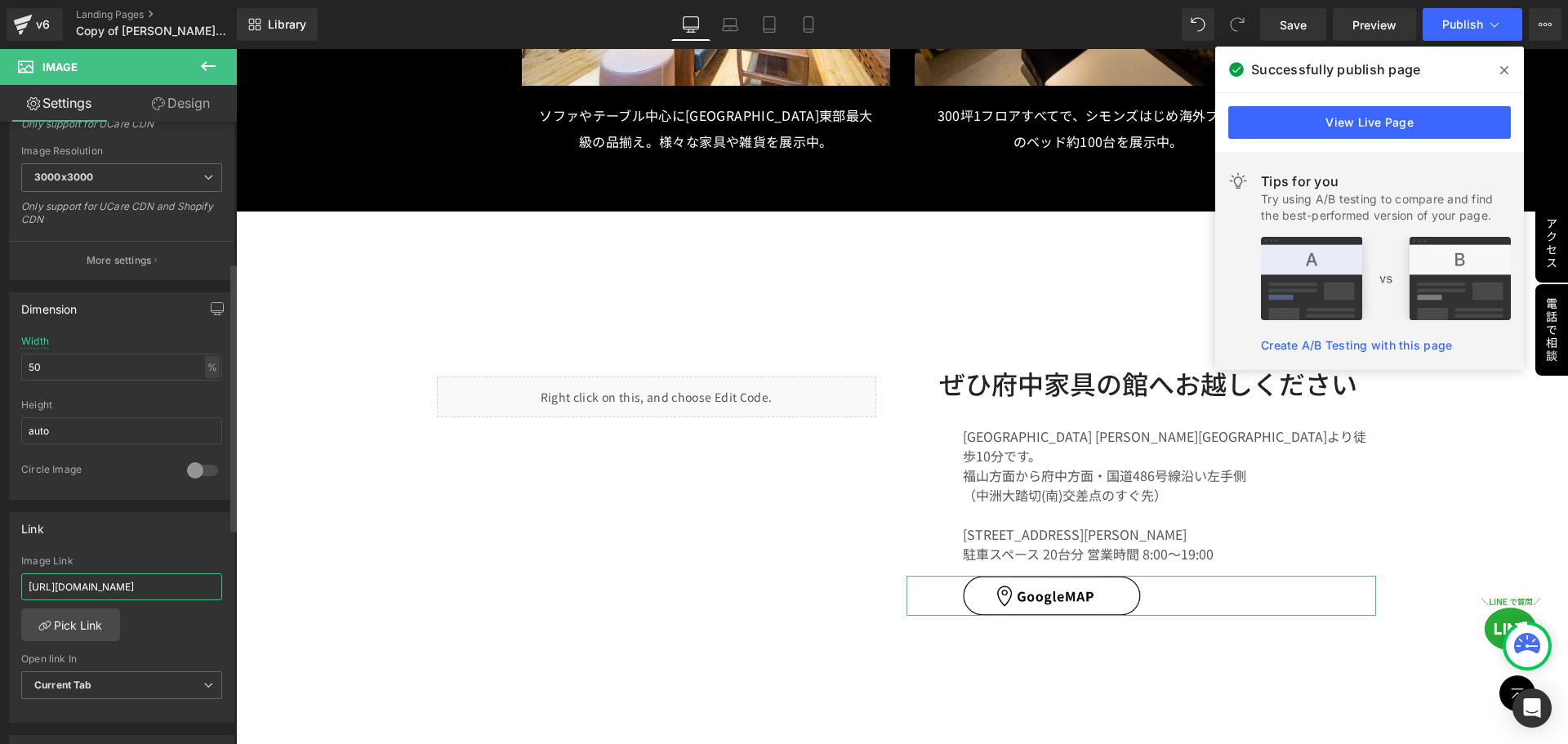
click at [80, 586] on input "[URL][DOMAIN_NAME]" at bounding box center [122, 586] width 201 height 27
type input "[URL][DOMAIN_NAME]"
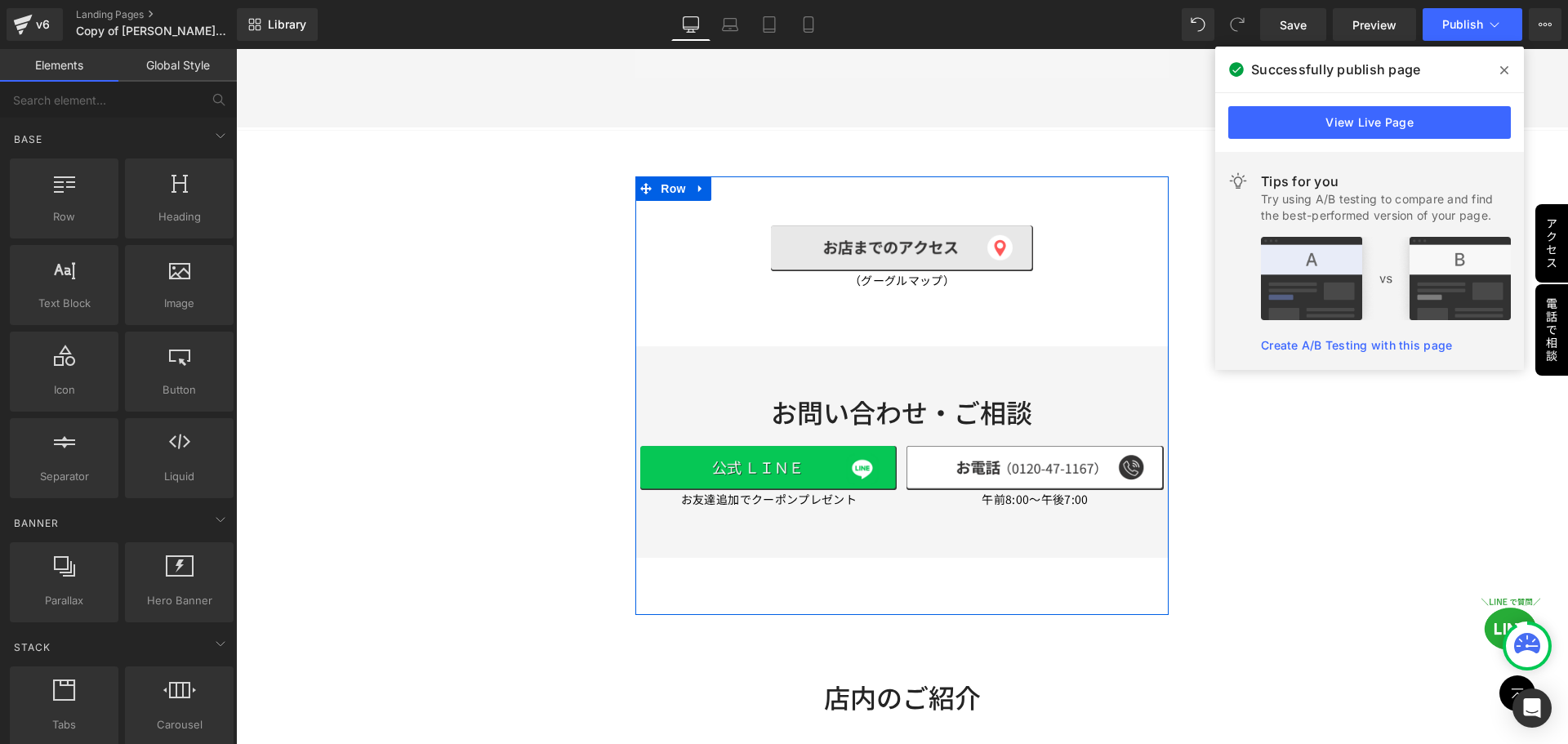
scroll to position [6465, 0]
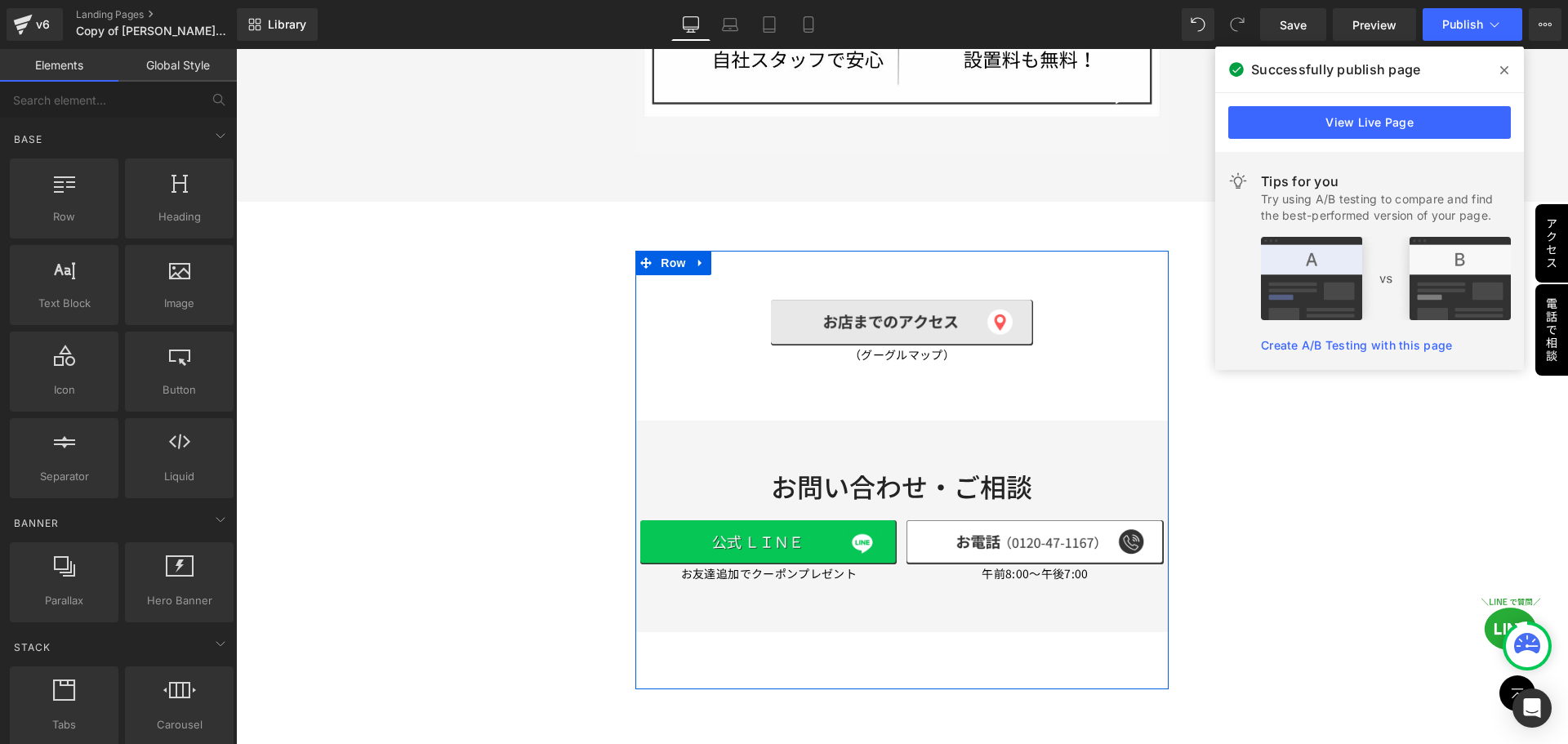
click at [893, 300] on div "Image" at bounding box center [902, 323] width 523 height 45
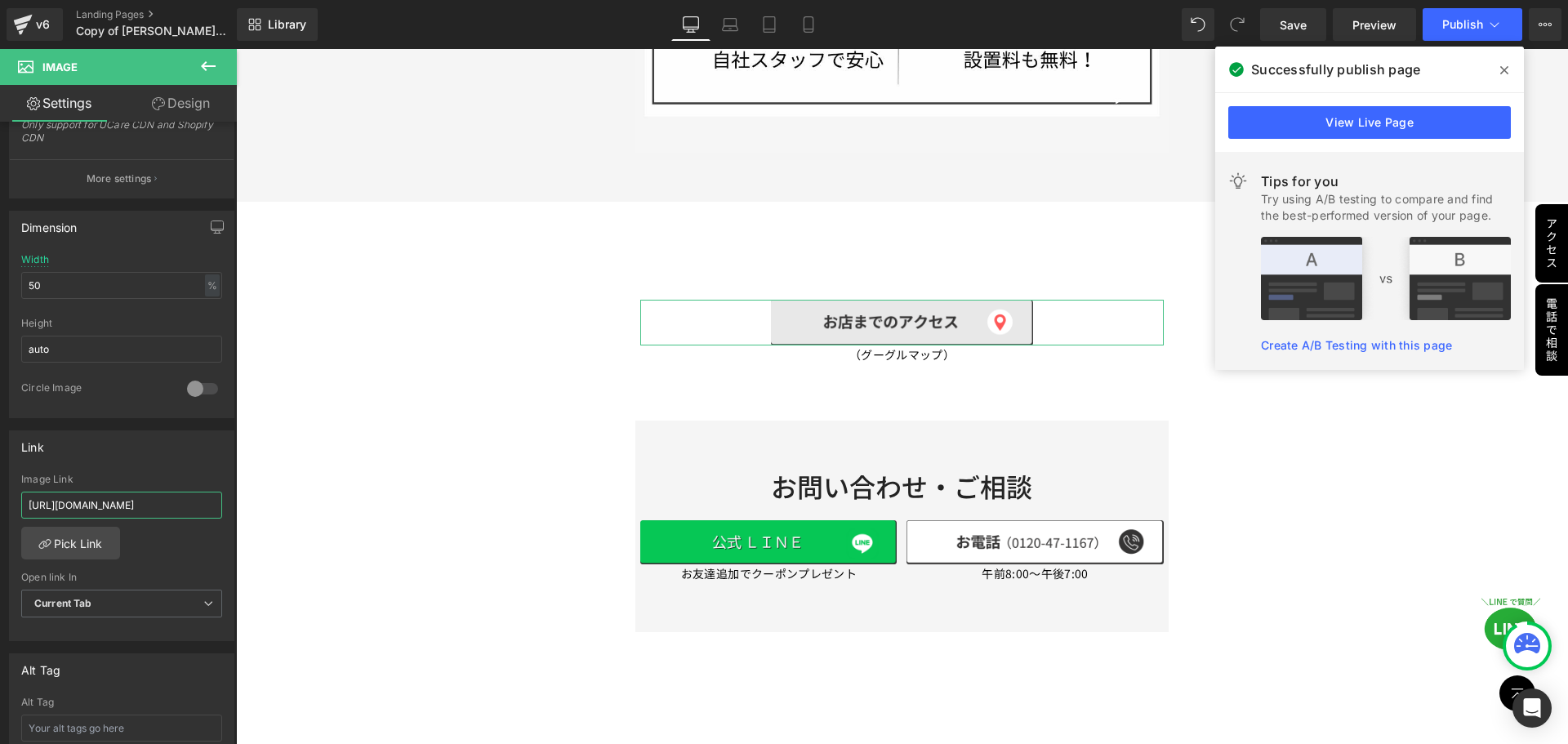
scroll to position [0, 48]
drag, startPoint x: 400, startPoint y: 554, endPoint x: 276, endPoint y: 515, distance: 130.0
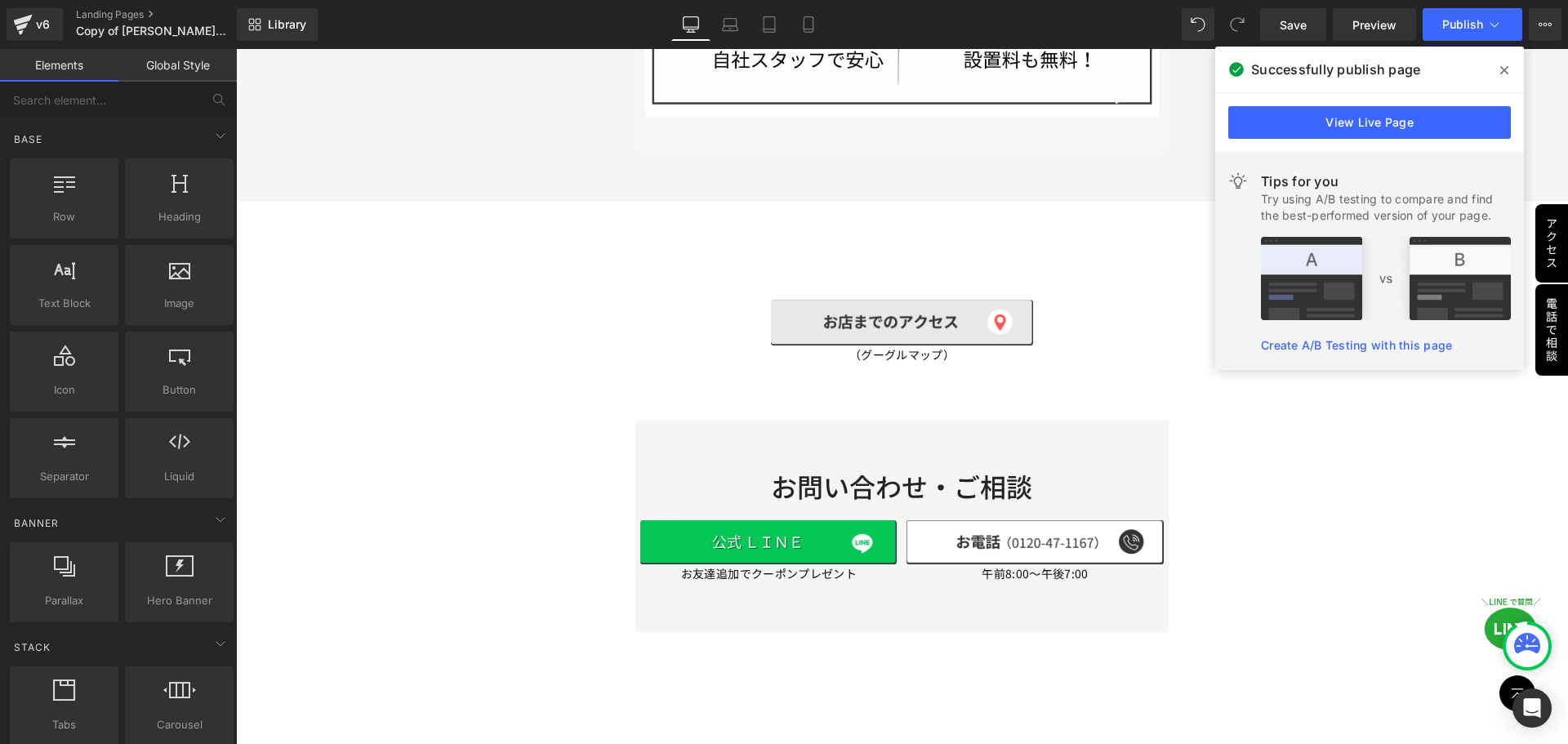
drag, startPoint x: 1261, startPoint y: 548, endPoint x: 1250, endPoint y: 414, distance: 134.5
click at [1452, 22] on span "Publish" at bounding box center [1462, 24] width 40 height 13
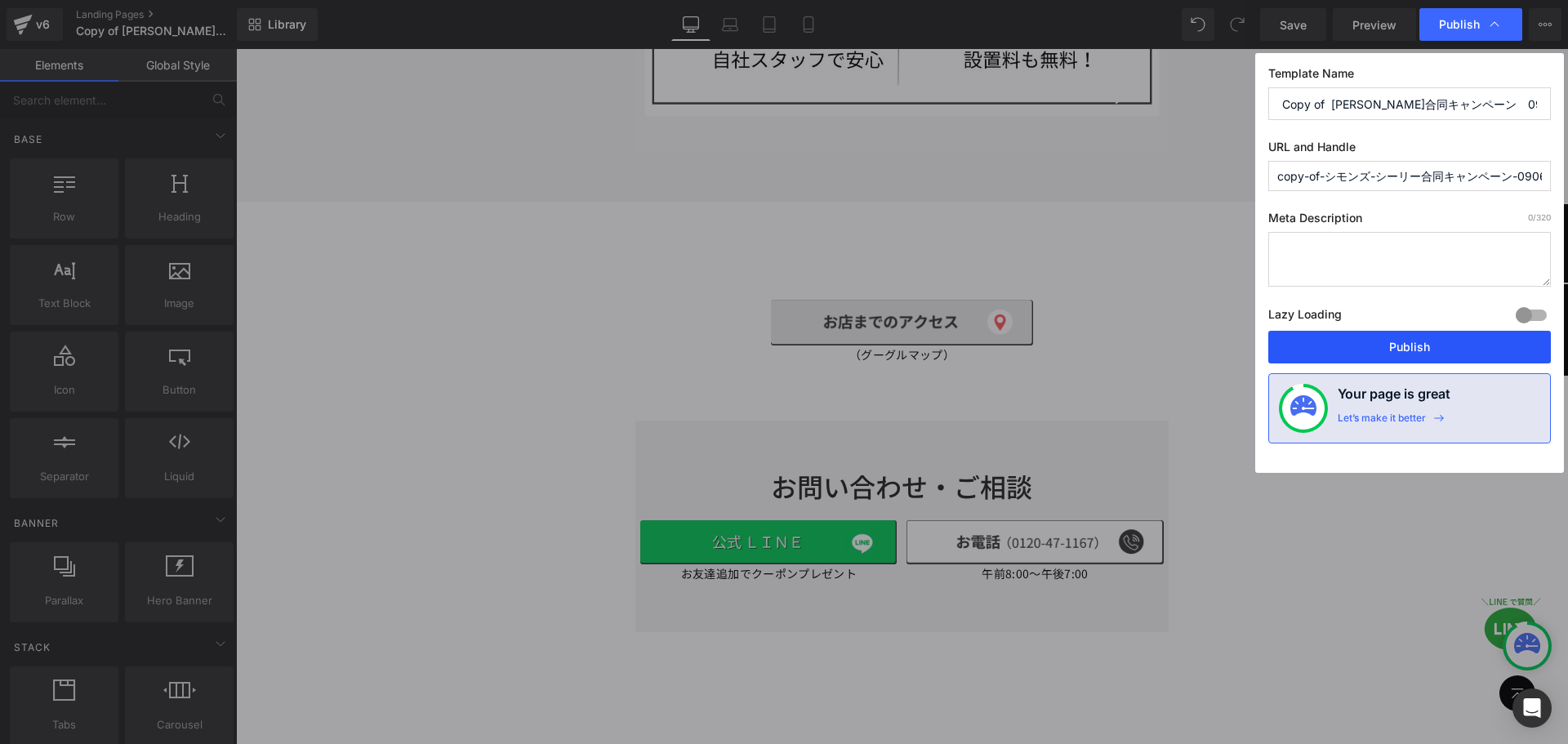
click at [1410, 349] on button "Publish" at bounding box center [1410, 346] width 282 height 33
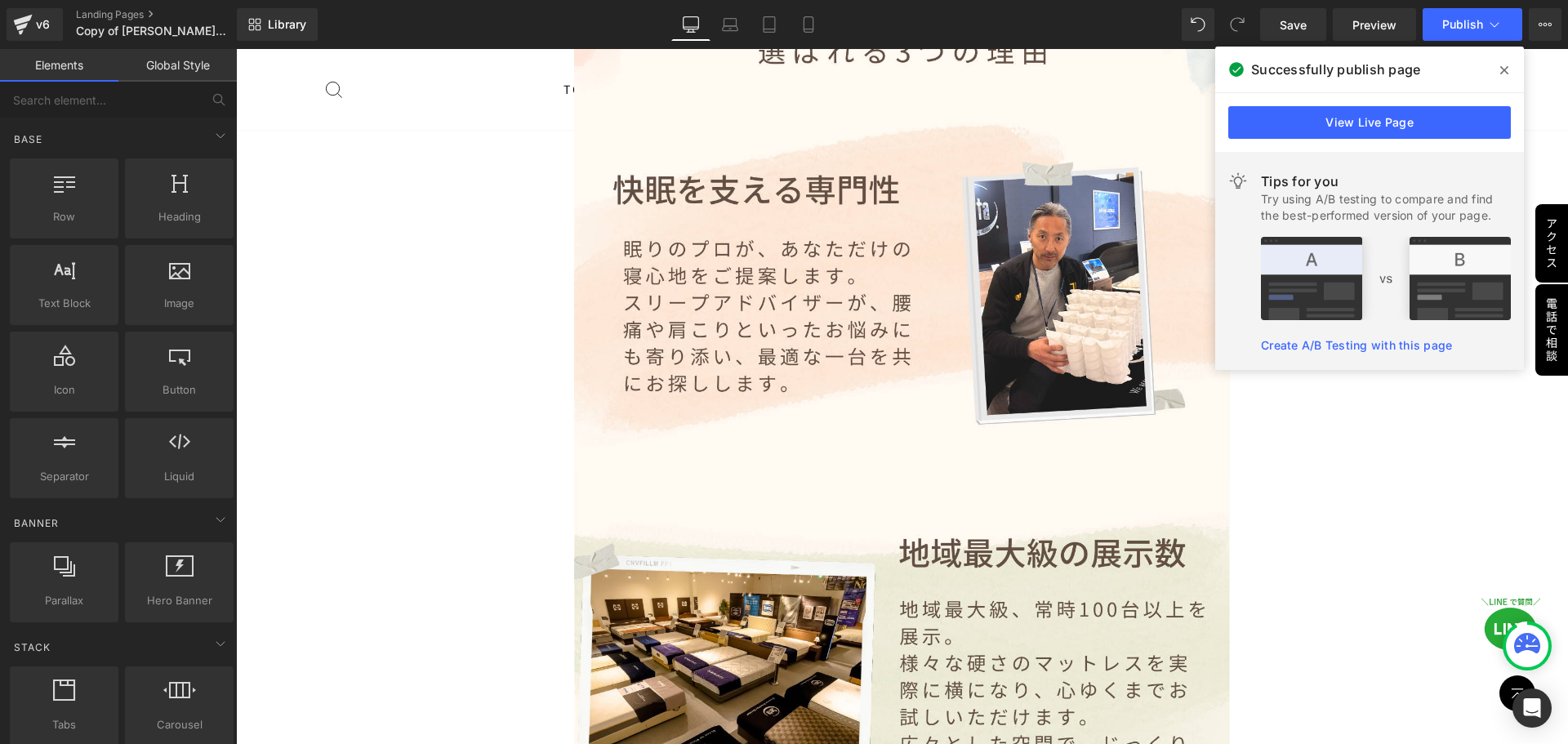
scroll to position [4585, 0]
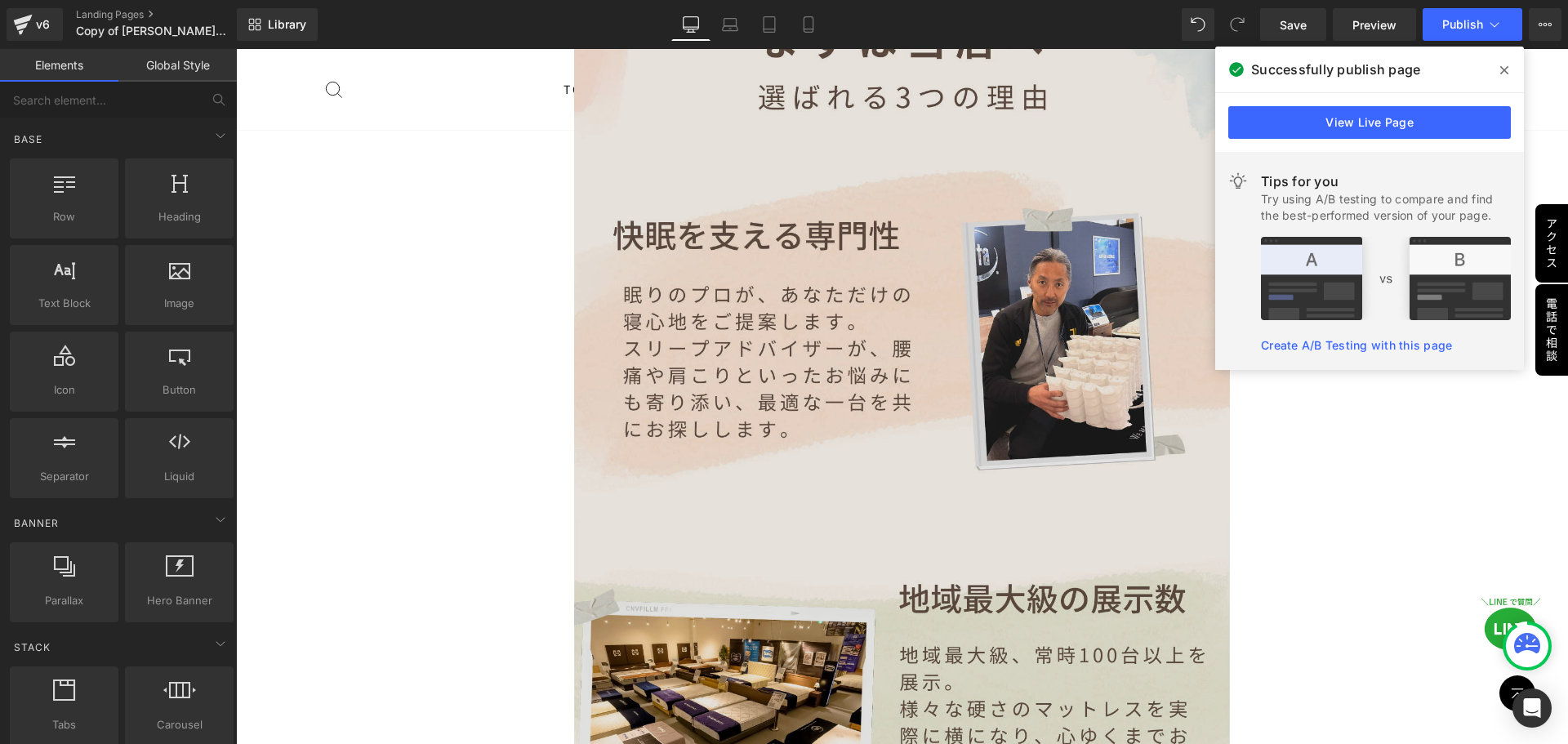
click at [909, 392] on img at bounding box center [903, 566] width 657 height 1385
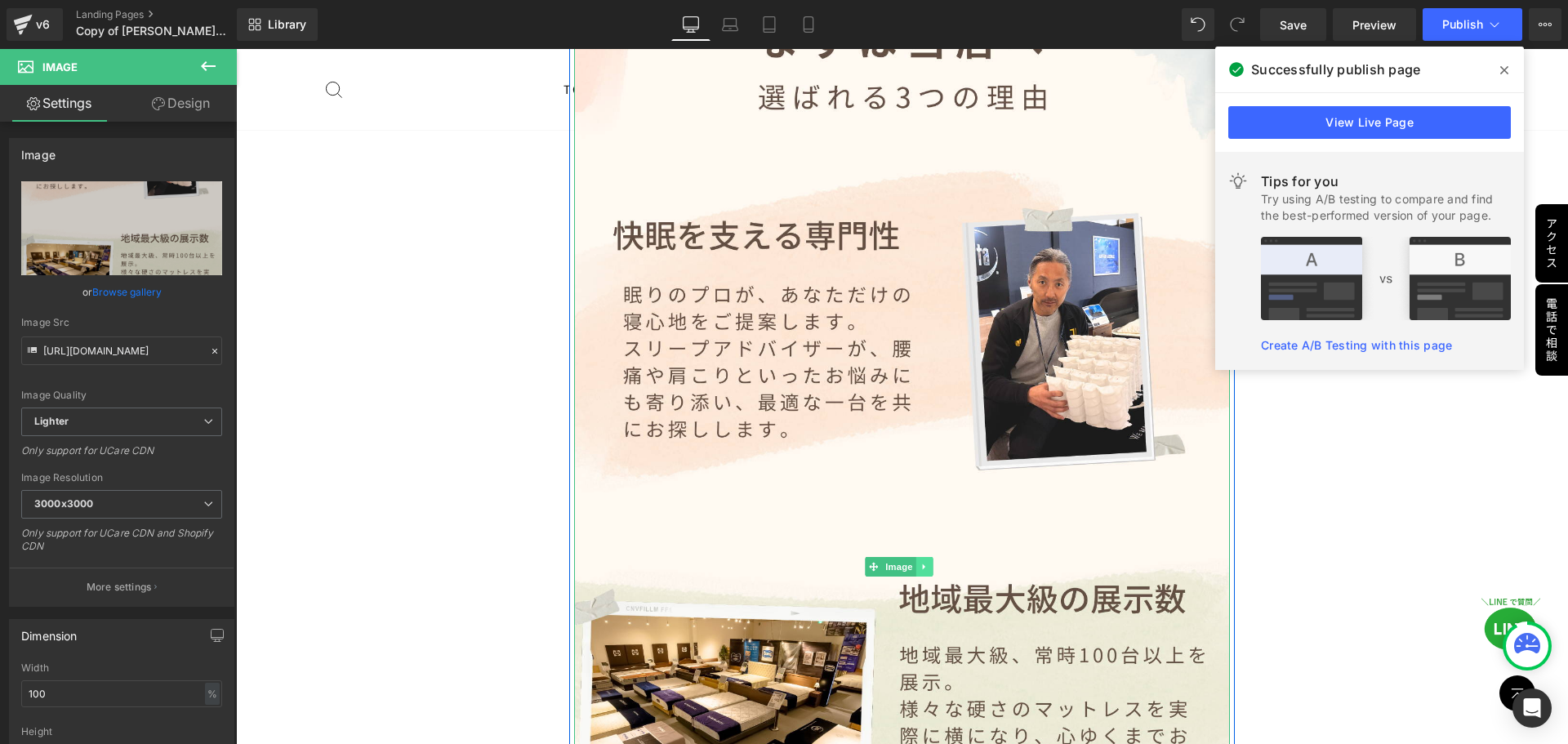
click at [926, 562] on icon at bounding box center [924, 567] width 9 height 10
click at [913, 562] on icon at bounding box center [916, 567] width 9 height 10
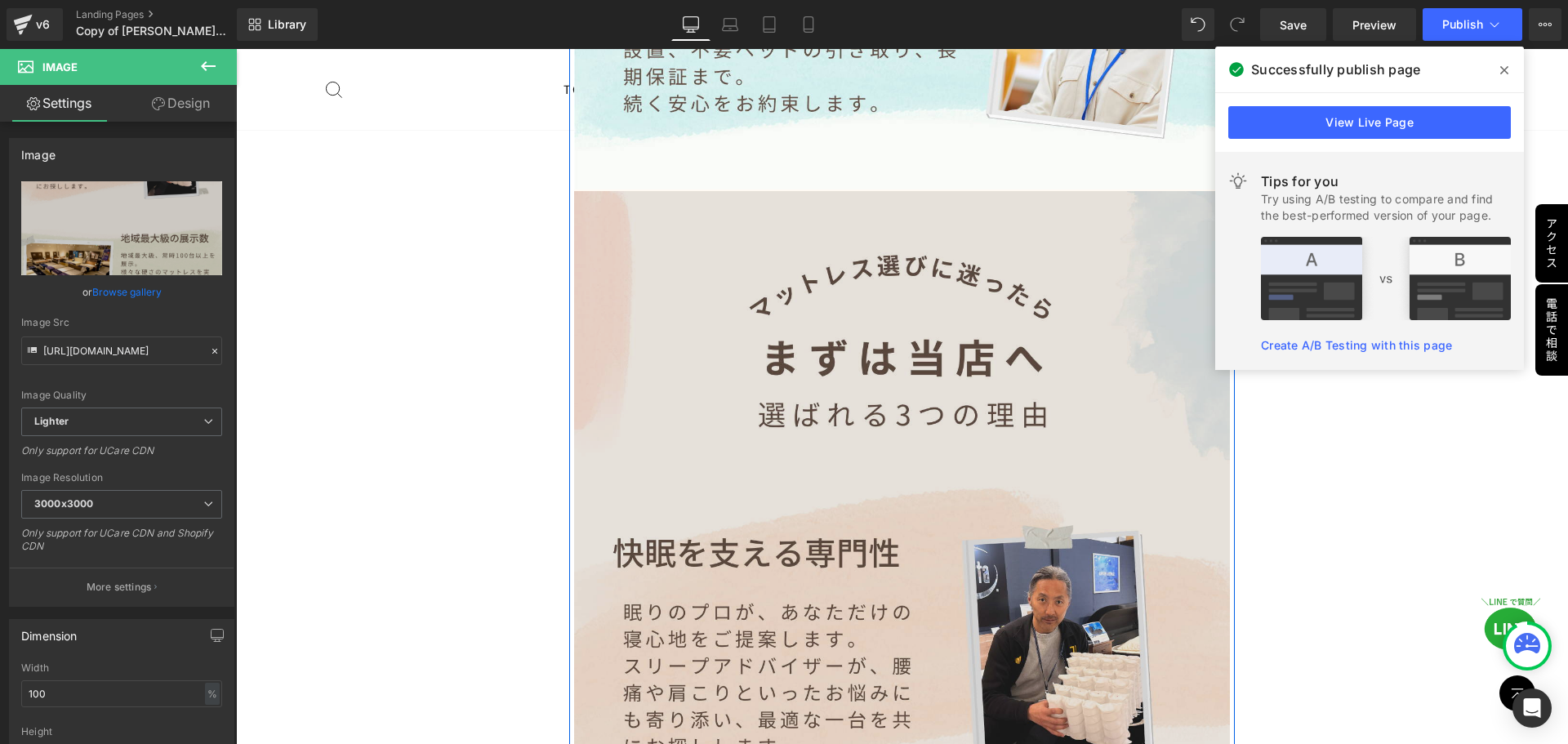
scroll to position [5700, 0]
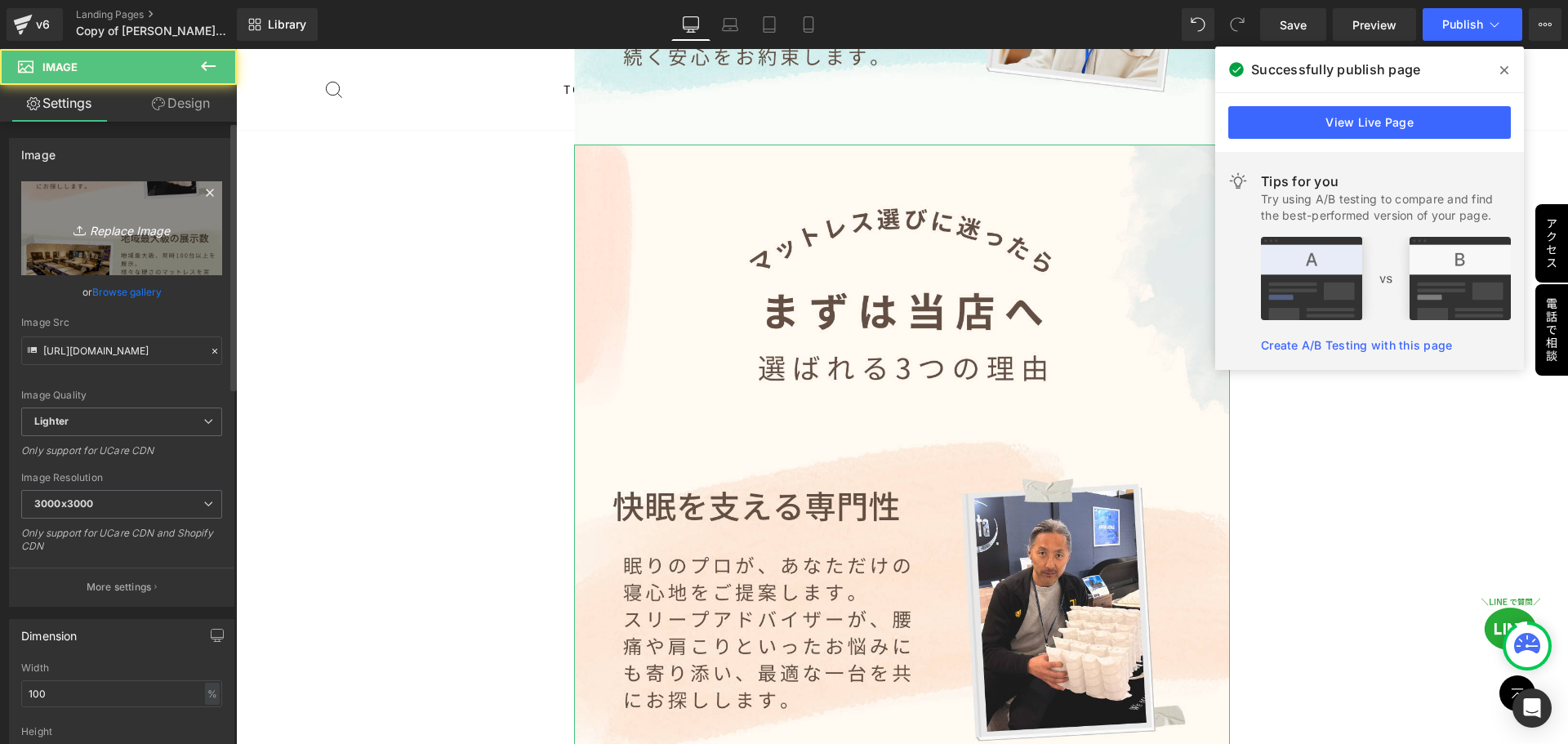
click at [102, 225] on icon "Replace Image" at bounding box center [121, 228] width 130 height 21
type input "C:\fakepath\当店理由.jpg"
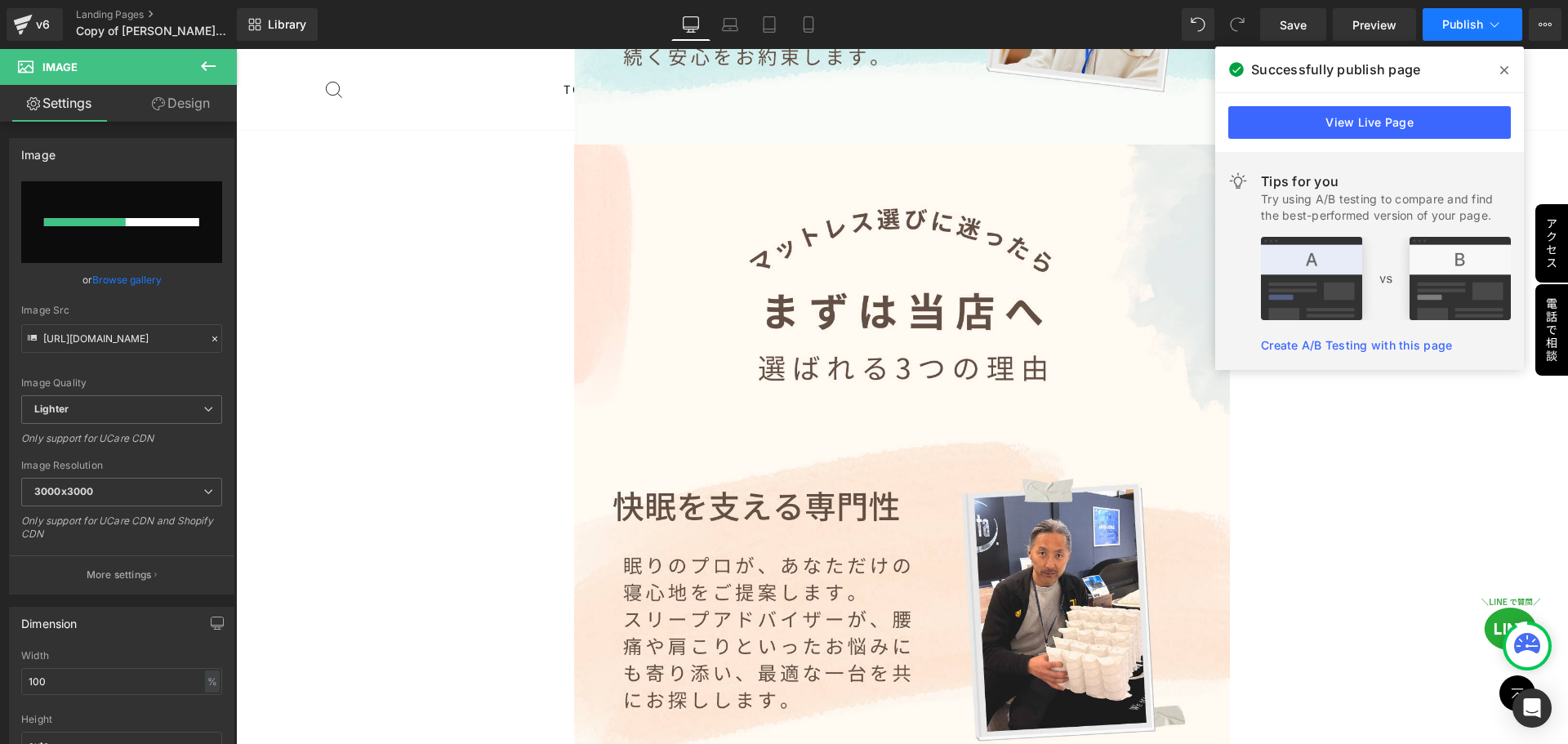
click at [1463, 26] on span "Publish" at bounding box center [1462, 24] width 40 height 13
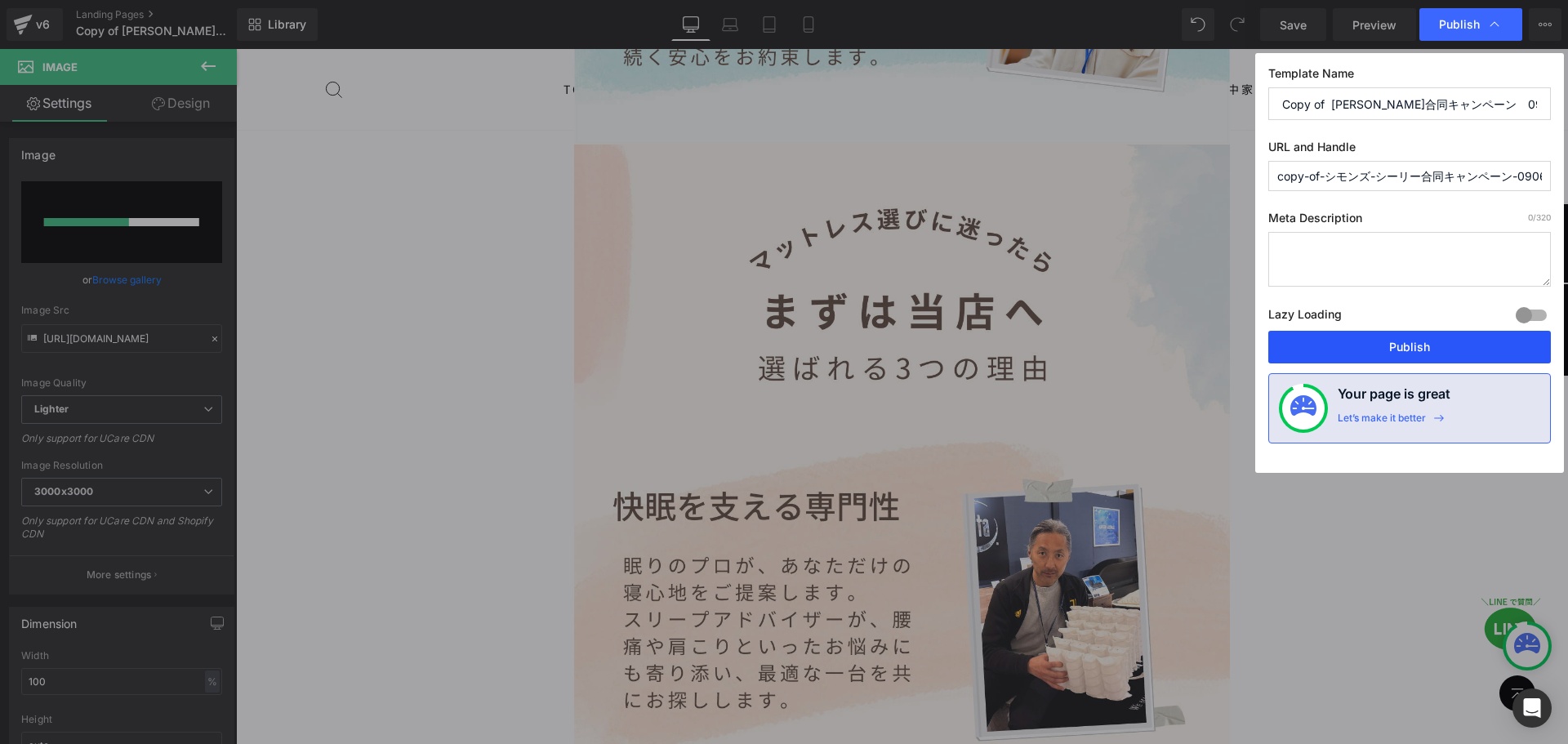
click at [1387, 348] on button "Publish" at bounding box center [1410, 346] width 282 height 33
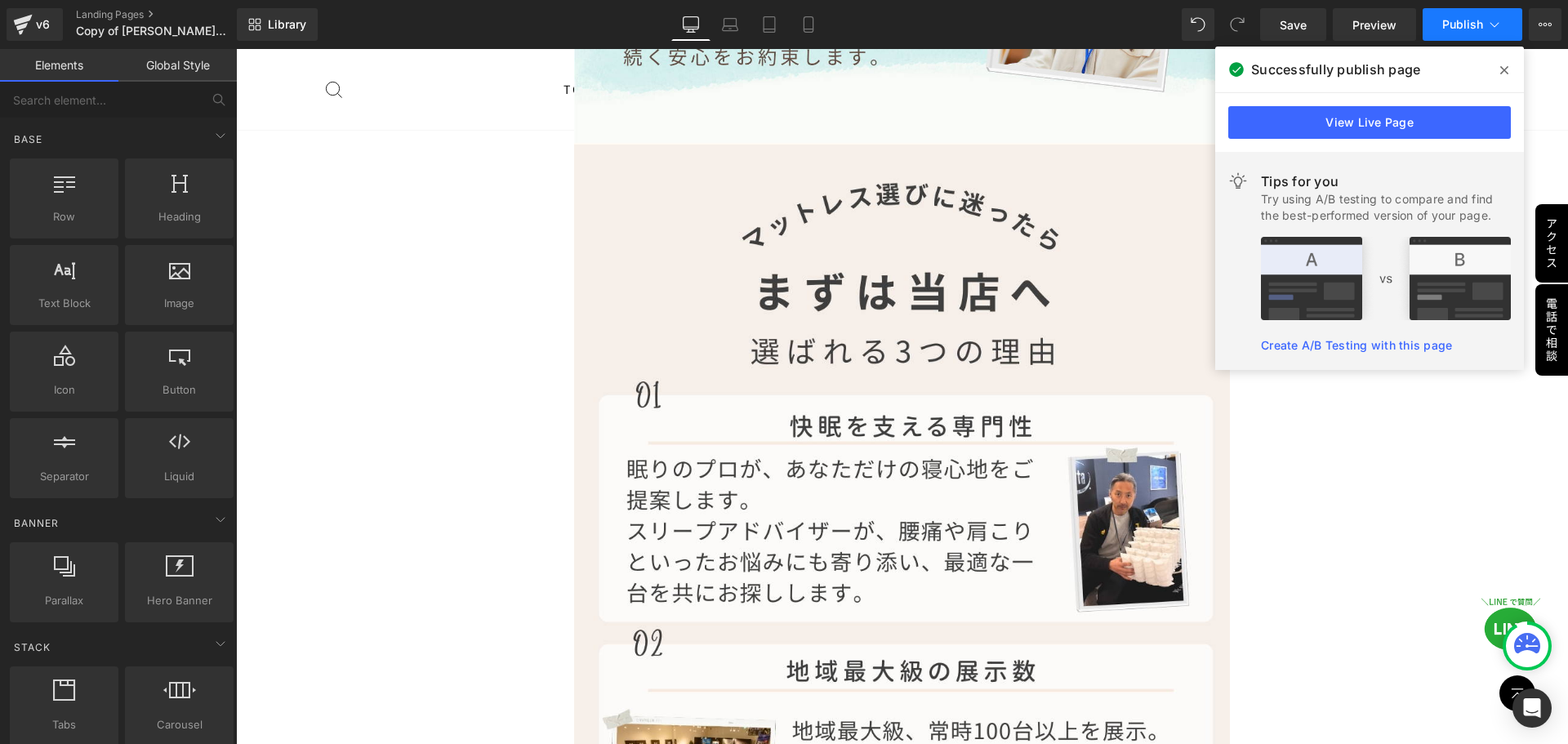
click at [1449, 22] on span "Publish" at bounding box center [1462, 24] width 40 height 13
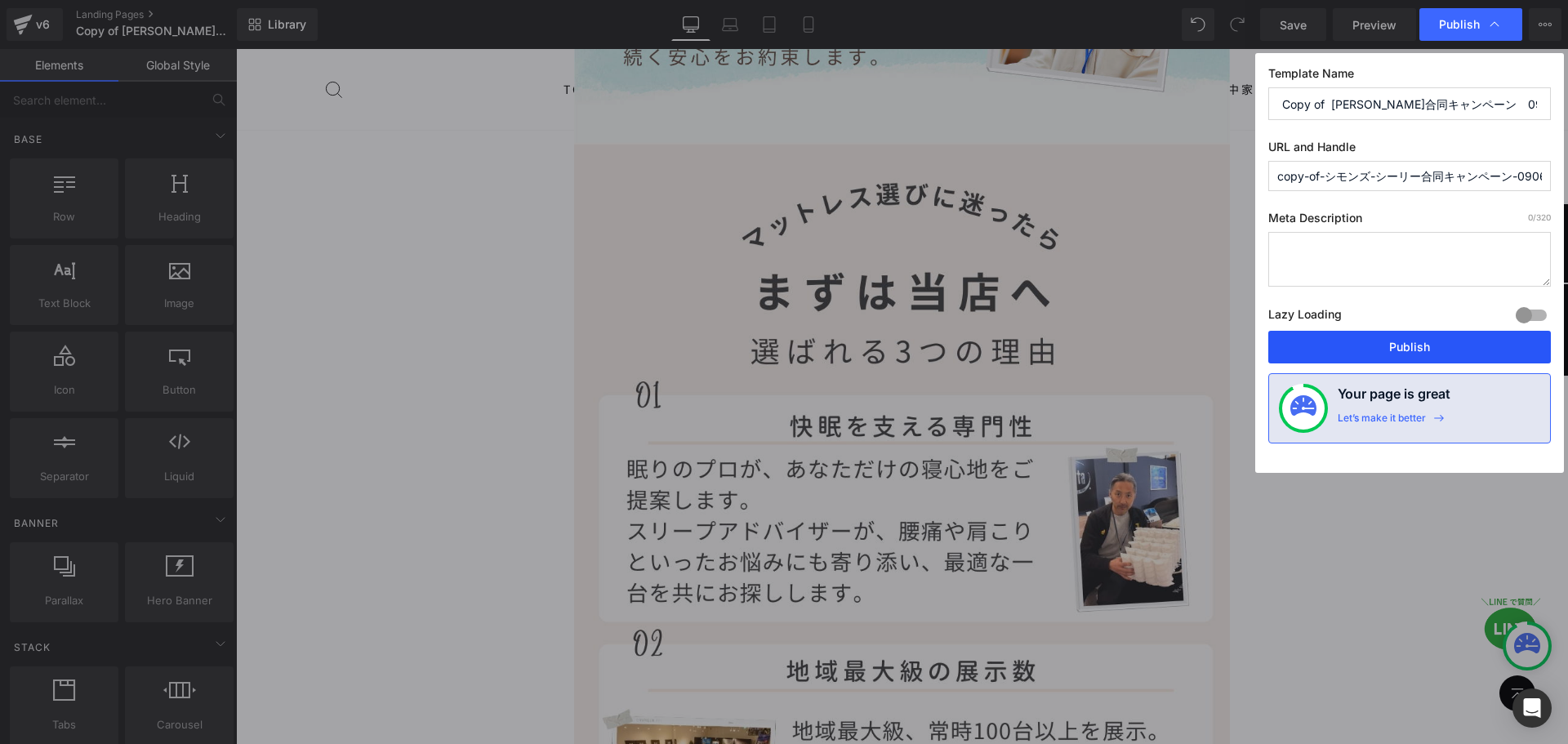
click at [1411, 347] on button "Publish" at bounding box center [1410, 346] width 282 height 33
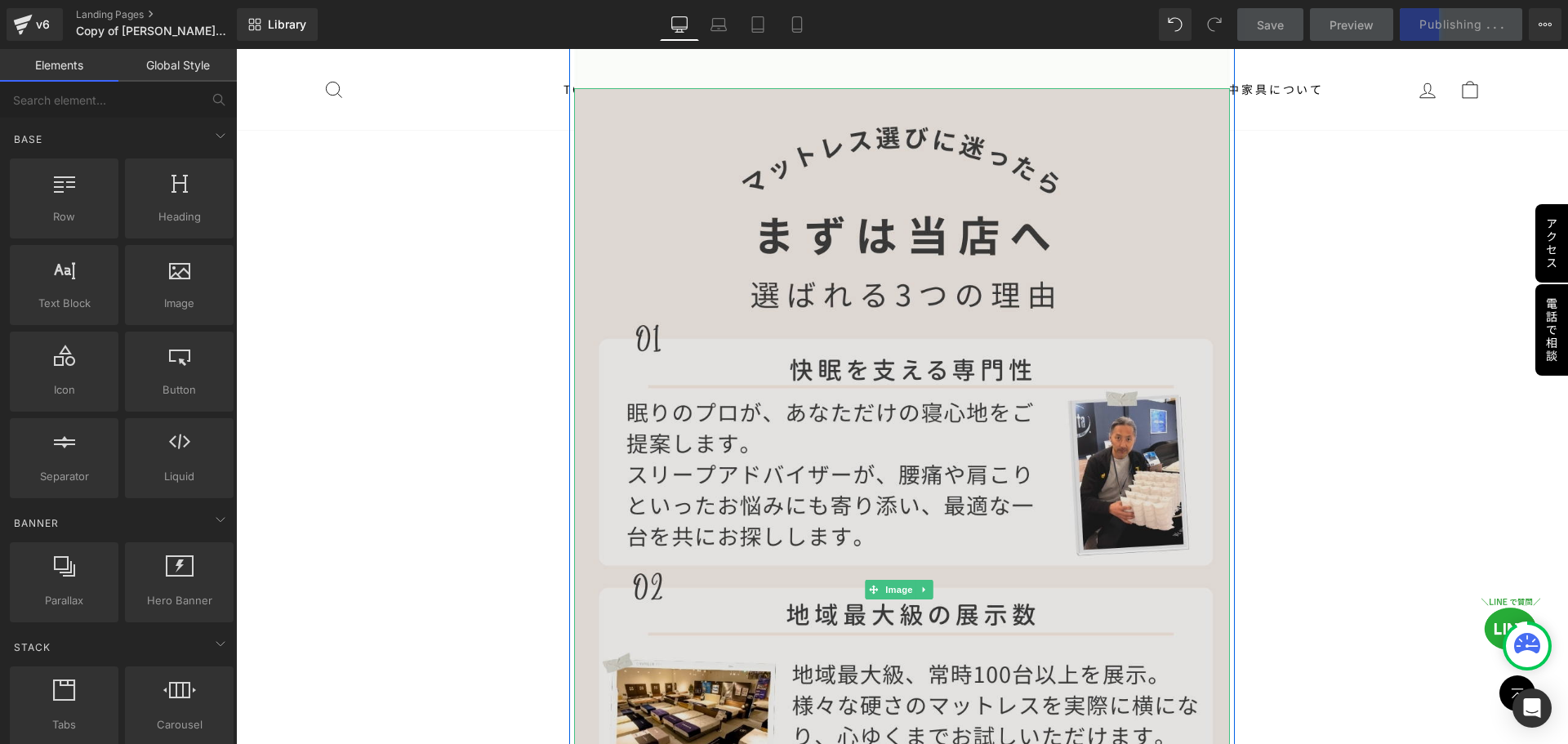
scroll to position [5864, 0]
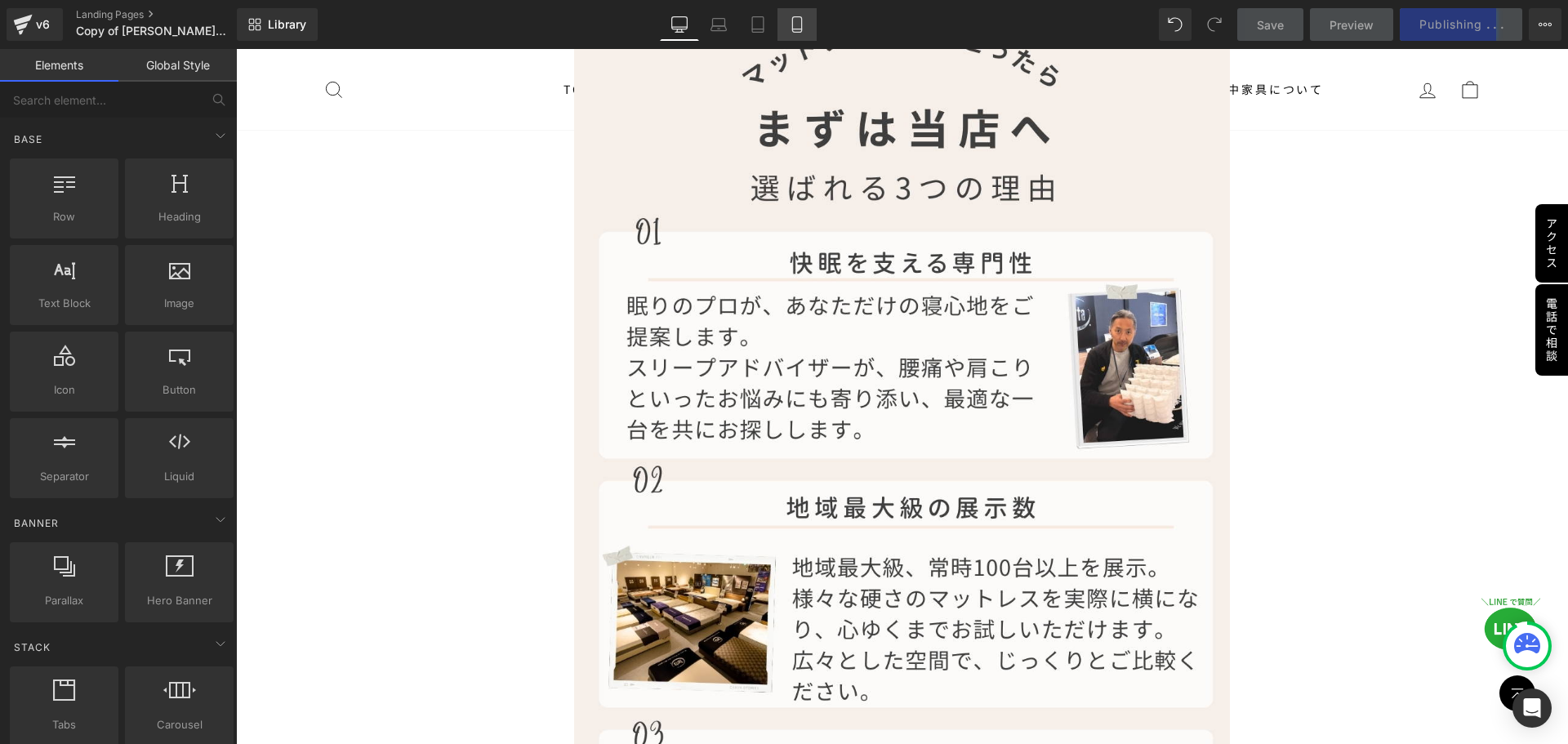
click at [806, 18] on link "Mobile" at bounding box center [797, 24] width 39 height 33
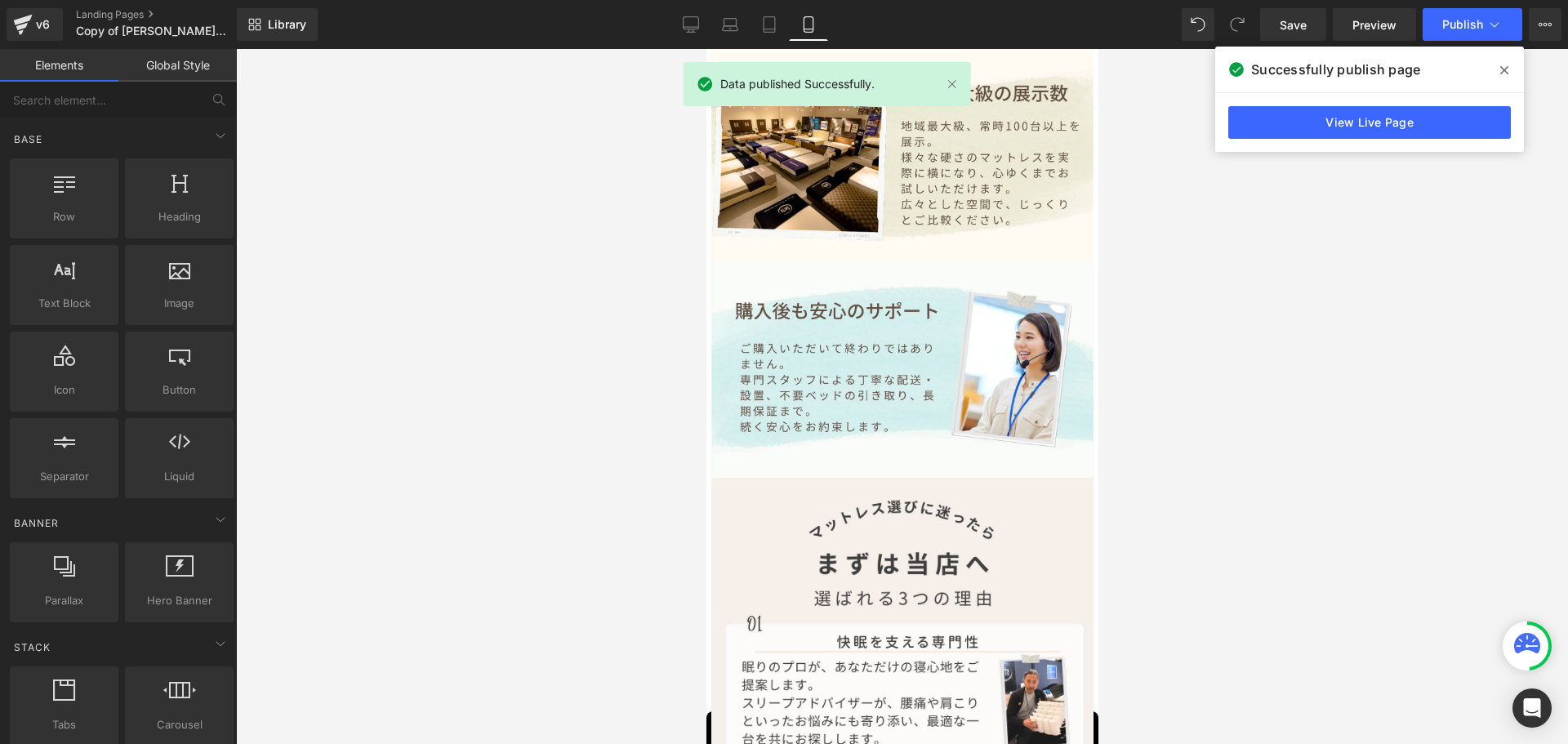
scroll to position [4197, 0]
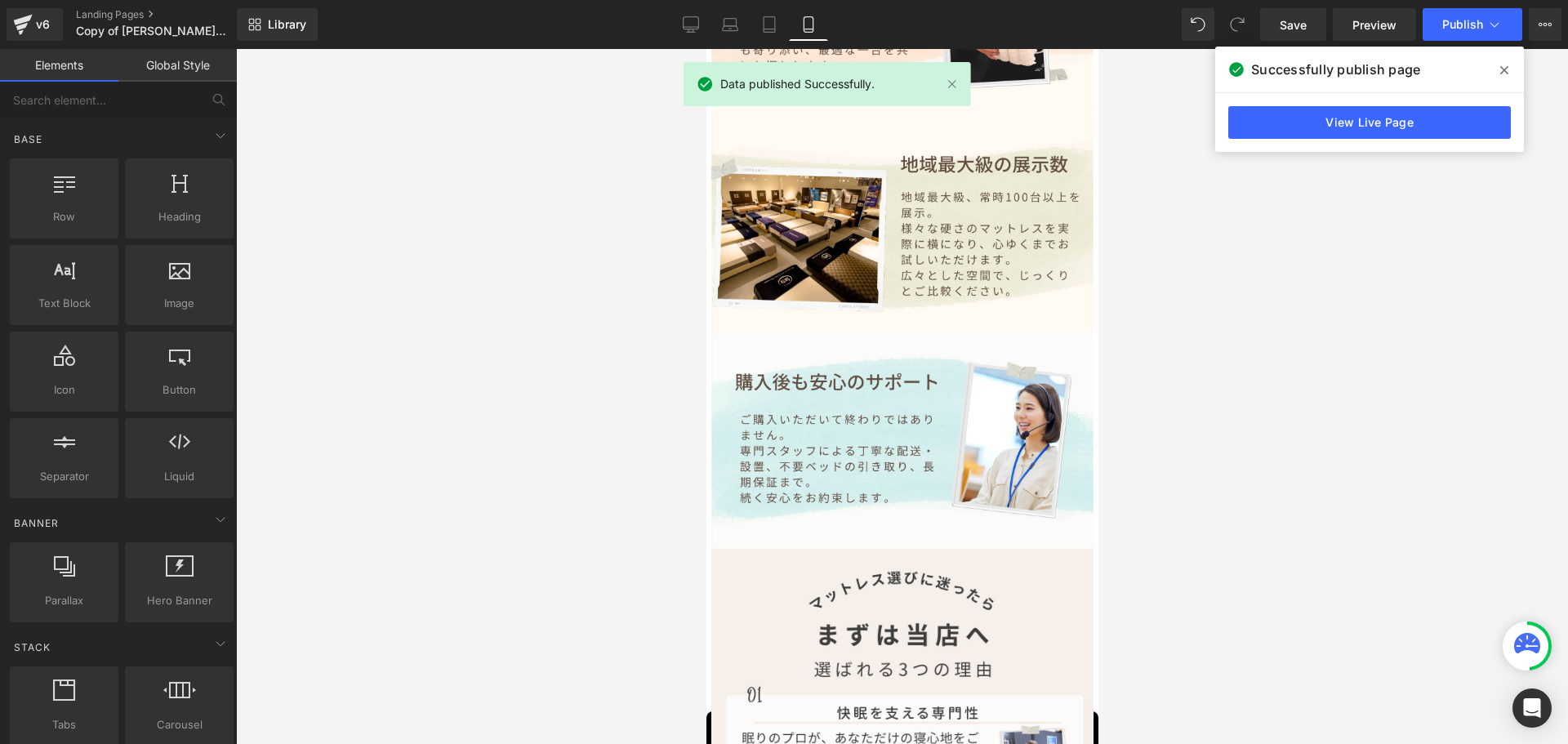
click at [1380, 381] on div at bounding box center [902, 397] width 1332 height 695
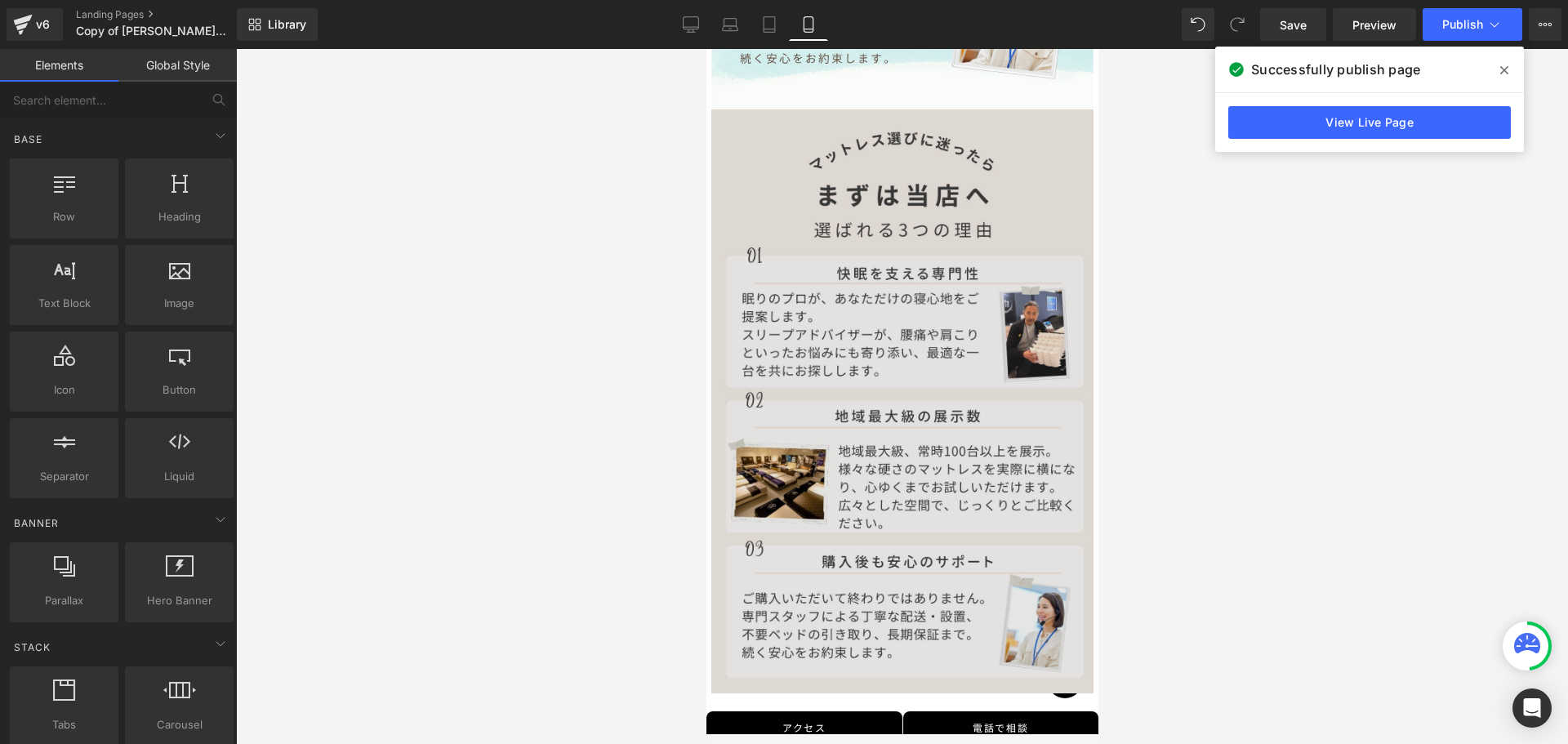
scroll to position [4687, 0]
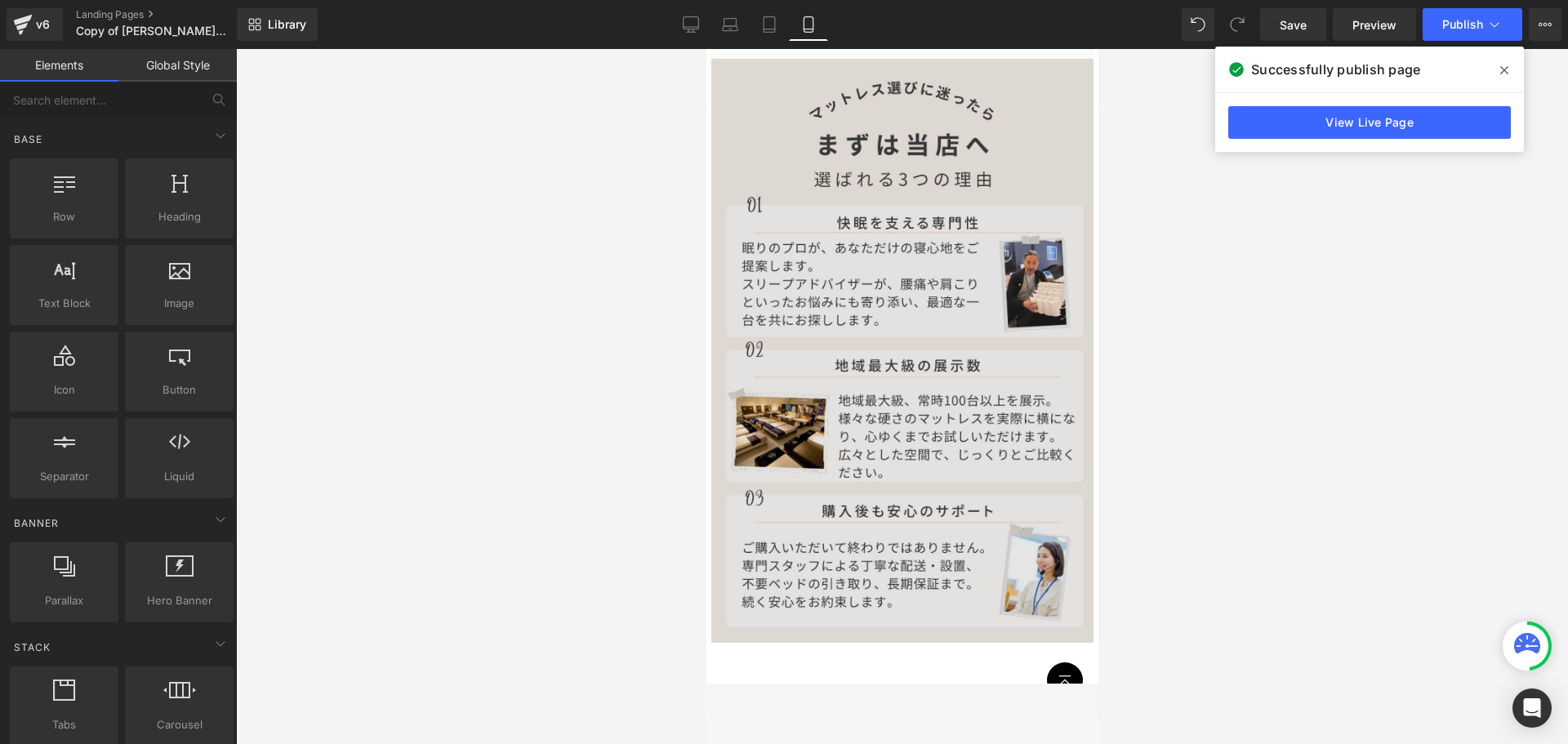
click at [852, 432] on img at bounding box center [901, 351] width 382 height 584
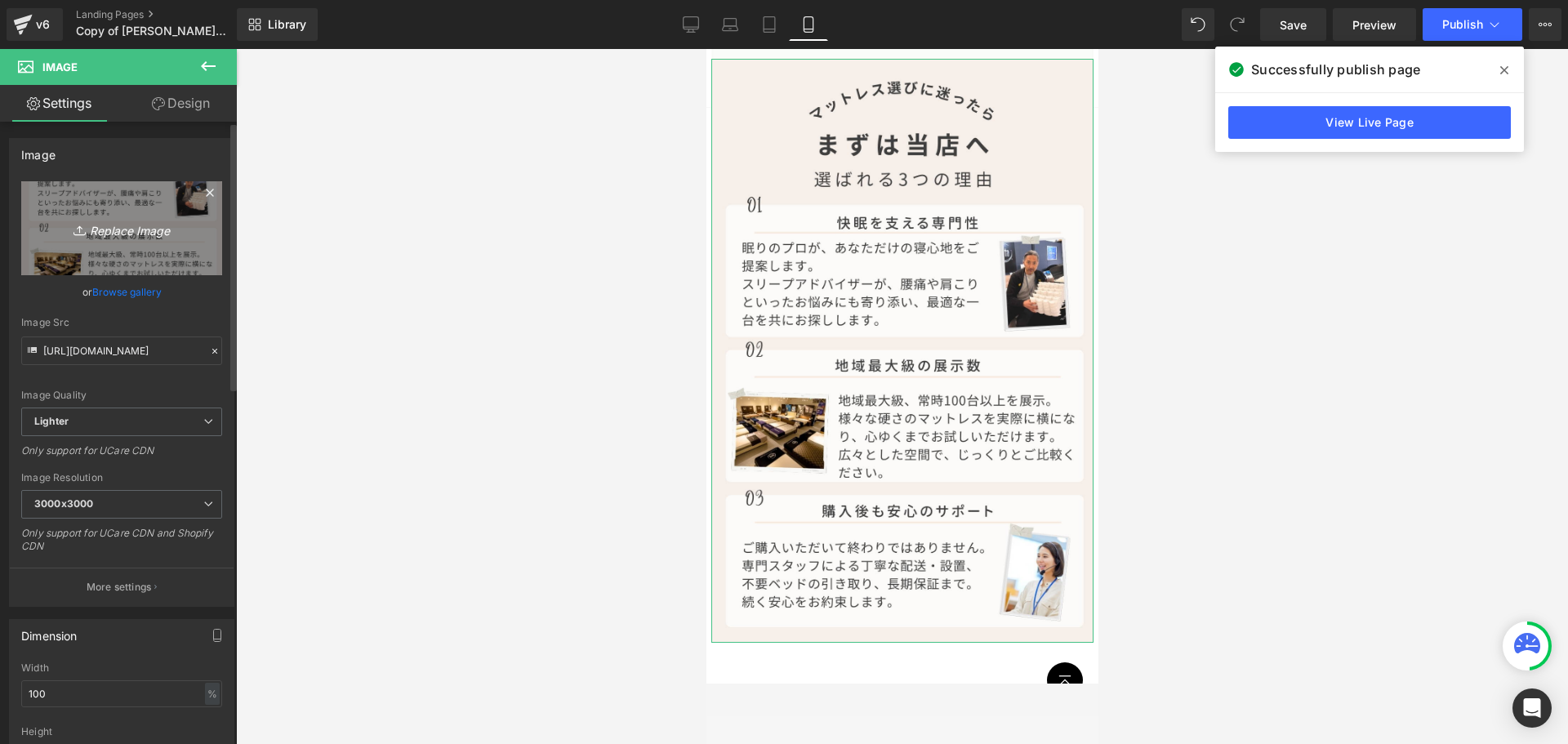
click at [144, 220] on icon "Replace Image" at bounding box center [121, 228] width 130 height 21
type input "C:\fakepath\理由.jpg"
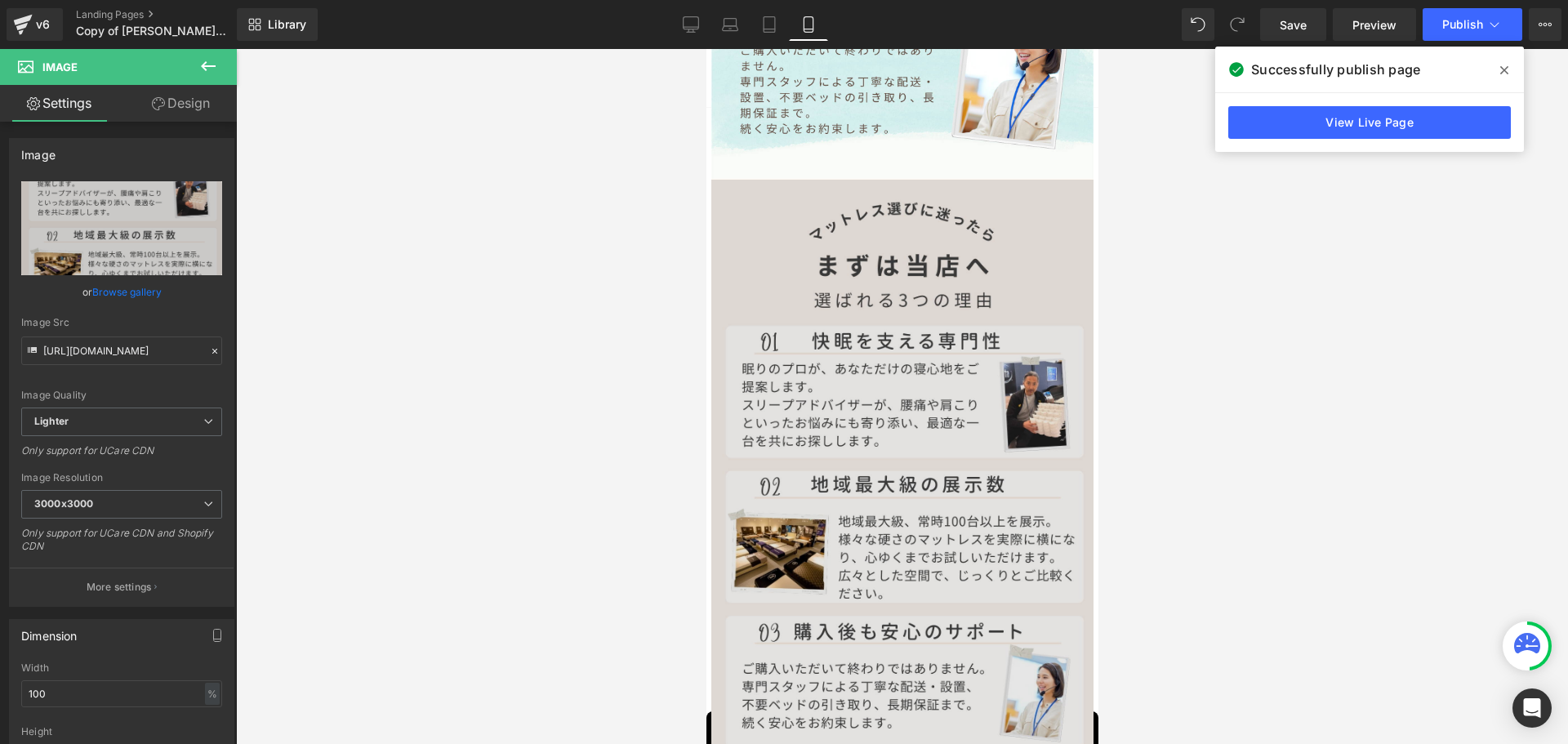
scroll to position [4524, 0]
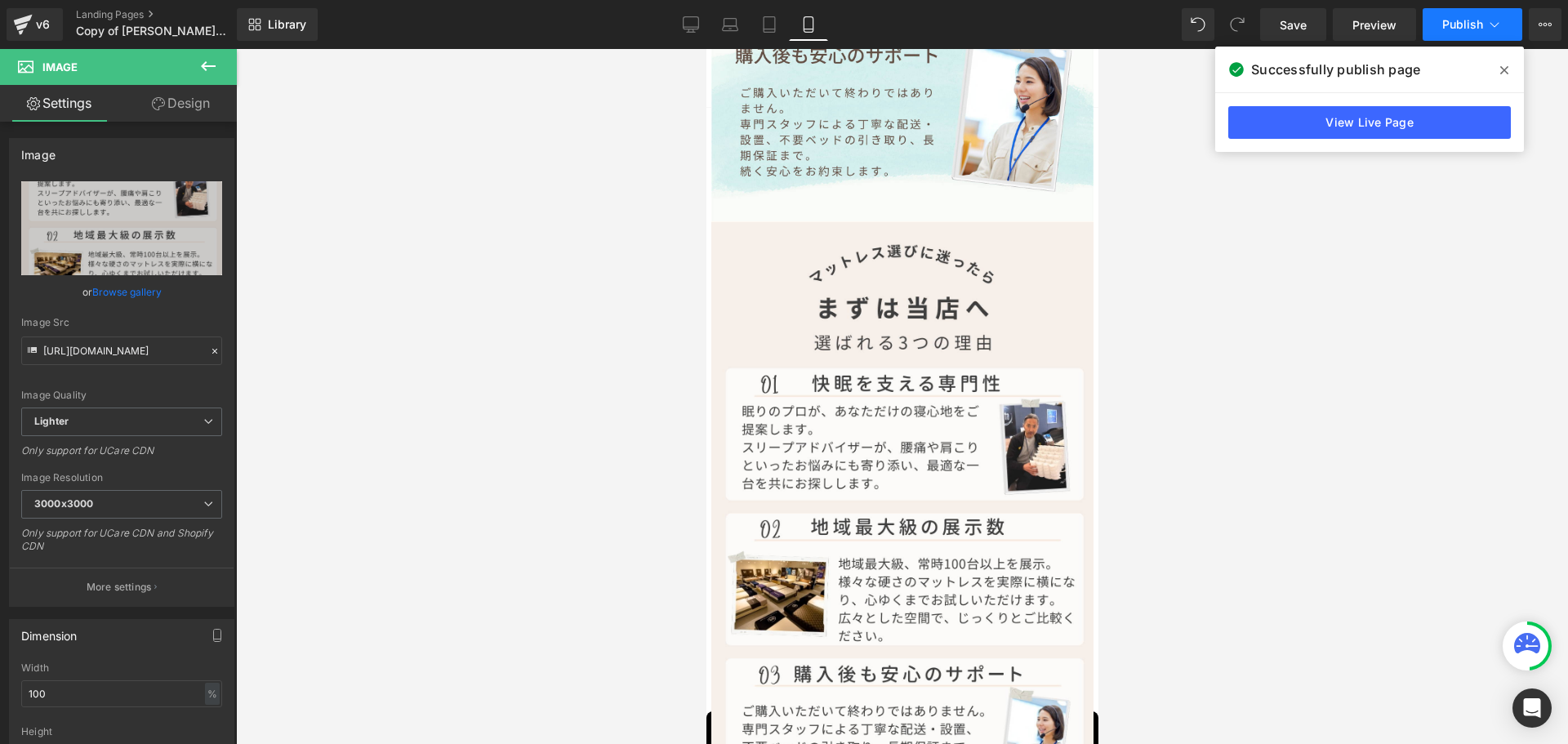
click at [1466, 26] on span "Publish" at bounding box center [1462, 24] width 40 height 13
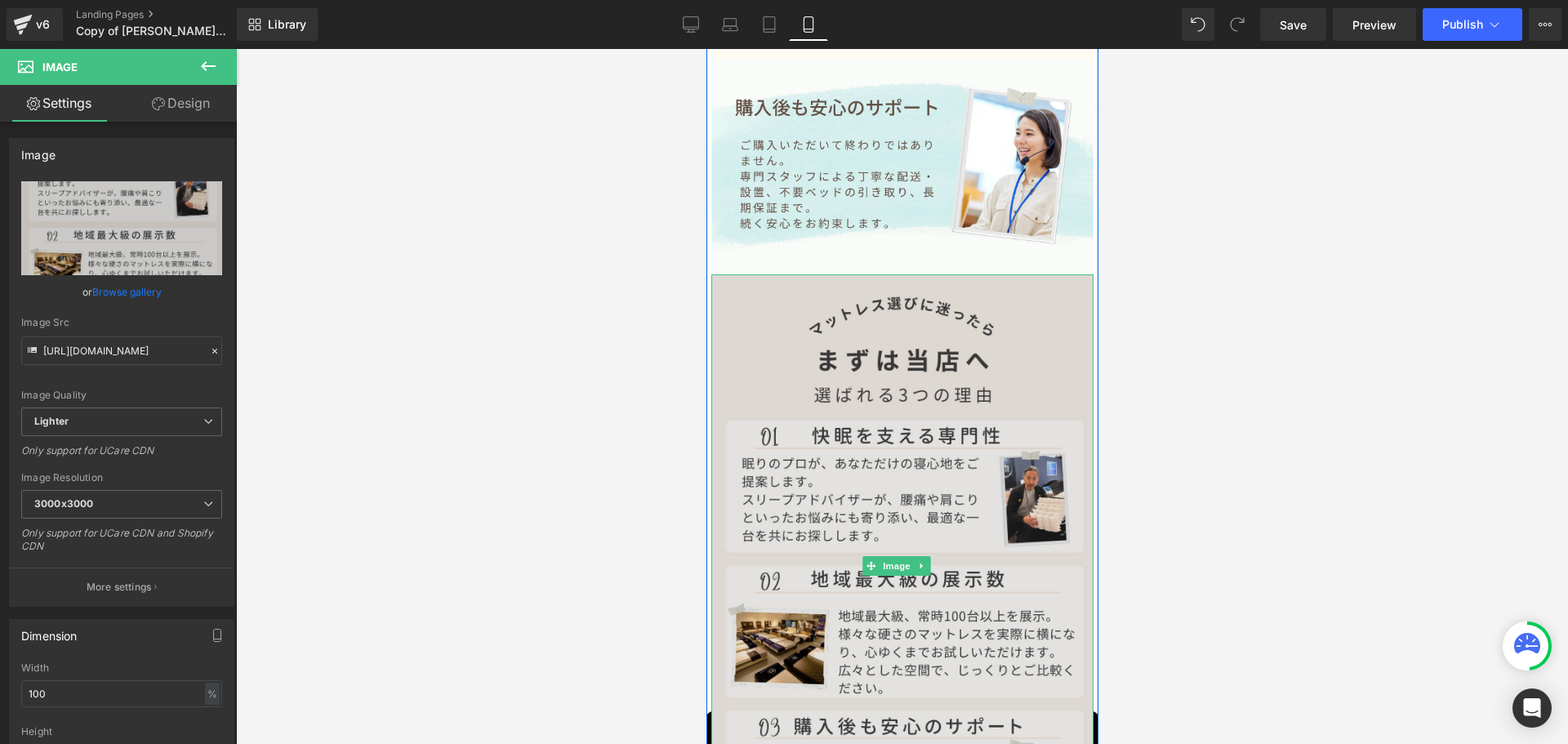
scroll to position [4442, 0]
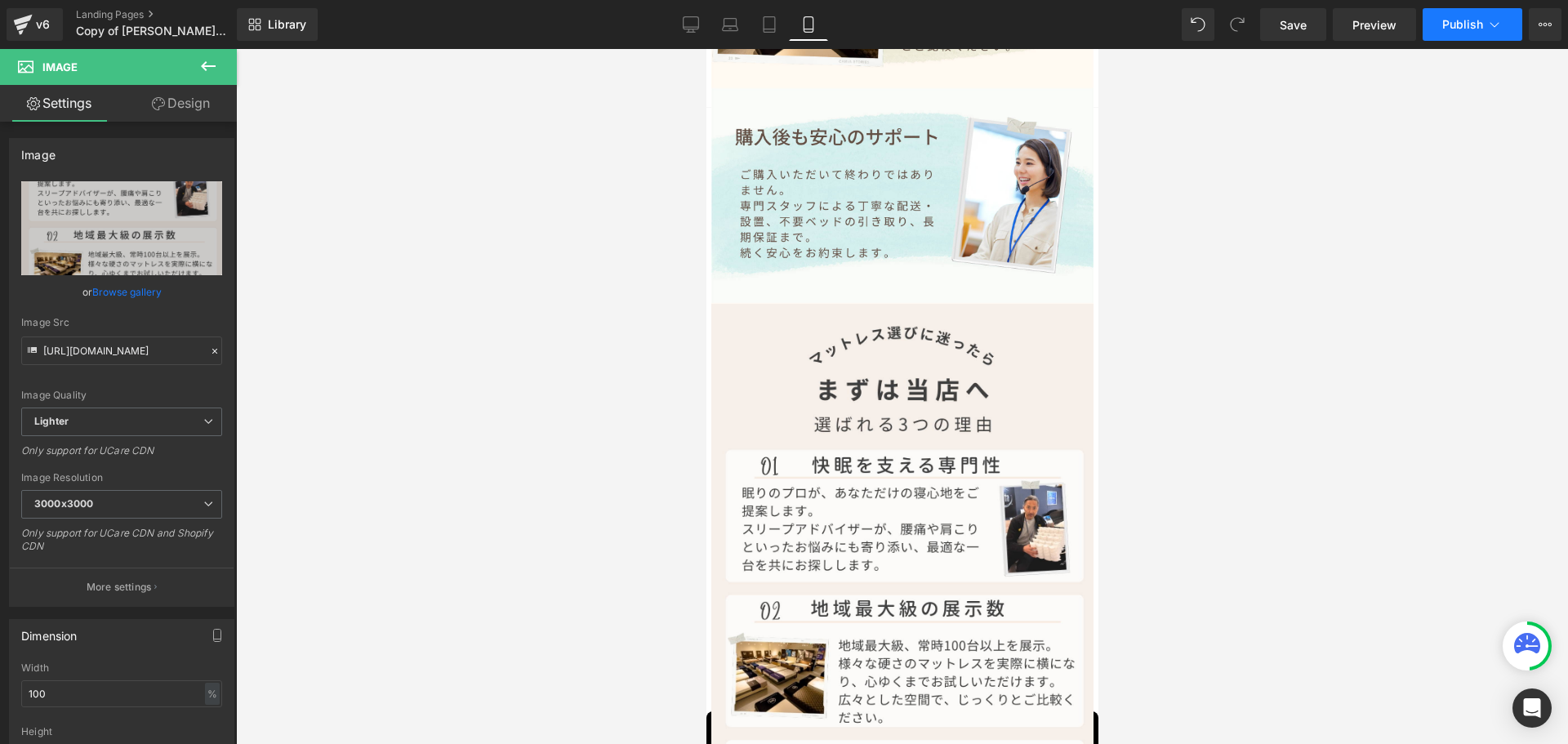
click at [1473, 26] on span "Publish" at bounding box center [1462, 24] width 40 height 13
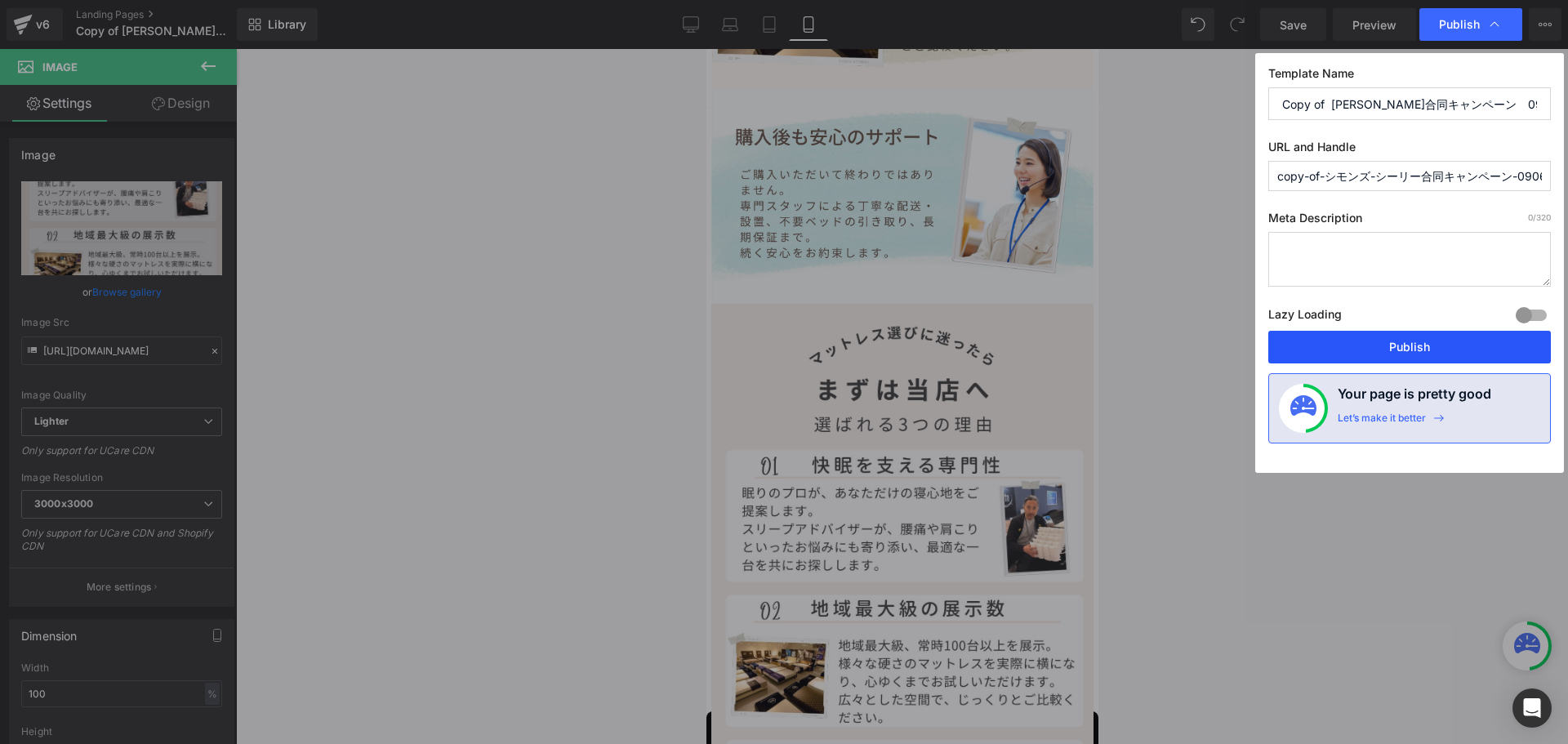
click at [1377, 353] on button "Publish" at bounding box center [1410, 346] width 282 height 33
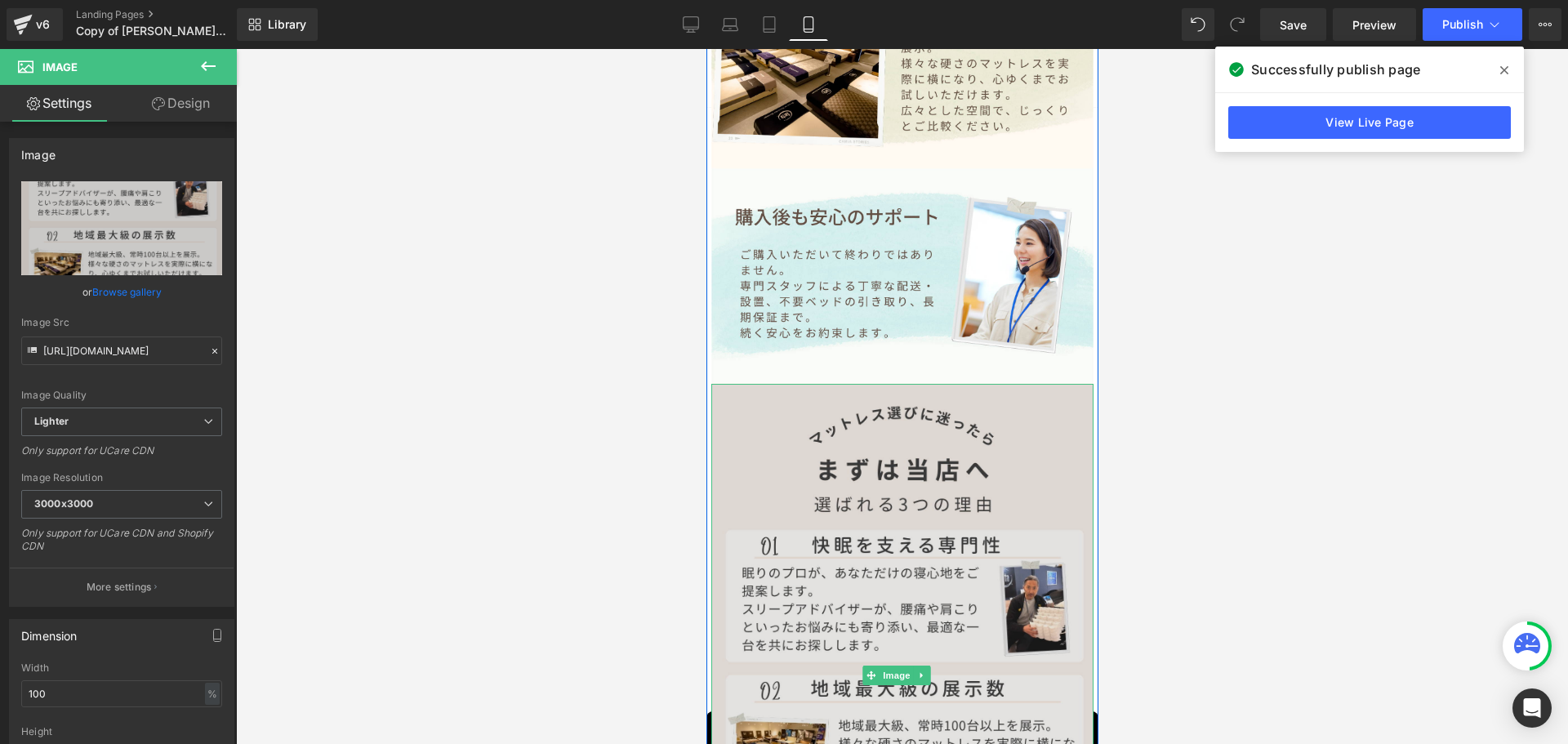
scroll to position [4360, 0]
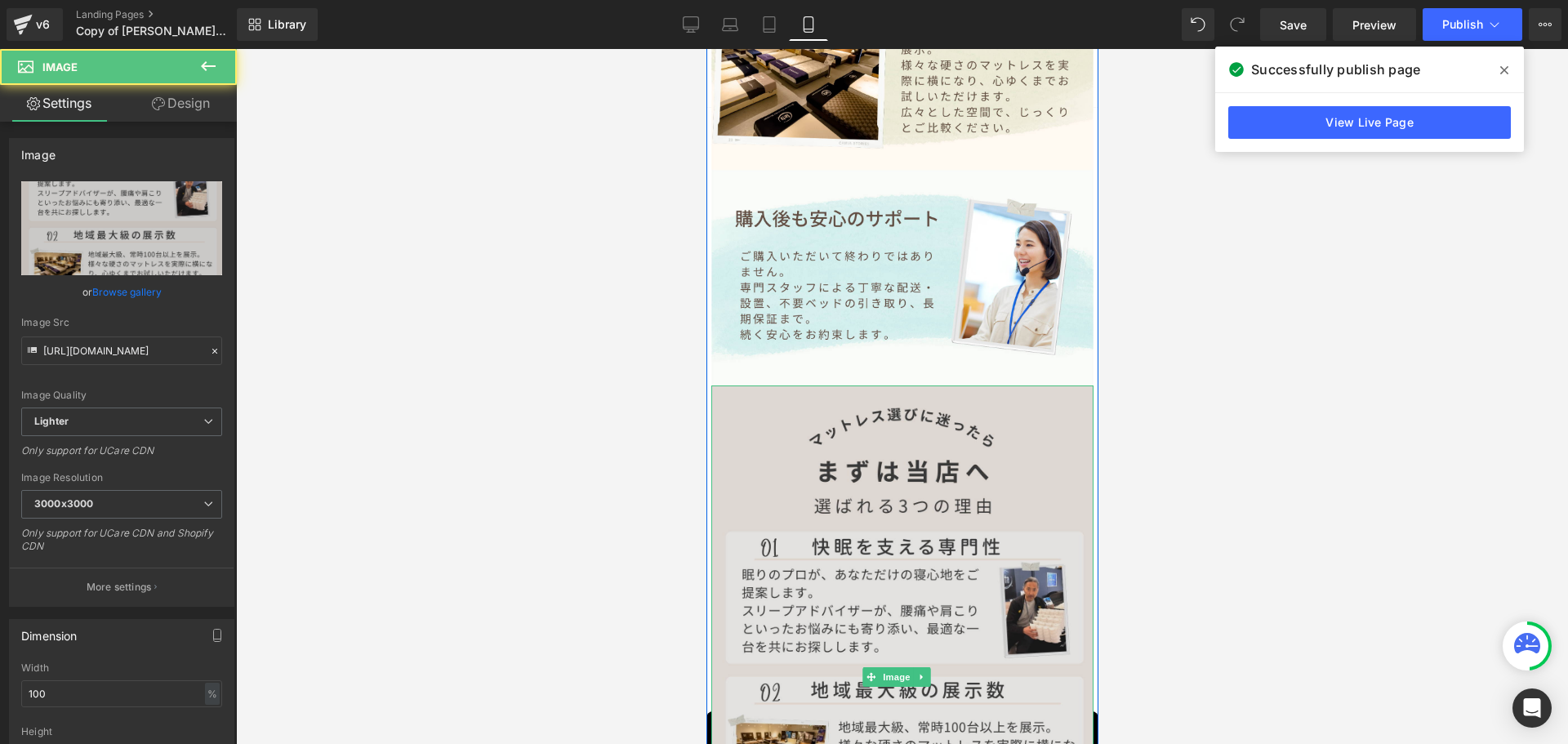
click at [893, 386] on img at bounding box center [901, 678] width 382 height 584
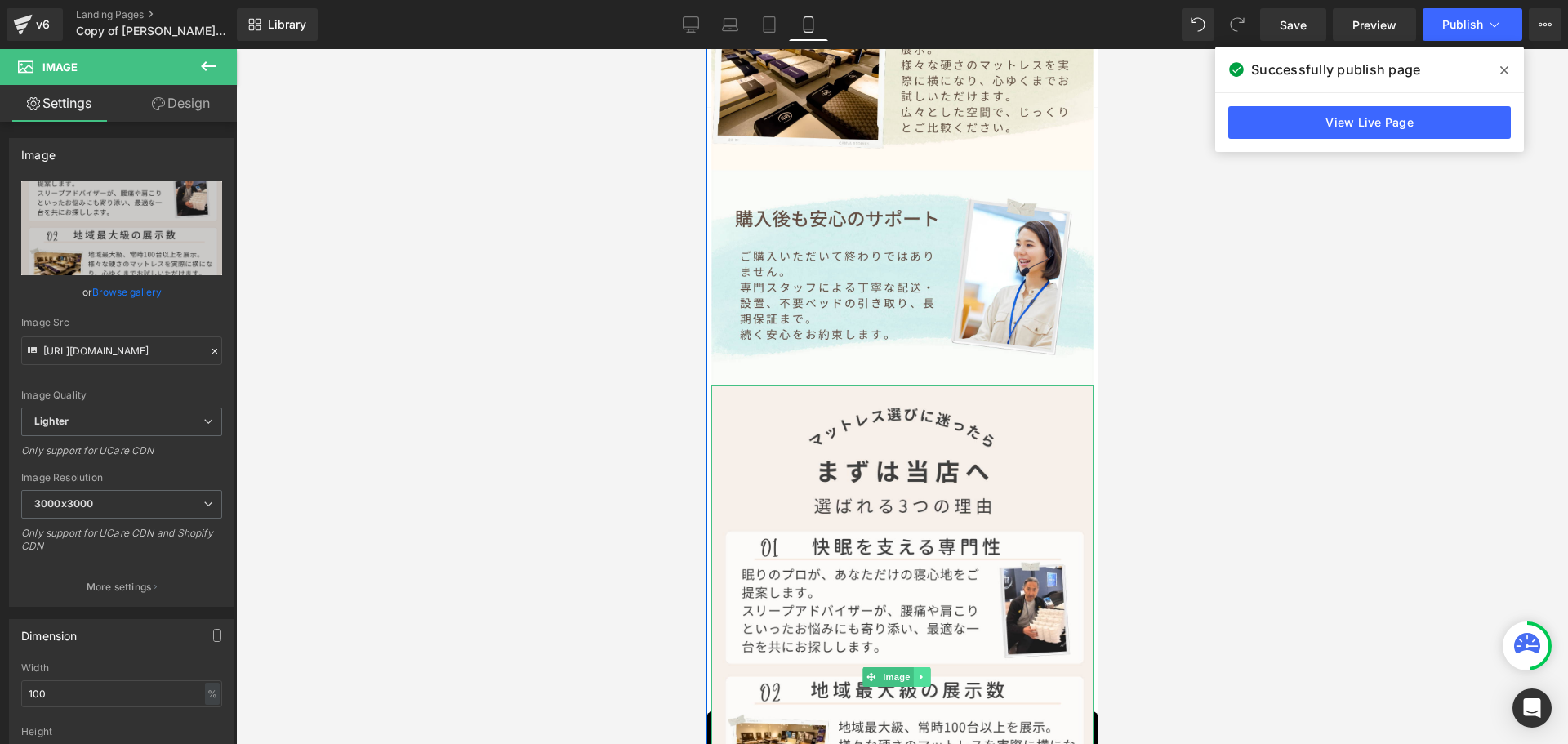
click at [926, 672] on icon at bounding box center [921, 677] width 9 height 10
click at [914, 673] on icon at bounding box center [913, 677] width 9 height 9
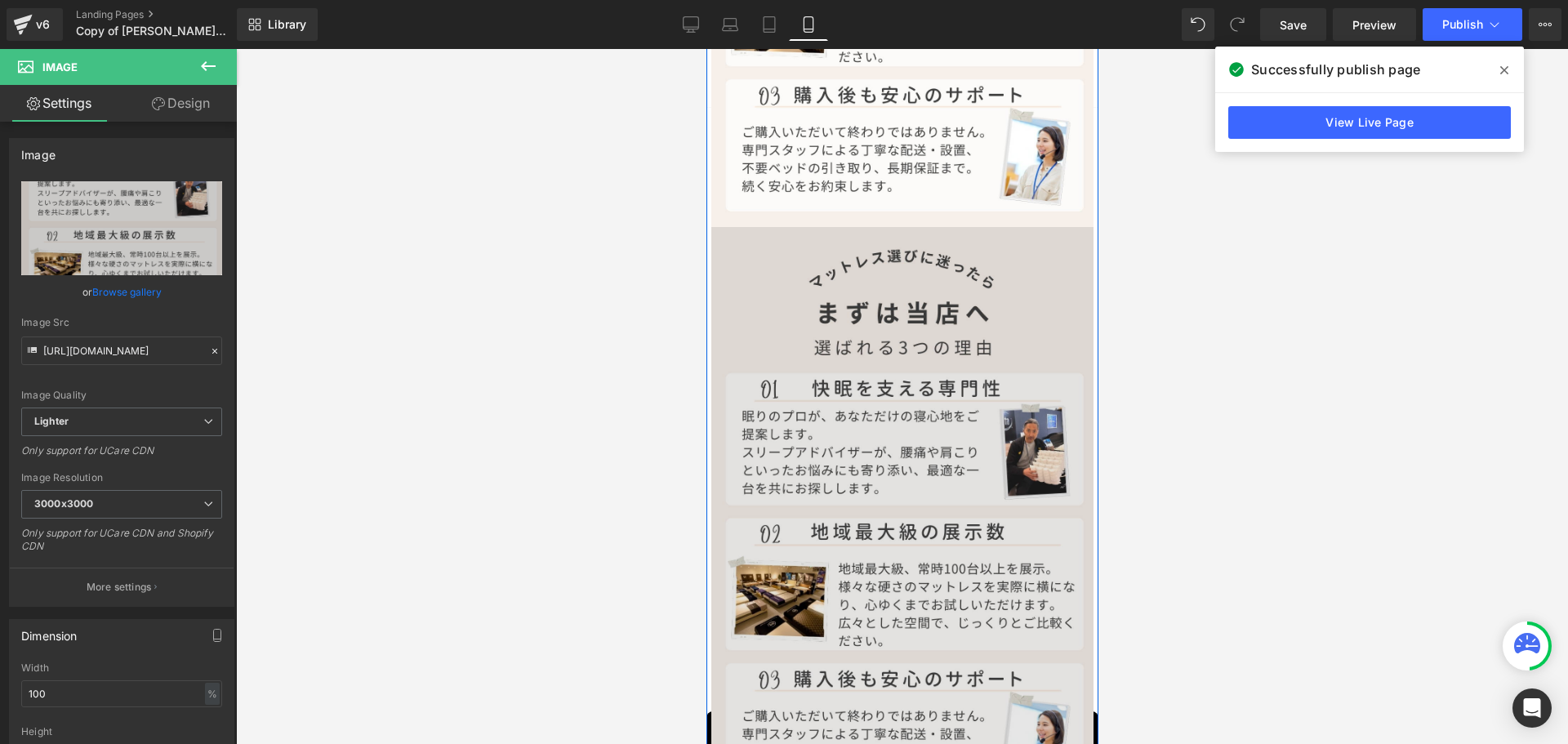
scroll to position [5104, 0]
click at [1017, 435] on img at bounding box center [901, 517] width 382 height 584
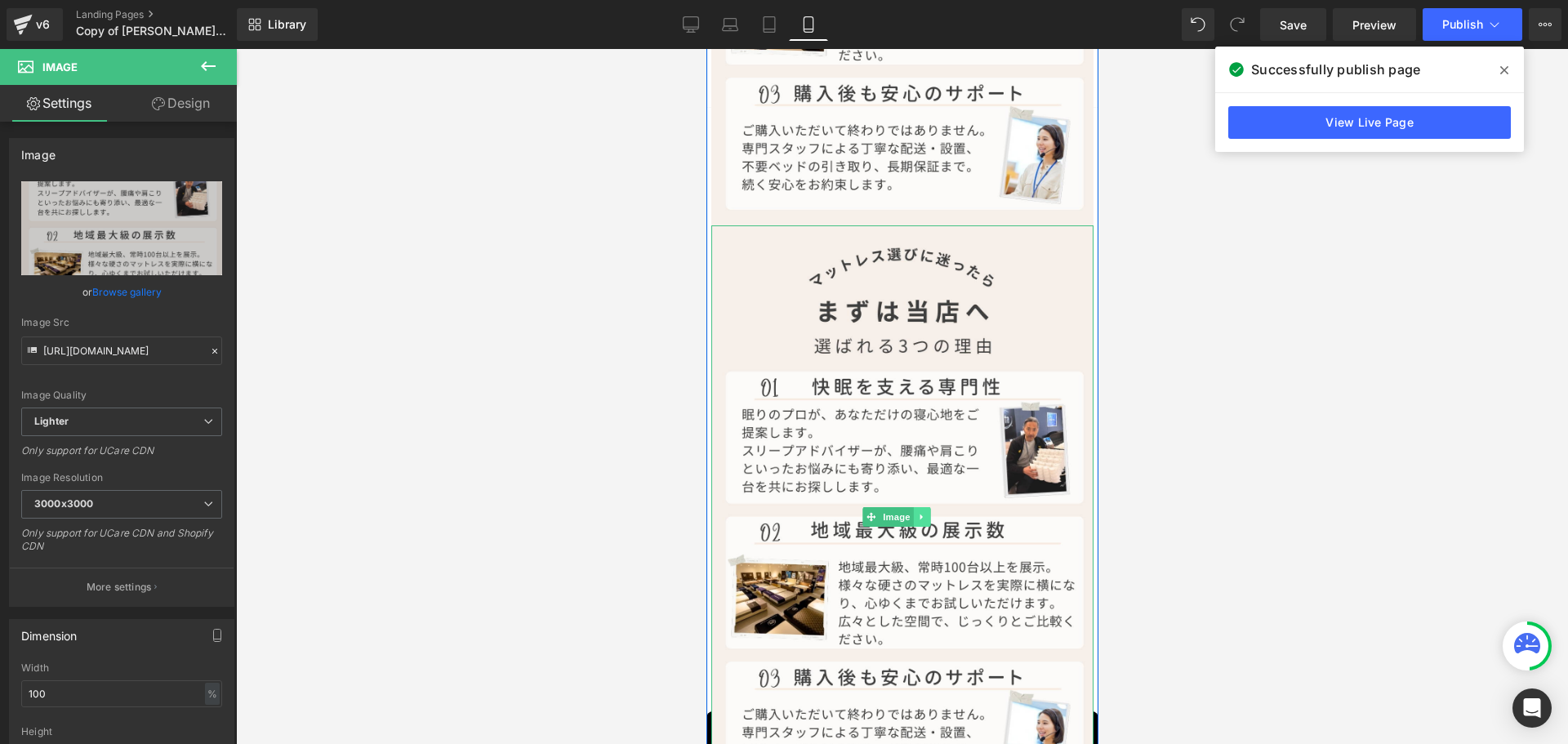
click at [924, 512] on icon at bounding box center [921, 517] width 9 height 10
click at [909, 513] on icon at bounding box center [913, 517] width 9 height 9
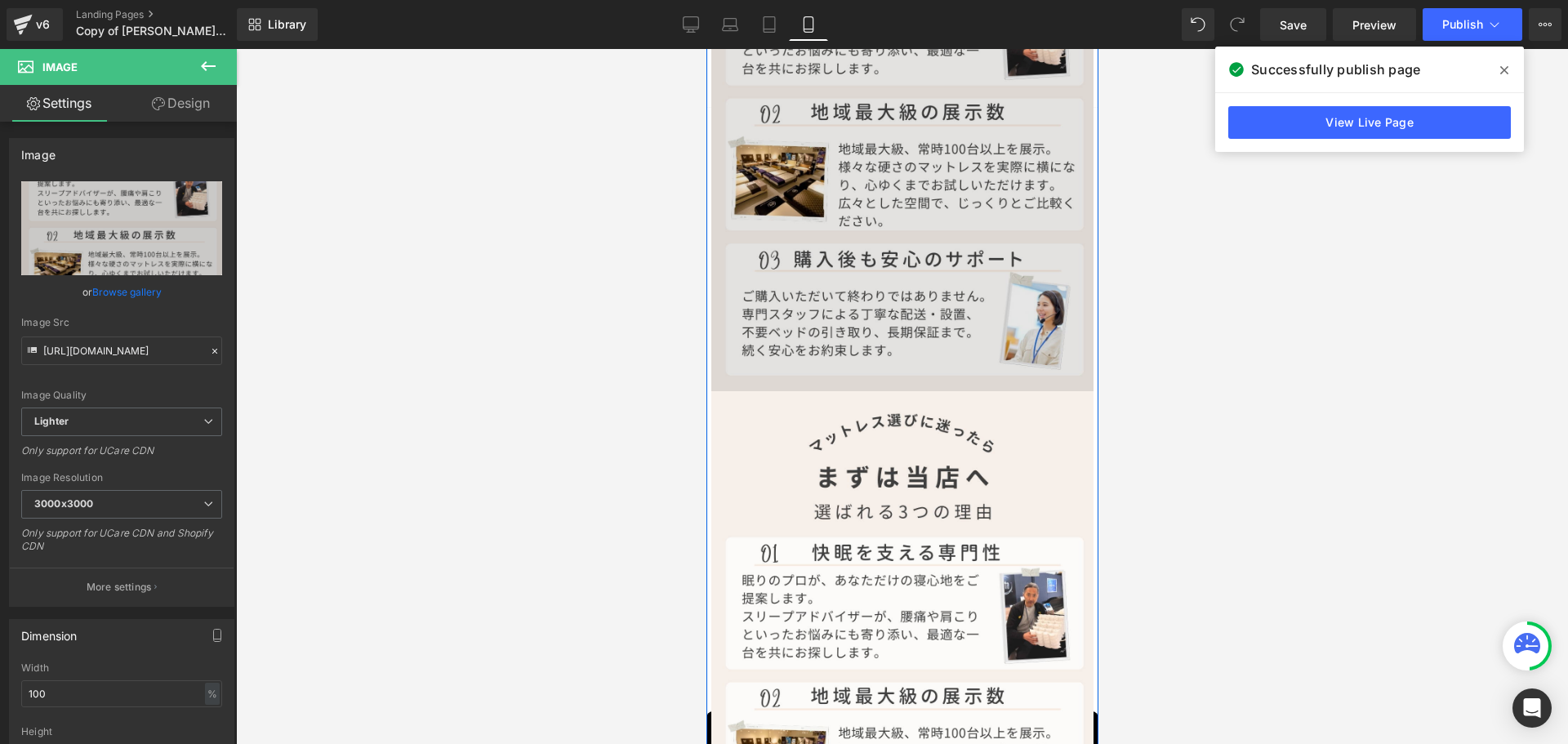
scroll to position [5262, 0]
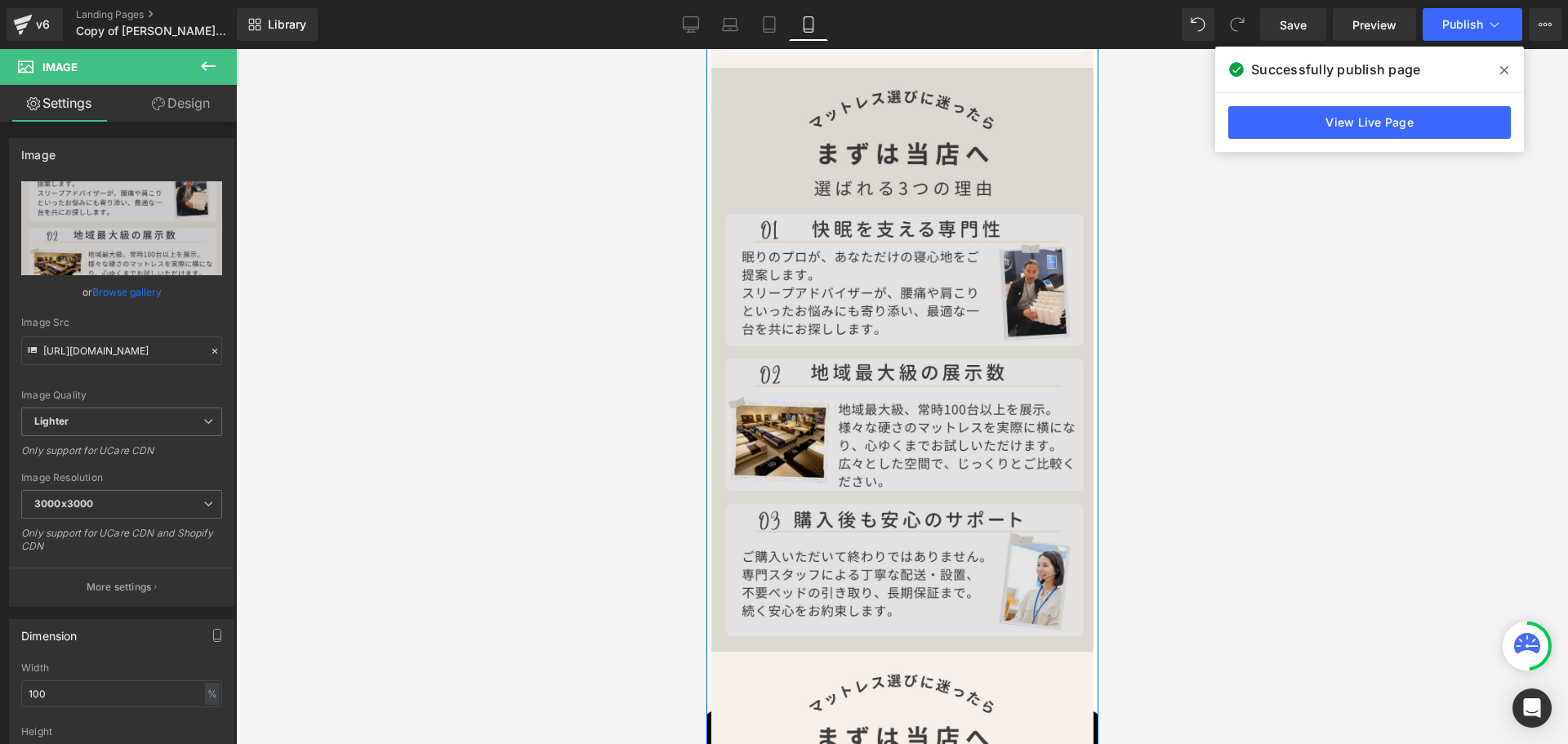
click at [873, 382] on img at bounding box center [901, 360] width 382 height 584
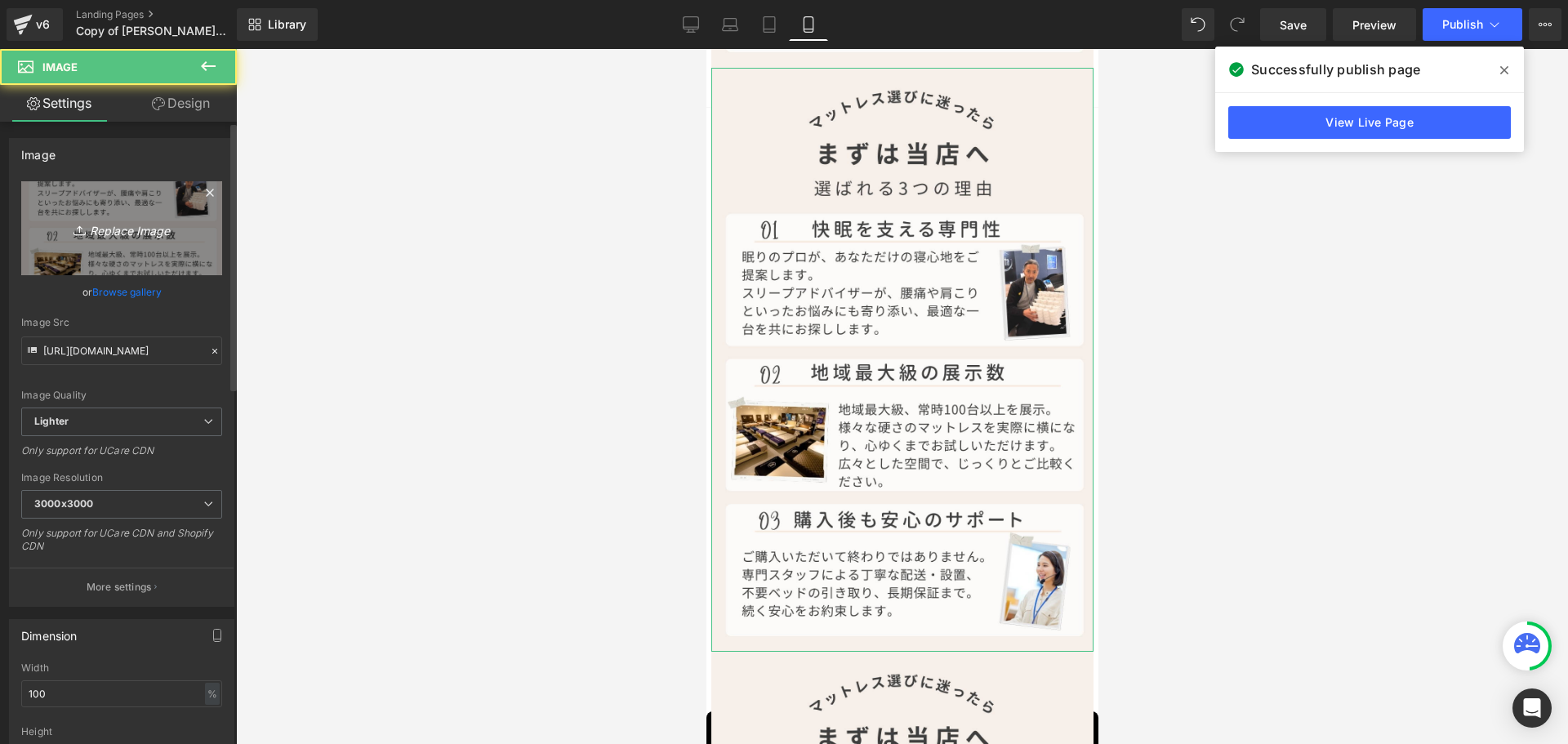
click at [97, 235] on icon "Replace Image" at bounding box center [121, 228] width 130 height 21
type input "C:\fakepath\理由1.jpg"
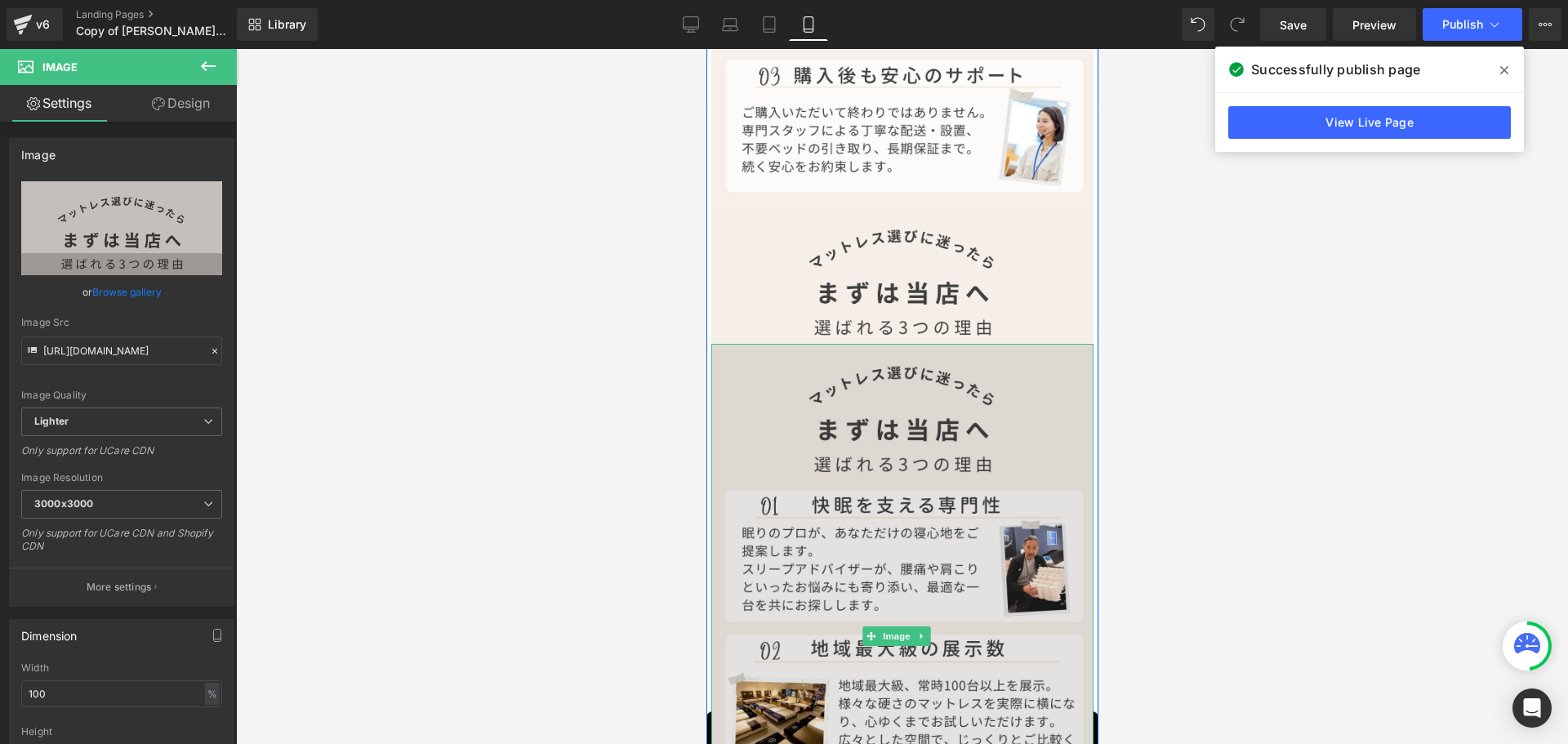
scroll to position [5098, 0]
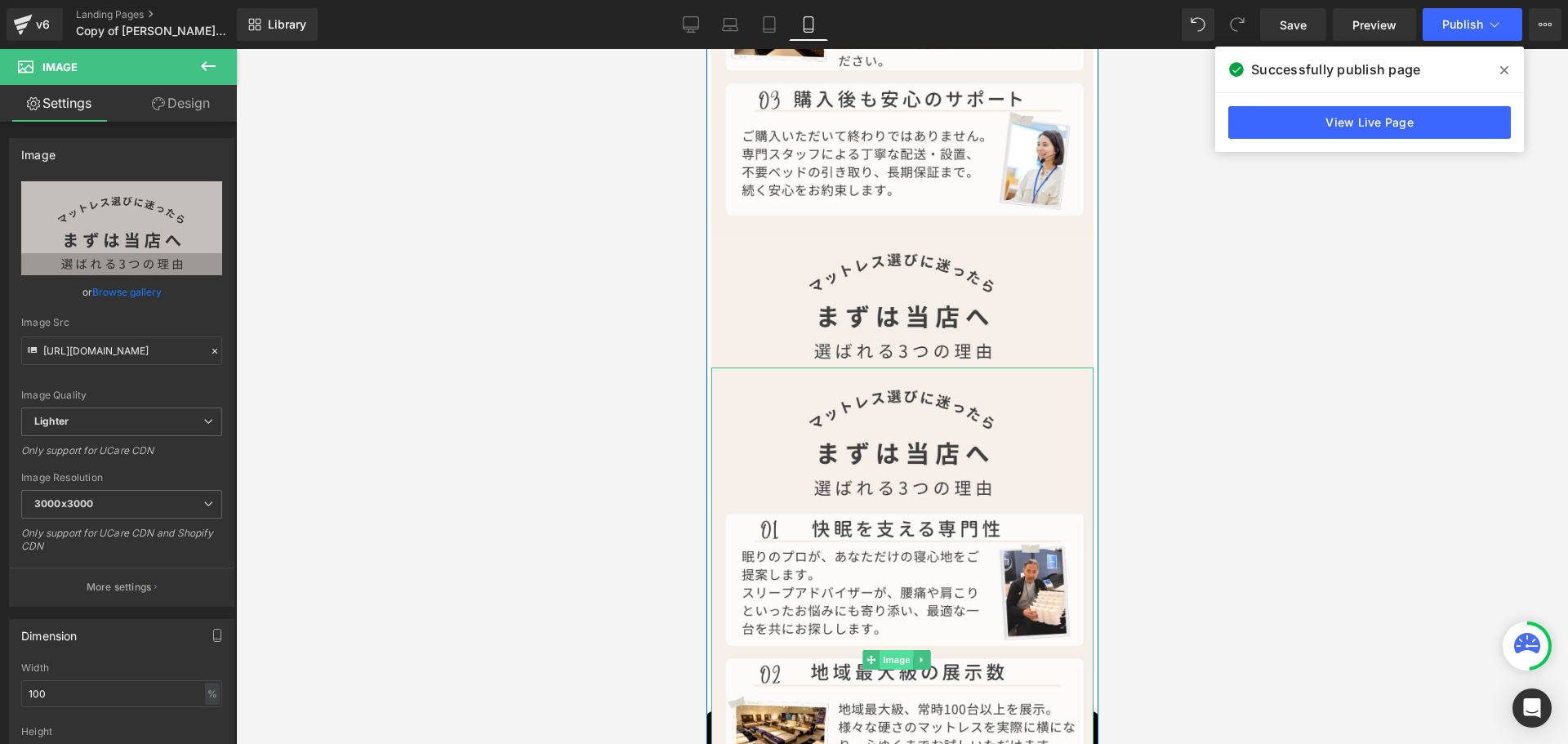
click at [891, 650] on span "Image" at bounding box center [896, 660] width 35 height 20
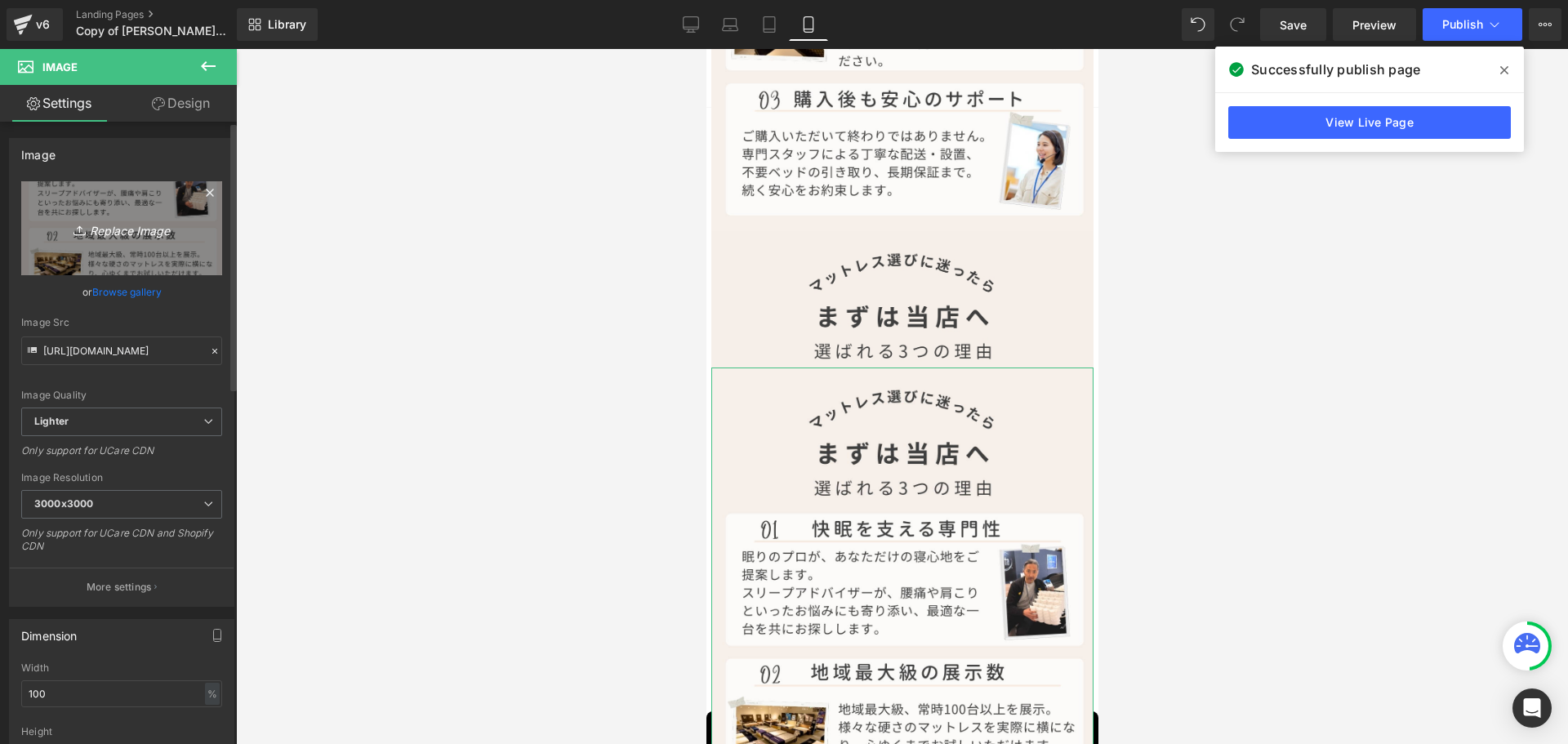
click at [144, 225] on icon "Replace Image" at bounding box center [121, 228] width 130 height 21
type input "C:\fakepath\理由２.jpg"
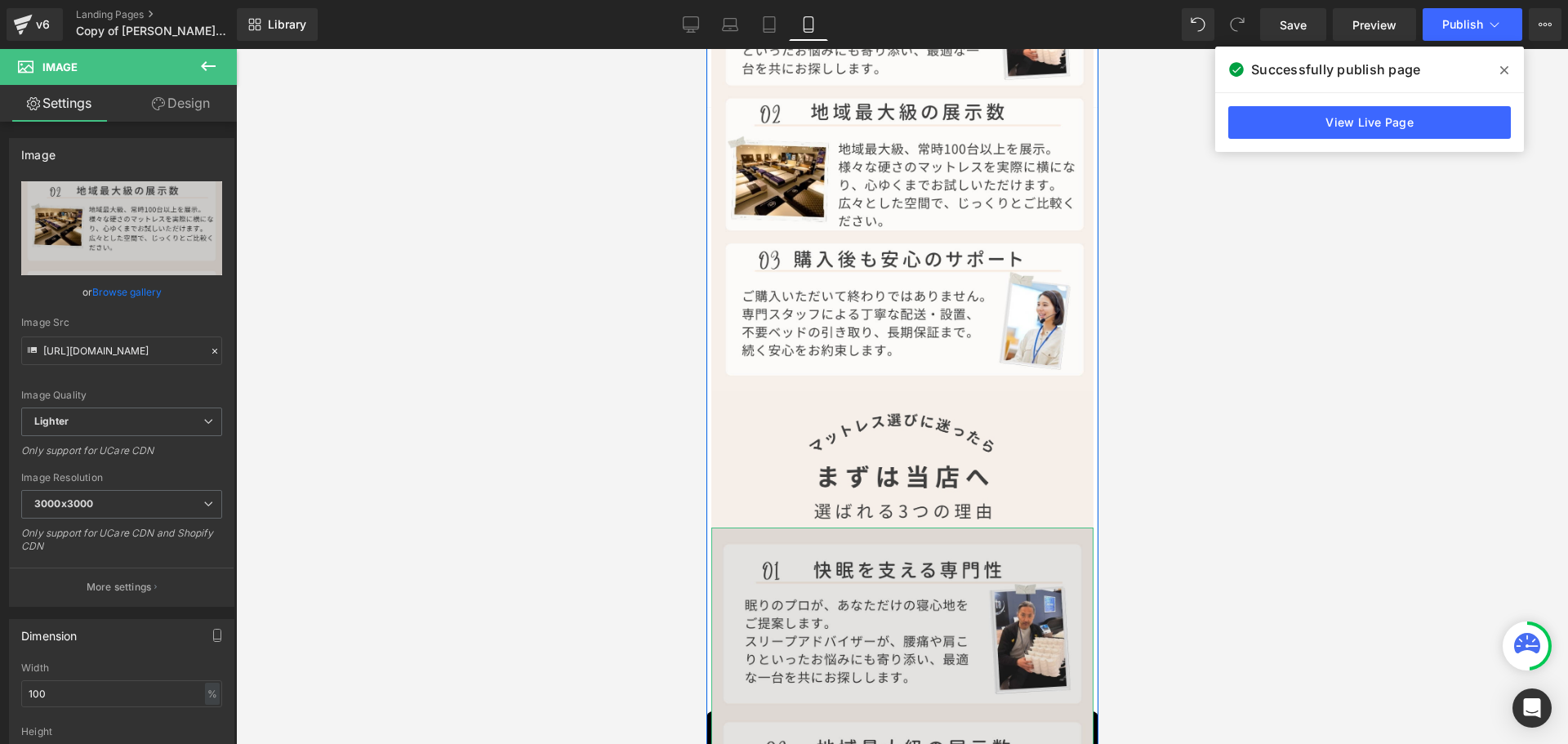
scroll to position [4936, 0]
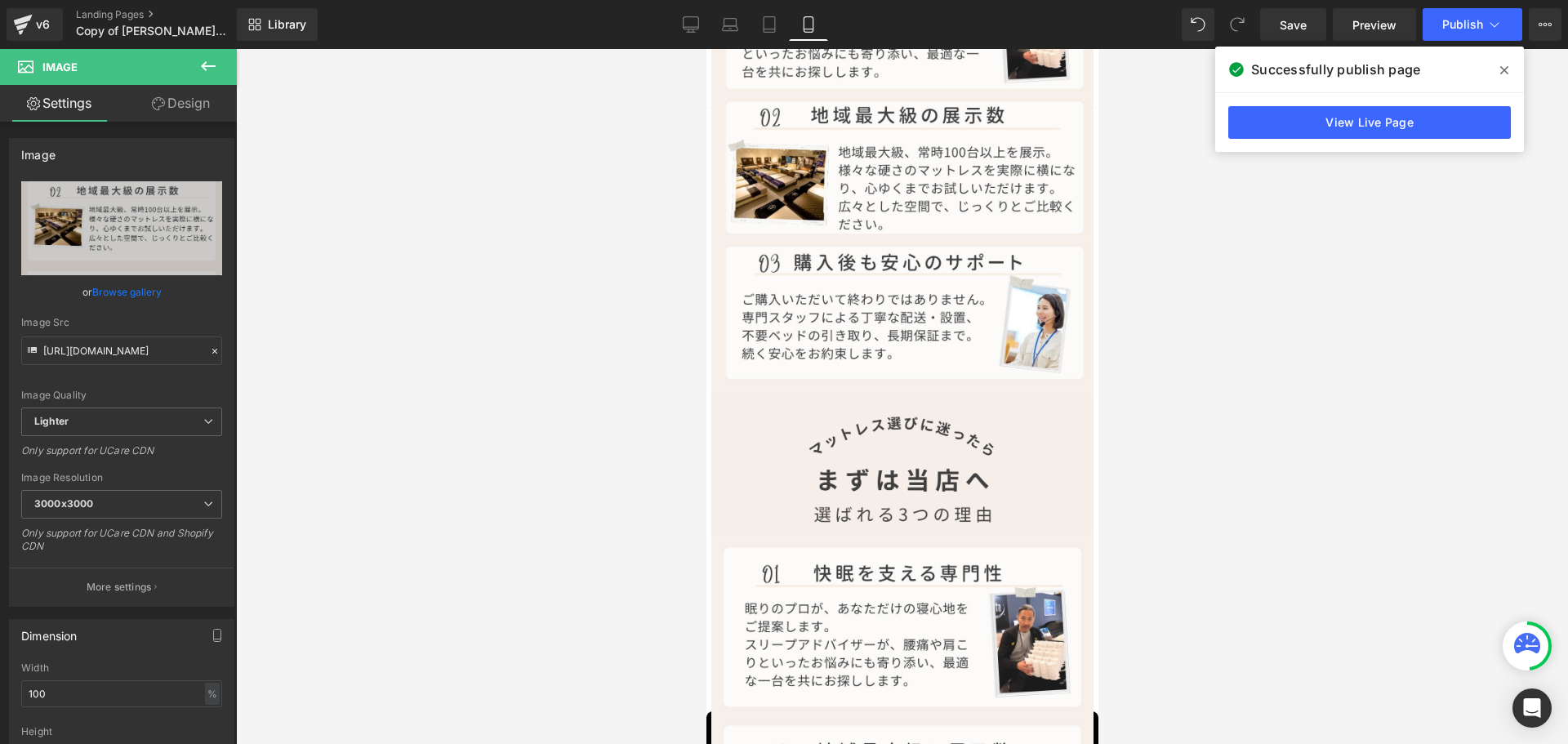
click at [1228, 366] on div at bounding box center [902, 397] width 1332 height 695
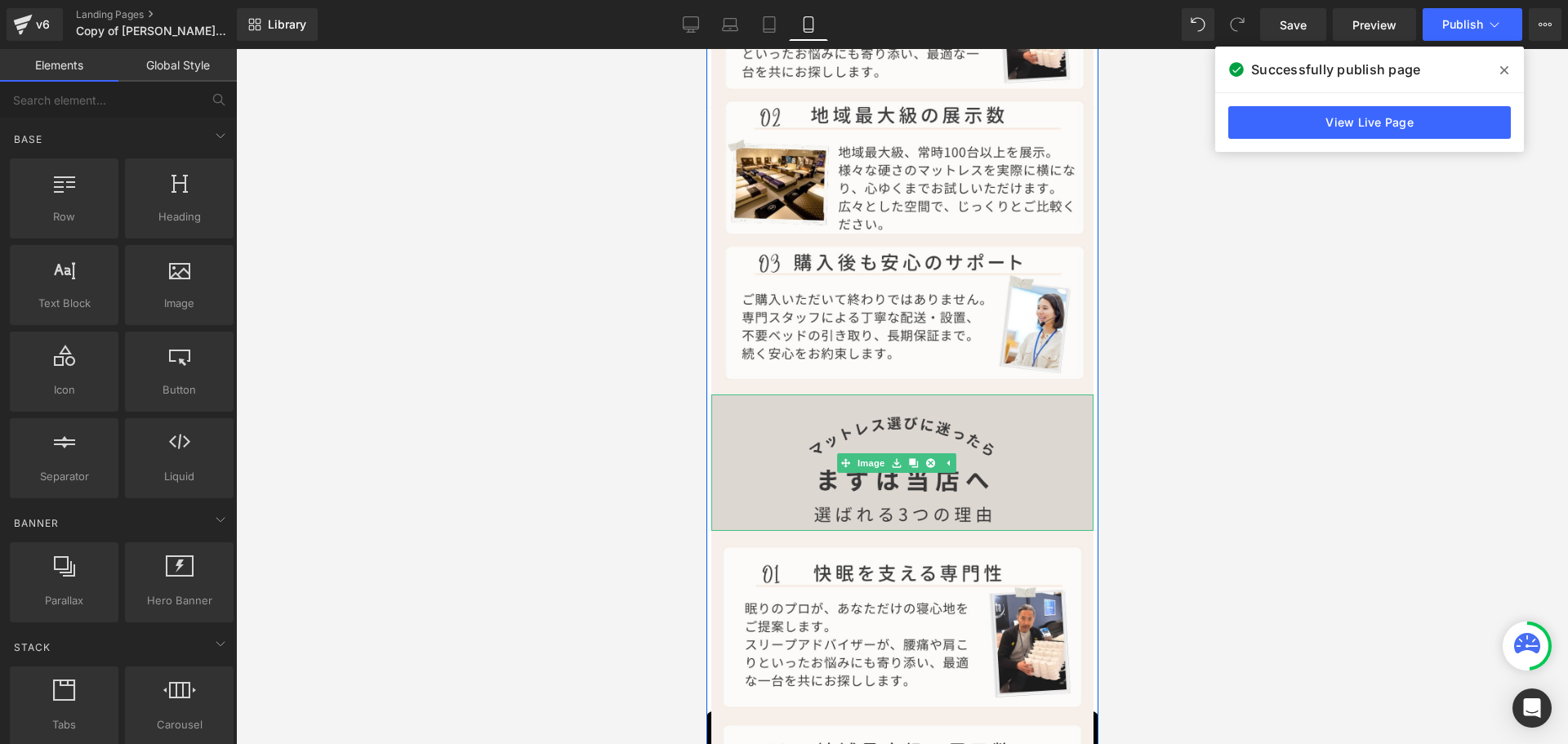
click at [1027, 395] on img at bounding box center [901, 463] width 382 height 137
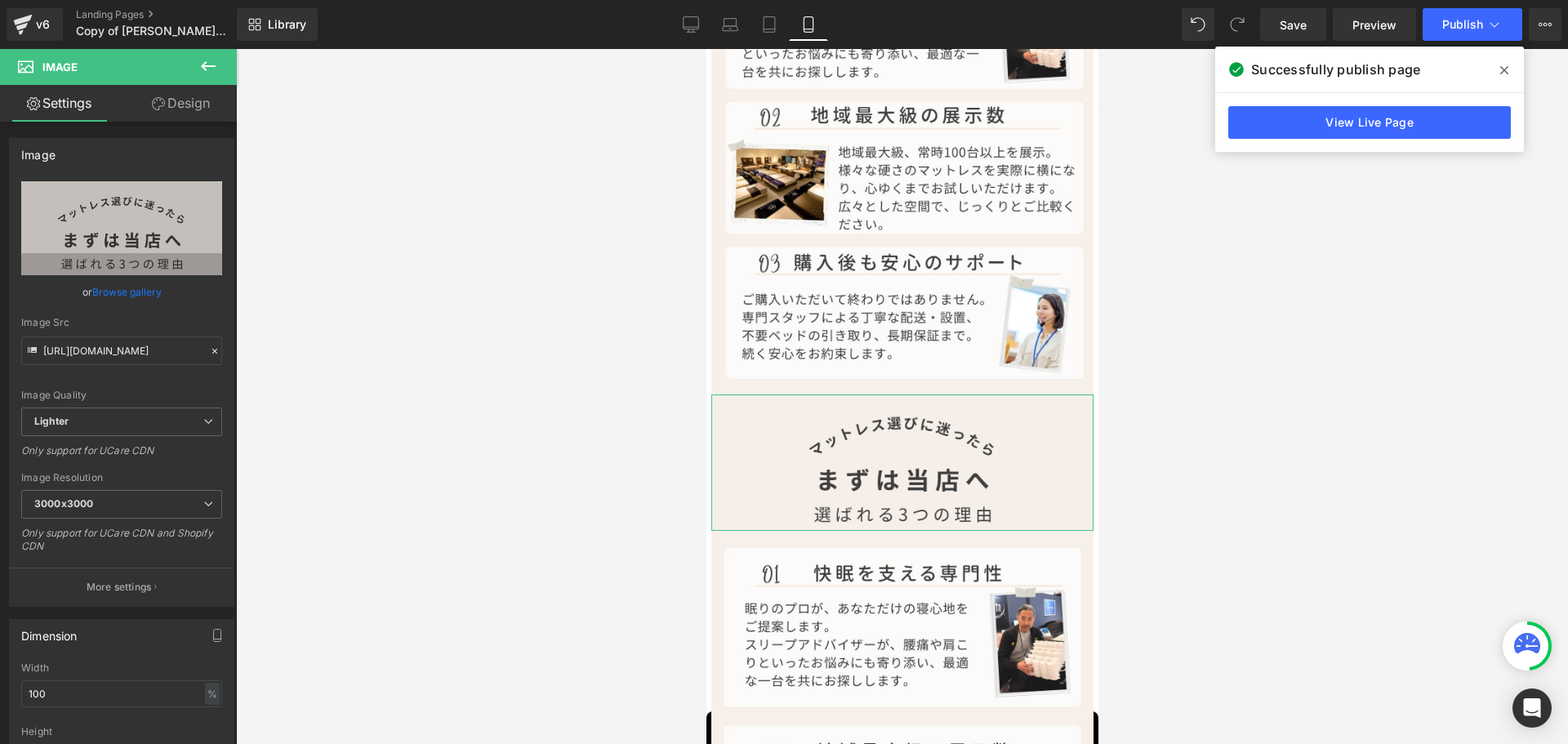
click at [201, 105] on link "Design" at bounding box center [181, 103] width 118 height 37
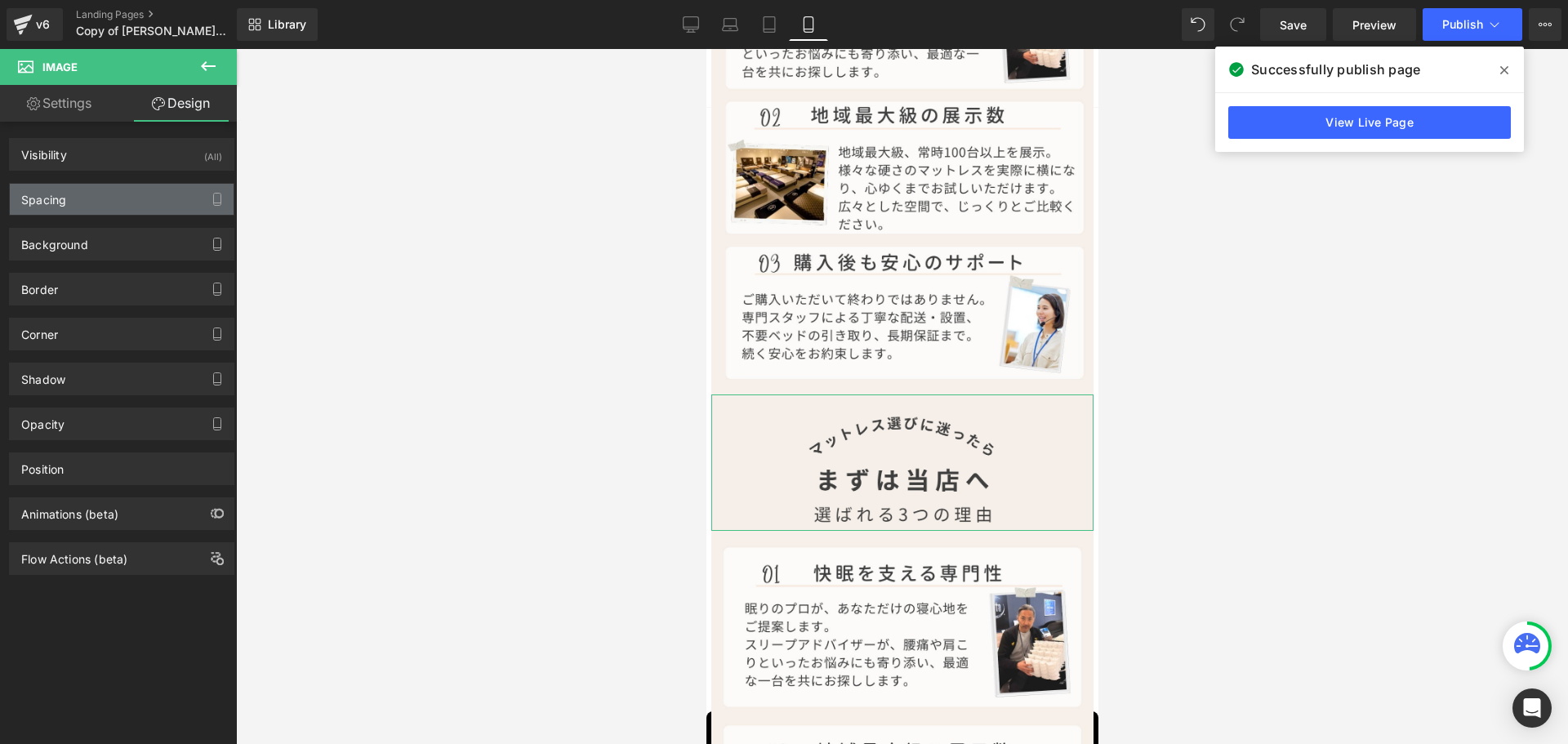
click at [127, 197] on div "Spacing" at bounding box center [121, 198] width 224 height 31
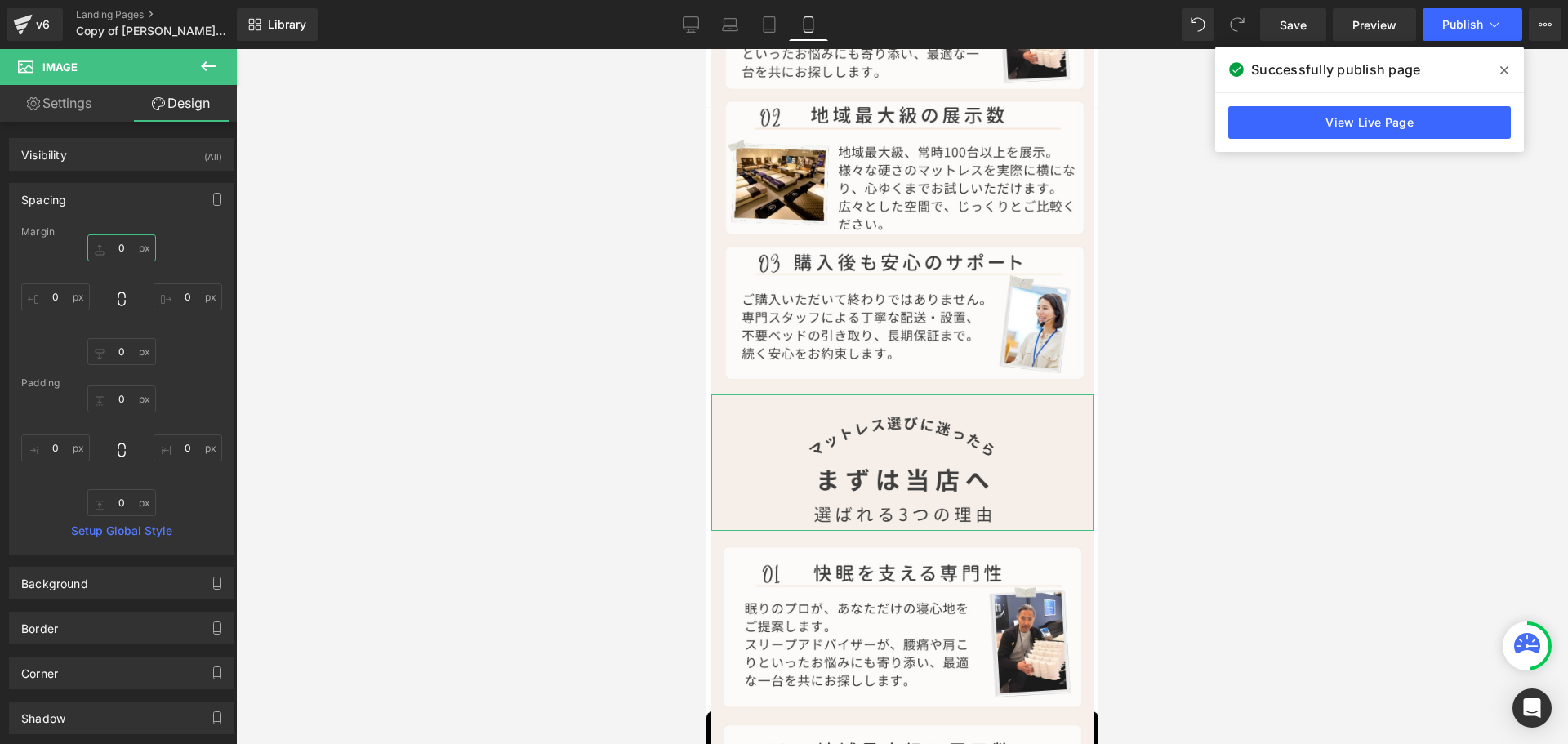
click at [117, 260] on input "0" at bounding box center [122, 248] width 69 height 27
type input "10"
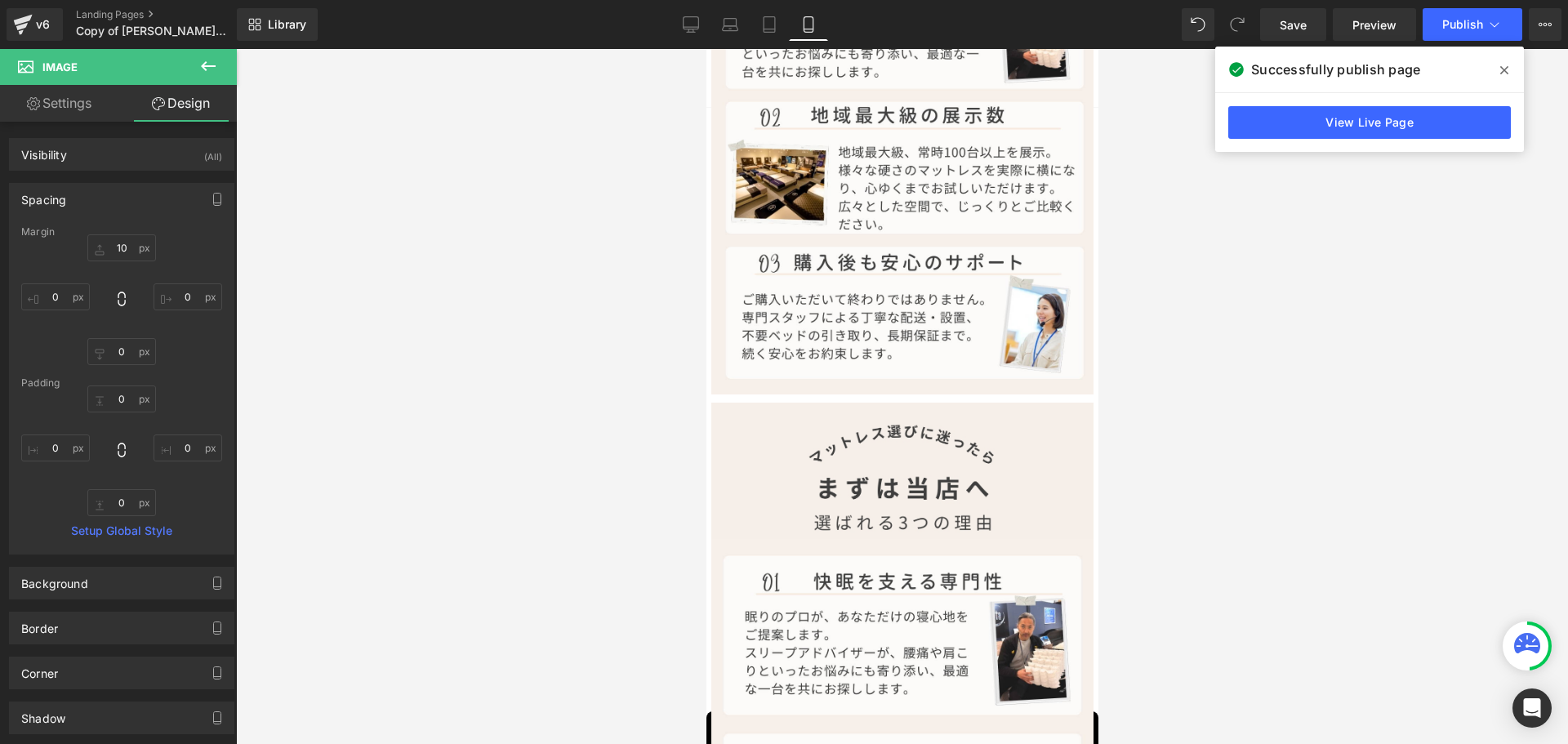
click at [1269, 247] on div at bounding box center [902, 397] width 1332 height 695
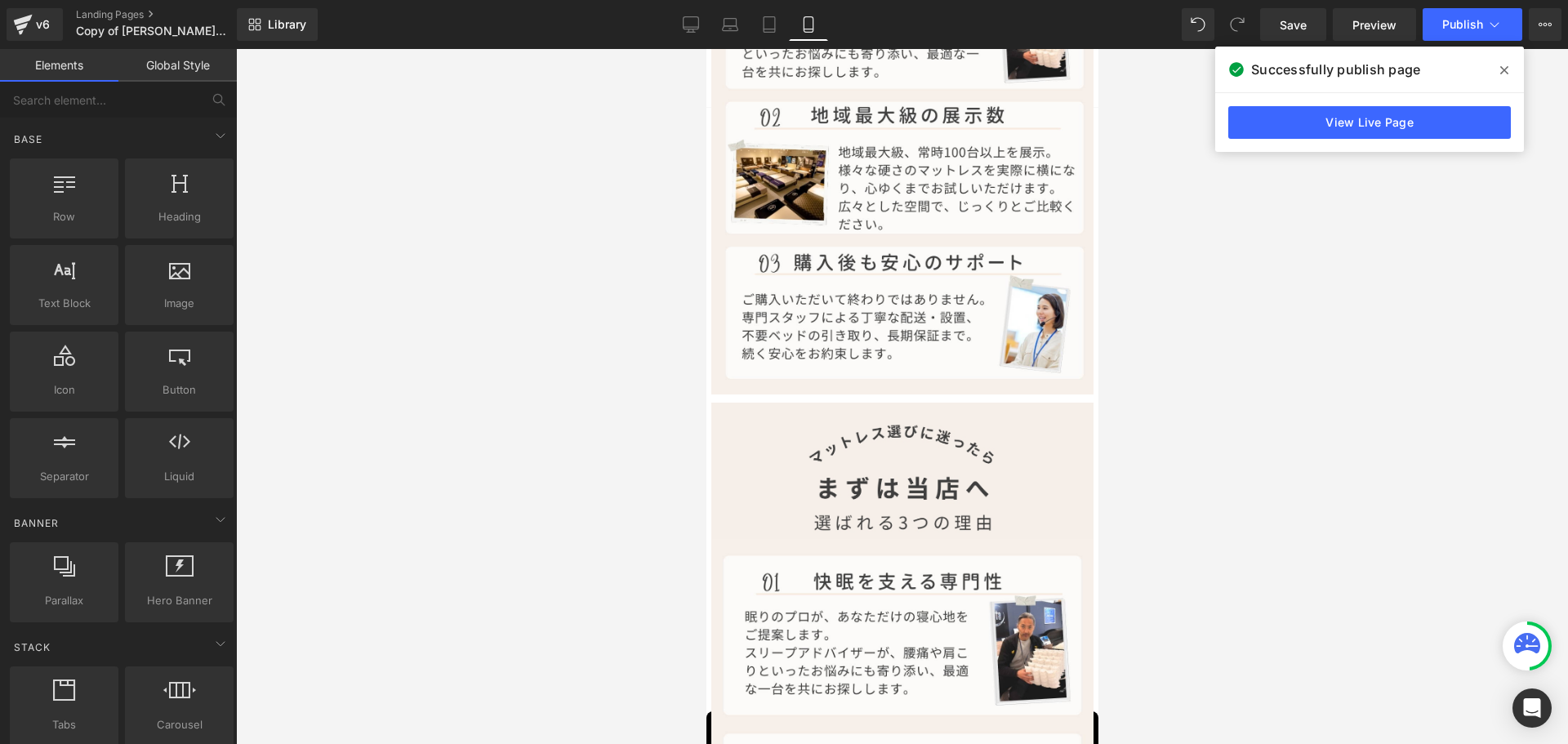
click at [1308, 378] on div at bounding box center [902, 397] width 1332 height 695
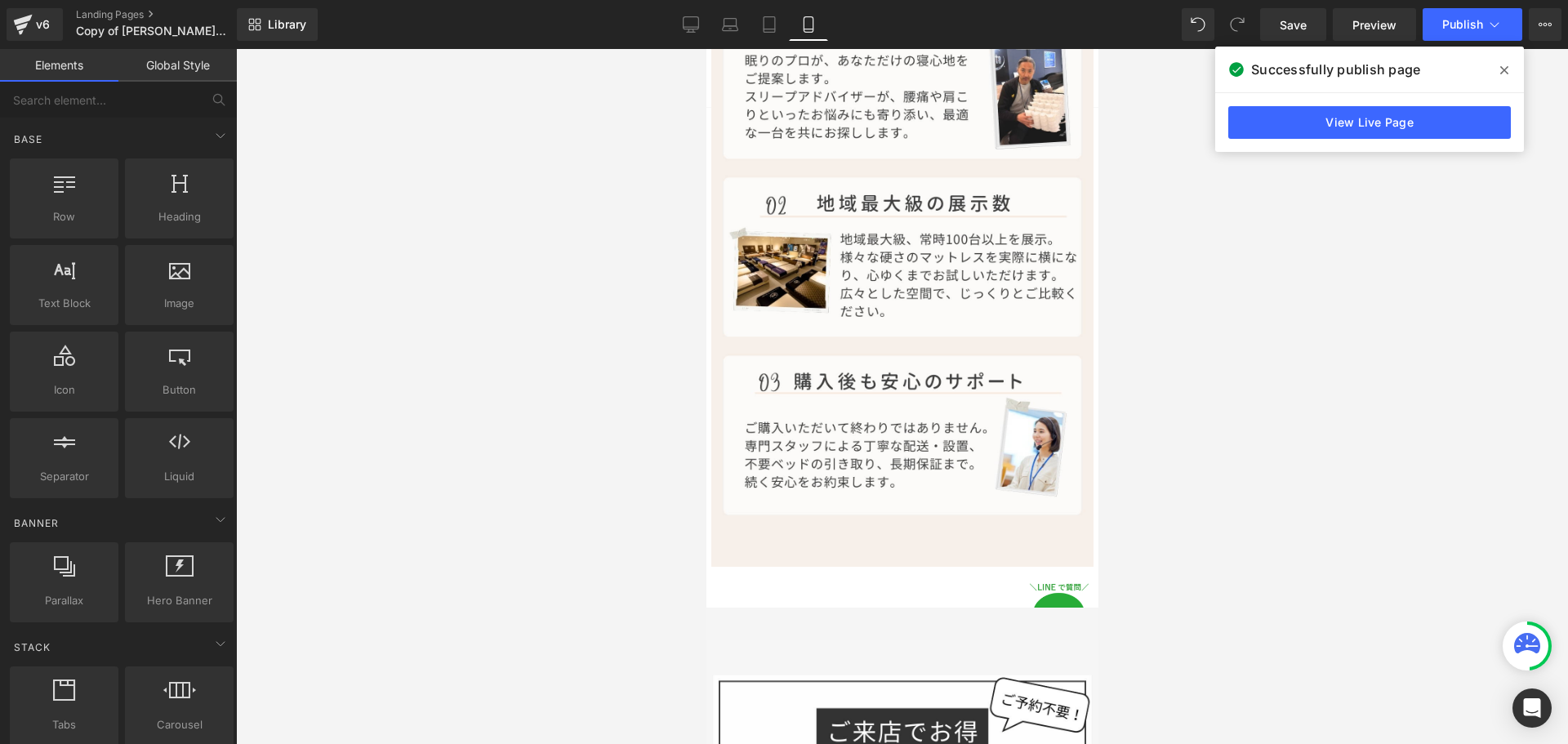
scroll to position [5446, 0]
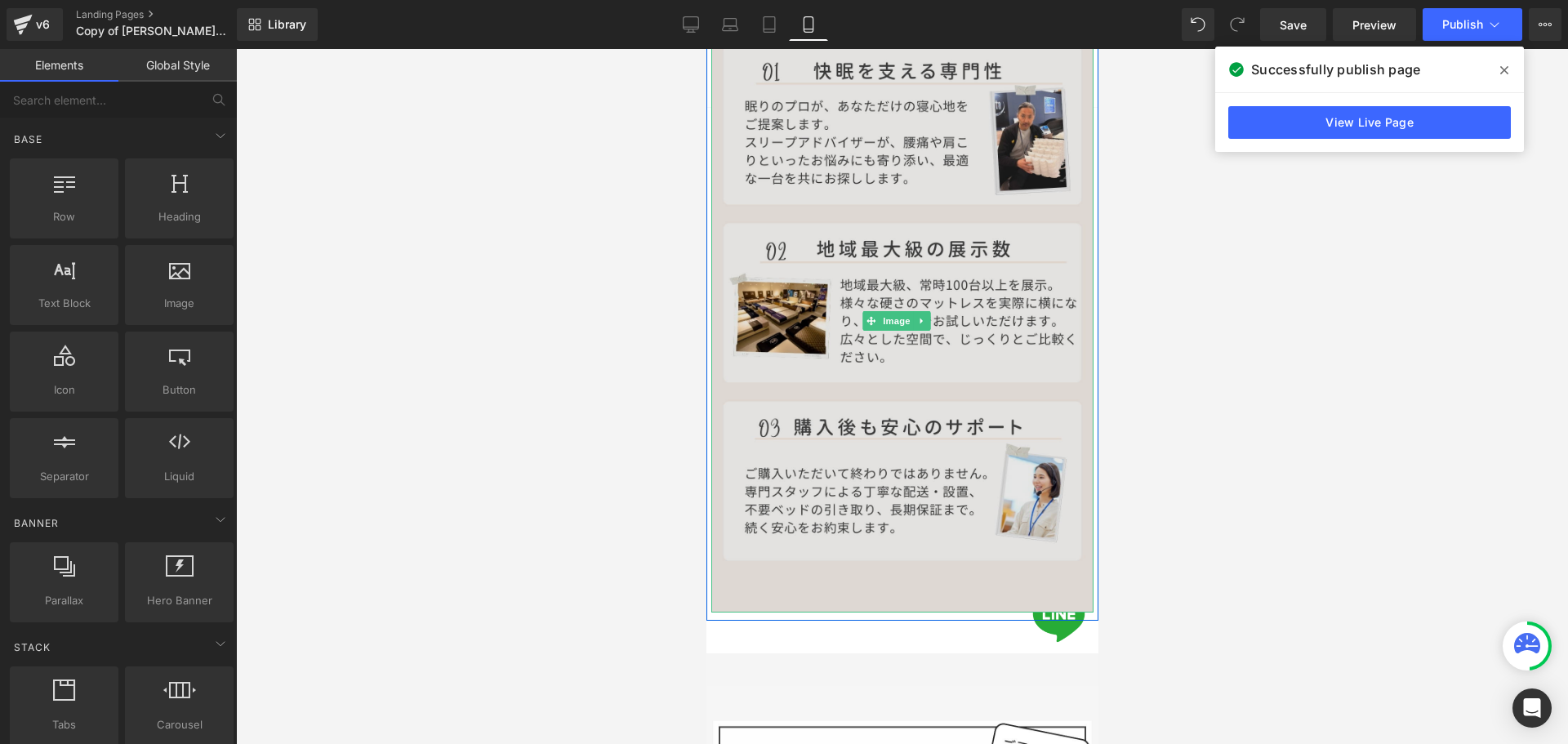
click at [888, 311] on span "Image" at bounding box center [896, 321] width 35 height 20
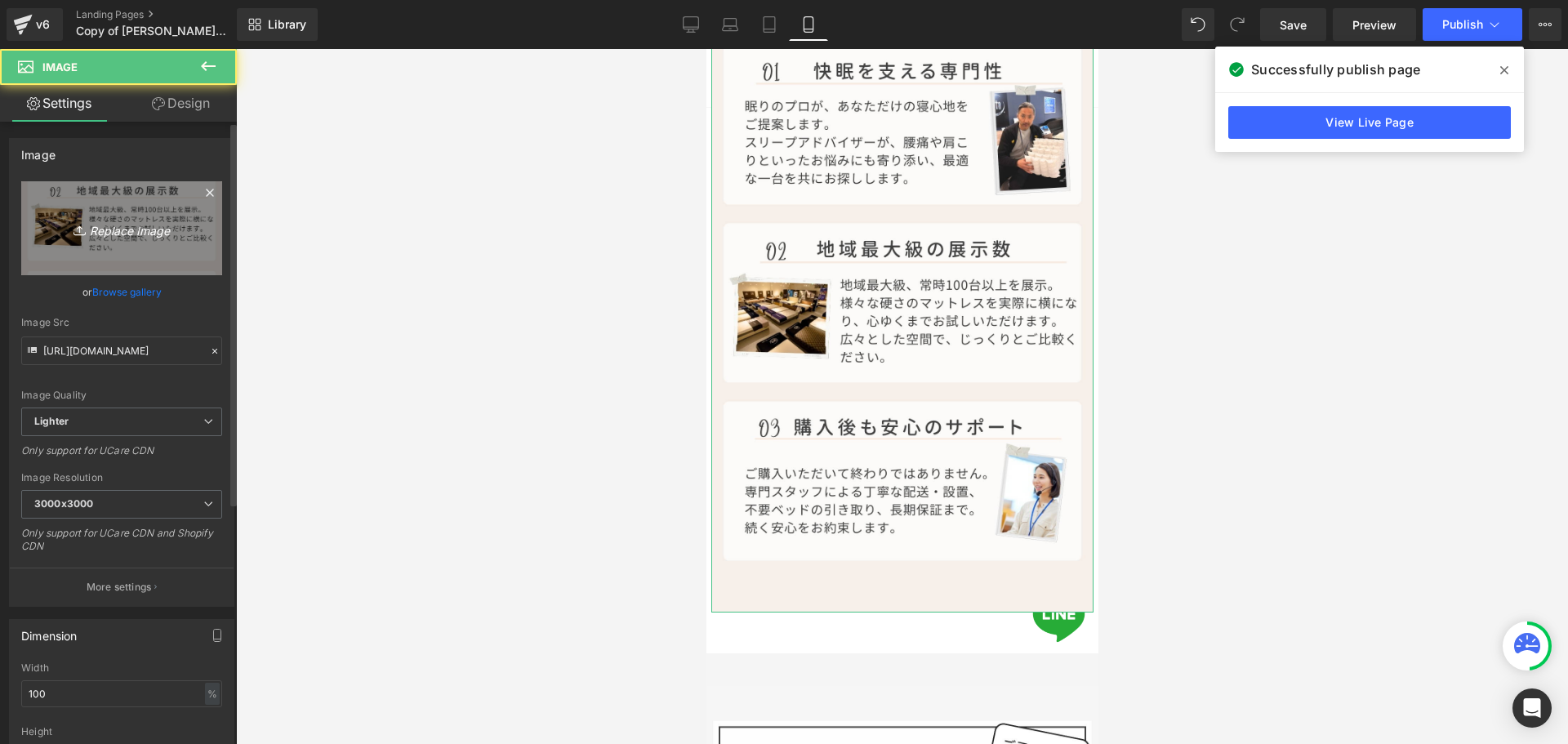
click at [86, 236] on icon "Replace Image" at bounding box center [121, 228] width 130 height 21
type input "C:\fakepath\理由２.jpg"
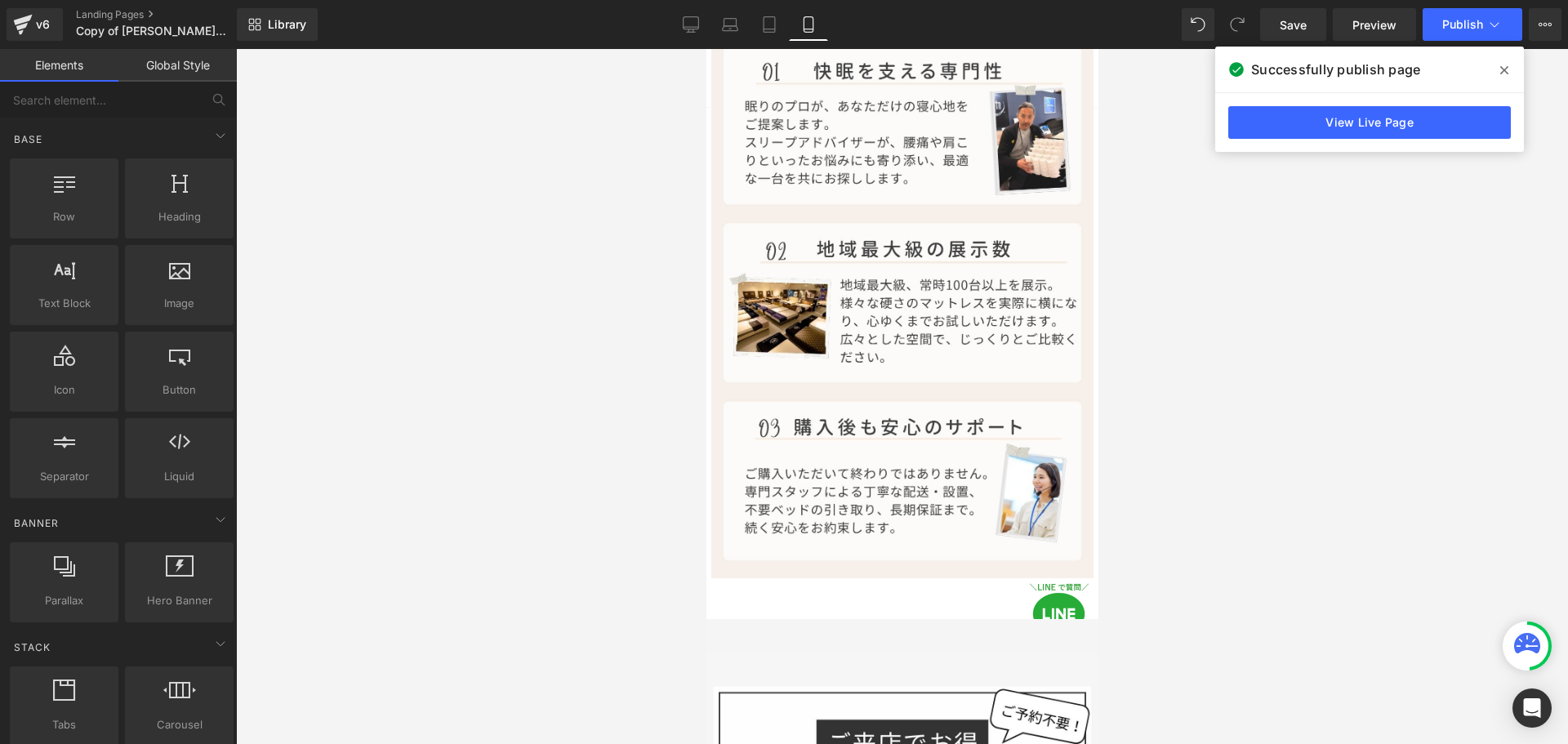
click at [1126, 381] on div at bounding box center [902, 397] width 1332 height 695
click at [1482, 27] on span "Publish" at bounding box center [1462, 24] width 40 height 13
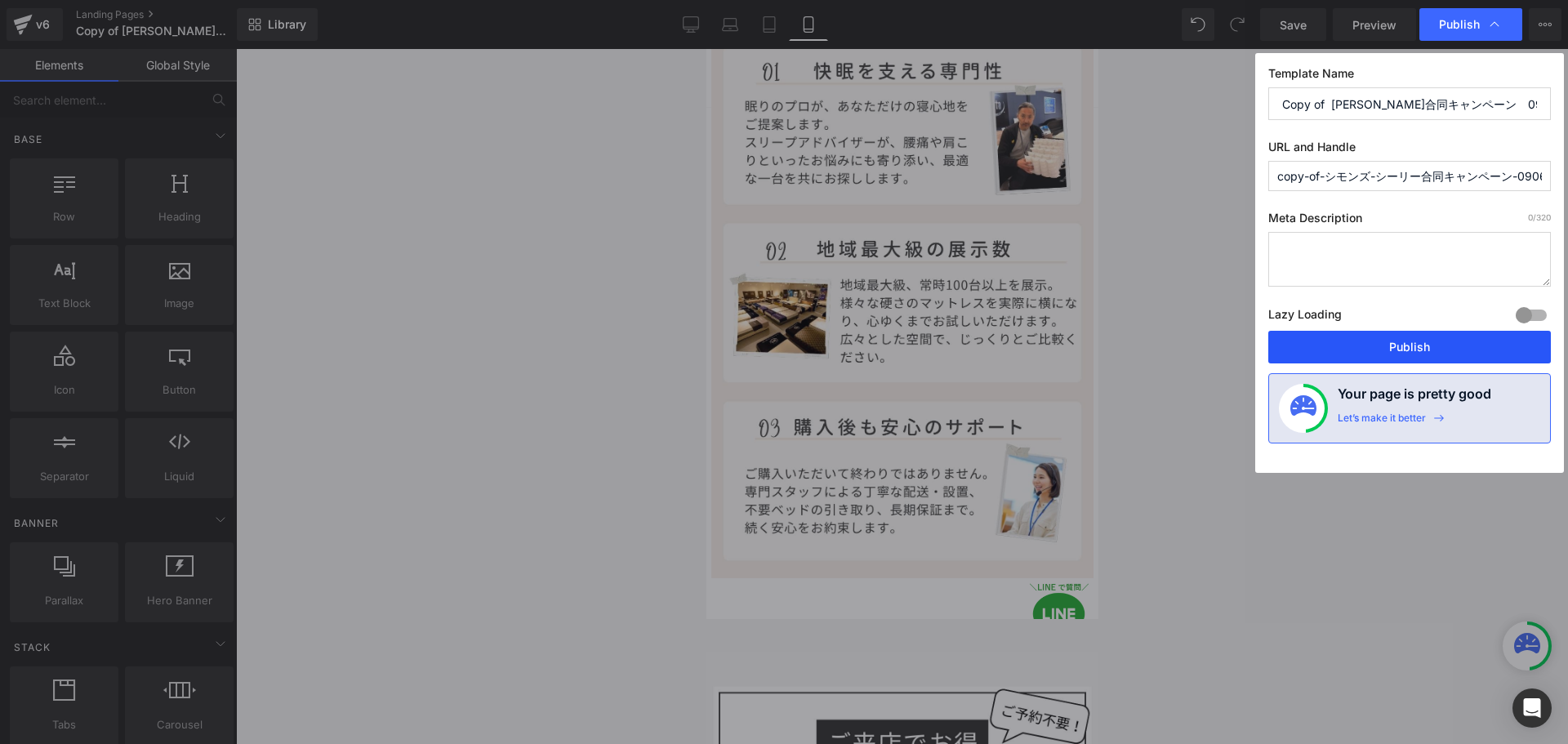
click at [1420, 350] on button "Publish" at bounding box center [1410, 346] width 282 height 33
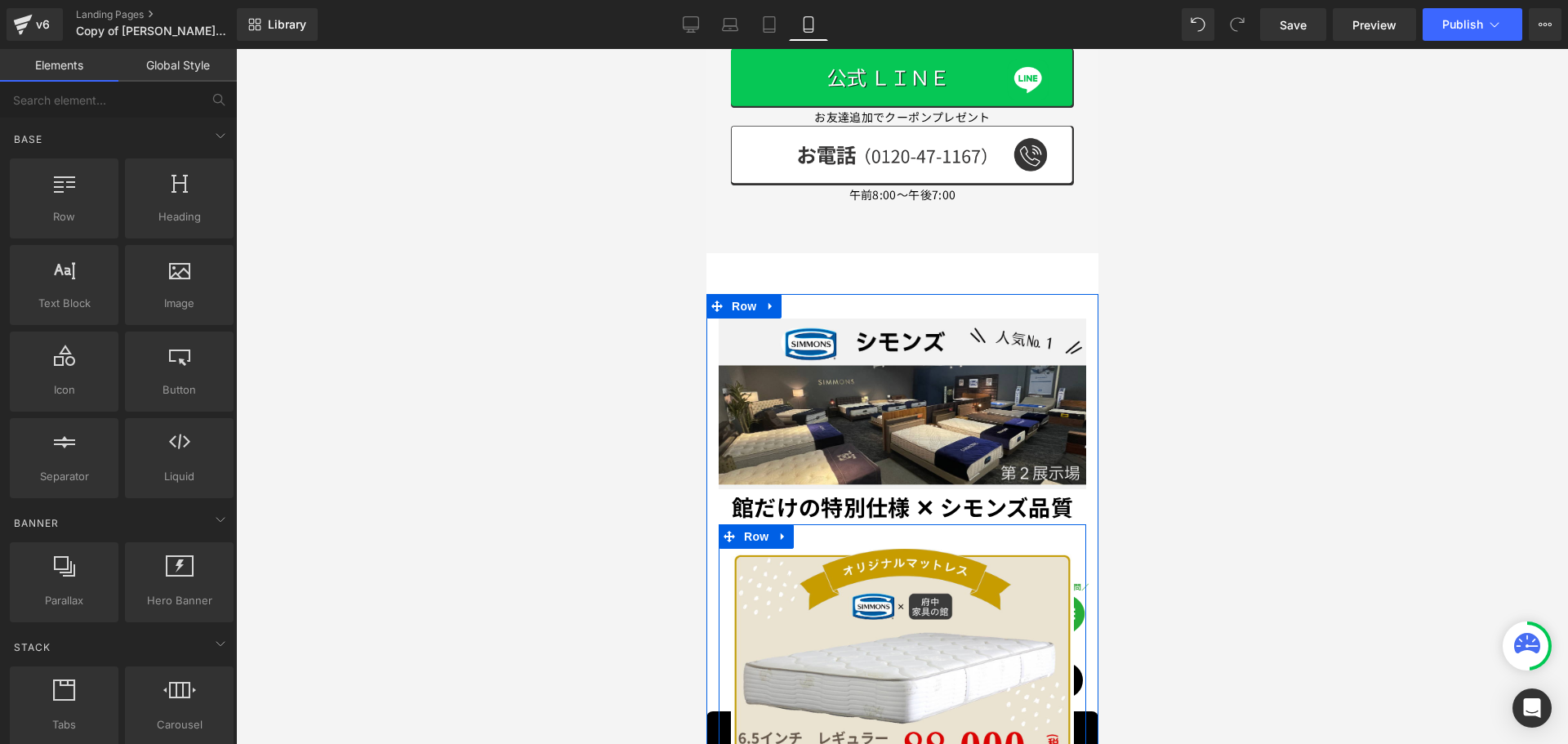
scroll to position [1035, 0]
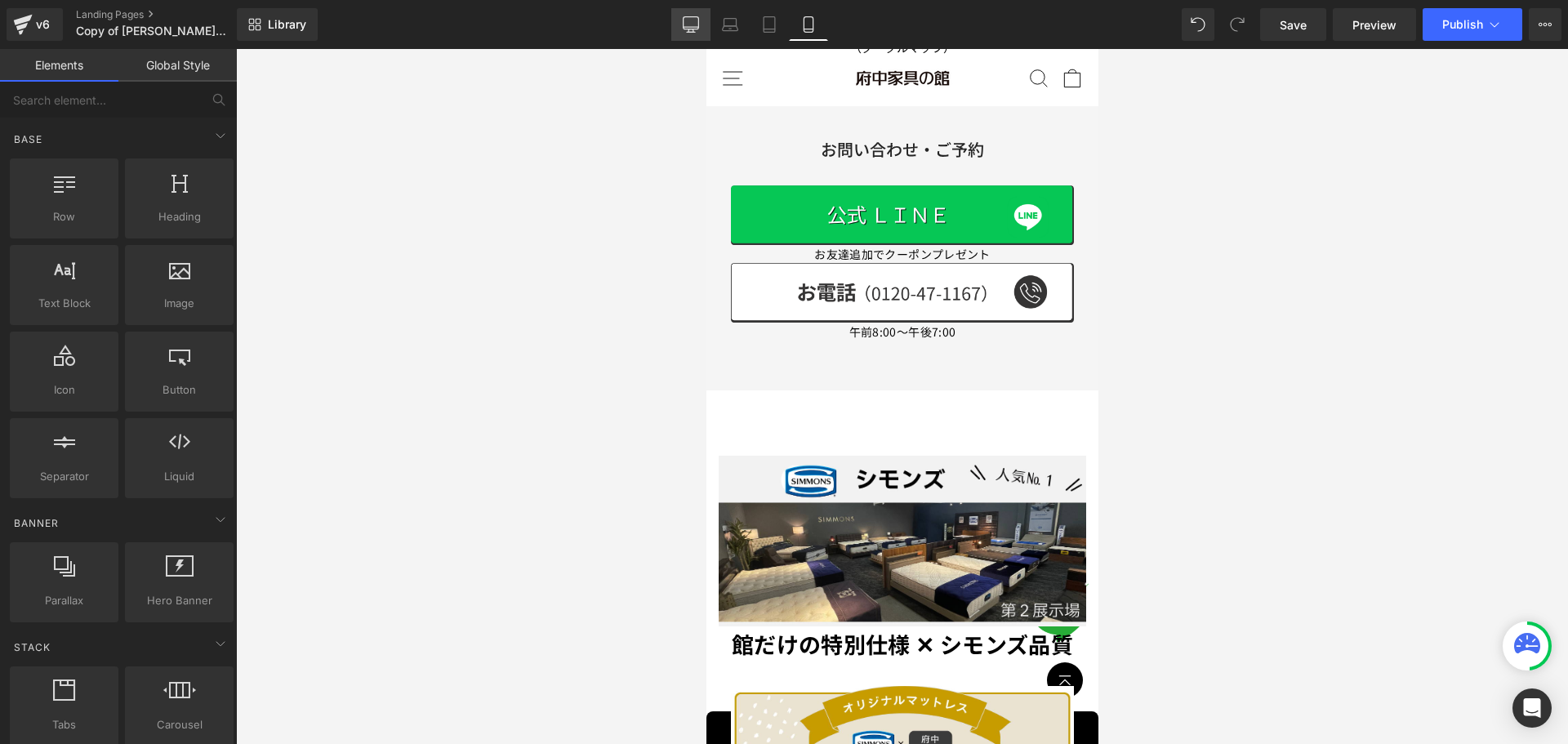
click at [697, 14] on link "Desktop" at bounding box center [691, 24] width 39 height 33
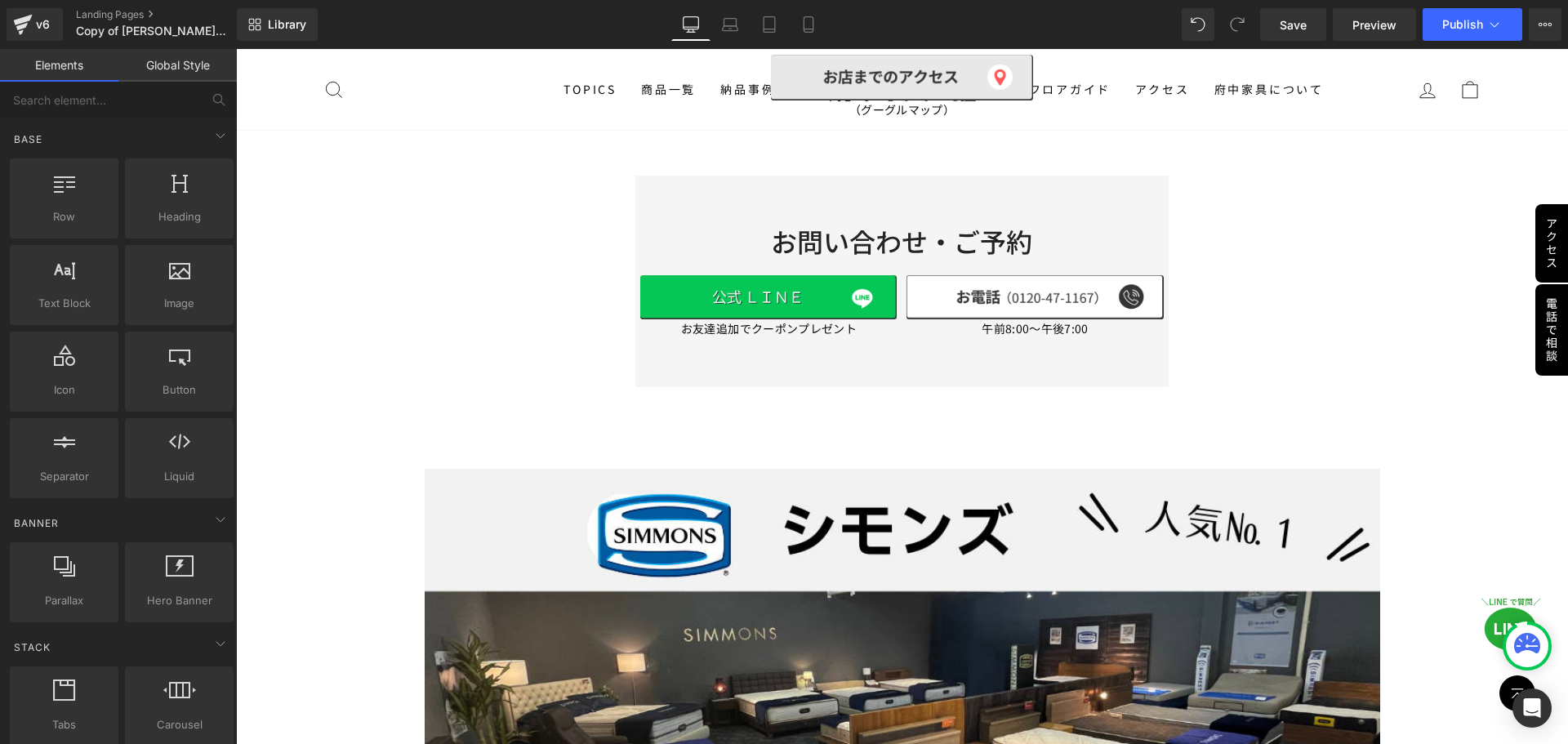
scroll to position [787, 0]
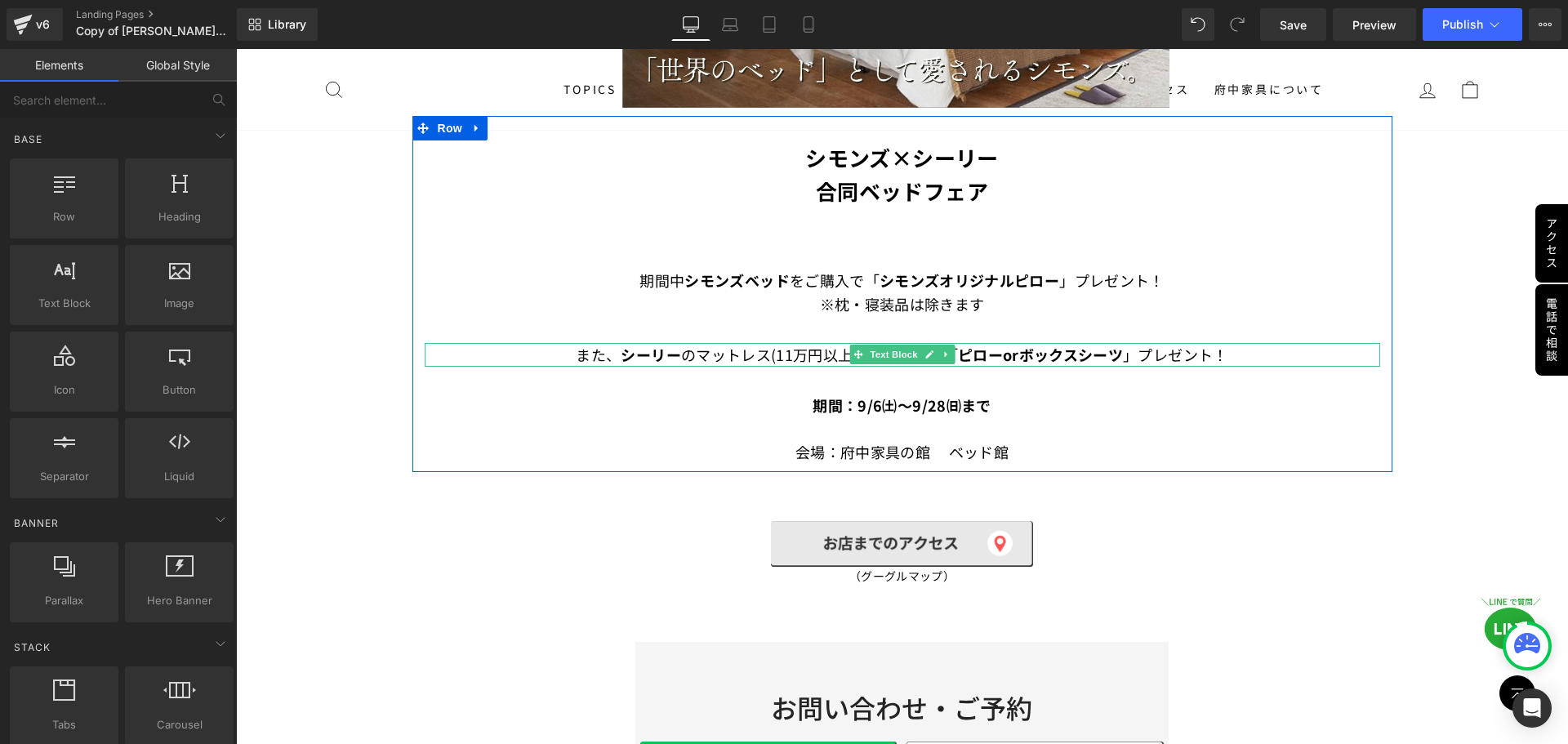
click at [691, 352] on font "また、 [PERSON_NAME] のマットレス(11万円以上）をご購入で" at bounding box center [760, 355] width 367 height 22
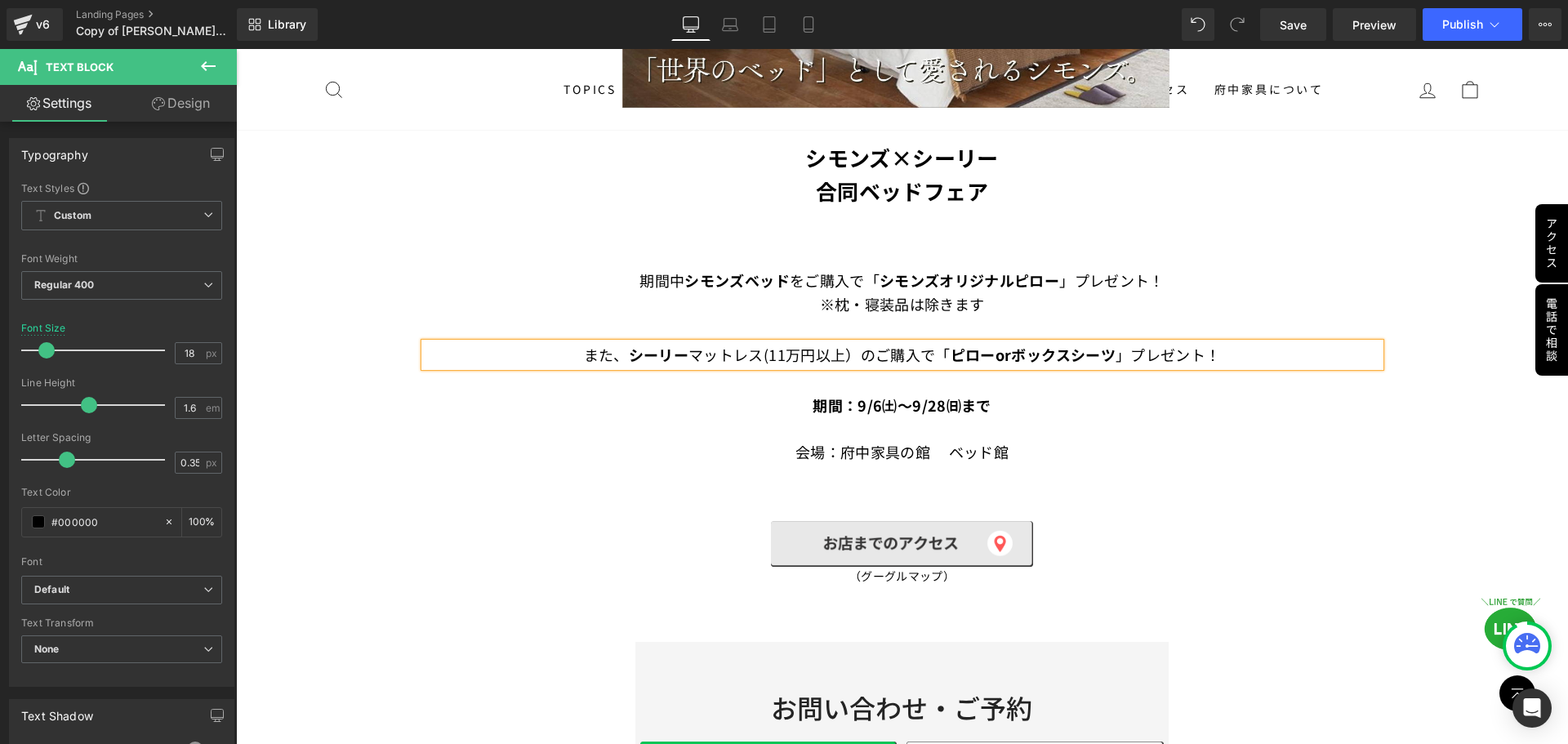
click at [1240, 455] on div "期間：9/6㈯～9/28㈰まで 会場：府中家具の館　 ベッド館 Text Block" at bounding box center [902, 428] width 956 height 70
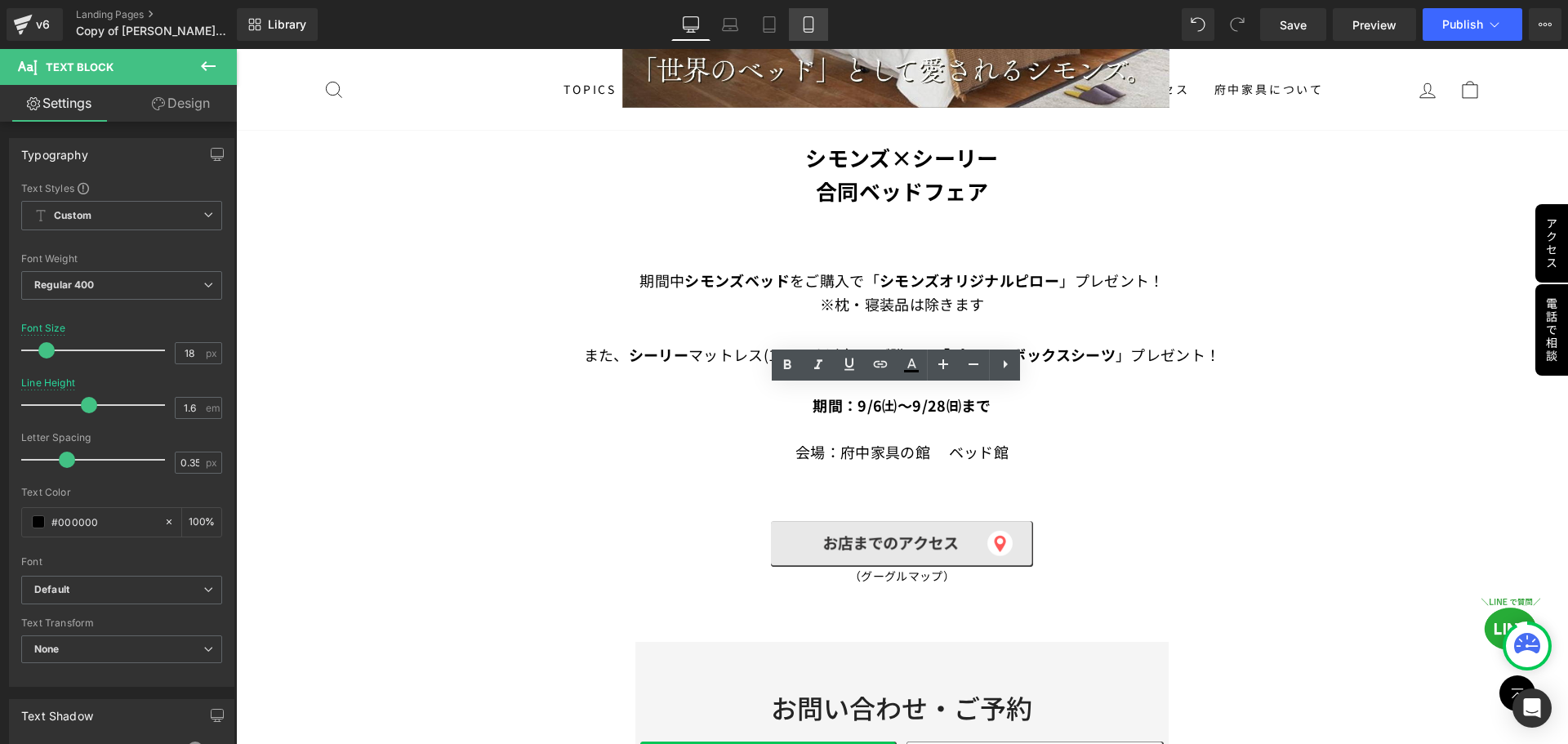
click at [815, 24] on icon at bounding box center [808, 25] width 17 height 17
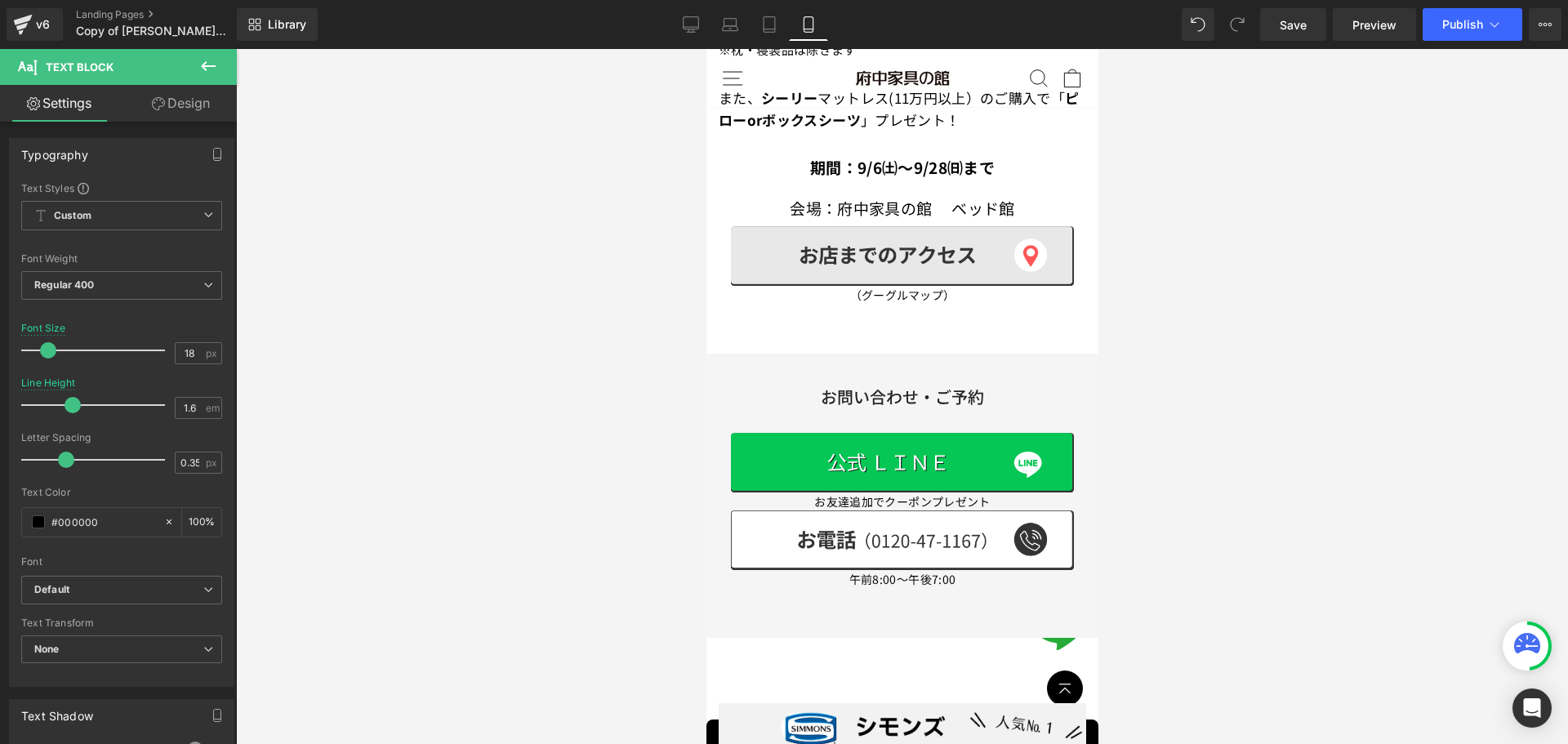
scroll to position [337, 0]
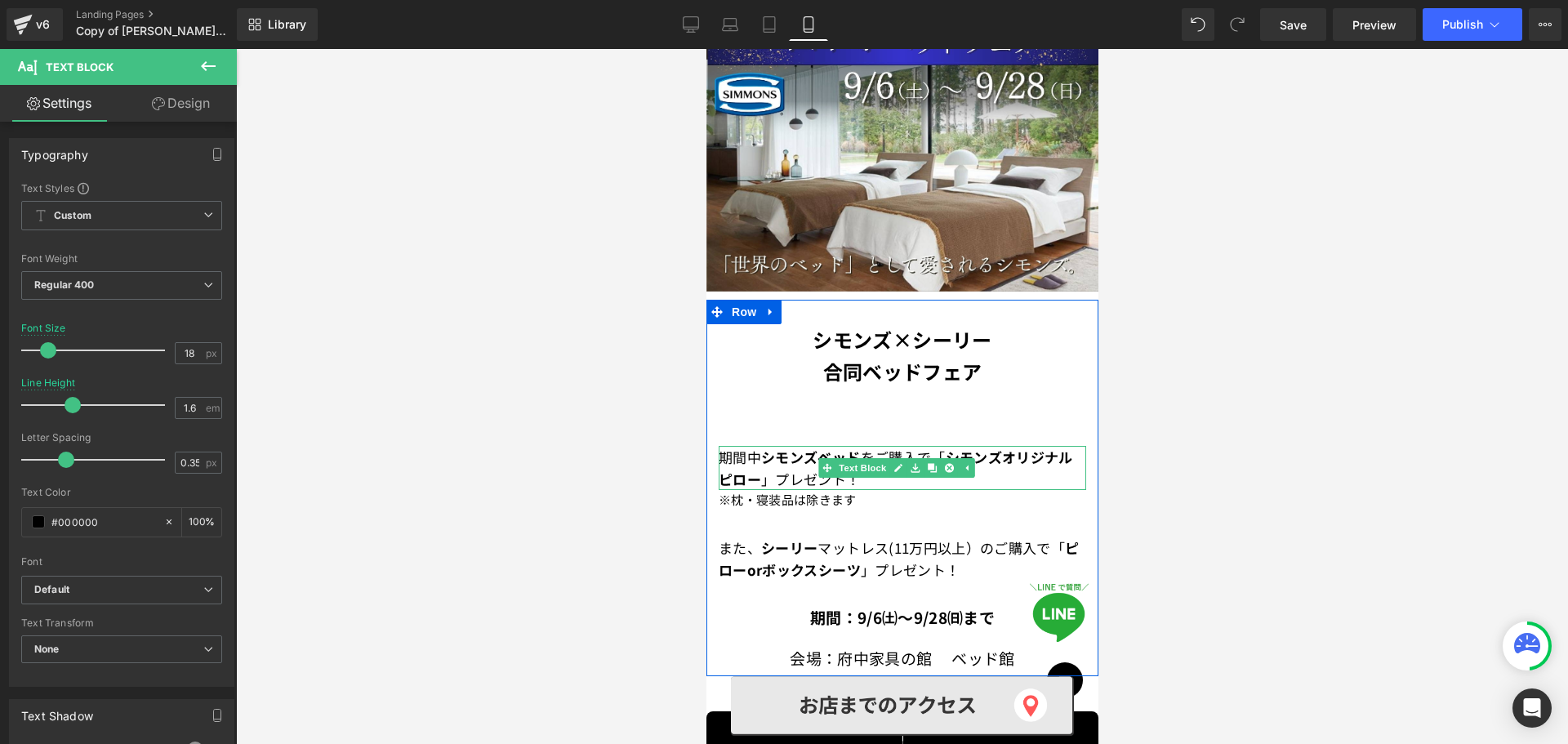
click at [944, 447] on span "「" at bounding box center [937, 457] width 14 height 21
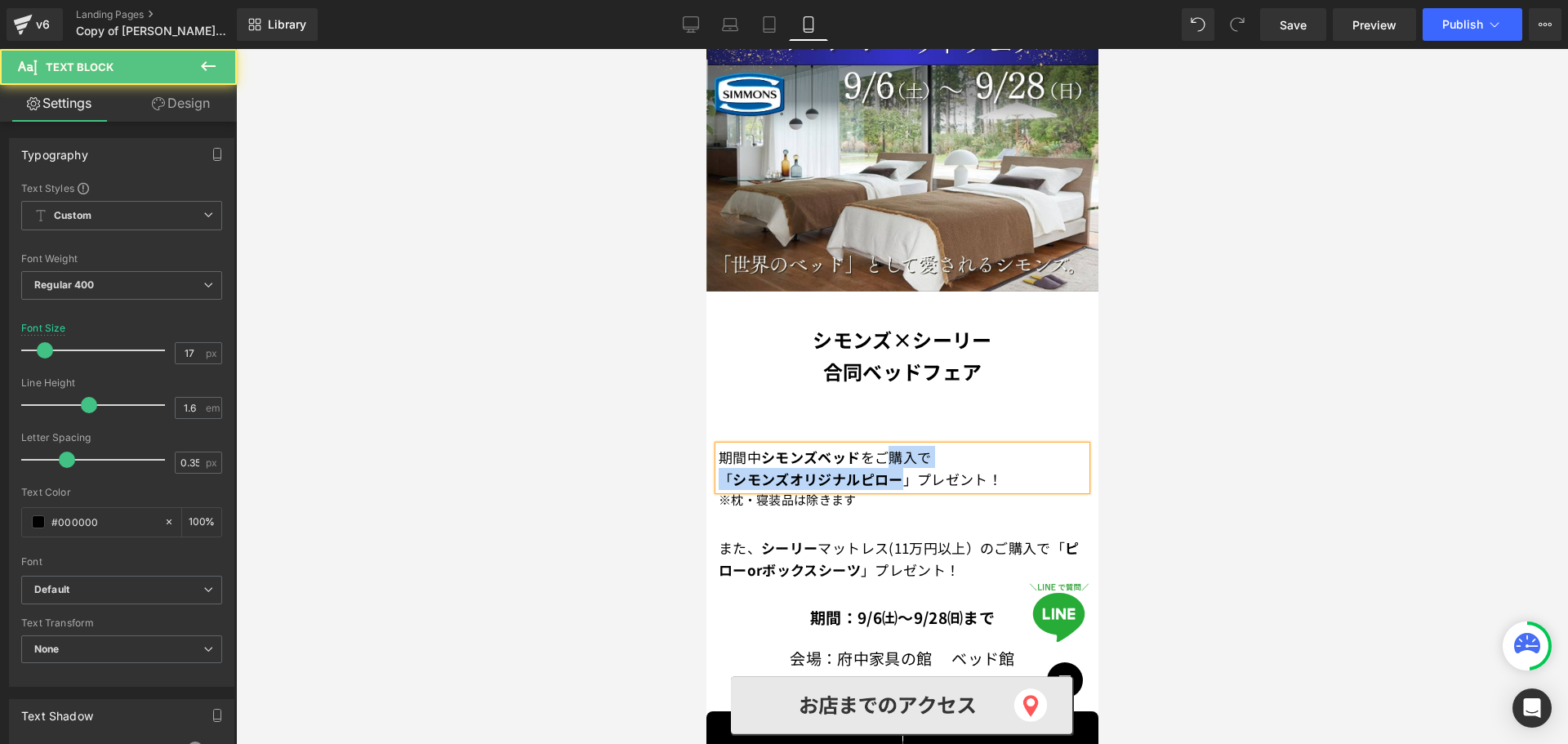
drag, startPoint x: 898, startPoint y: 435, endPoint x: 904, endPoint y: 472, distance: 37.5
click at [904, 472] on p "期間中　 シモンズベッド を ご購入で 「 シモンズオリジナルピロー 」プレゼント！" at bounding box center [902, 468] width 368 height 44
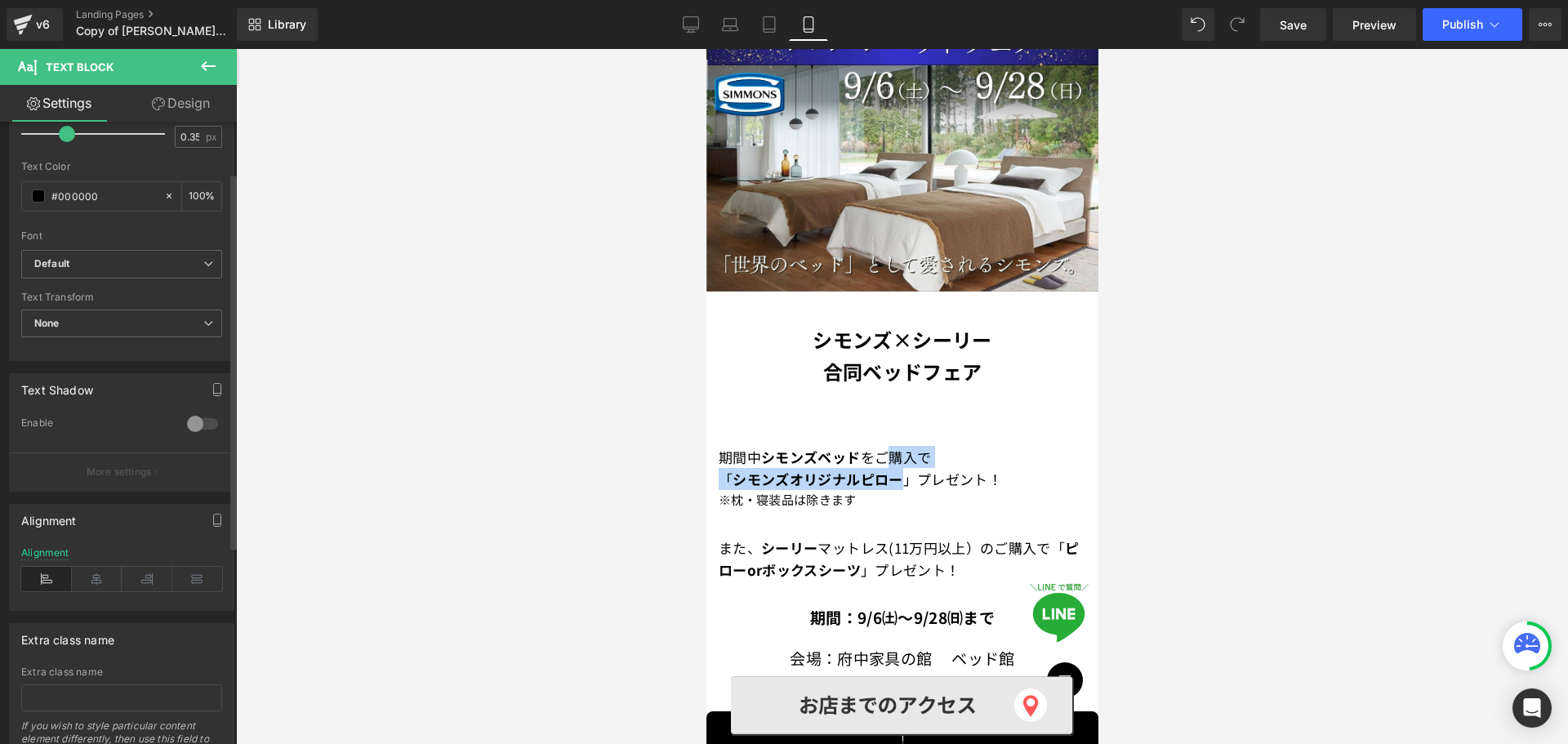
scroll to position [327, 0]
click at [105, 572] on icon at bounding box center [97, 578] width 50 height 25
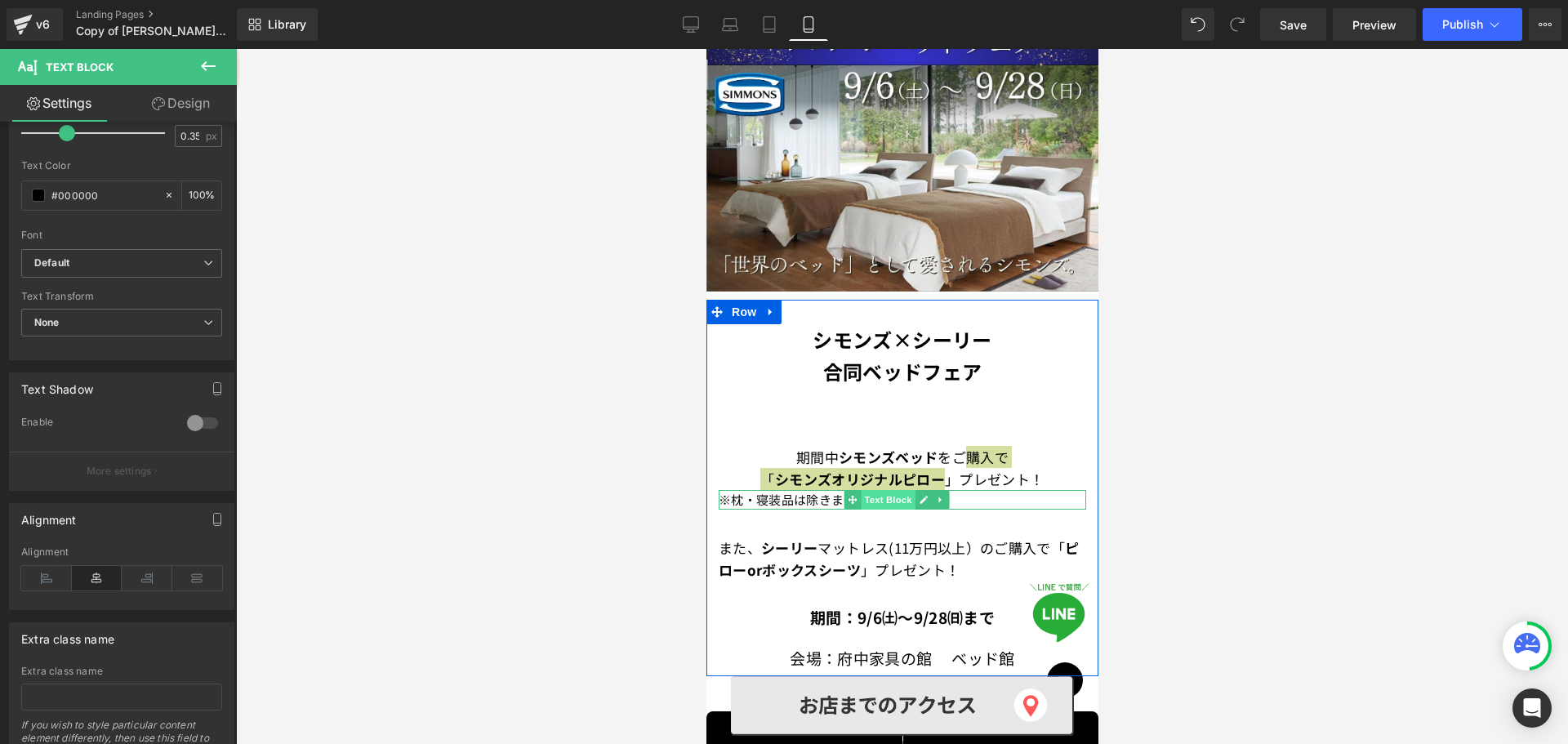
click at [888, 490] on span "Text Block" at bounding box center [887, 500] width 54 height 20
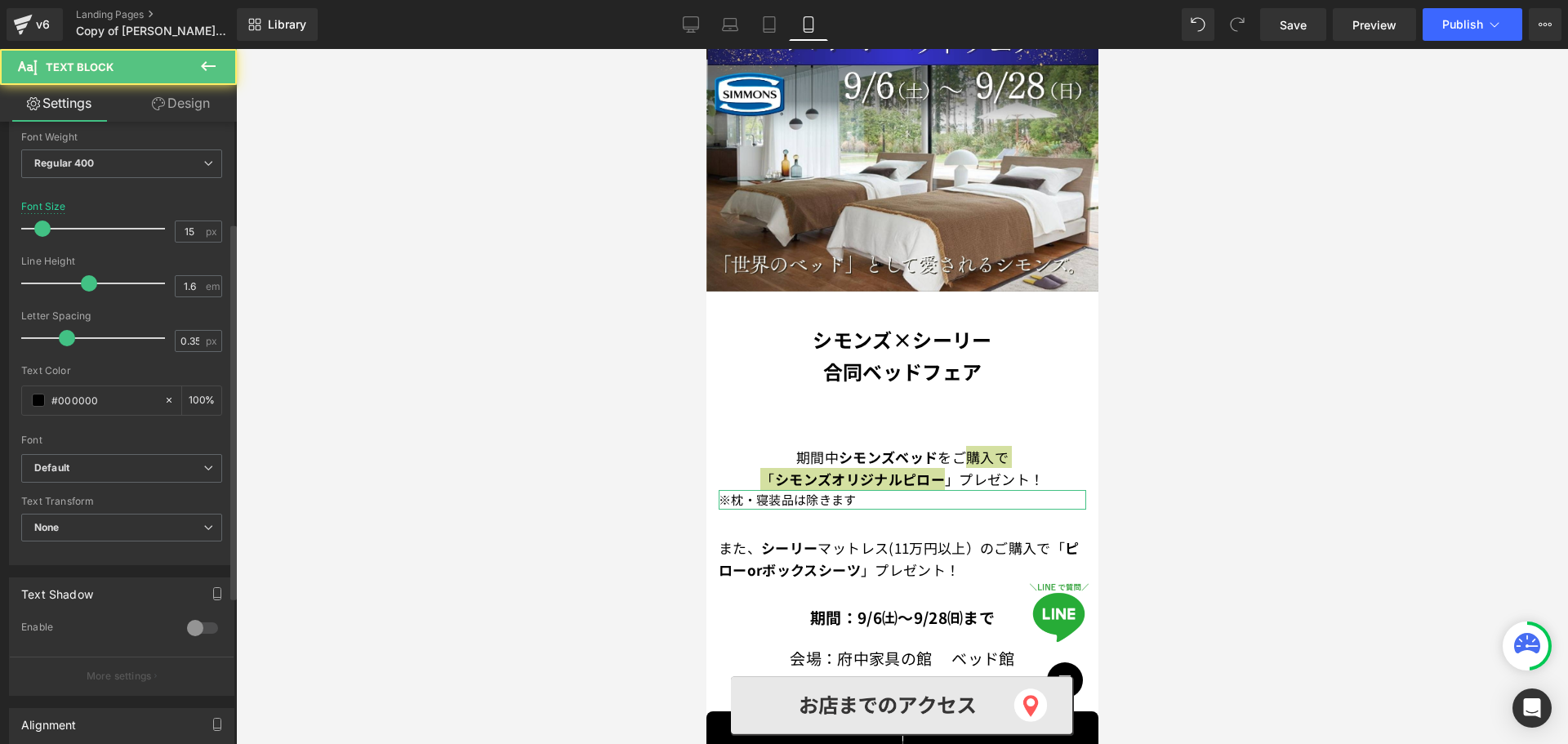
scroll to position [409, 0]
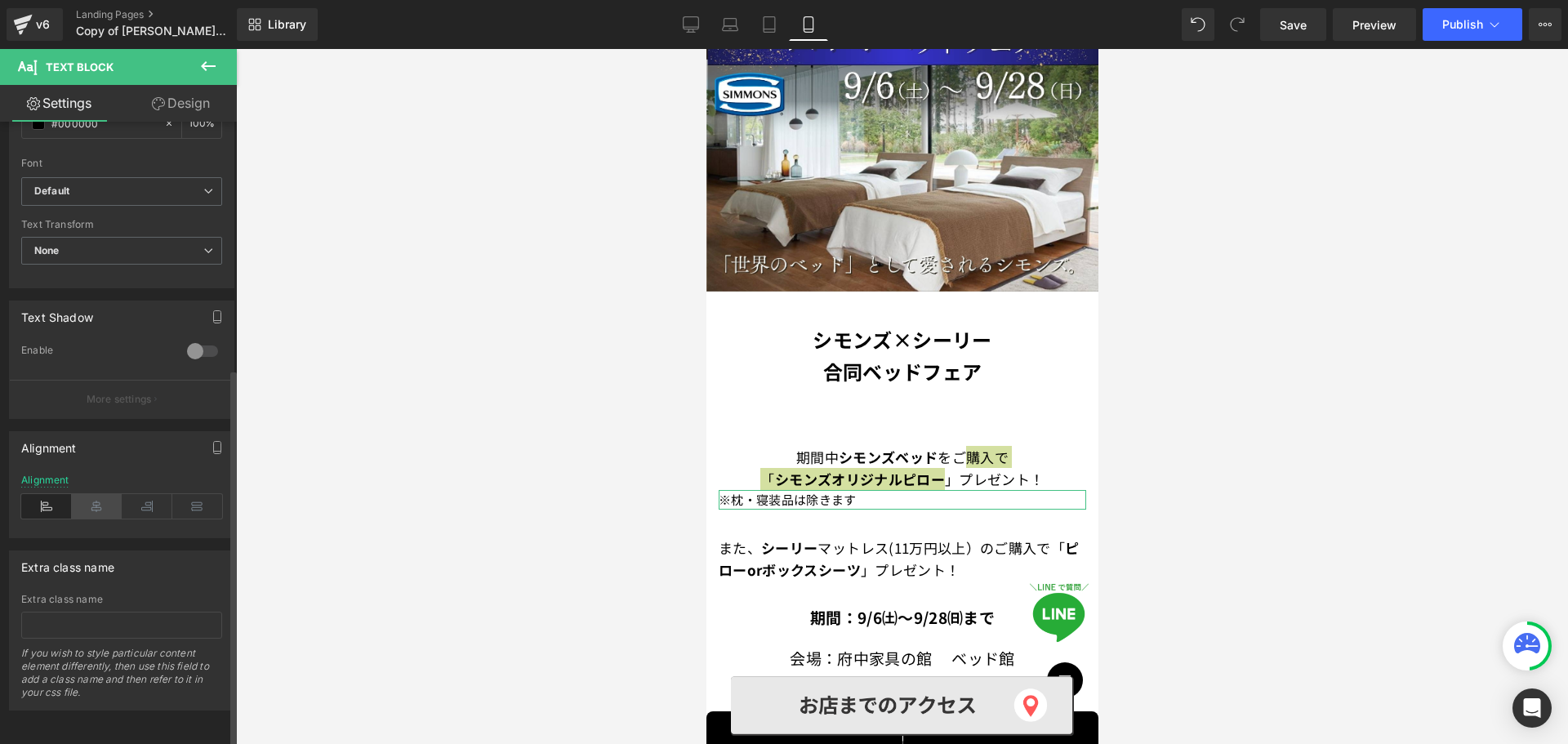
click at [98, 499] on icon at bounding box center [97, 506] width 50 height 25
click at [695, 29] on icon at bounding box center [692, 23] width 16 height 12
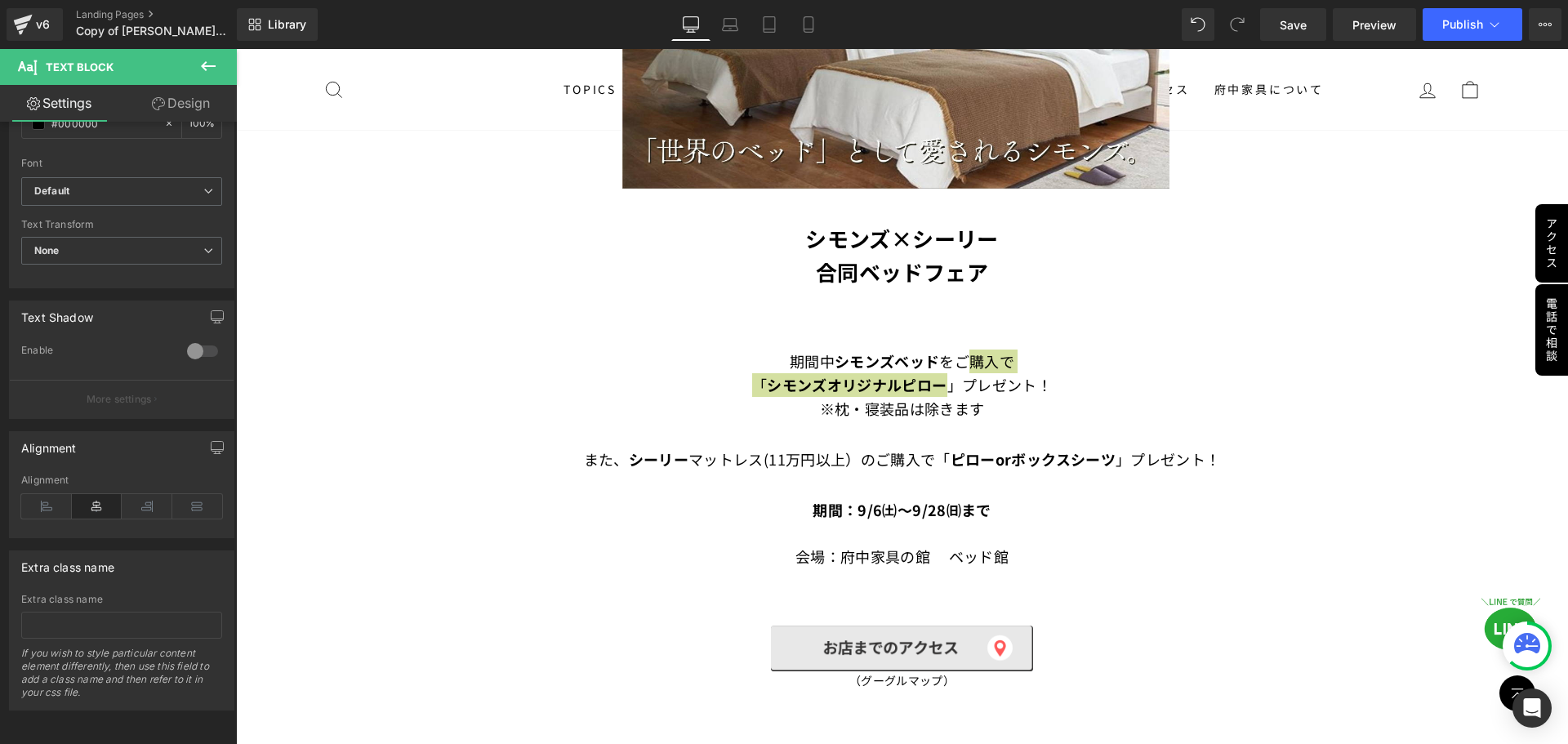
scroll to position [691, 0]
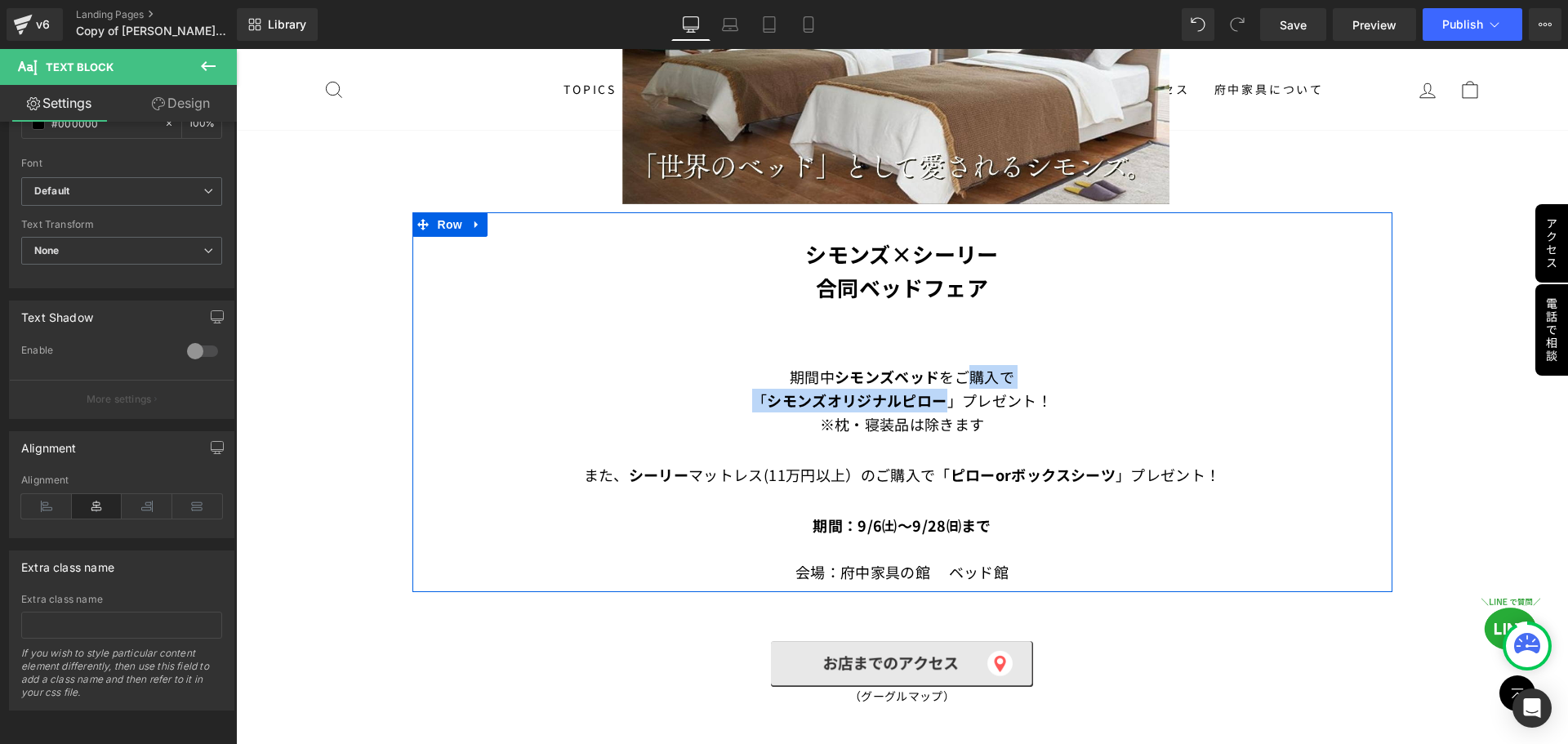
click at [1158, 350] on div "シモンズ×シーリー 合同ベッドフェア Text Block 期間中　 シモンズベッド を ご購入で 「 シモンズオリジナルピロー 」プレゼント！ Text B…" at bounding box center [902, 410] width 980 height 347
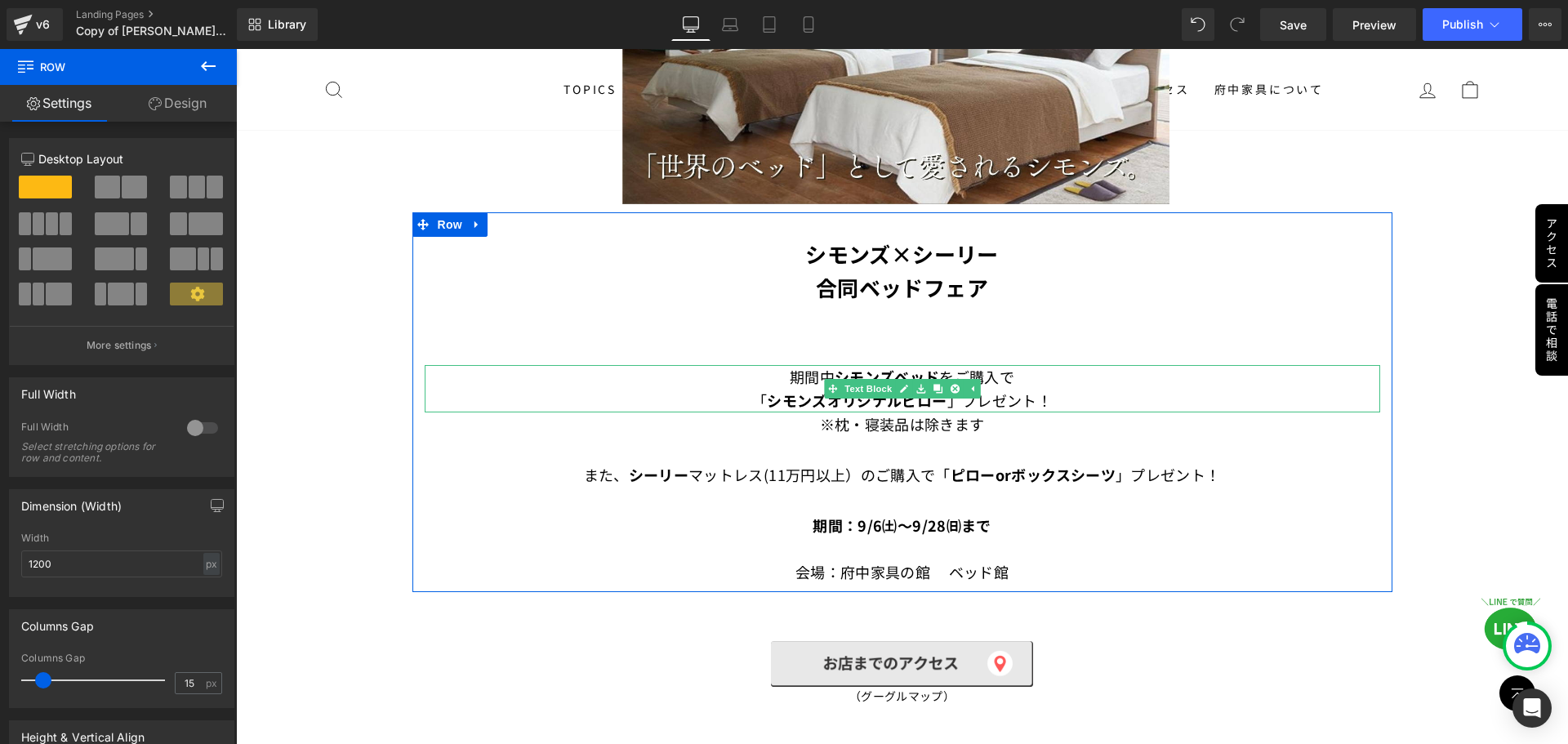
click at [1027, 368] on p "期間中　 シモンズベッド を ご購入で 「 シモンズオリジナルピロー 」プレゼント！" at bounding box center [902, 389] width 956 height 47
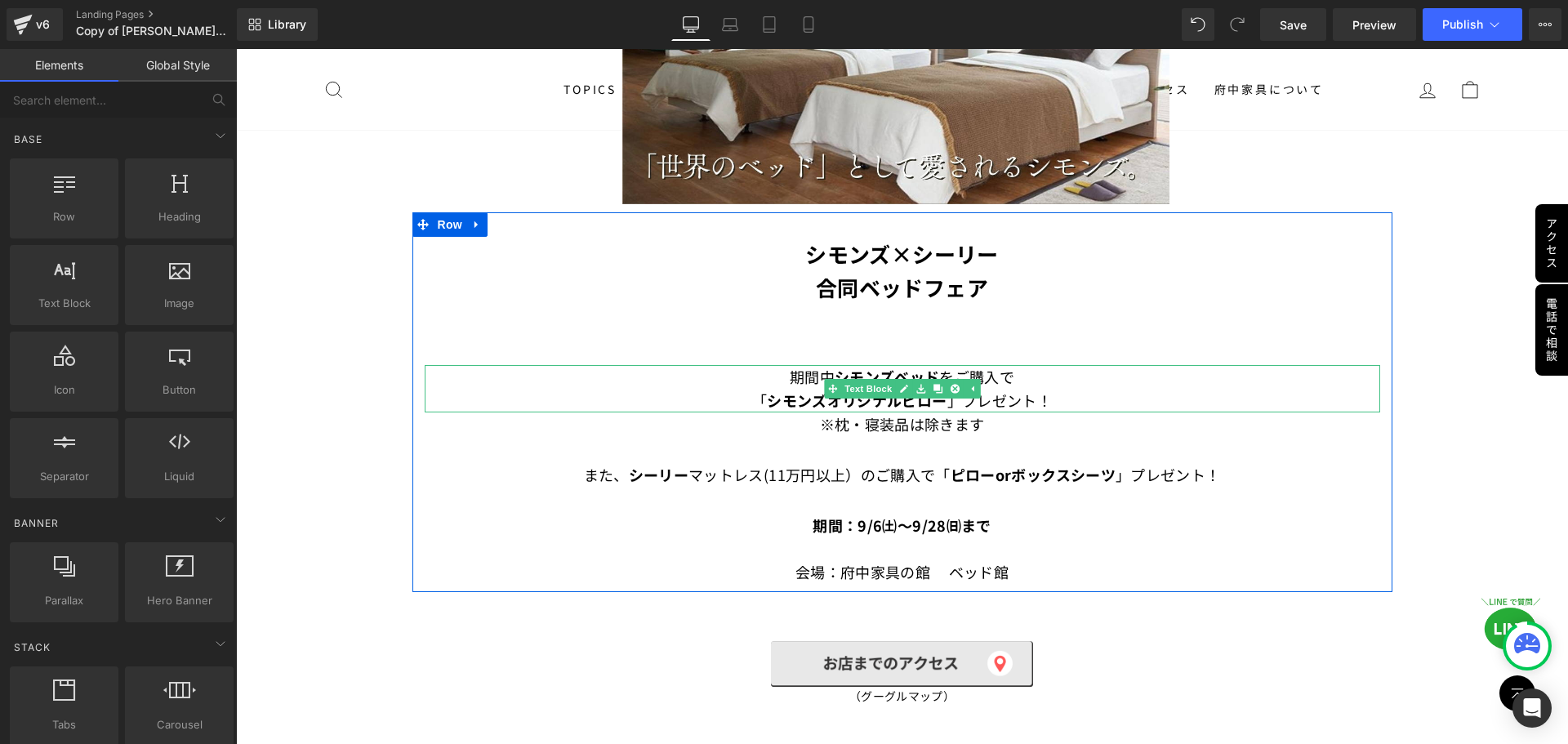
click at [1021, 370] on p "期間中　 シモンズベッド を ご購入で 「 シモンズオリジナルピロー 」プレゼント！" at bounding box center [902, 389] width 956 height 47
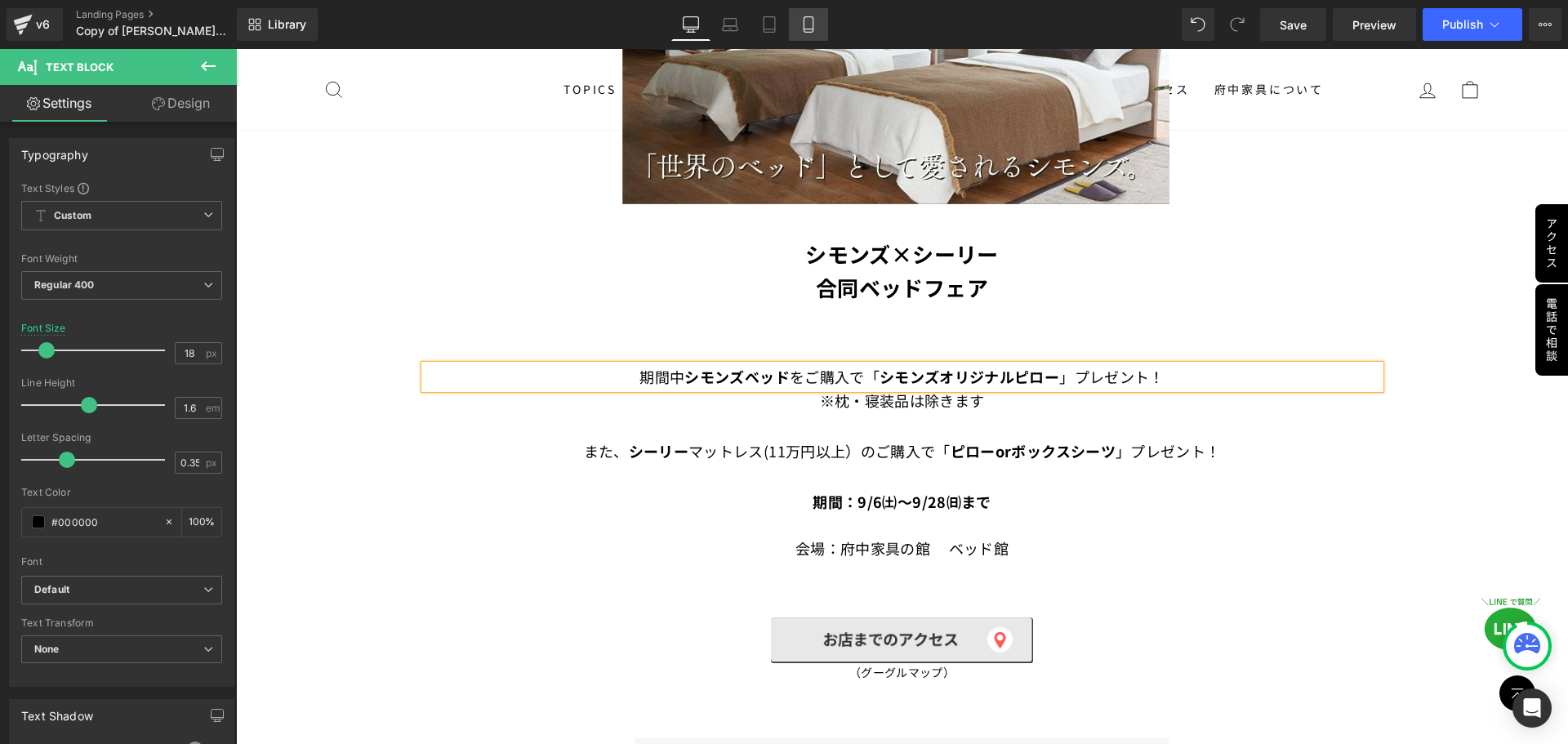
click at [804, 24] on icon at bounding box center [808, 25] width 17 height 17
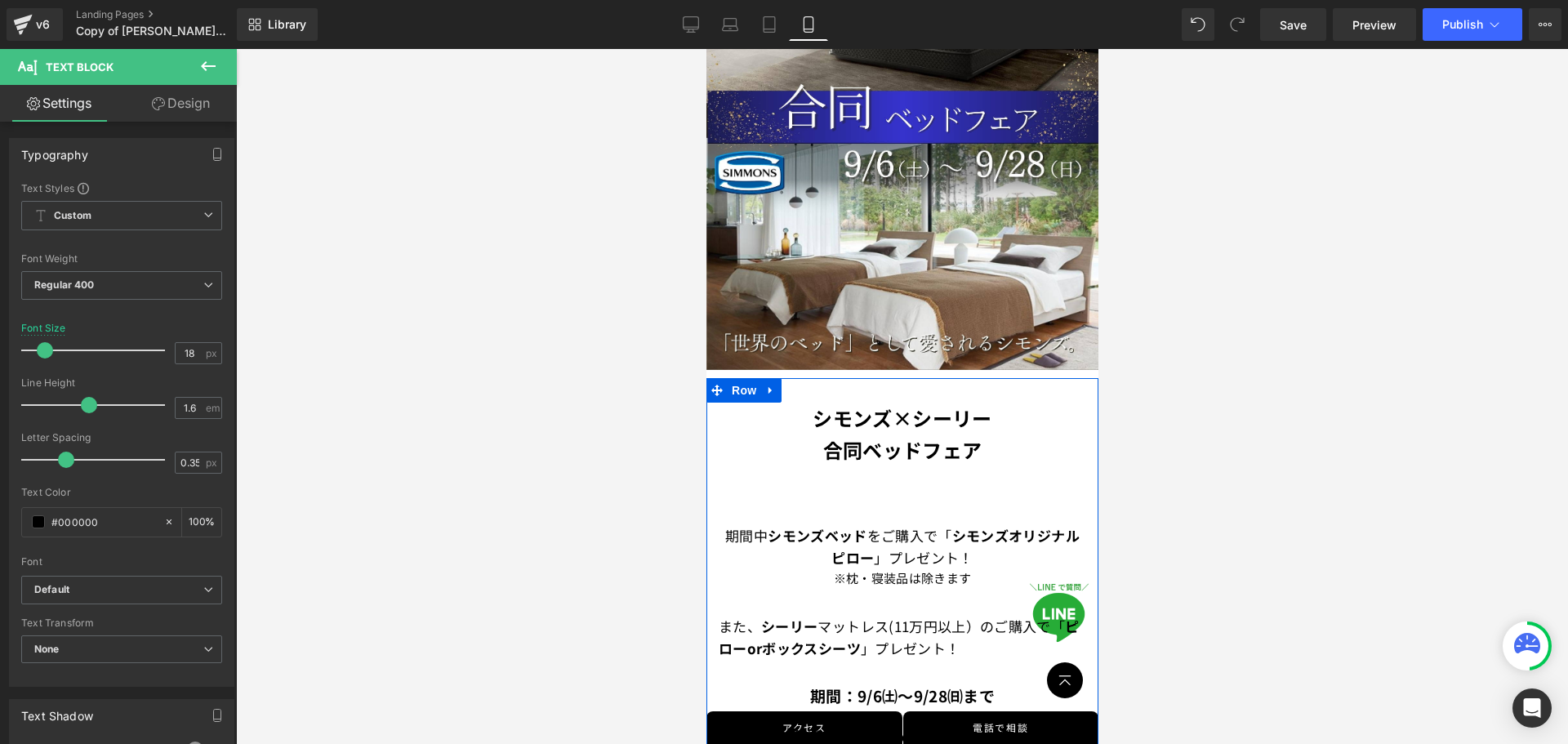
scroll to position [285, 0]
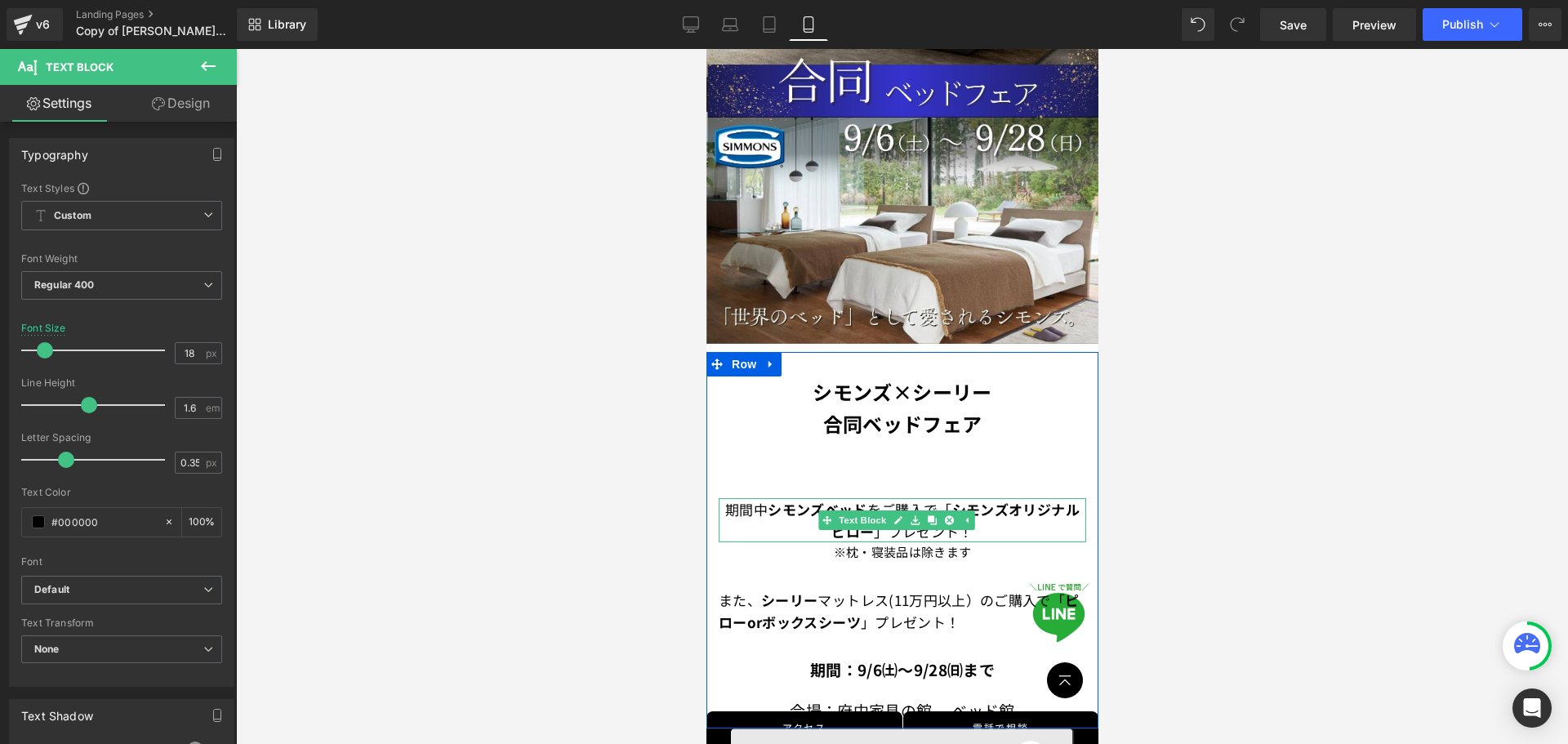
click at [777, 499] on strong "シモンズベッド" at bounding box center [816, 509] width 99 height 21
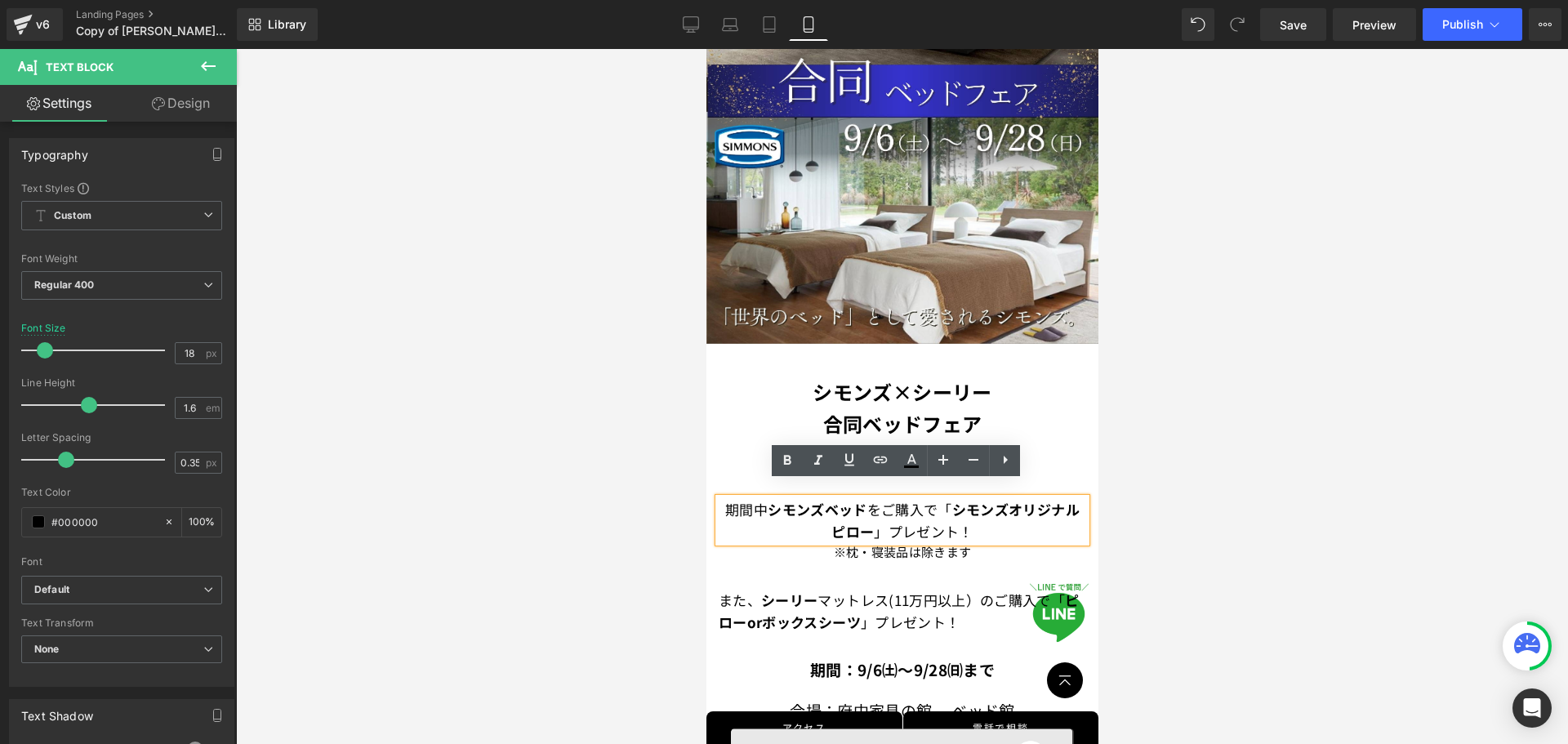
click at [1050, 499] on strong "シモンズオリジナルピロー" at bounding box center [955, 520] width 249 height 42
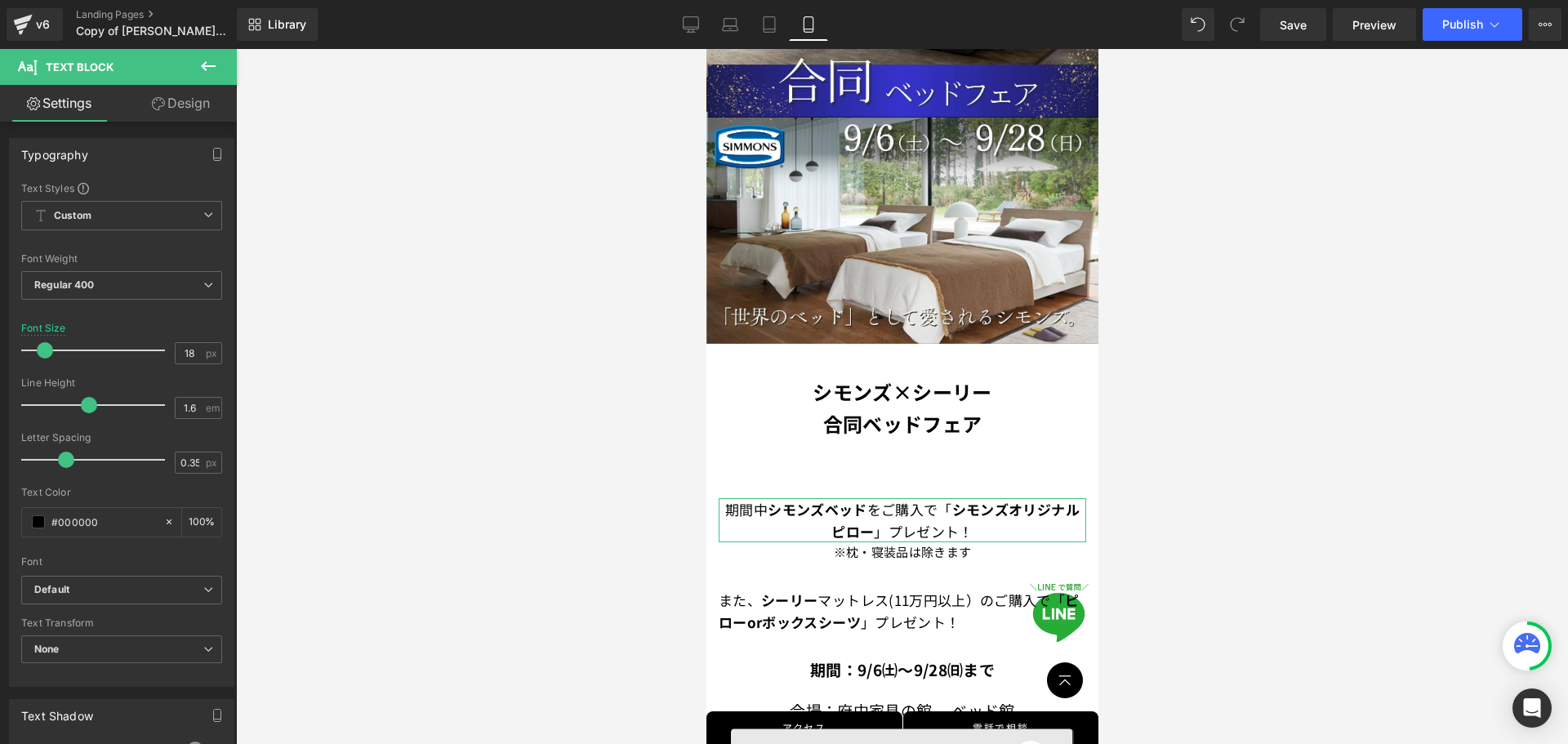
click at [187, 112] on link "Design" at bounding box center [181, 103] width 118 height 37
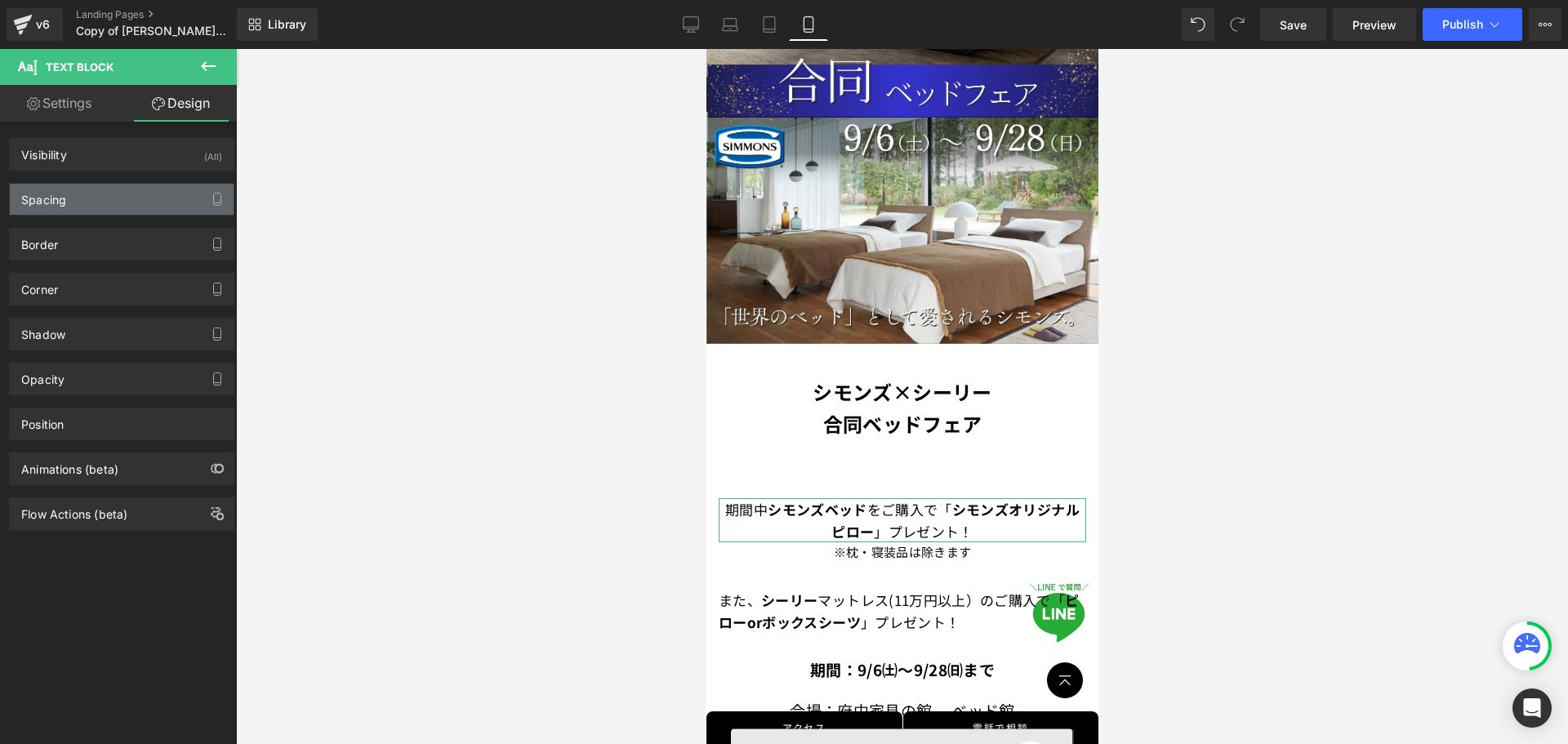
click at [99, 212] on div "Spacing" at bounding box center [121, 198] width 224 height 31
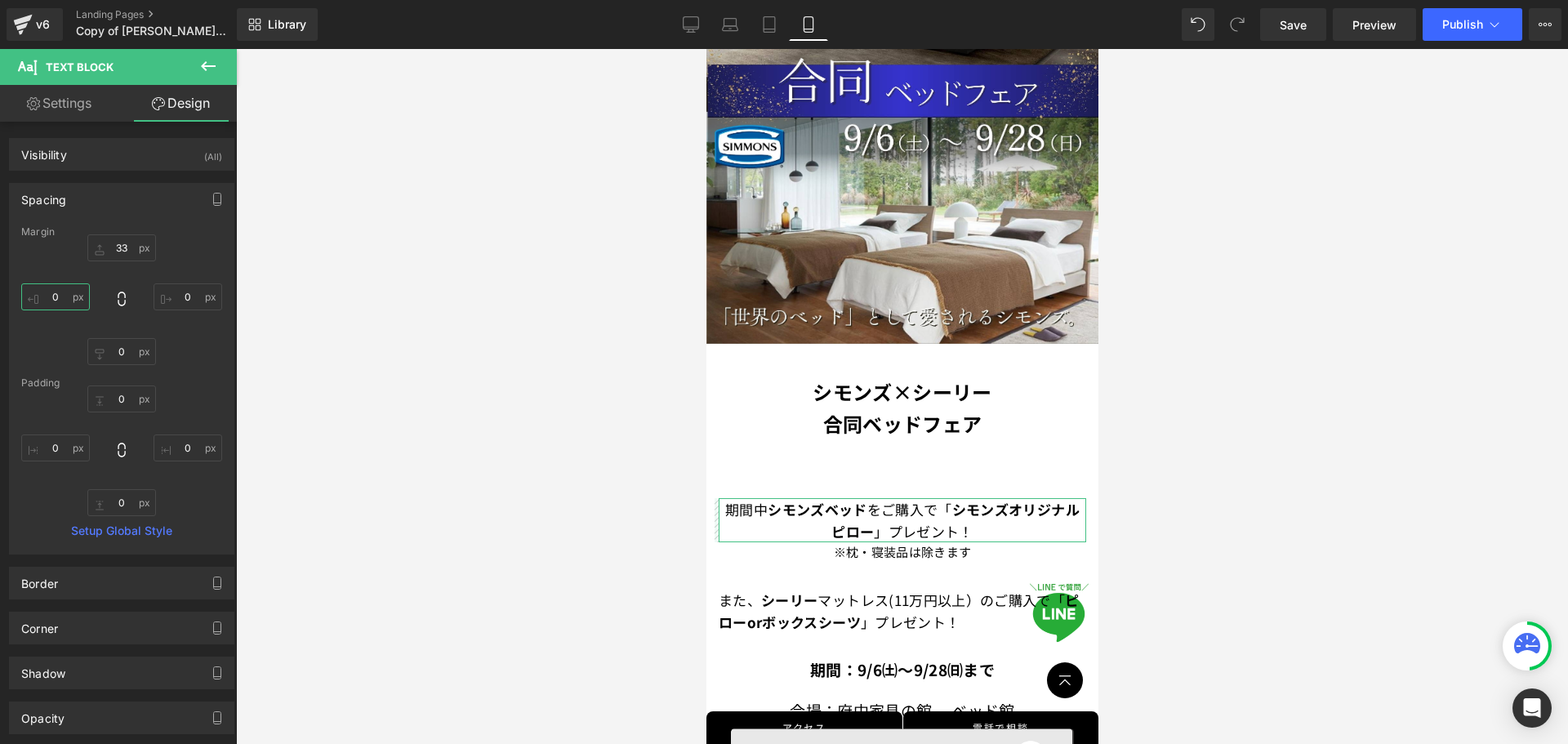
click at [67, 304] on input "text" at bounding box center [56, 296] width 69 height 27
type input "15"
click at [181, 295] on input "text" at bounding box center [188, 296] width 69 height 27
type input "15"
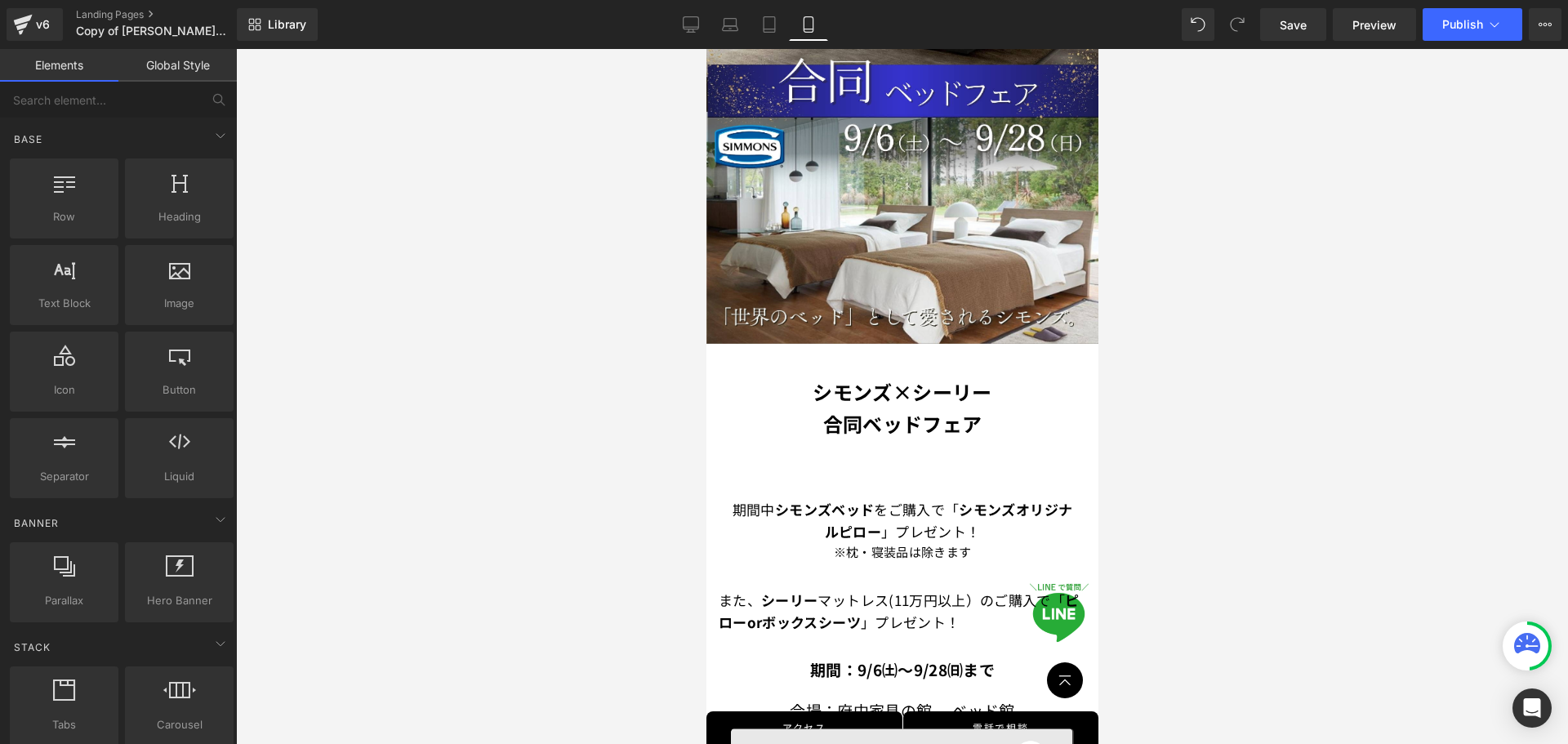
click at [350, 273] on div at bounding box center [902, 397] width 1332 height 695
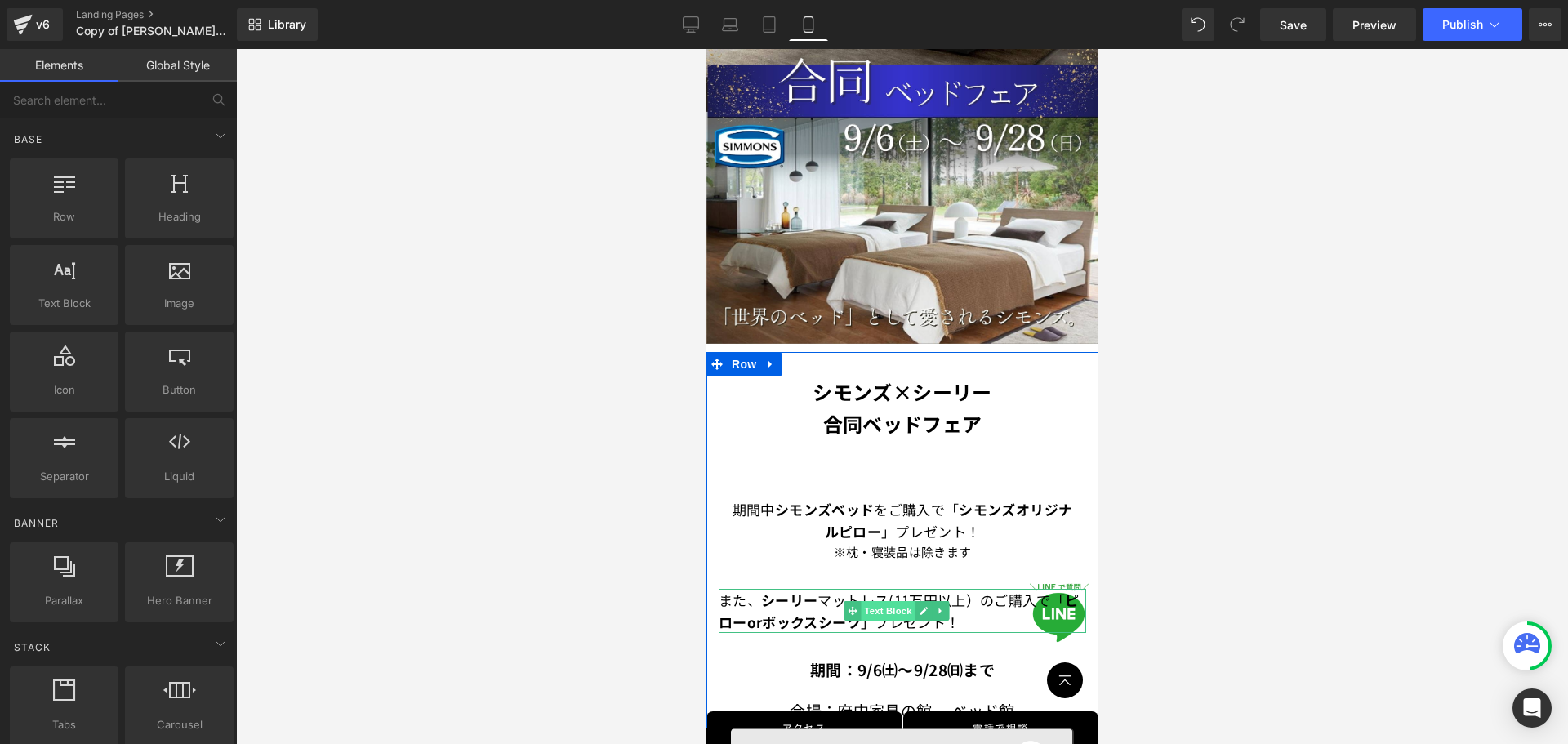
click at [875, 601] on span "Text Block" at bounding box center [887, 611] width 54 height 20
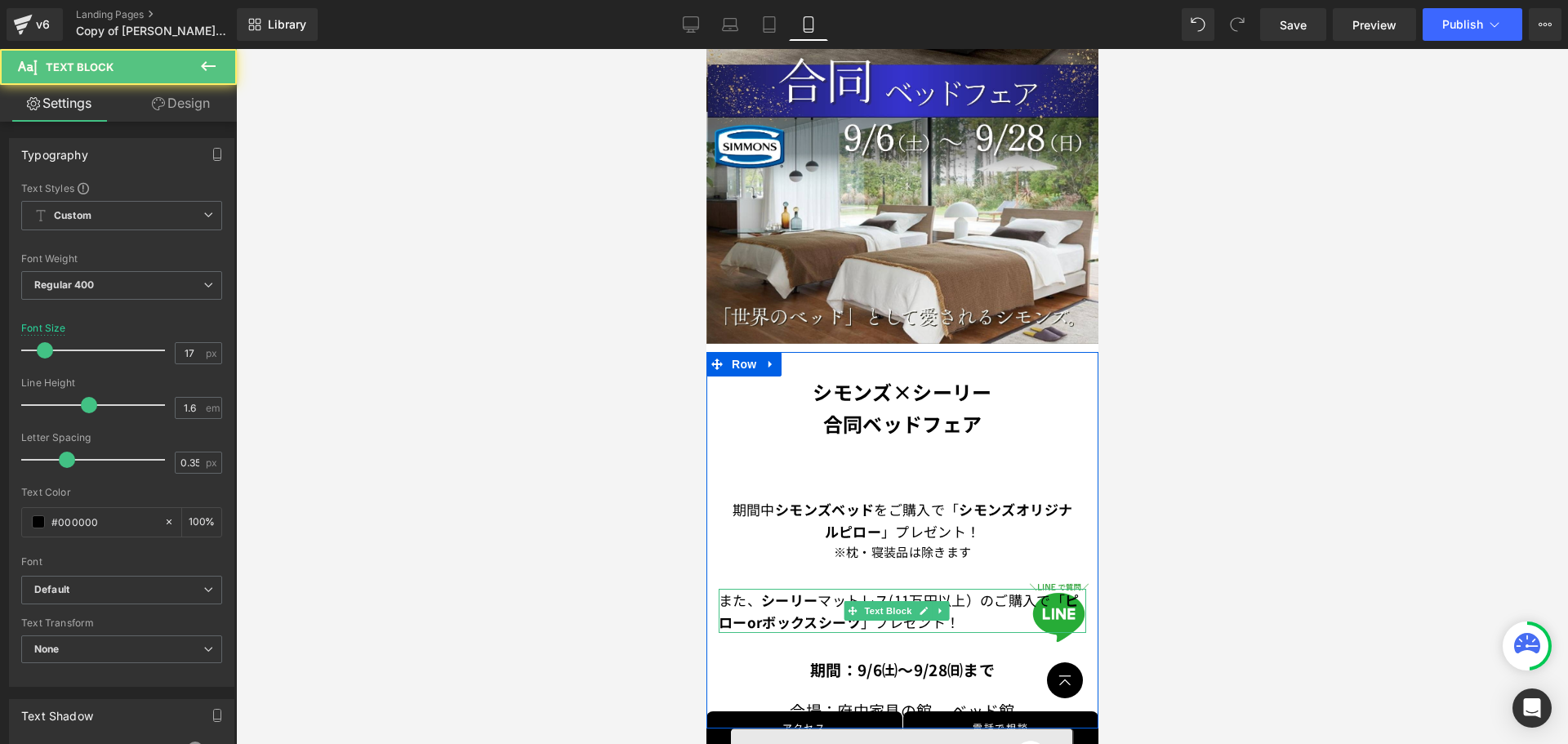
click at [757, 590] on font "また、 シーリー マットレス(11万円以上）のご購入で" at bounding box center [884, 600] width 333 height 21
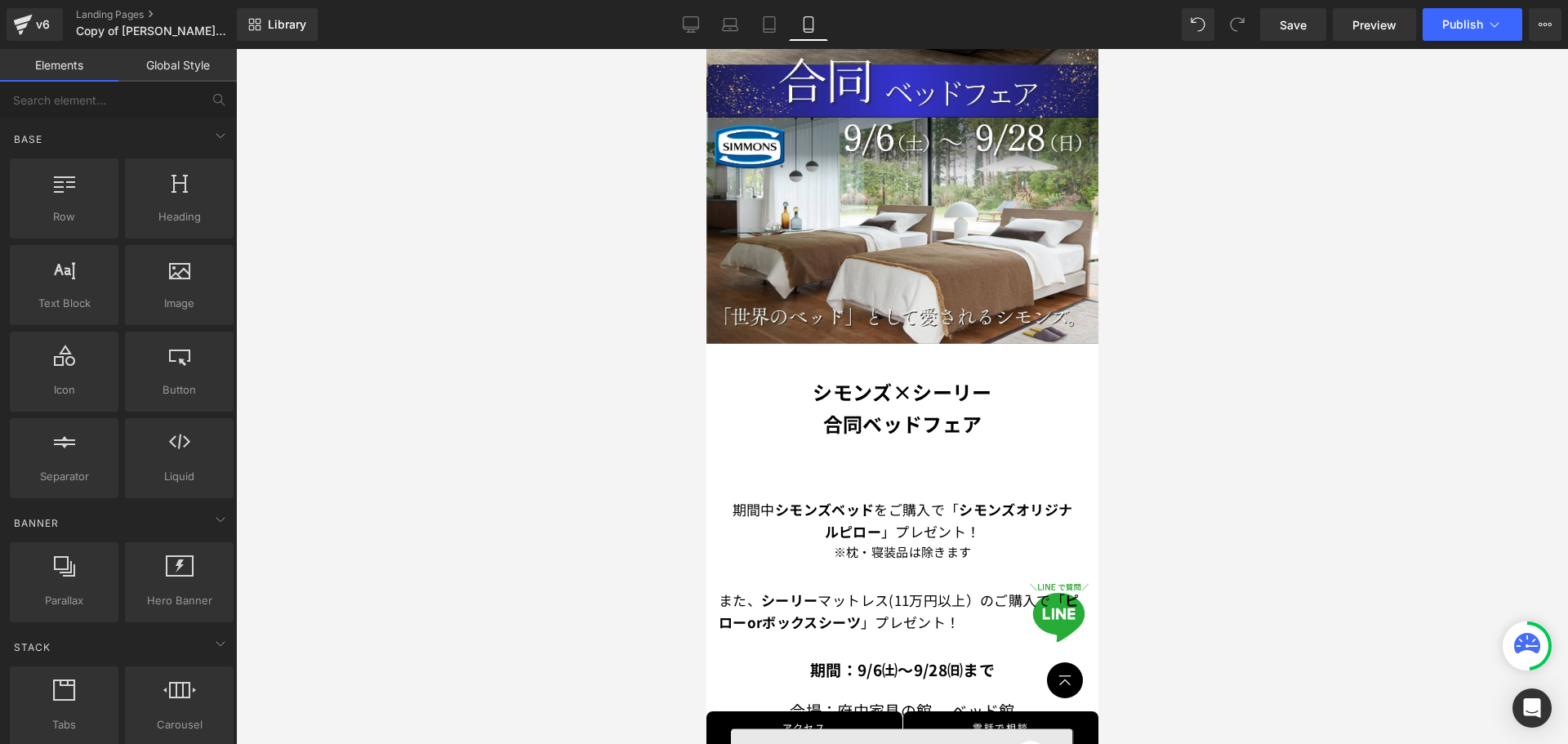
click at [1148, 433] on div at bounding box center [902, 397] width 1332 height 695
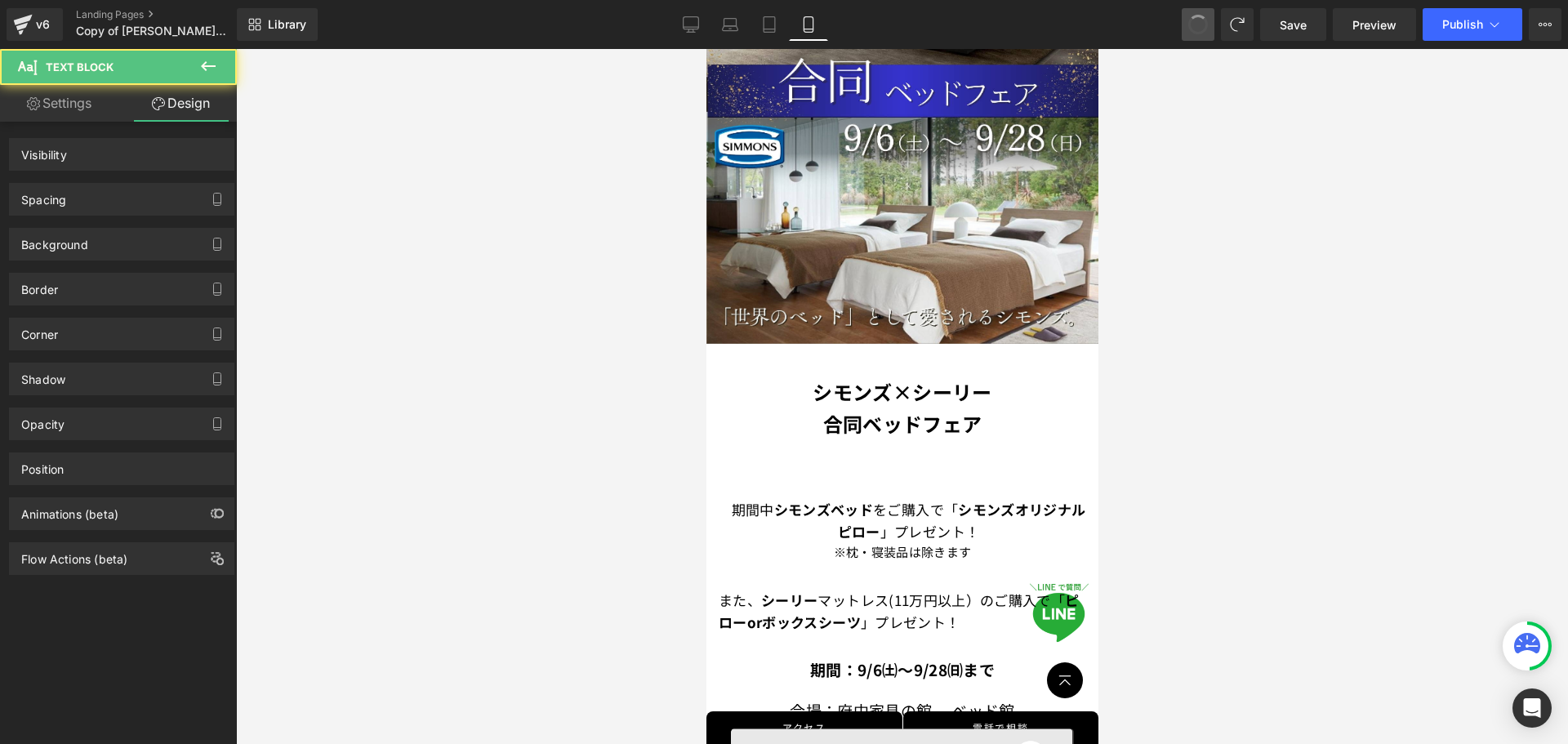
click at [1198, 27] on span at bounding box center [1198, 24] width 25 height 25
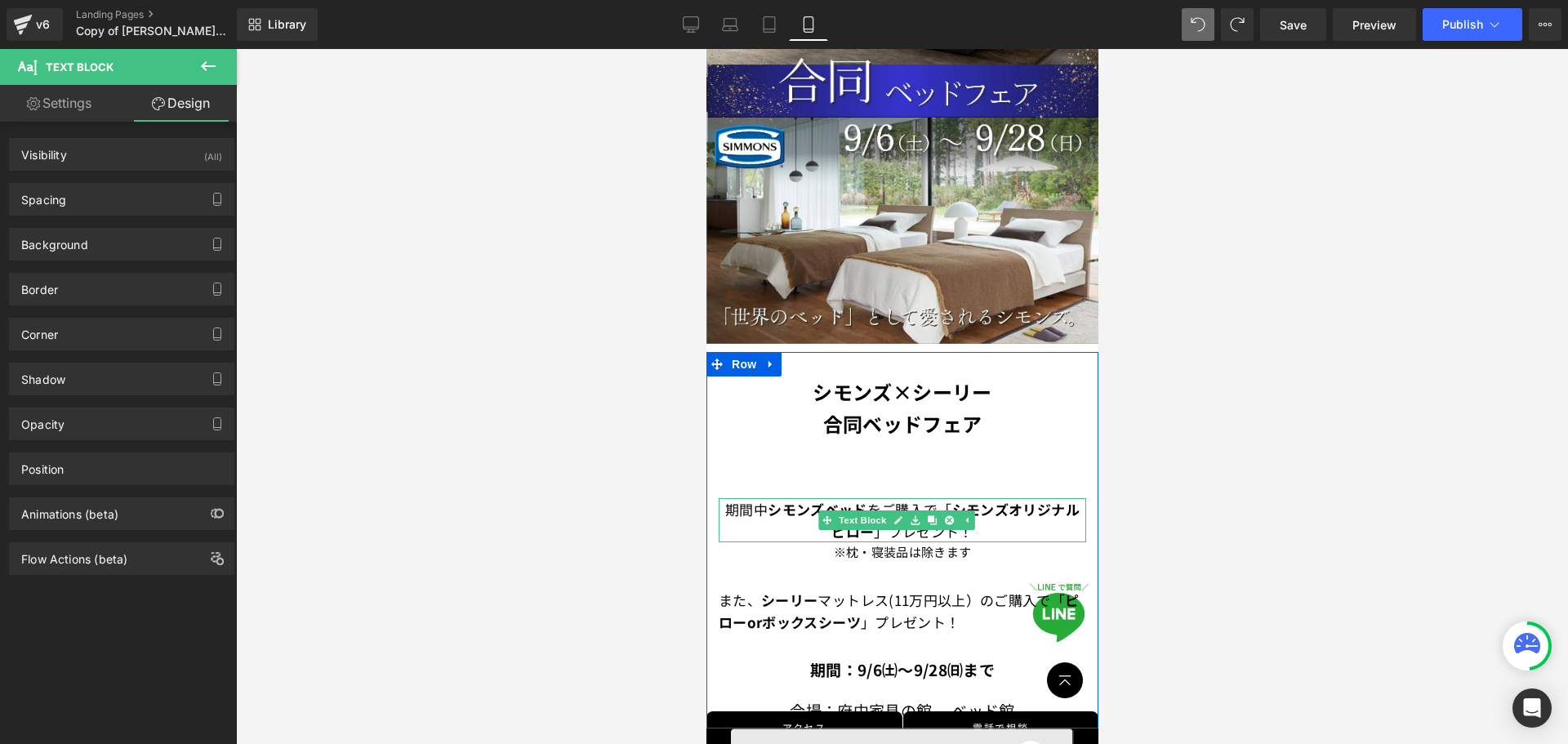
click at [767, 499] on font "期間中" at bounding box center [745, 509] width 42 height 21
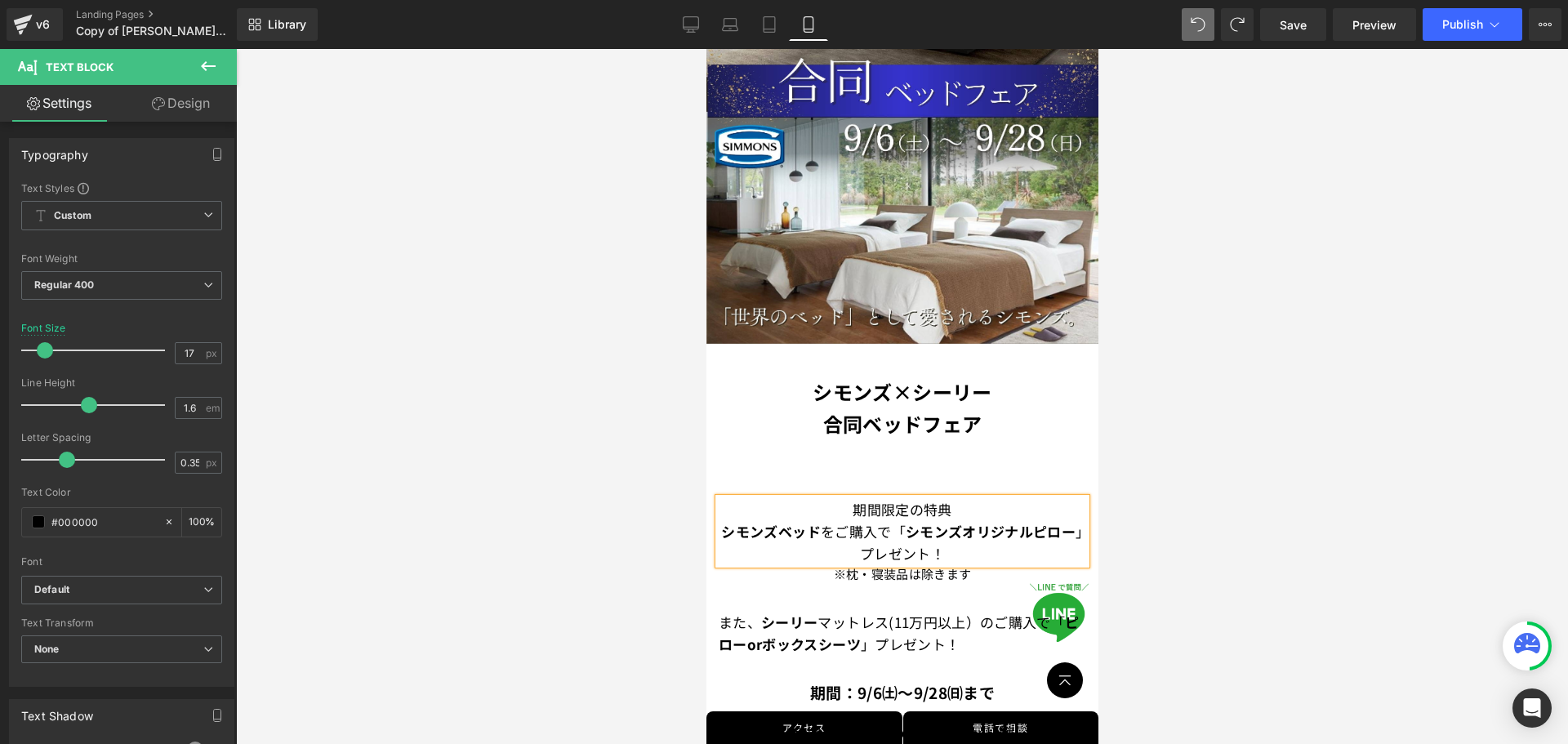
click at [1205, 461] on div at bounding box center [902, 397] width 1332 height 695
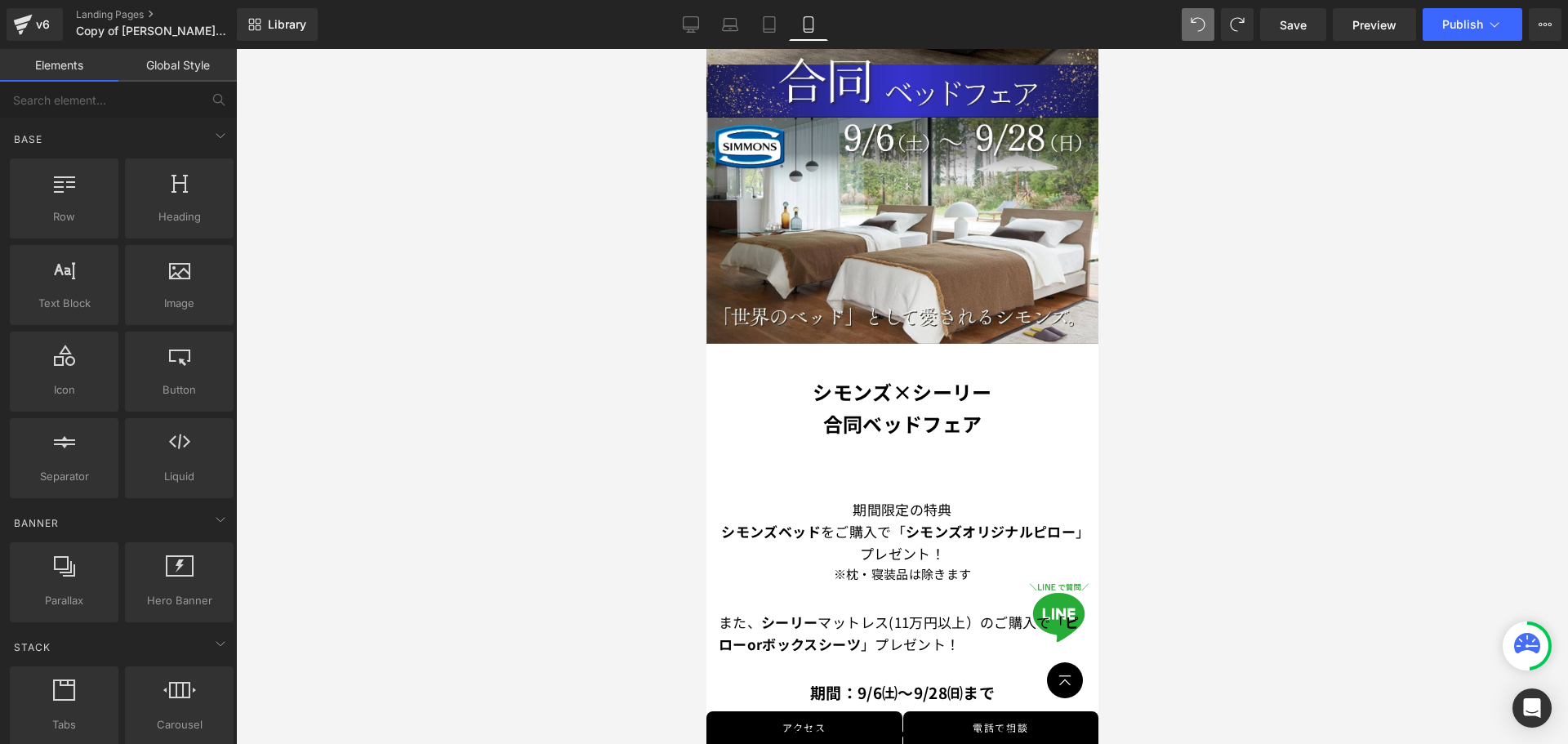
click at [1122, 478] on div at bounding box center [902, 397] width 1332 height 695
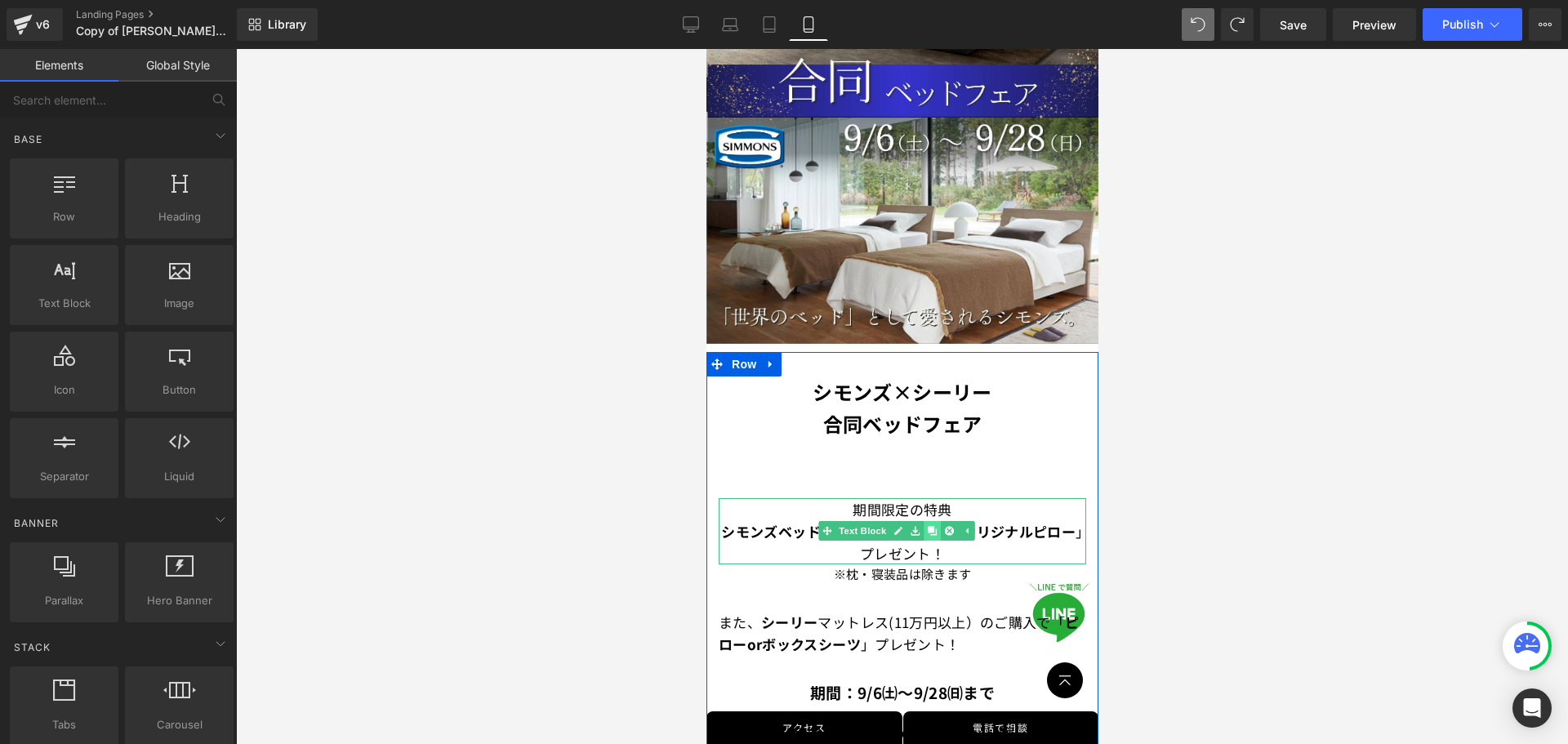
click at [933, 527] on icon at bounding box center [931, 531] width 9 height 9
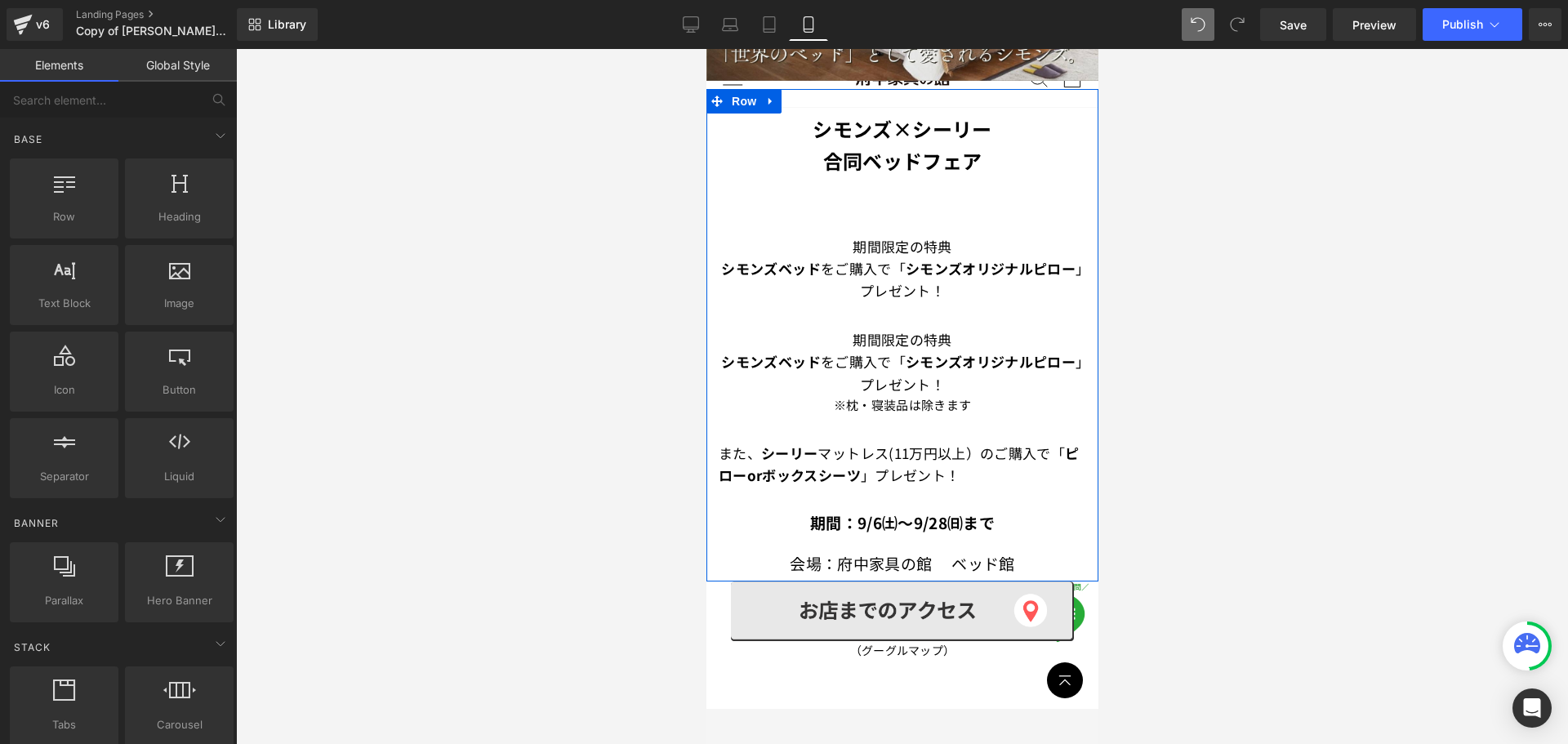
scroll to position [501, 0]
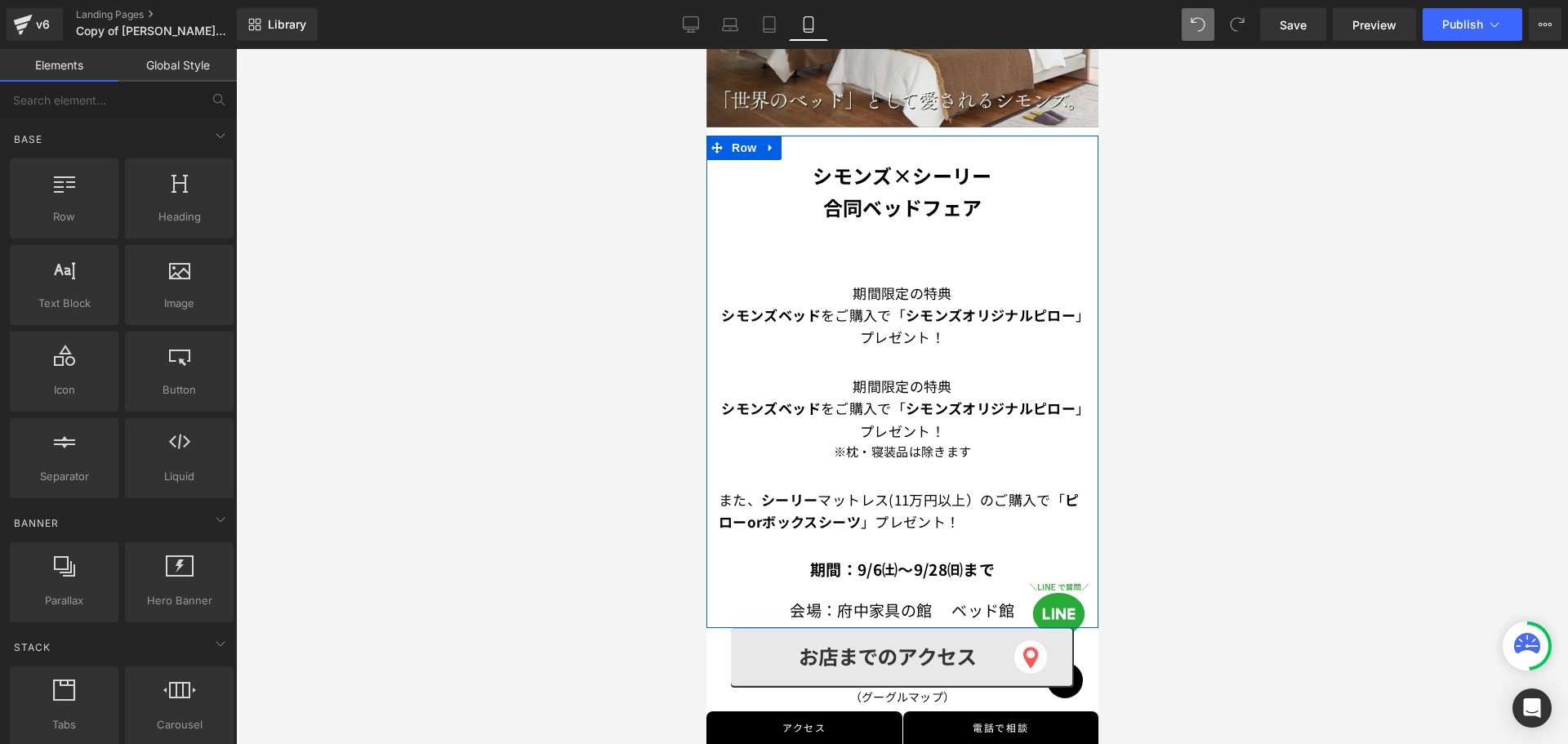
click at [940, 298] on div "期間限定の特典 シモンズベッド を ご購入で 「 シモンズオリジナルピロー 」プレゼント！ Text Block" at bounding box center [902, 316] width 368 height 67
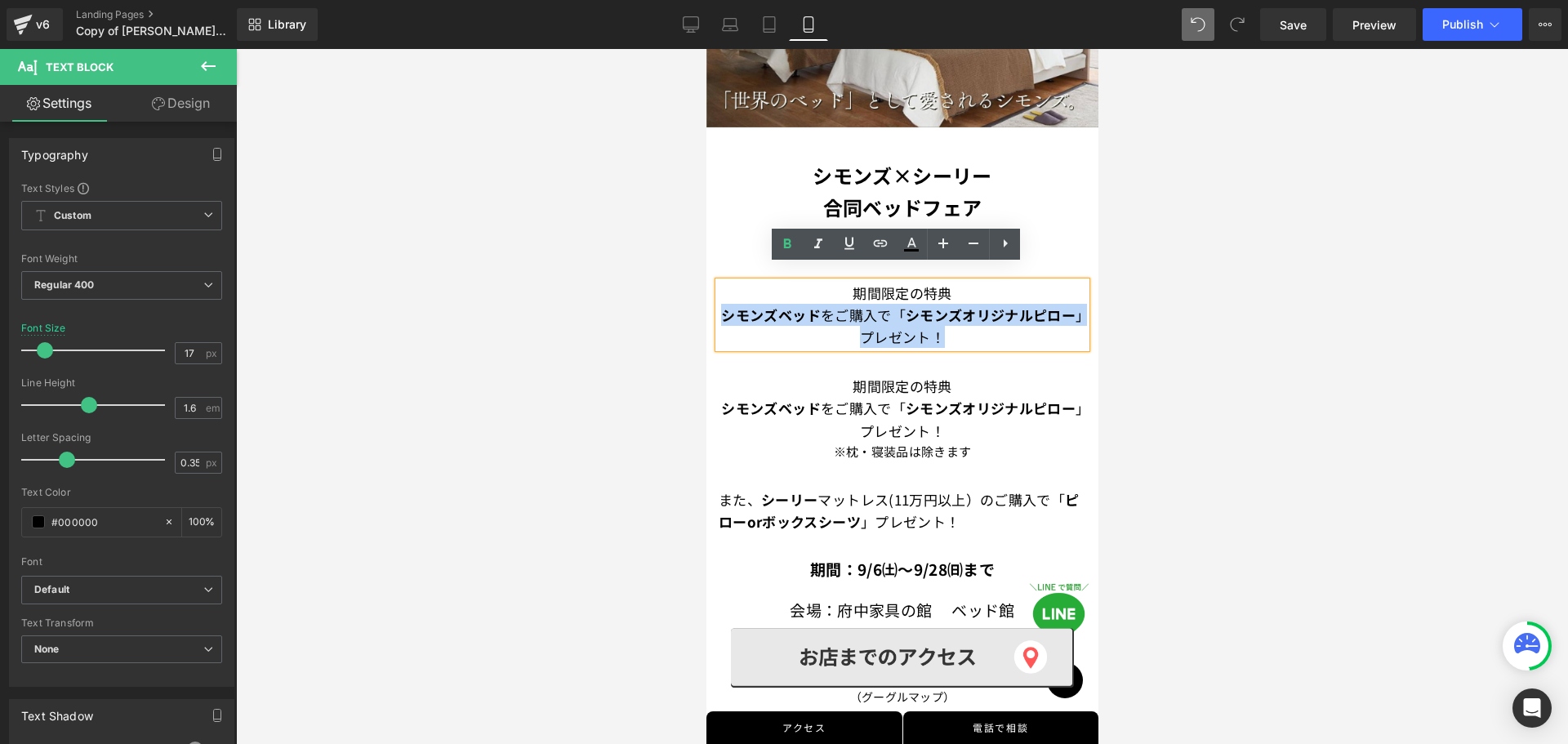
drag, startPoint x: 960, startPoint y: 319, endPoint x: 721, endPoint y: 302, distance: 239.6
click at [721, 304] on p "シモンズベッド を ご購入で 「 シモンズオリジナルピロー 」プレゼント！" at bounding box center [902, 326] width 368 height 44
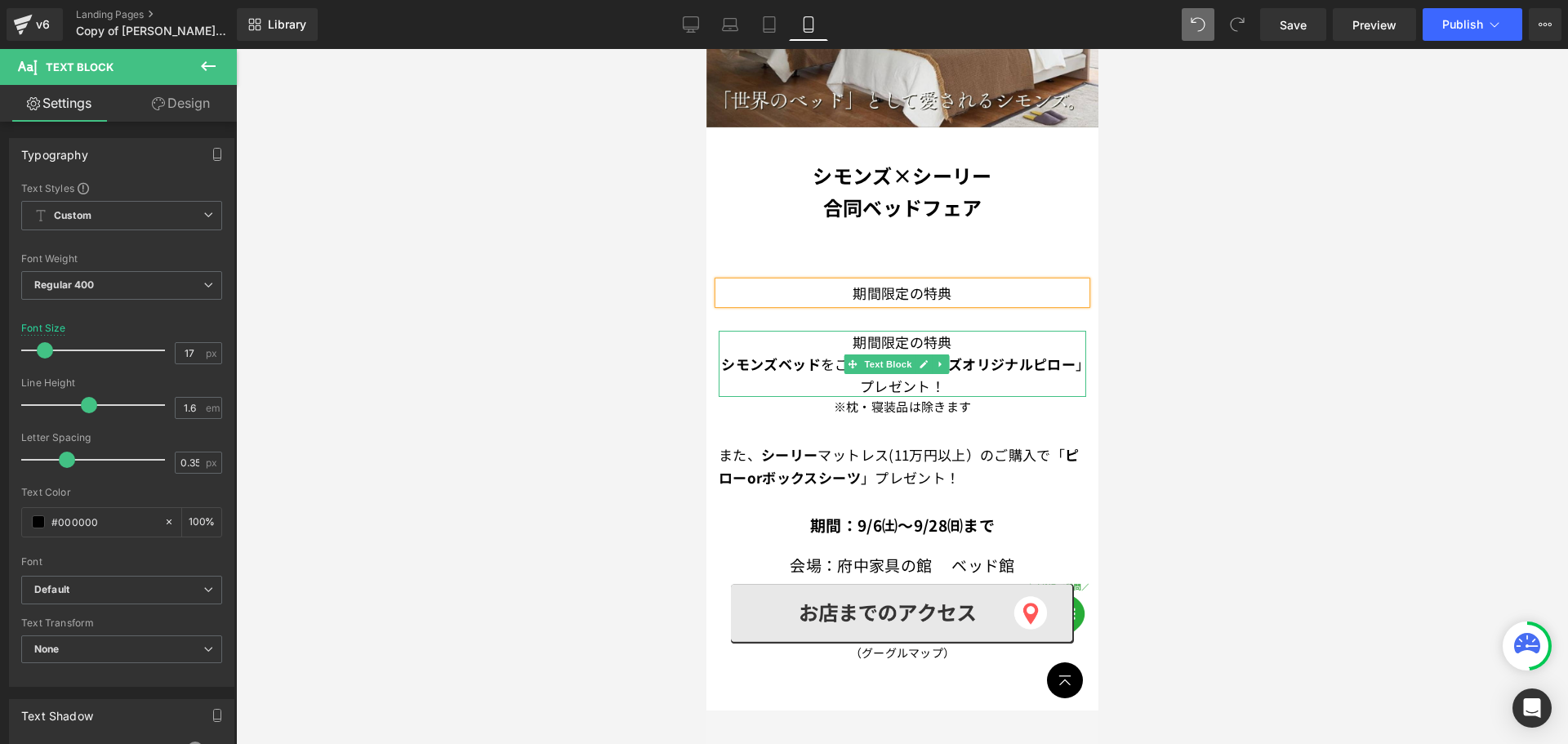
click at [884, 332] on font "期間限定の特典" at bounding box center [901, 341] width 99 height 21
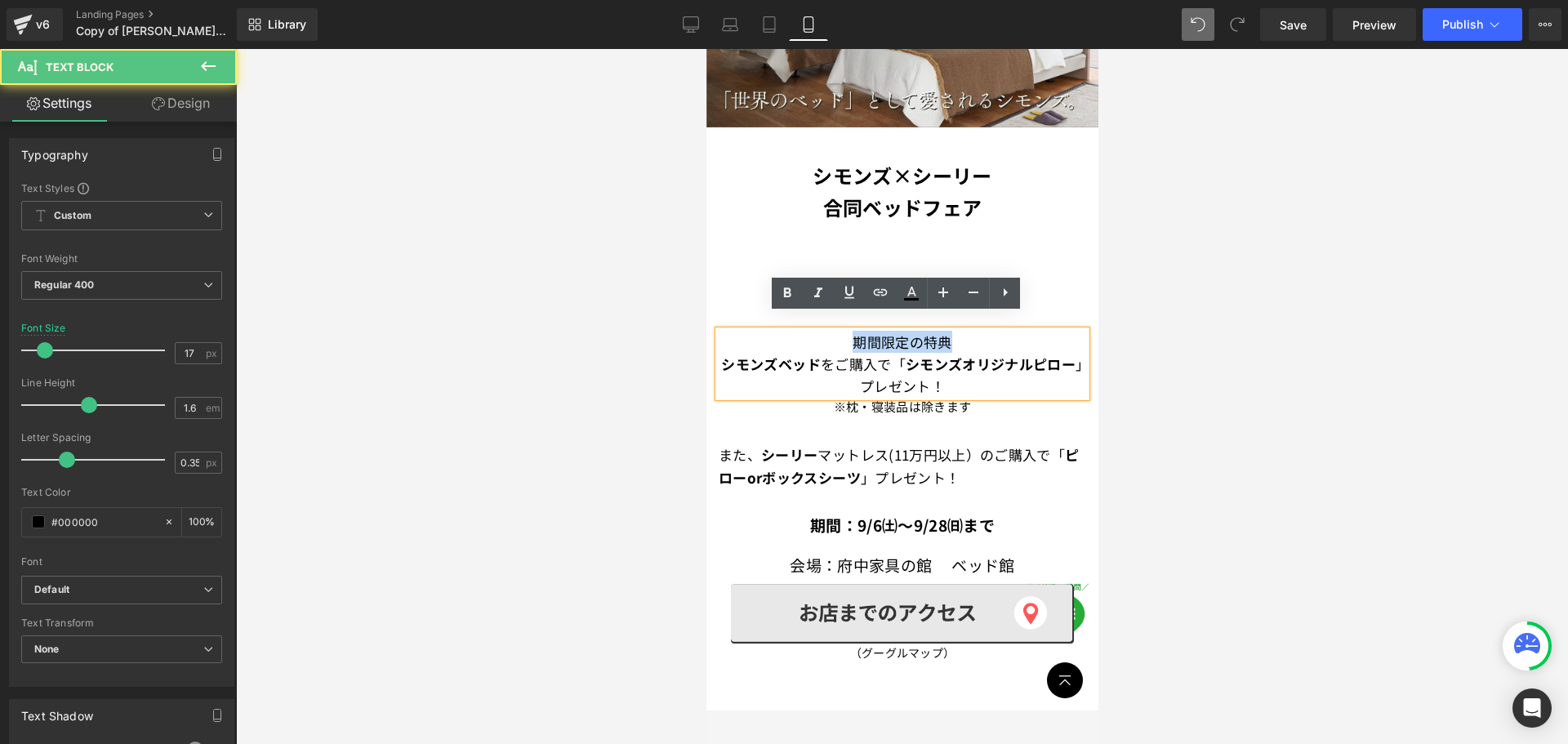
drag, startPoint x: 843, startPoint y: 328, endPoint x: 995, endPoint y: 332, distance: 152.1
click at [995, 332] on p "期間限定の特典" at bounding box center [902, 341] width 368 height 22
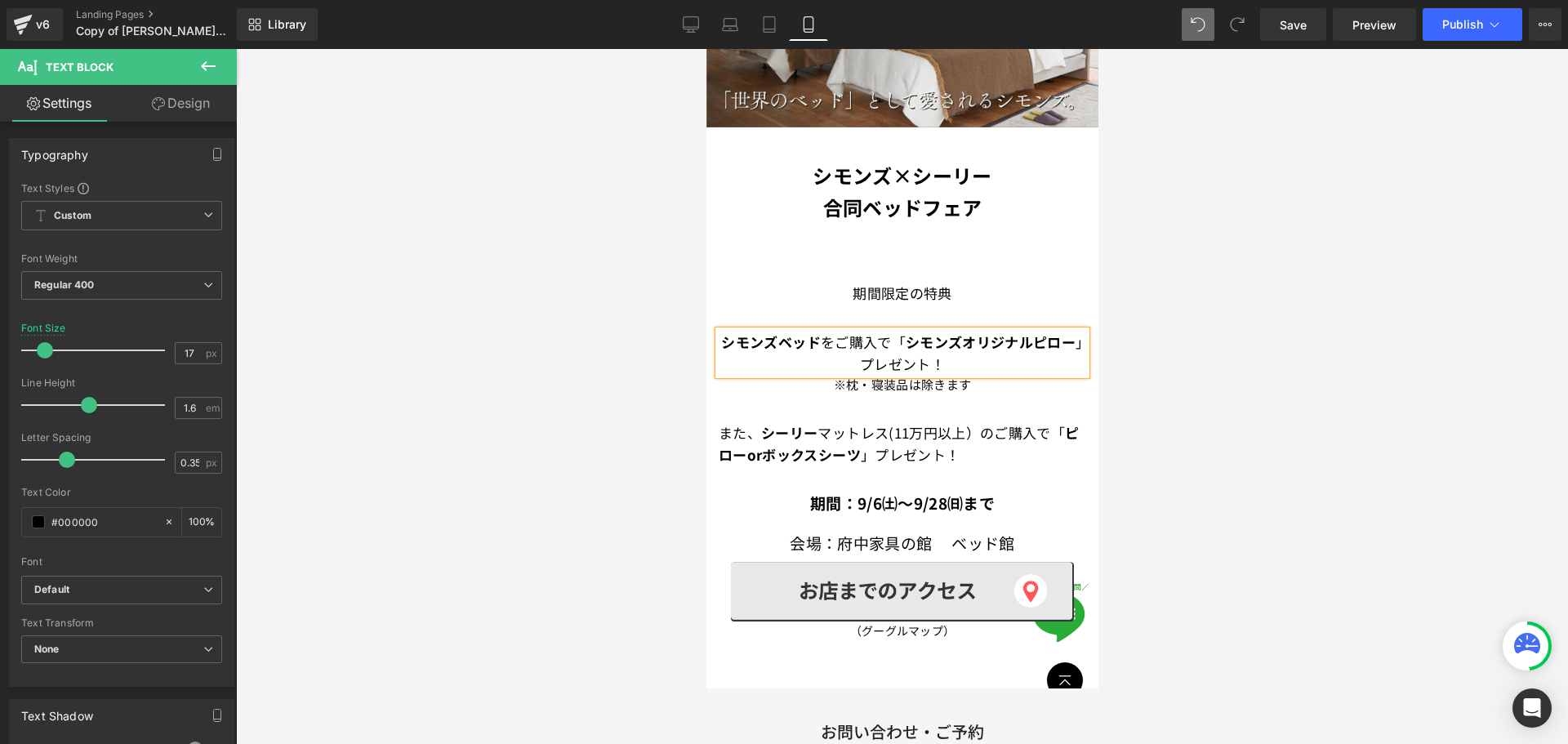
click at [880, 301] on div "シモンズ×シーリー 合同ベッドフェア Text Block 期間限定の特典 Text Block シモンズベッド を ご購入で 「 シモンズオリジナルピロー …" at bounding box center [901, 356] width 392 height 393
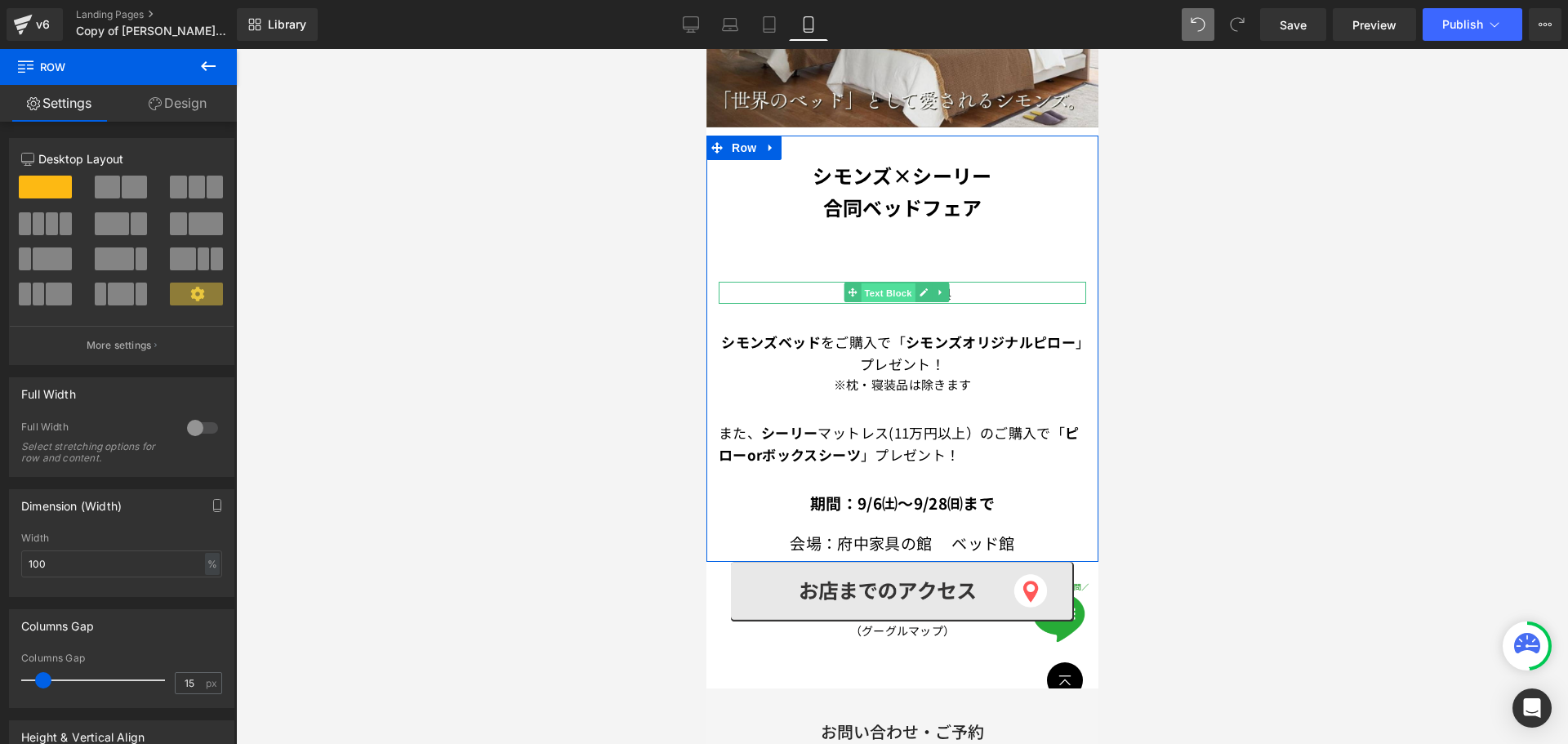
click at [868, 283] on span "Text Block" at bounding box center [887, 293] width 54 height 20
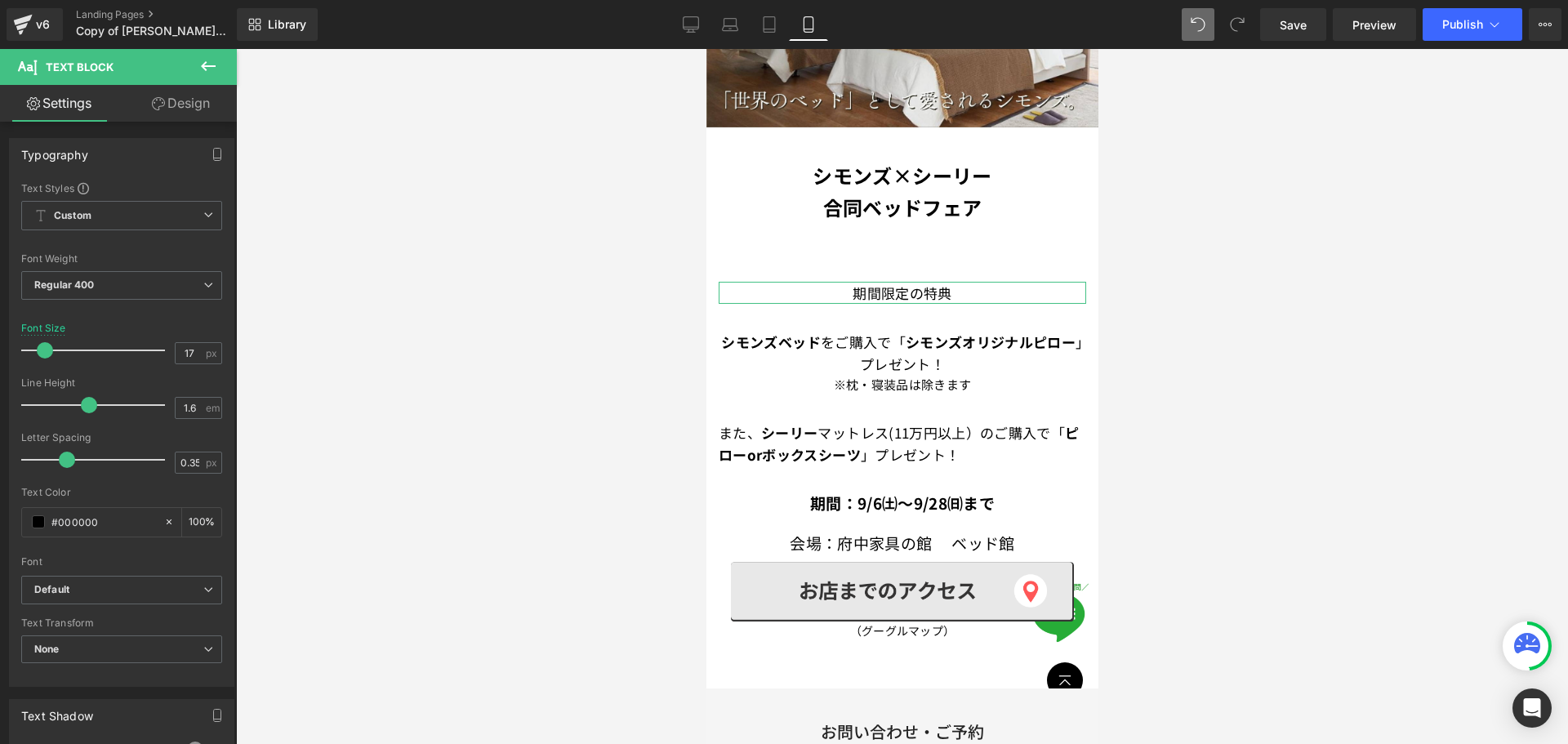
click at [178, 98] on link "Design" at bounding box center [181, 103] width 118 height 37
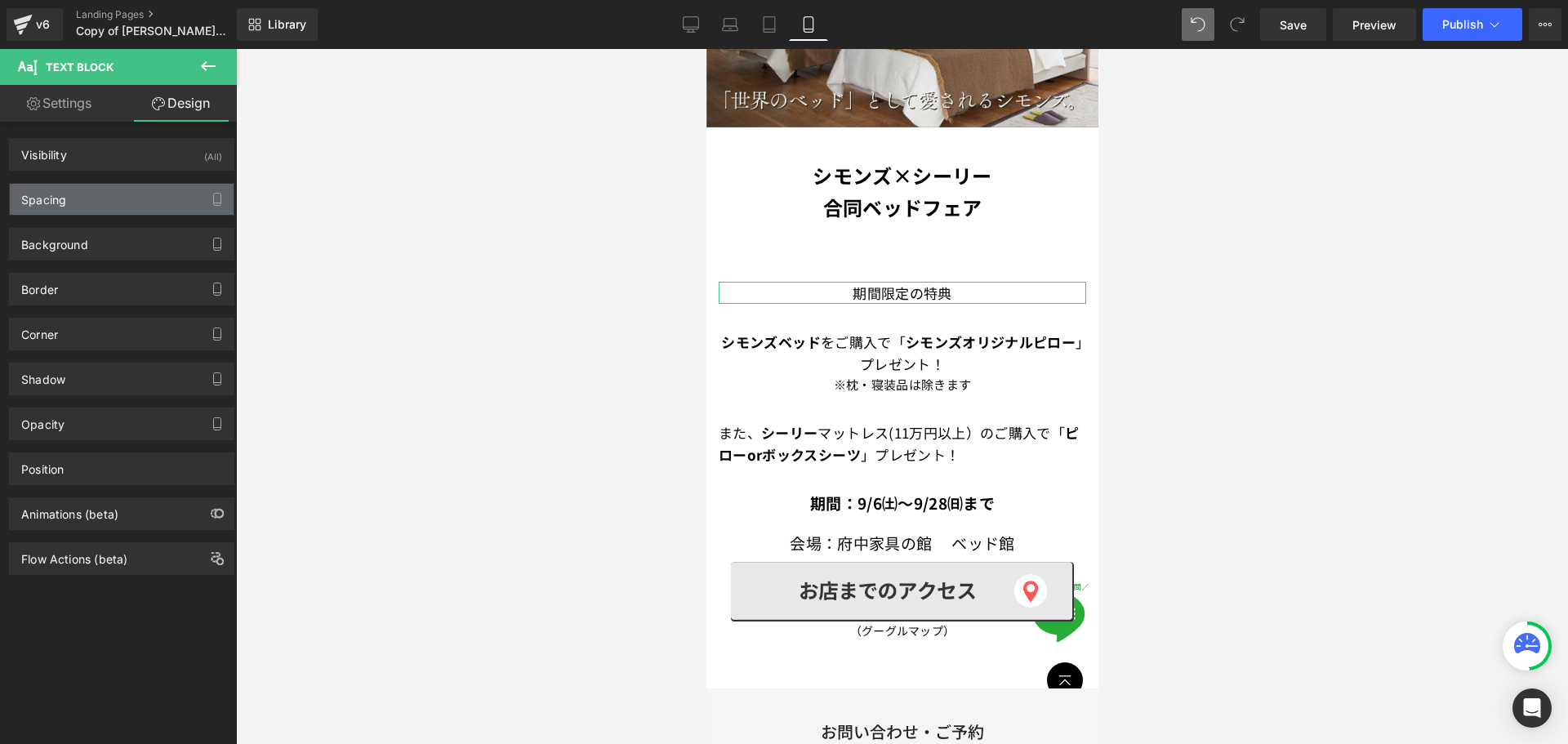
click at [134, 201] on div "Spacing" at bounding box center [121, 198] width 224 height 31
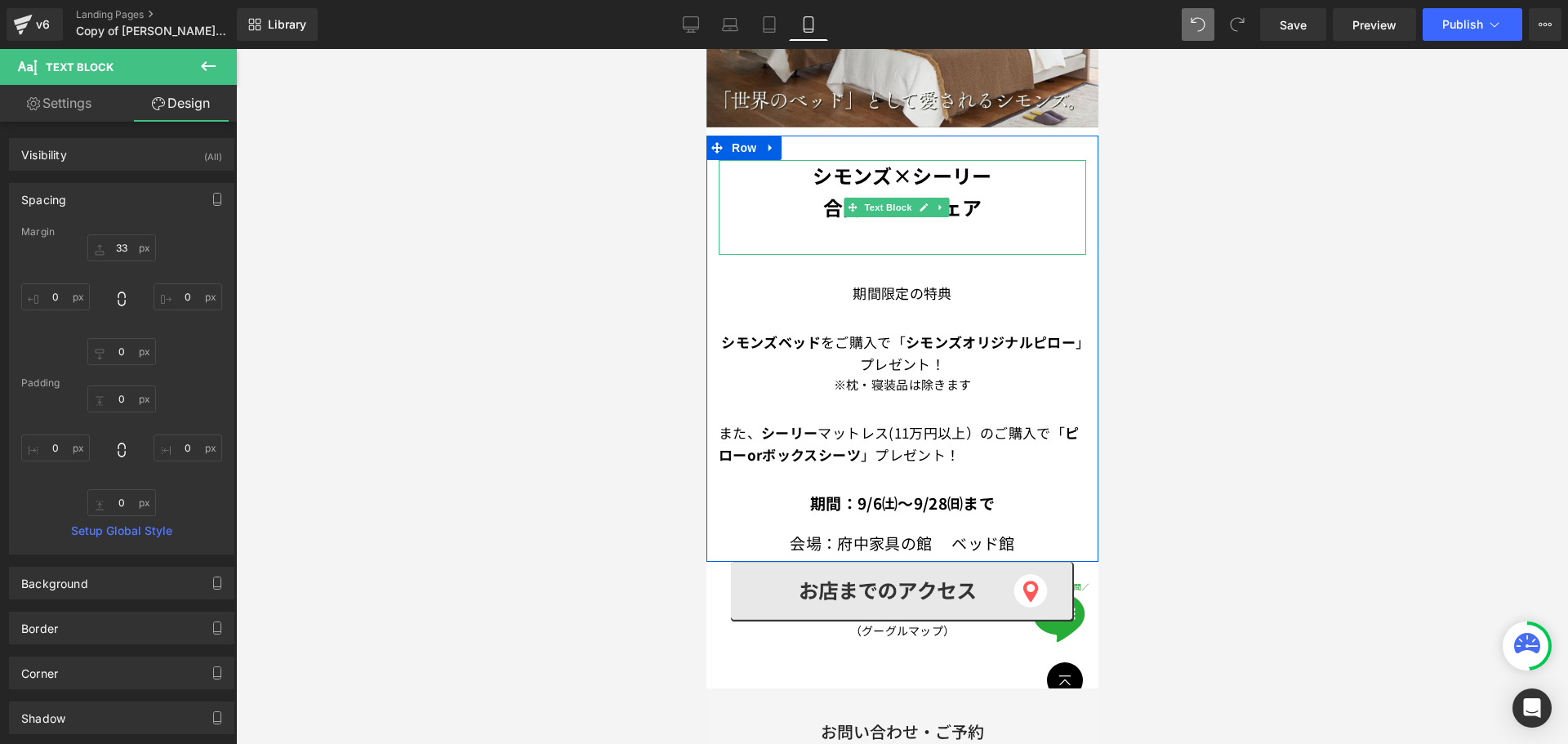
click at [914, 172] on font "シモンズ×シーリー" at bounding box center [901, 175] width 179 height 29
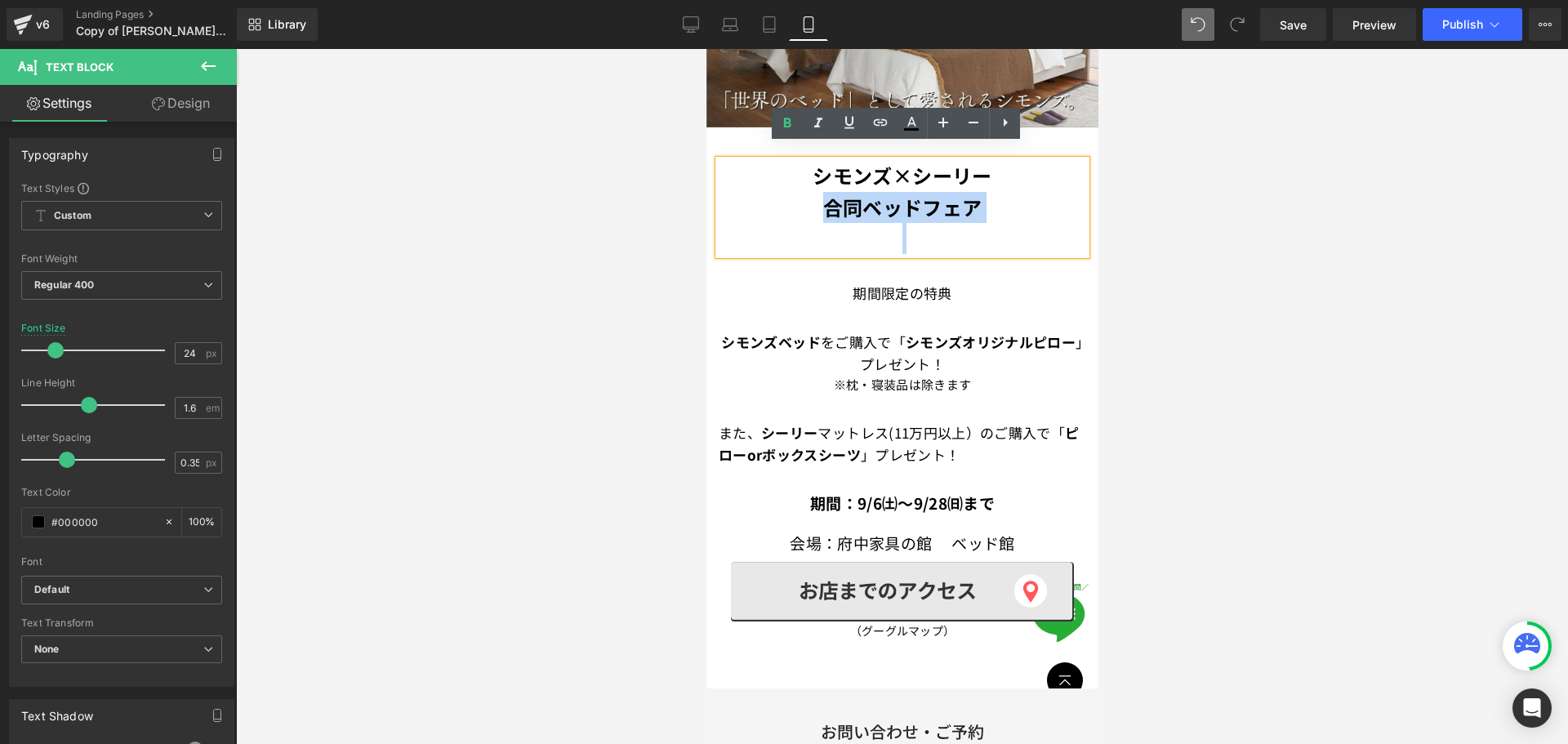
drag, startPoint x: 814, startPoint y: 187, endPoint x: 1041, endPoint y: 212, distance: 228.4
click at [1041, 212] on div "シモンズ×シーリー 合同ベッドフェア" at bounding box center [902, 206] width 368 height 94
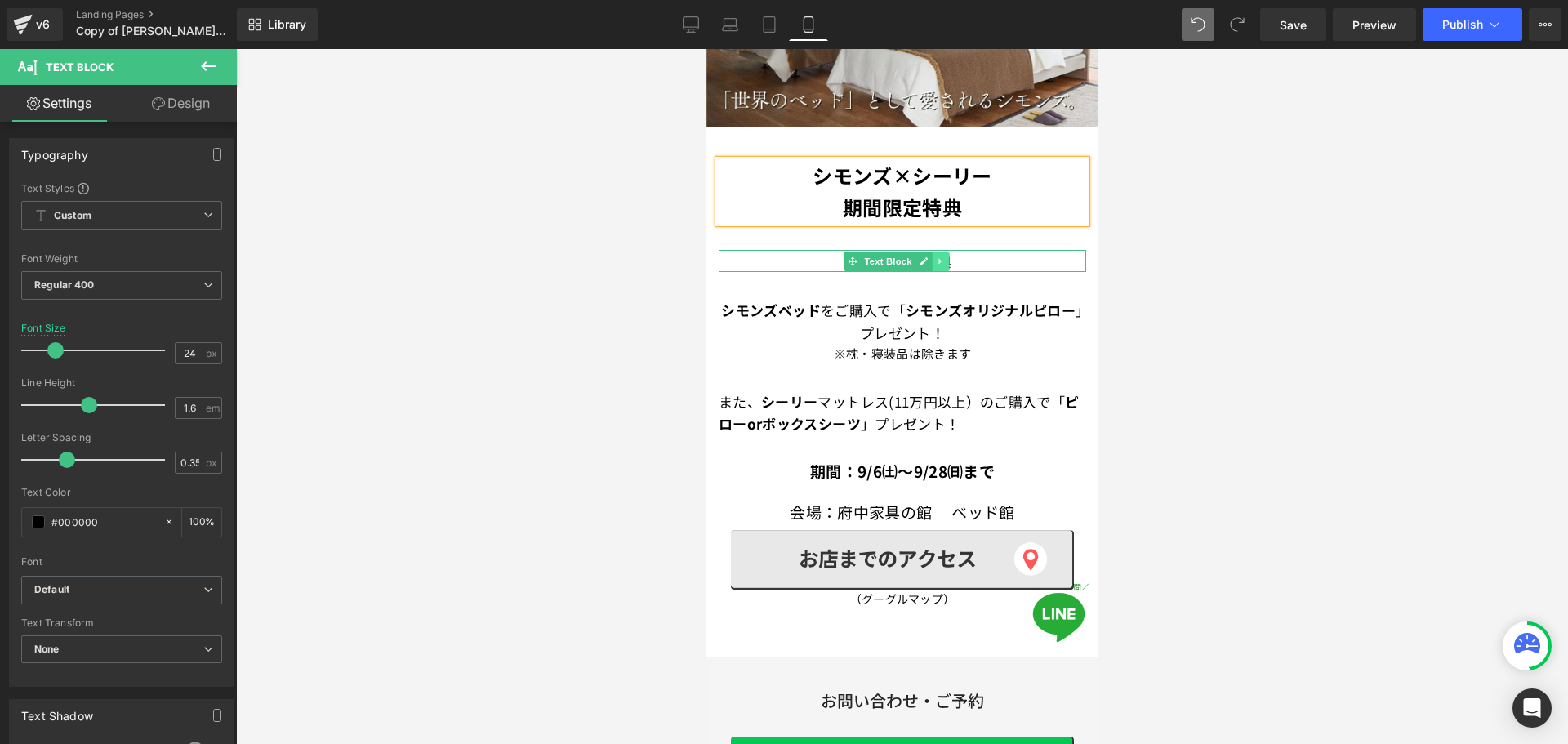
click at [948, 252] on link at bounding box center [939, 261] width 17 height 20
click at [948, 257] on icon at bounding box center [947, 261] width 9 height 10
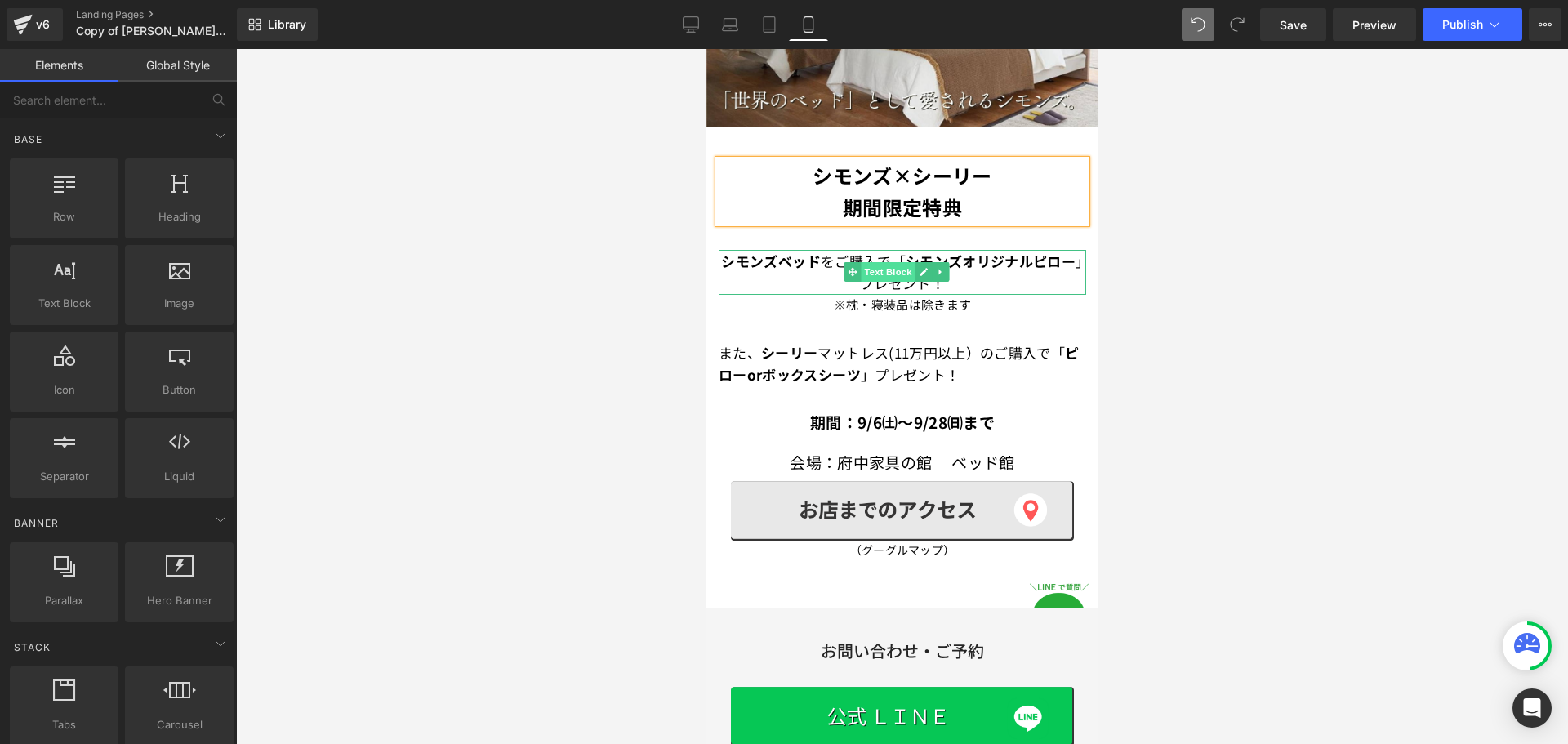
click at [892, 262] on span "Text Block" at bounding box center [887, 272] width 54 height 20
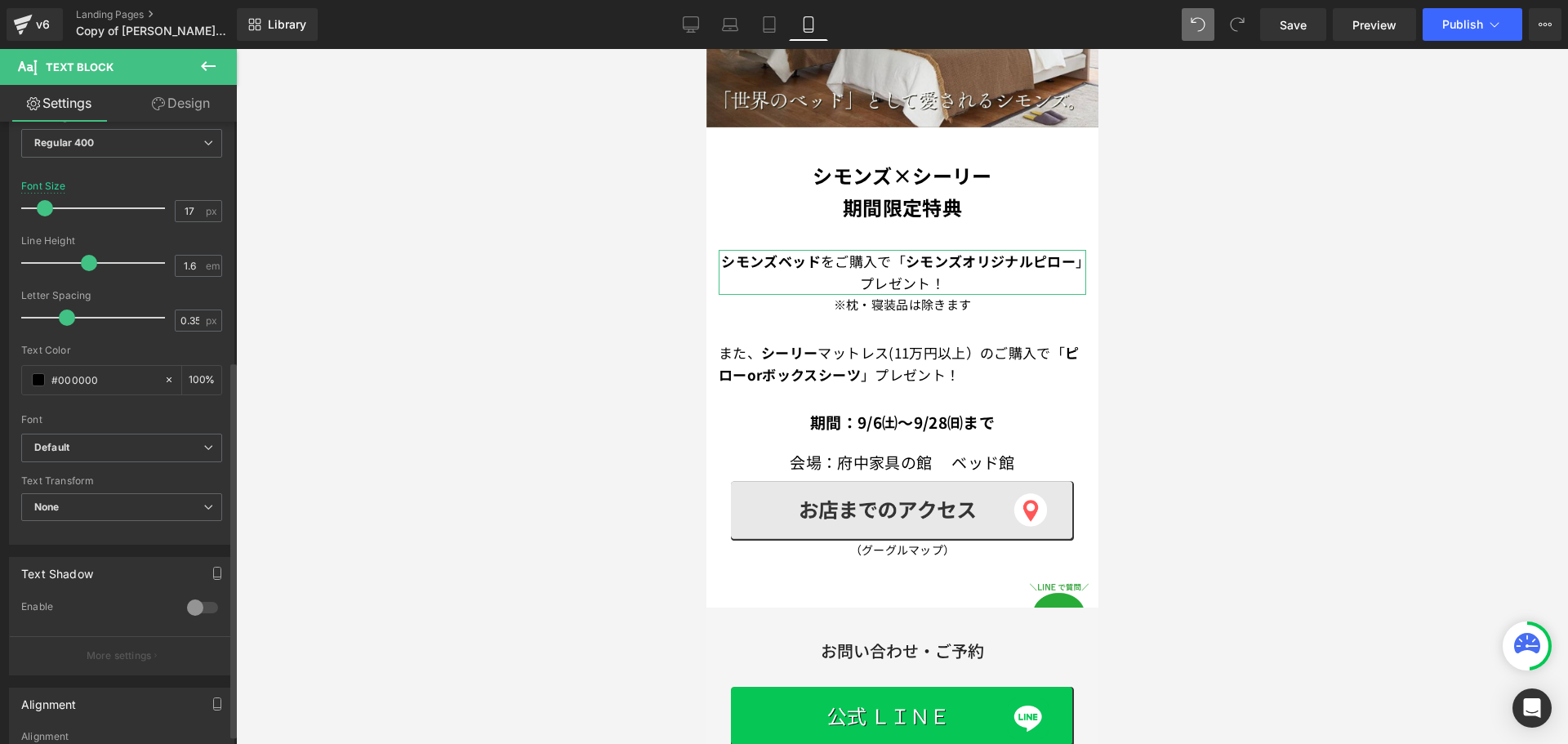
scroll to position [409, 0]
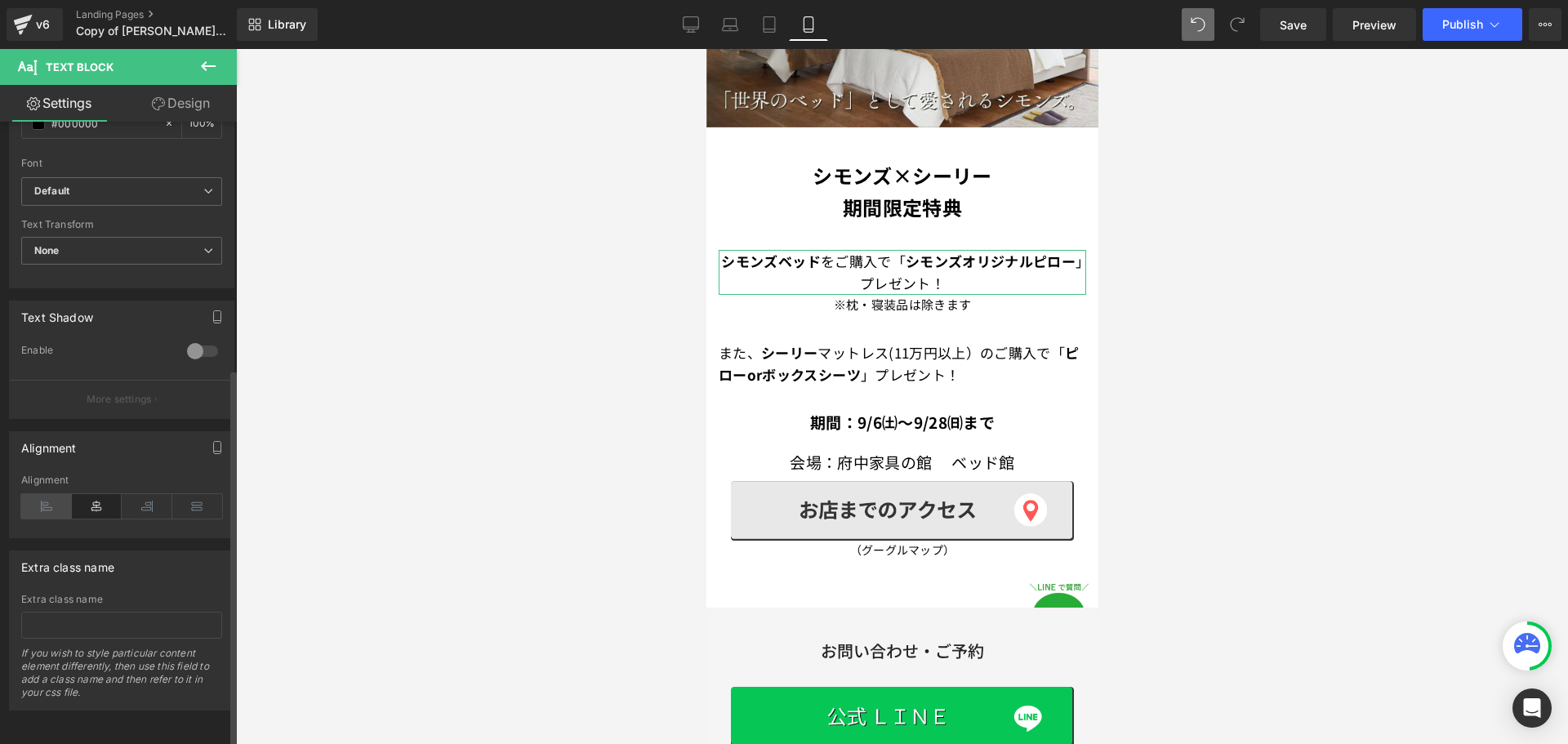
click at [55, 499] on icon at bounding box center [46, 506] width 50 height 25
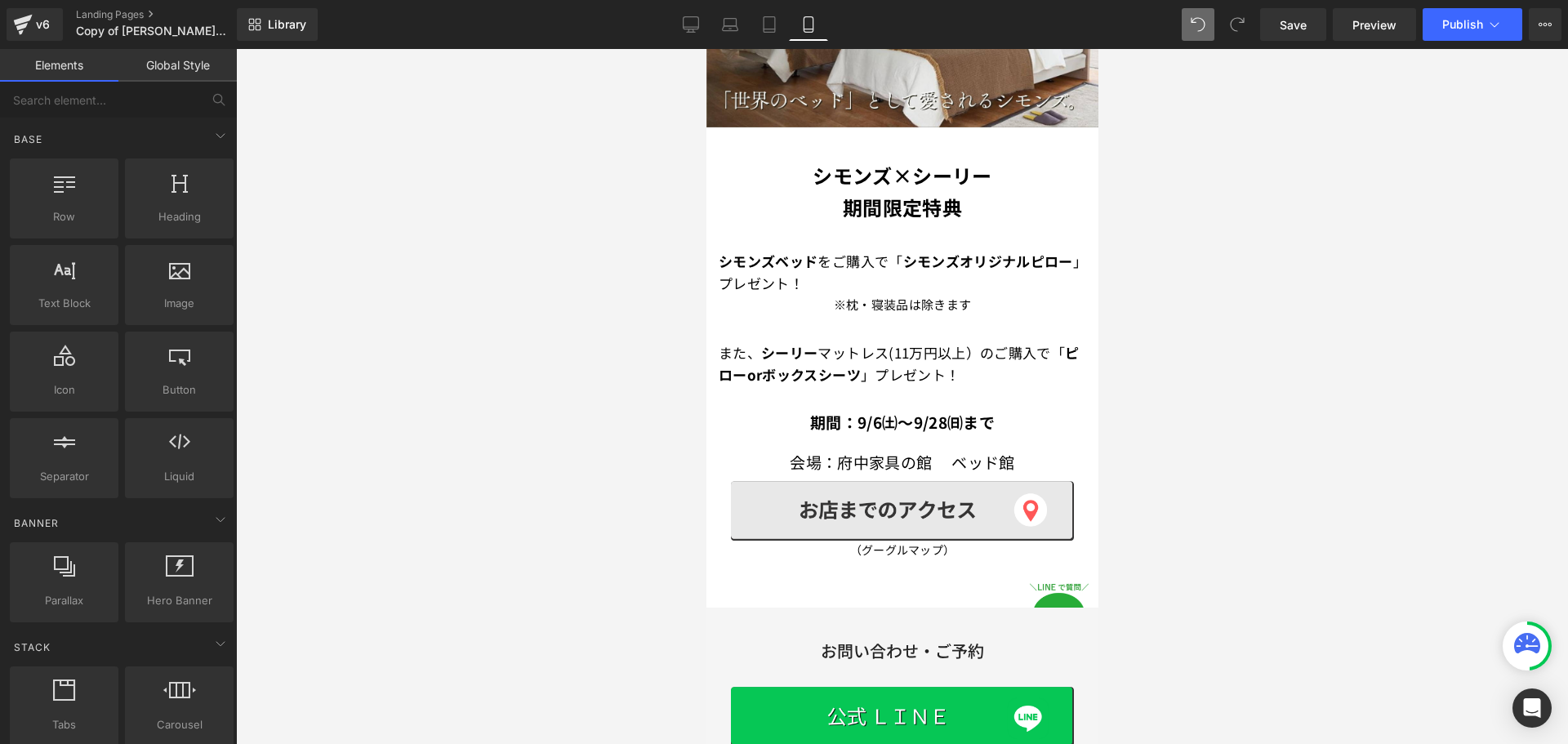
click at [1230, 287] on div at bounding box center [902, 397] width 1332 height 695
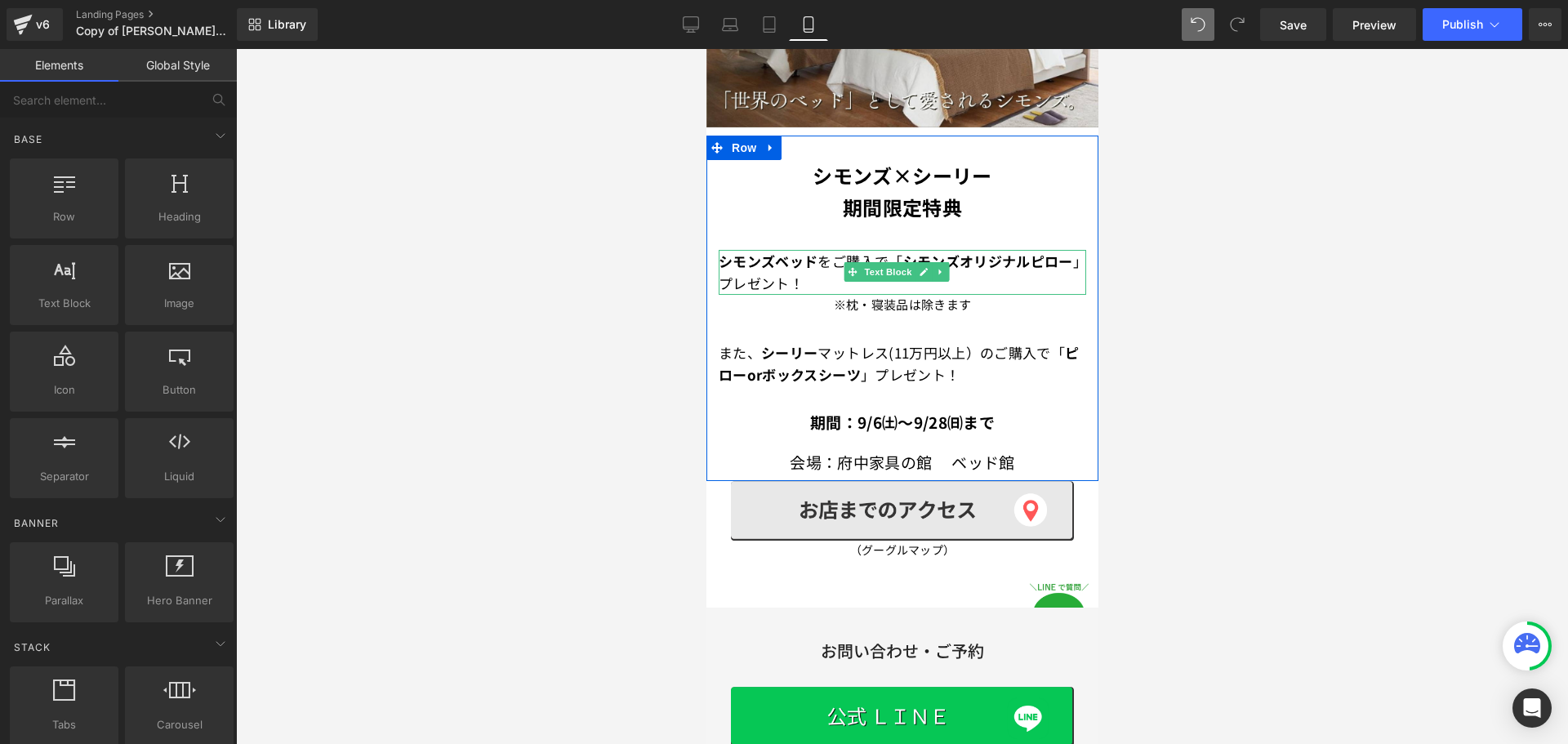
click at [733, 251] on strong "シモンズベッド" at bounding box center [768, 260] width 99 height 21
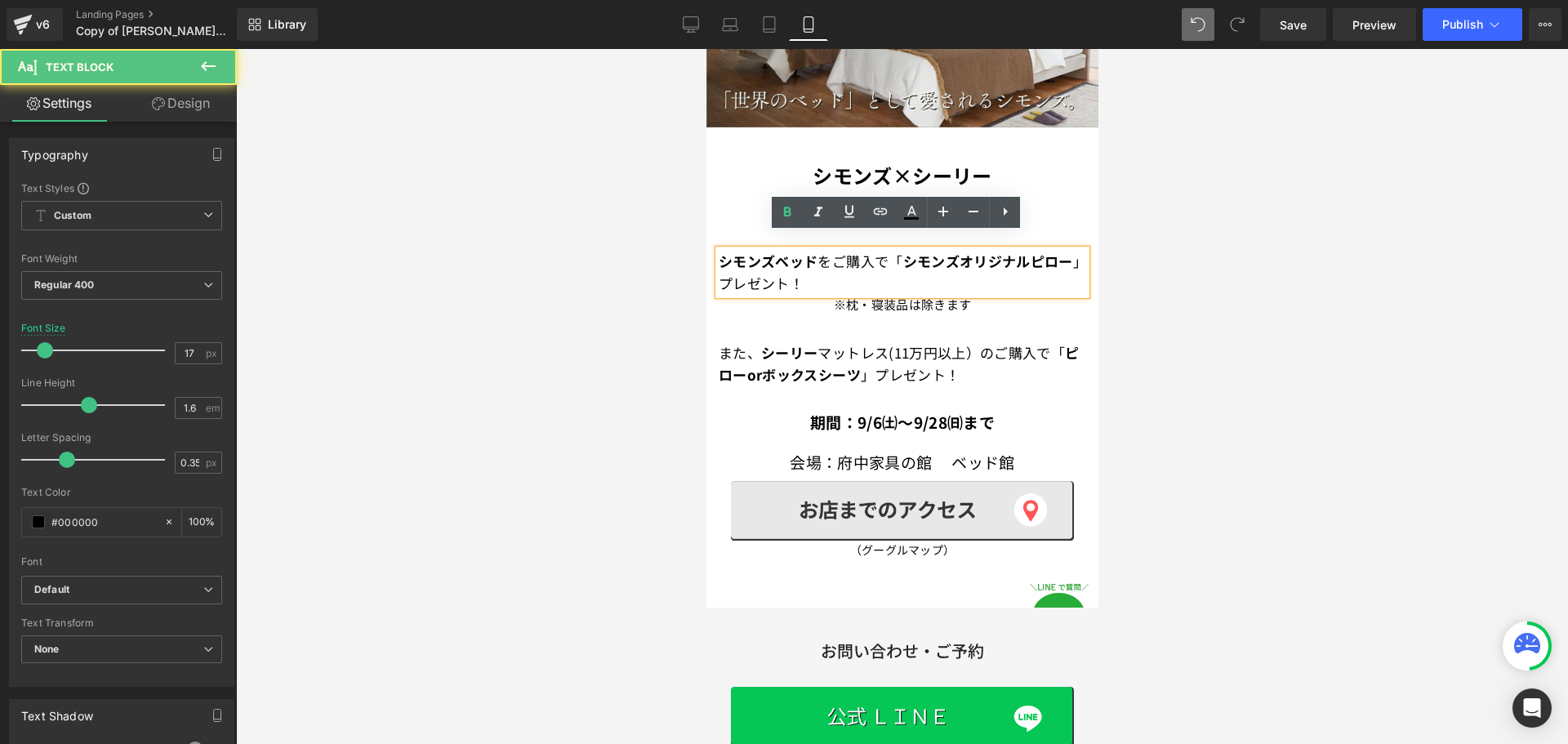
click at [718, 251] on strong "シモンズベッド" at bounding box center [768, 260] width 99 height 21
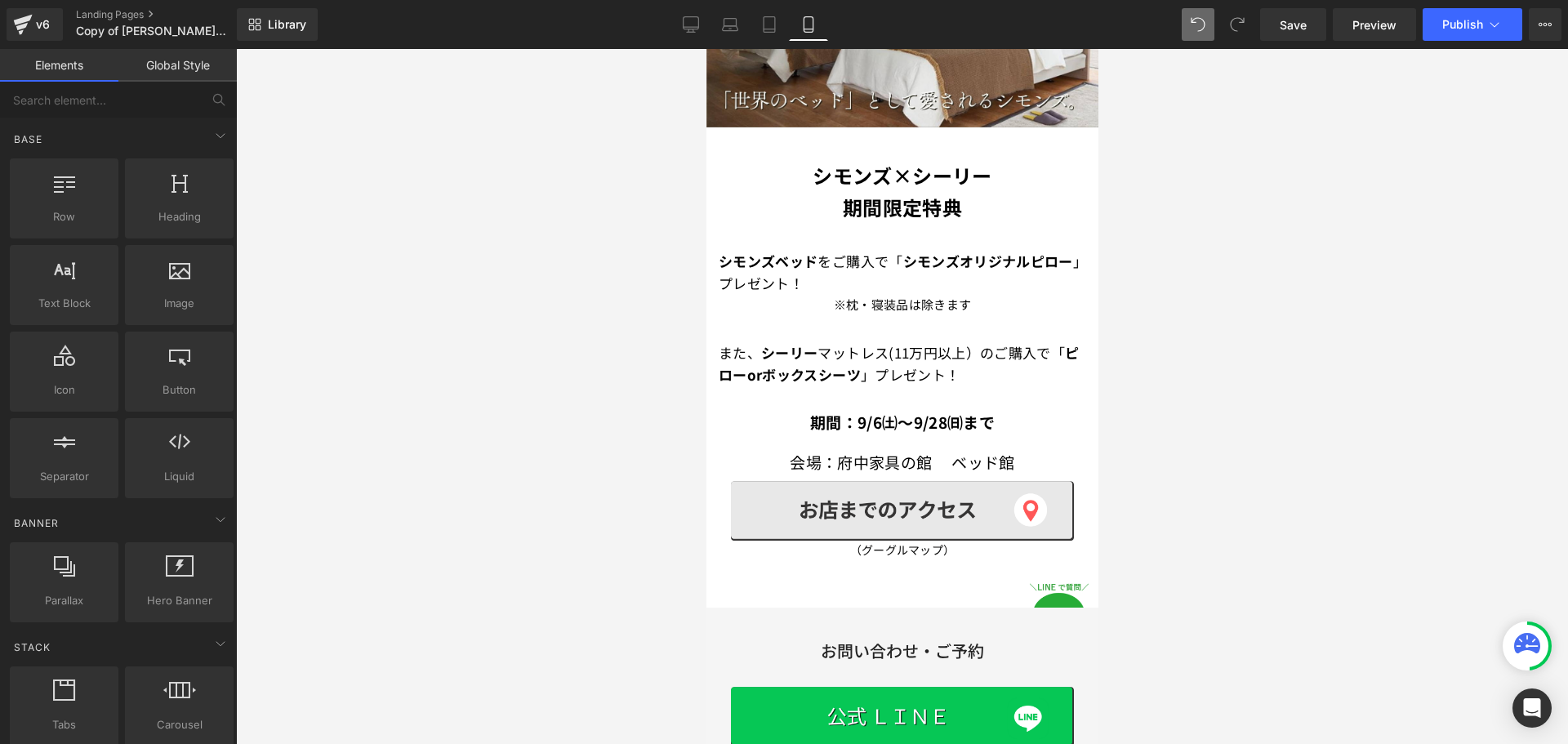
click at [1212, 275] on div at bounding box center [902, 397] width 1332 height 695
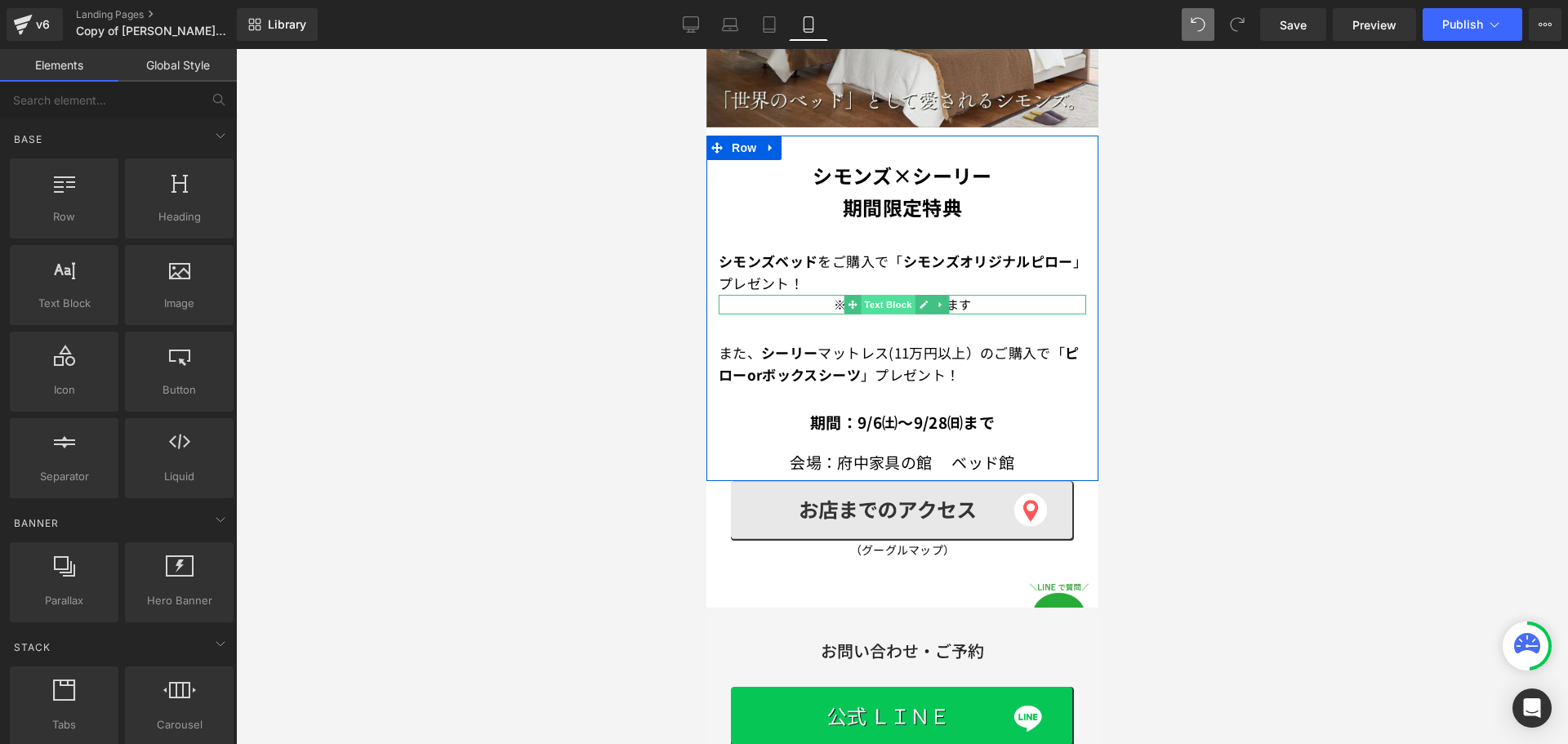
click at [880, 295] on span "Text Block" at bounding box center [887, 305] width 54 height 20
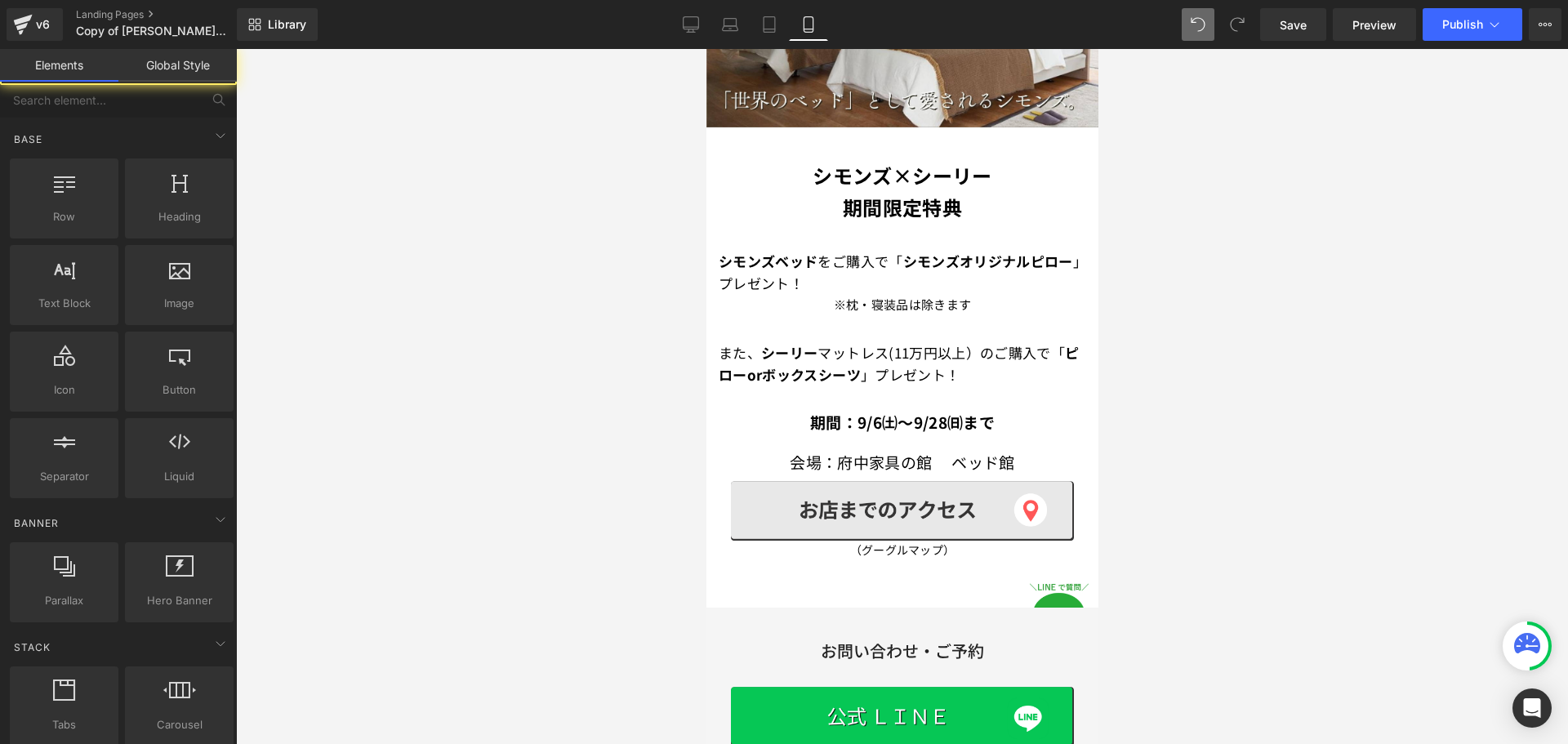
click at [1201, 284] on div at bounding box center [902, 397] width 1332 height 695
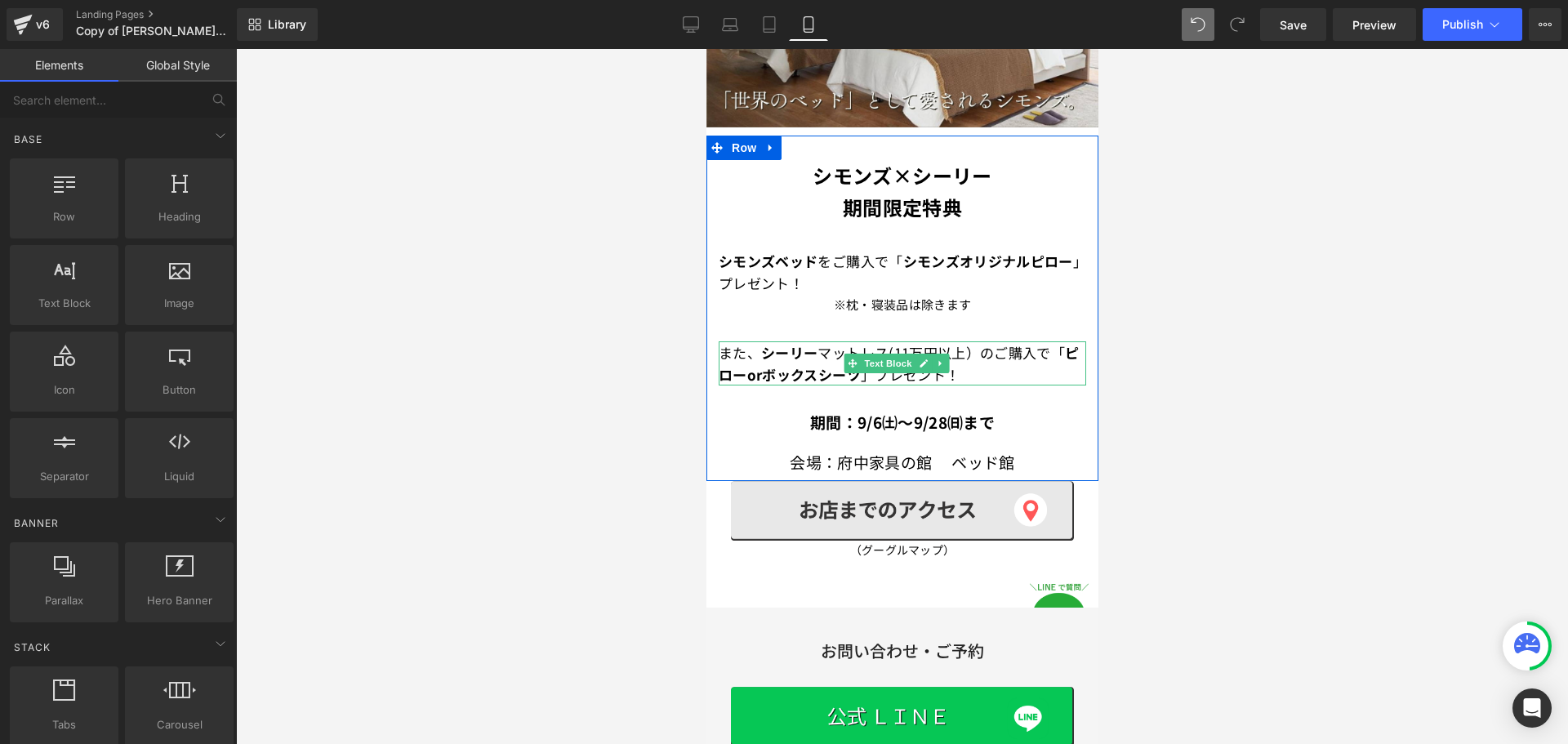
click at [1024, 342] on font "また、 シーリー マットレス(11万円以上）のご購入で" at bounding box center [884, 352] width 333 height 21
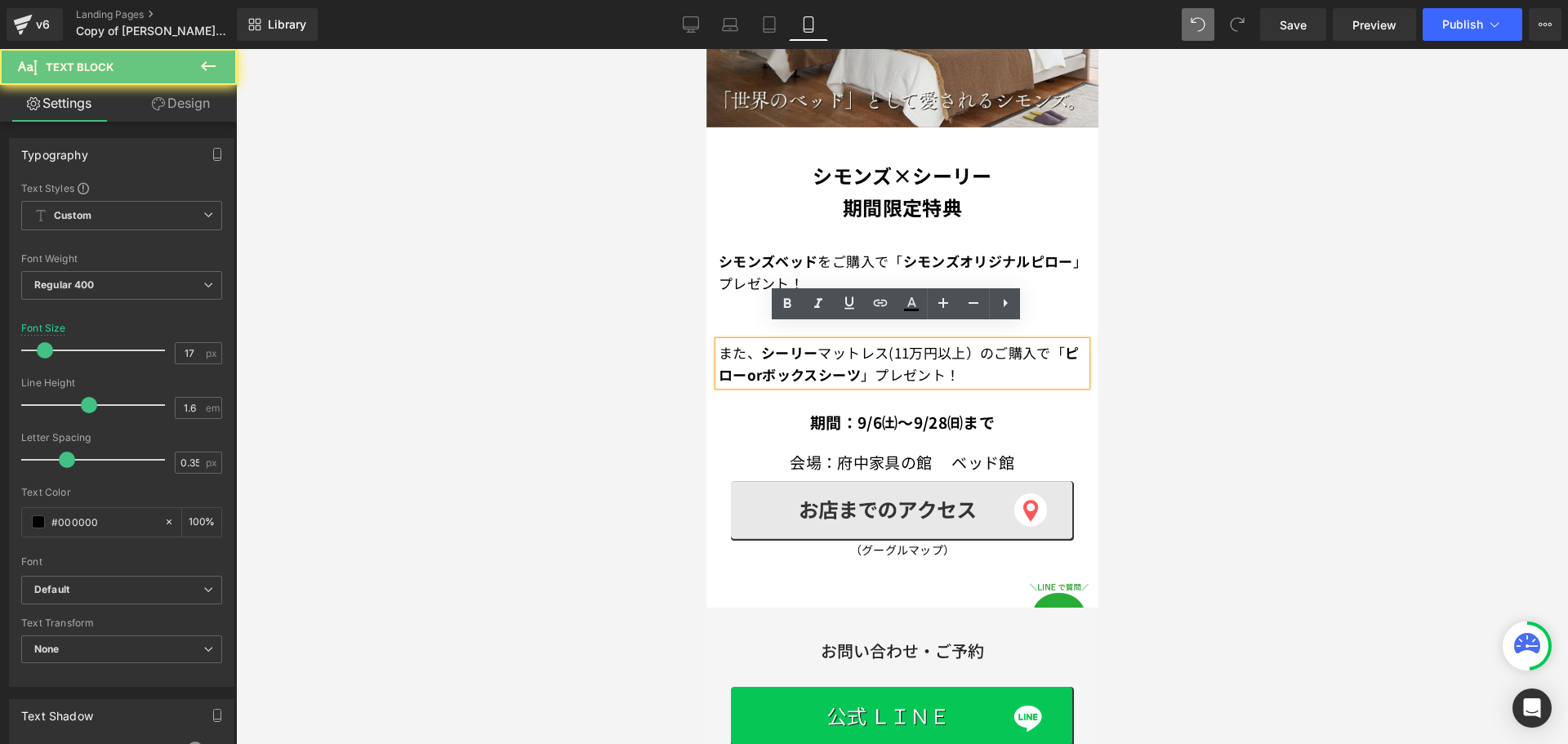
click at [1039, 343] on p "また、 シーリー マットレス(11万円以上）のご購入で 「 ピローor ボックスシーツ 」プレゼント！" at bounding box center [902, 363] width 368 height 44
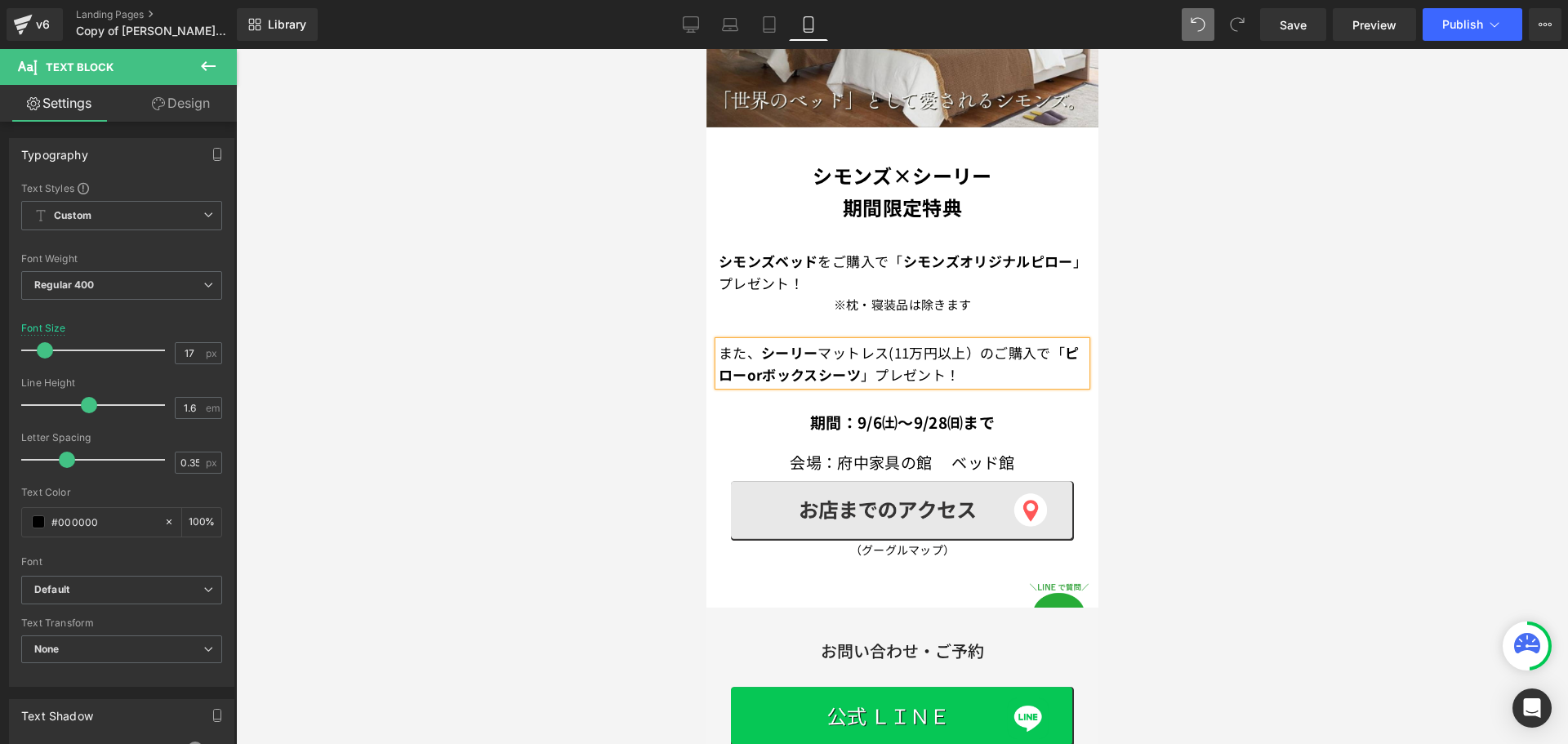
drag, startPoint x: 201, startPoint y: 106, endPoint x: 137, endPoint y: 189, distance: 104.8
click at [201, 106] on link "Design" at bounding box center [181, 103] width 118 height 37
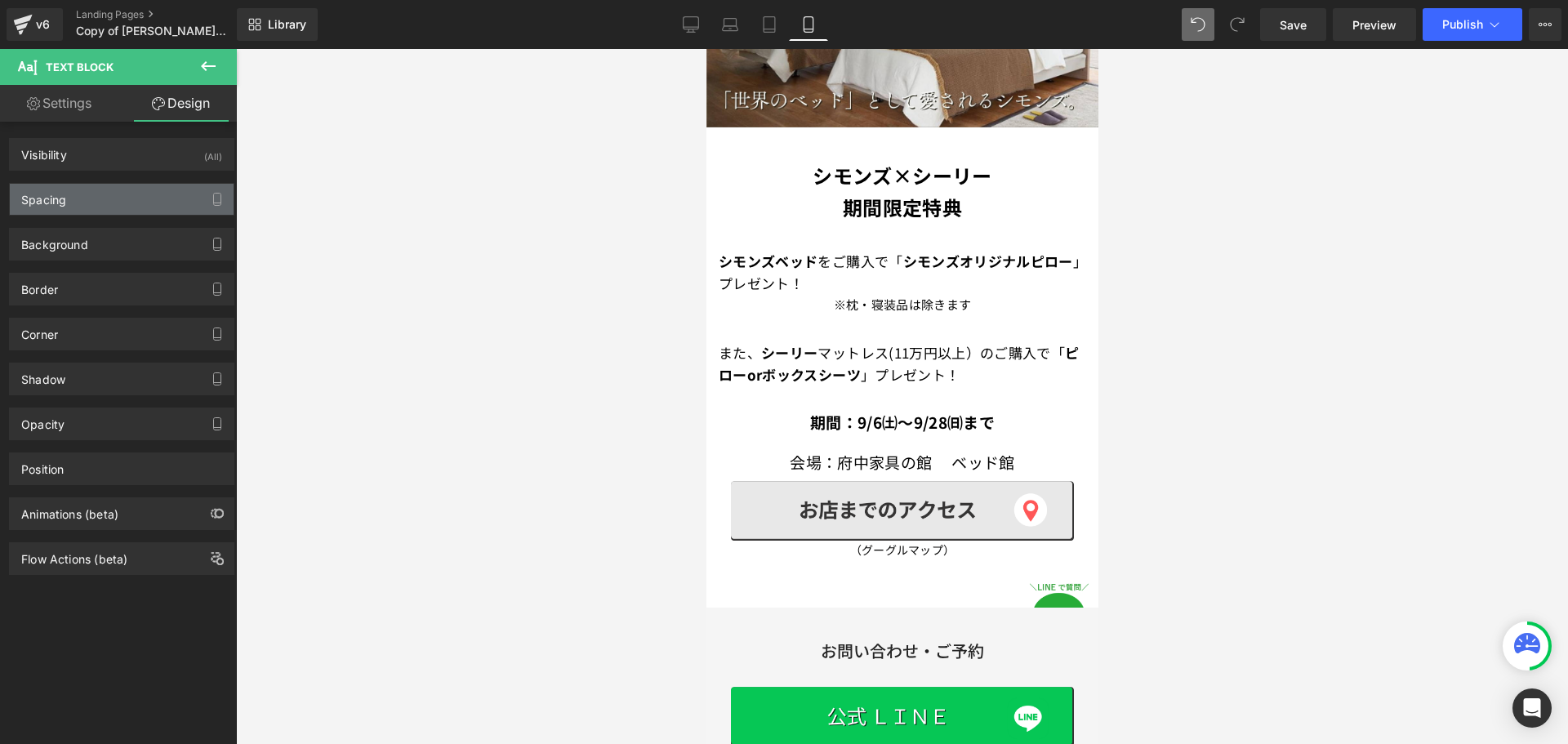
click at [137, 189] on div "Spacing" at bounding box center [121, 198] width 224 height 31
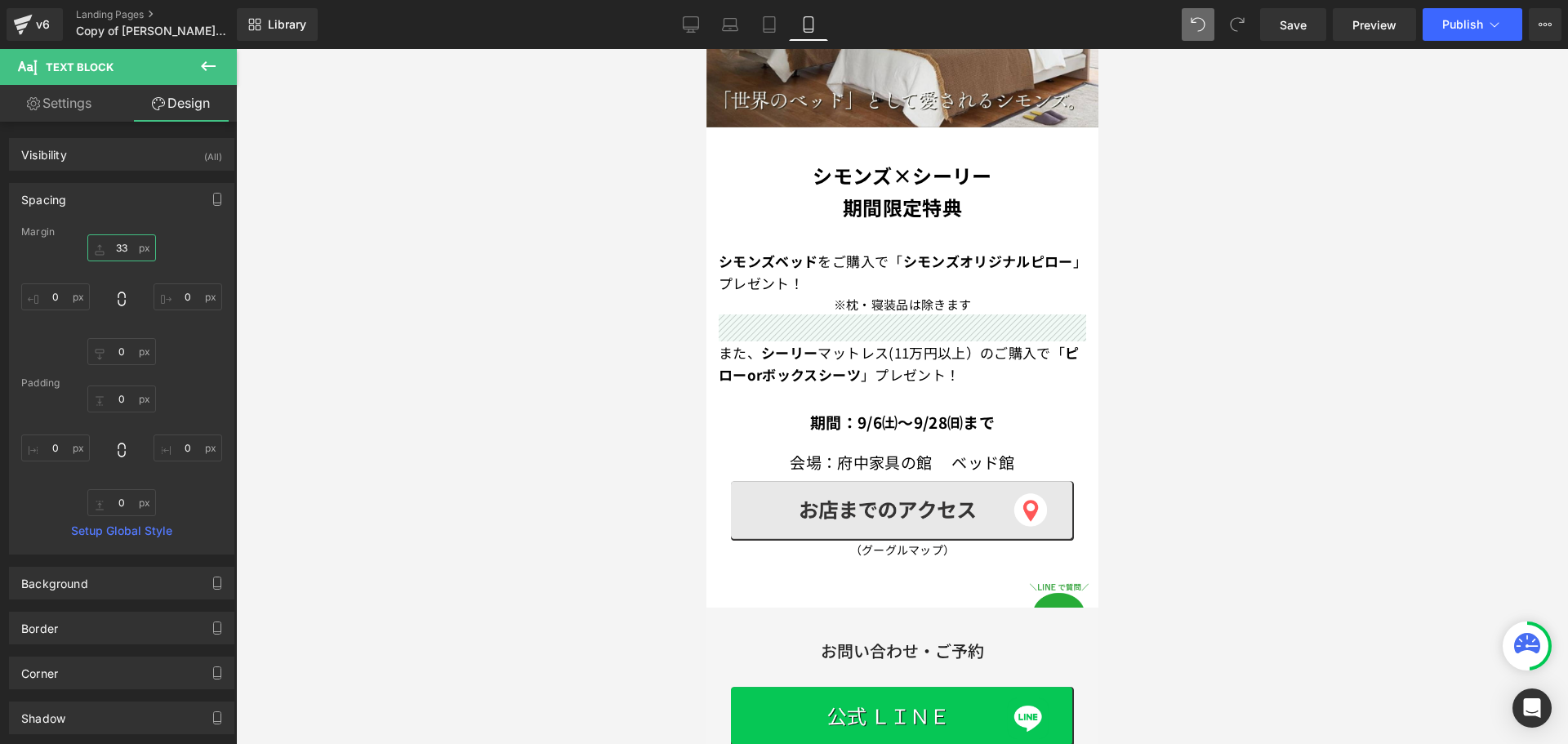
click at [128, 255] on input "text" at bounding box center [122, 248] width 69 height 27
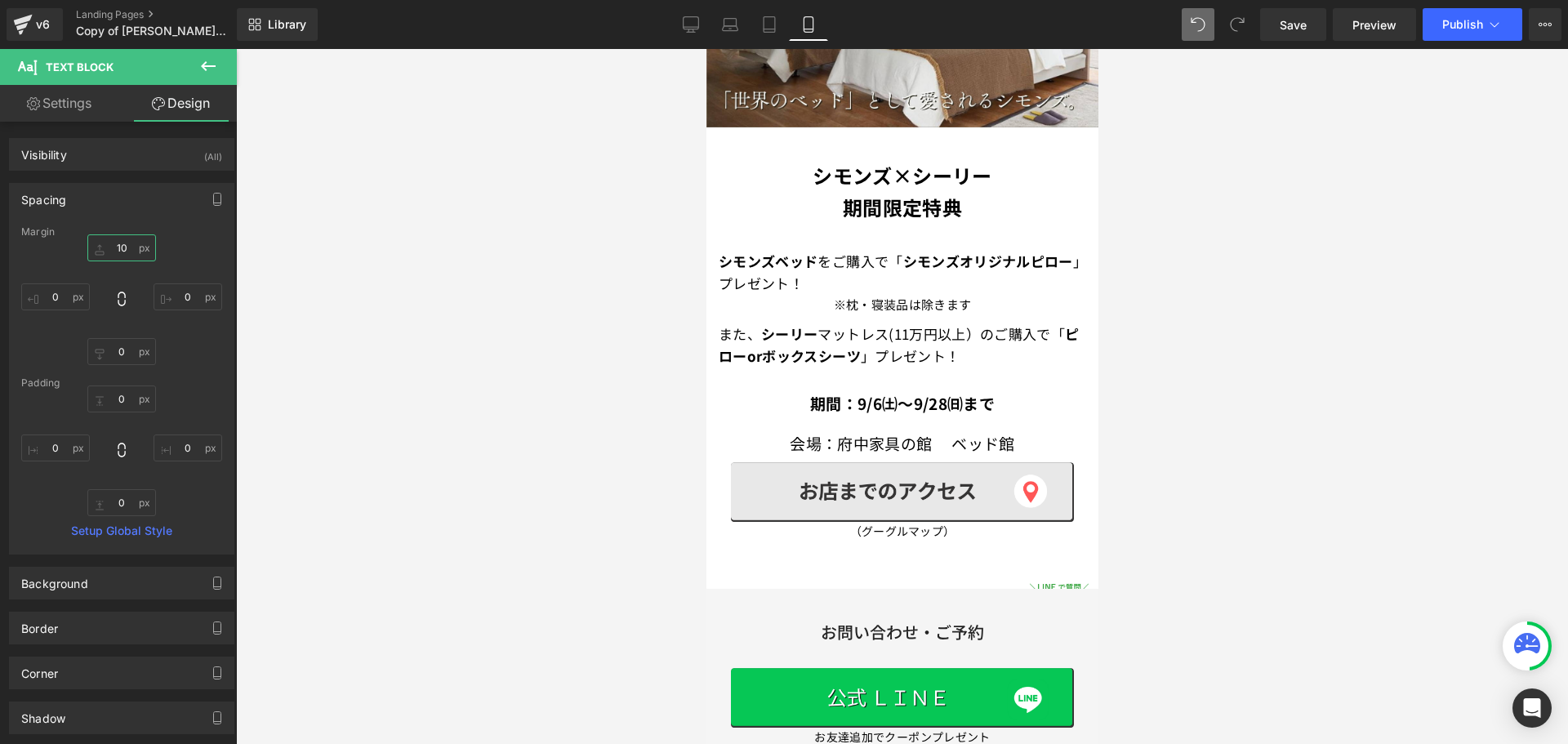
type input "1"
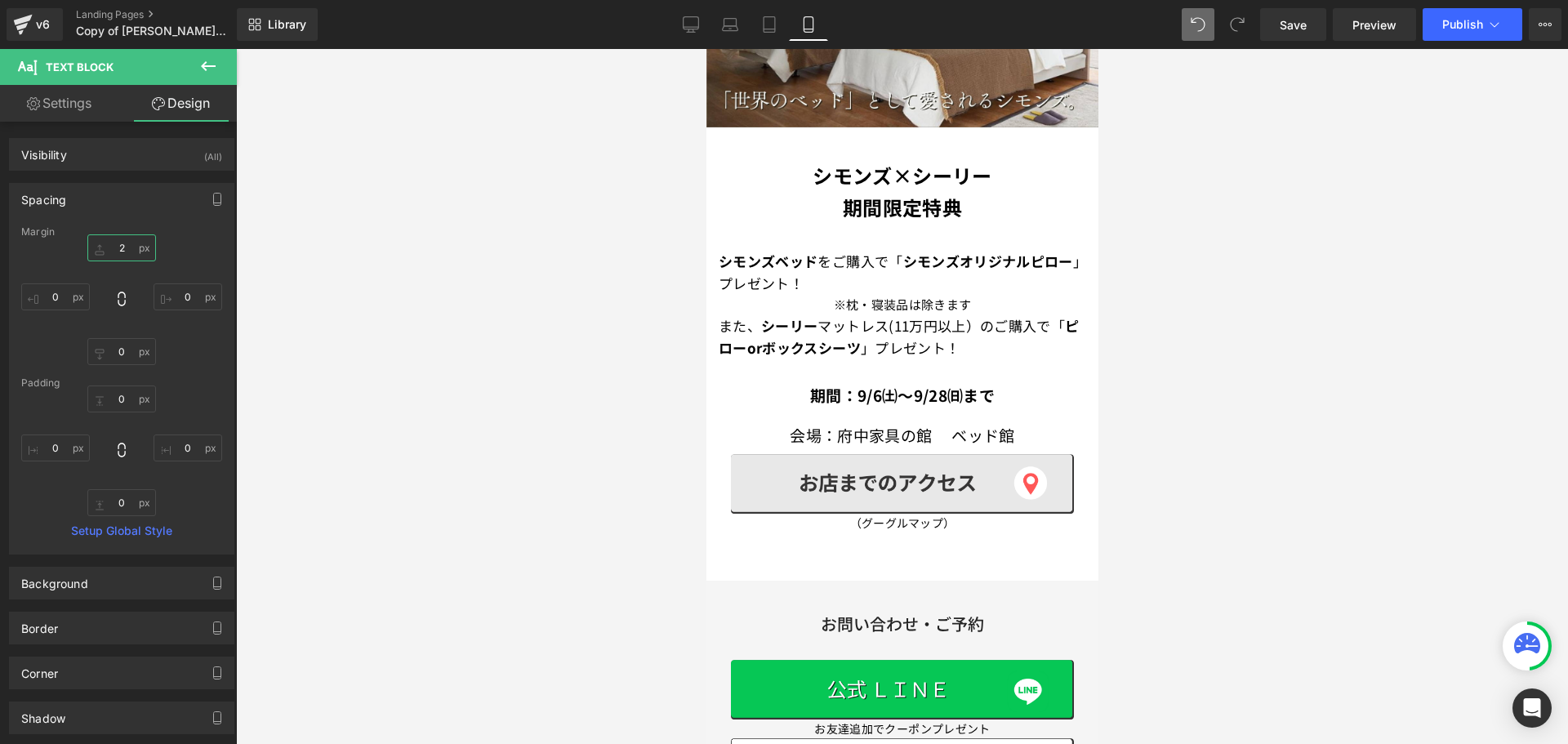
type input "20"
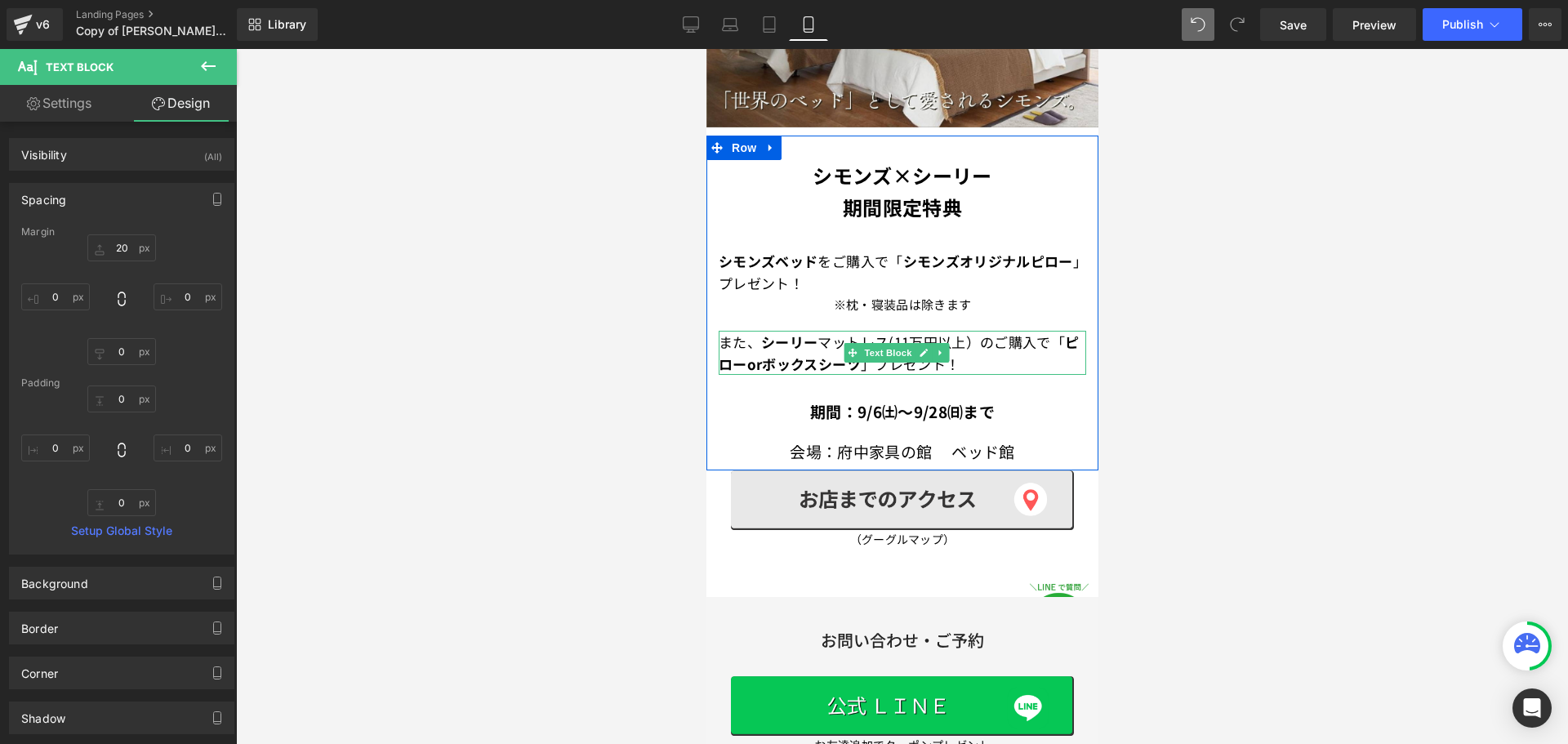
click at [745, 332] on font "また、 シーリー マットレス(11万円以上）のご購入で" at bounding box center [884, 341] width 333 height 21
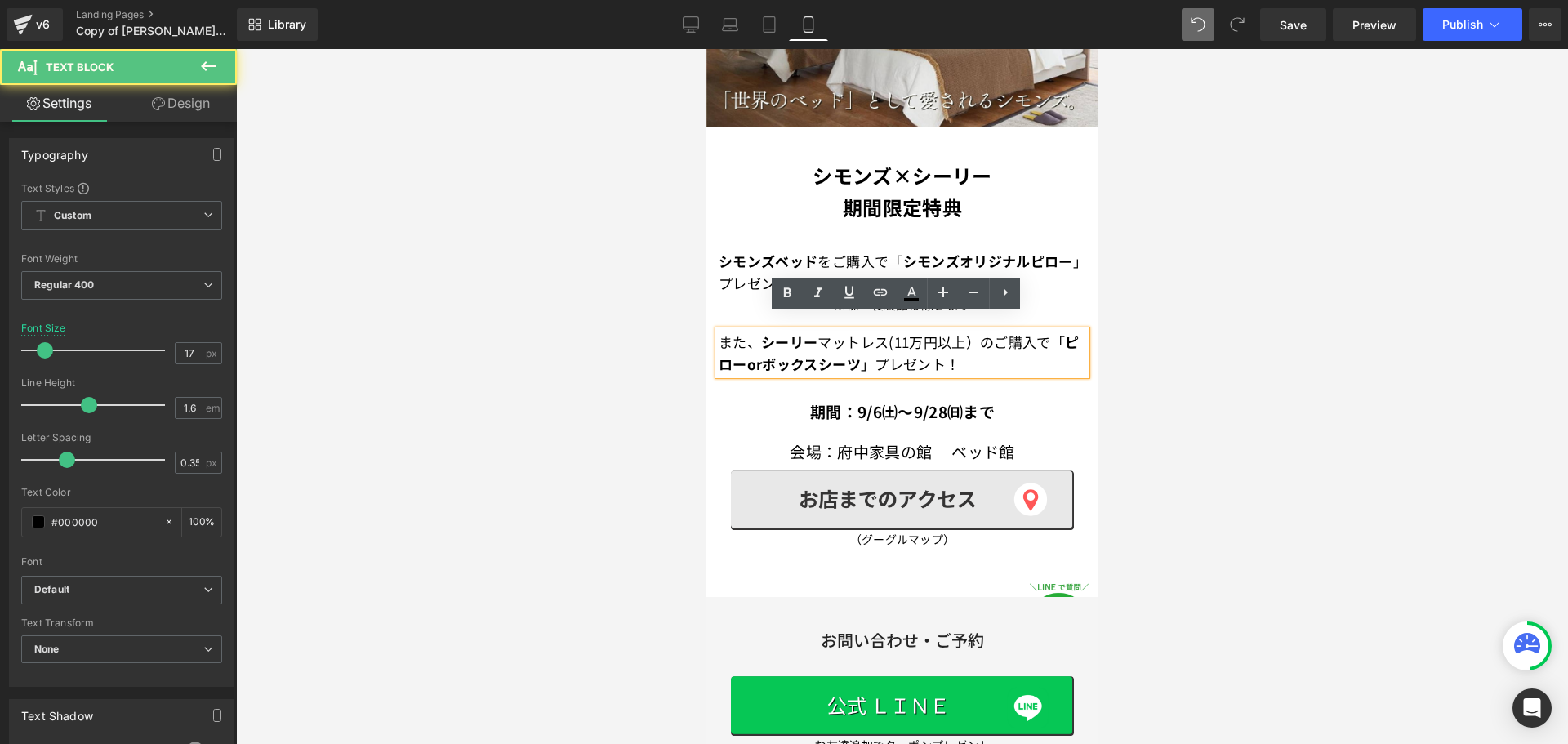
click at [755, 332] on font "また、 シーリー マットレス(11万円以上）のご購入で" at bounding box center [884, 341] width 333 height 21
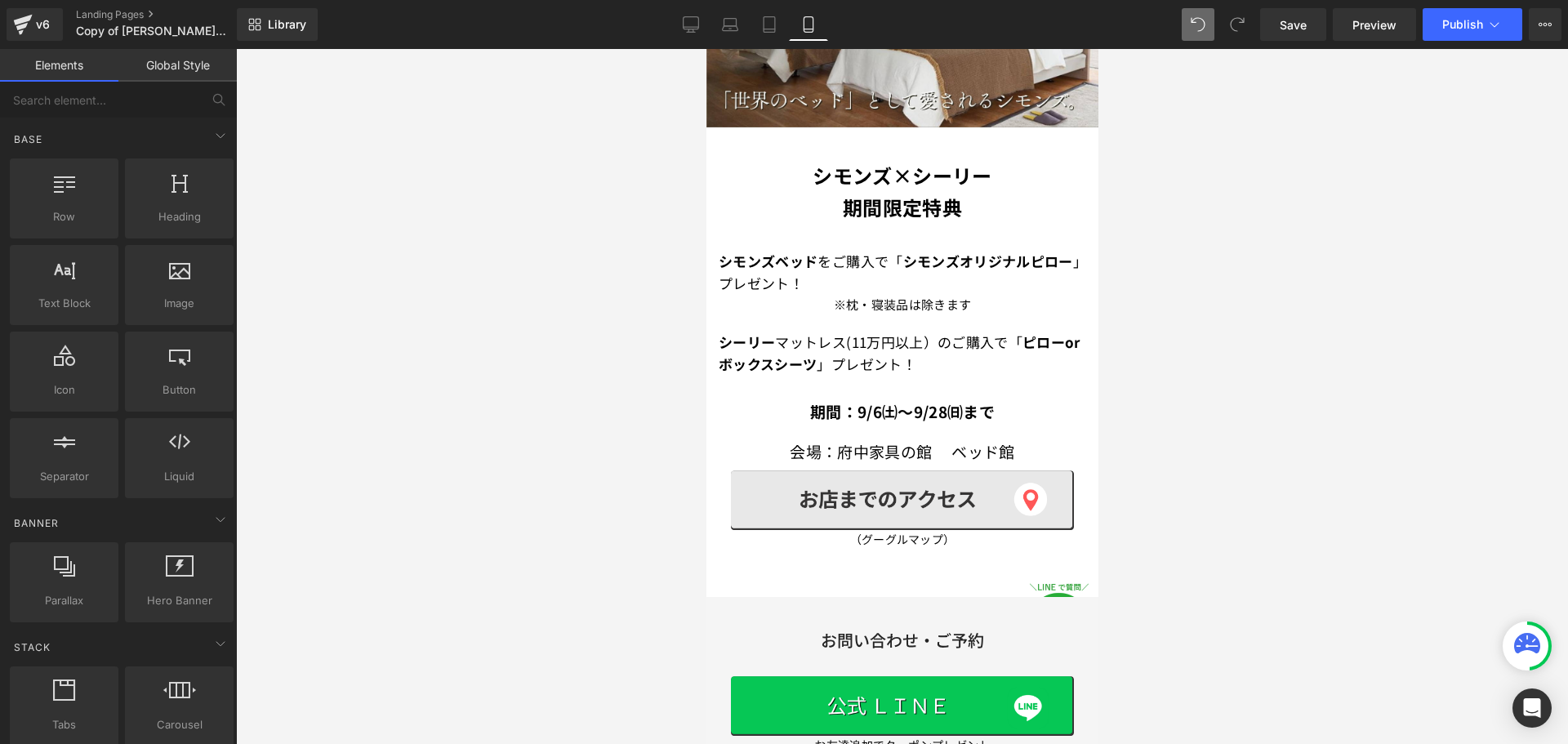
click at [1188, 327] on div at bounding box center [902, 397] width 1332 height 695
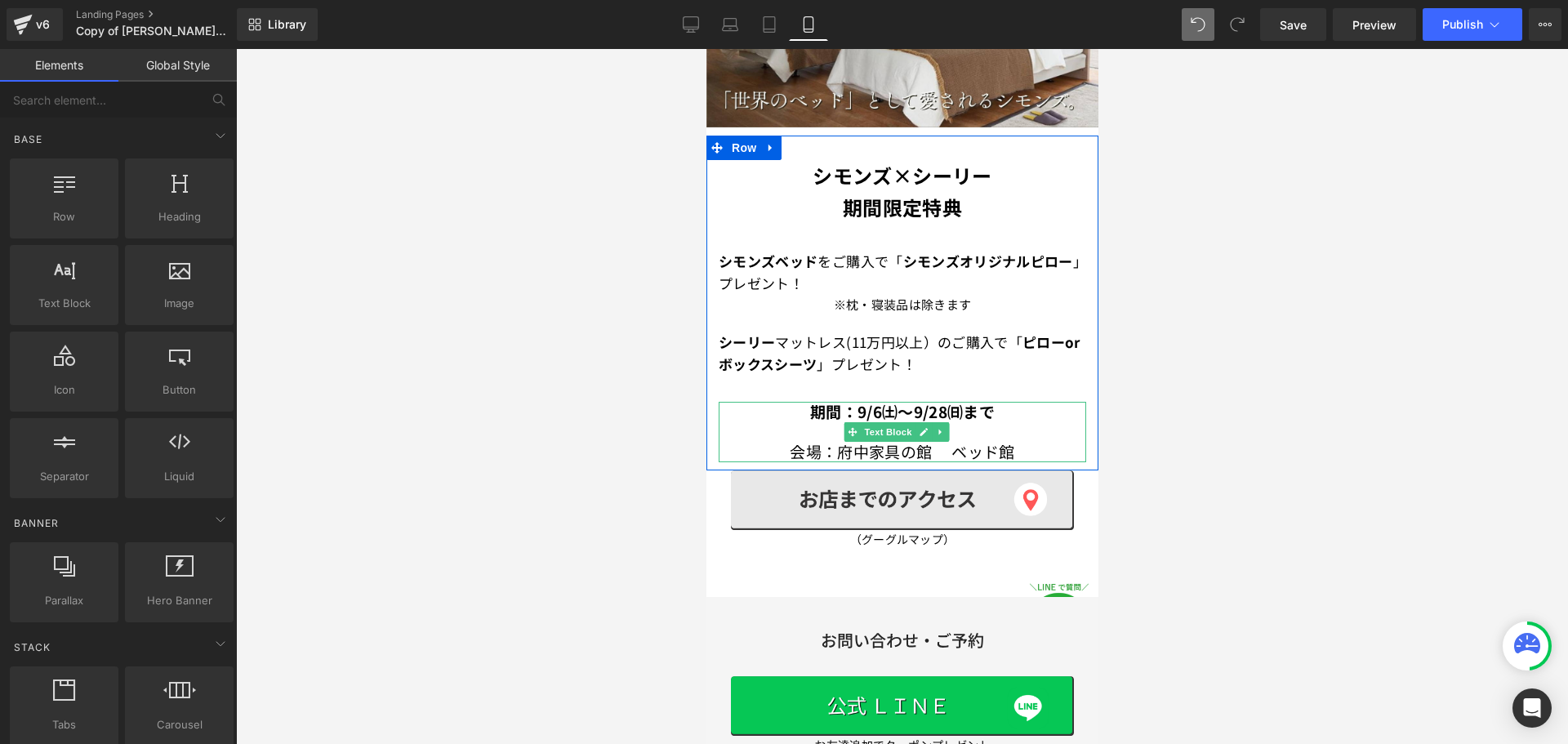
drag, startPoint x: 891, startPoint y: 415, endPoint x: 753, endPoint y: 368, distance: 145.8
click at [891, 422] on span "Text Block" at bounding box center [887, 432] width 54 height 20
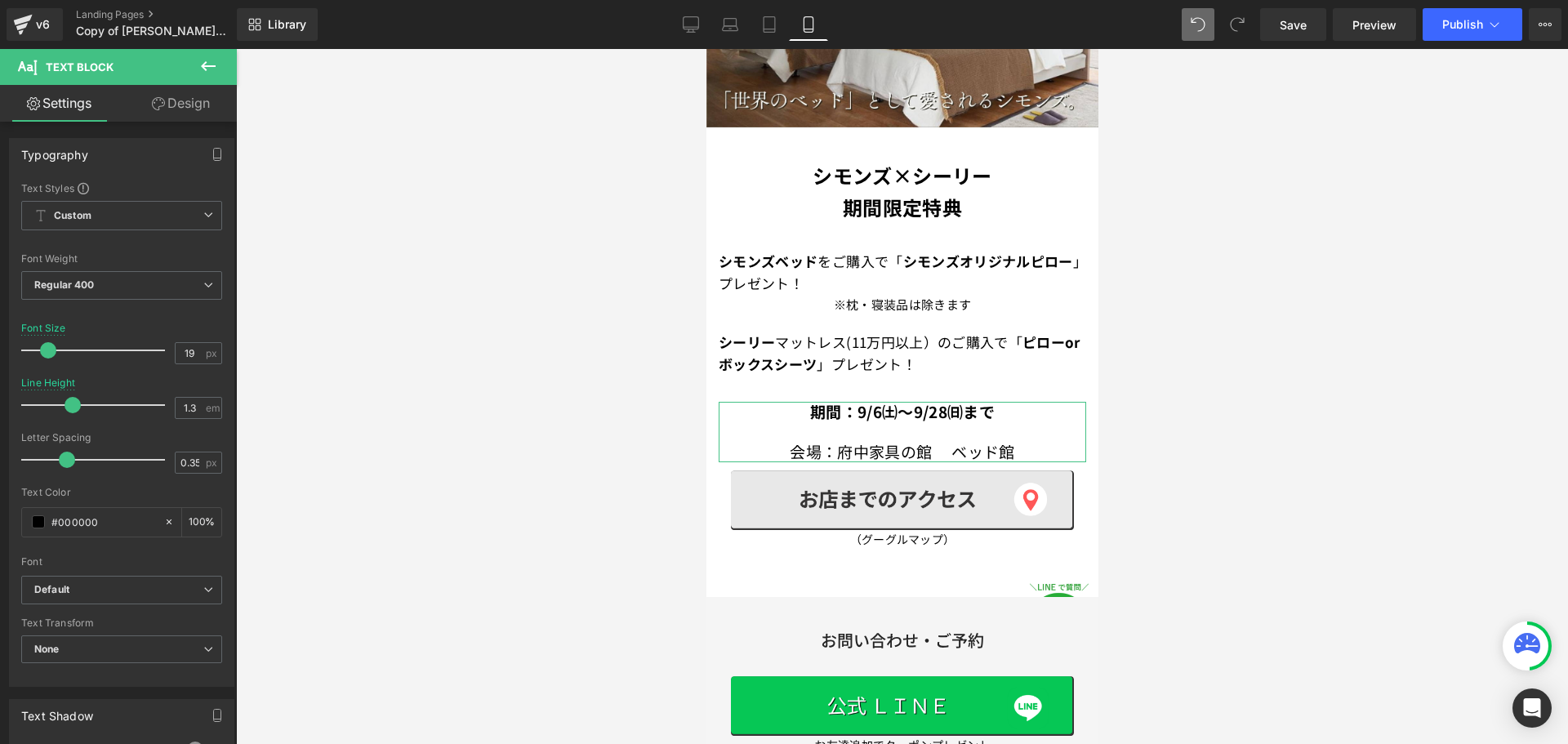
click at [188, 101] on link "Design" at bounding box center [181, 103] width 118 height 37
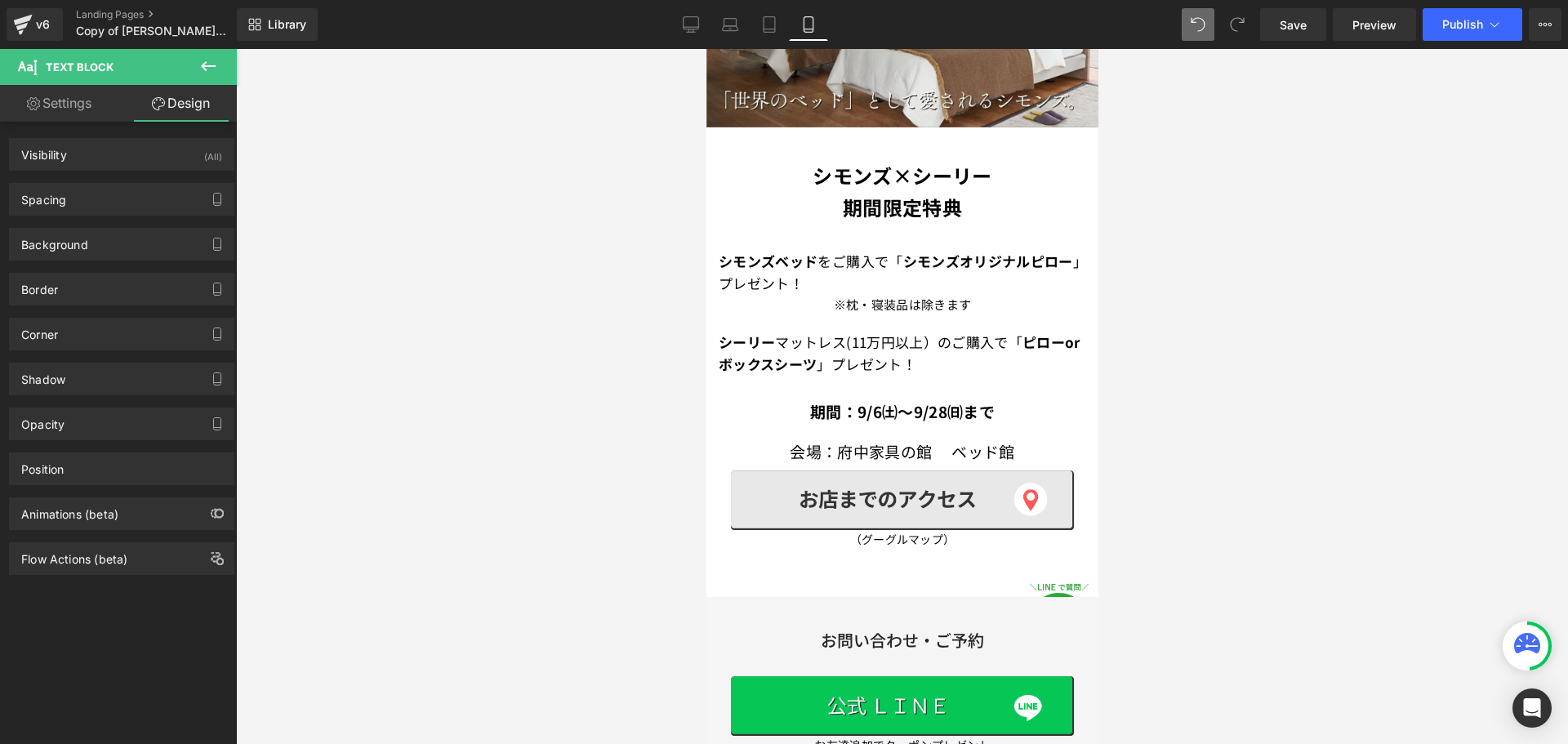
click at [1181, 172] on div at bounding box center [902, 397] width 1332 height 695
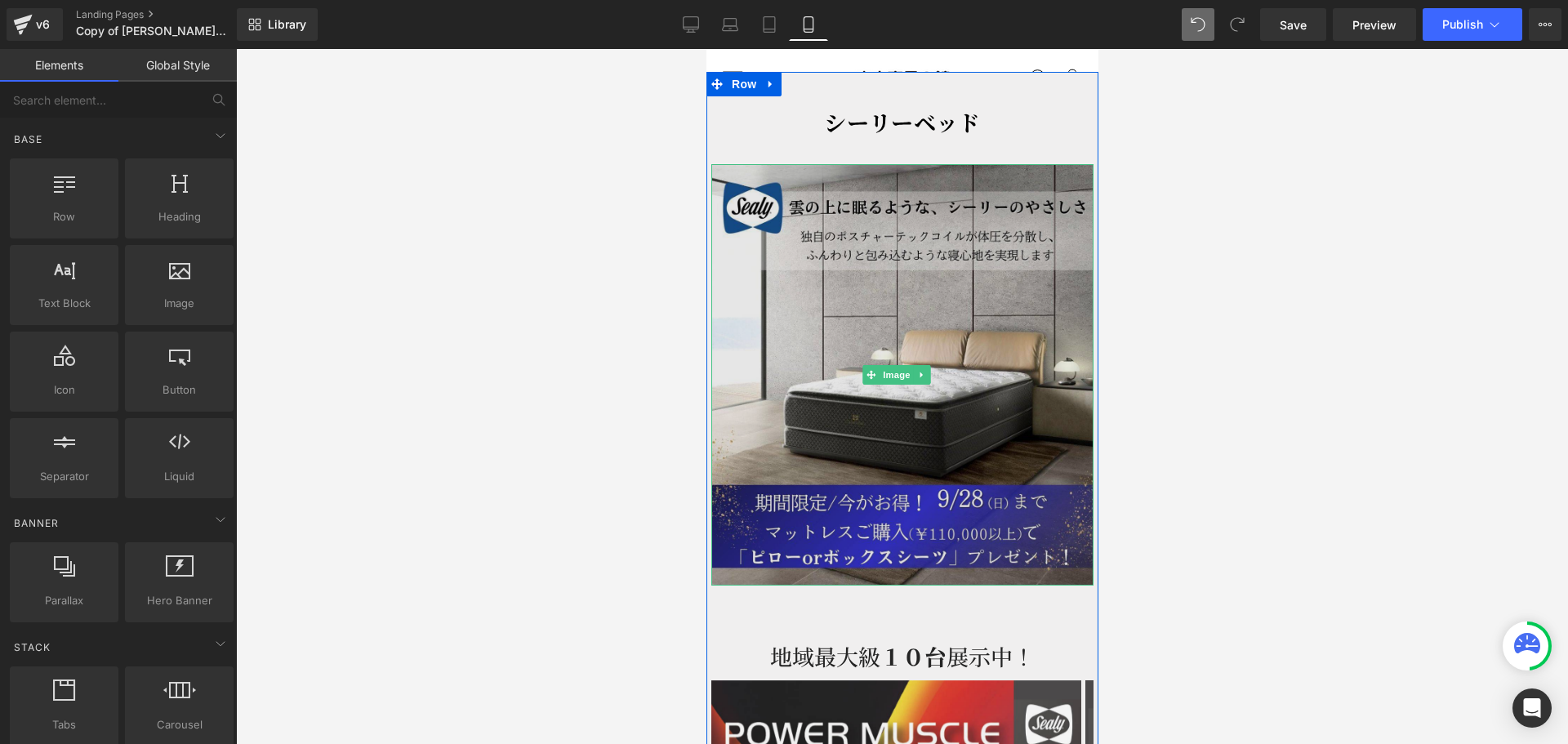
scroll to position [2462, 0]
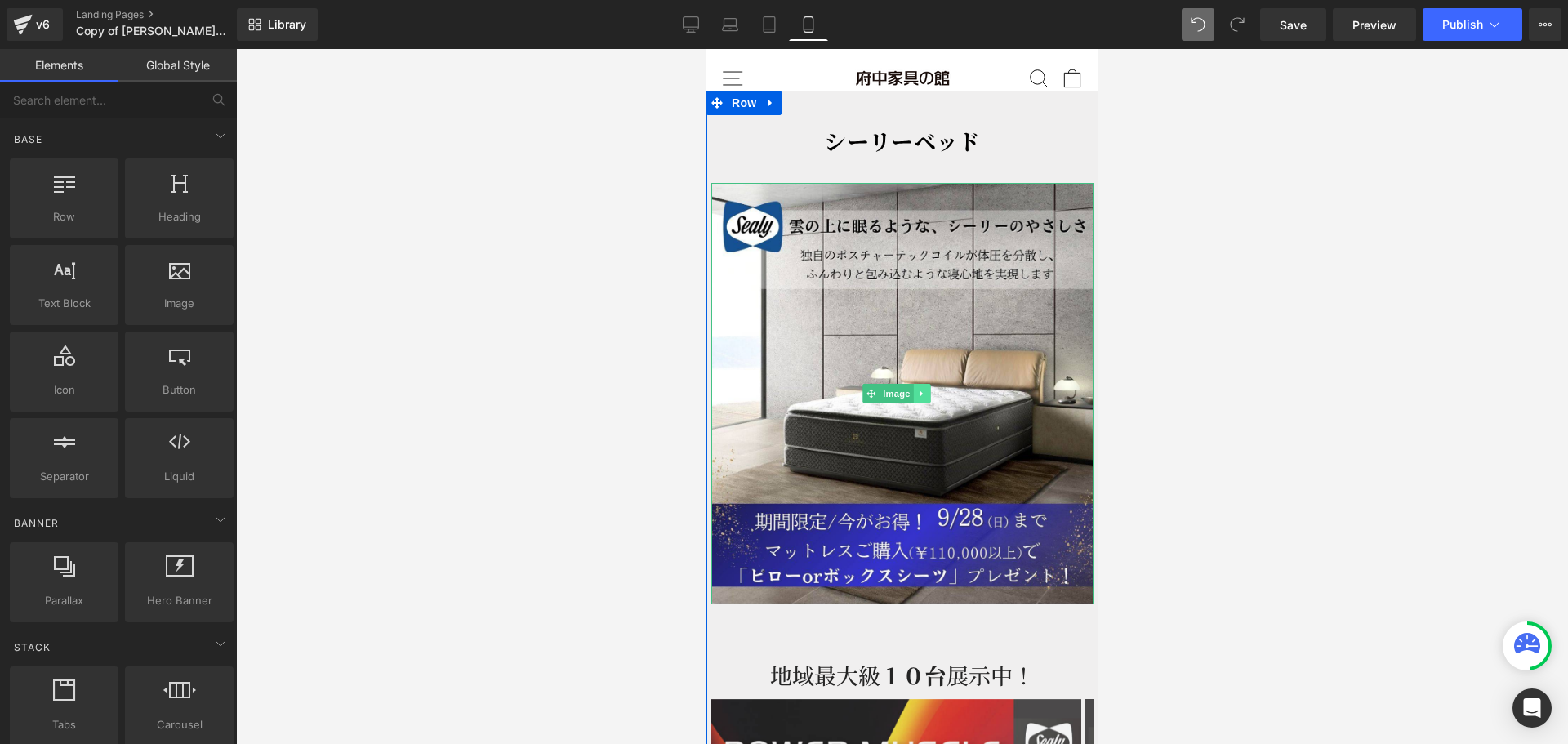
click at [916, 384] on link at bounding box center [921, 394] width 17 height 20
click at [913, 389] on icon at bounding box center [913, 393] width 9 height 9
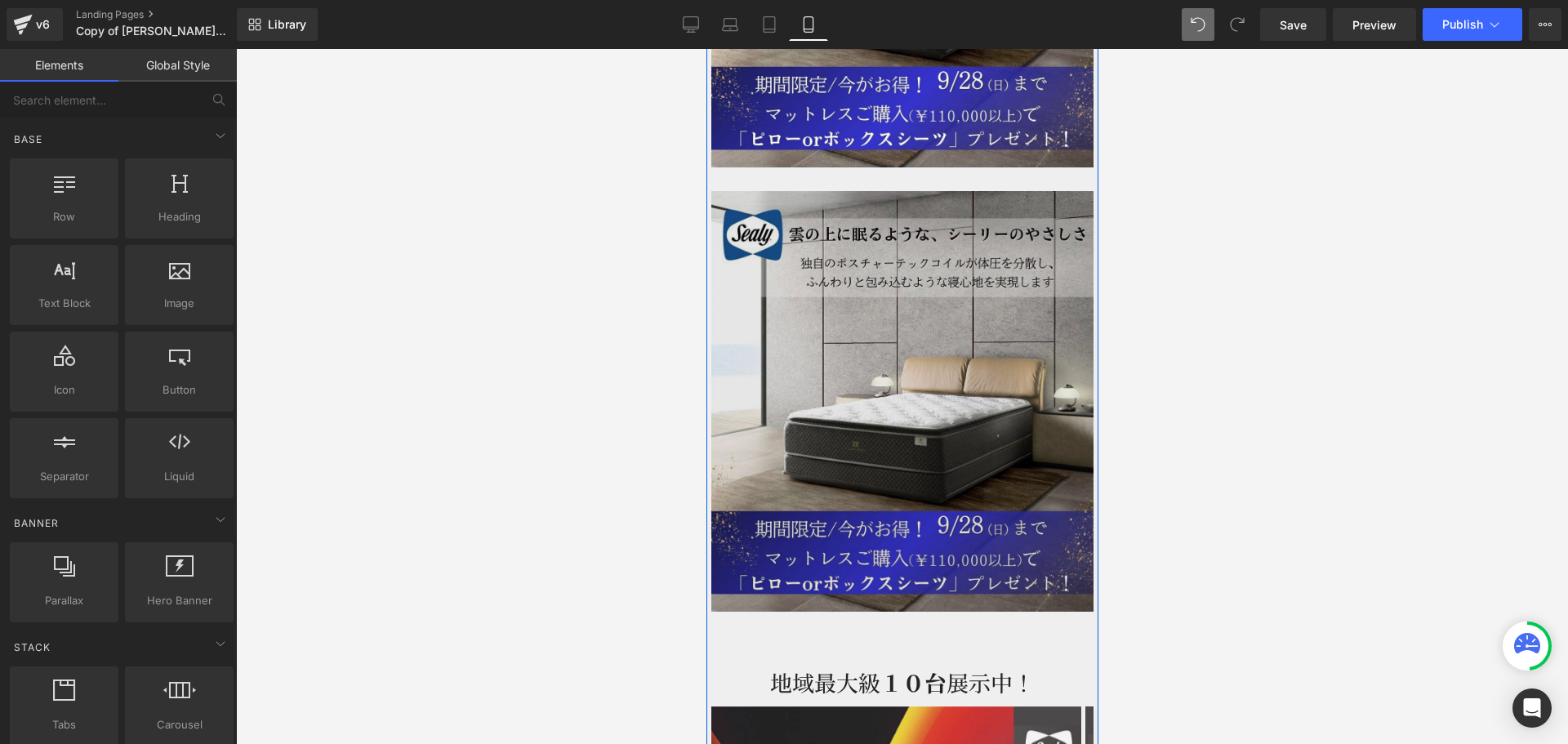
scroll to position [2915, 0]
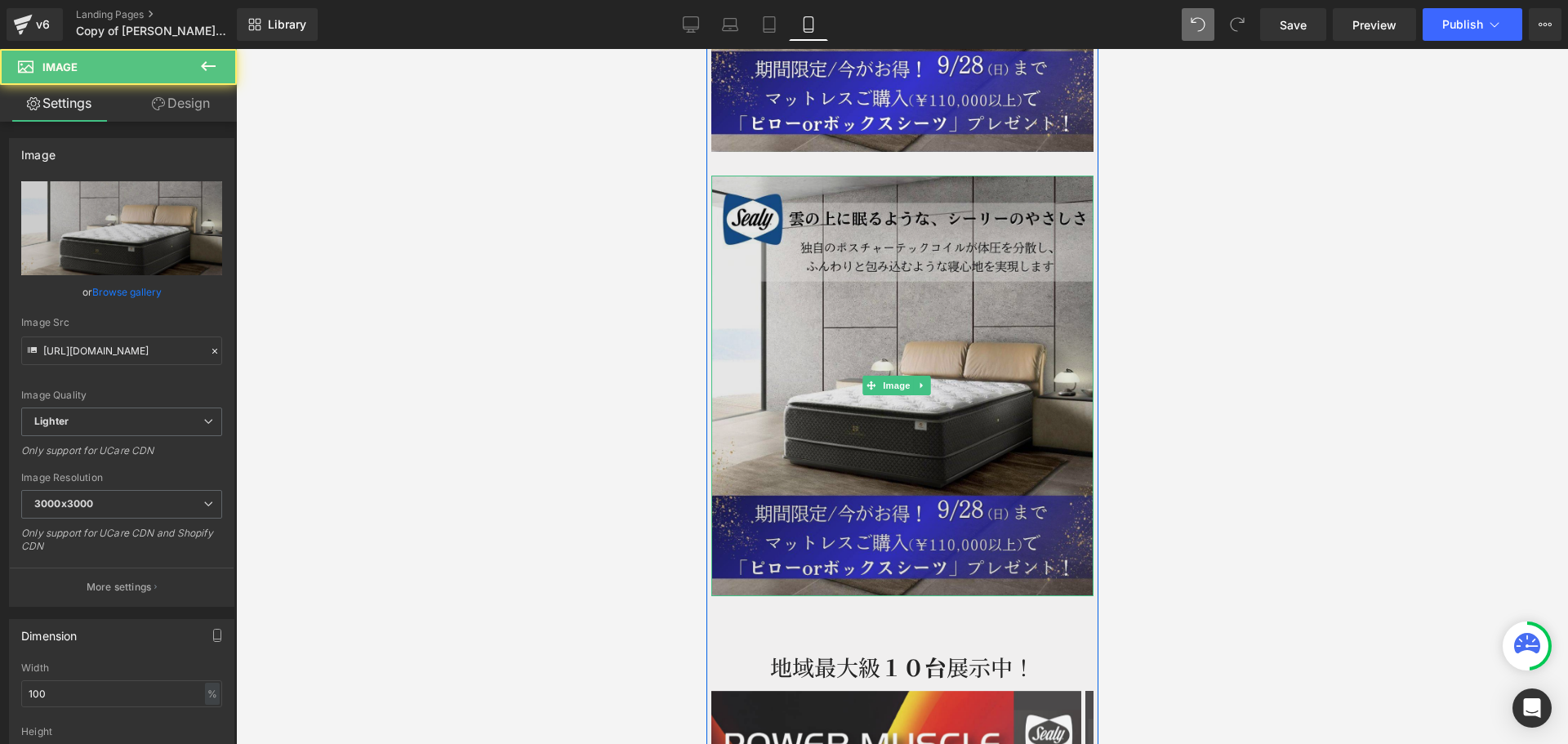
click at [905, 348] on img at bounding box center [901, 386] width 382 height 421
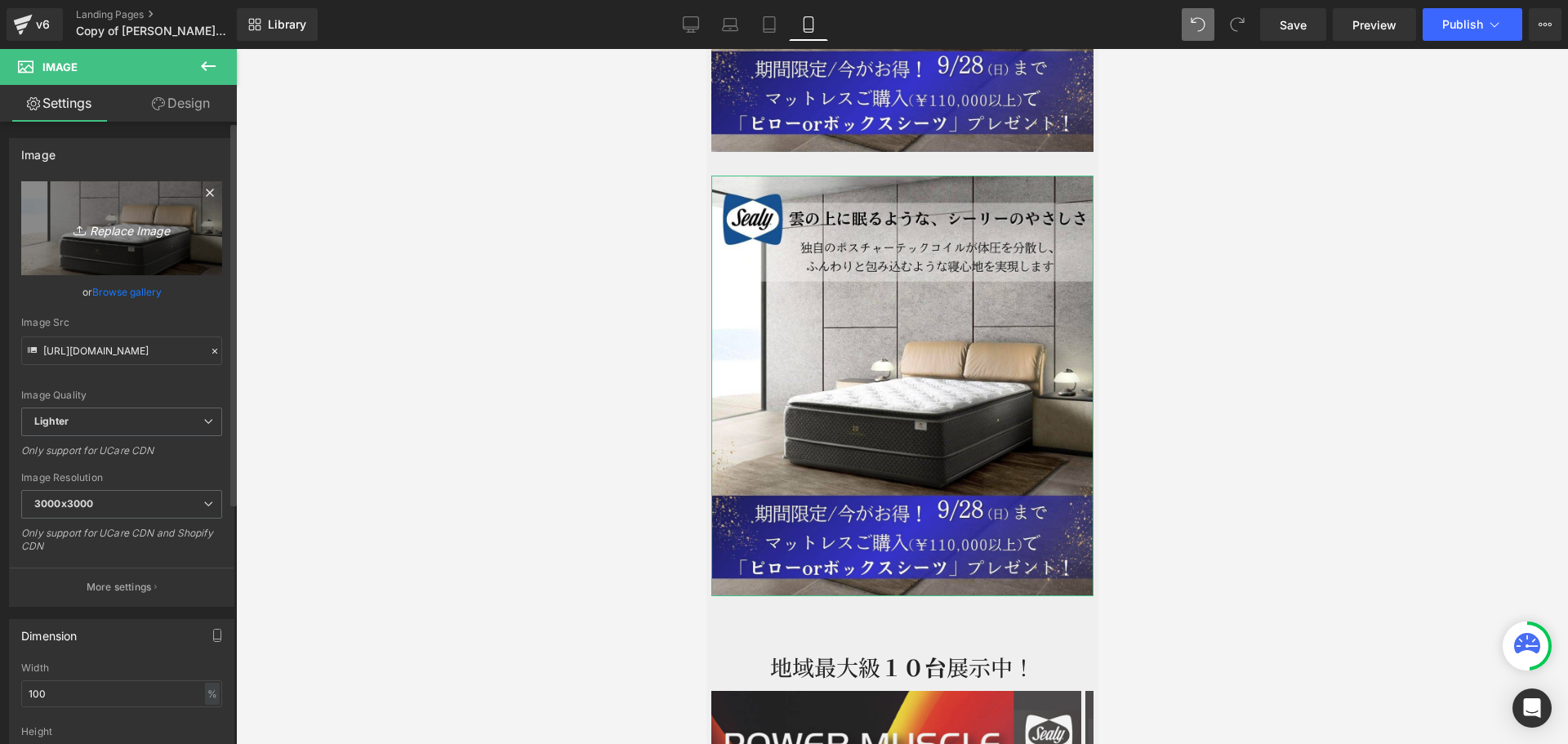
click at [121, 230] on icon "Replace Image" at bounding box center [121, 228] width 130 height 21
type input "C:\fakepath\シーリー.jpg"
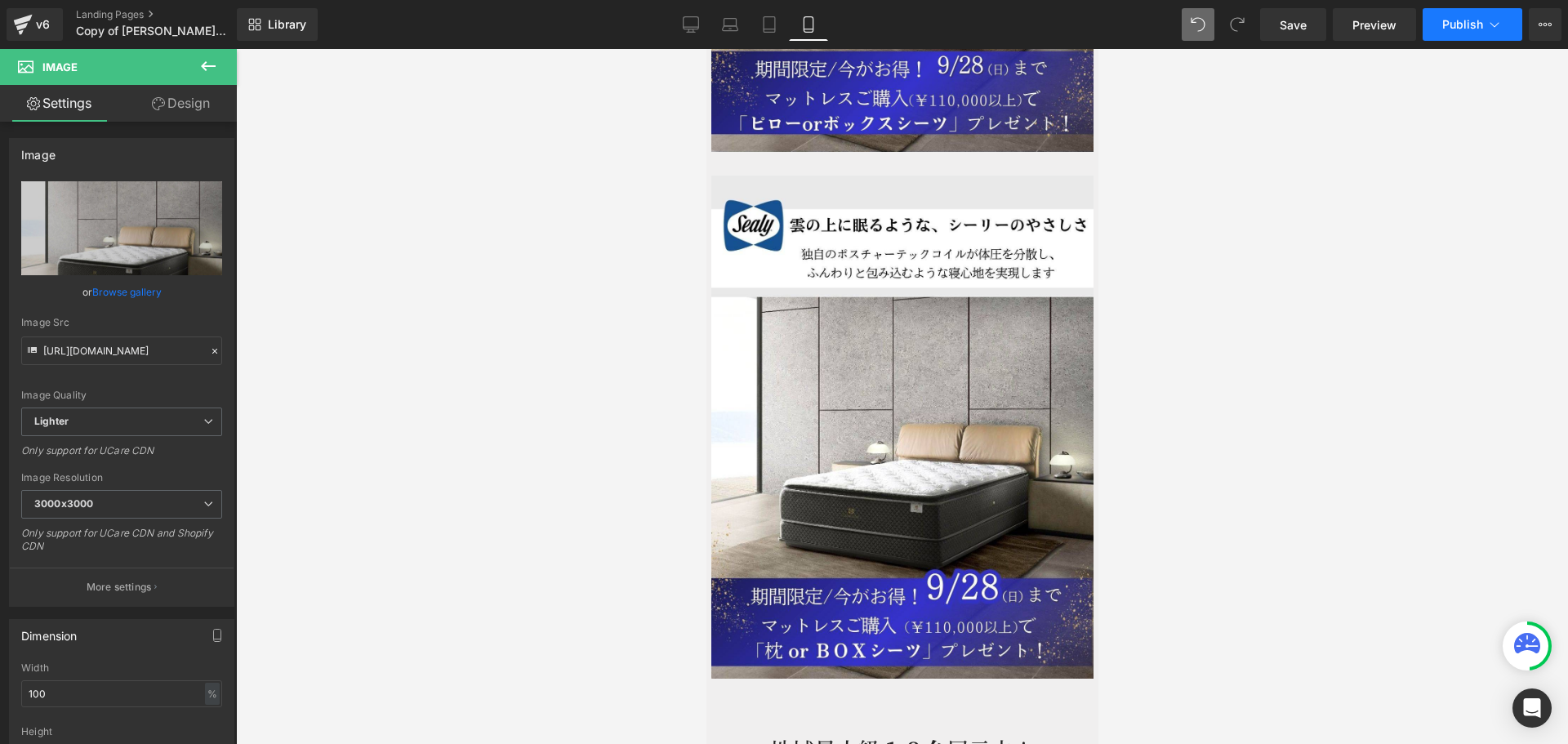
click at [1471, 17] on button "Publish" at bounding box center [1472, 24] width 100 height 33
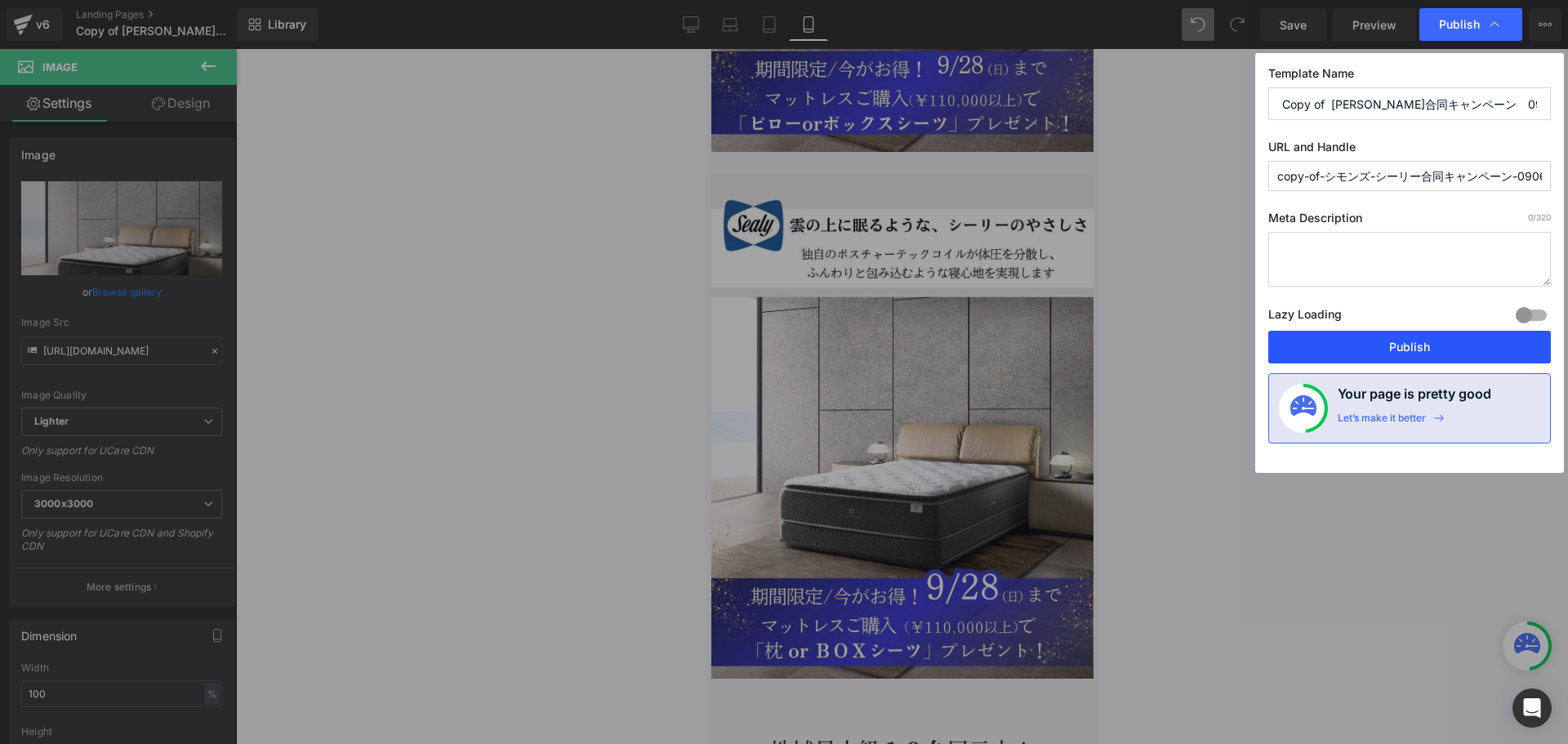
click at [1421, 348] on button "Publish" at bounding box center [1410, 346] width 282 height 33
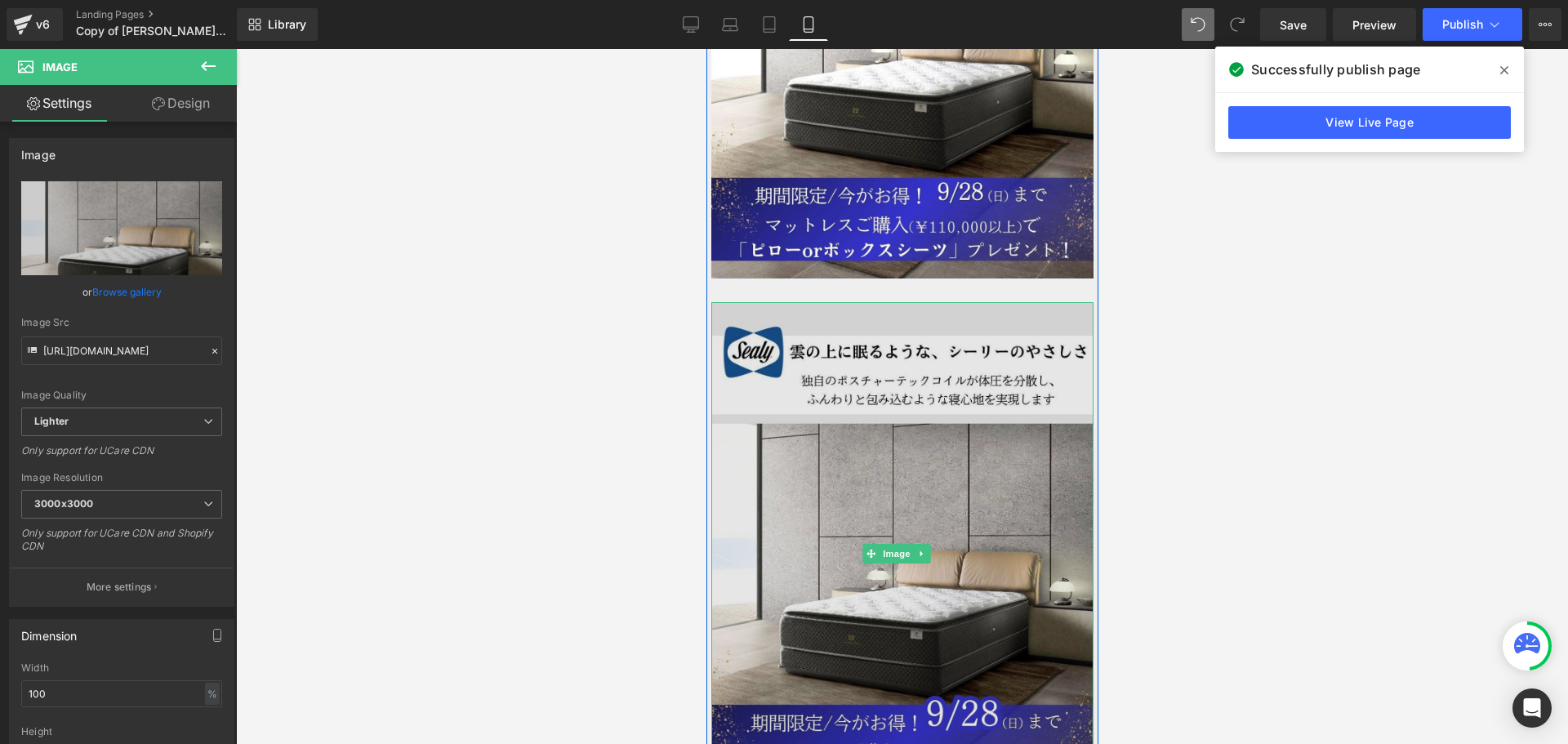
scroll to position [2751, 0]
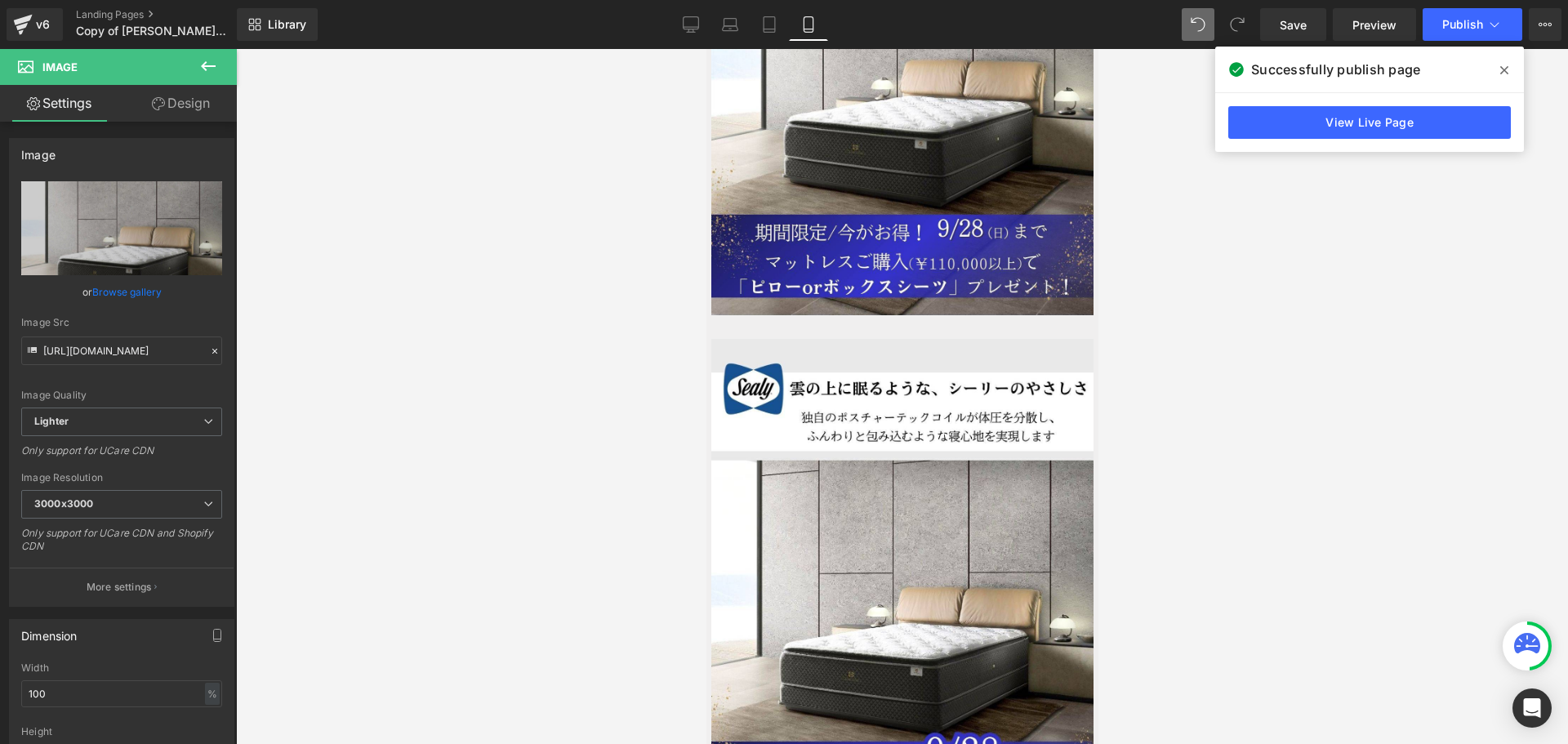
click at [1280, 353] on div at bounding box center [902, 397] width 1332 height 695
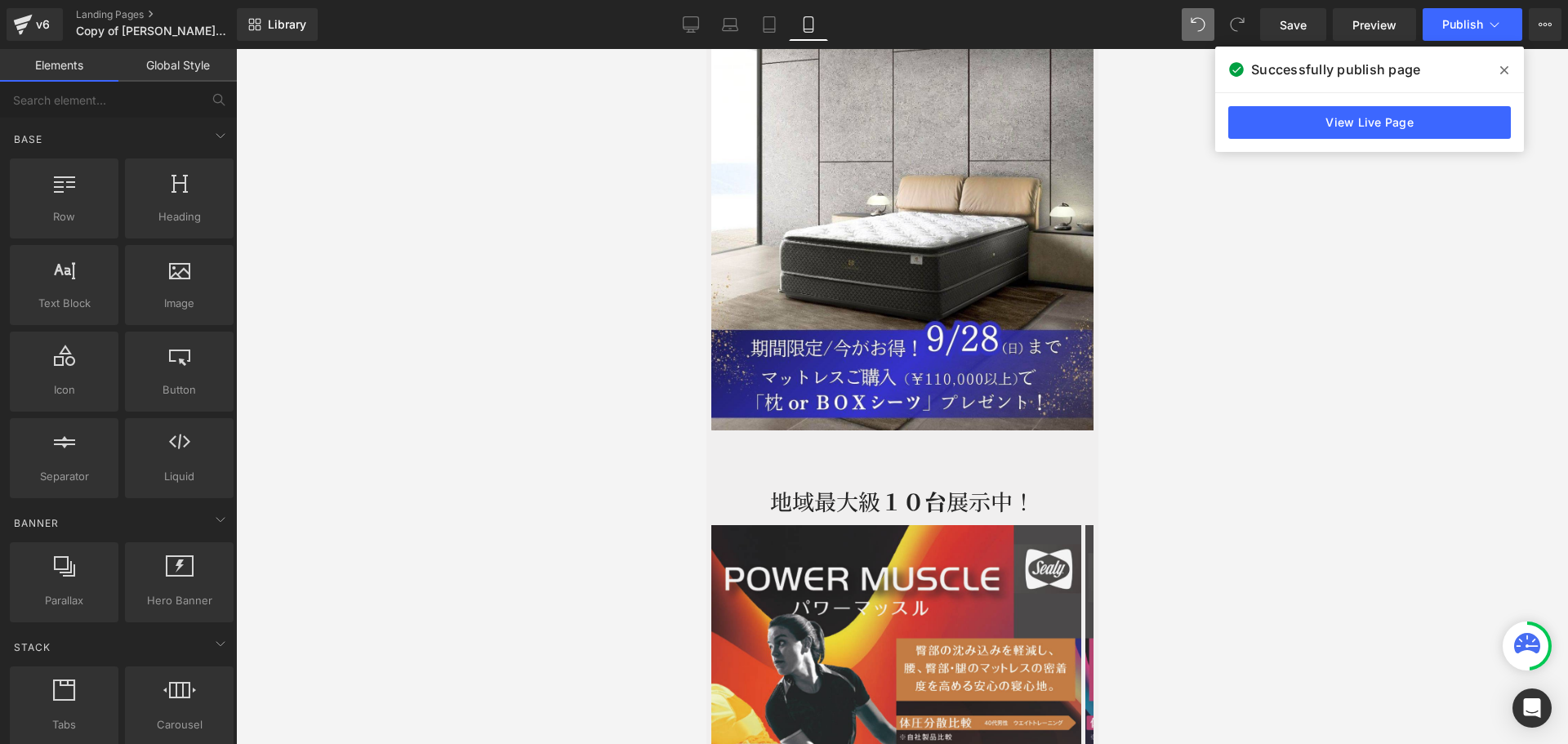
scroll to position [3175, 0]
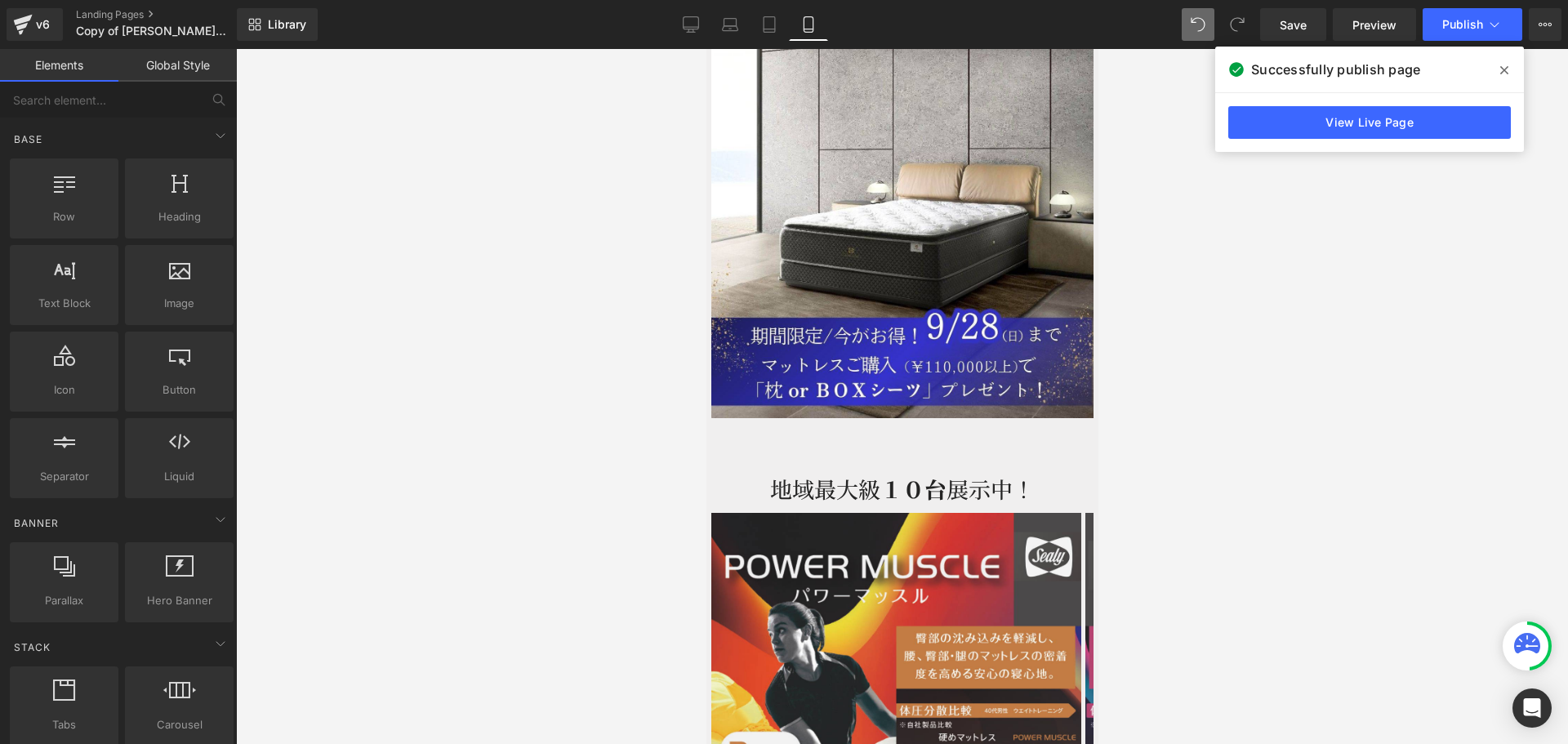
click at [467, 578] on div at bounding box center [902, 397] width 1332 height 695
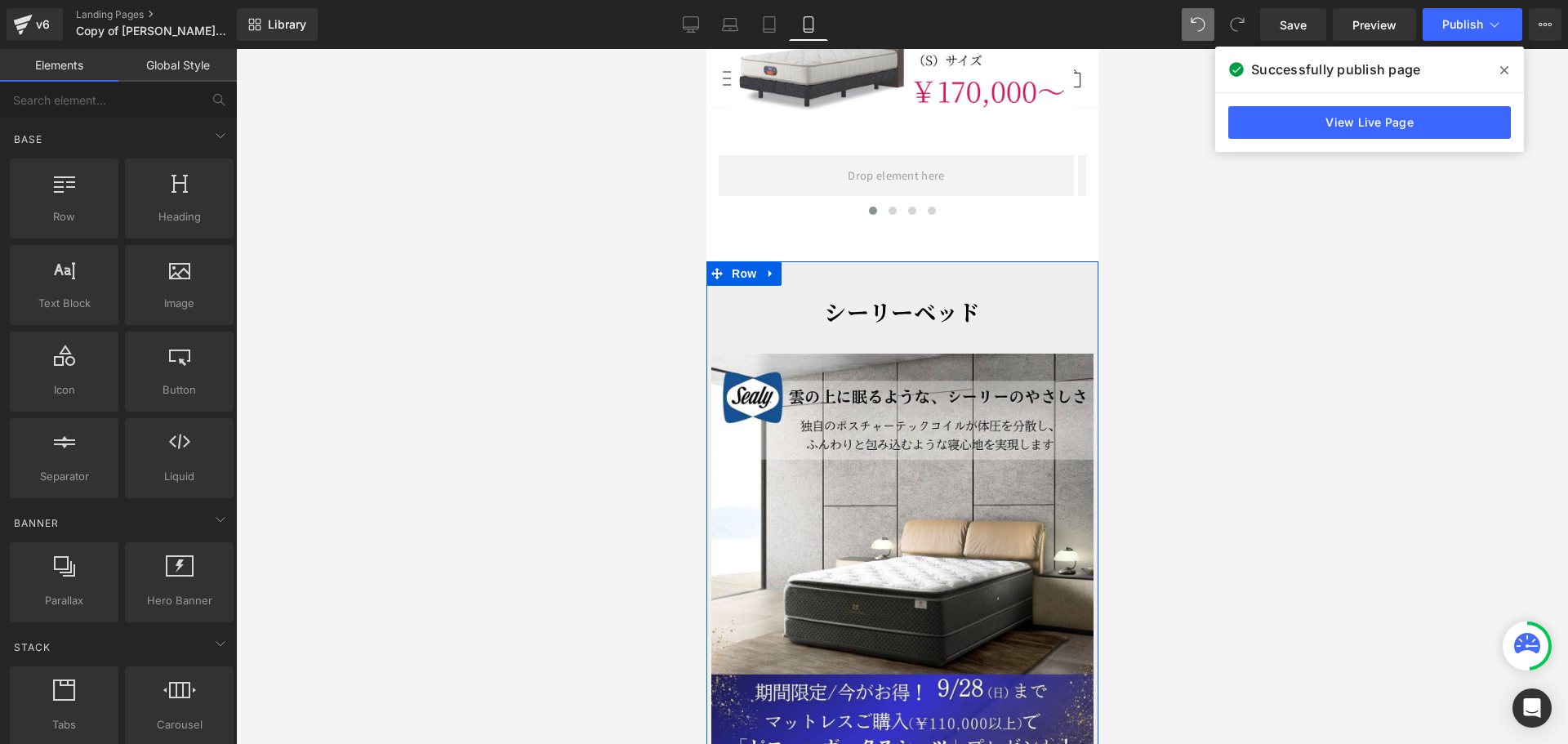
scroll to position [2276, 0]
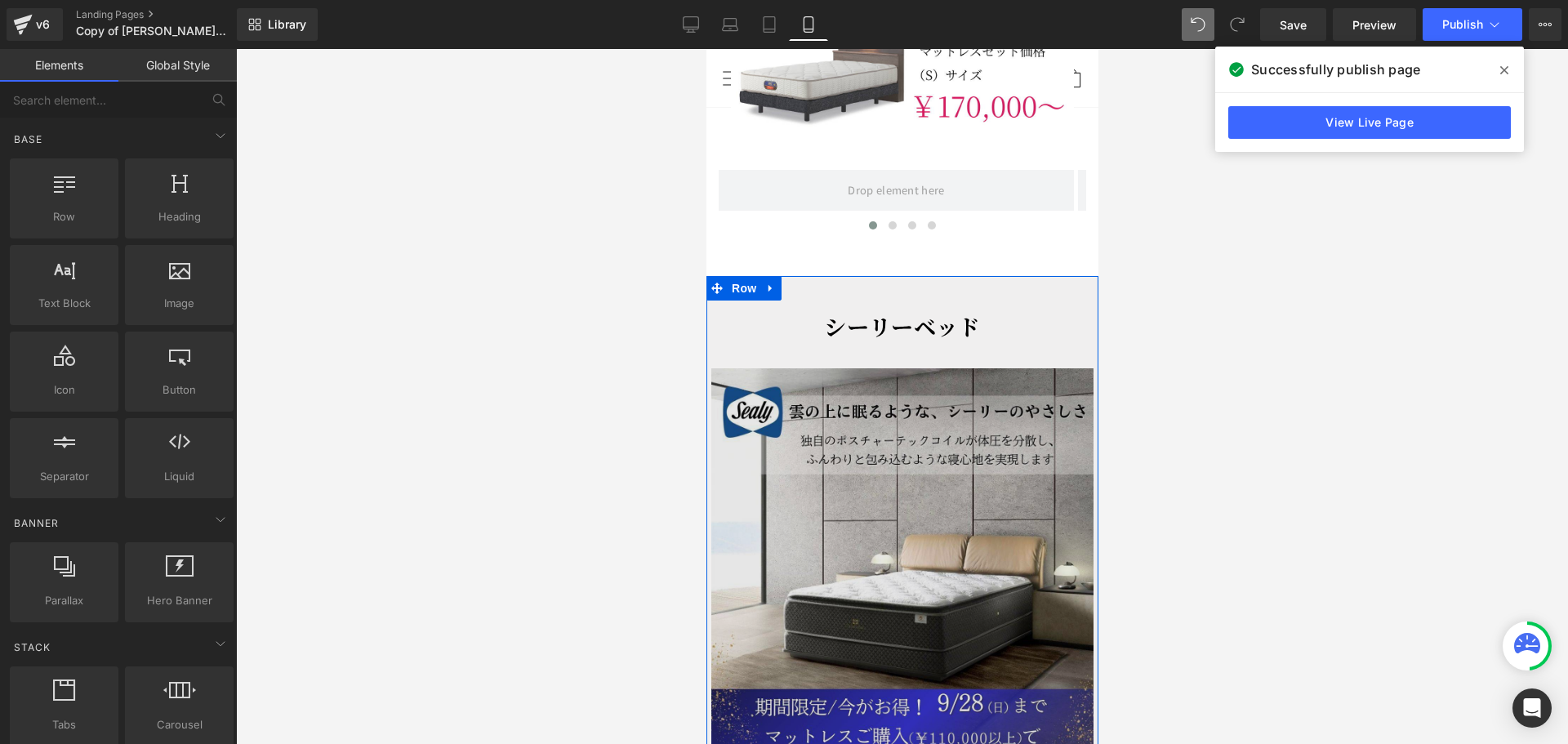
click at [876, 425] on img at bounding box center [901, 578] width 382 height 421
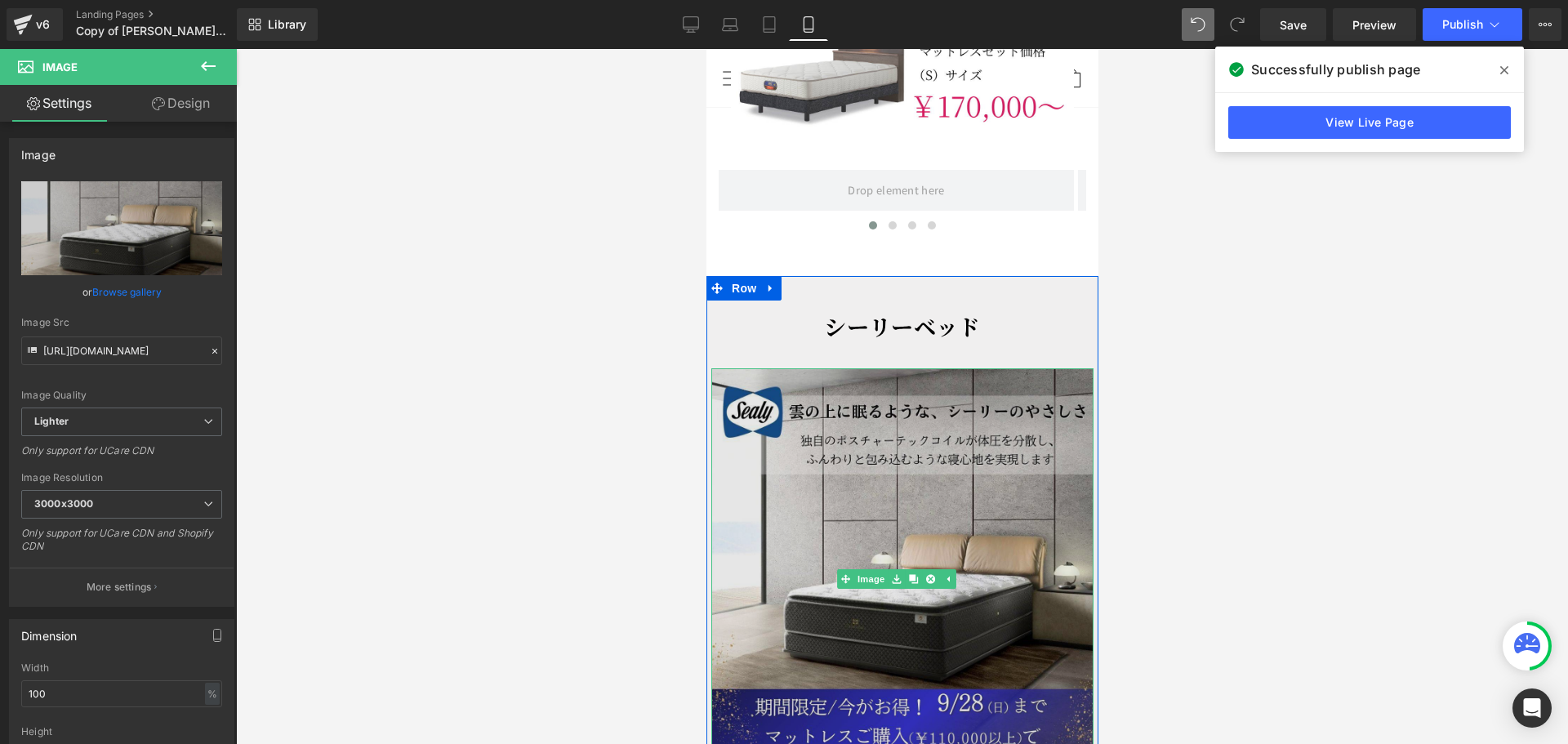
scroll to position [2522, 0]
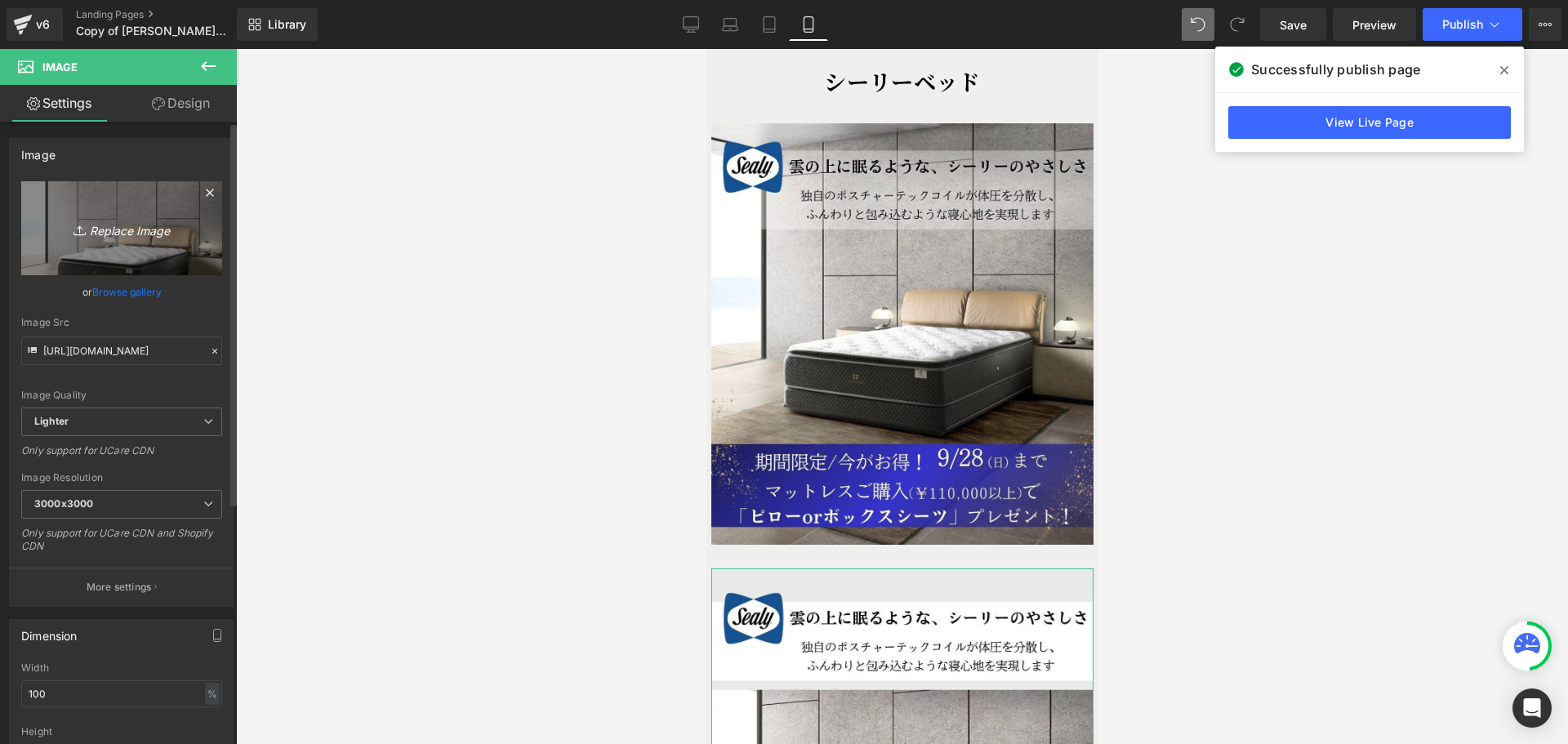
click at [141, 239] on link "Replace Image" at bounding box center [122, 228] width 201 height 94
type input "C:\fakepath\シーリー (2).jpg"
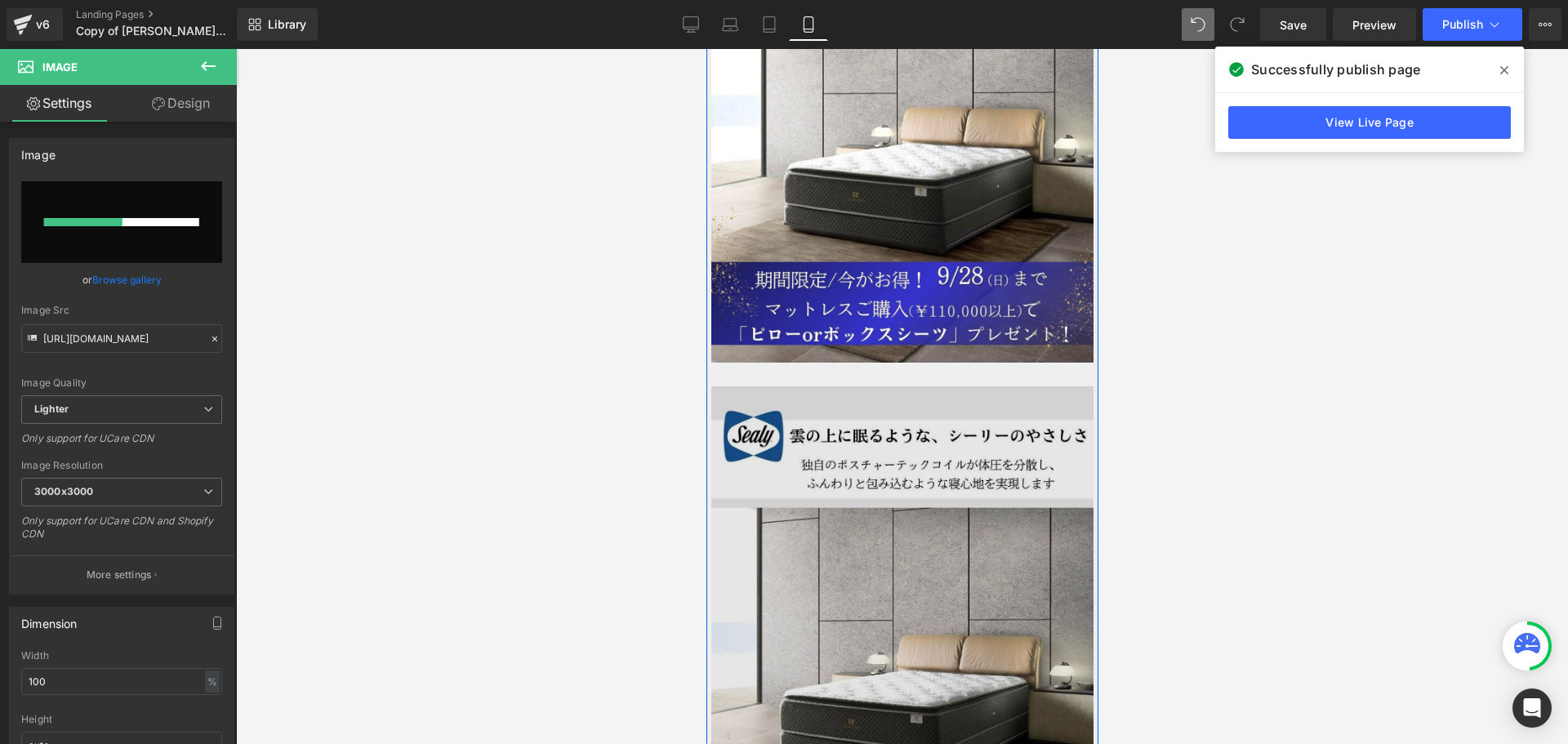
scroll to position [2767, 0]
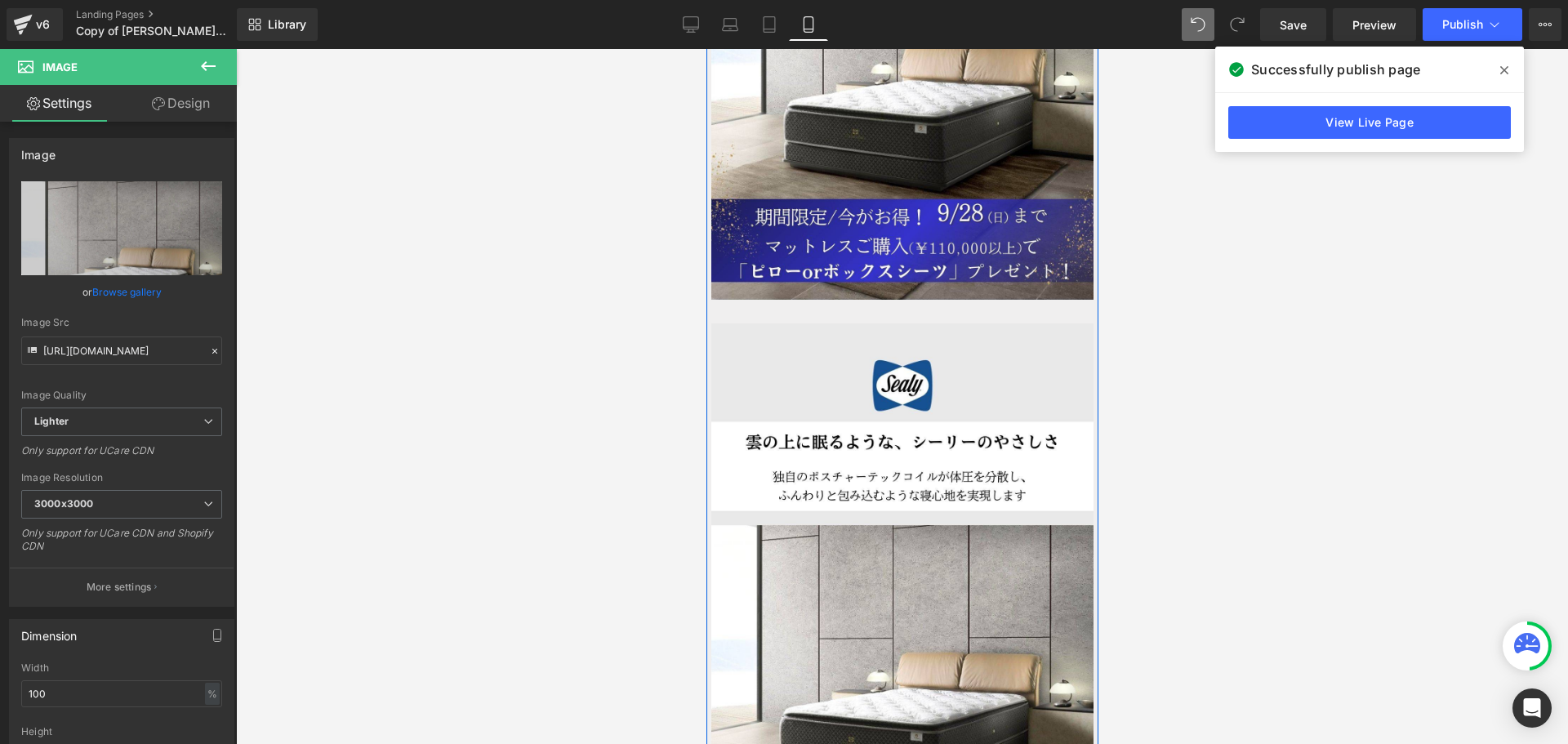
click at [1075, 245] on div "シーリーベッド Text Block Image Image 地域最大級　 １０台 展示中！ Heading Image Image Image Image …" at bounding box center [901, 733] width 392 height 1846
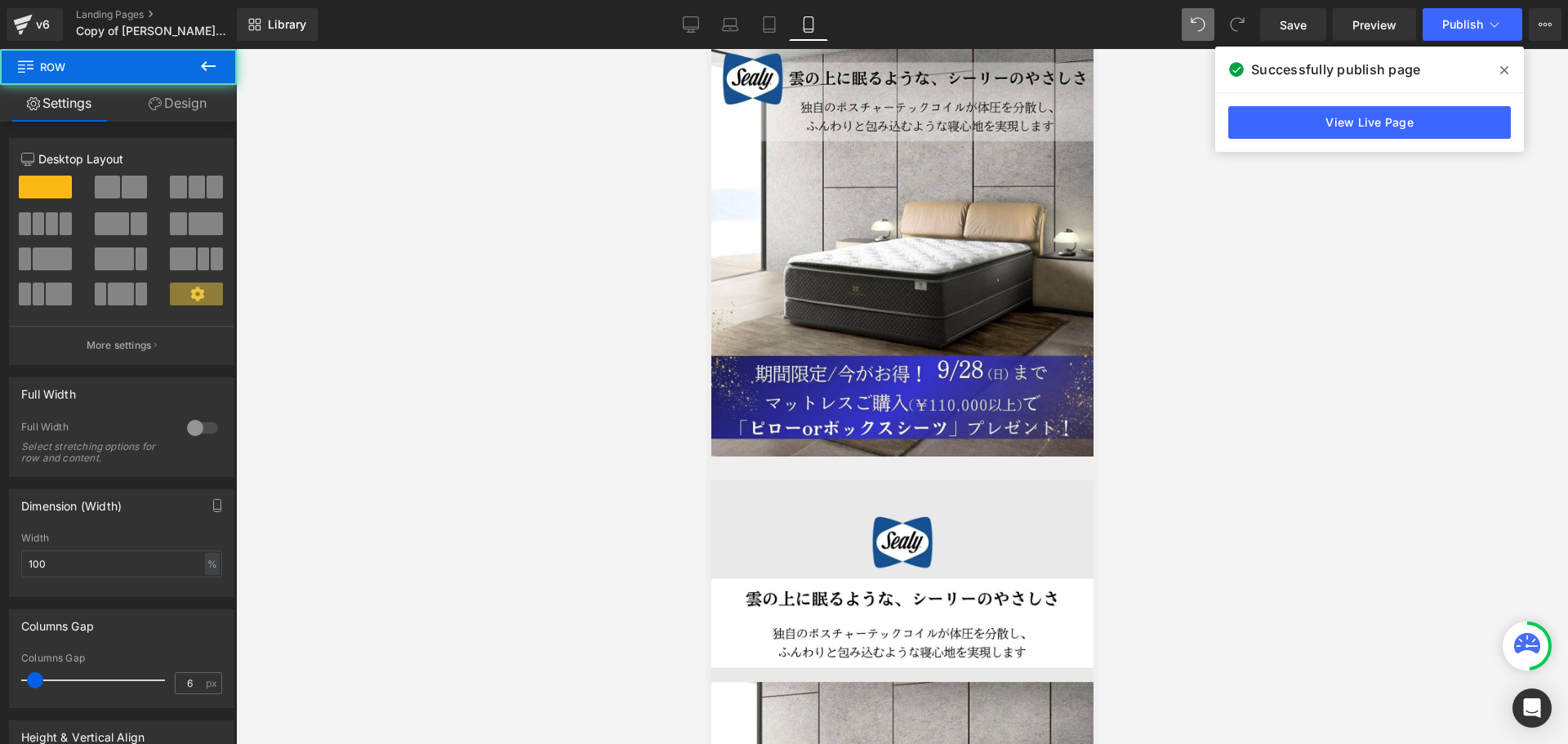
scroll to position [2603, 0]
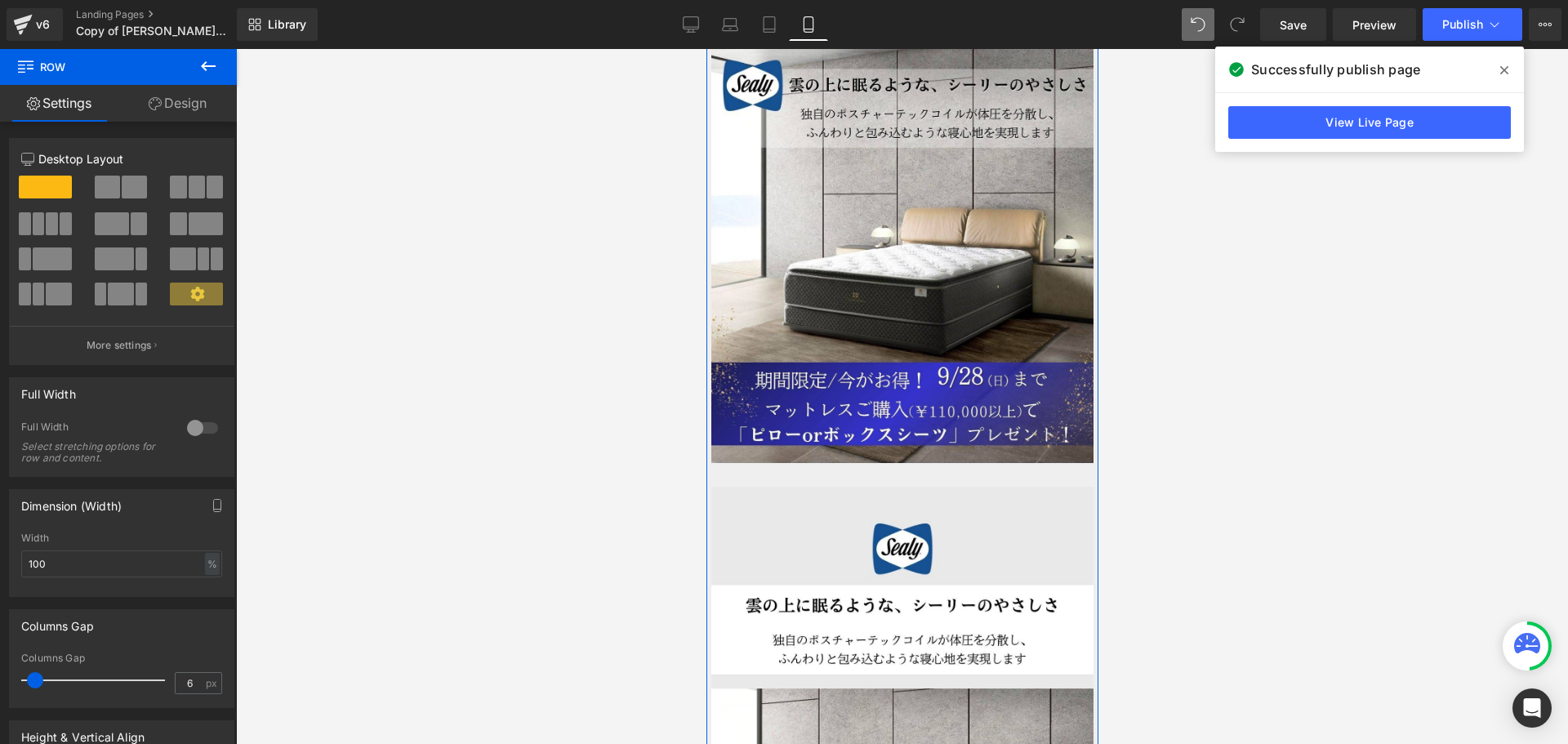
click at [174, 101] on link "Design" at bounding box center [178, 103] width 118 height 37
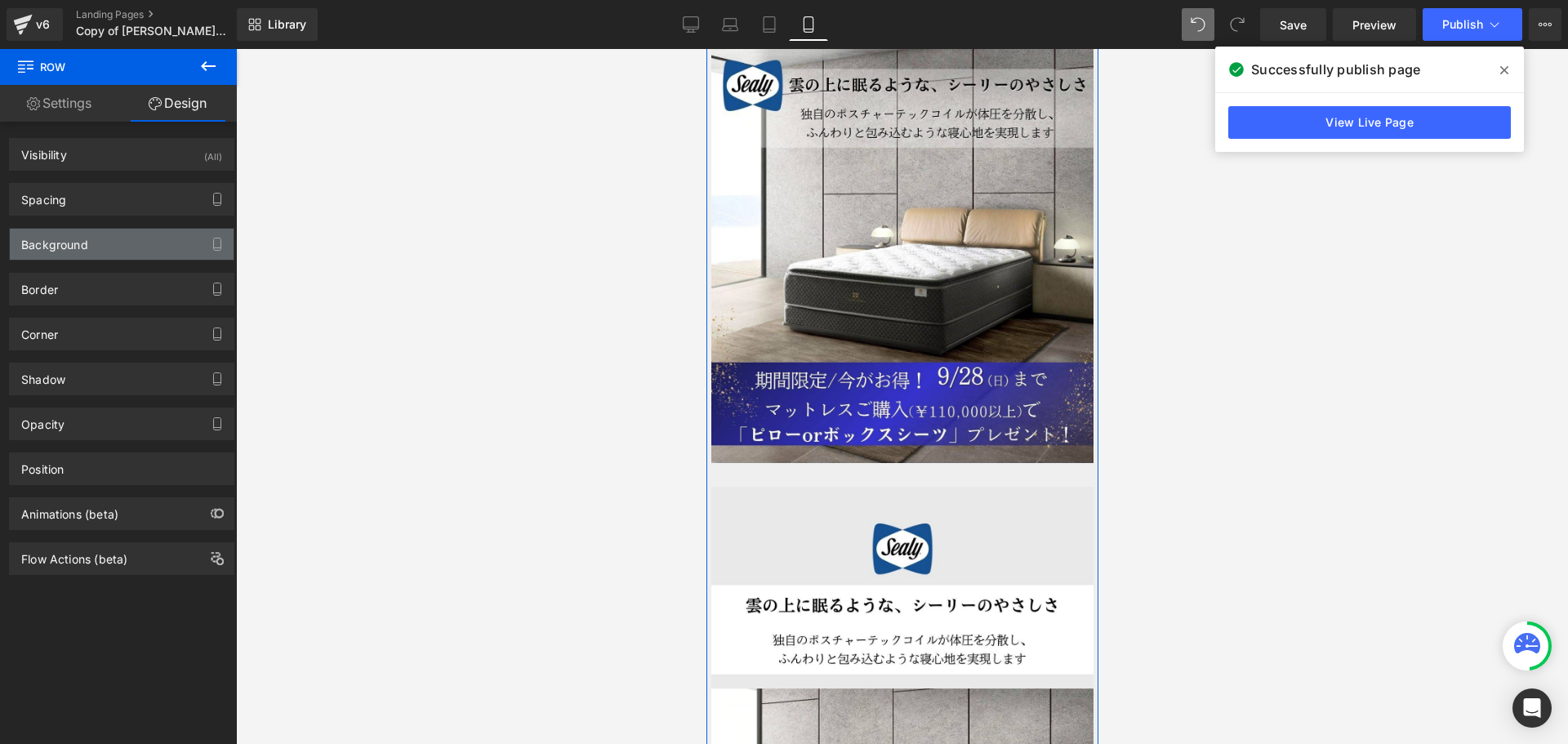
click at [107, 243] on div "Background" at bounding box center [121, 244] width 224 height 31
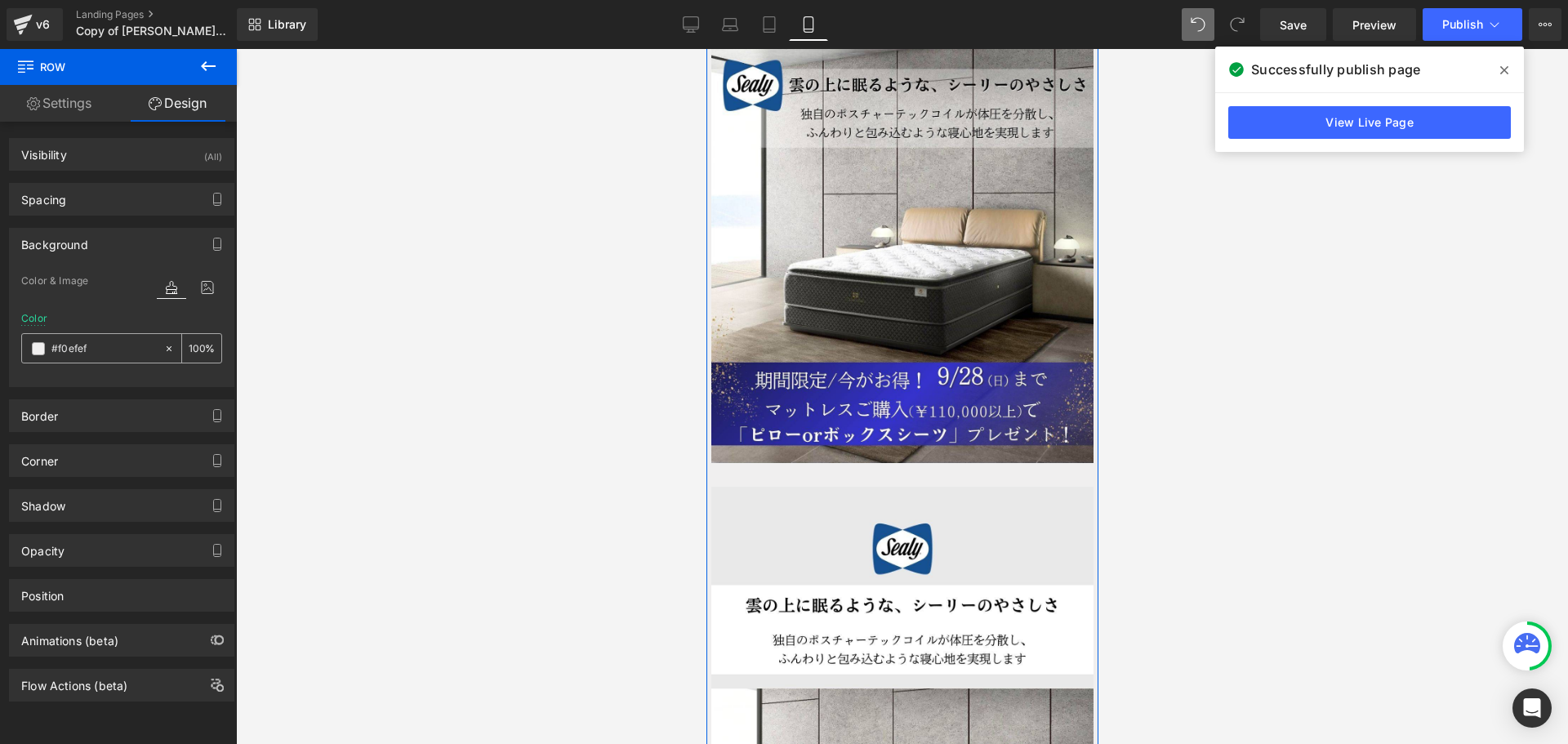
click at [128, 346] on input "text" at bounding box center [104, 348] width 105 height 18
paste input "e9e9e9"
type input "#e9e9e9"
click at [325, 346] on div at bounding box center [902, 397] width 1332 height 695
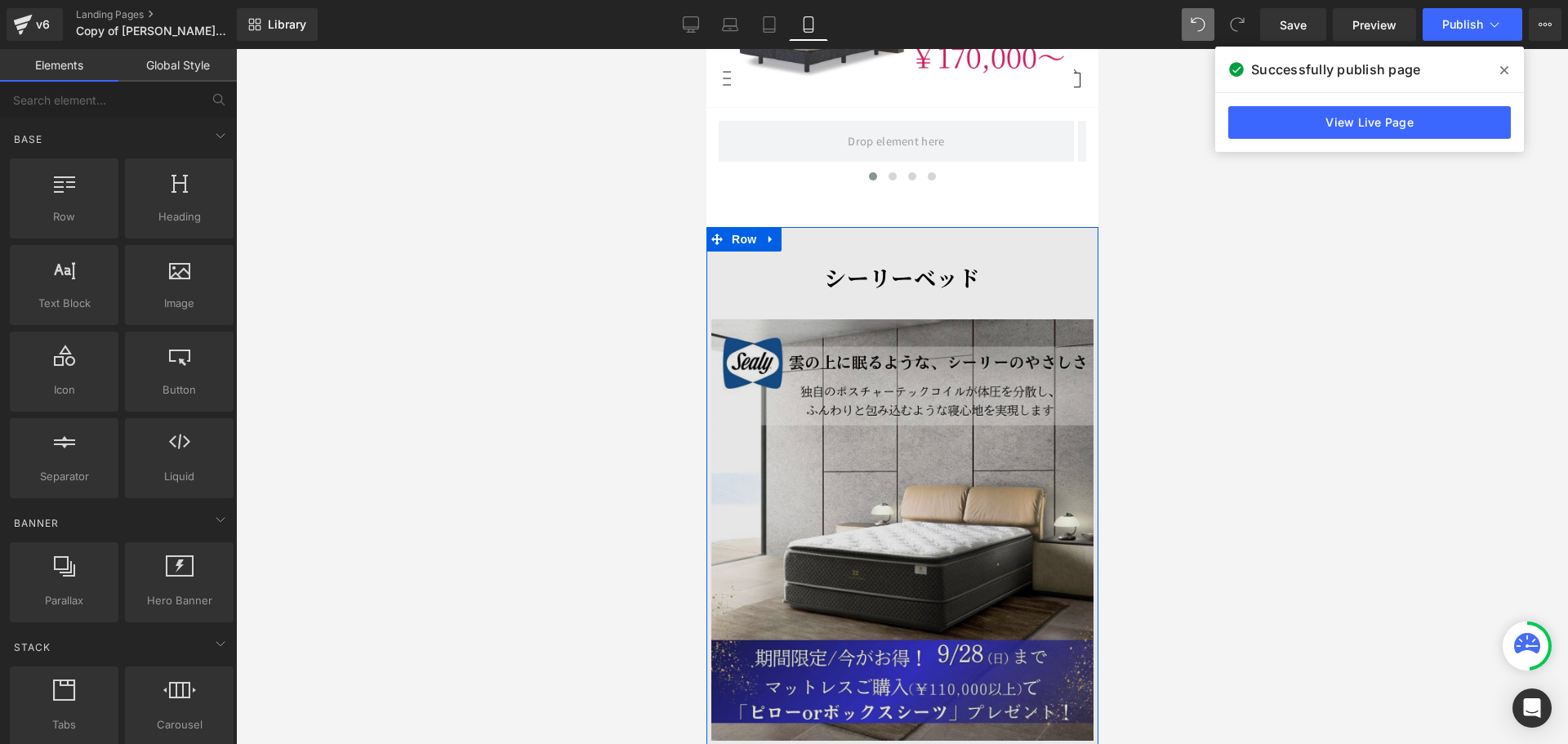
scroll to position [2276, 0]
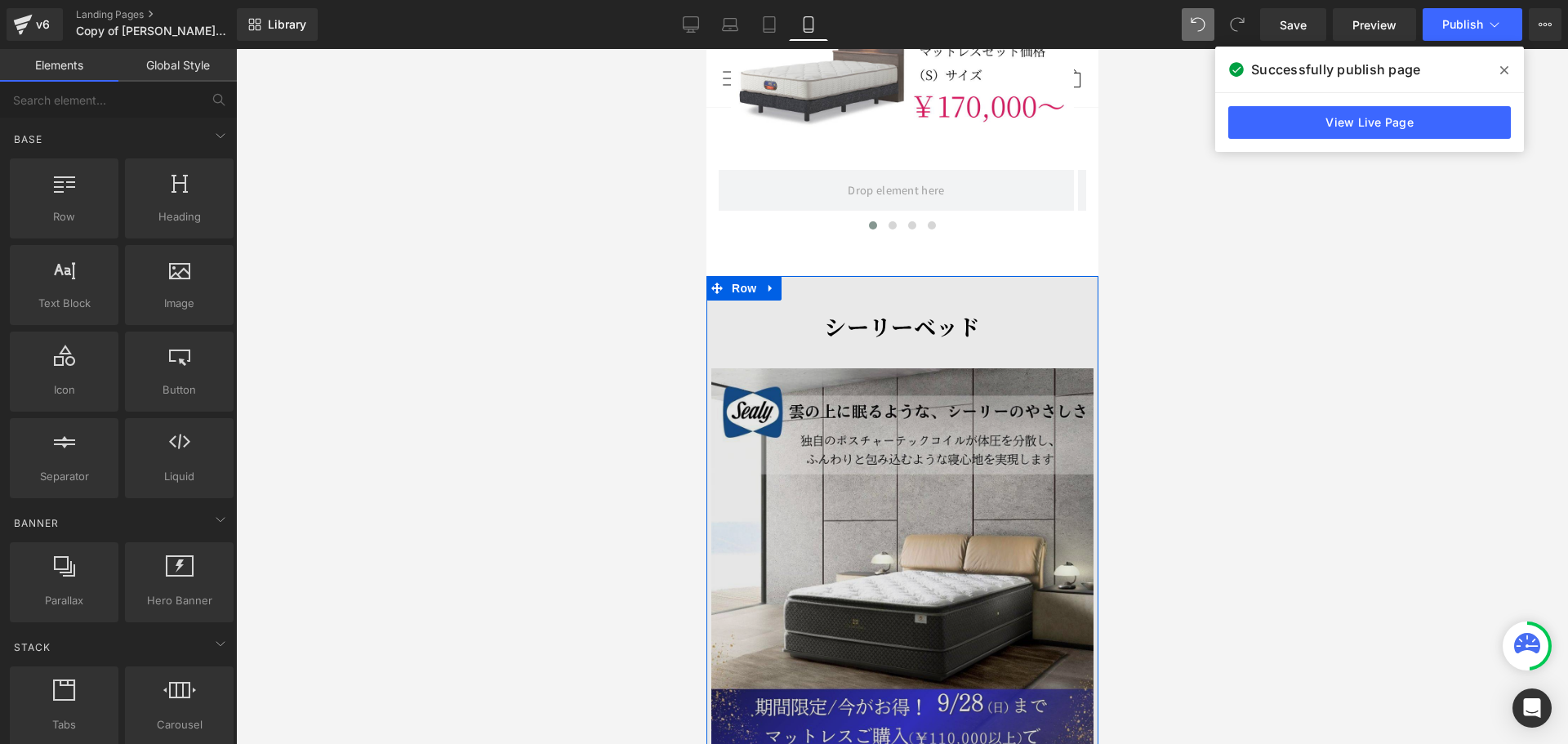
click at [887, 410] on img at bounding box center [901, 578] width 382 height 421
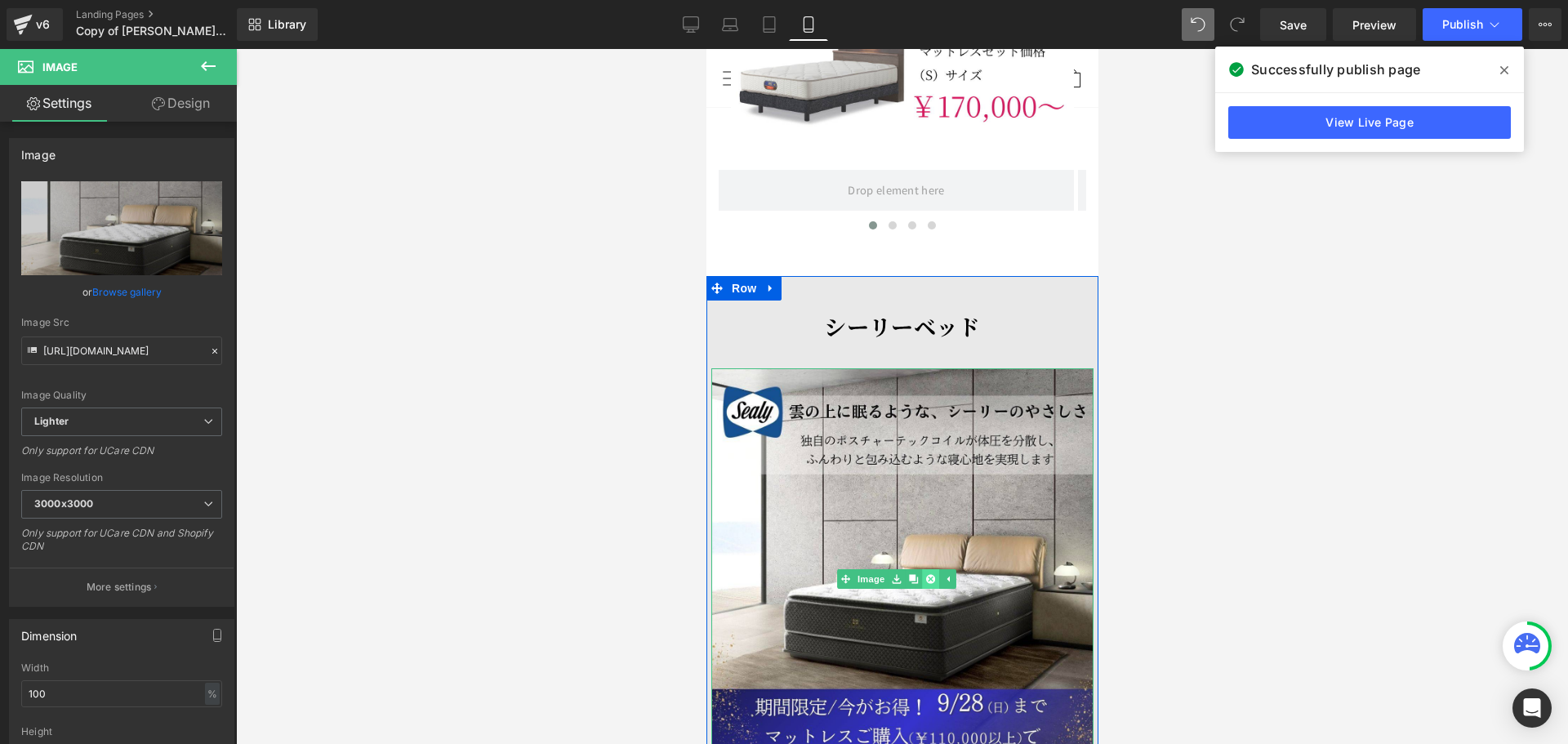
click at [927, 574] on icon at bounding box center [929, 578] width 9 height 9
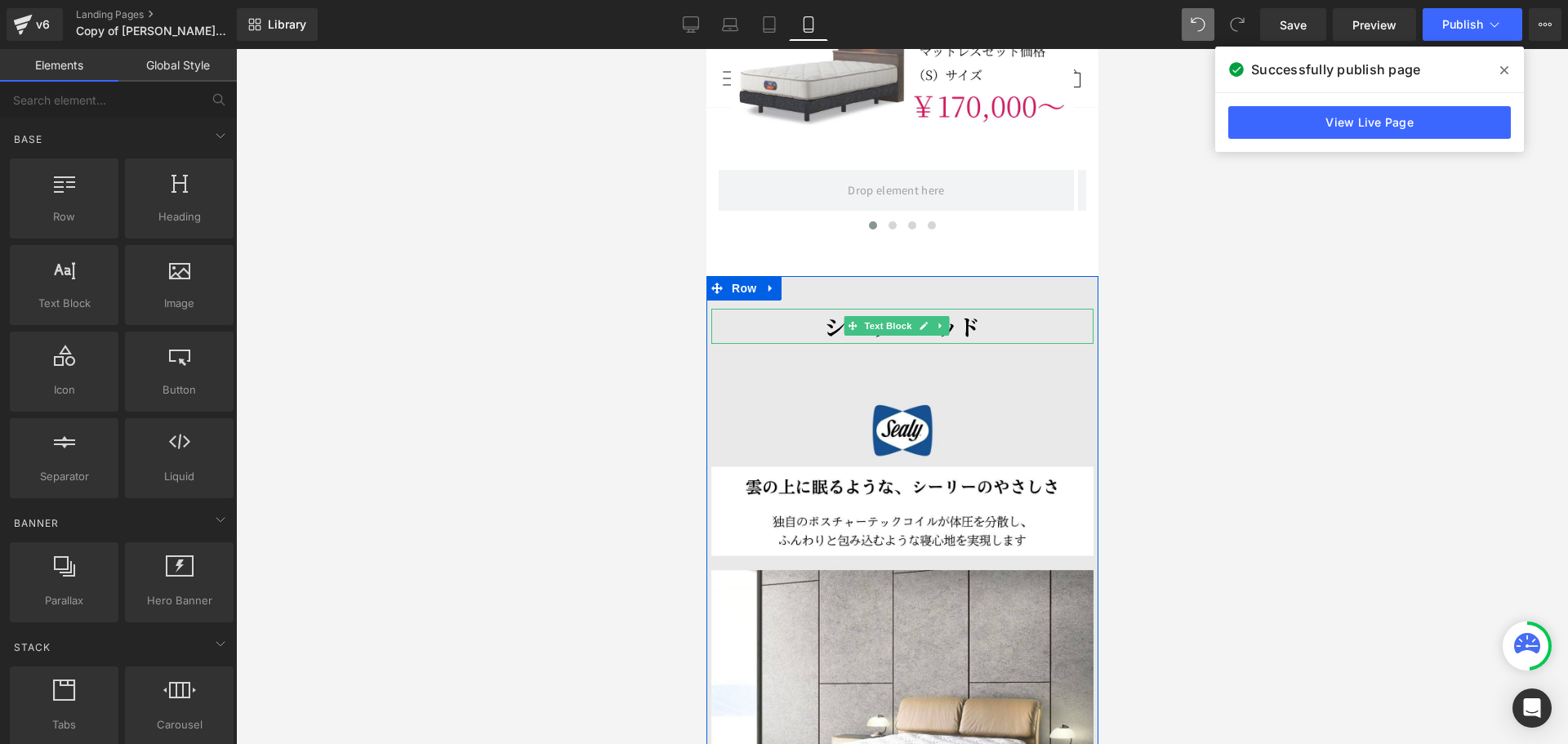
click at [938, 324] on icon at bounding box center [938, 327] width 2 height 6
click at [949, 322] on icon at bounding box center [947, 326] width 9 height 9
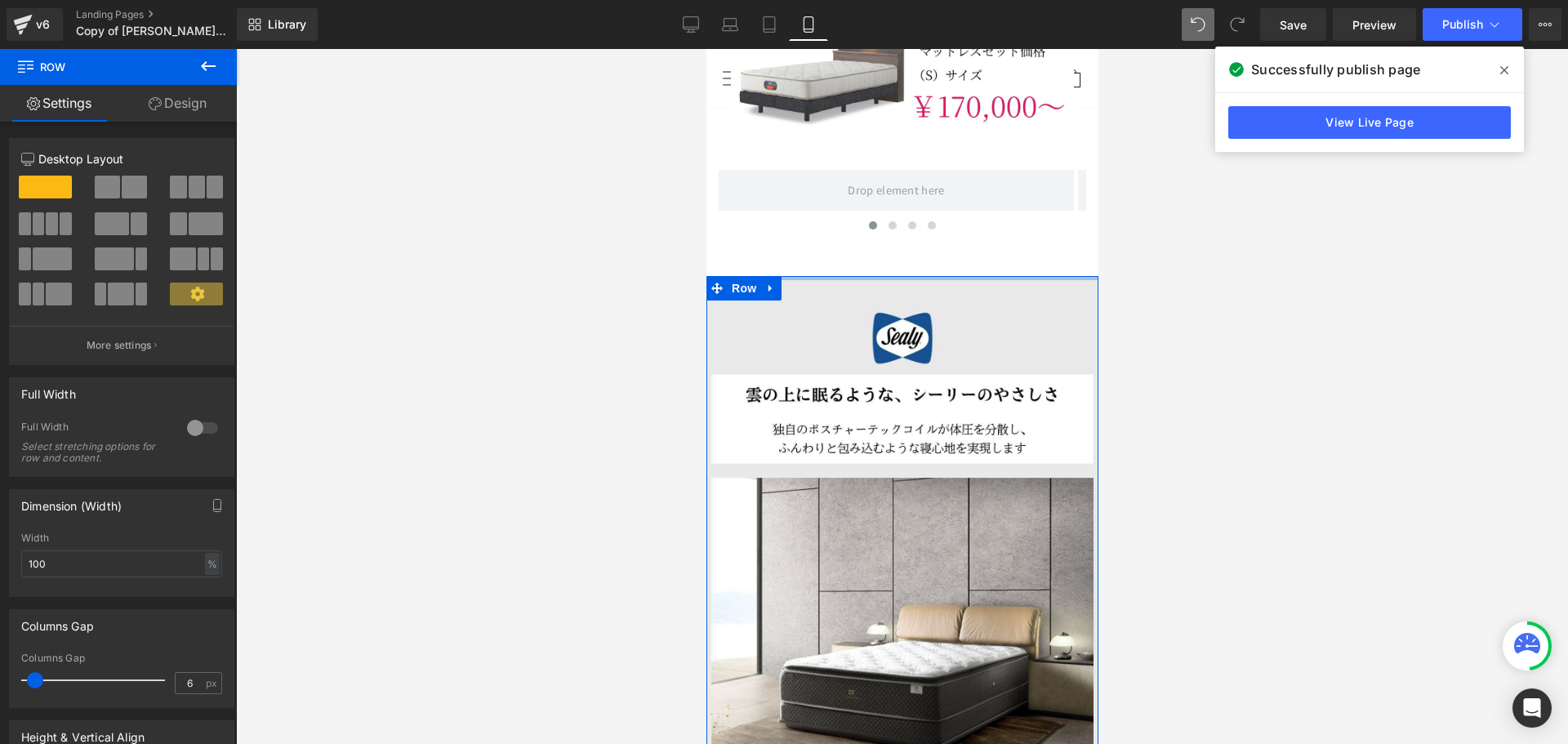
drag, startPoint x: 934, startPoint y: 245, endPoint x: 933, endPoint y: 215, distance: 30.0
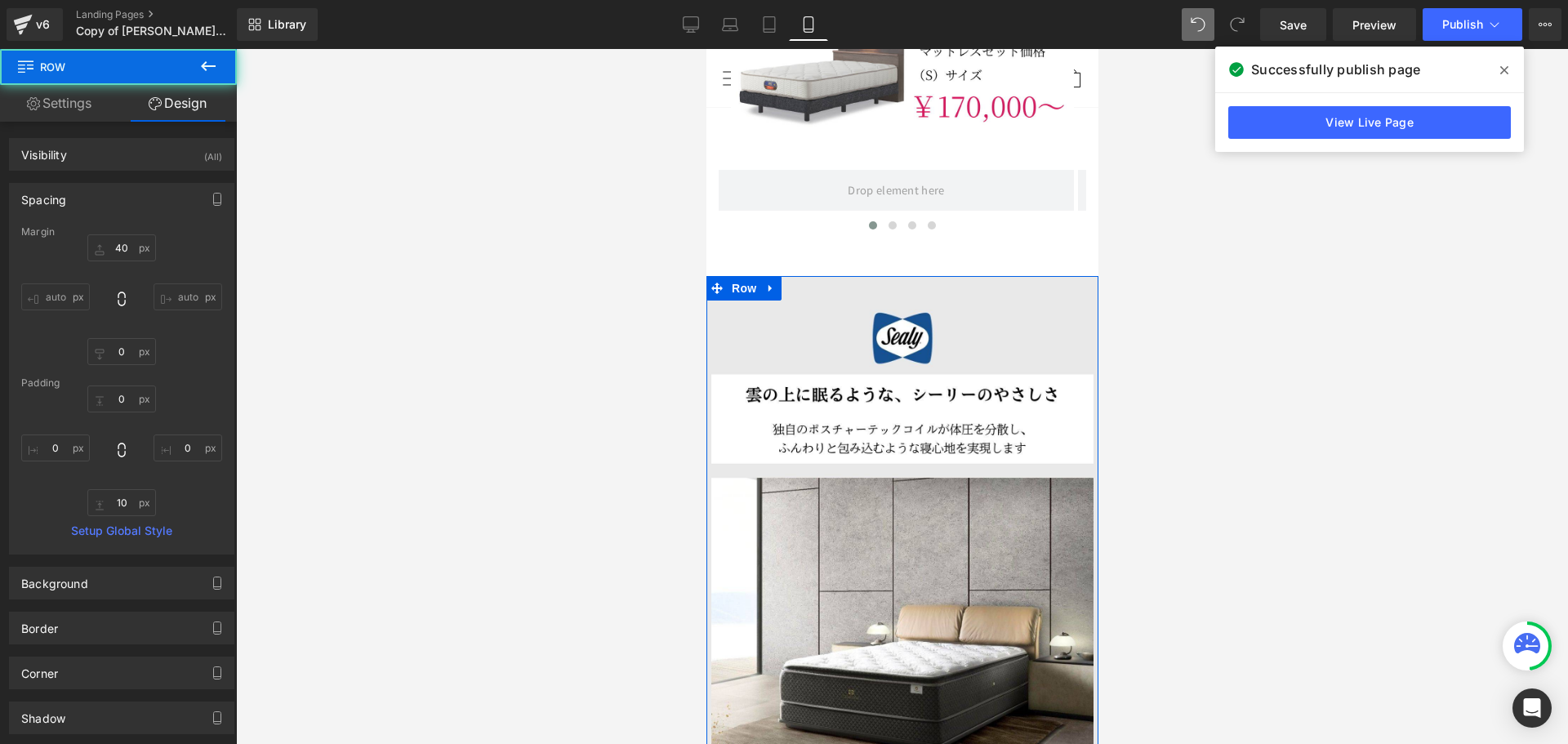
click at [1223, 293] on div at bounding box center [902, 397] width 1332 height 695
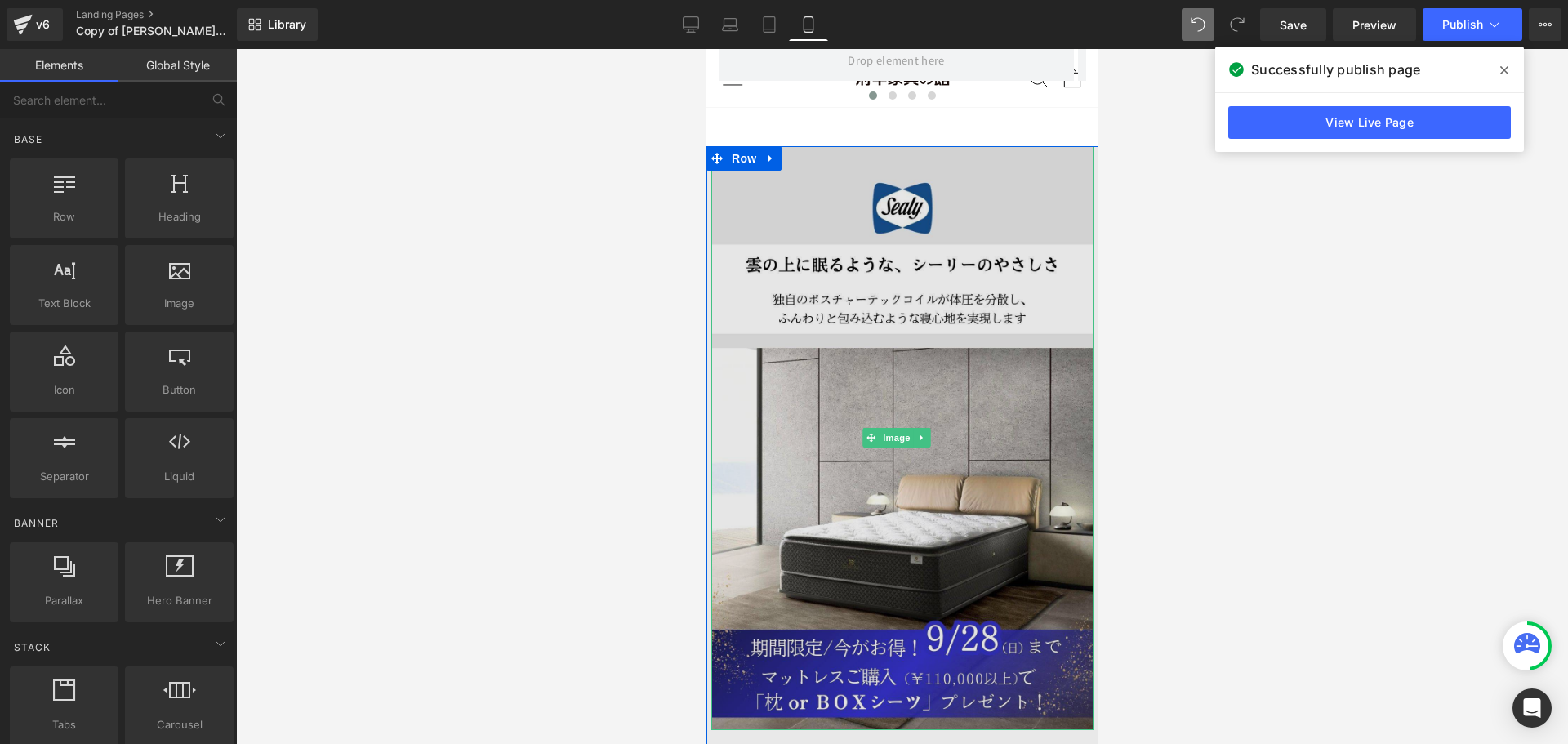
scroll to position [2440, 0]
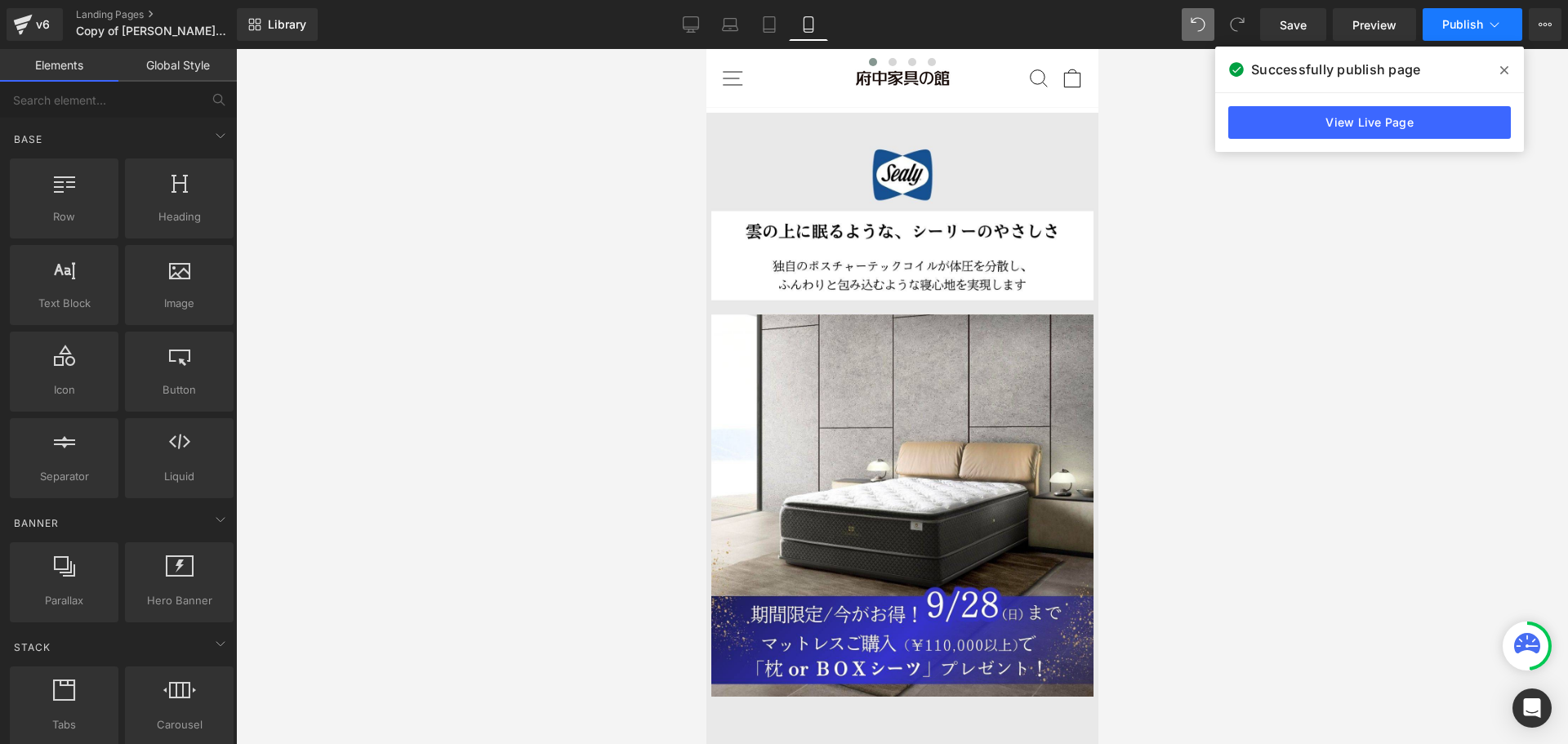
click at [1479, 21] on span "Publish" at bounding box center [1462, 24] width 40 height 13
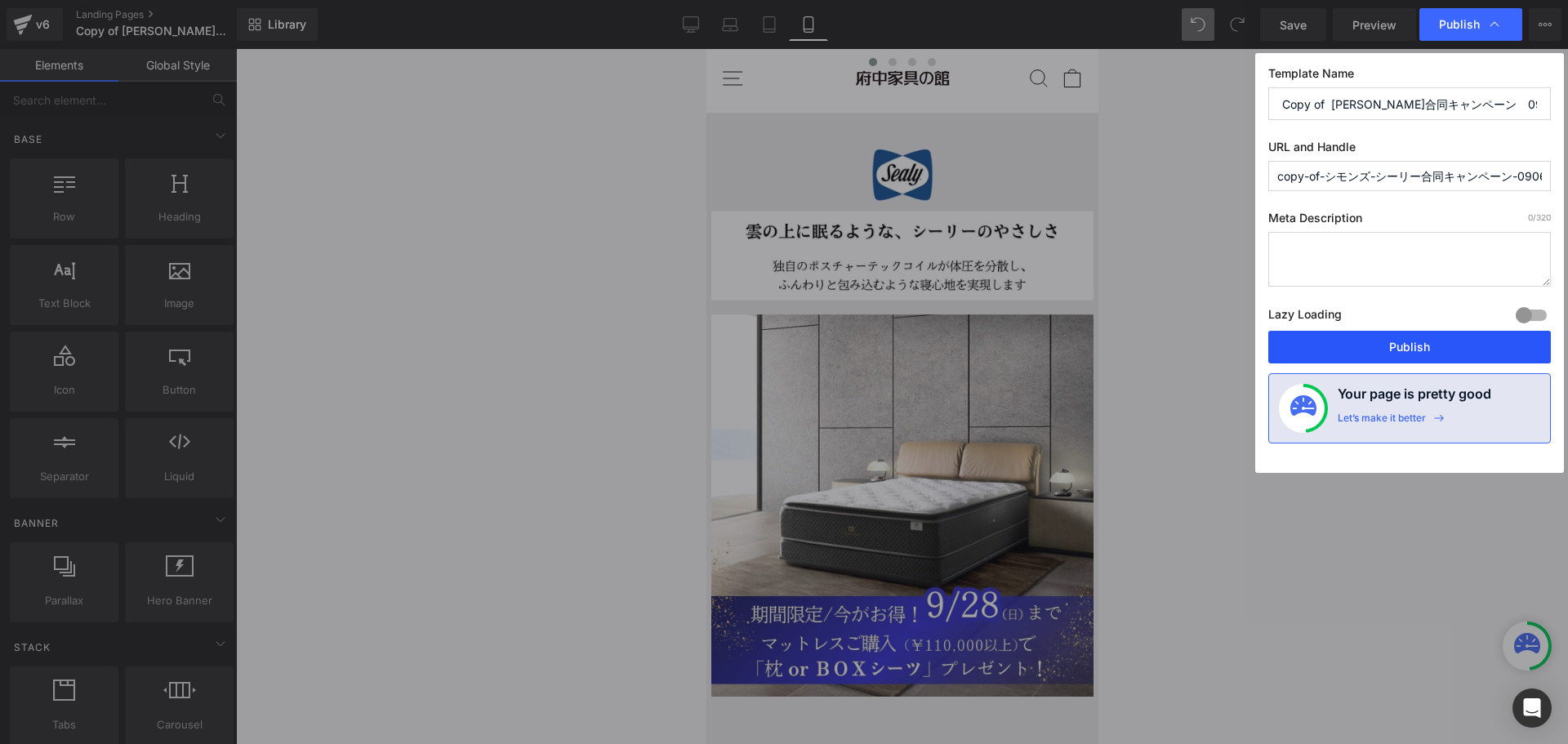
click at [1412, 344] on button "Publish" at bounding box center [1410, 346] width 282 height 33
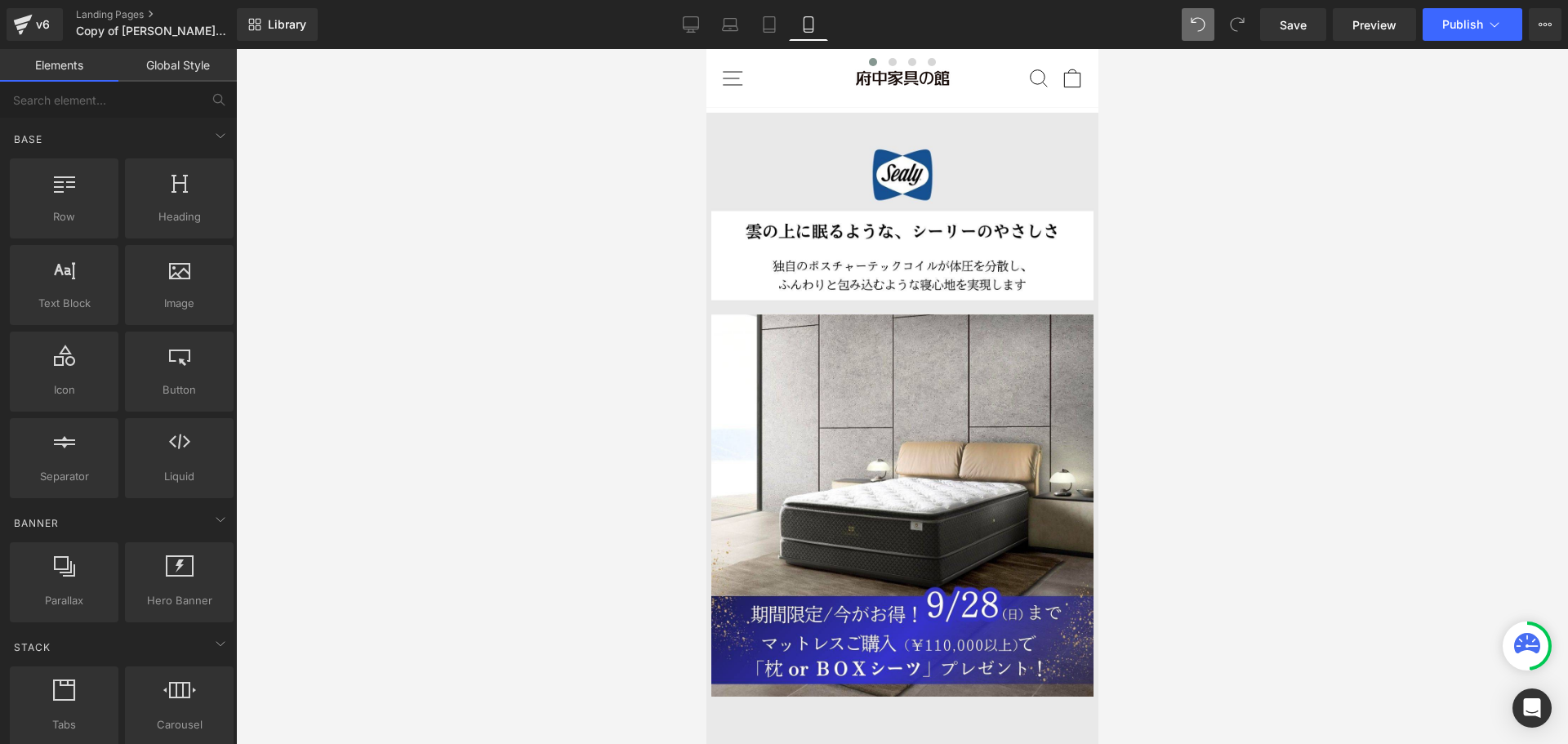
click at [1336, 356] on div at bounding box center [902, 397] width 1332 height 695
click at [1226, 383] on div at bounding box center [902, 397] width 1332 height 695
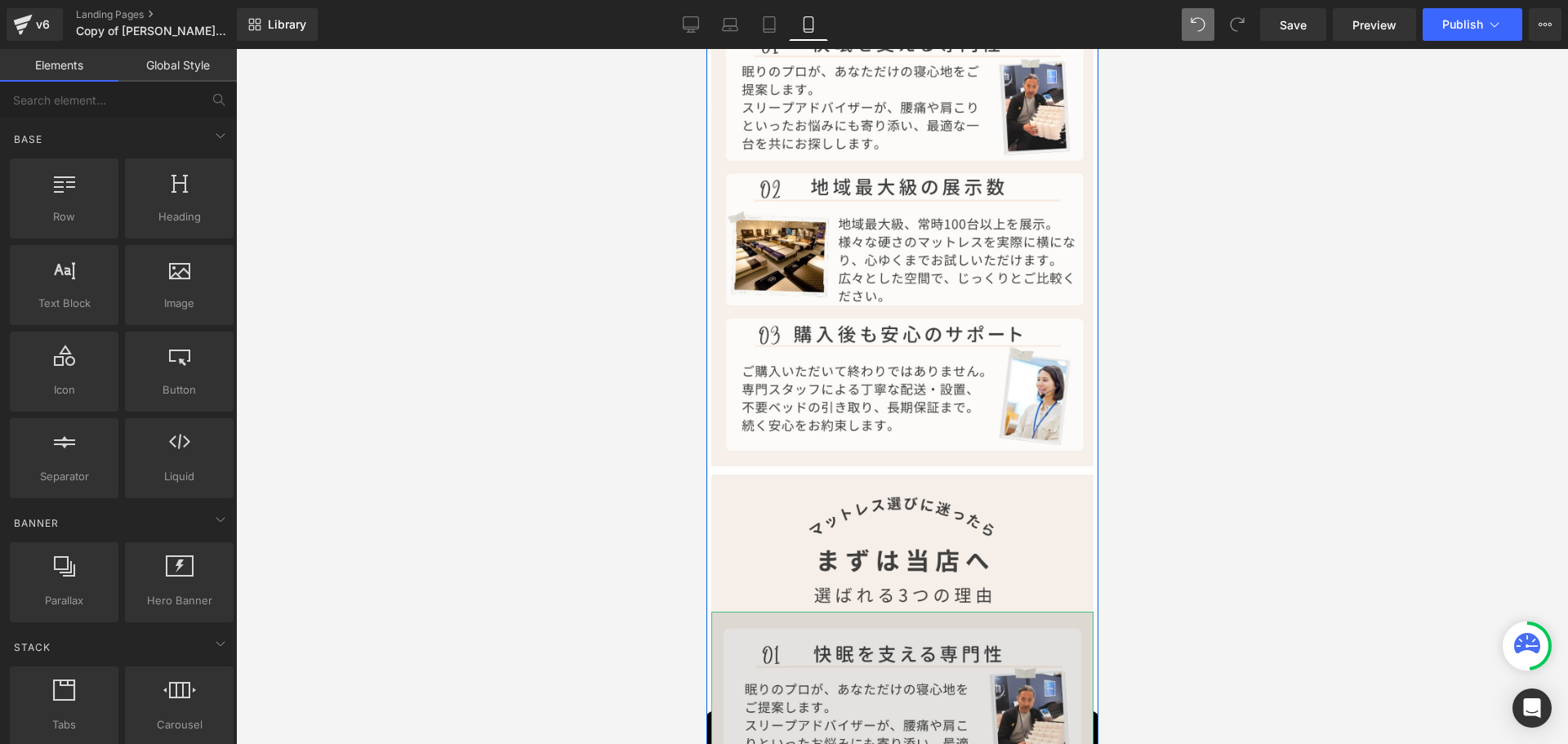
scroll to position [4603, 0]
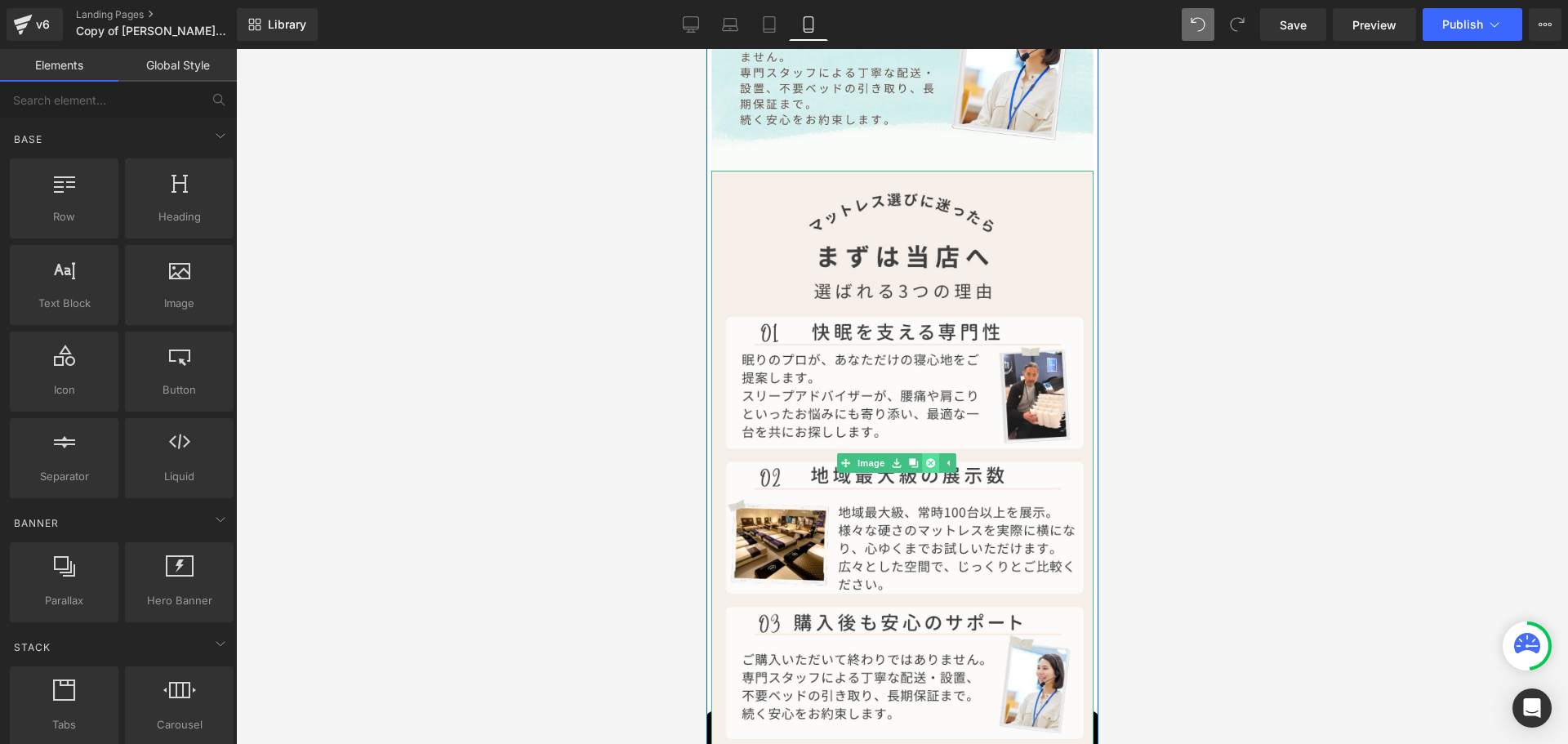
click at [931, 458] on icon at bounding box center [929, 462] width 9 height 9
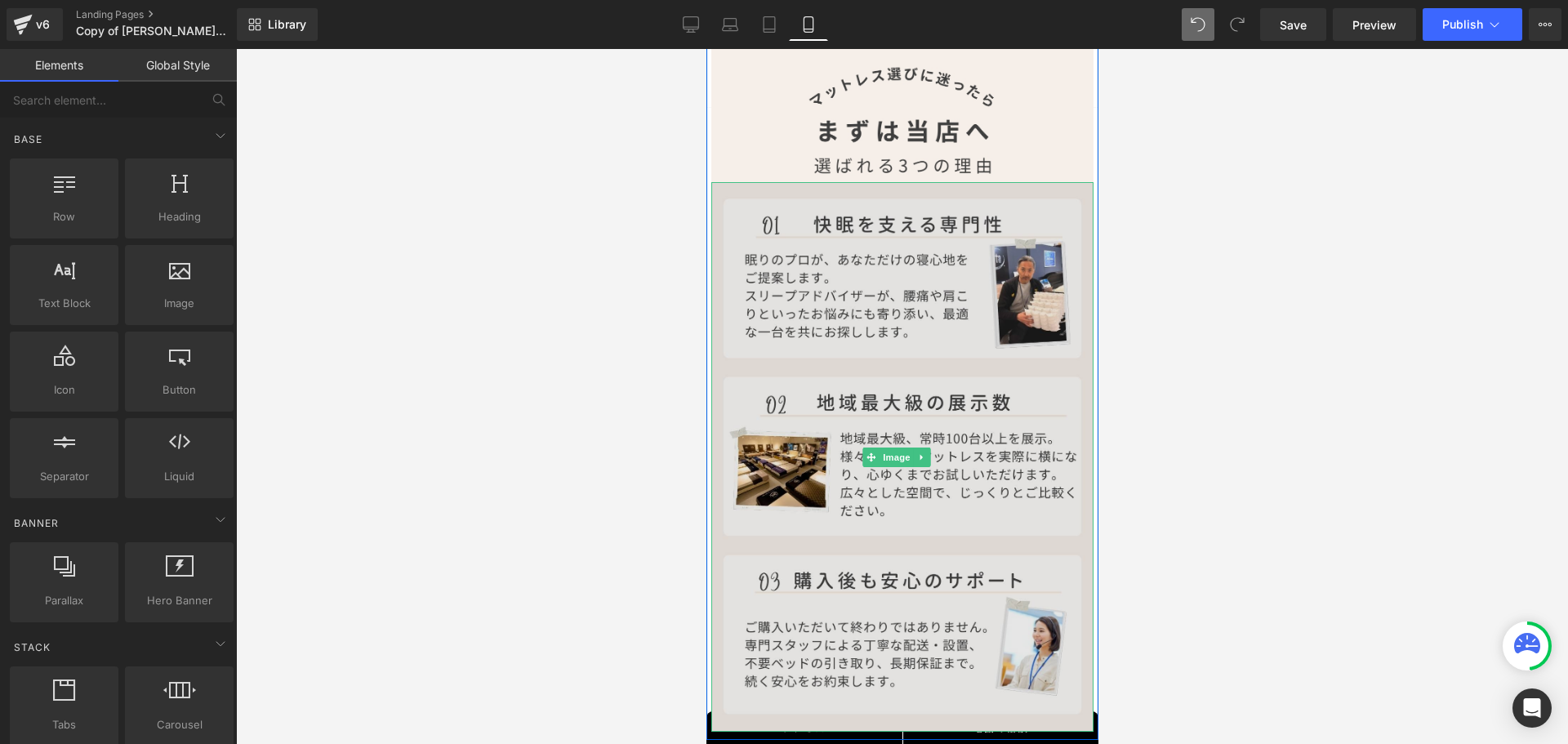
scroll to position [4766, 0]
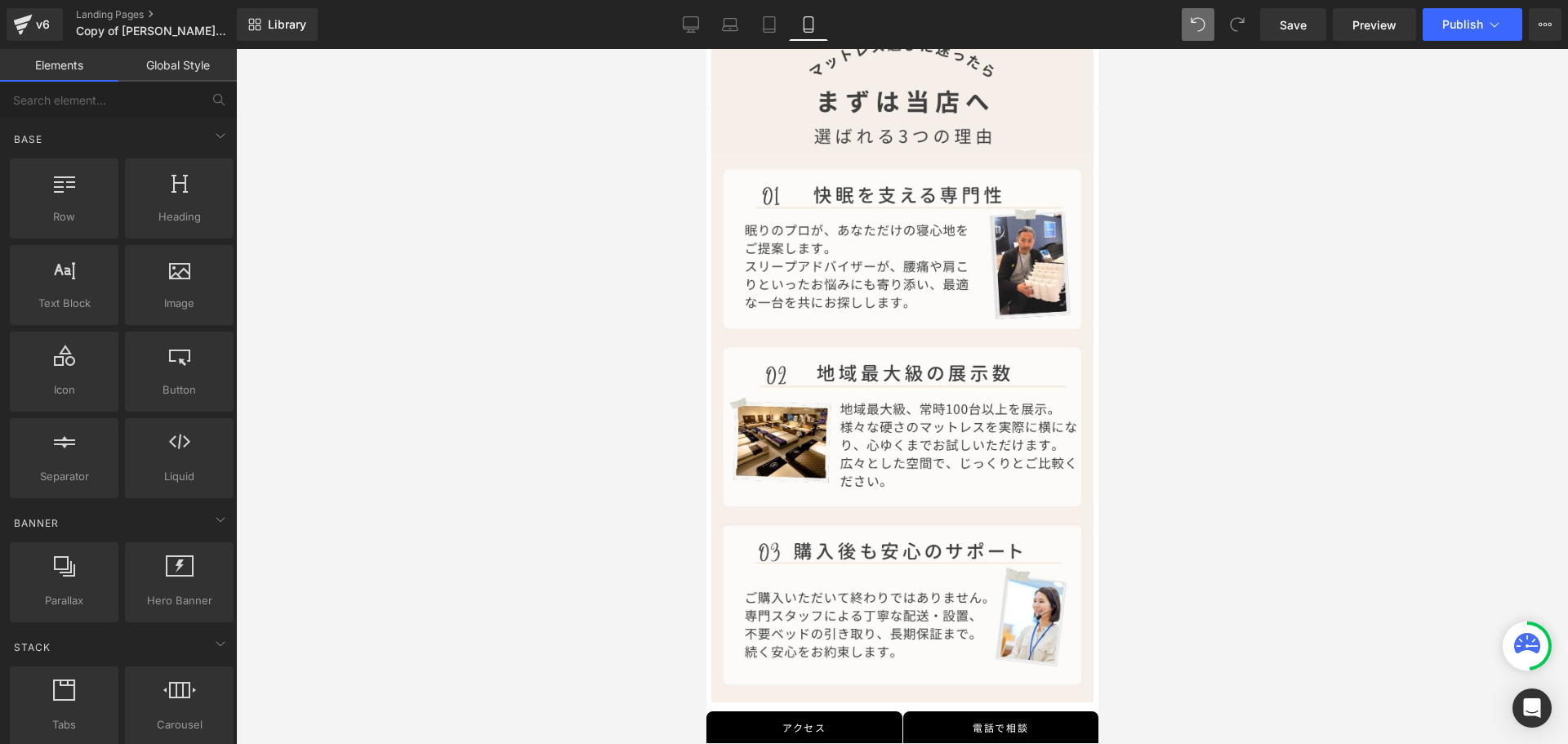
click at [1264, 428] on div at bounding box center [902, 397] width 1332 height 695
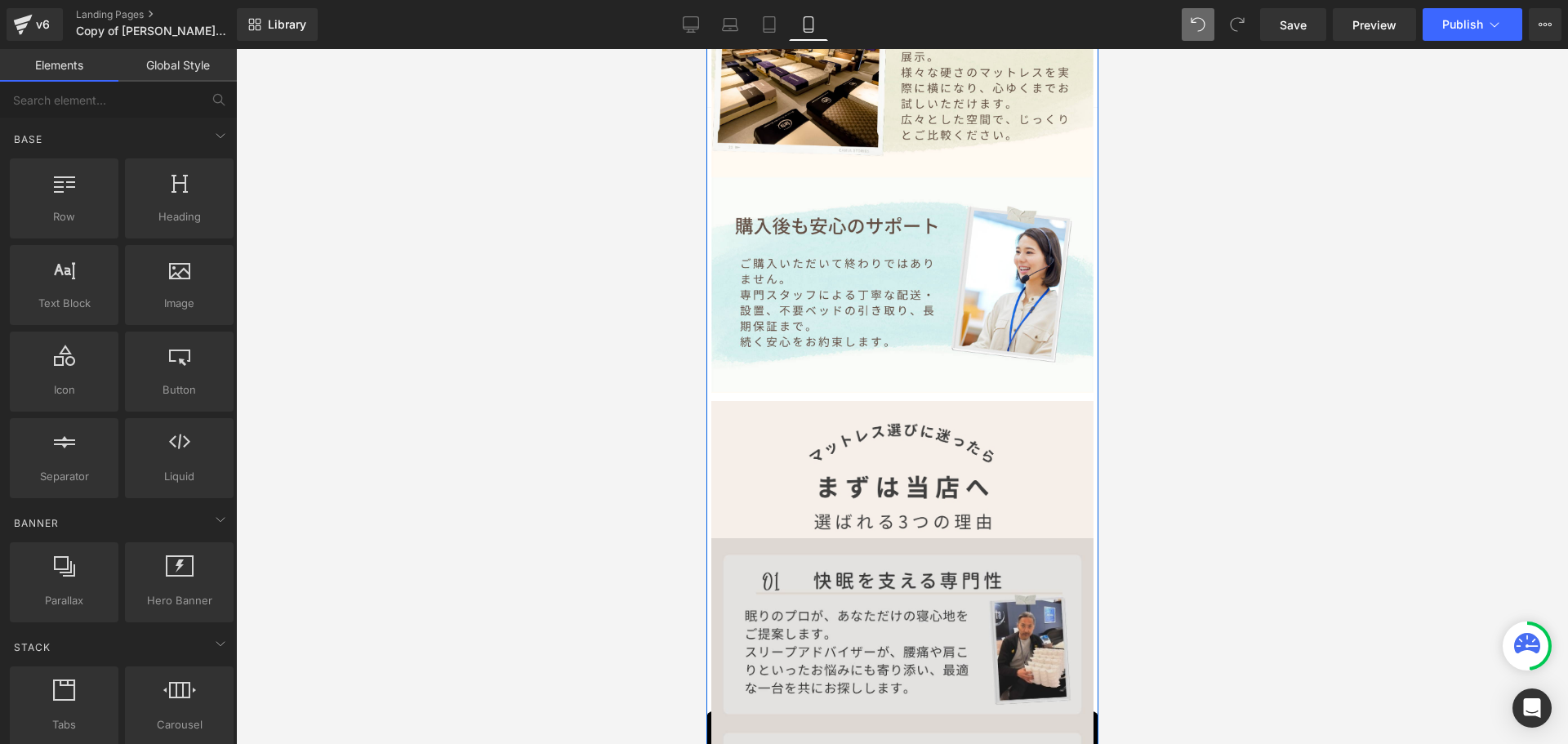
scroll to position [4603, 0]
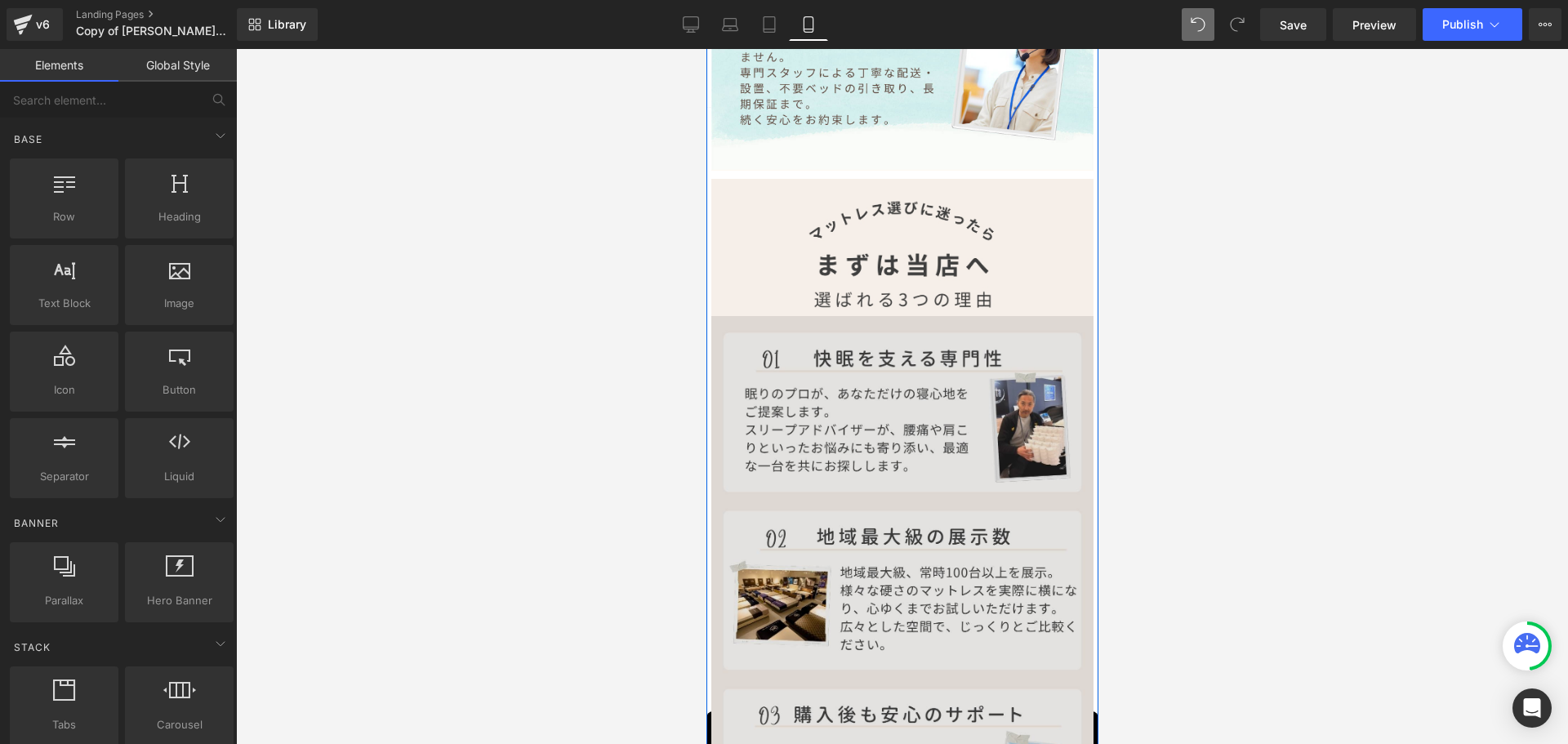
click at [922, 440] on img at bounding box center [901, 590] width 382 height 550
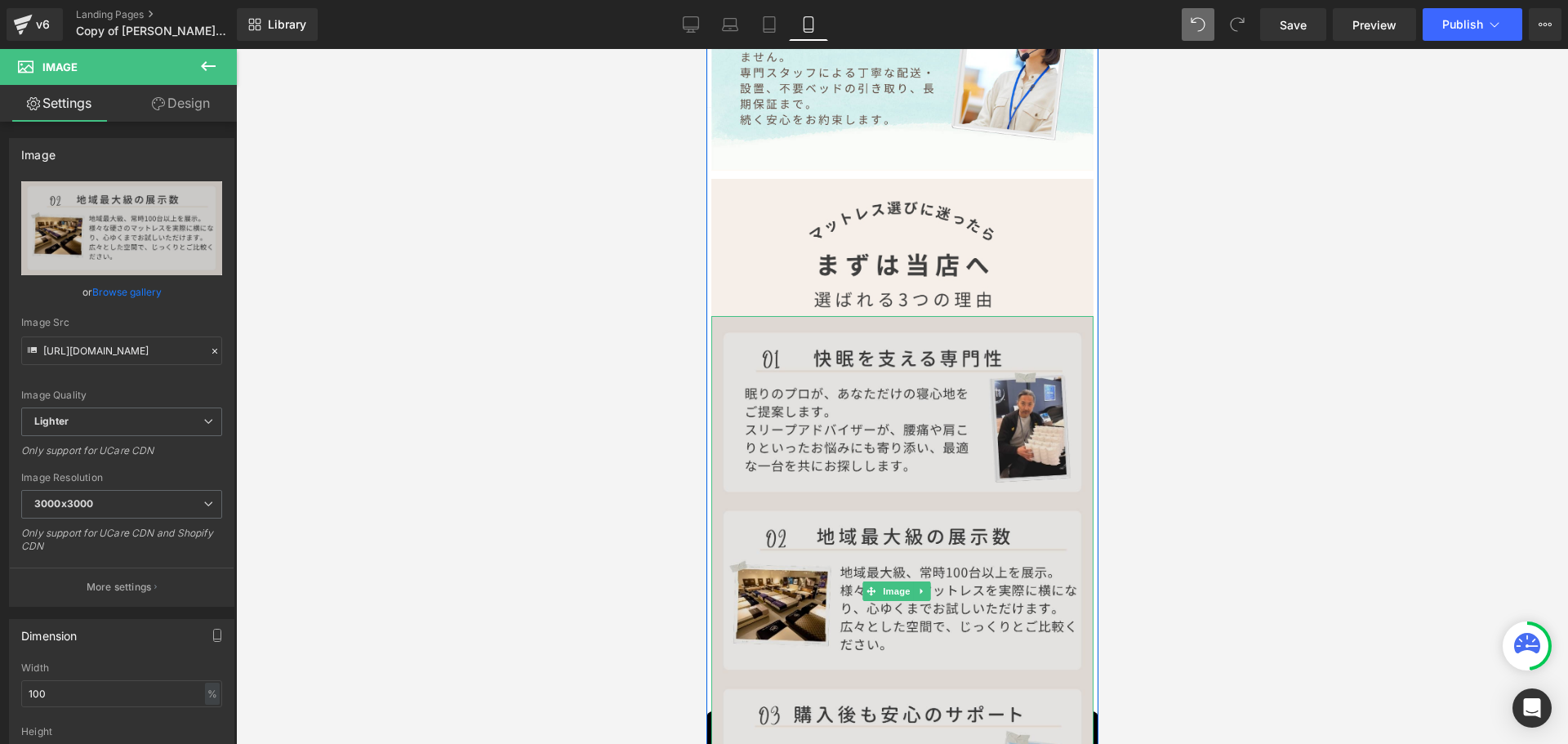
click at [833, 511] on img at bounding box center [901, 590] width 382 height 550
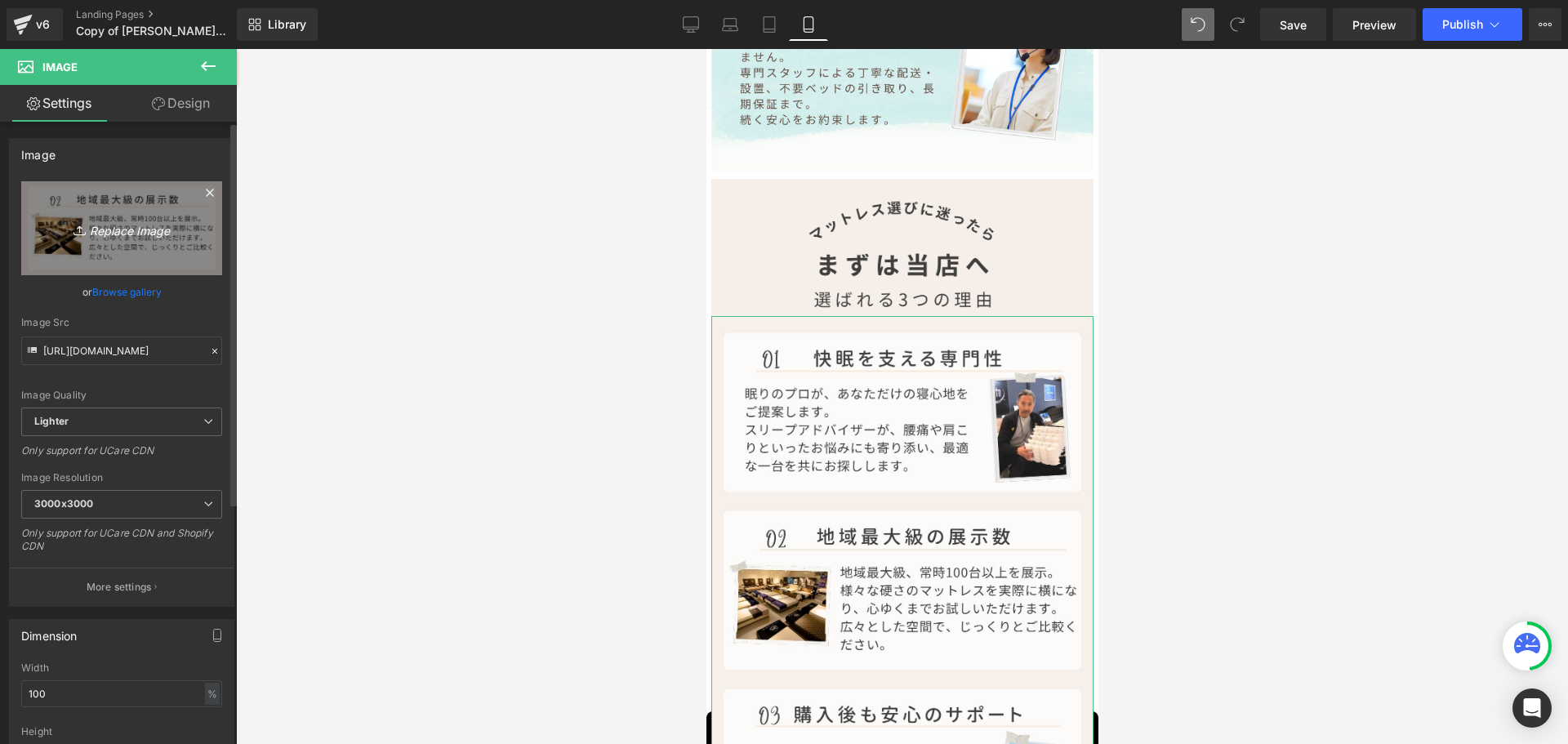
click at [101, 226] on icon "Replace Image" at bounding box center [121, 228] width 130 height 21
type input "C:\fakepath\ベッド理由.jpg"
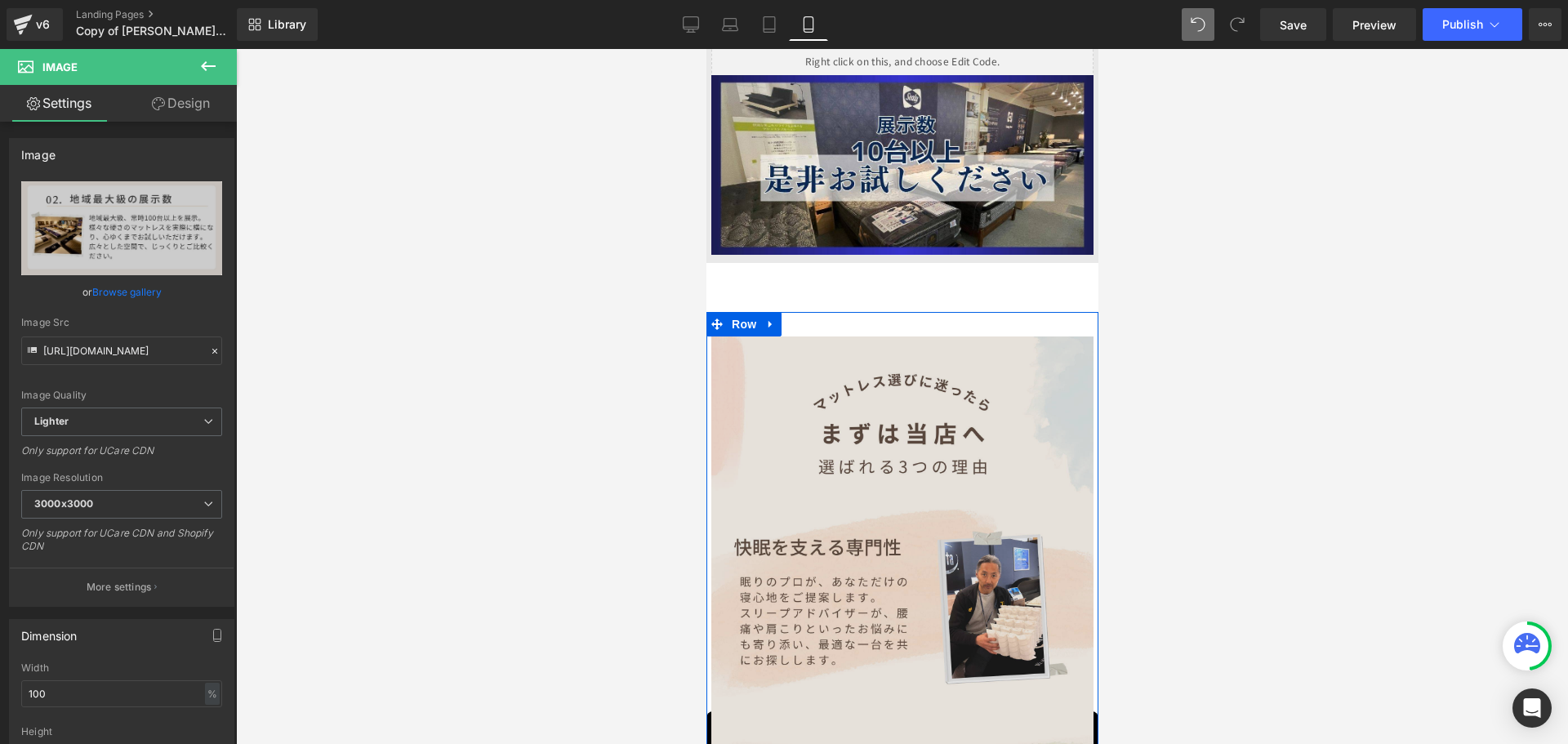
scroll to position [3622, 0]
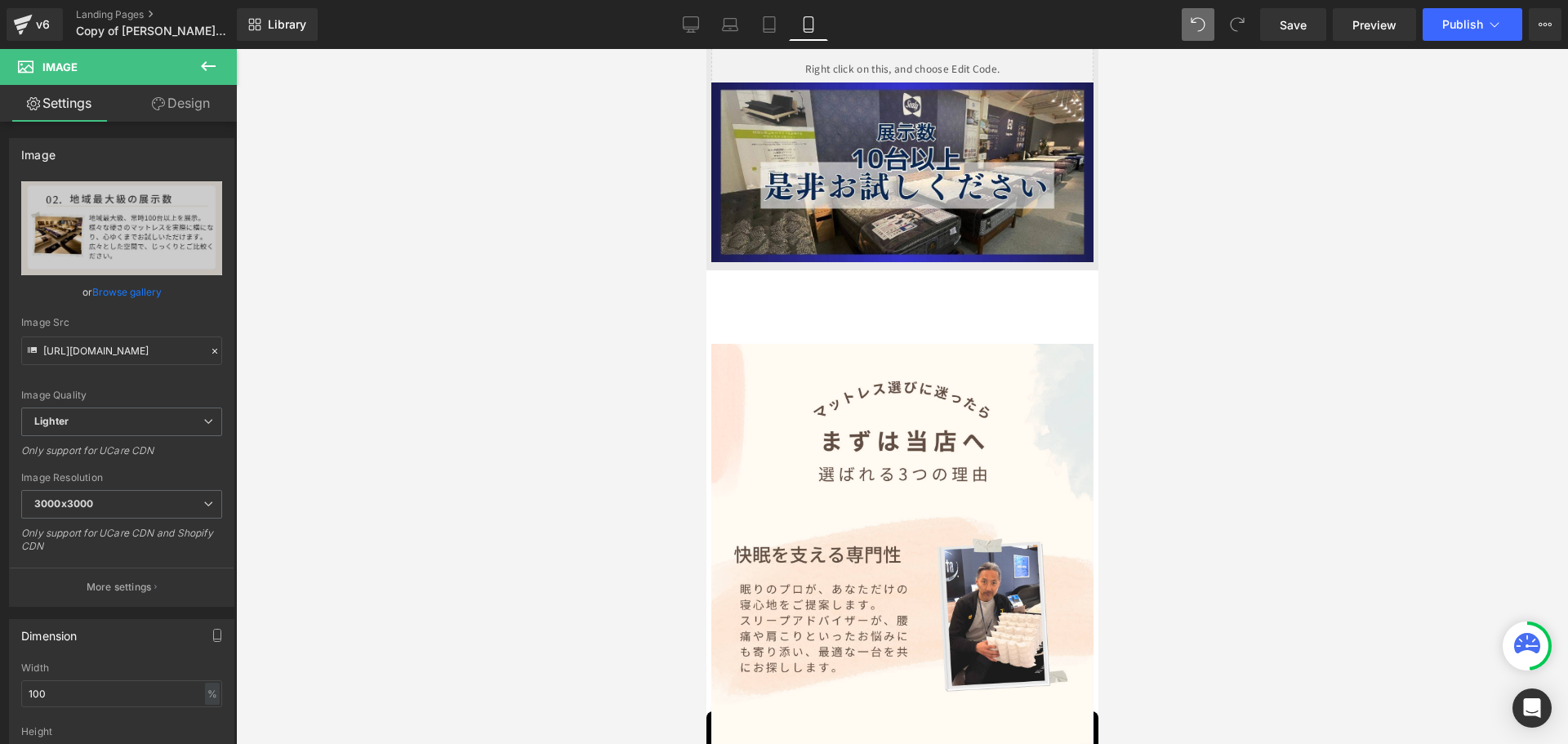
click at [1286, 316] on div at bounding box center [902, 397] width 1332 height 695
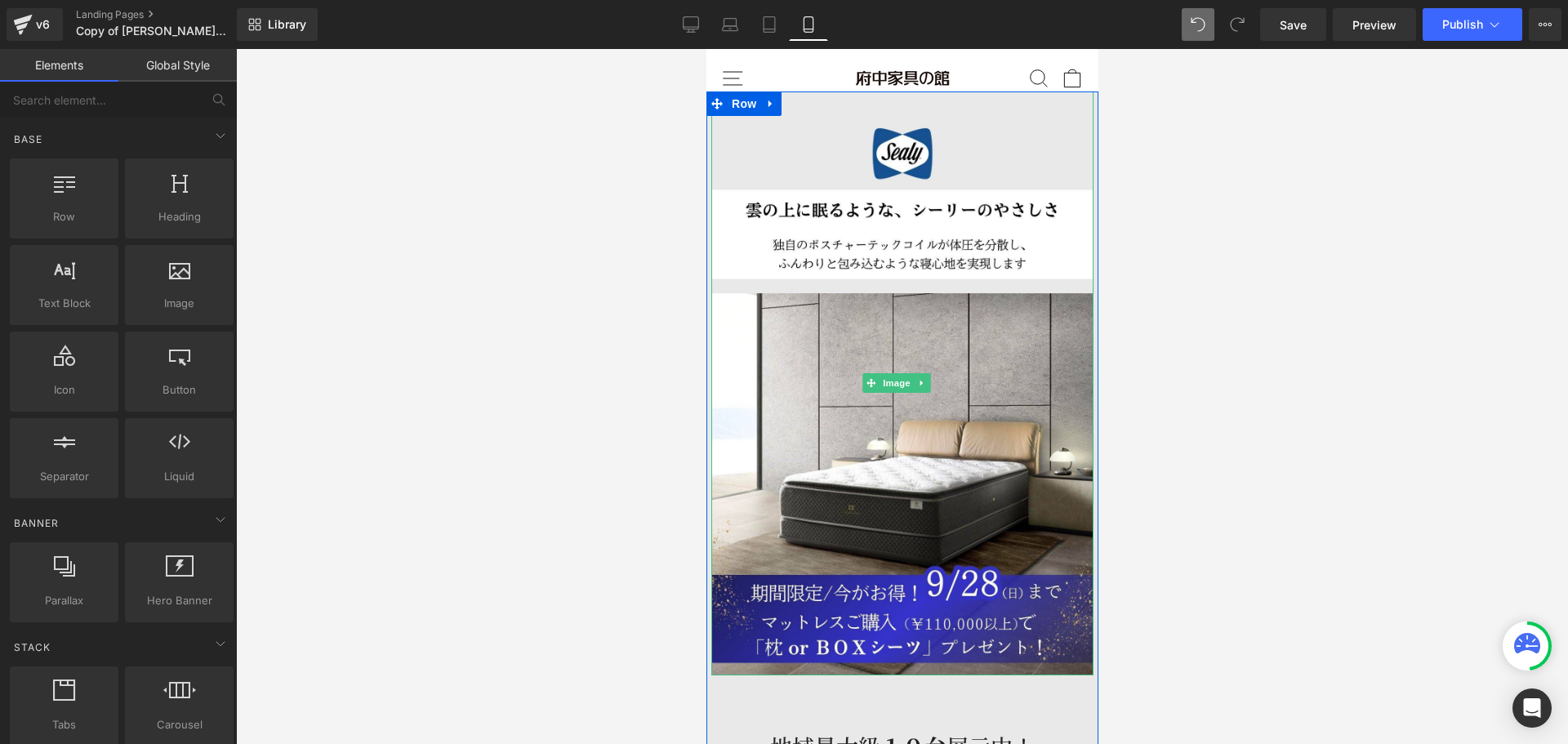
scroll to position [2316, 0]
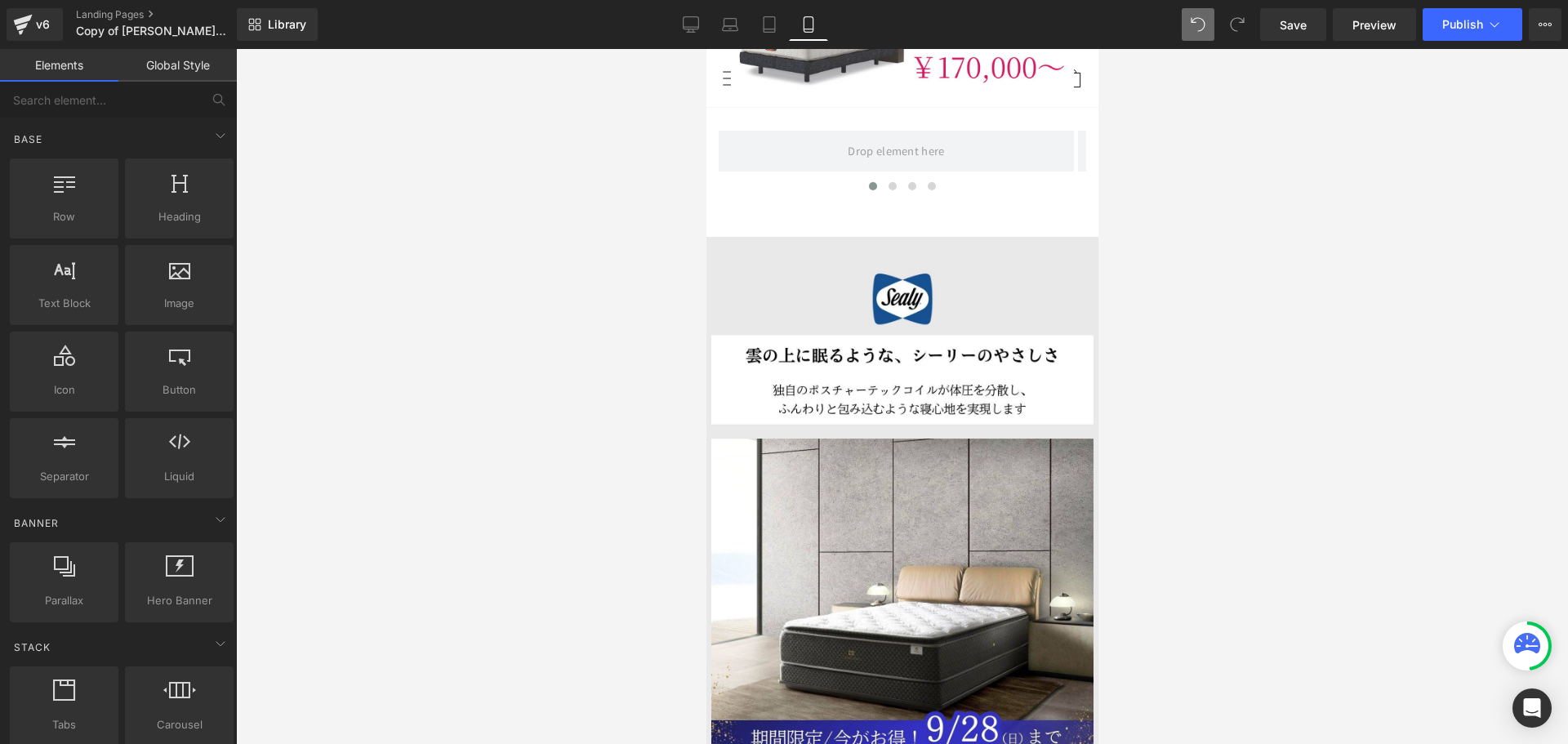
click at [1351, 306] on div at bounding box center [902, 397] width 1332 height 695
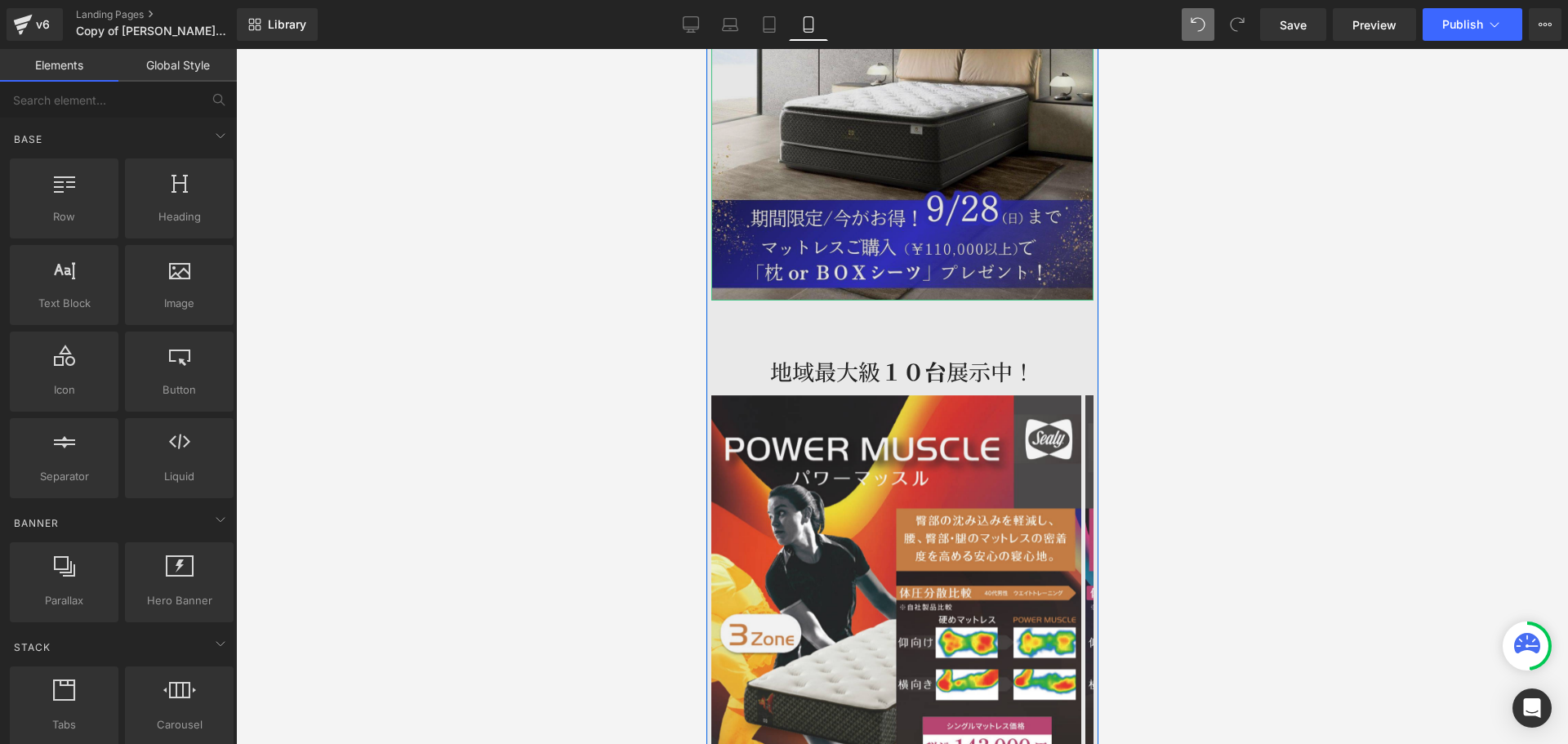
scroll to position [2887, 0]
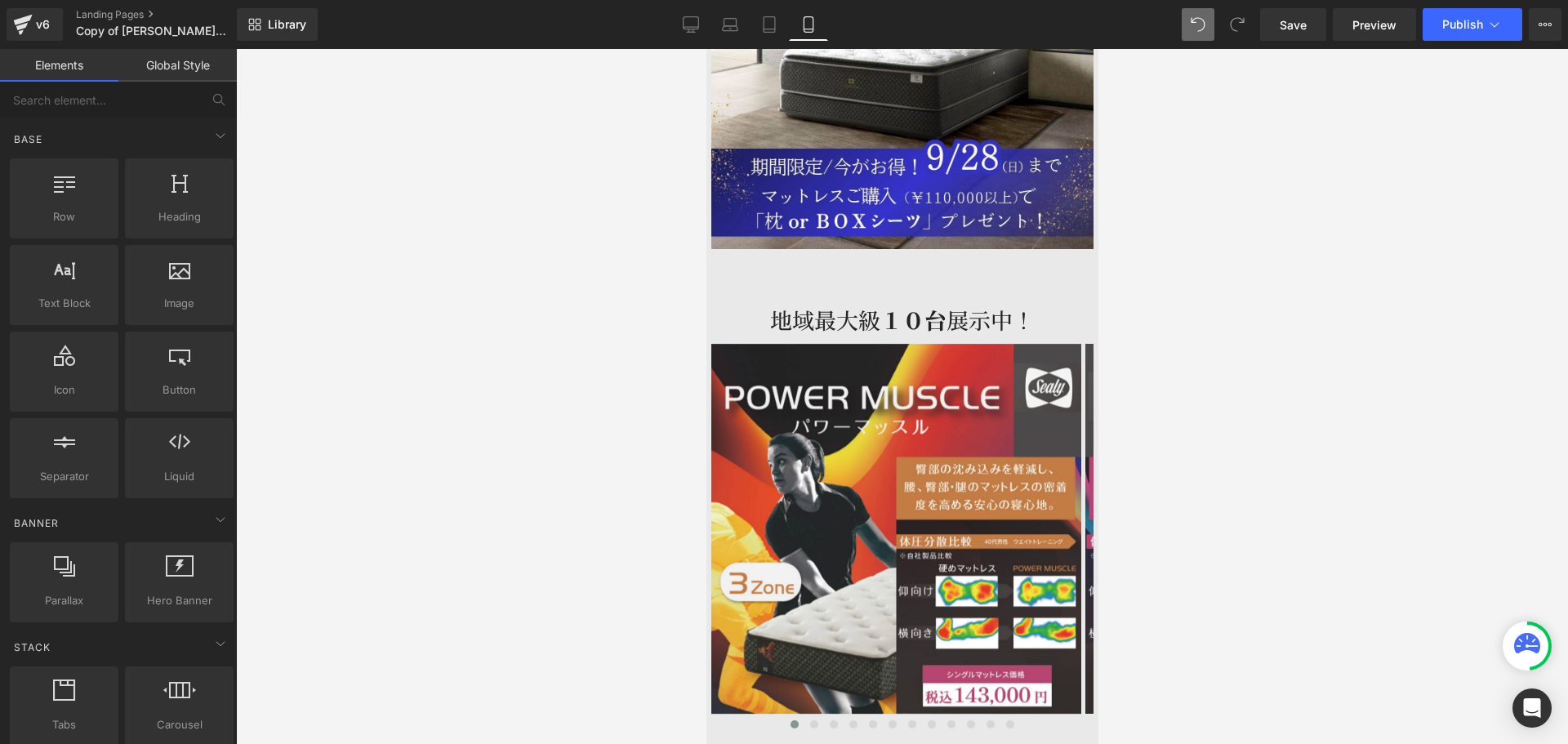
click at [1264, 287] on div at bounding box center [902, 397] width 1332 height 695
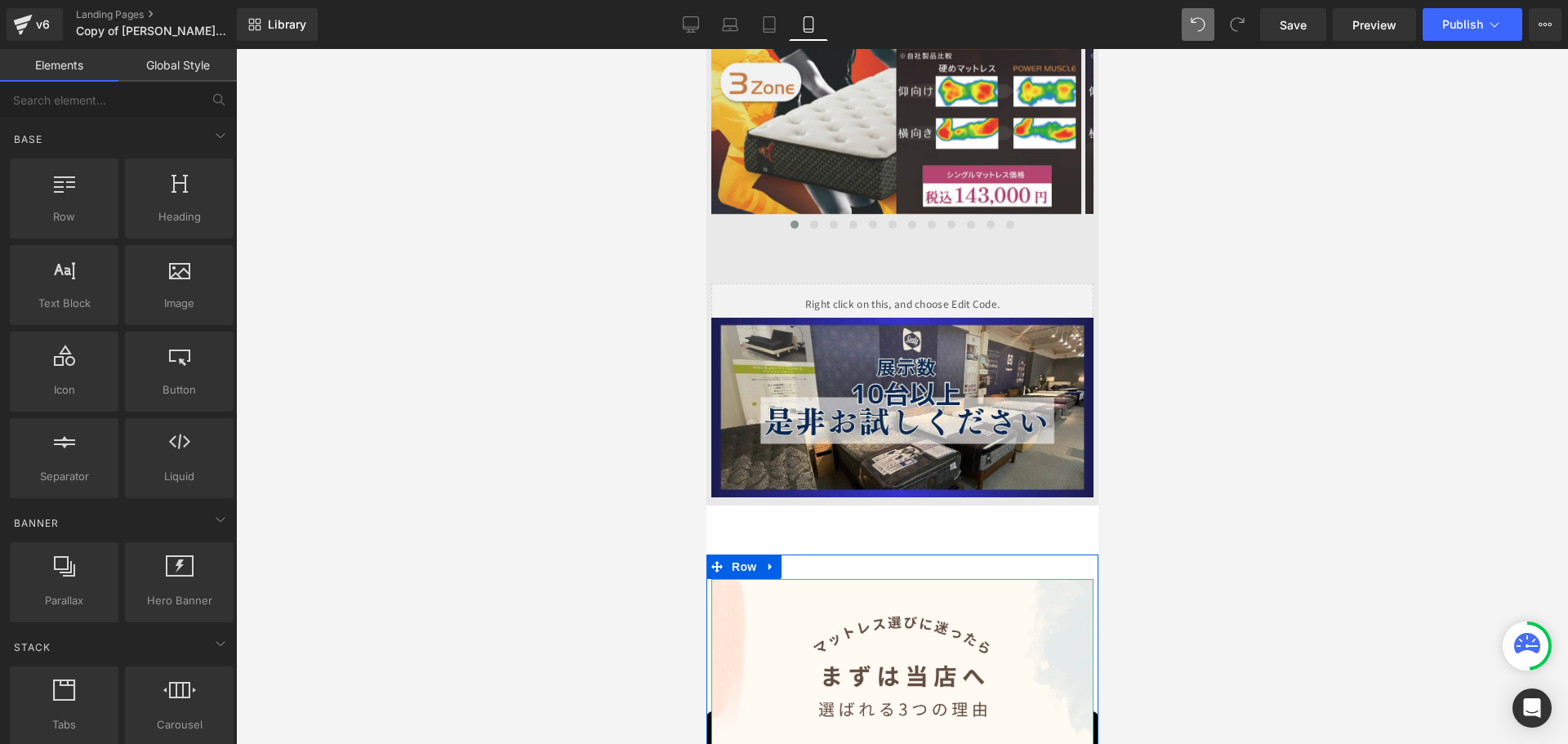
scroll to position [3378, 0]
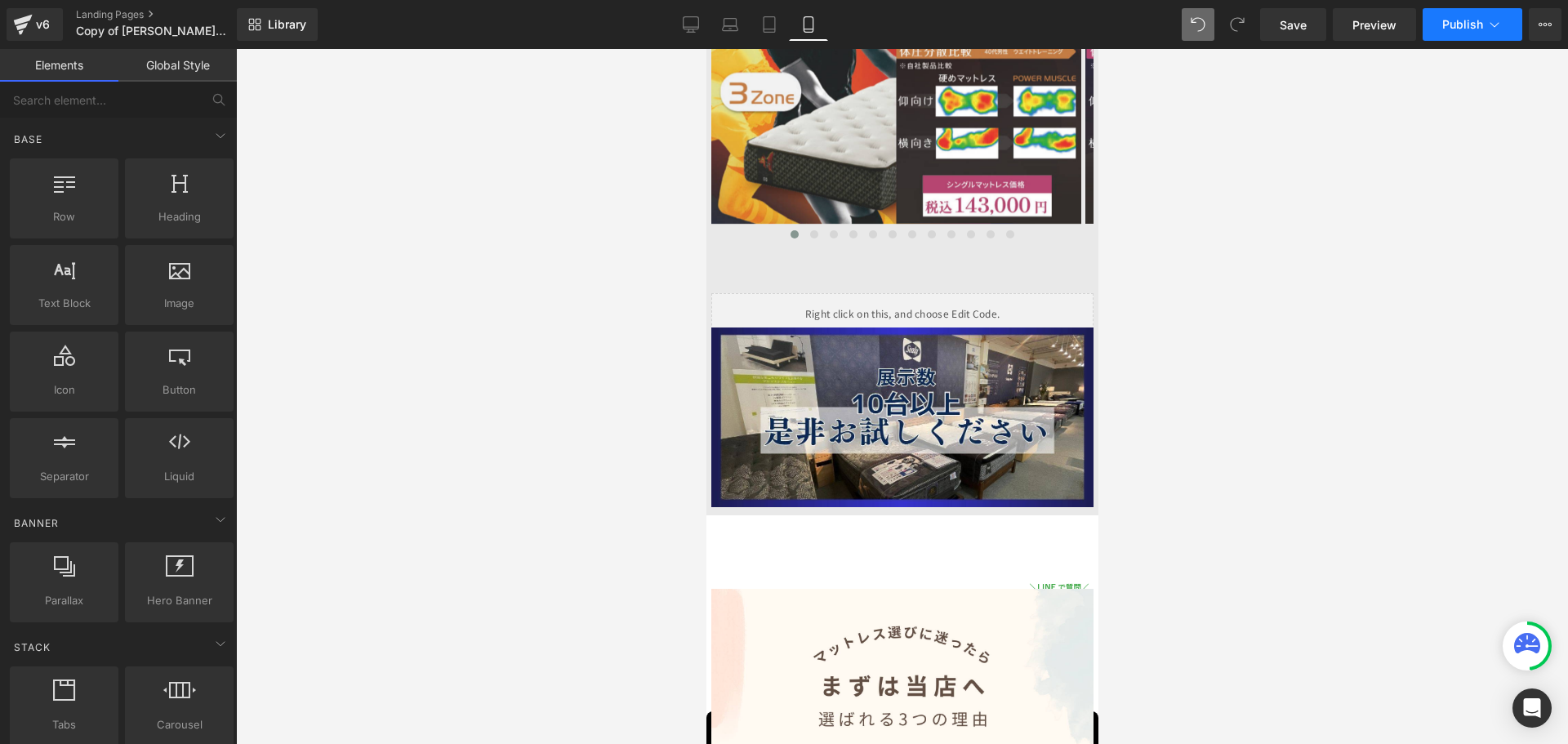
click at [1469, 25] on span "Publish" at bounding box center [1462, 24] width 40 height 13
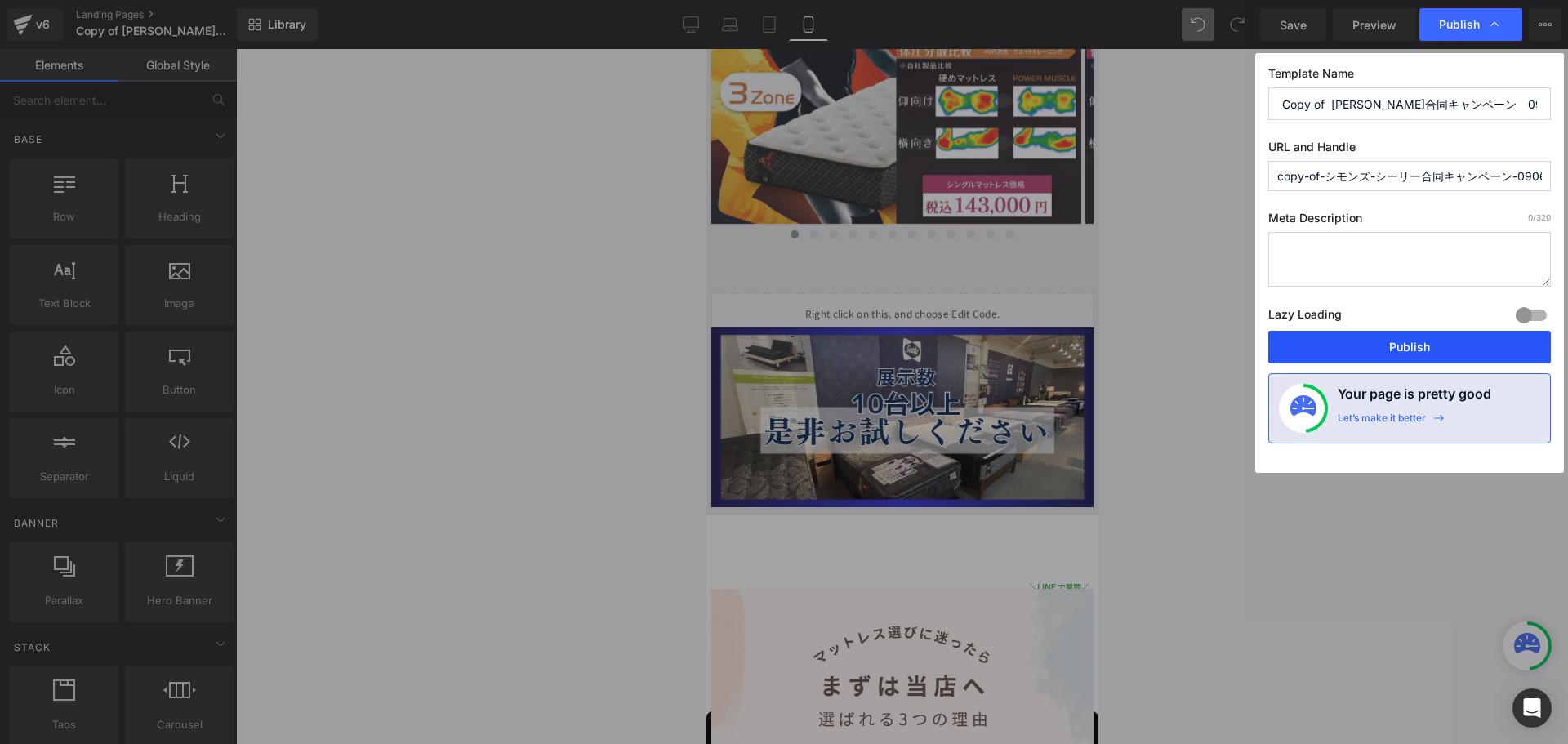
click at [1411, 347] on button "Publish" at bounding box center [1410, 346] width 282 height 33
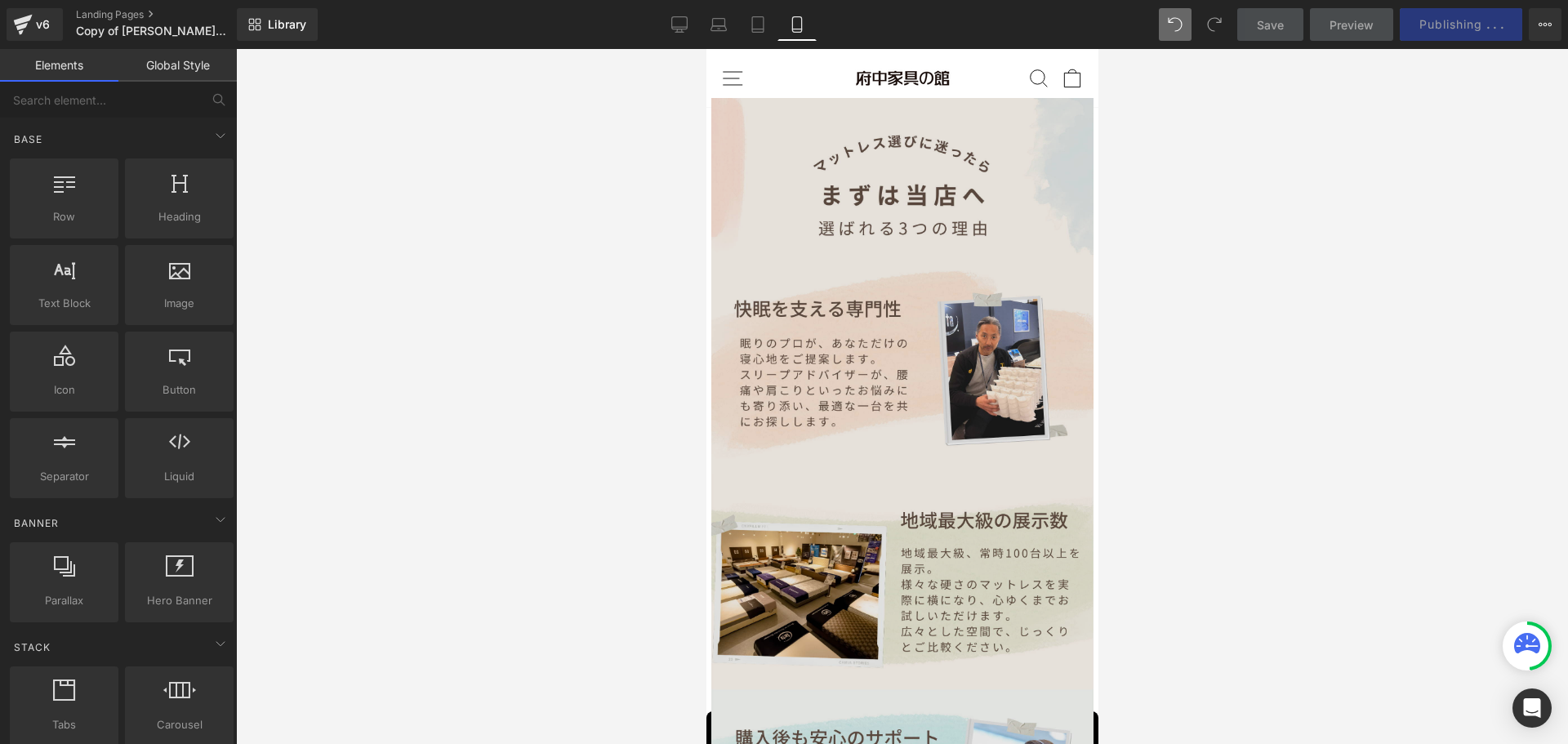
scroll to position [3868, 0]
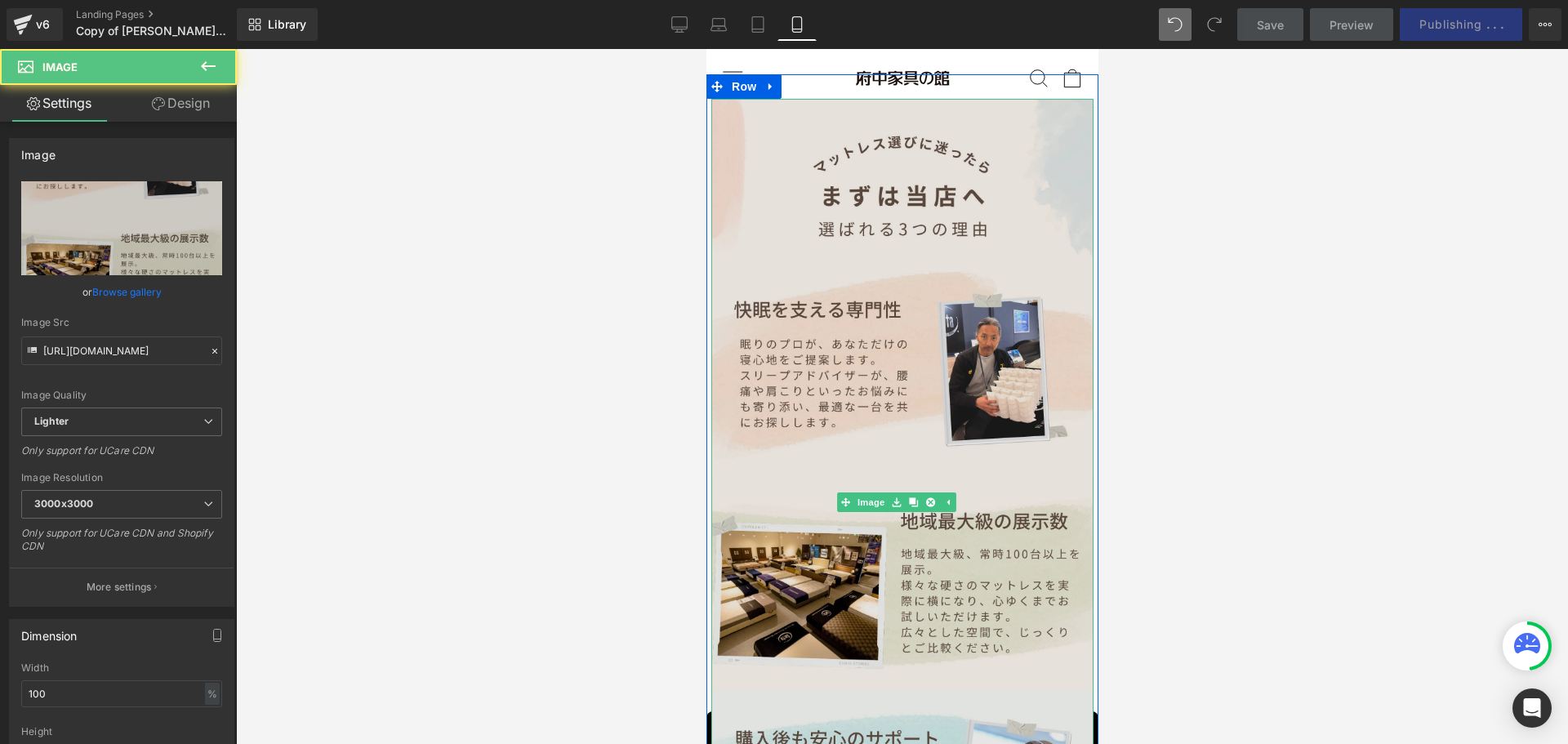
click at [908, 410] on div "Image" at bounding box center [901, 502] width 382 height 807
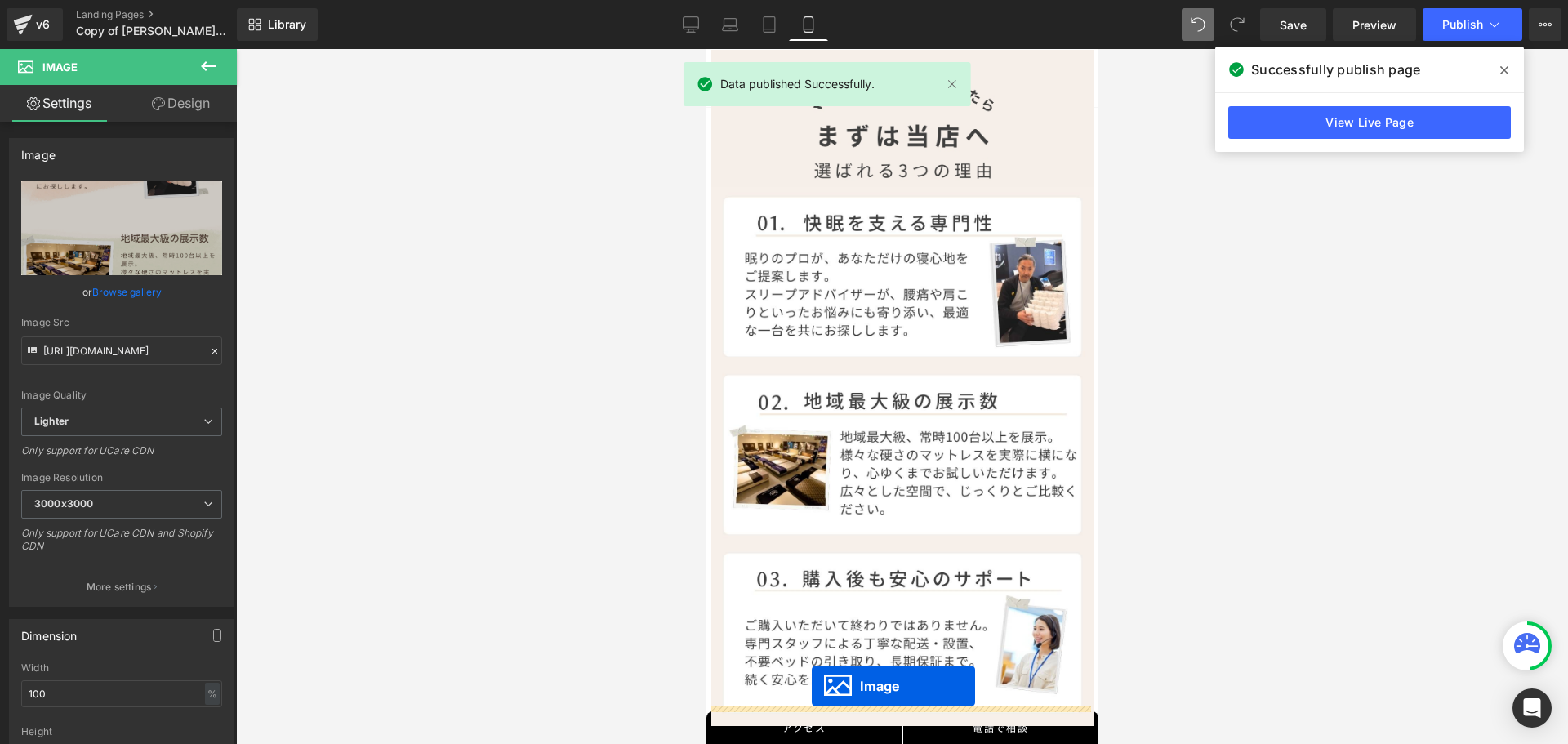
scroll to position [4031, 0]
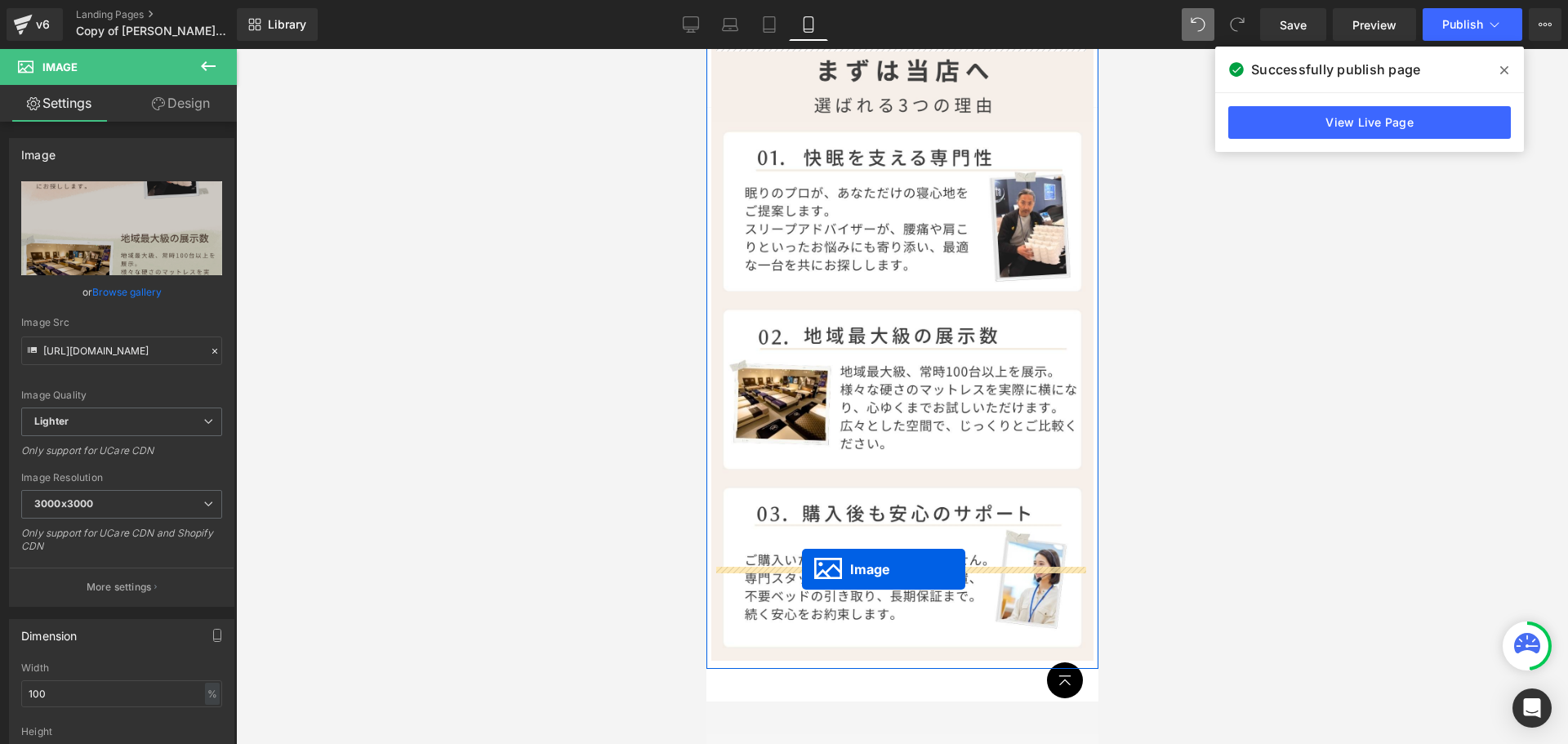
drag, startPoint x: 845, startPoint y: 413, endPoint x: 801, endPoint y: 569, distance: 162.1
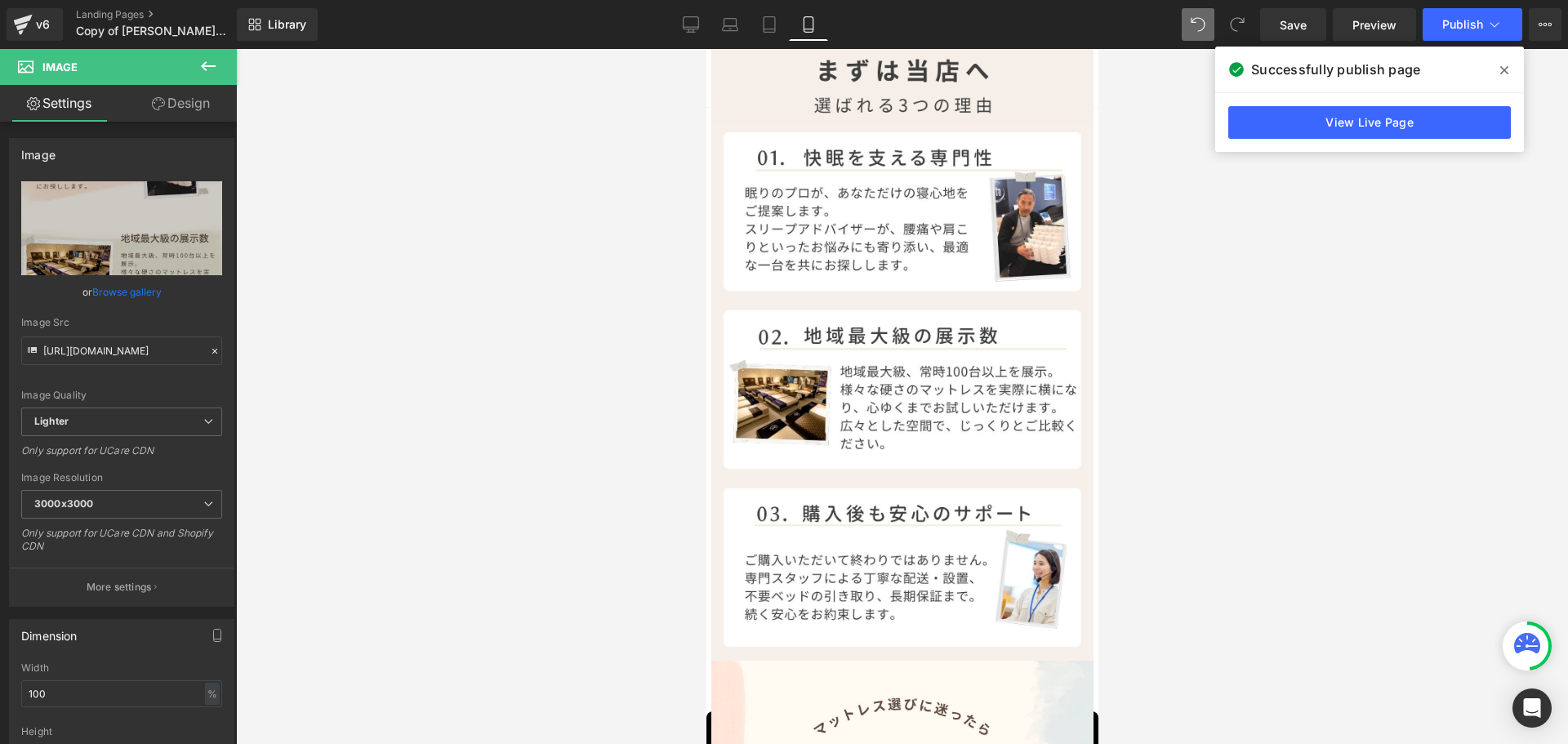
click at [1331, 538] on div at bounding box center [902, 397] width 1332 height 695
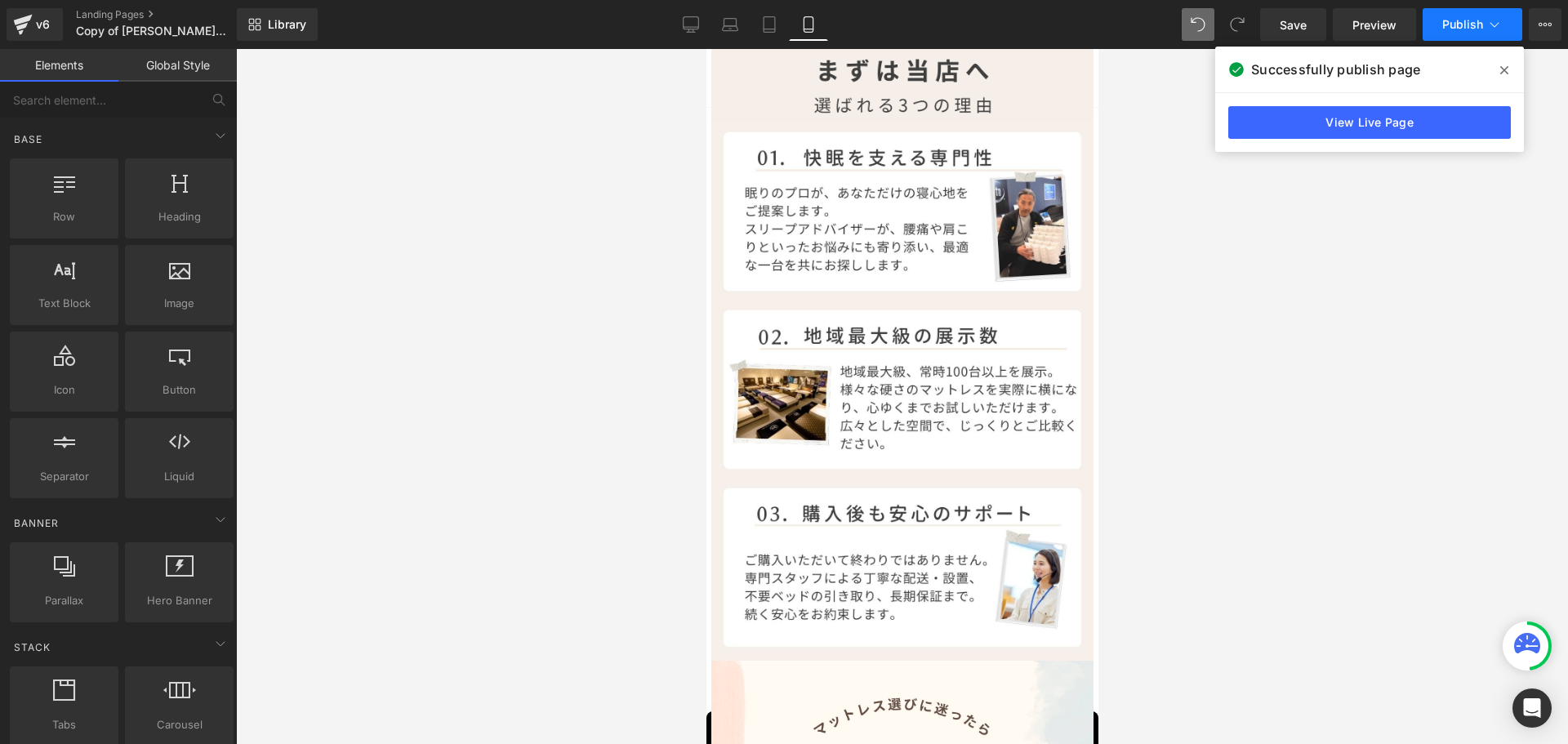
click at [1477, 12] on button "Publish" at bounding box center [1472, 24] width 100 height 33
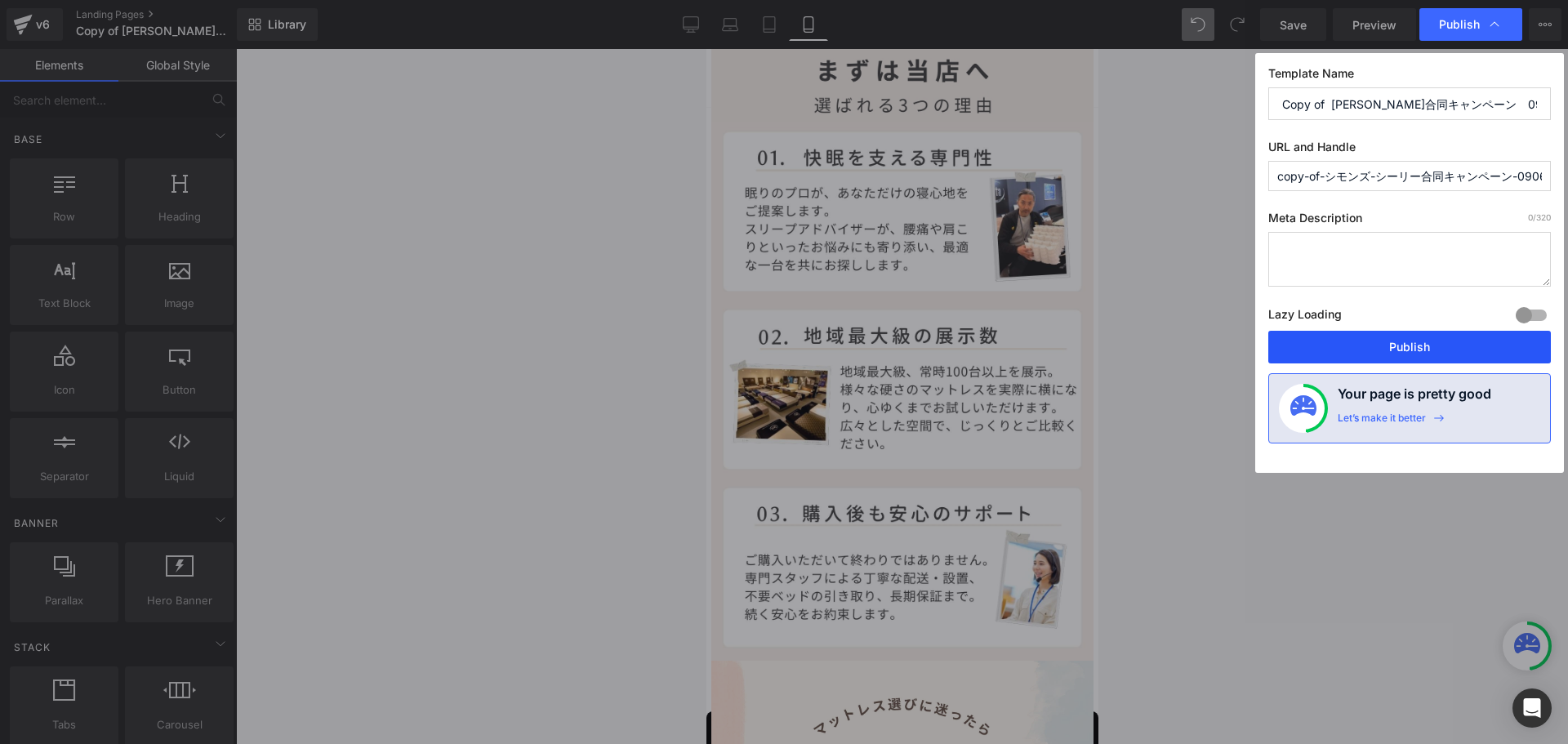
click at [1403, 332] on button "Publish" at bounding box center [1410, 346] width 282 height 33
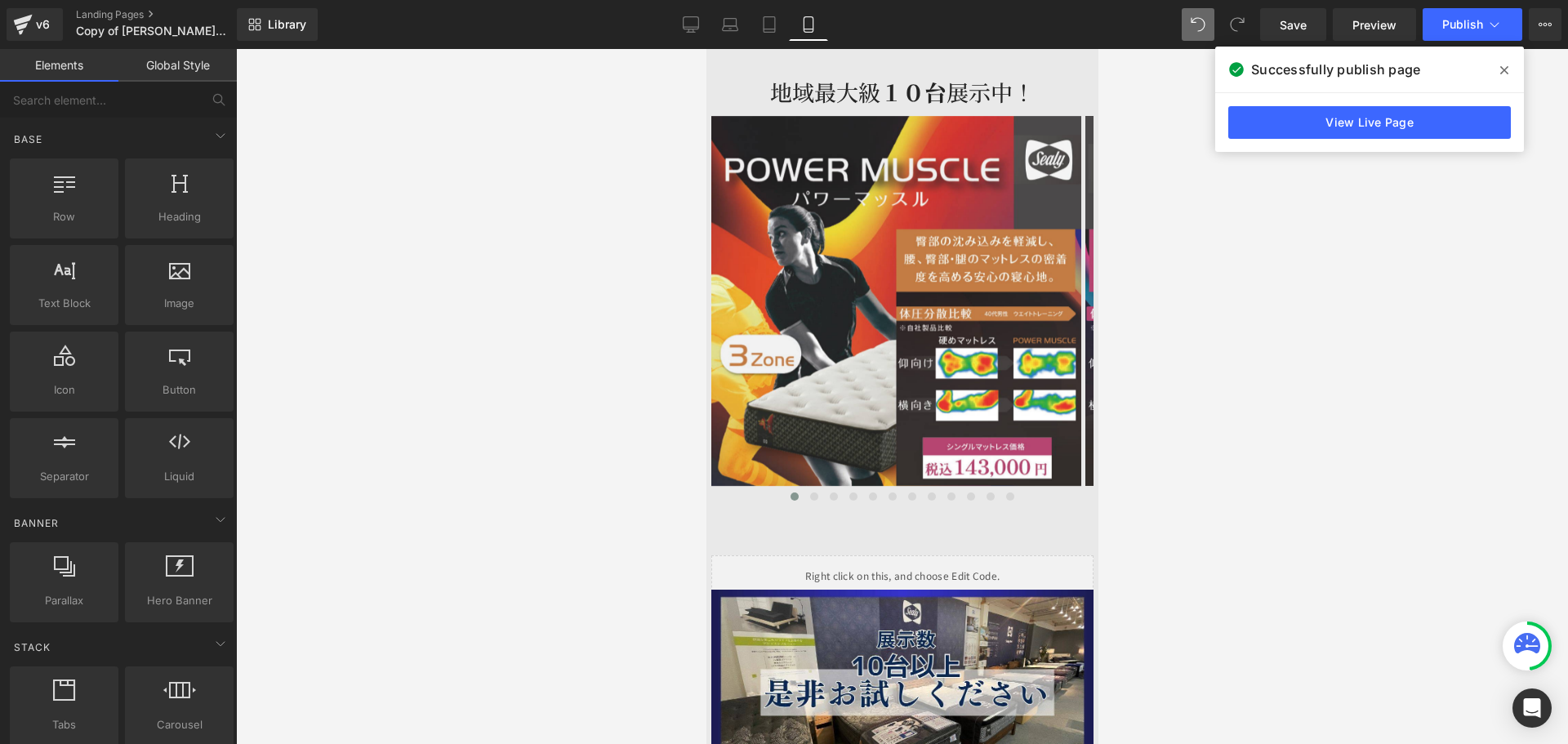
scroll to position [3091, 0]
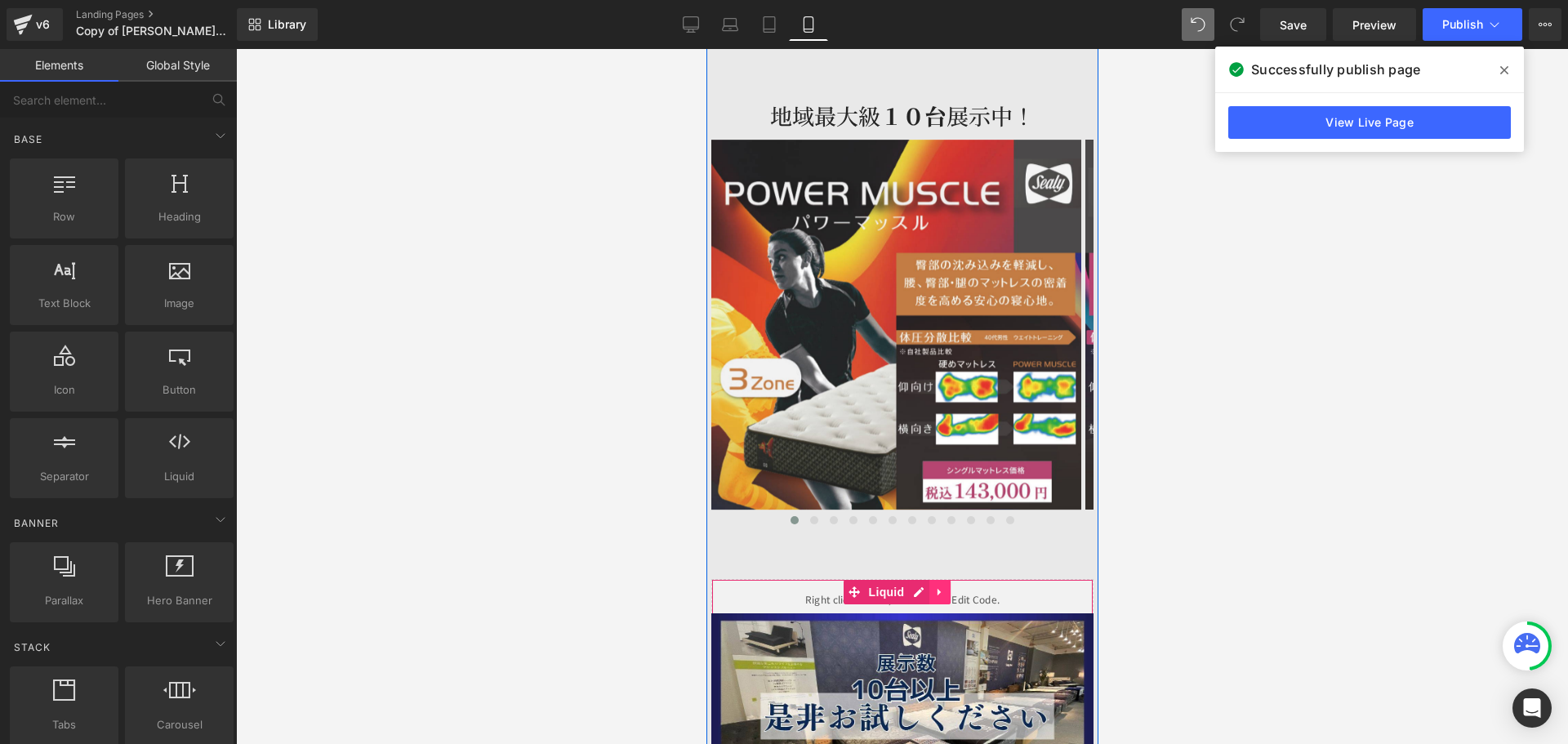
click at [941, 586] on icon at bounding box center [939, 592] width 12 height 12
click at [934, 586] on icon at bounding box center [929, 592] width 12 height 12
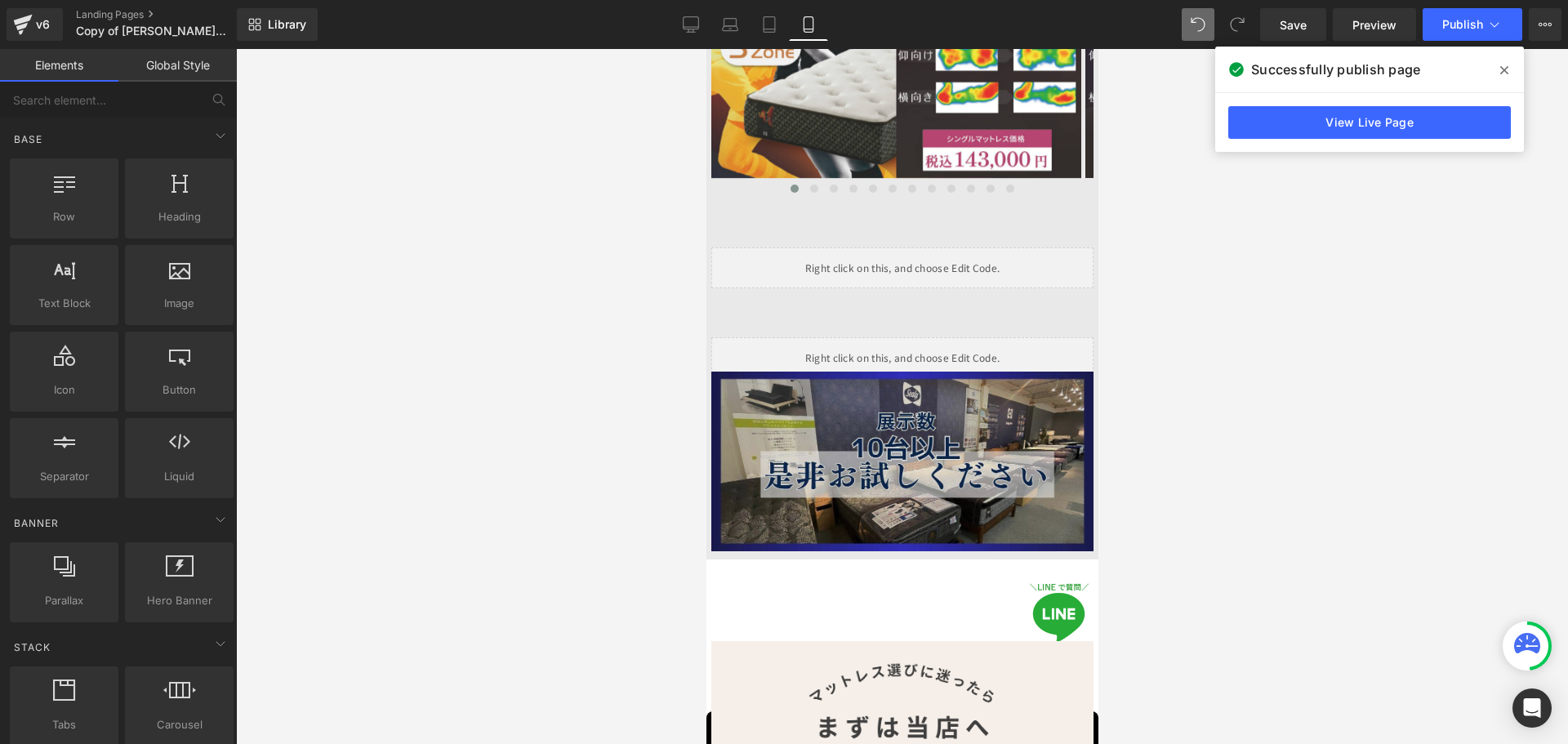
scroll to position [3417, 0]
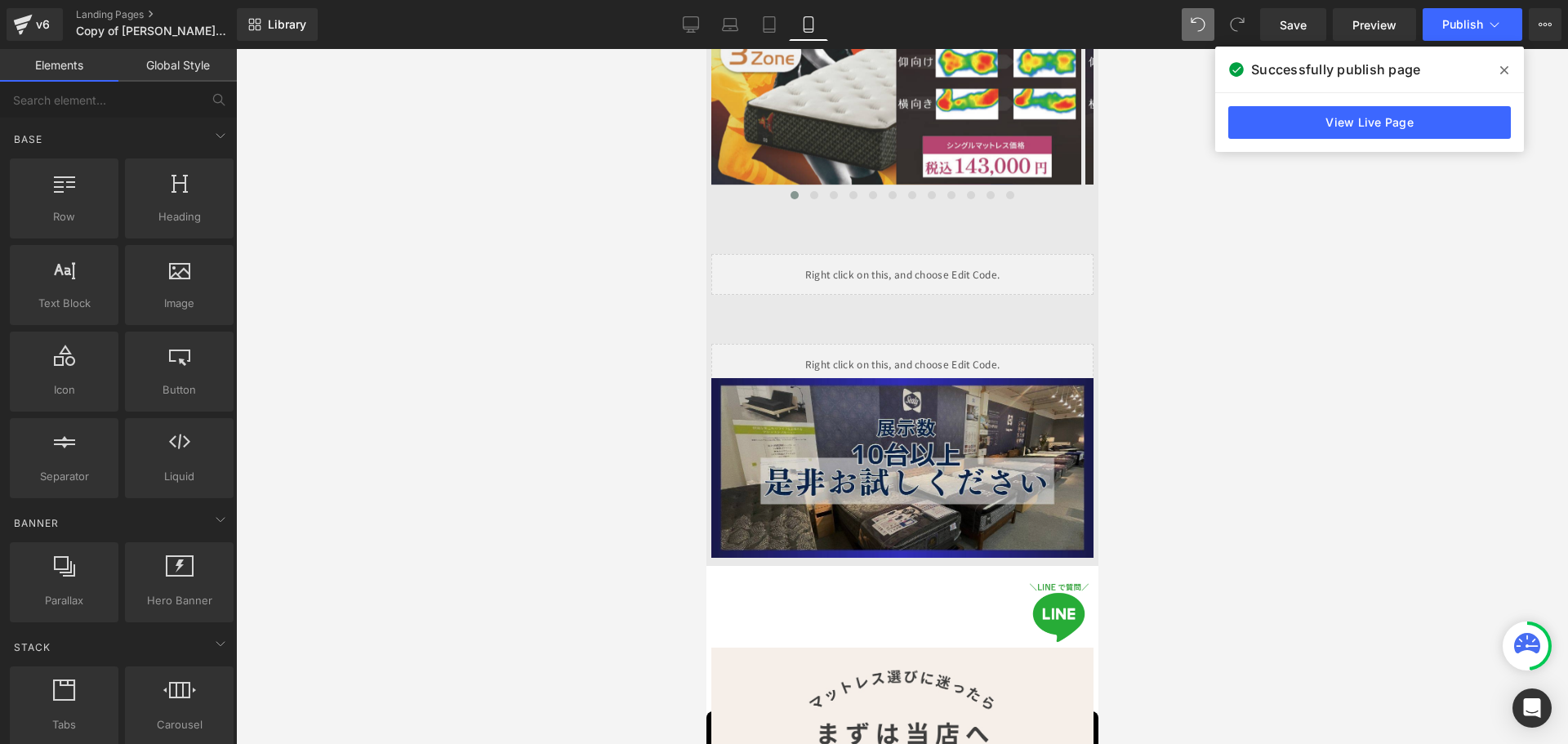
click at [973, 404] on img at bounding box center [901, 468] width 382 height 181
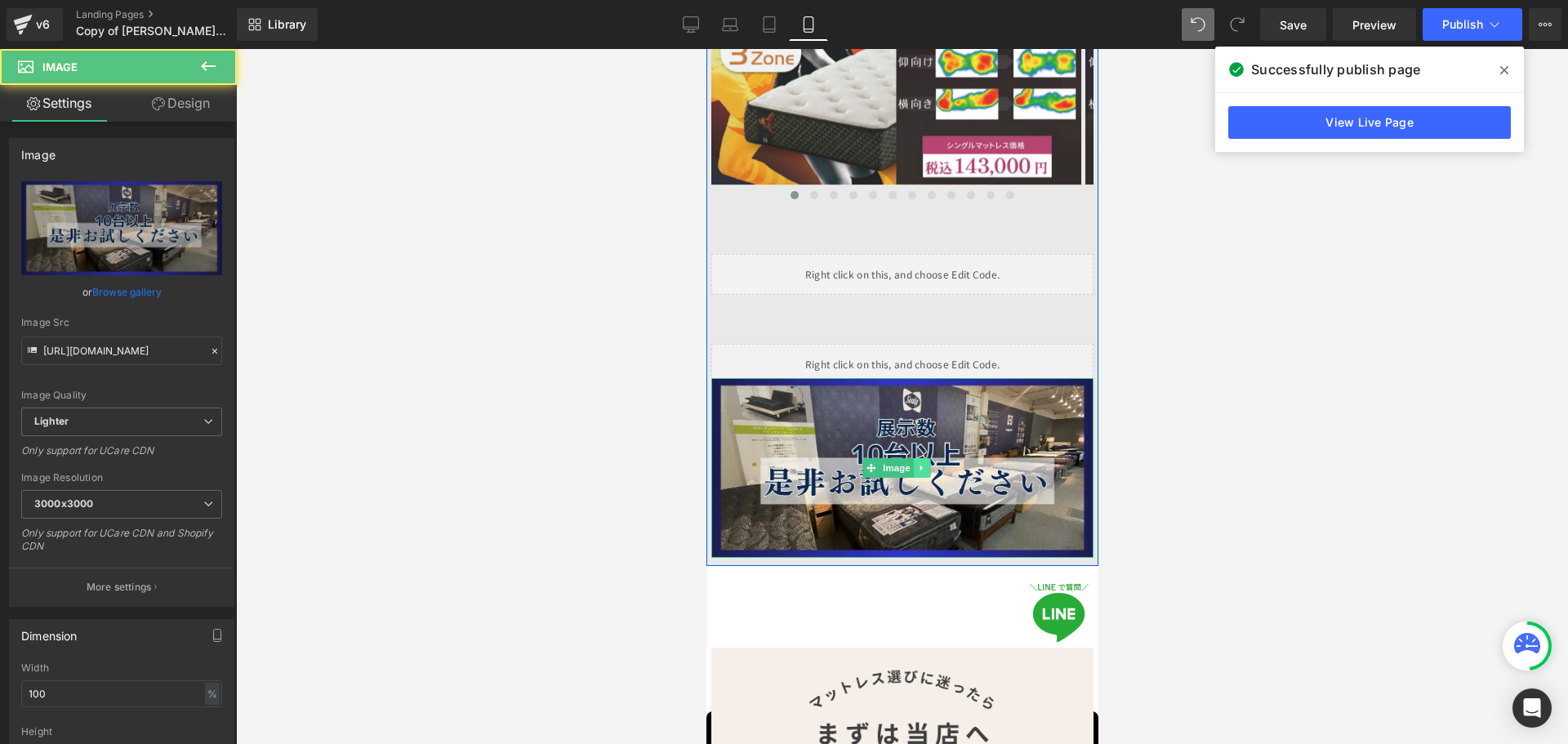
click at [920, 466] on icon at bounding box center [920, 469] width 2 height 6
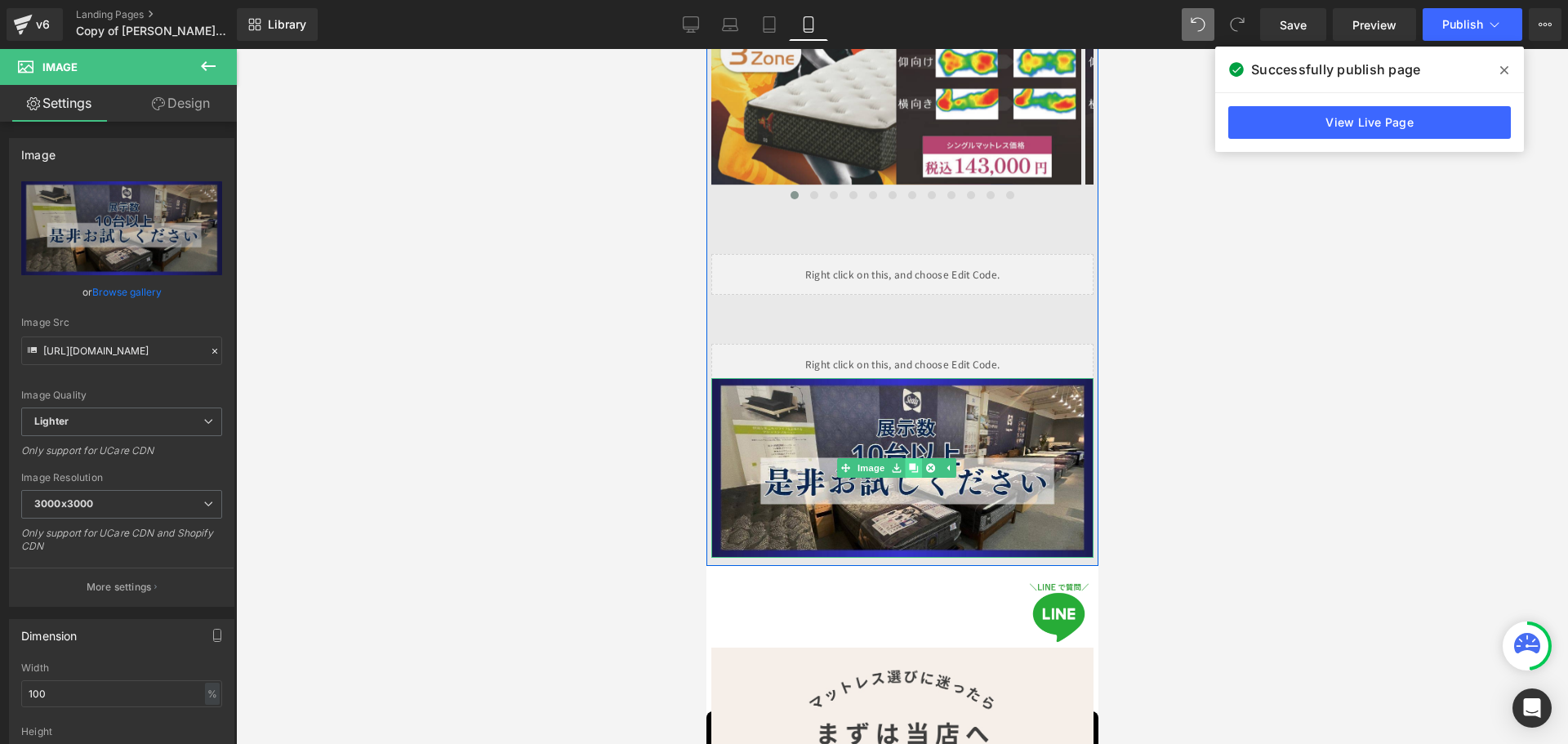
click at [918, 458] on link at bounding box center [912, 468] width 17 height 20
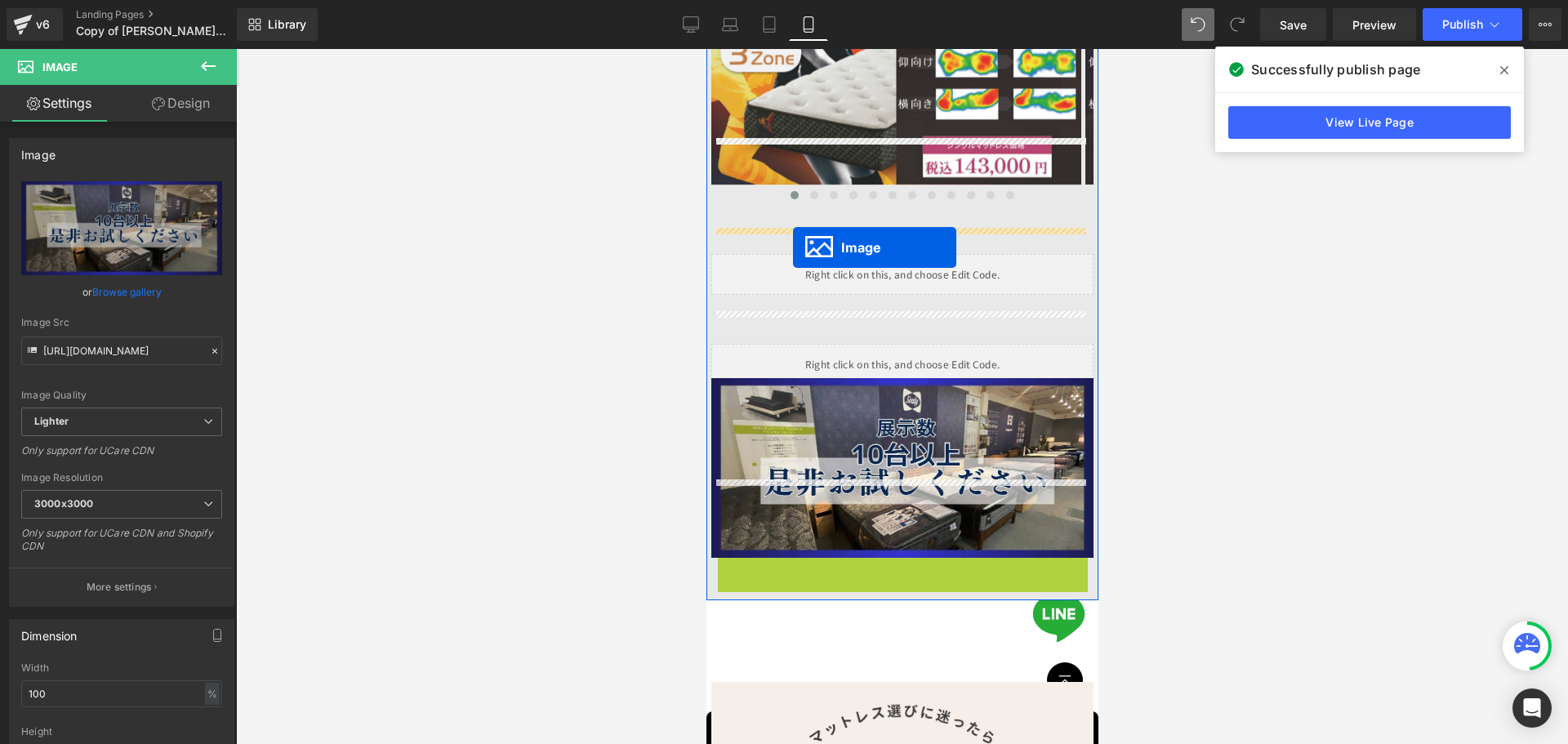
drag, startPoint x: 863, startPoint y: 570, endPoint x: 792, endPoint y: 248, distance: 329.7
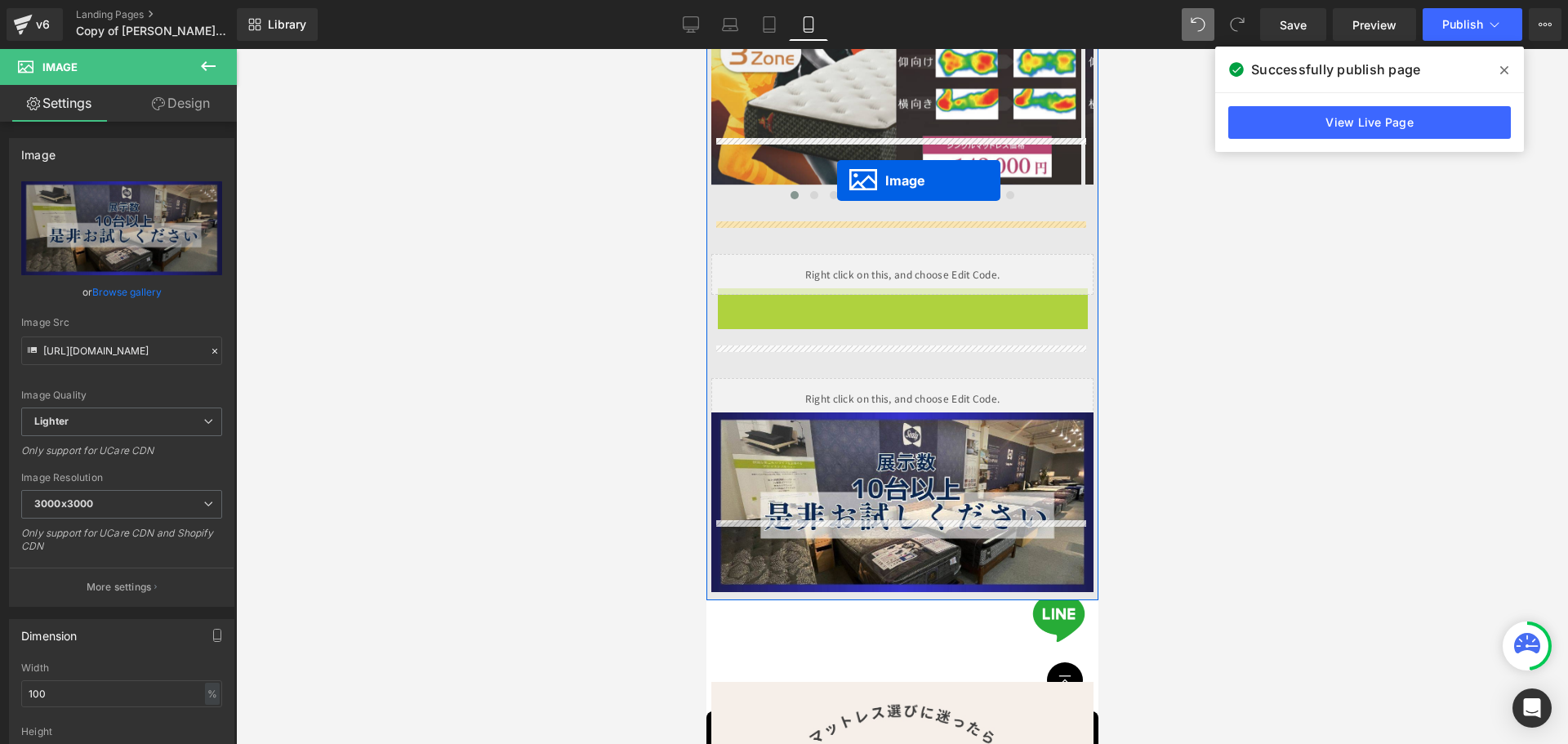
drag, startPoint x: 867, startPoint y: 315, endPoint x: 837, endPoint y: 181, distance: 137.3
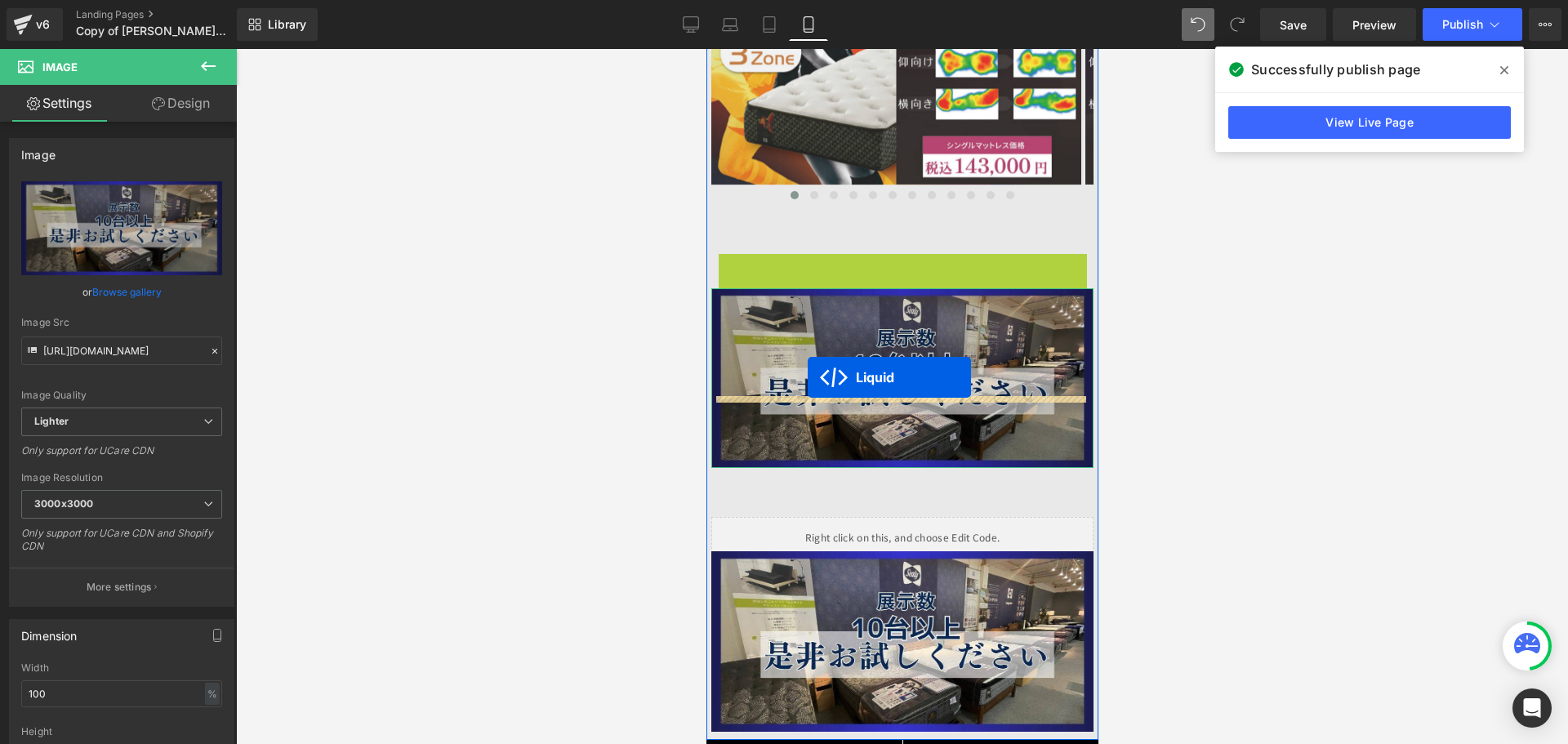
drag, startPoint x: 821, startPoint y: 201, endPoint x: 807, endPoint y: 377, distance: 176.6
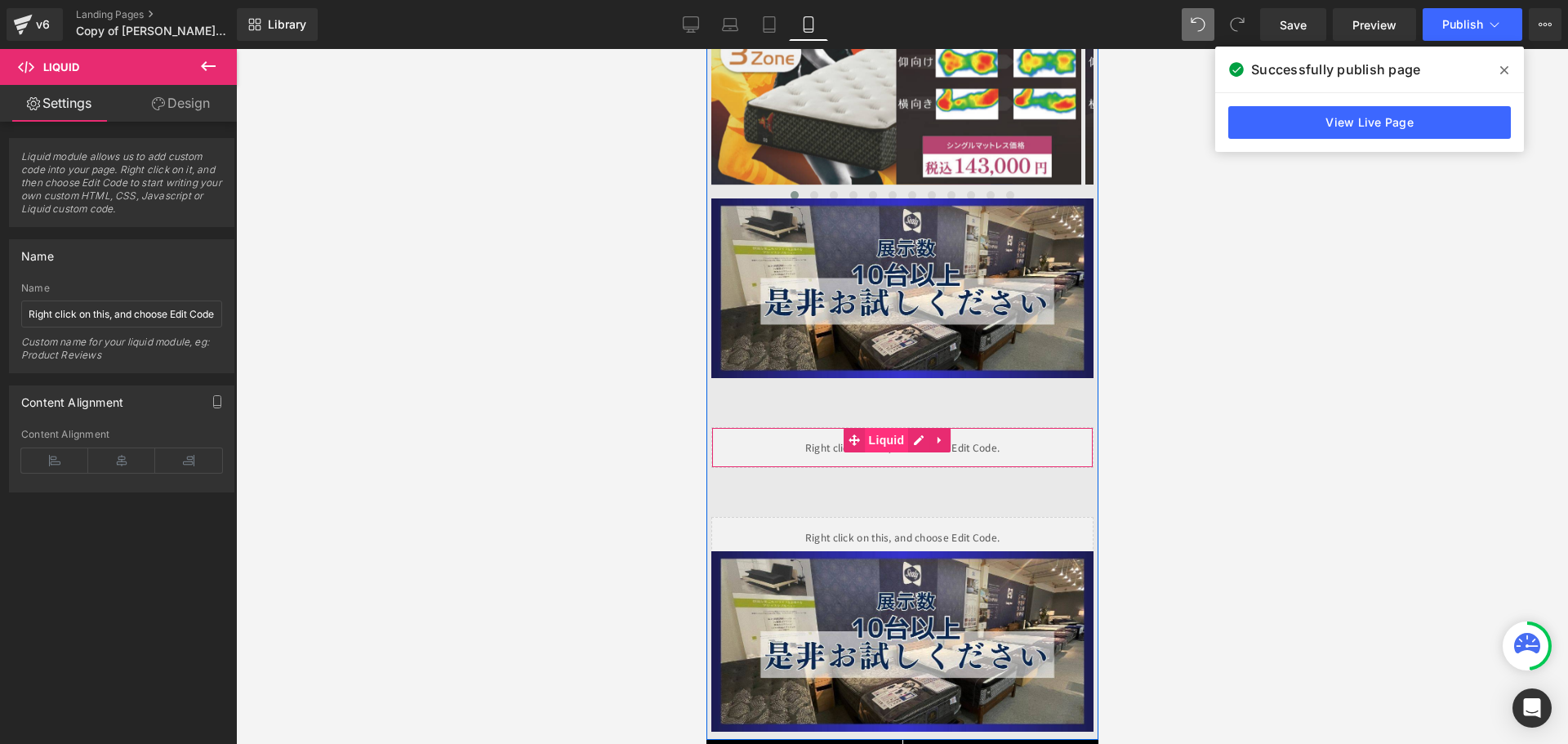
click at [883, 428] on span "Liquid" at bounding box center [886, 440] width 44 height 25
click at [887, 278] on span "Image" at bounding box center [896, 288] width 35 height 20
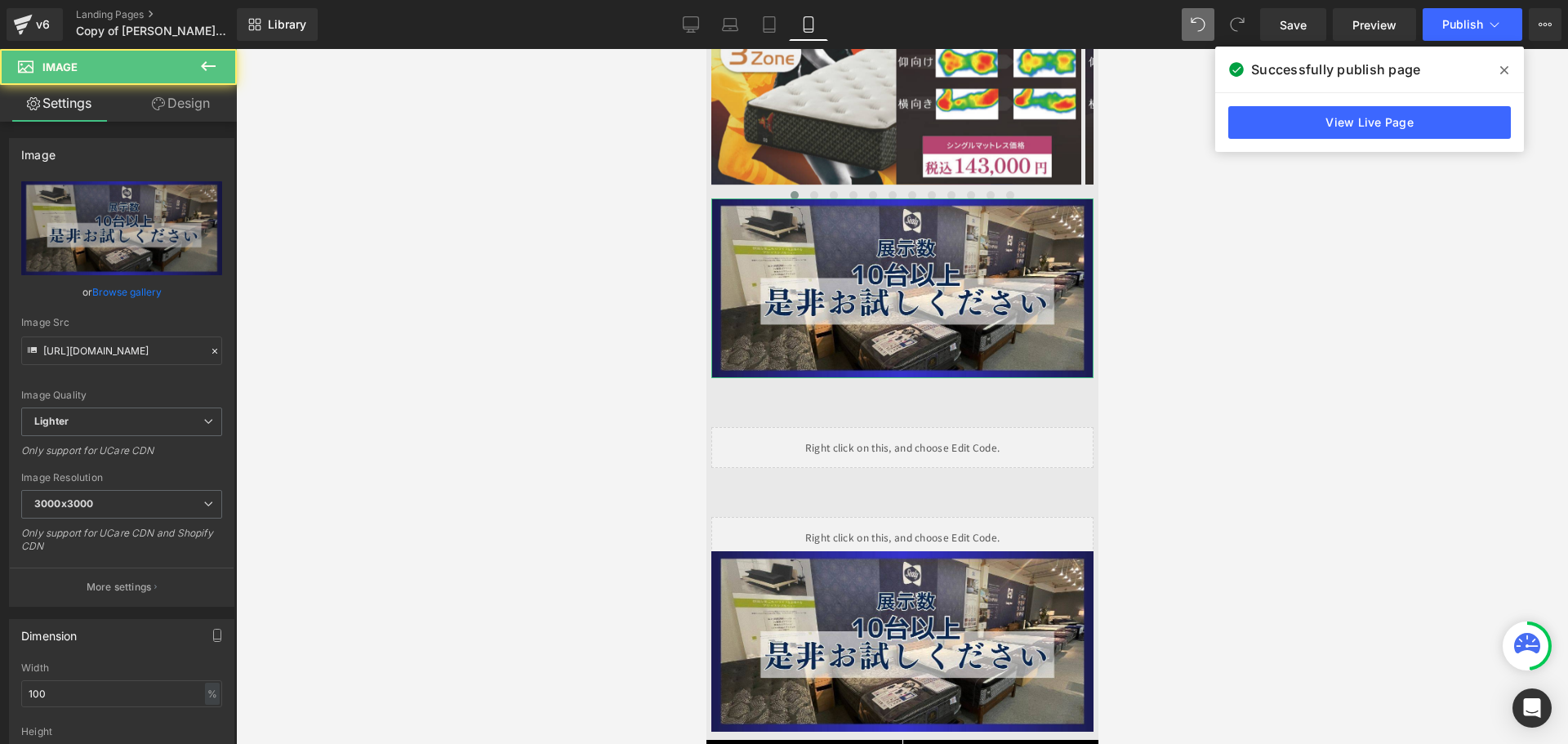
click at [188, 102] on link "Design" at bounding box center [181, 103] width 118 height 37
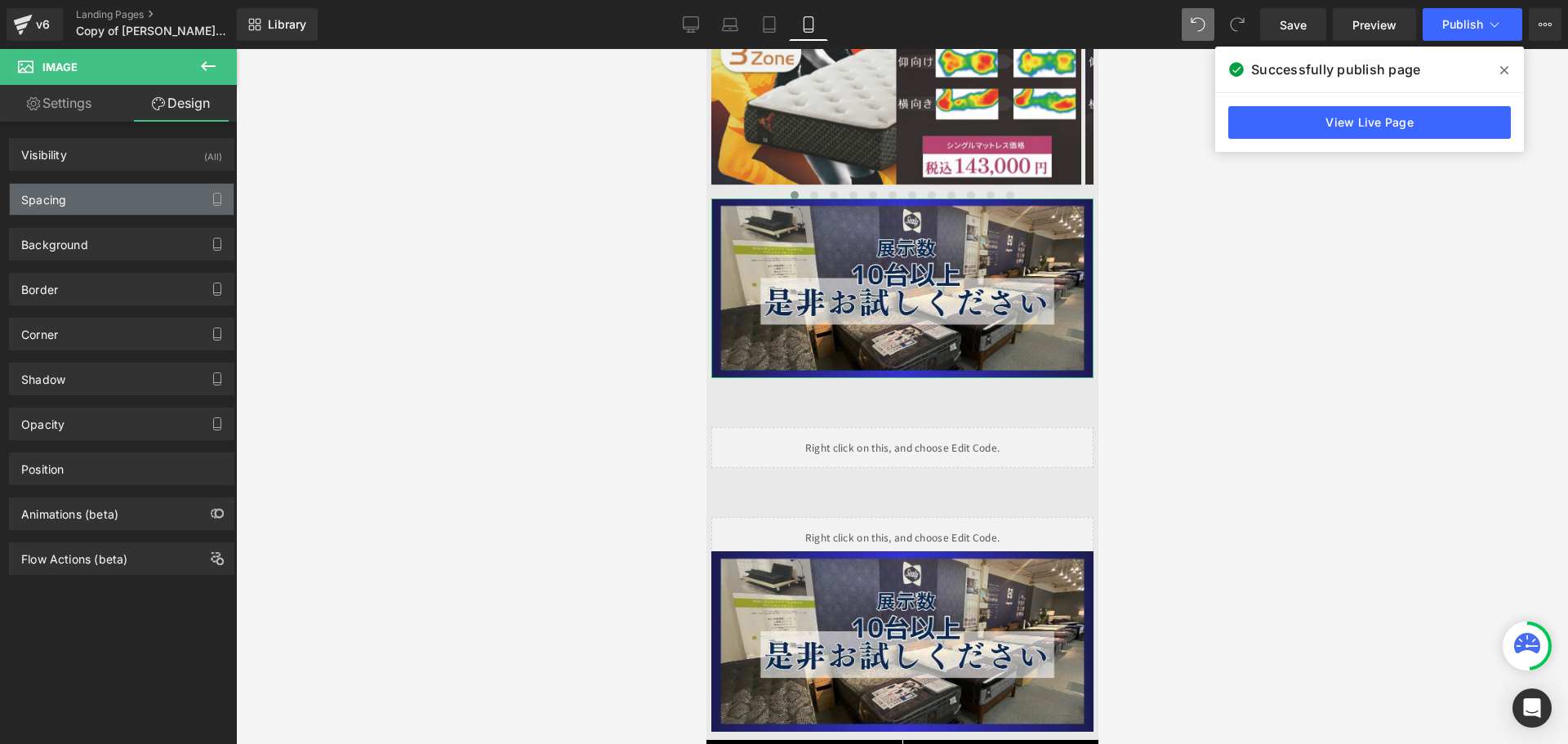
click at [149, 195] on div "Spacing" at bounding box center [121, 198] width 224 height 31
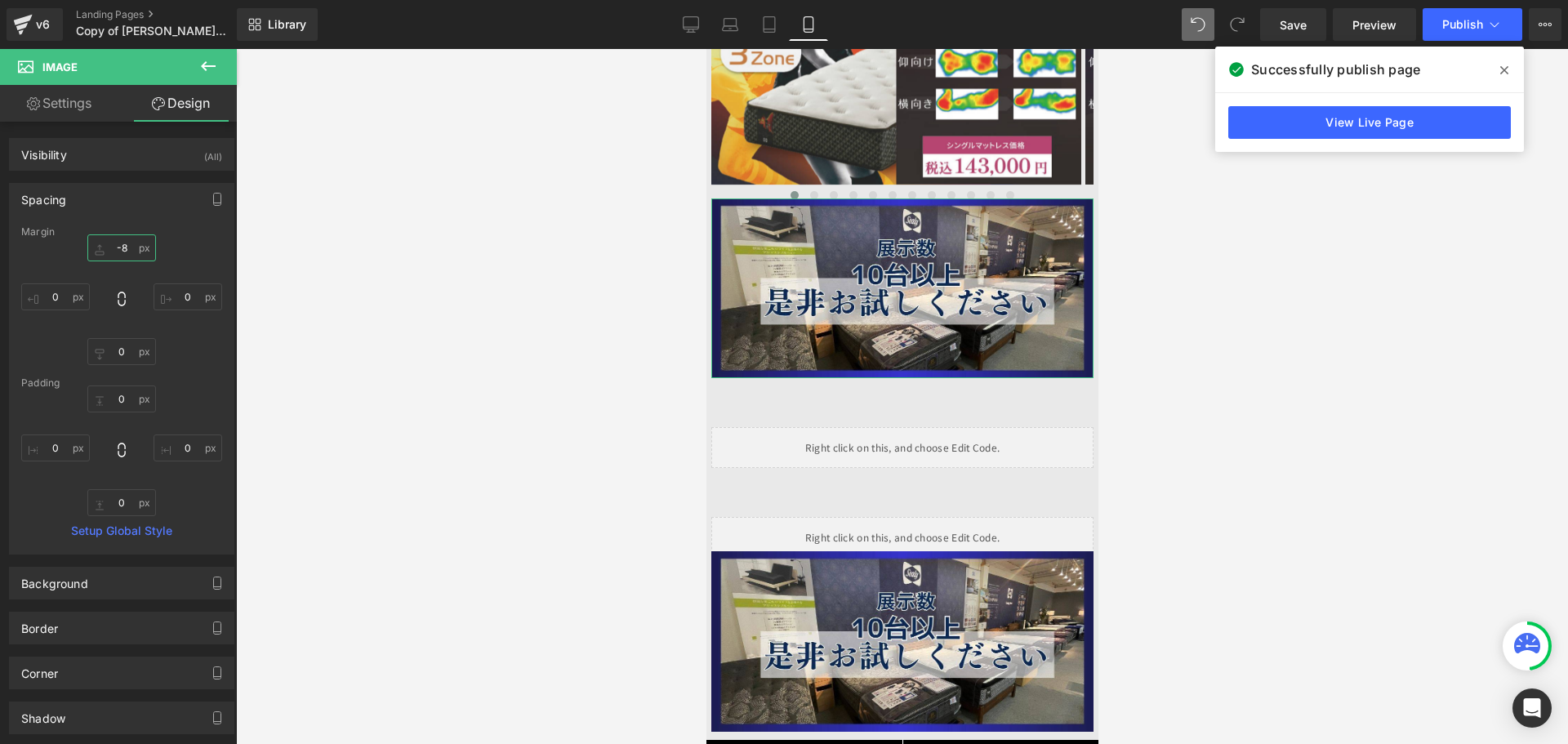
click at [135, 249] on input "text" at bounding box center [122, 248] width 69 height 27
type input "60"
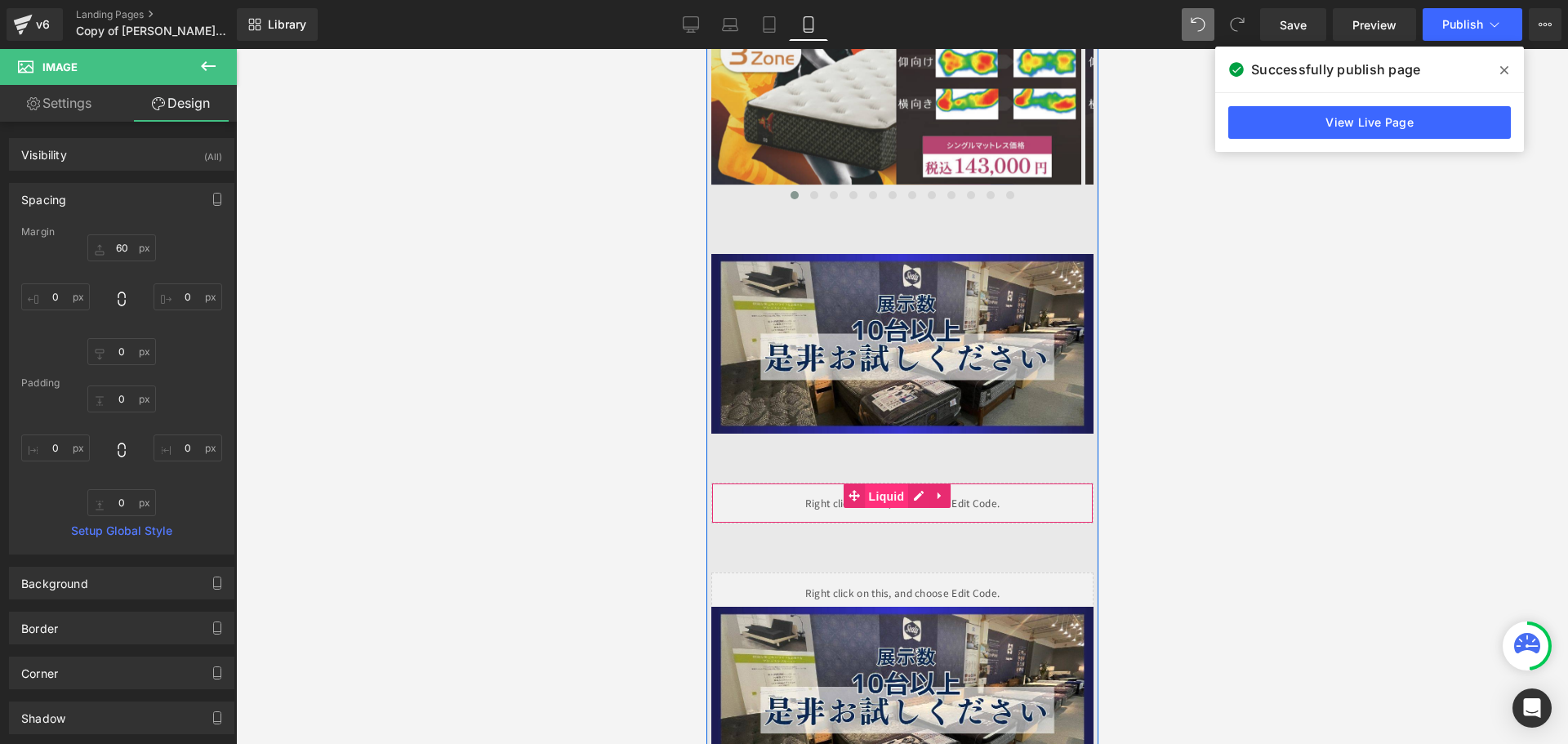
click at [888, 484] on span "Liquid" at bounding box center [886, 496] width 44 height 25
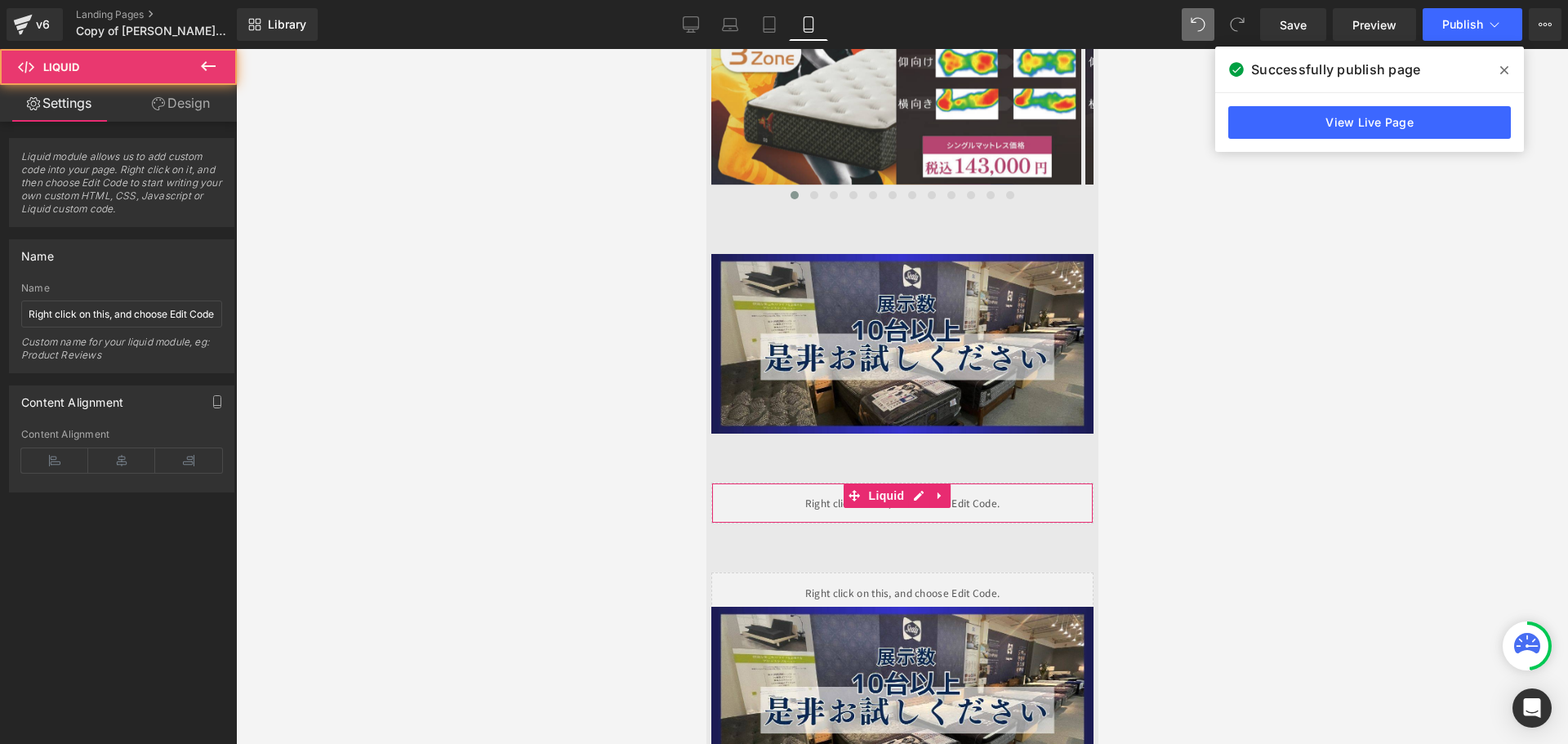
click at [183, 101] on link "Design" at bounding box center [181, 103] width 118 height 37
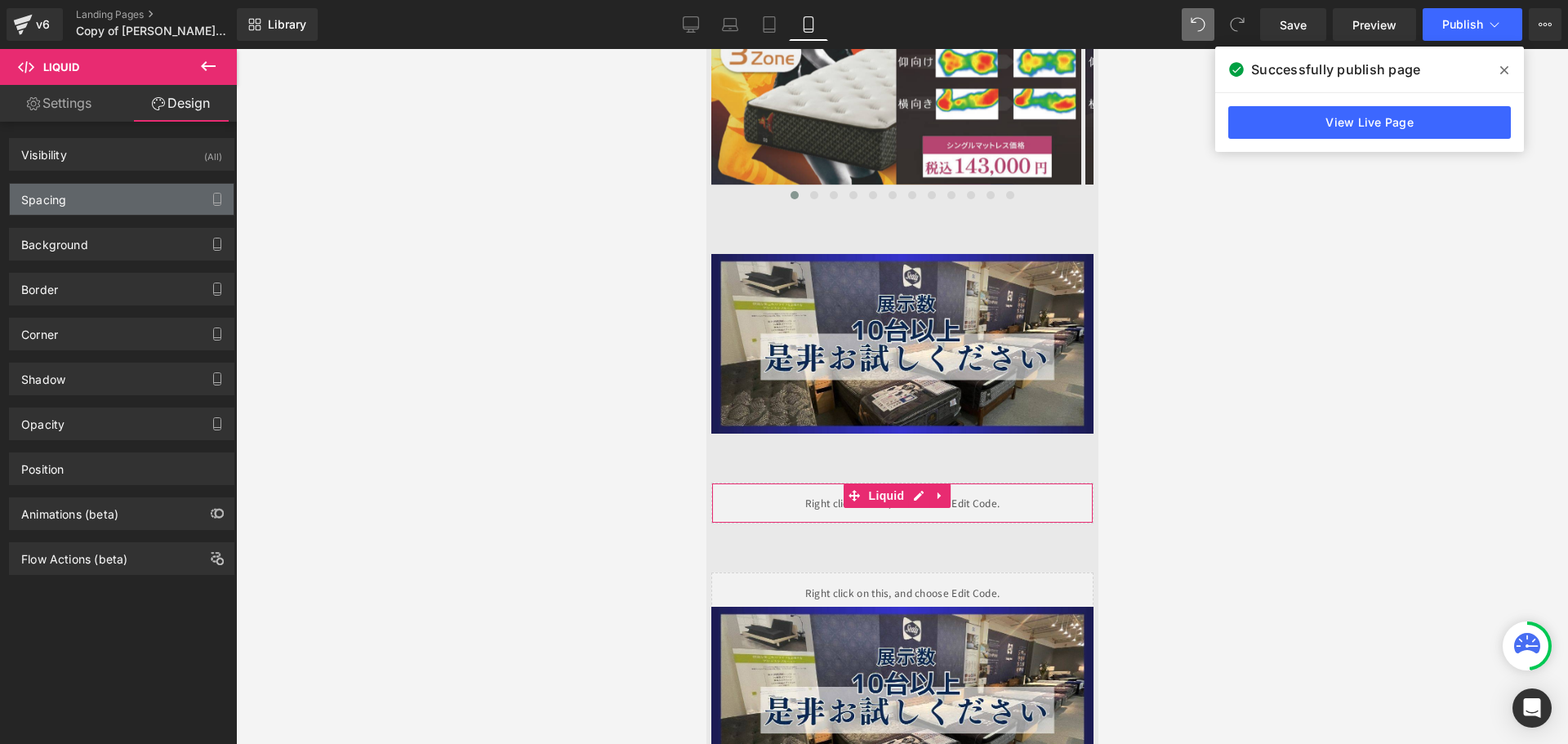
click at [133, 192] on div "Spacing" at bounding box center [121, 198] width 224 height 31
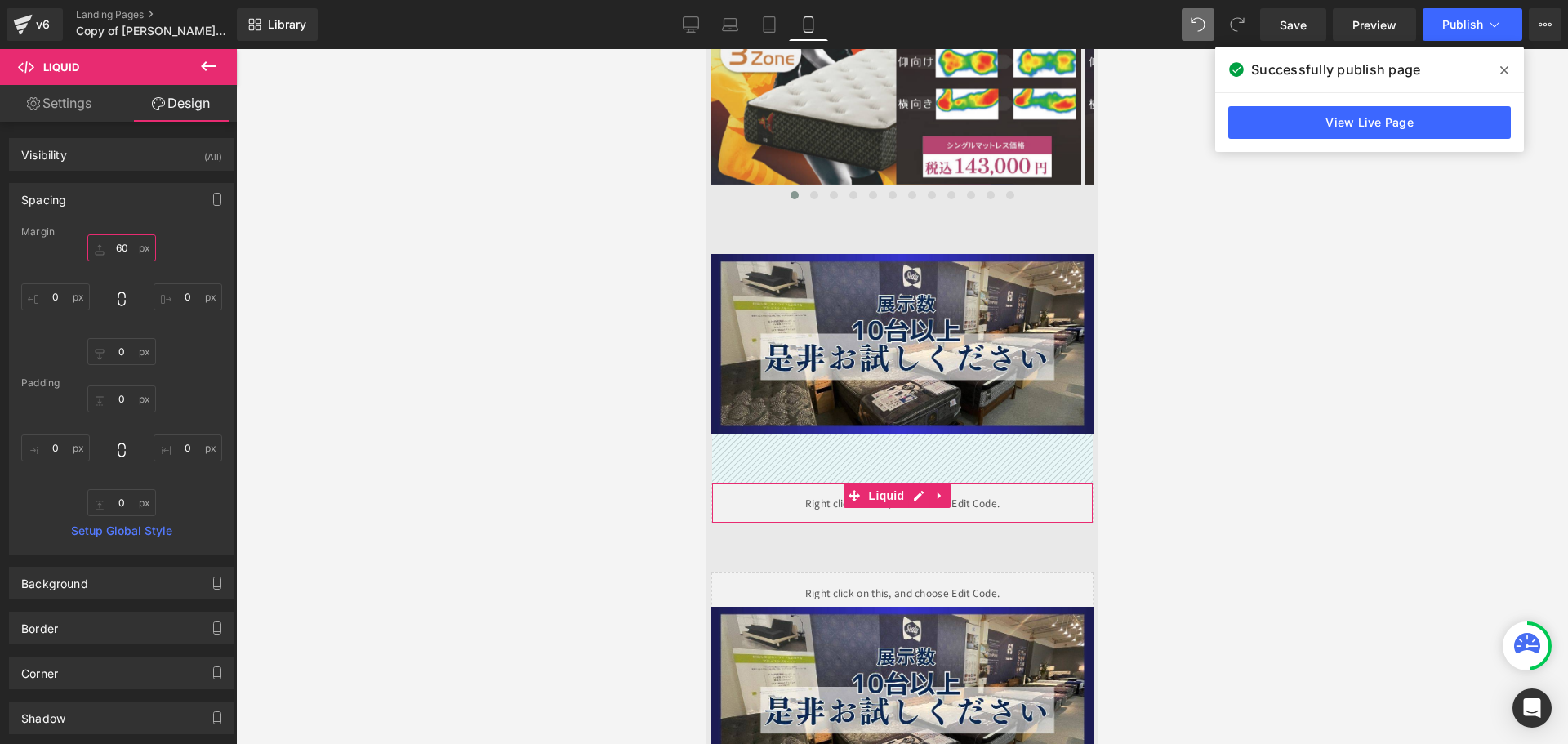
click at [125, 251] on input "text" at bounding box center [122, 248] width 69 height 27
type input "0"
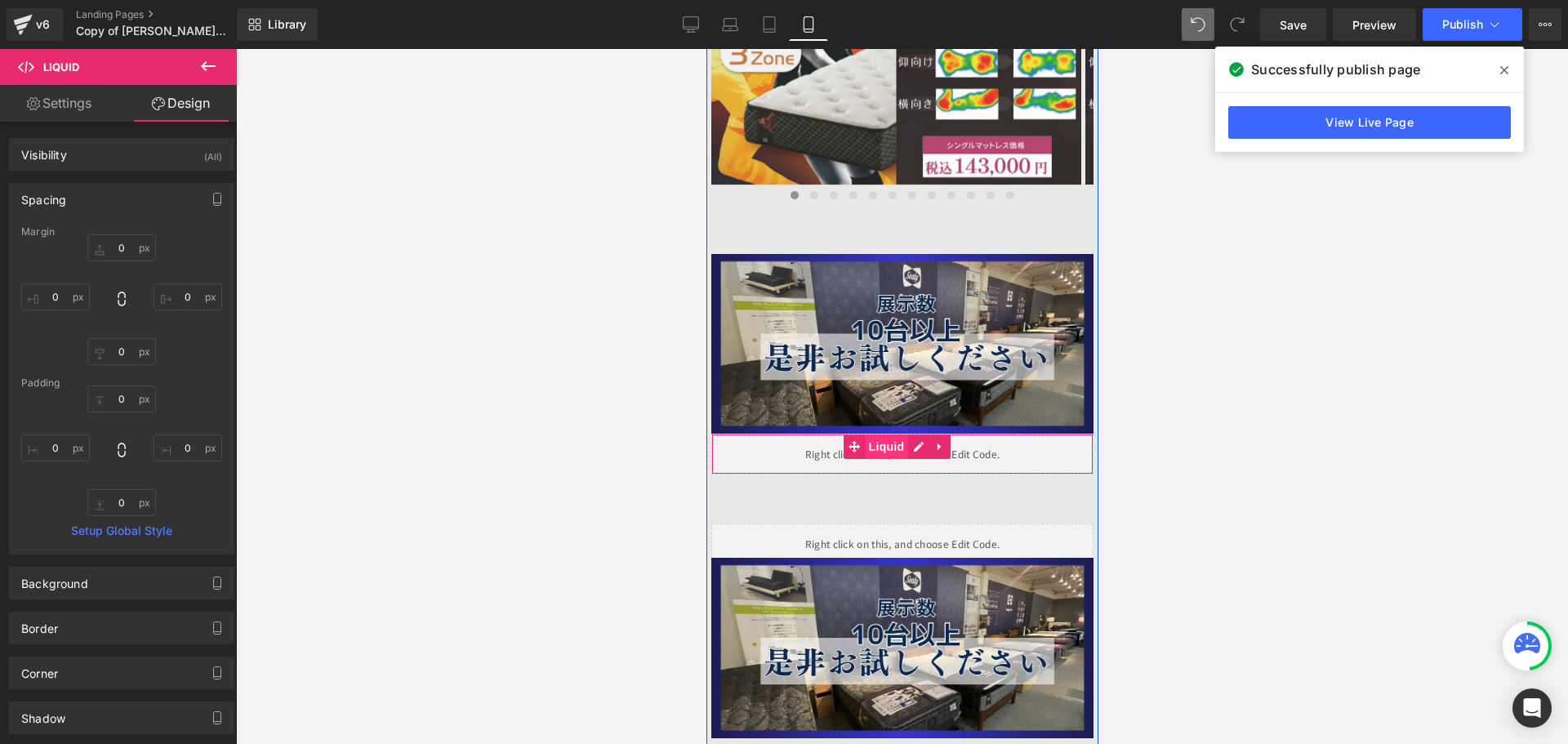
click at [887, 434] on span "Liquid" at bounding box center [886, 446] width 44 height 25
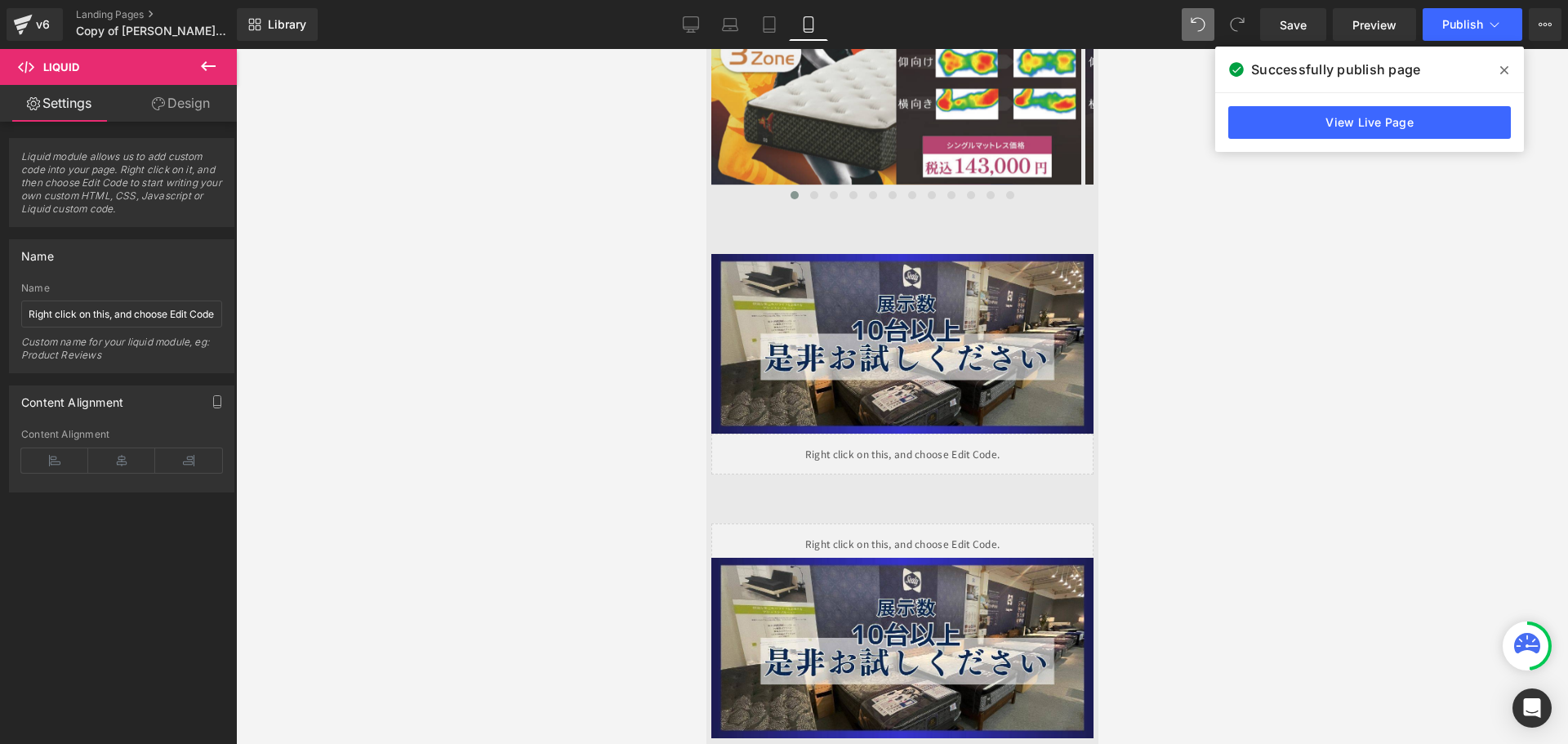
click at [441, 183] on div at bounding box center [902, 397] width 1332 height 695
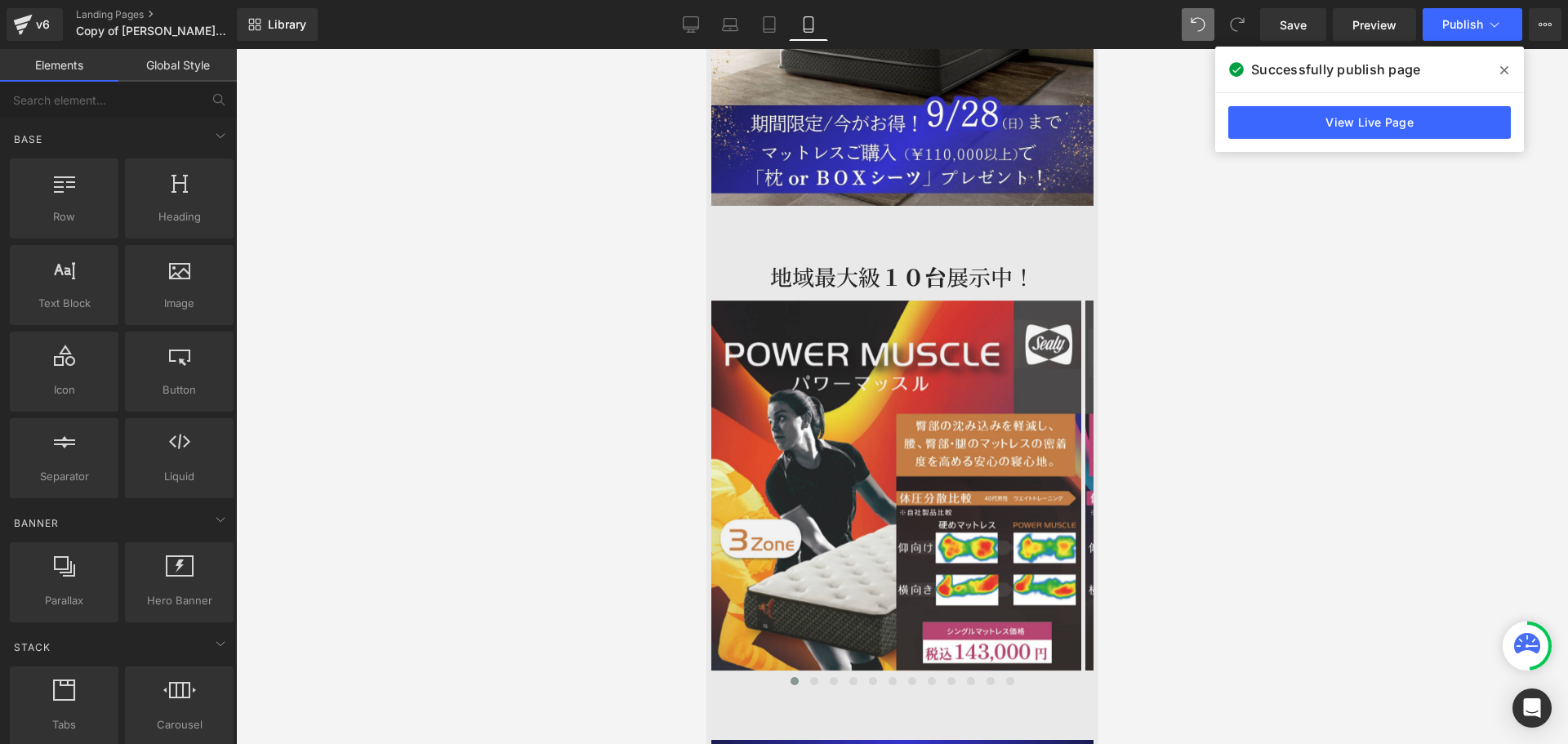
scroll to position [2927, 0]
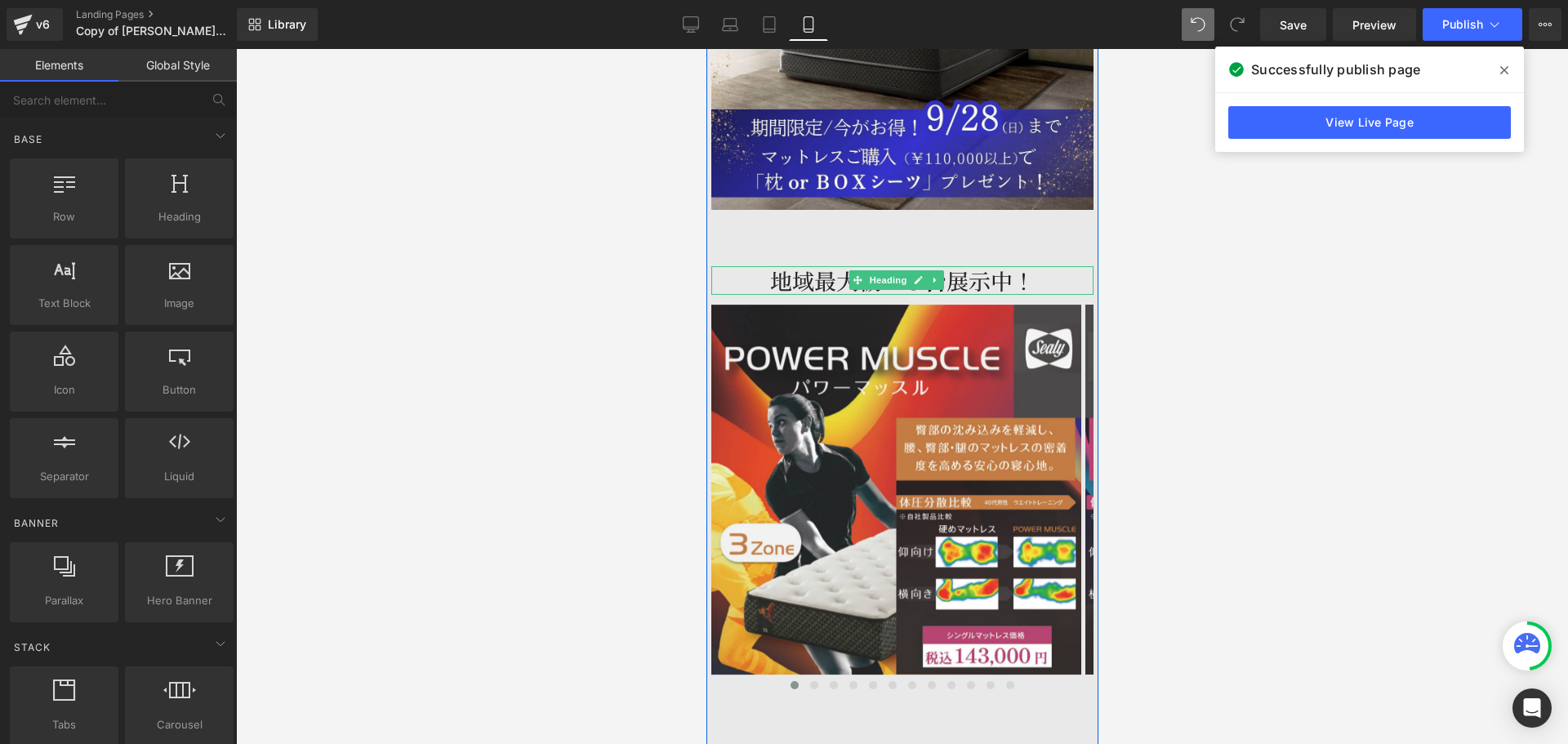
click at [990, 266] on h2 "地域最大級　 １０台 展示中！" at bounding box center [901, 280] width 382 height 29
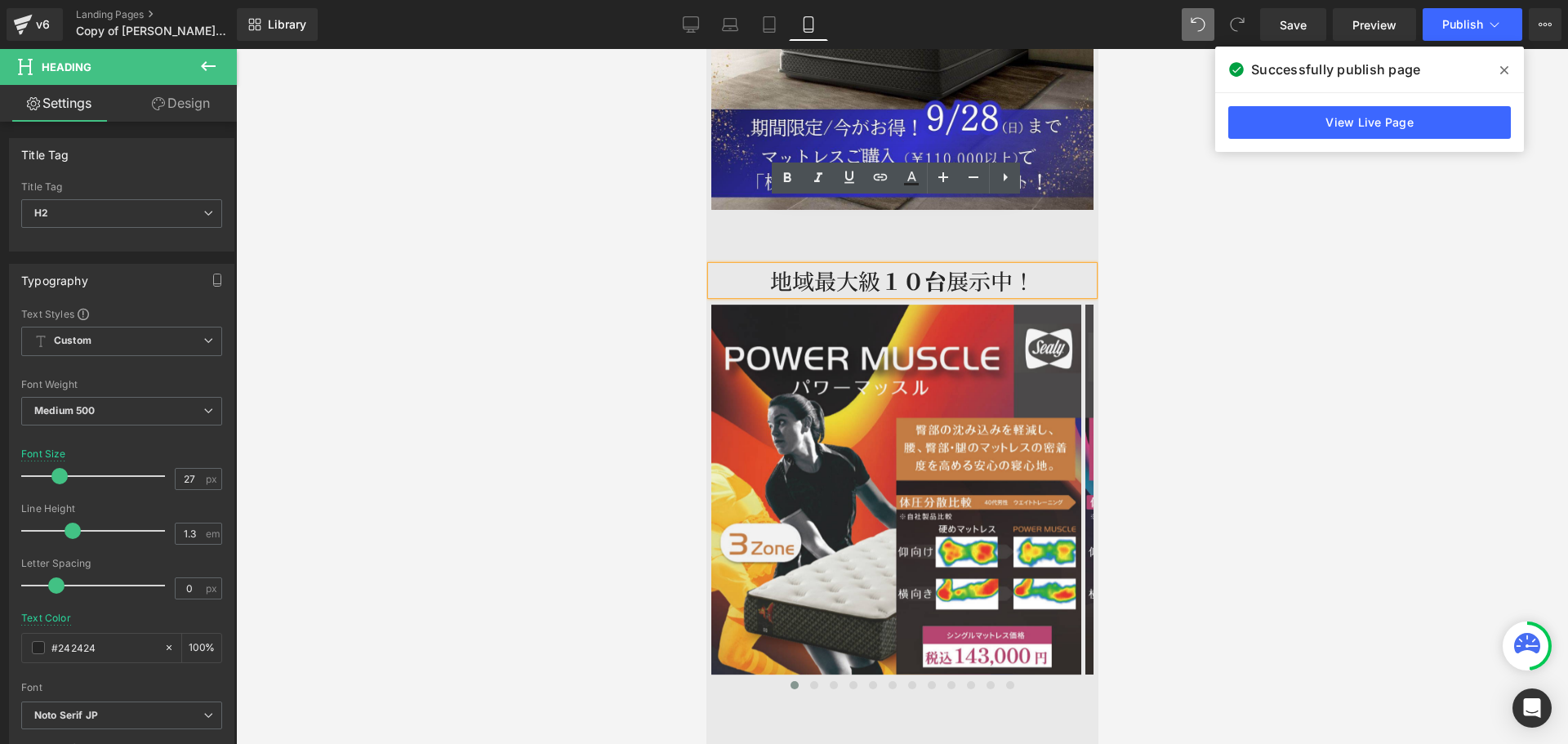
drag, startPoint x: 1013, startPoint y: 221, endPoint x: 1019, endPoint y: 215, distance: 8.5
click at [1019, 266] on h2 "地域最大級　 １０台 展示中！" at bounding box center [901, 280] width 382 height 29
click at [1044, 266] on h2 "地域最大級　 １０台 展示中！" at bounding box center [901, 280] width 382 height 29
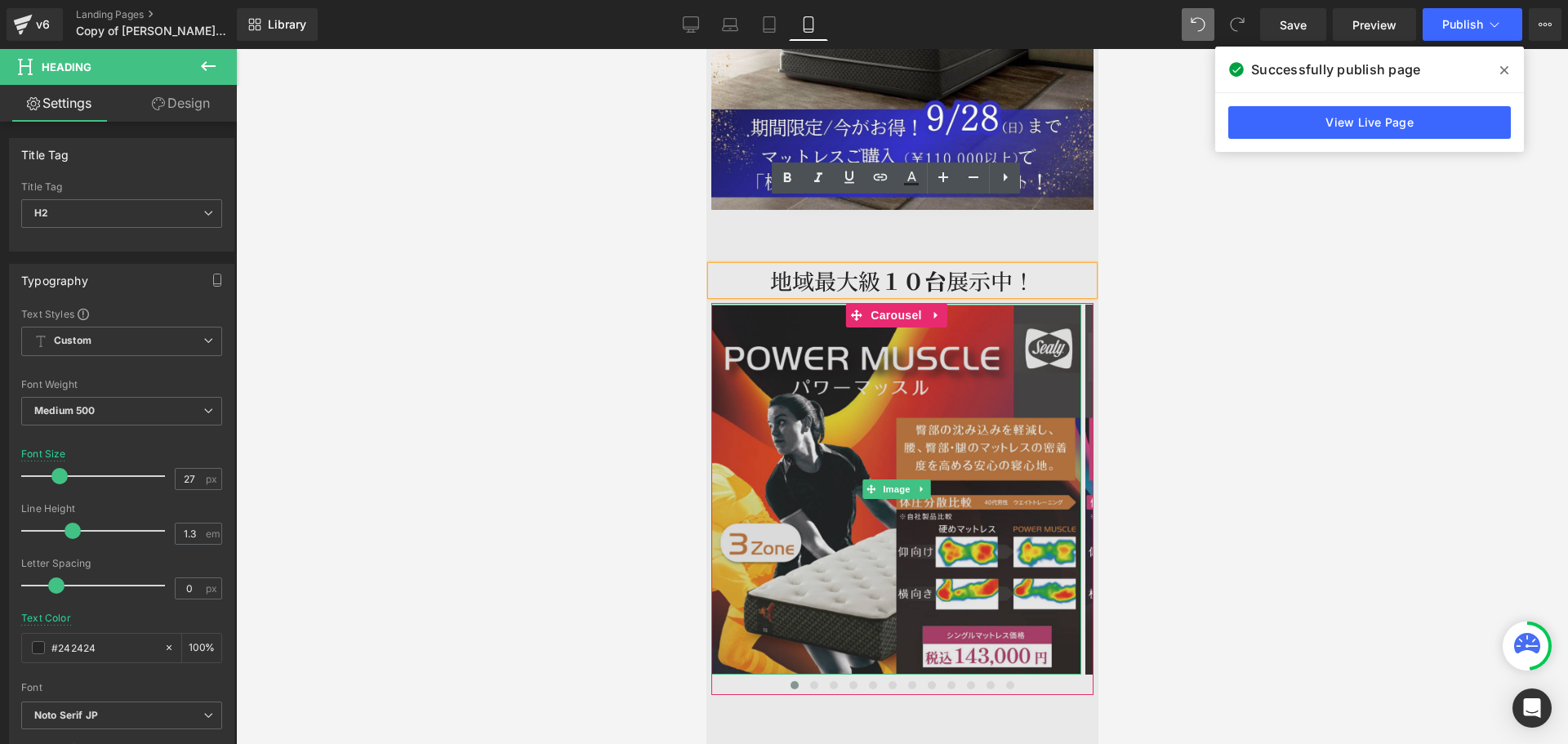
drag, startPoint x: 929, startPoint y: 423, endPoint x: 951, endPoint y: 434, distance: 24.6
click at [951, 434] on div "Image" at bounding box center [895, 489] width 370 height 370
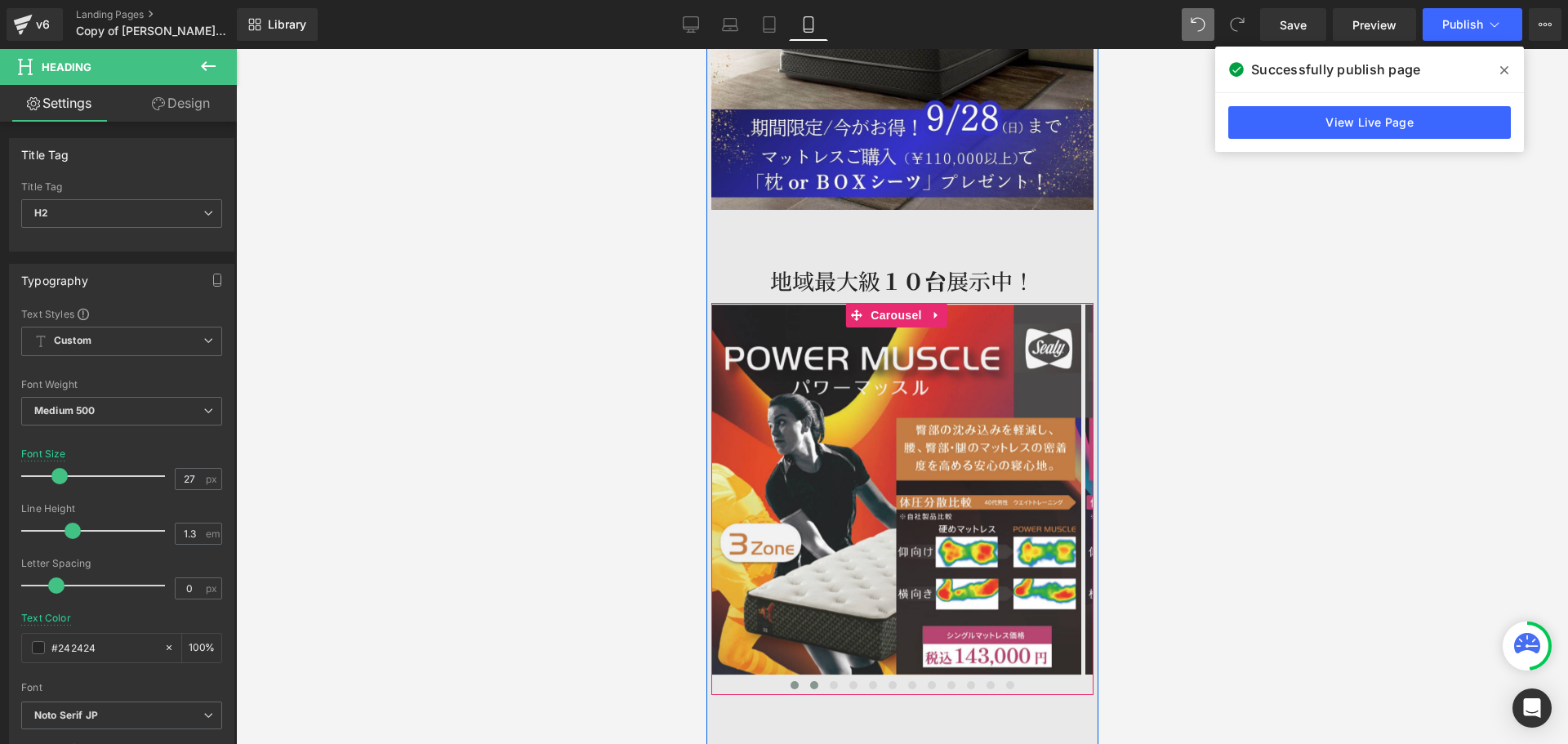
click at [804, 677] on button at bounding box center [814, 685] width 20 height 17
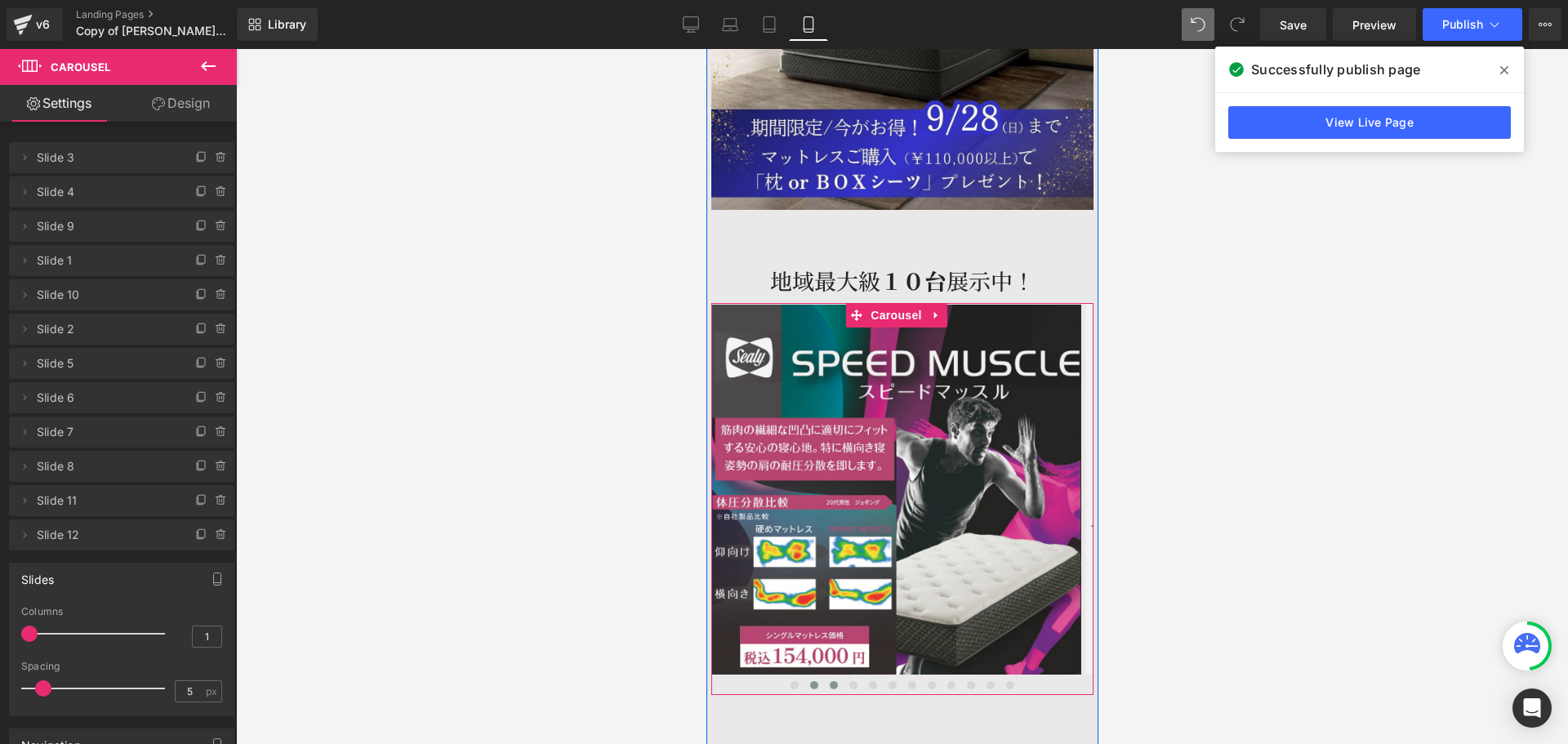
click at [829, 681] on span at bounding box center [833, 685] width 8 height 8
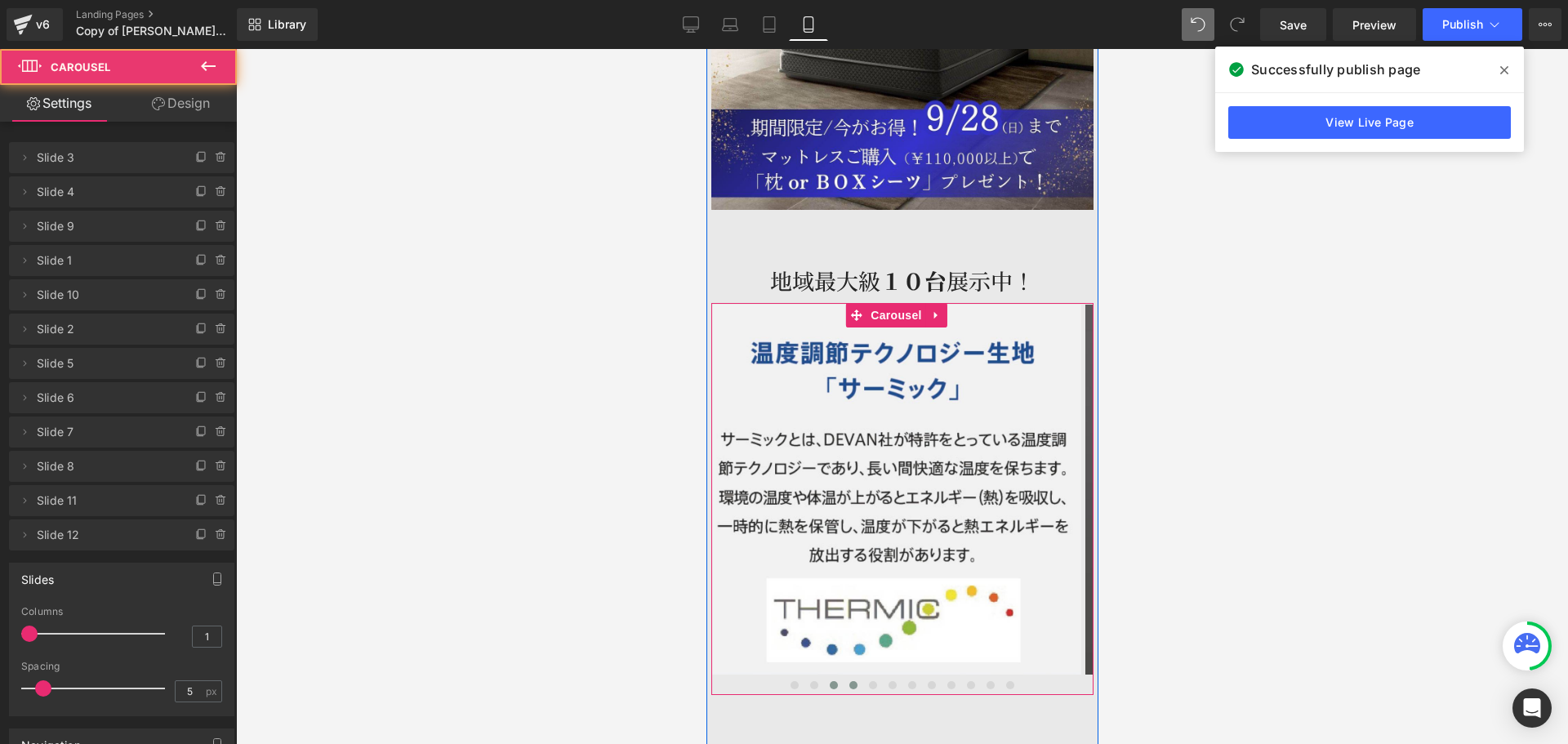
click at [849, 681] on span at bounding box center [853, 685] width 8 height 8
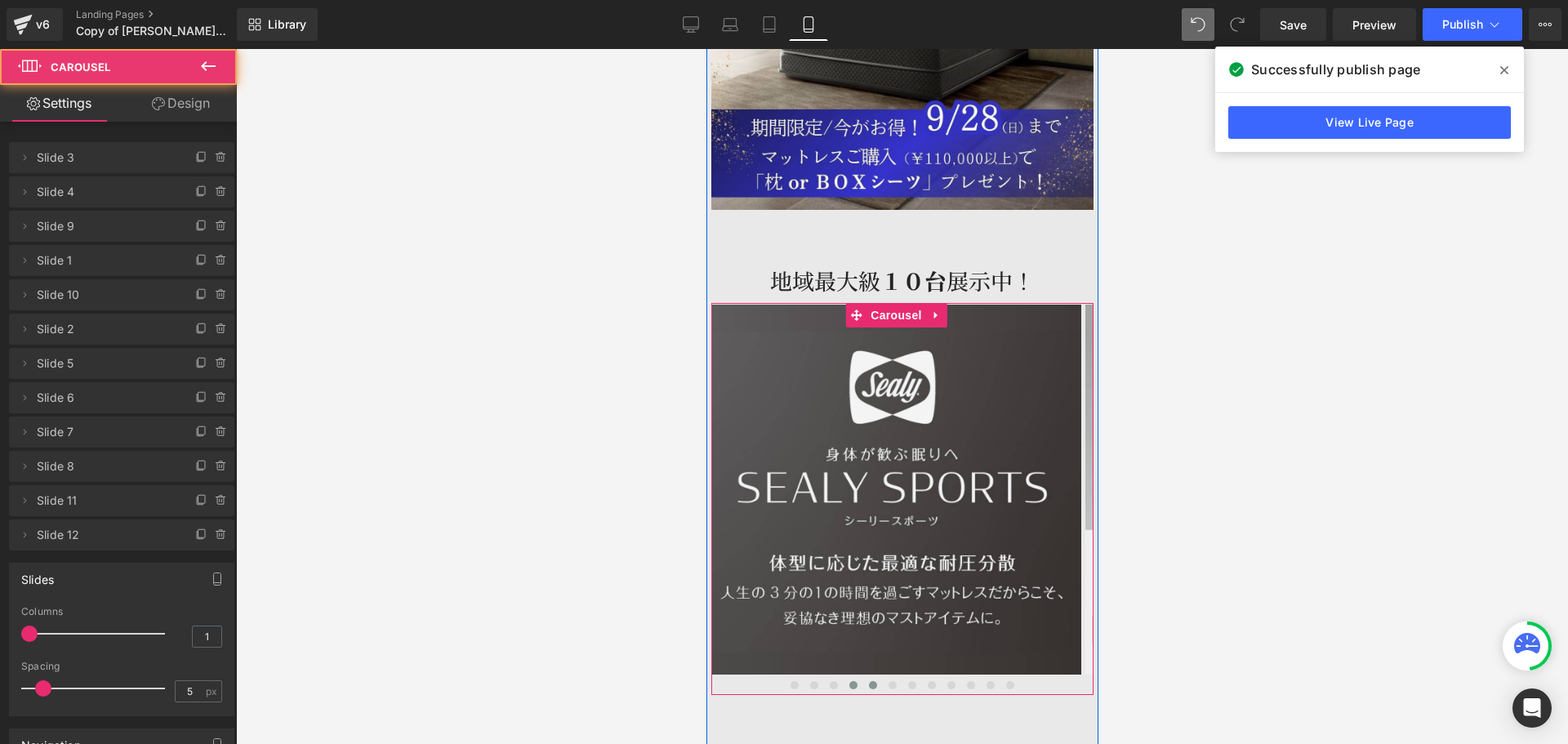
click at [868, 681] on span at bounding box center [872, 685] width 8 height 8
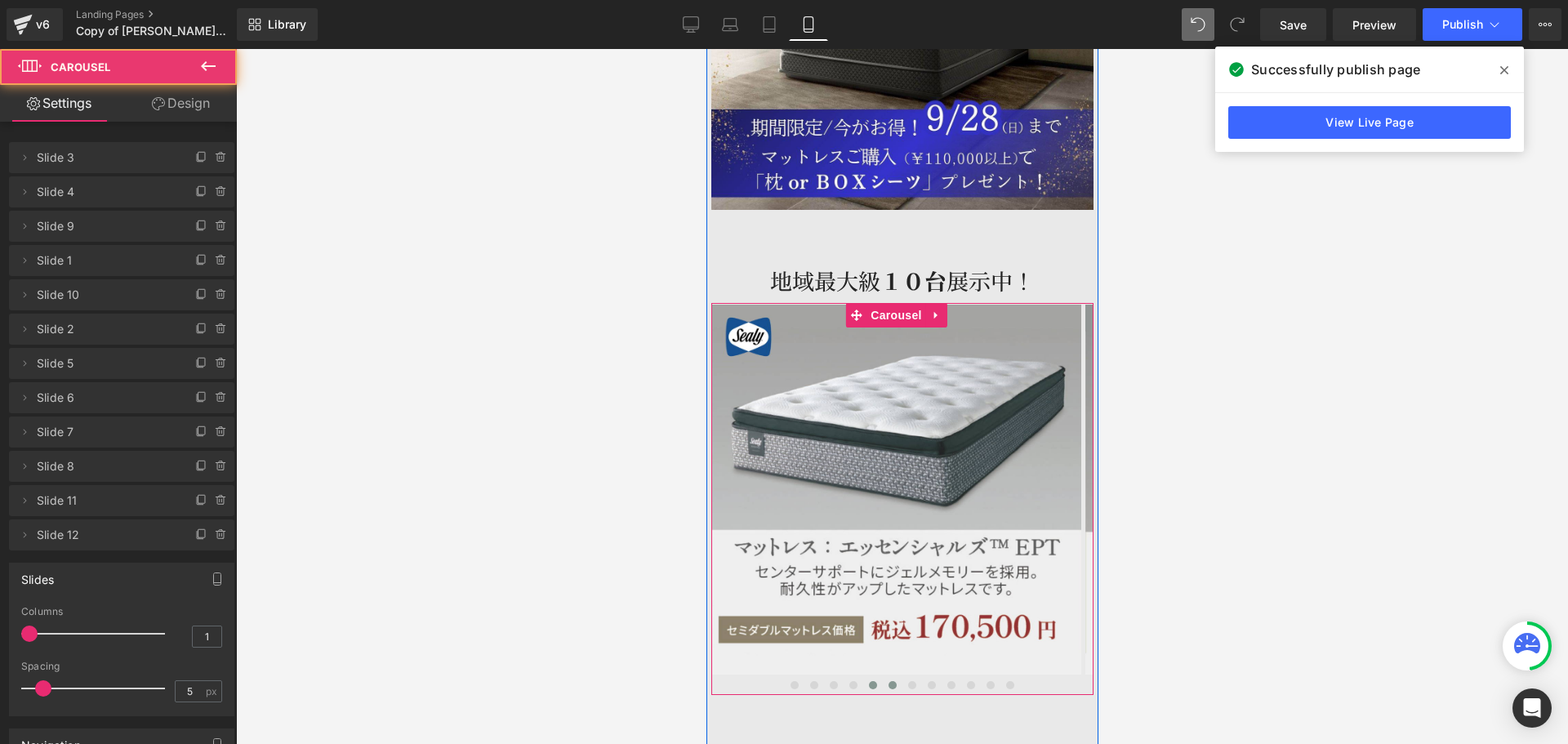
click at [886, 677] on button at bounding box center [892, 685] width 20 height 17
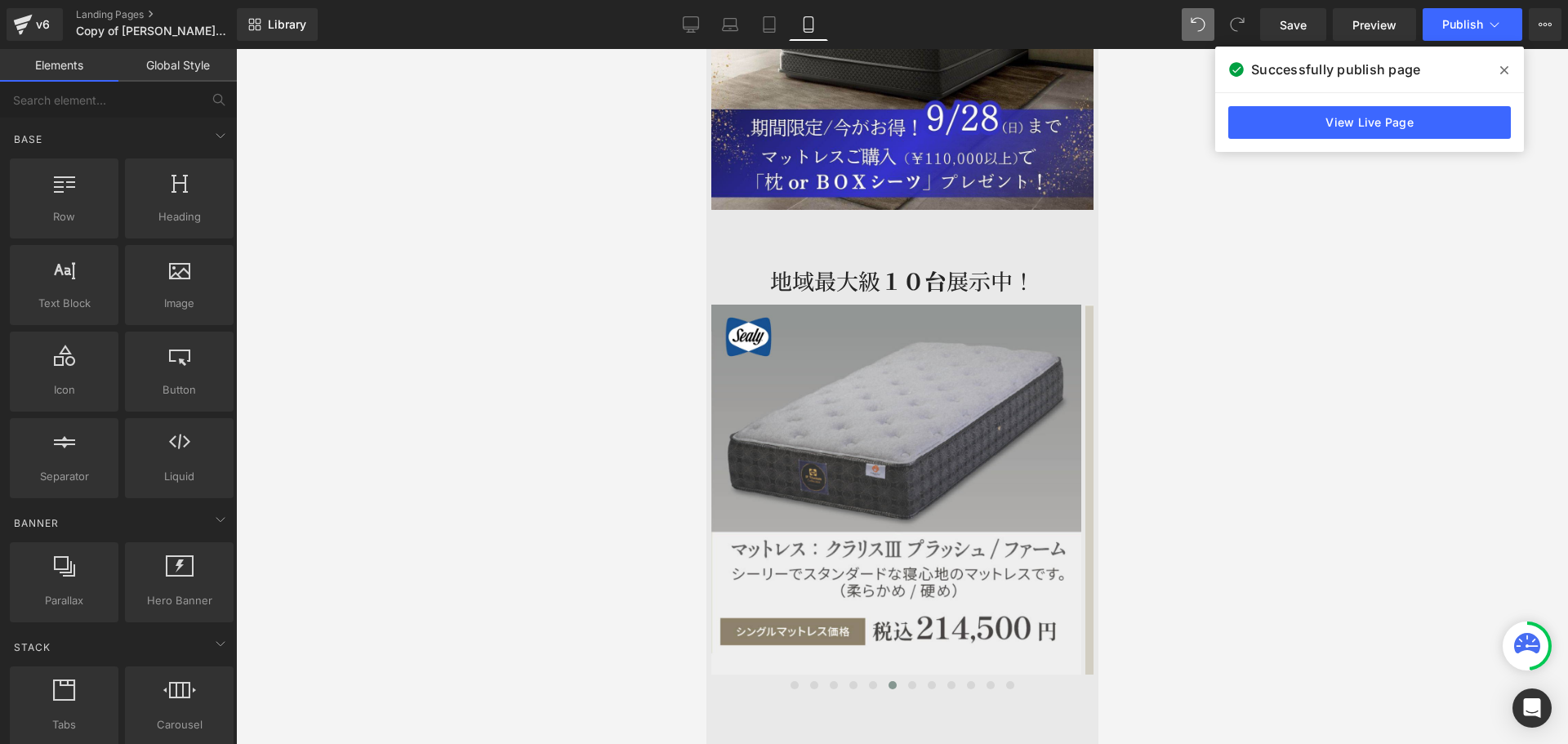
click at [1113, 558] on div at bounding box center [902, 397] width 1332 height 695
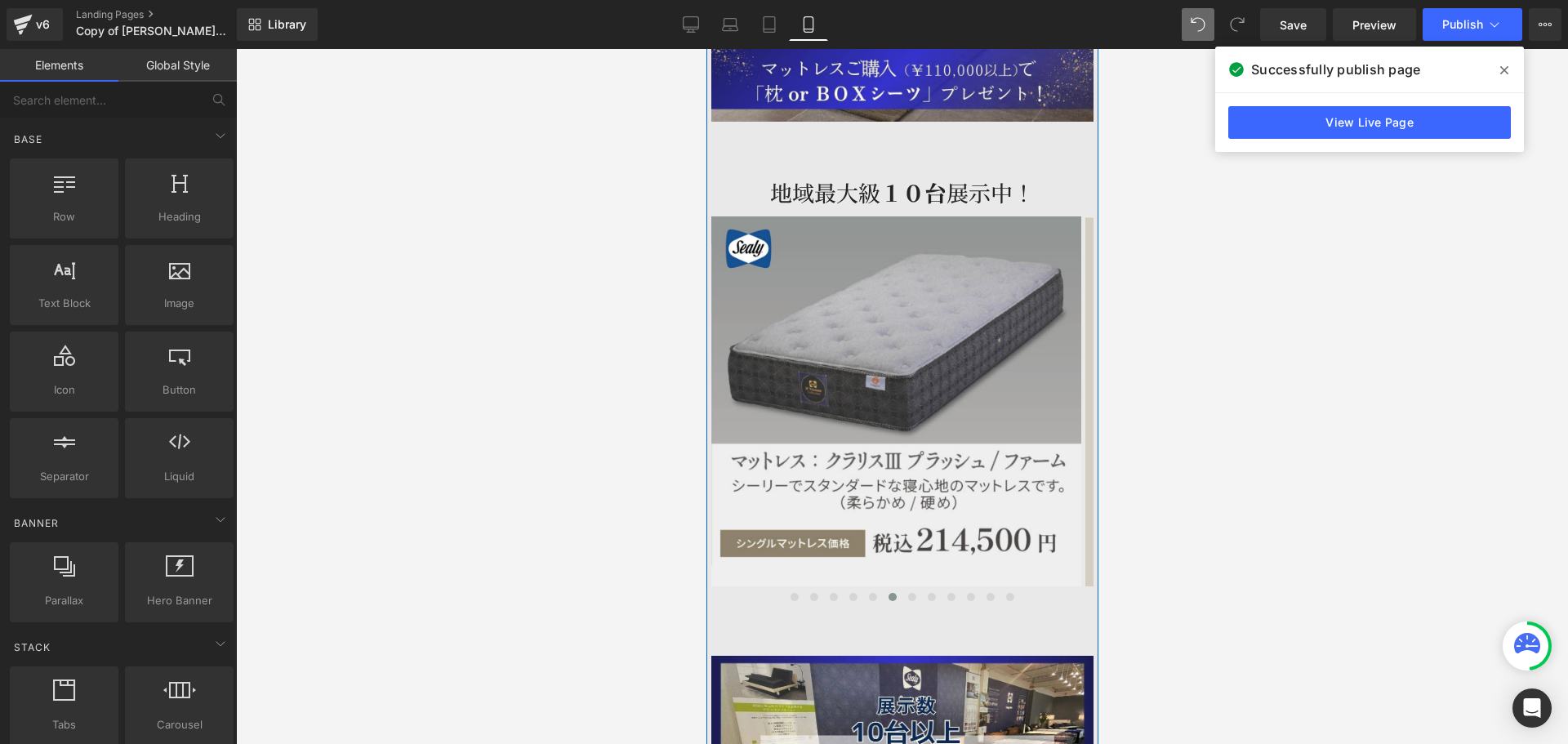
scroll to position [3253, 0]
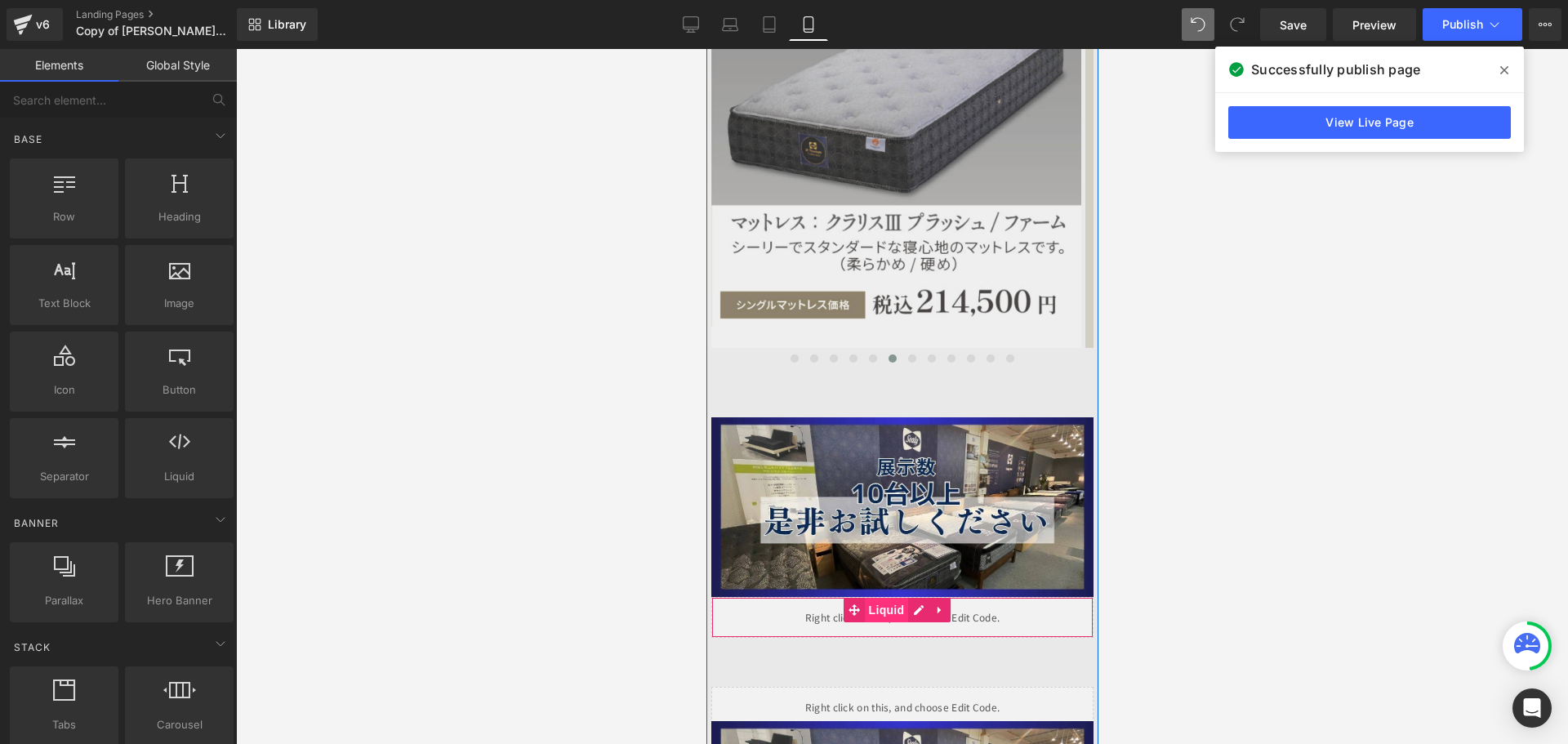
click at [891, 598] on span "Liquid" at bounding box center [886, 610] width 44 height 25
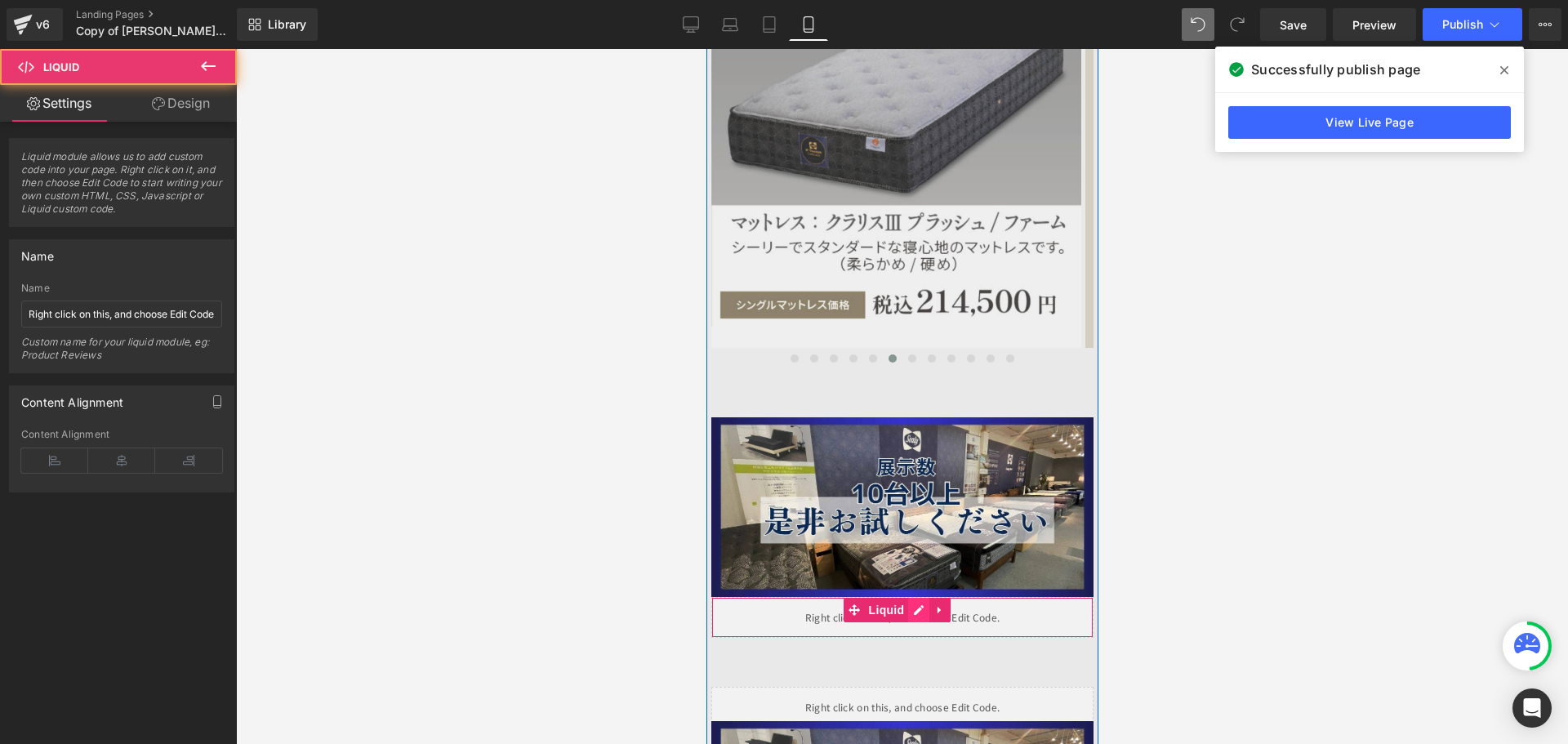
click at [923, 597] on div "Liquid" at bounding box center [901, 617] width 382 height 40
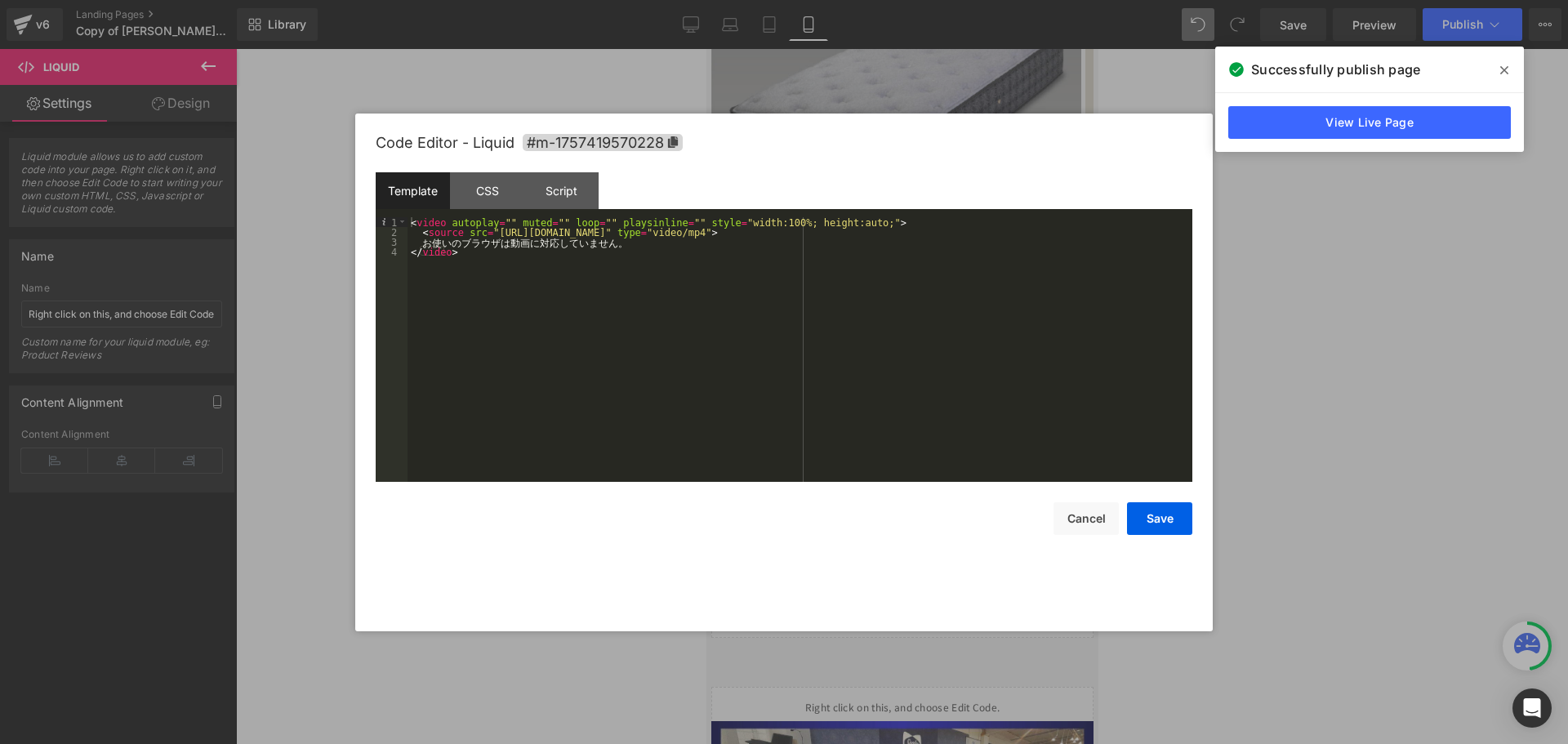
click at [589, 233] on div "< video autoplay = "" muted = "" loop = "" playsinline = "" style = "width:100%…" at bounding box center [800, 359] width 785 height 284
drag, startPoint x: 484, startPoint y: 233, endPoint x: 841, endPoint y: 235, distance: 357.0
click at [841, 235] on div "< video autoplay = "" muted = "" loop = "" playsinline = "" style = "width:100%…" at bounding box center [800, 359] width 785 height 284
click at [1167, 518] on button "Save" at bounding box center [1159, 518] width 65 height 33
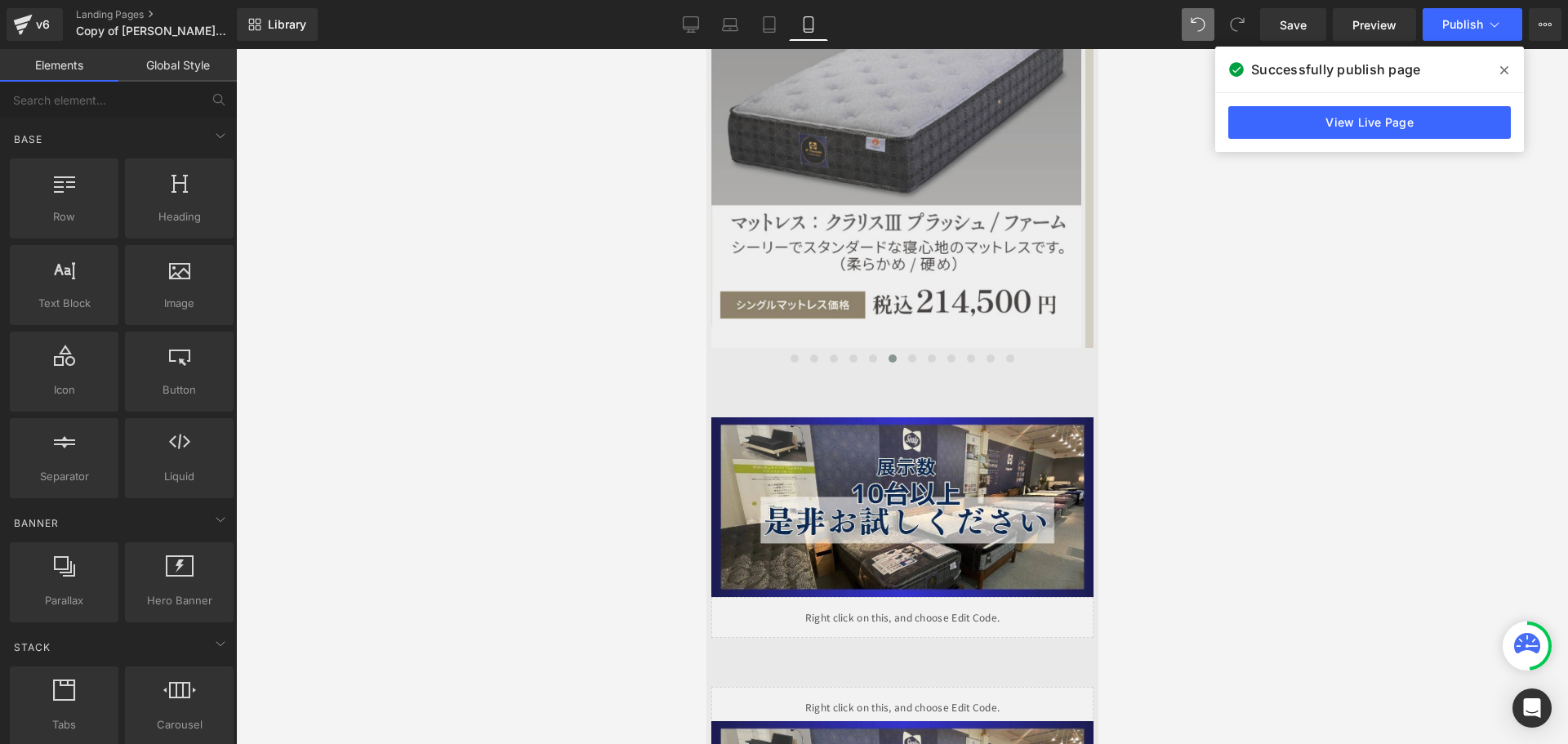
click at [1290, 489] on div at bounding box center [902, 397] width 1332 height 695
click at [1451, 25] on span "Publish" at bounding box center [1462, 24] width 40 height 13
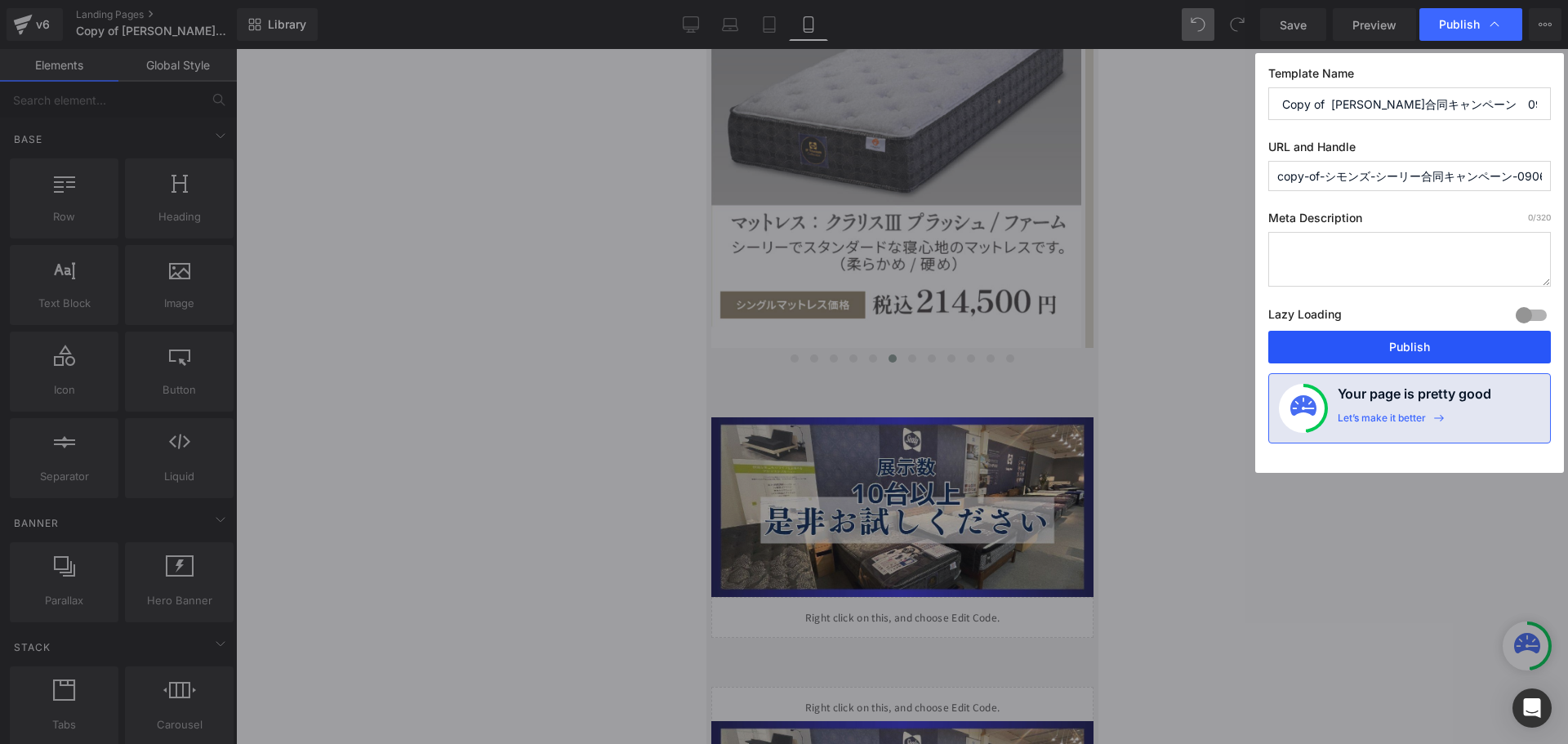
click at [1410, 353] on button "Publish" at bounding box center [1410, 346] width 282 height 33
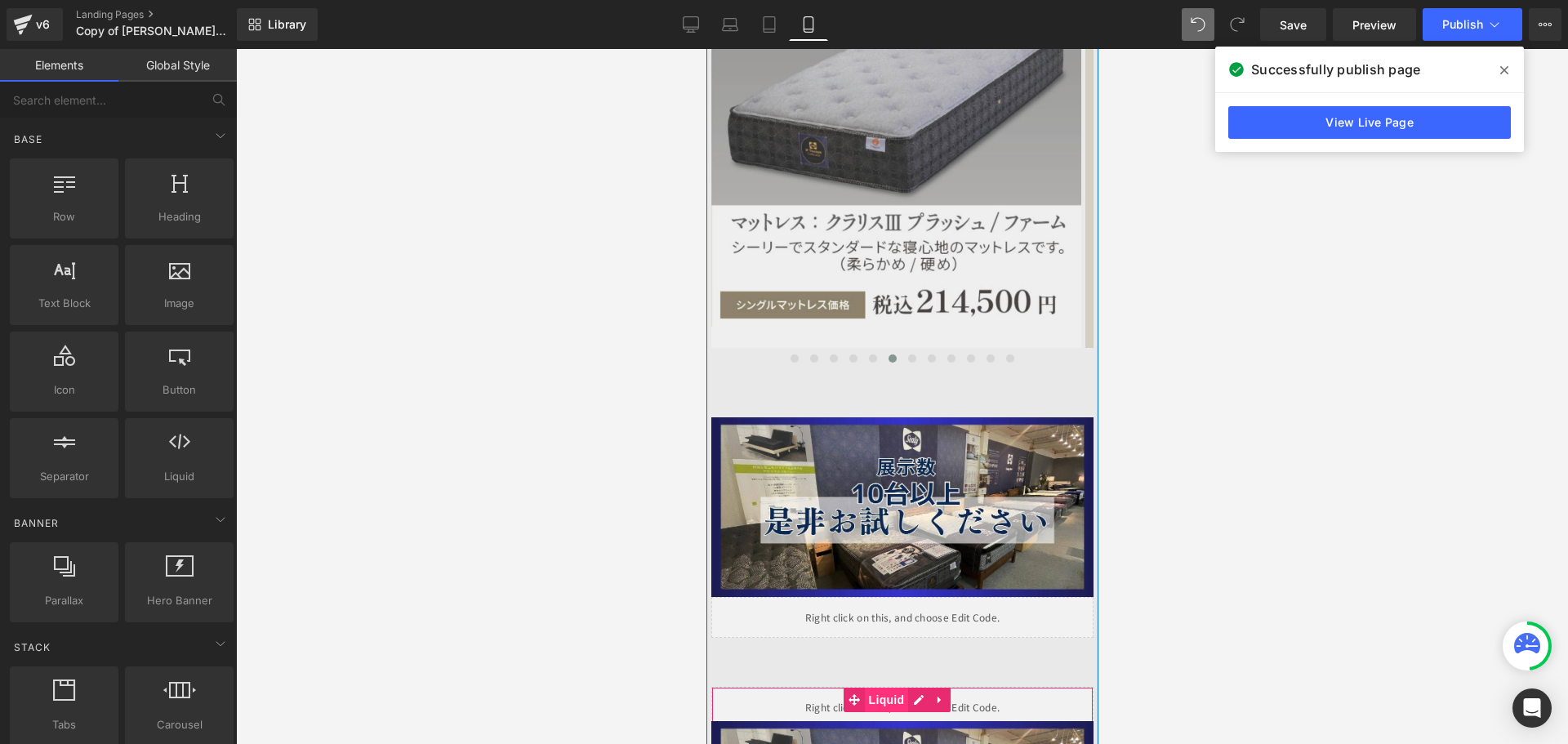
click at [883, 688] on span "Liquid" at bounding box center [886, 700] width 44 height 25
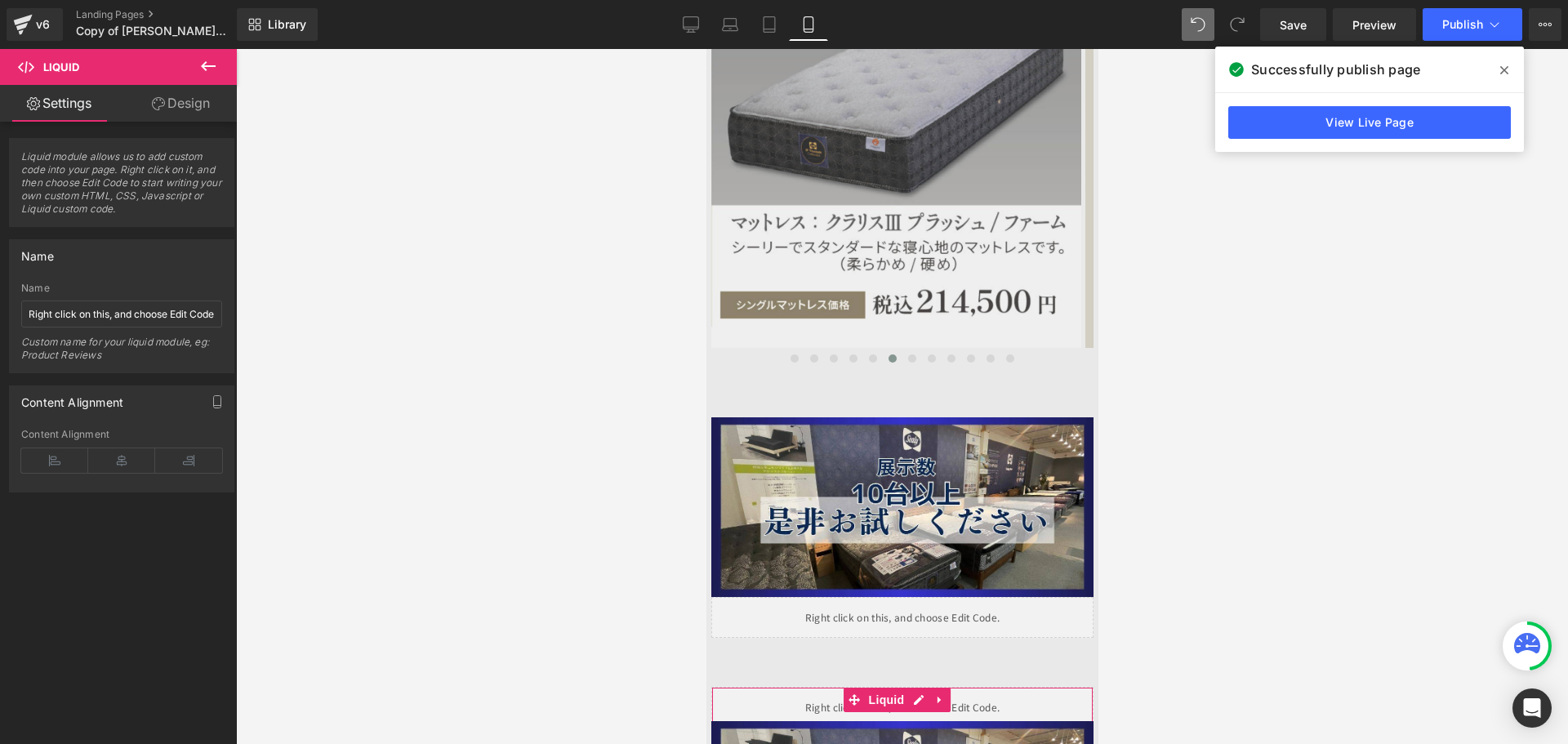
click at [170, 102] on link "Design" at bounding box center [181, 103] width 118 height 37
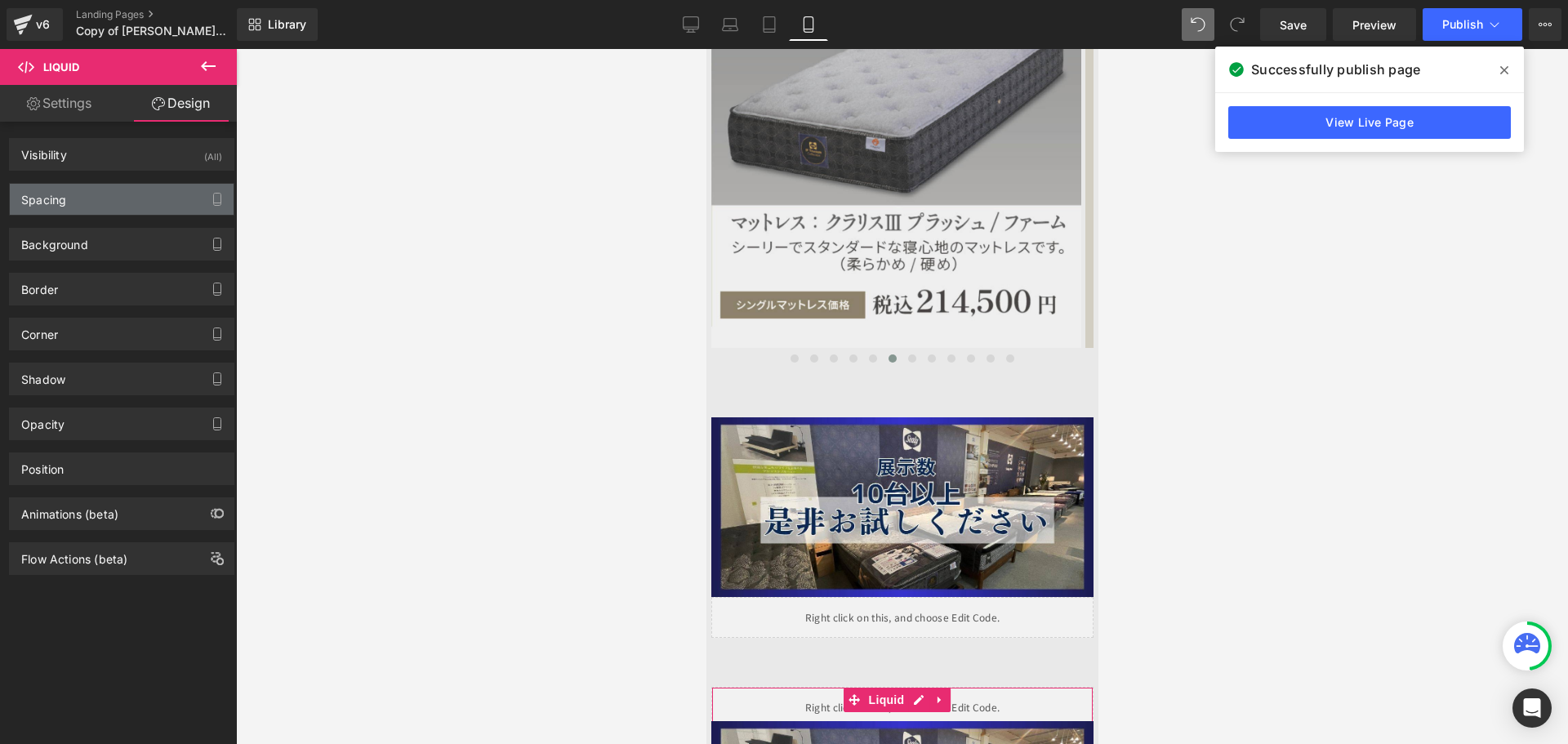
click at [140, 206] on div "Spacing" at bounding box center [121, 198] width 224 height 31
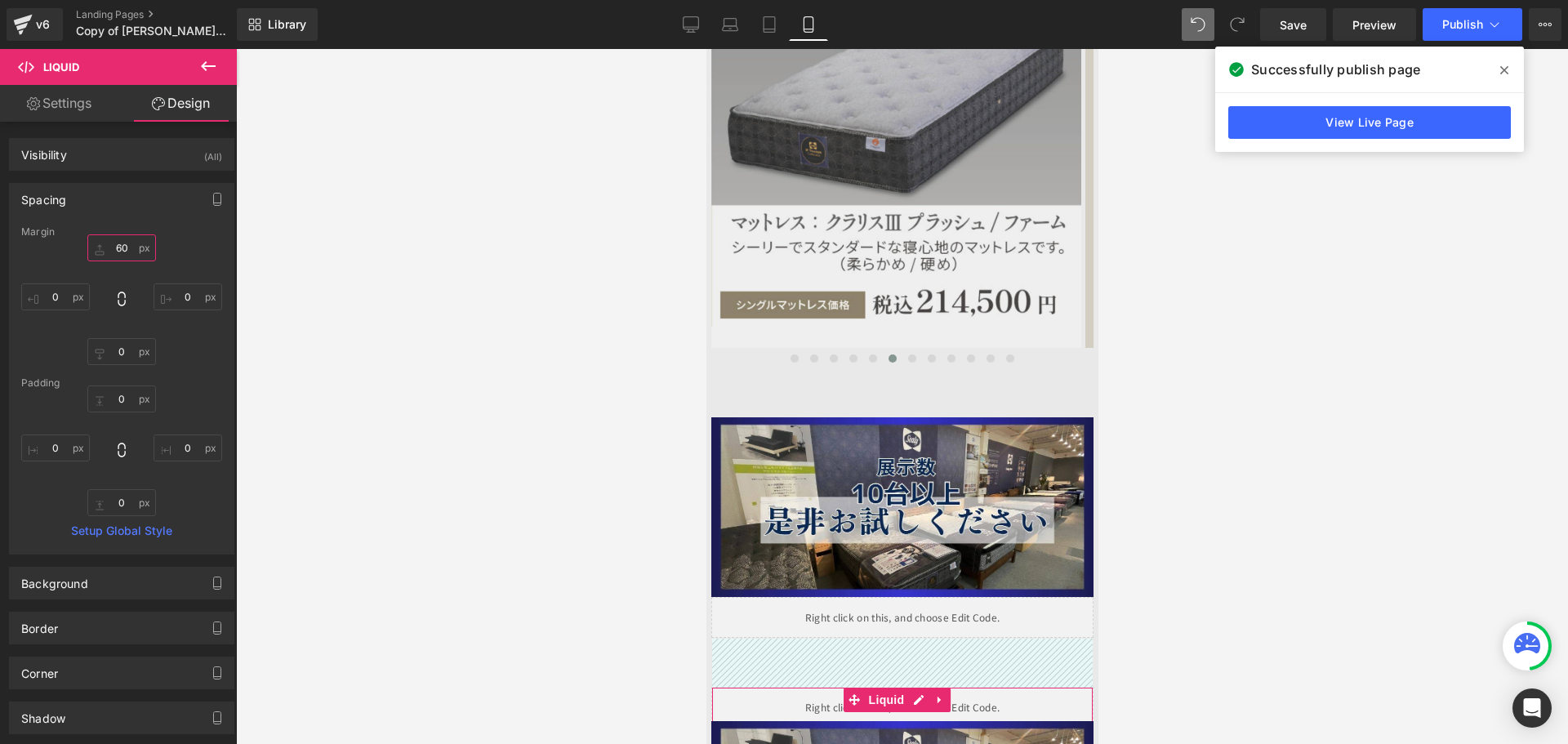
click at [135, 251] on input "text" at bounding box center [122, 248] width 69 height 27
type input "80"
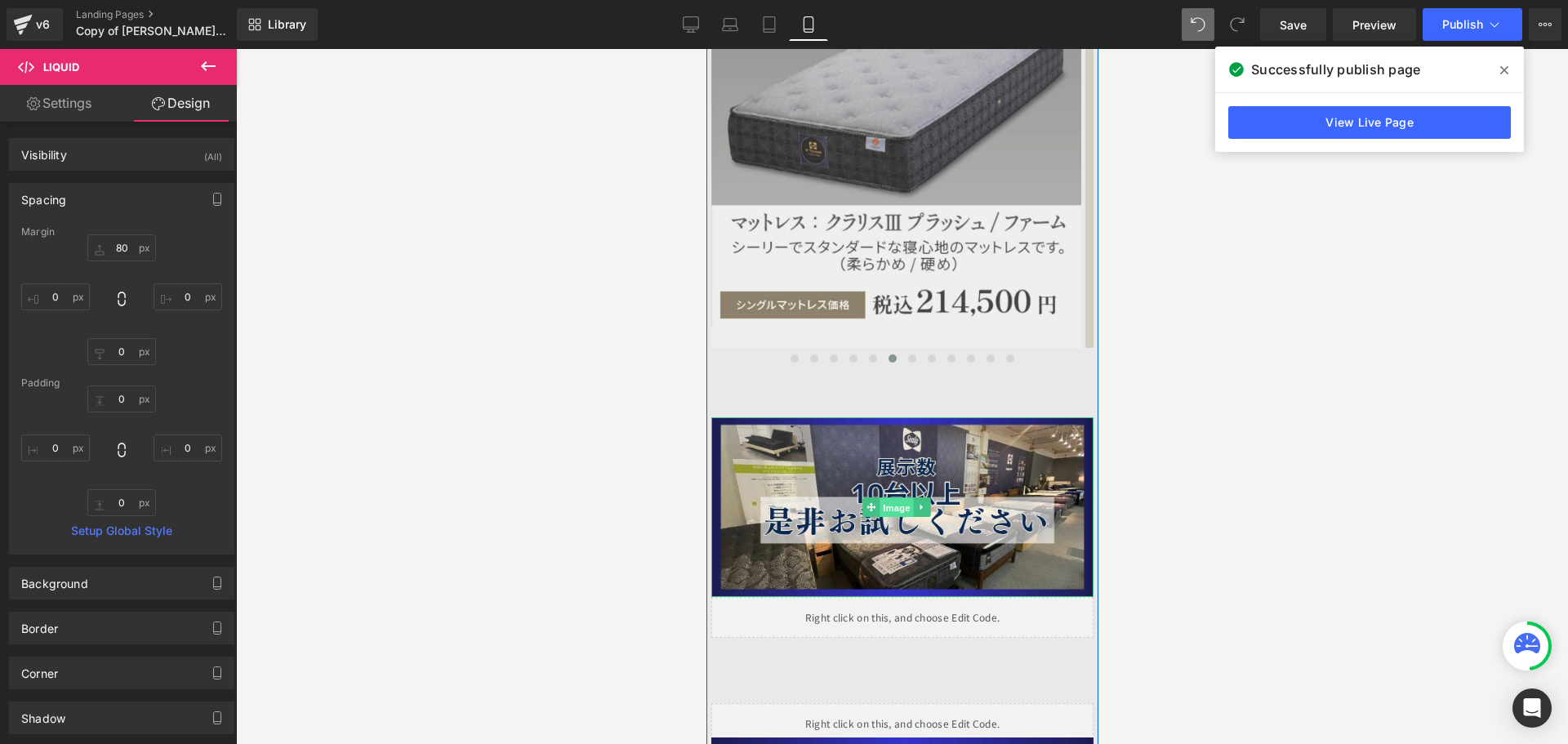
click at [887, 498] on span "Image" at bounding box center [896, 508] width 35 height 20
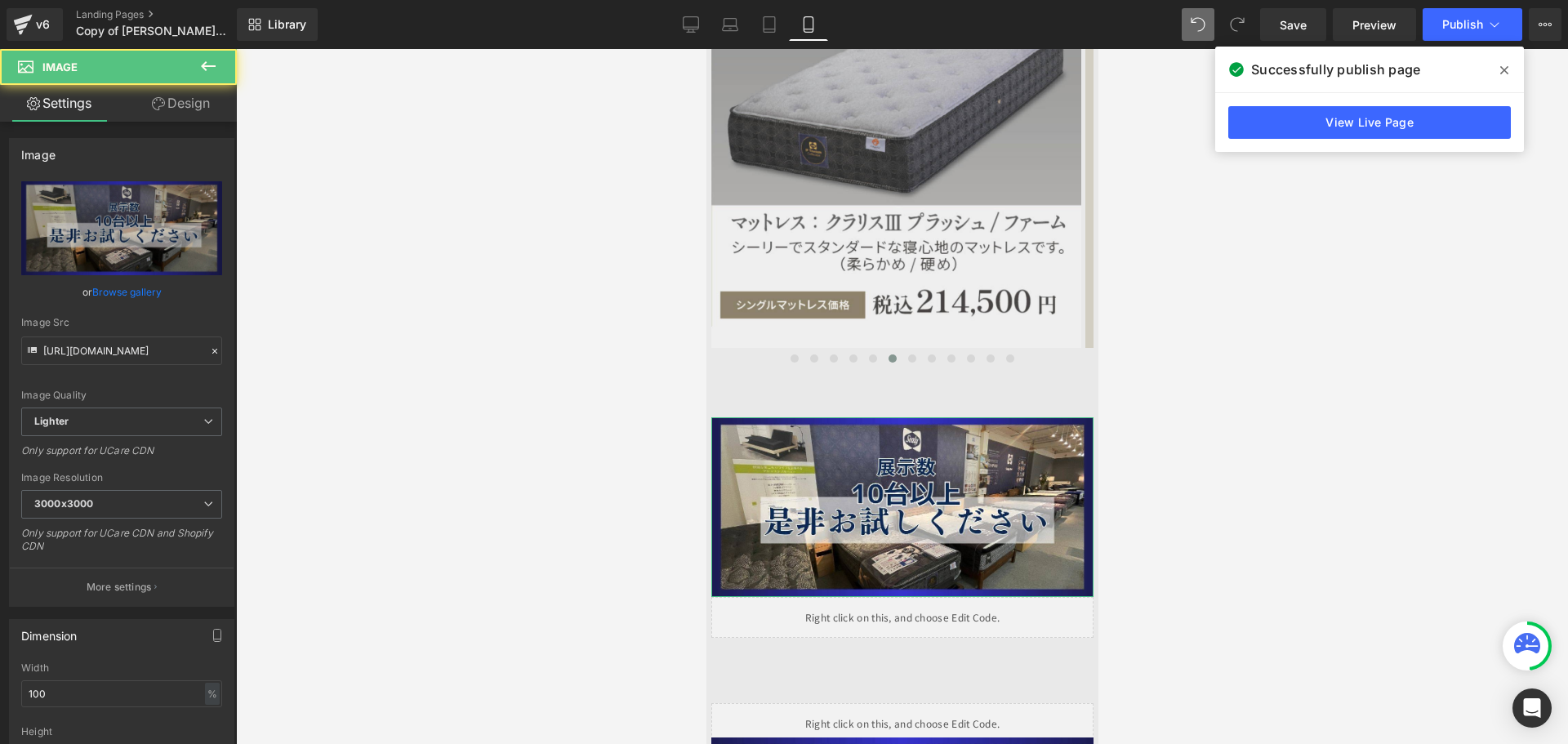
click at [178, 107] on link "Design" at bounding box center [181, 103] width 118 height 37
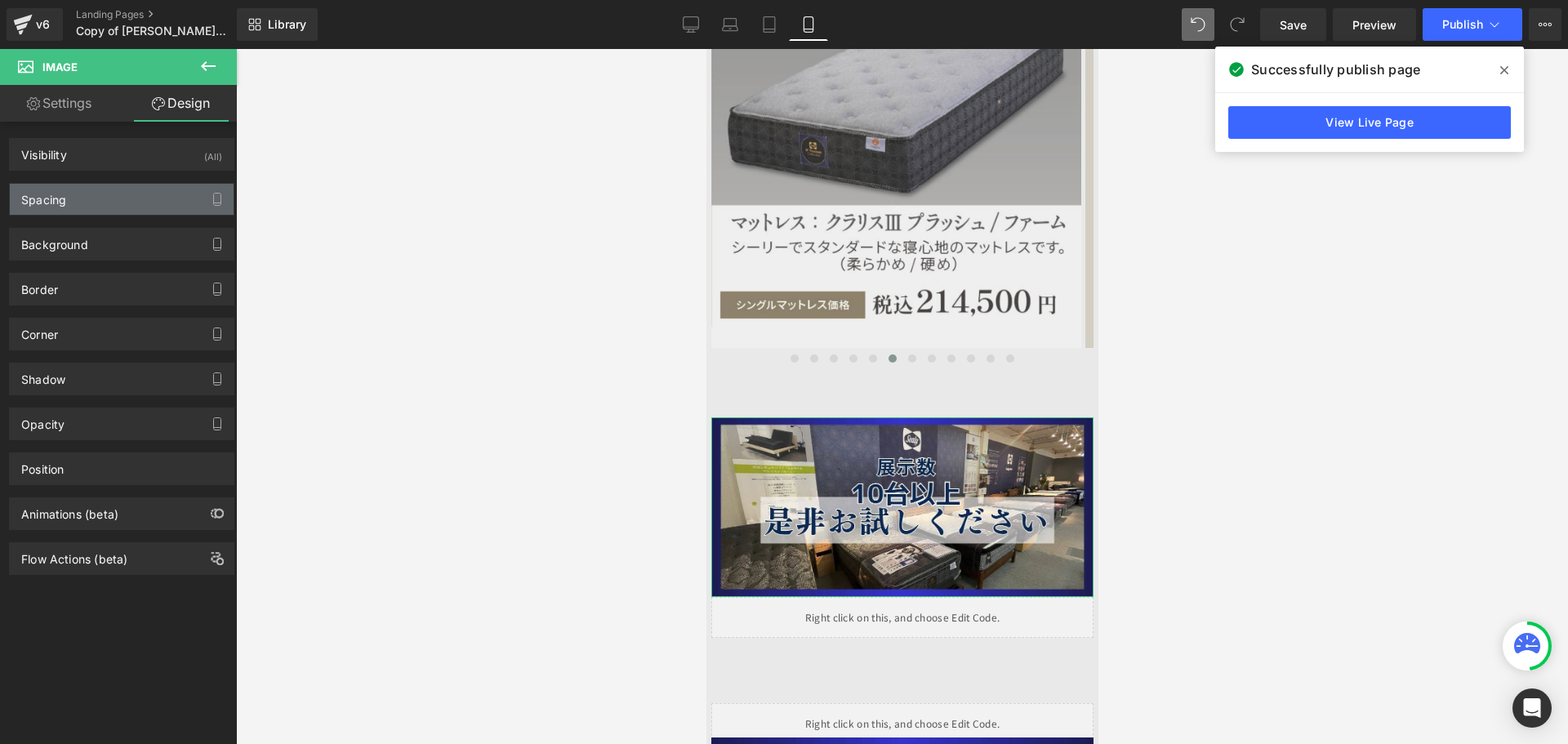
click at [154, 190] on div "Spacing" at bounding box center [121, 198] width 224 height 31
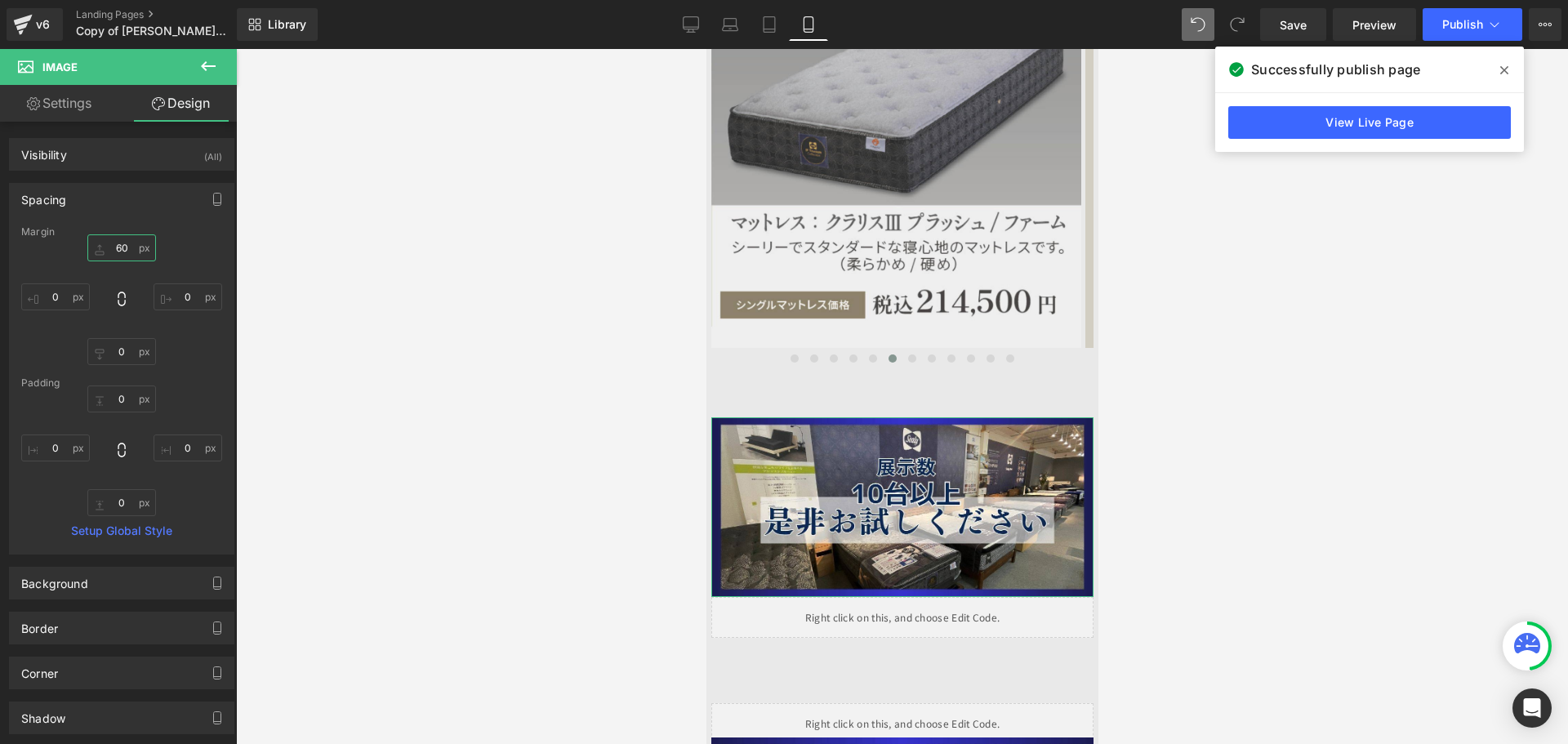
click at [124, 251] on input "text" at bounding box center [122, 248] width 69 height 27
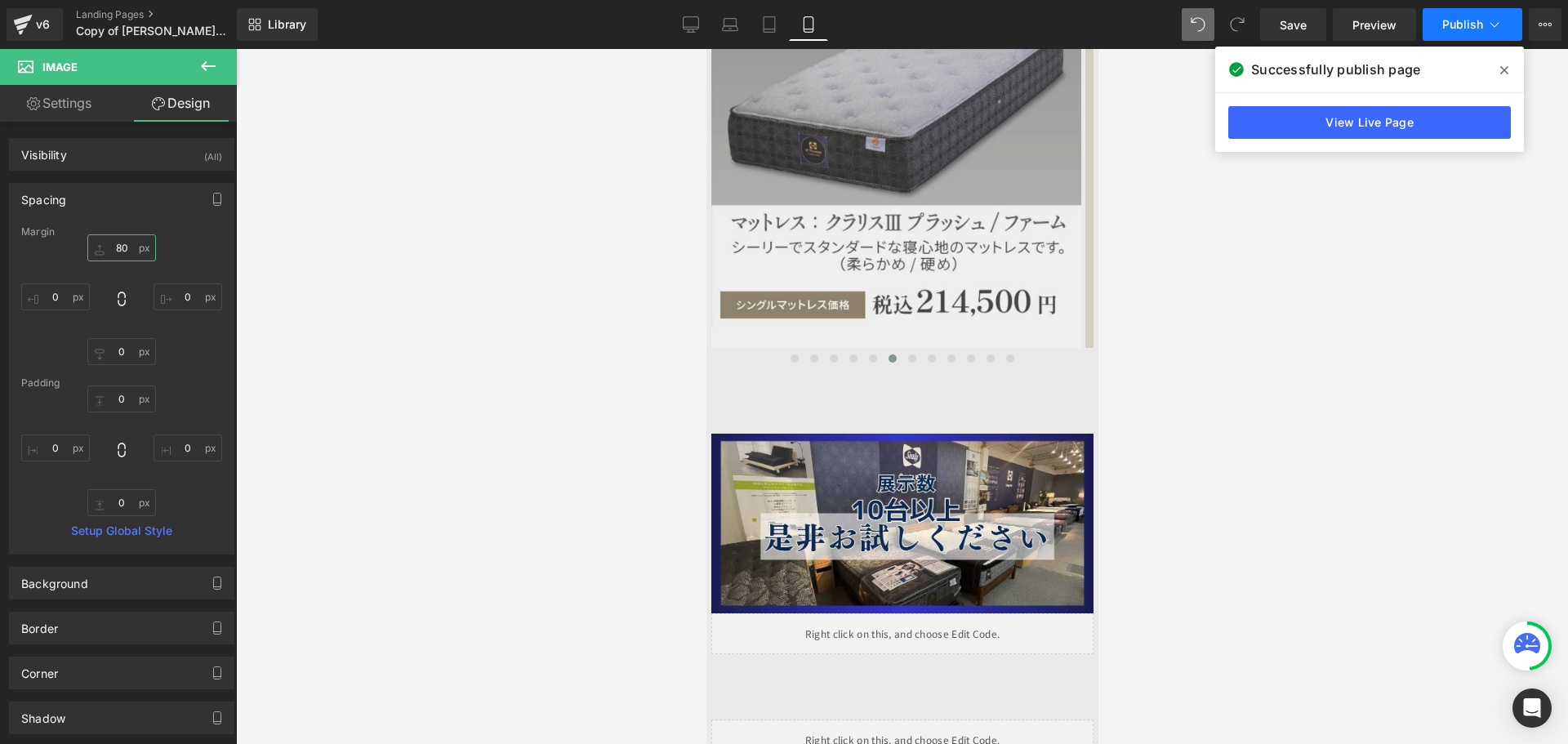
type input "80"
click at [1462, 26] on span "Publish" at bounding box center [1462, 24] width 40 height 13
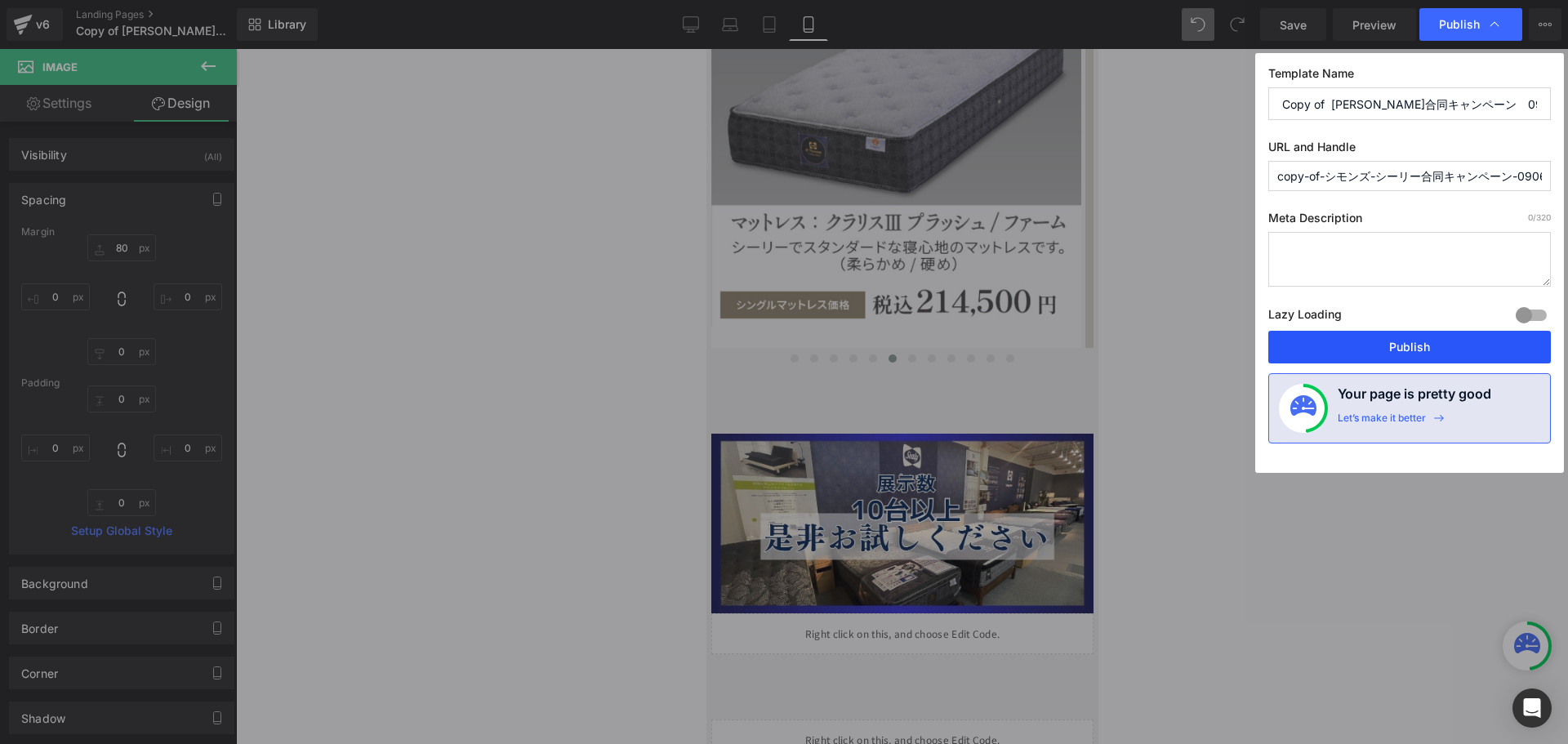
click at [1404, 341] on button "Publish" at bounding box center [1410, 346] width 282 height 33
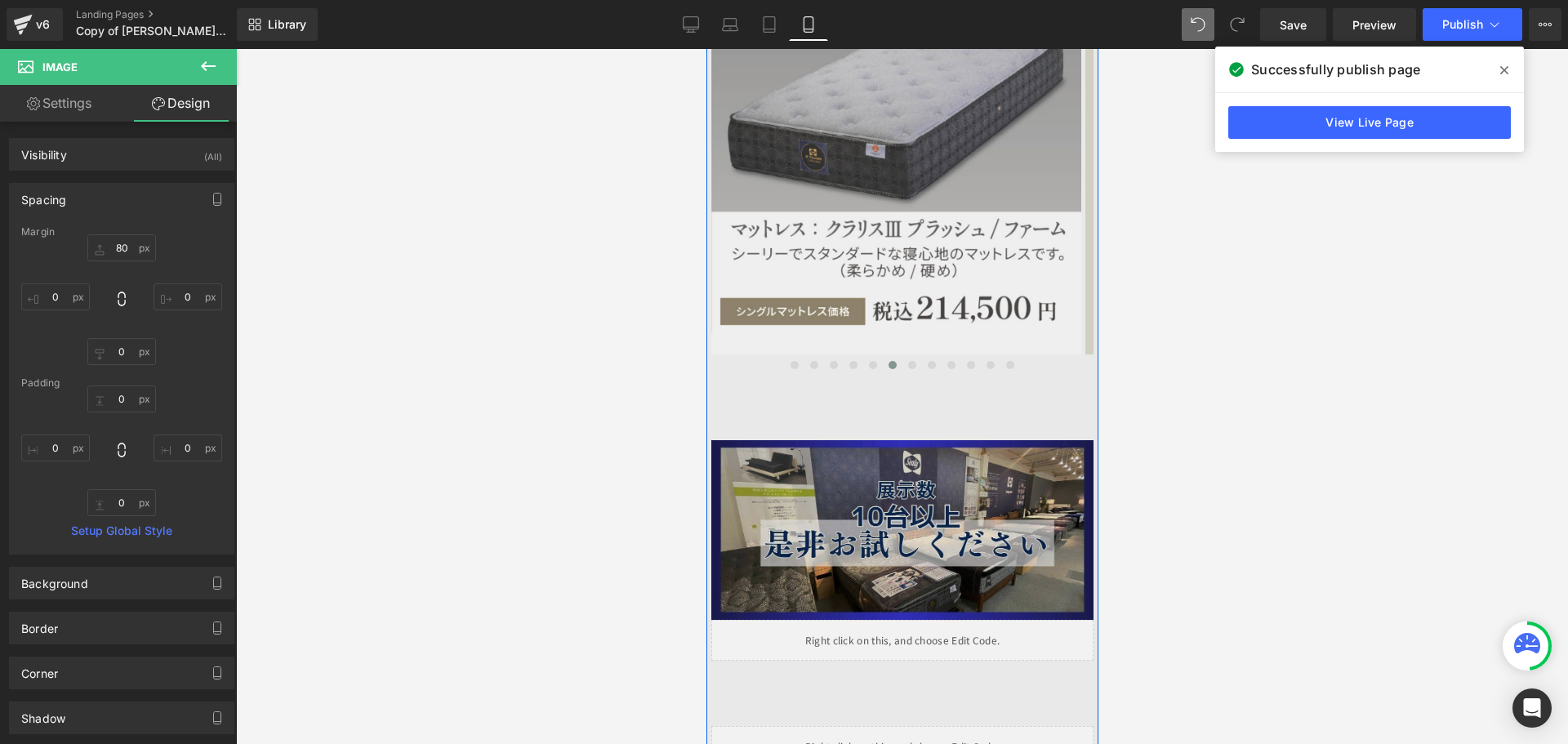
scroll to position [3335, 0]
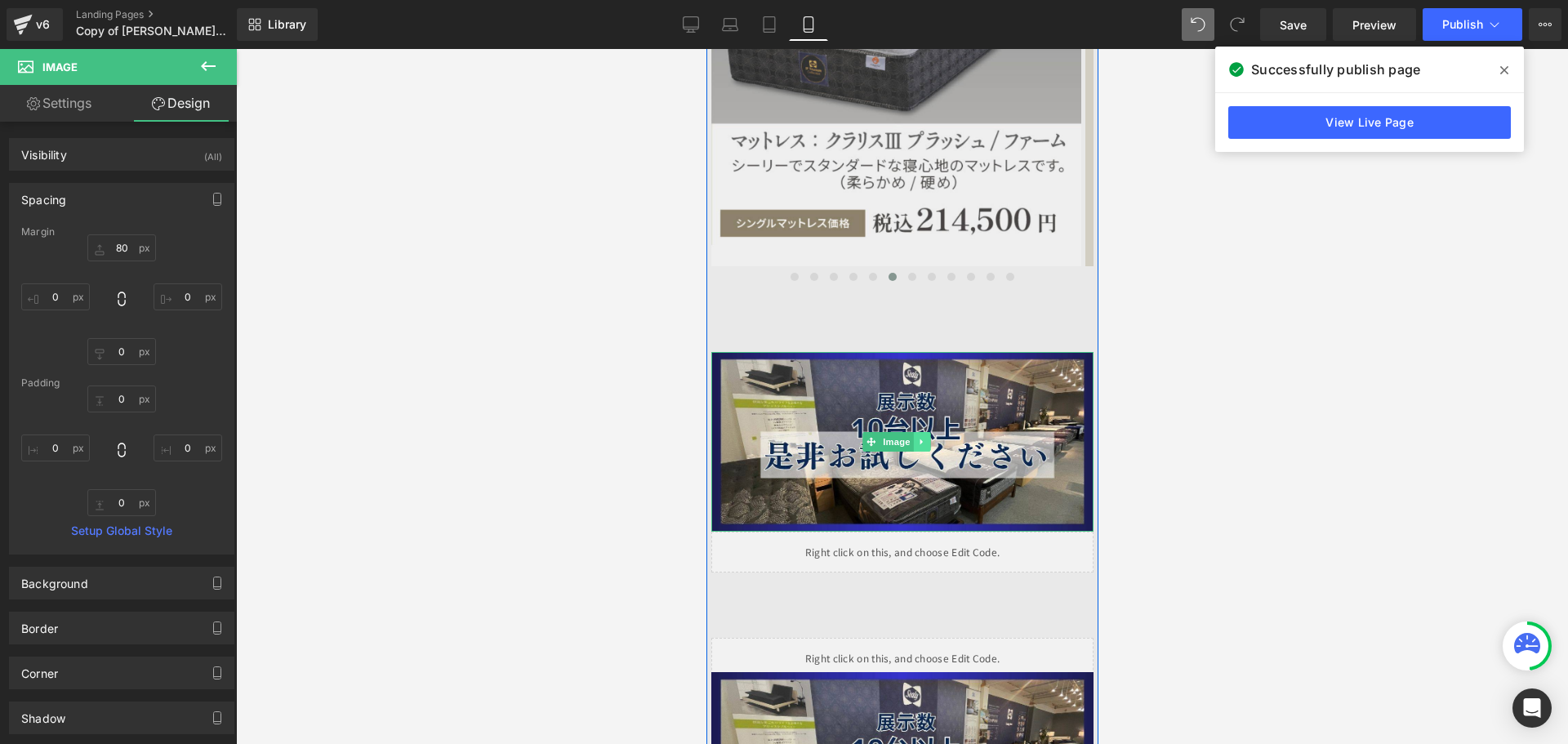
click at [923, 437] on icon at bounding box center [921, 442] width 9 height 10
click at [928, 437] on icon at bounding box center [929, 441] width 9 height 9
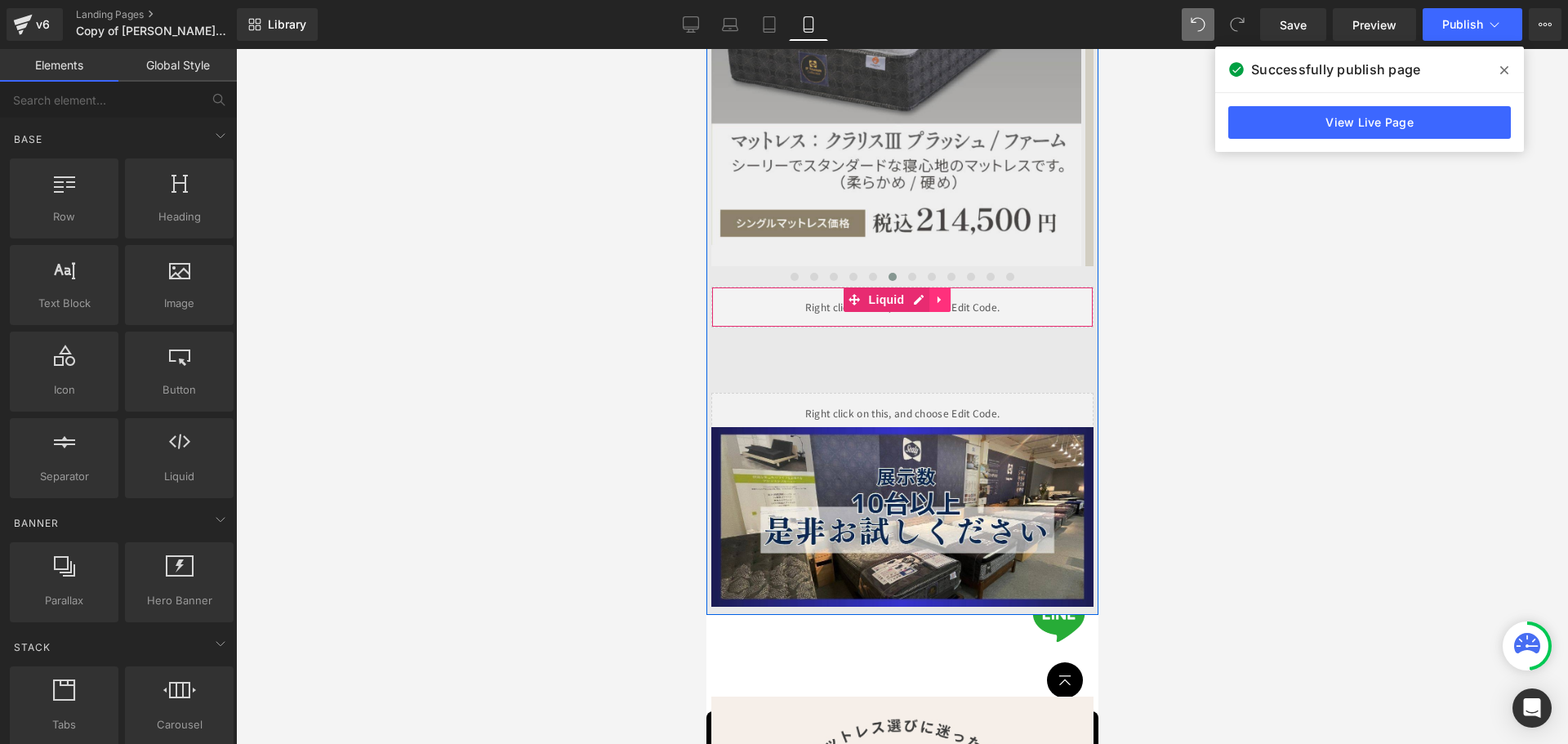
click at [941, 293] on icon at bounding box center [939, 299] width 12 height 12
click at [951, 293] on icon at bounding box center [950, 299] width 12 height 12
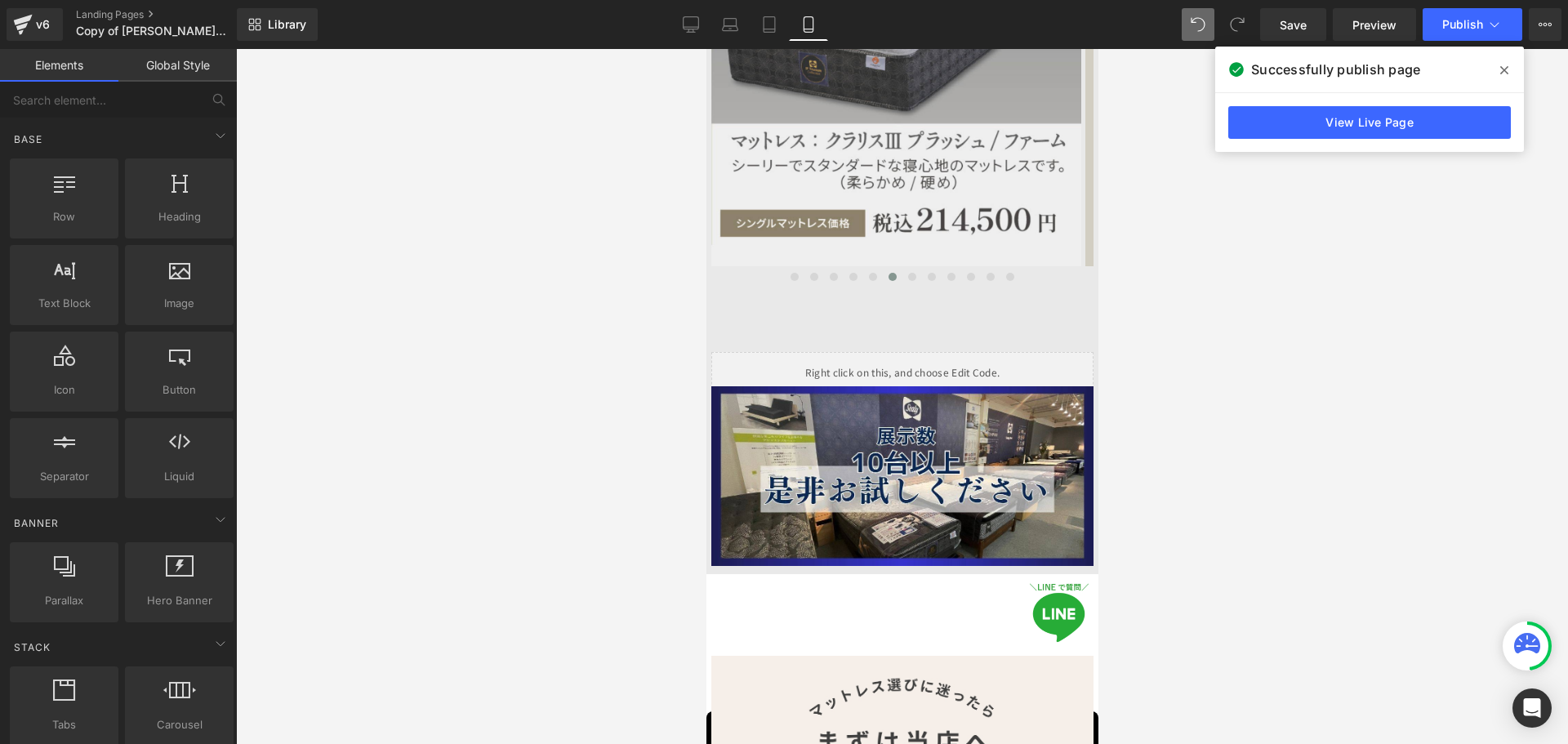
click at [602, 363] on div at bounding box center [902, 397] width 1332 height 695
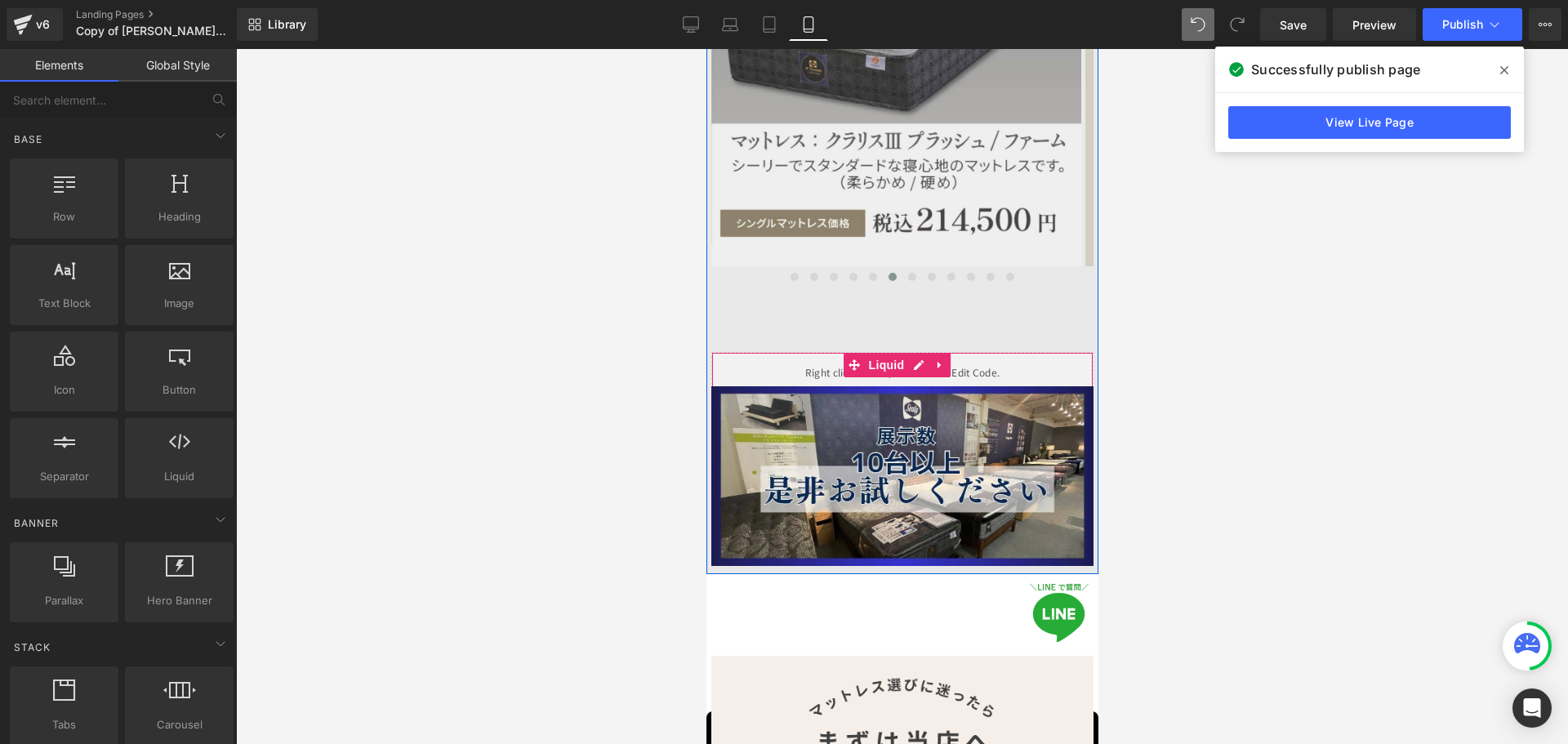
click at [798, 352] on div "Liquid" at bounding box center [901, 372] width 382 height 40
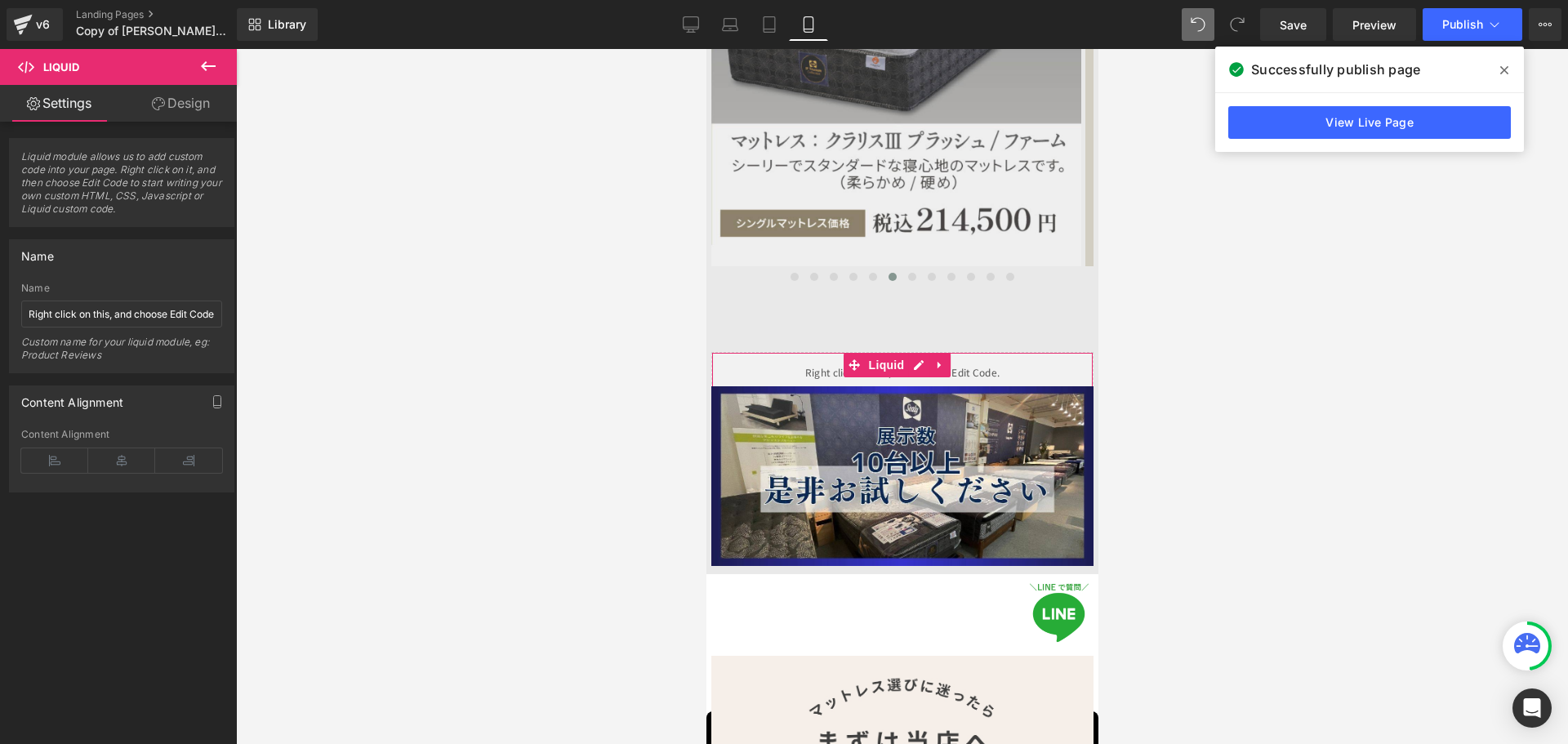
click at [187, 106] on link "Design" at bounding box center [181, 103] width 118 height 37
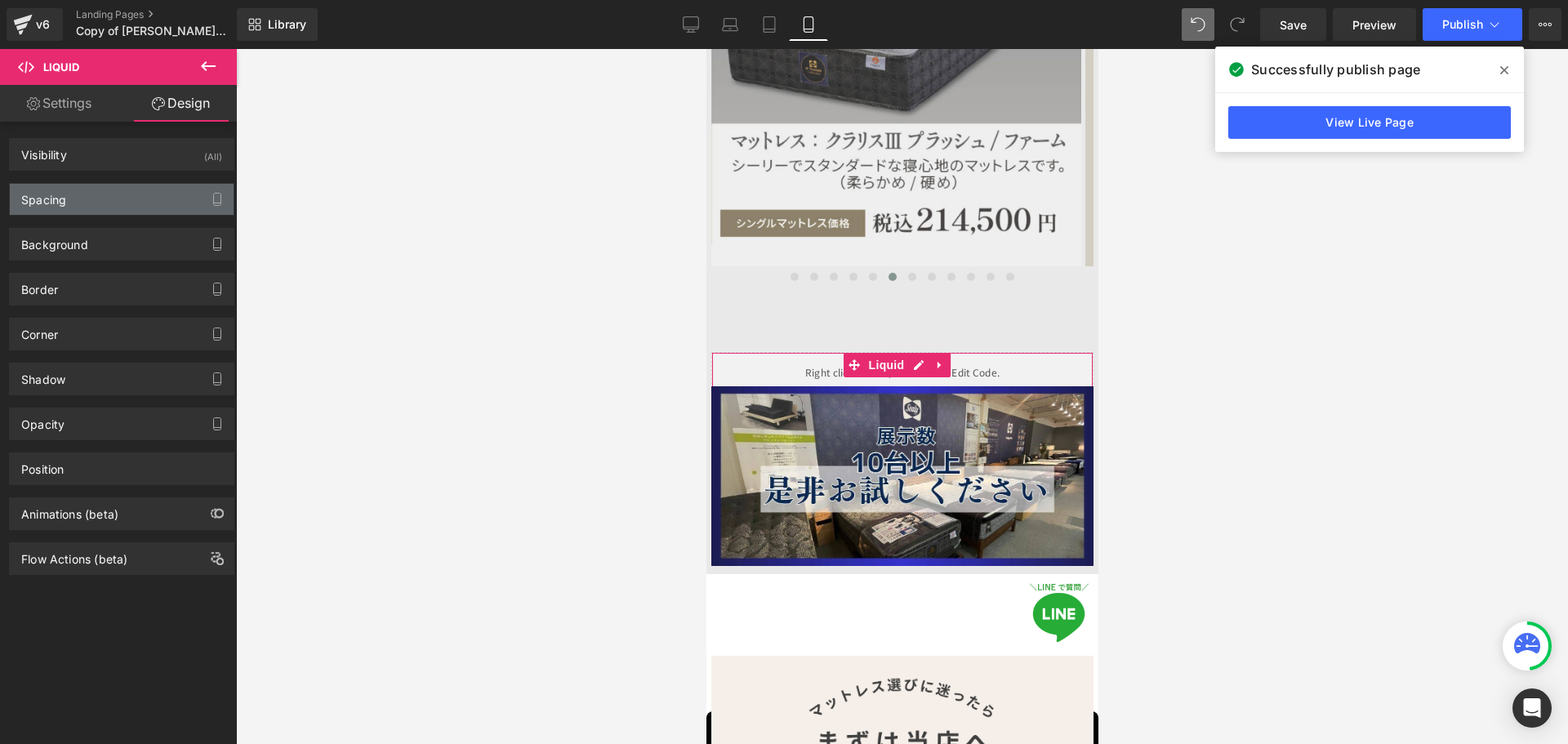
click at [154, 199] on div "Spacing" at bounding box center [121, 198] width 224 height 31
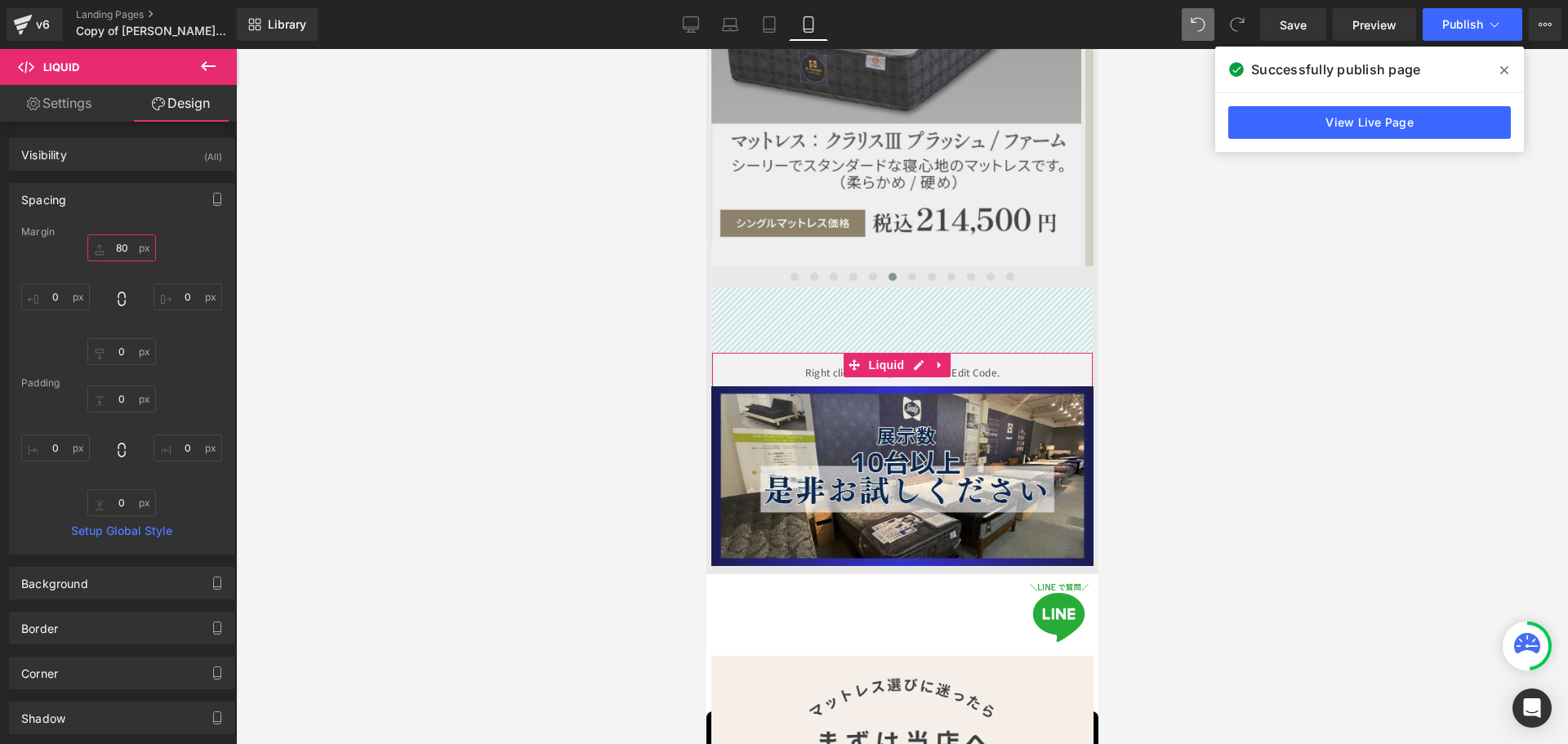
click at [134, 249] on input "text" at bounding box center [122, 248] width 69 height 27
type input "60"
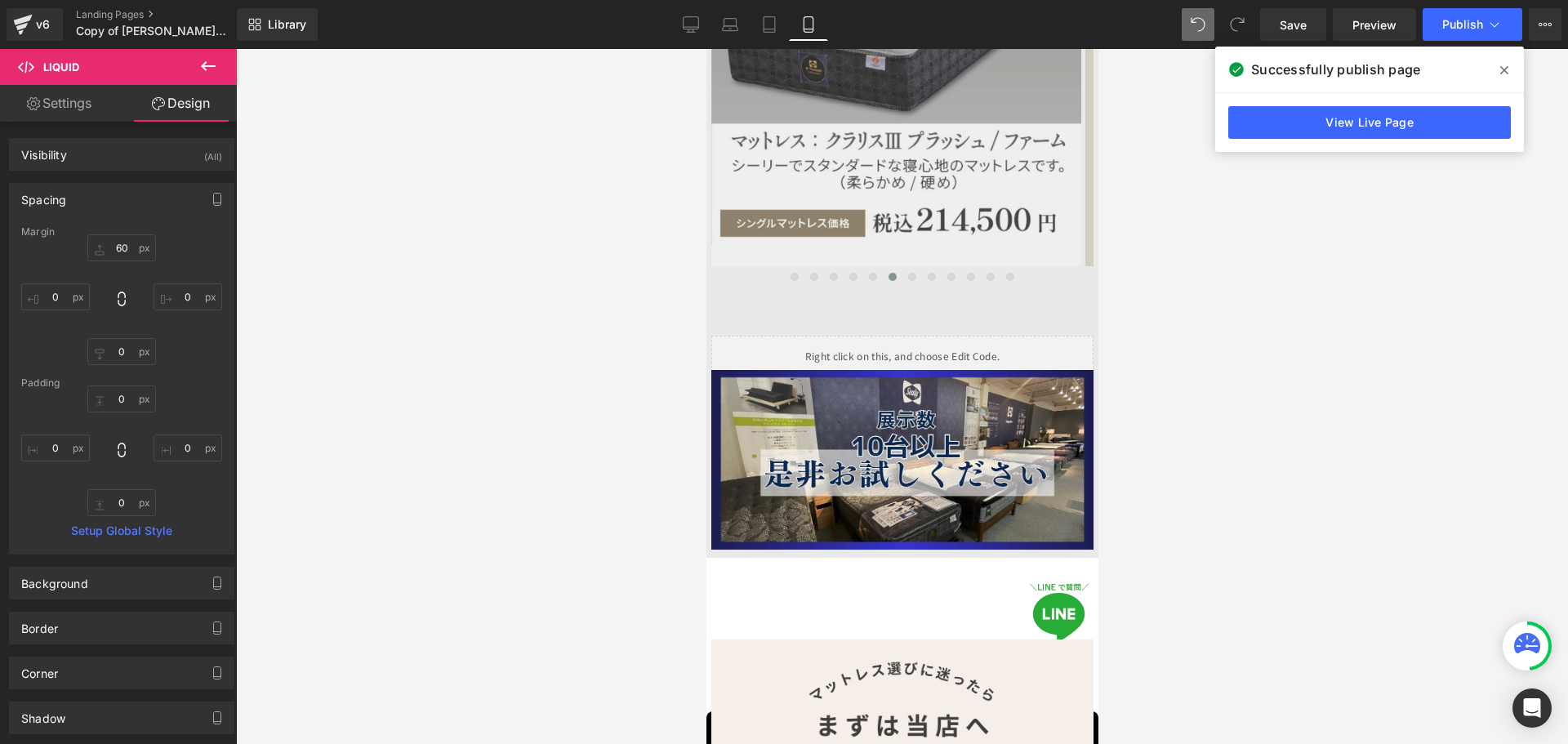
click at [504, 311] on div at bounding box center [902, 397] width 1332 height 695
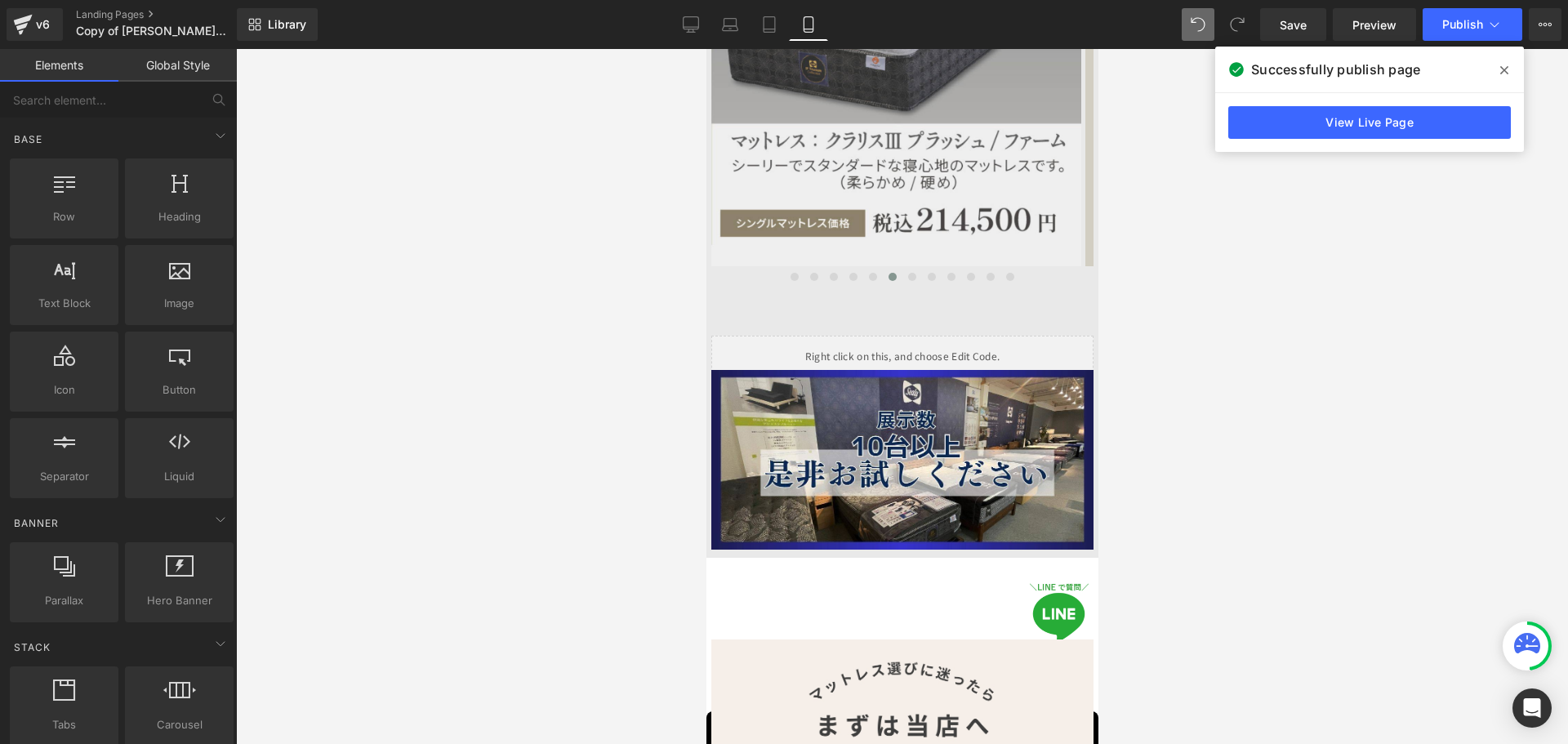
click at [1336, 453] on div at bounding box center [902, 397] width 1332 height 695
drag, startPoint x: 1473, startPoint y: 26, endPoint x: 1307, endPoint y: 386, distance: 396.4
click at [1307, 386] on div "Image You are previewing how the will restyle your page. You can not edit Eleme…" at bounding box center [784, 386] width 1568 height 772
click at [1294, 396] on div at bounding box center [902, 397] width 1332 height 695
click at [1228, 287] on div at bounding box center [902, 397] width 1332 height 695
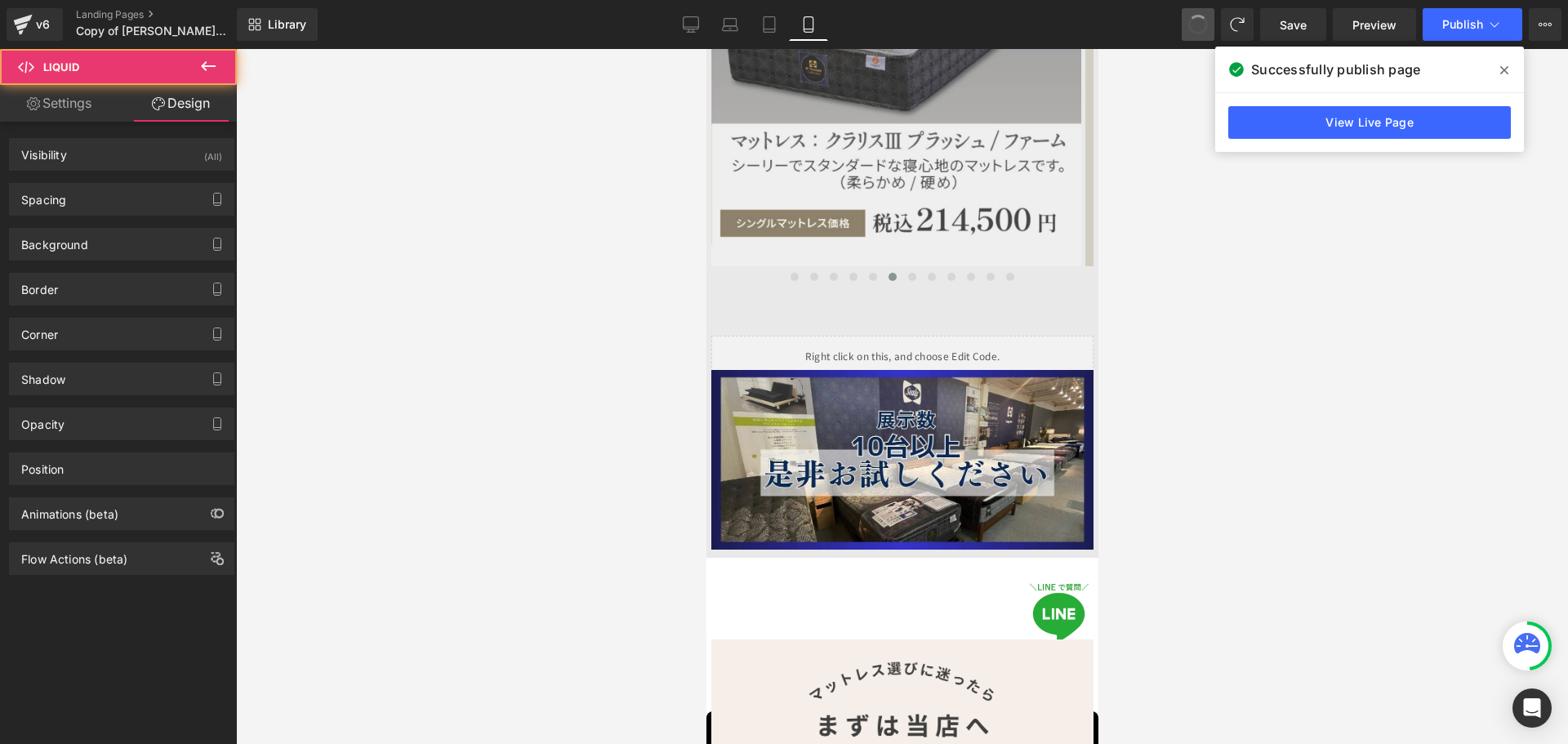
click at [1198, 24] on span at bounding box center [1198, 25] width 26 height 26
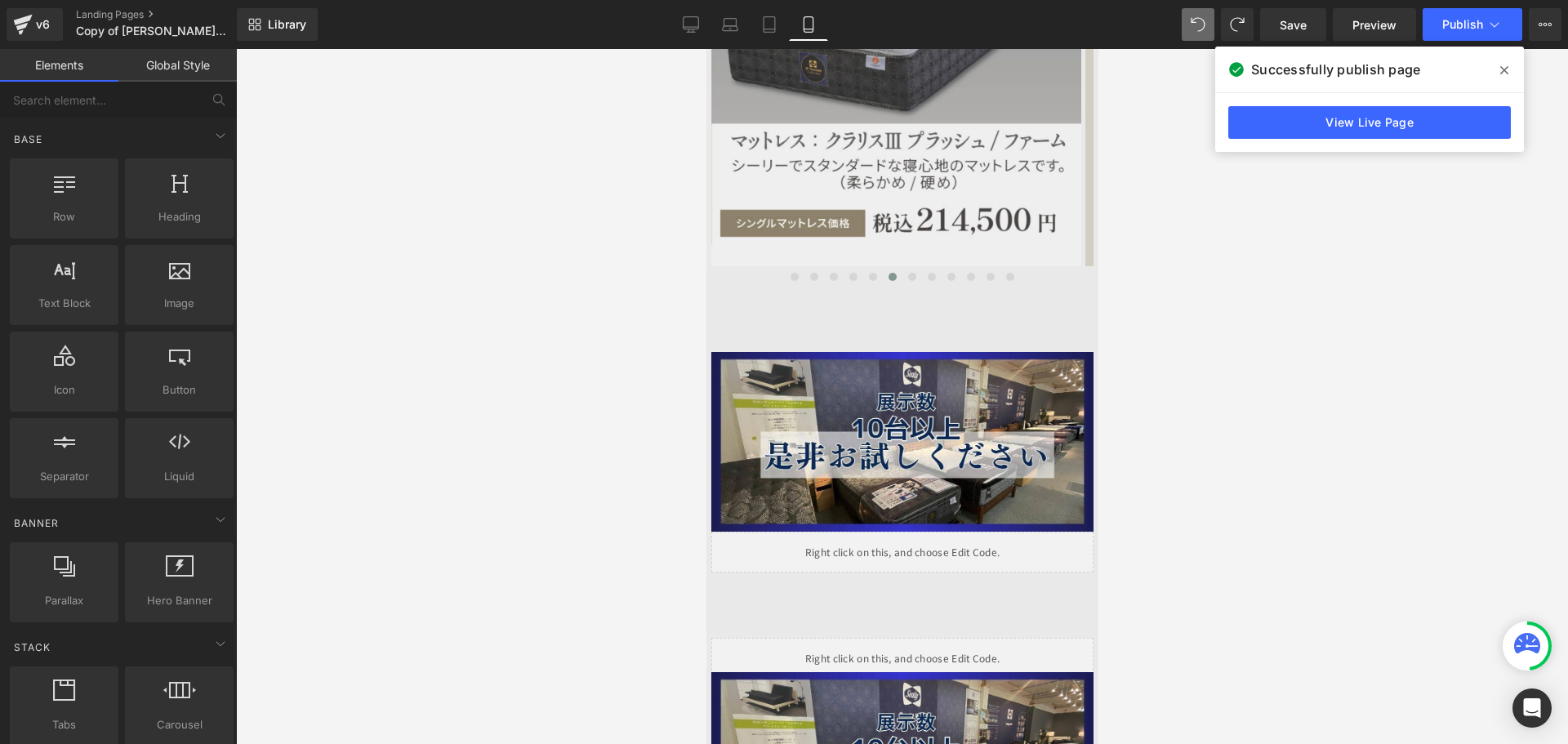
click at [1279, 265] on div at bounding box center [902, 397] width 1332 height 695
